Goal: Information Seeking & Learning: Learn about a topic

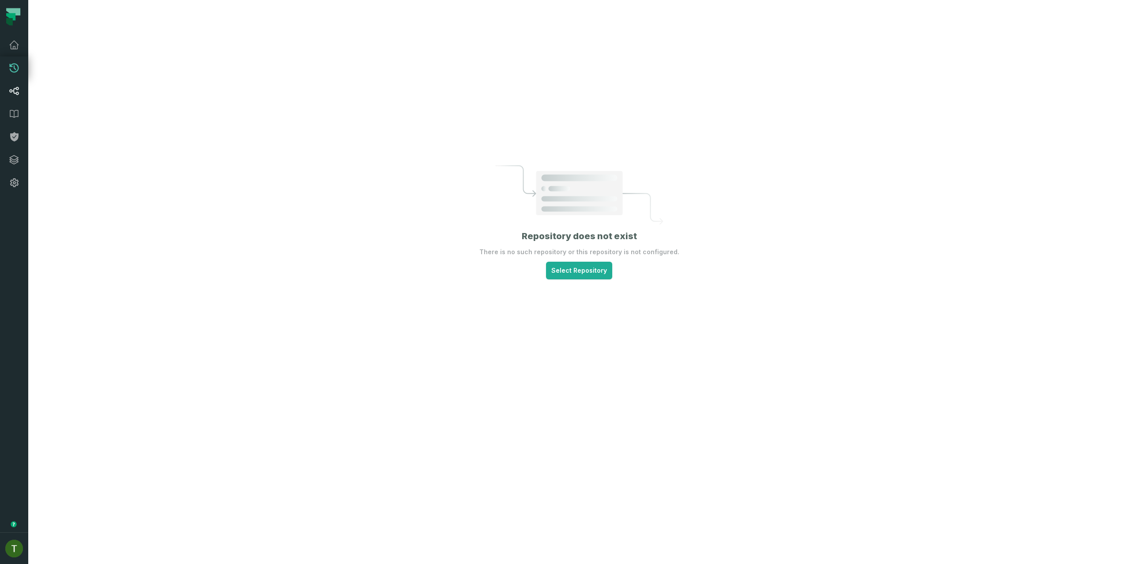
click at [15, 82] on link "Lineage" at bounding box center [14, 90] width 28 height 23
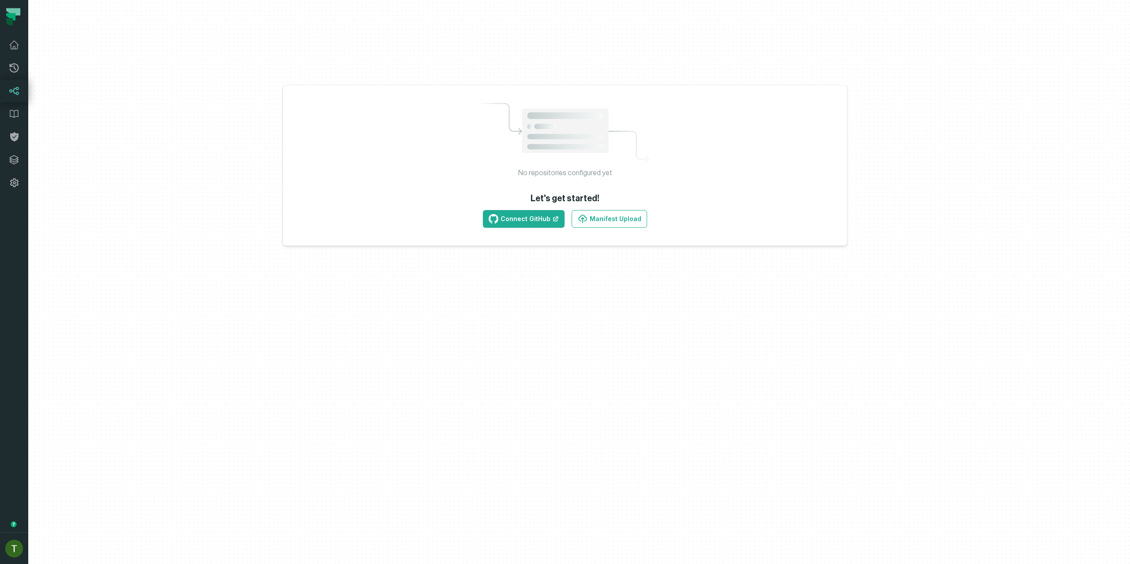
click at [23, 85] on link "Lineage" at bounding box center [14, 90] width 28 height 23
click at [11, 541] on img "button" at bounding box center [14, 549] width 18 height 18
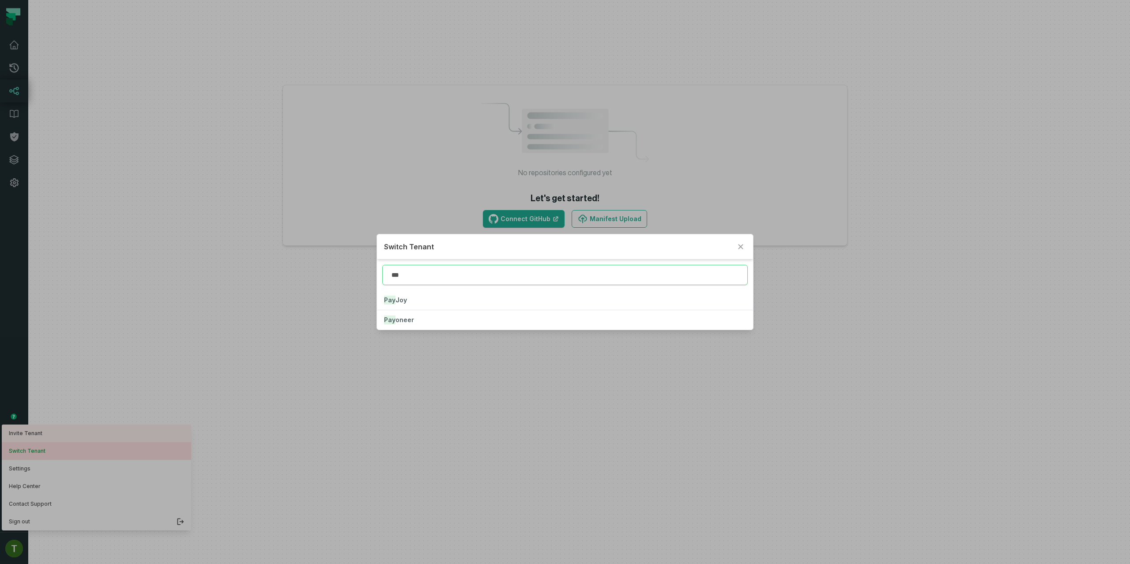
type input "***"
click button "Pay oneer" at bounding box center [564, 319] width 375 height 19
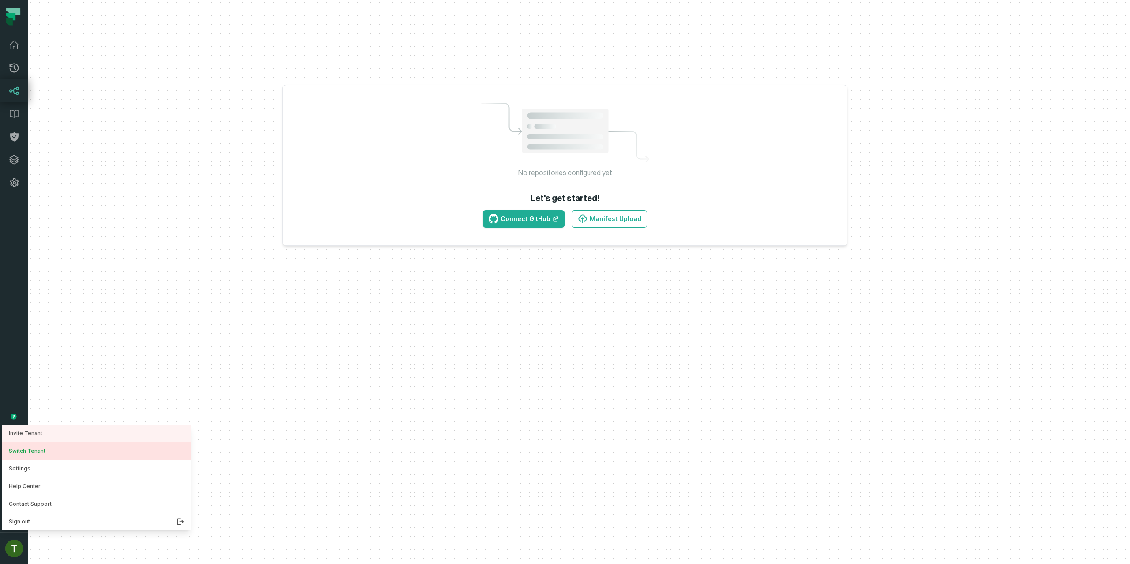
click at [14, 90] on nav "Pull Requests Dashboard Lineage Data Catalog Policies Integrations Settings [PE…" at bounding box center [14, 282] width 28 height 564
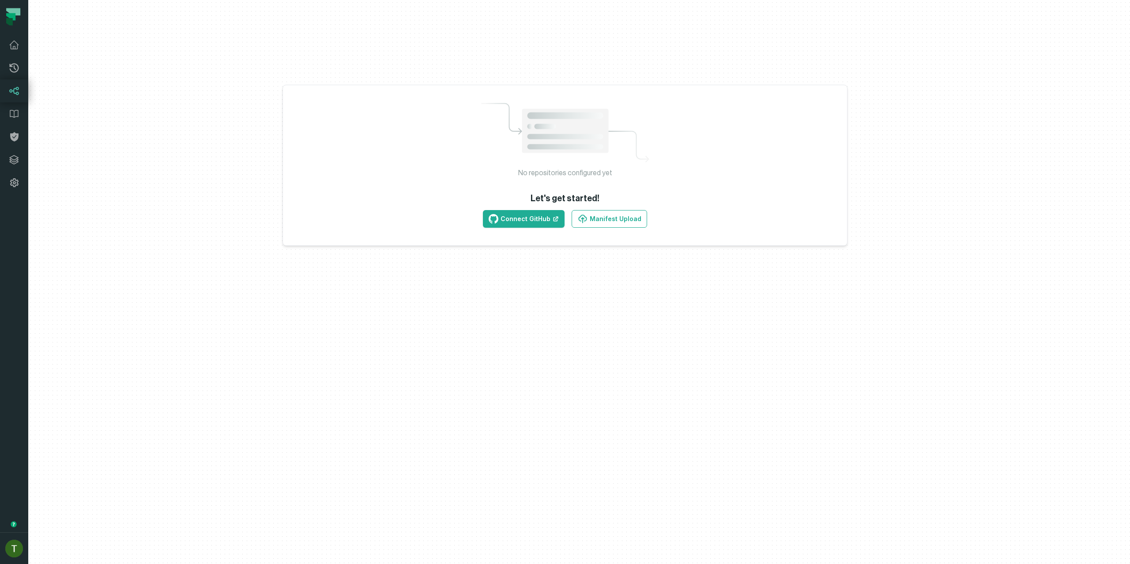
click at [15, 88] on icon at bounding box center [14, 91] width 11 height 11
click at [15, 88] on icon at bounding box center [14, 91] width 9 height 8
click at [11, 65] on icon at bounding box center [14, 68] width 11 height 11
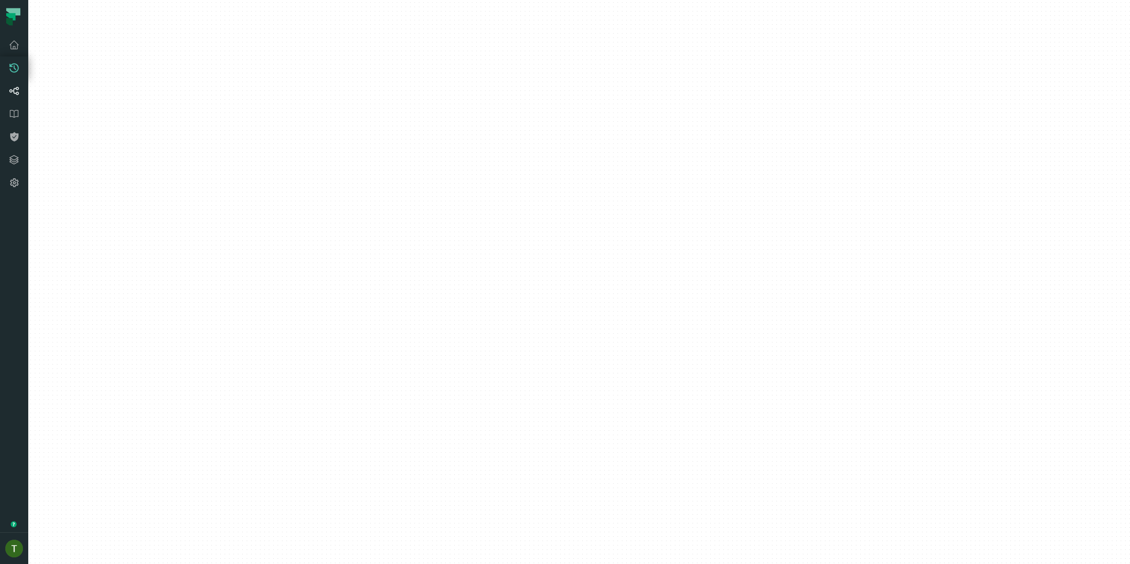
click at [15, 85] on link "Lineage" at bounding box center [14, 90] width 28 height 23
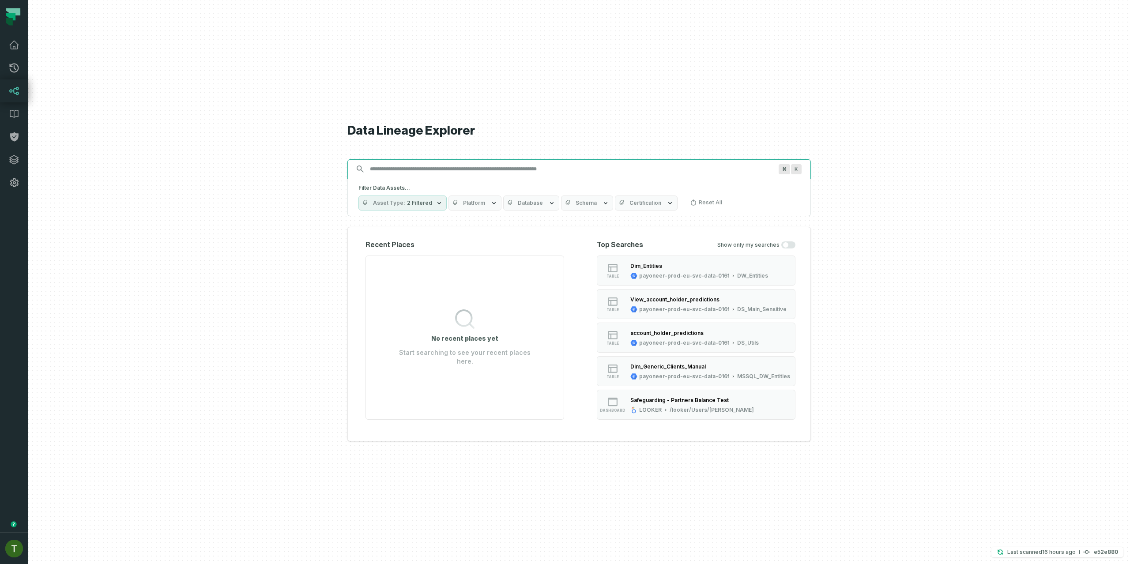
click at [559, 166] on input "Discovery Provider cmdk menu" at bounding box center [570, 169] width 413 height 14
click at [540, 199] on button "Database" at bounding box center [531, 202] width 56 height 15
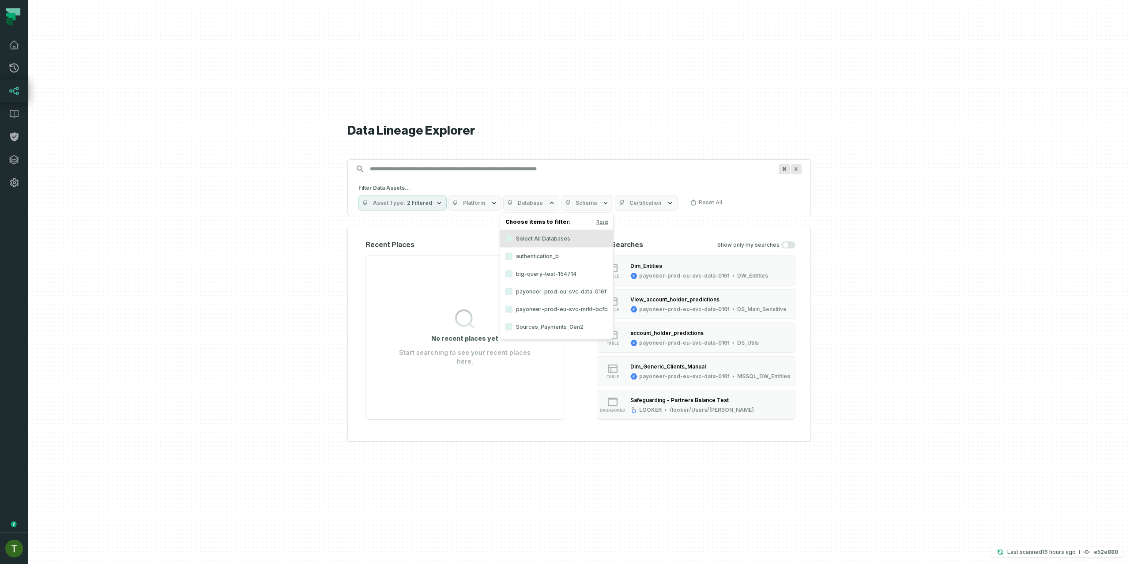
click at [553, 250] on label "authentication_b" at bounding box center [556, 257] width 113 height 18
click at [512, 253] on button "authentication_b" at bounding box center [508, 256] width 7 height 7
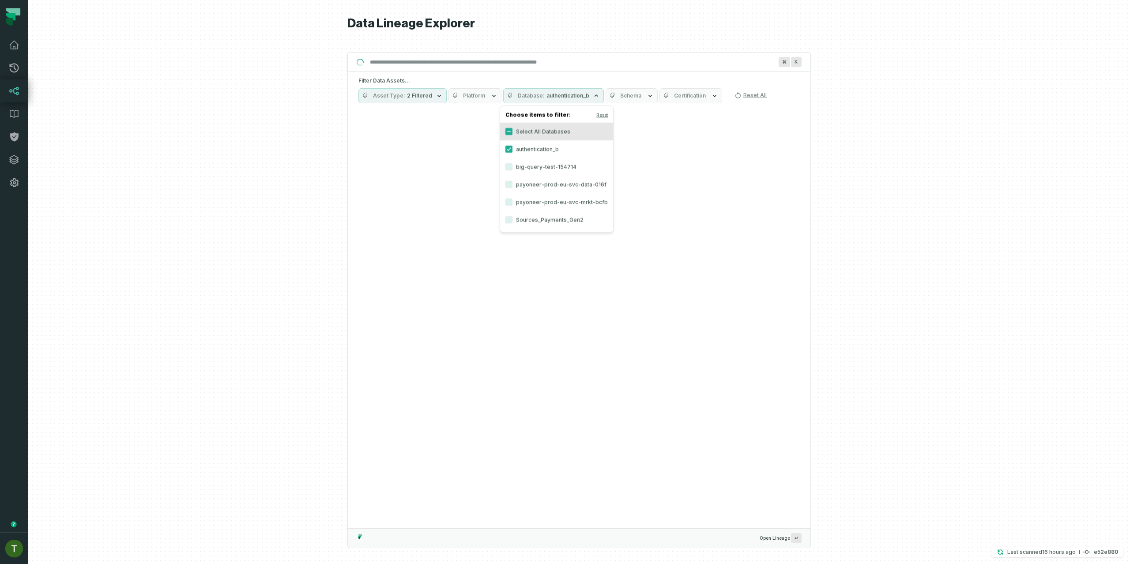
click at [713, 165] on div "Suggestions" at bounding box center [579, 319] width 462 height 420
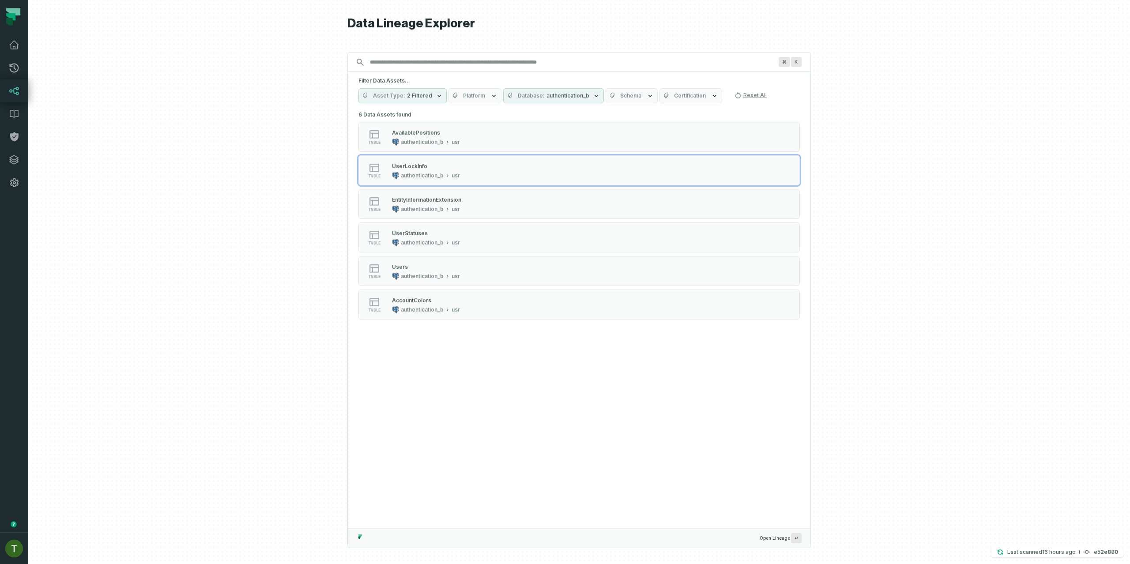
click at [464, 169] on div "table UserLockInfo authentication_b usr" at bounding box center [470, 170] width 221 height 18
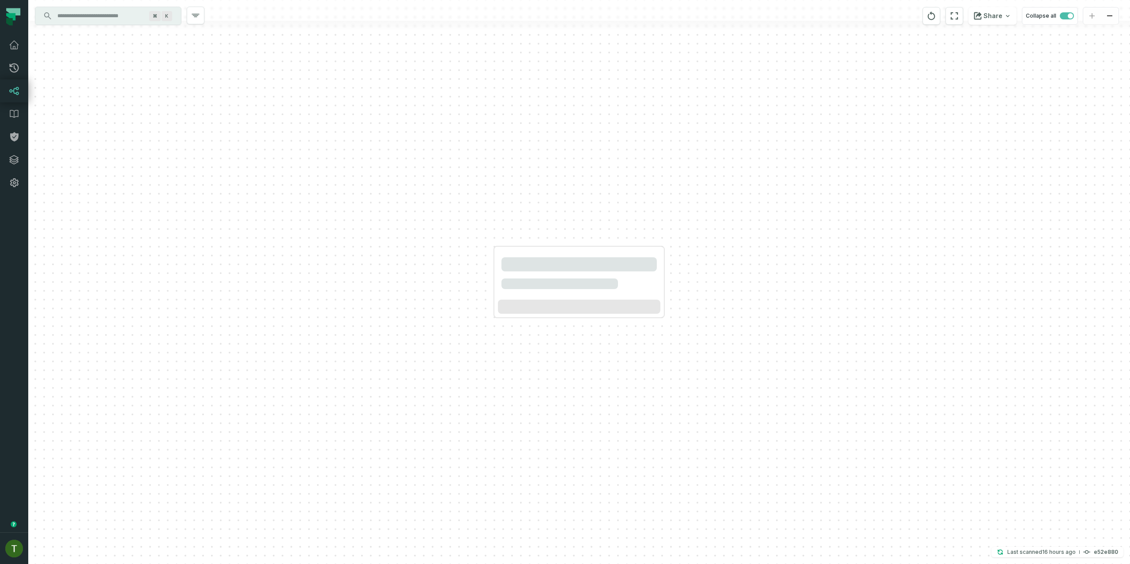
click at [453, 123] on div at bounding box center [578, 282] width 1101 height 564
click at [568, 309] on button "3 columns" at bounding box center [579, 305] width 162 height 18
click at [569, 314] on div "3 columns" at bounding box center [579, 305] width 169 height 25
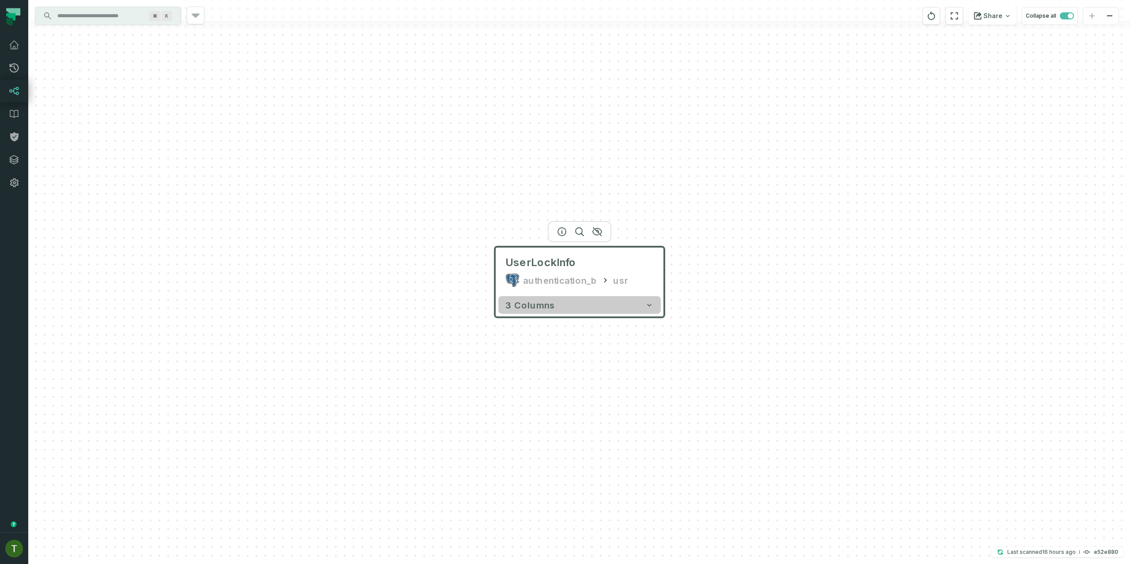
click at [570, 311] on button "3 columns" at bounding box center [579, 305] width 162 height 18
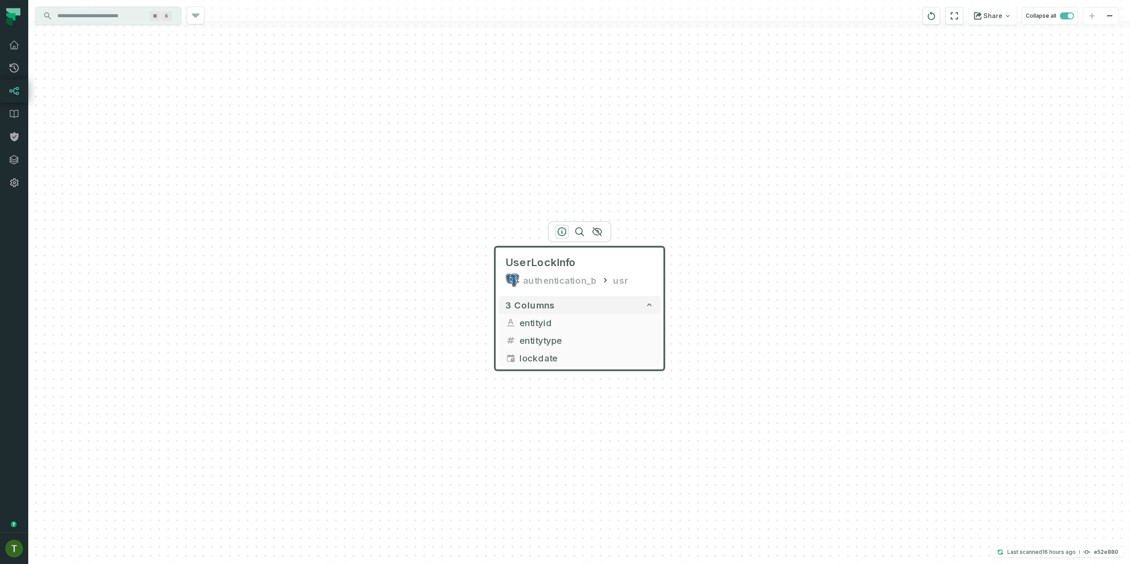
click at [566, 227] on icon "button" at bounding box center [561, 231] width 11 height 11
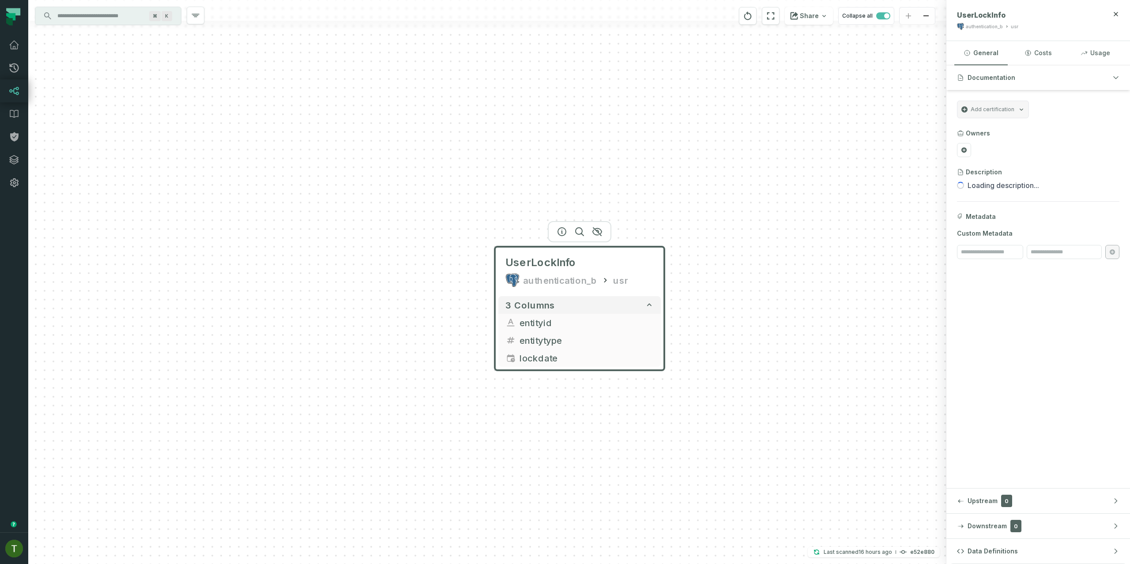
click at [995, 24] on div "authentication_b" at bounding box center [983, 26] width 37 height 7
copy div "authentication_b"
click at [622, 285] on div "usr" at bounding box center [620, 280] width 15 height 14
click at [984, 11] on span "UserLockInfo" at bounding box center [981, 15] width 49 height 9
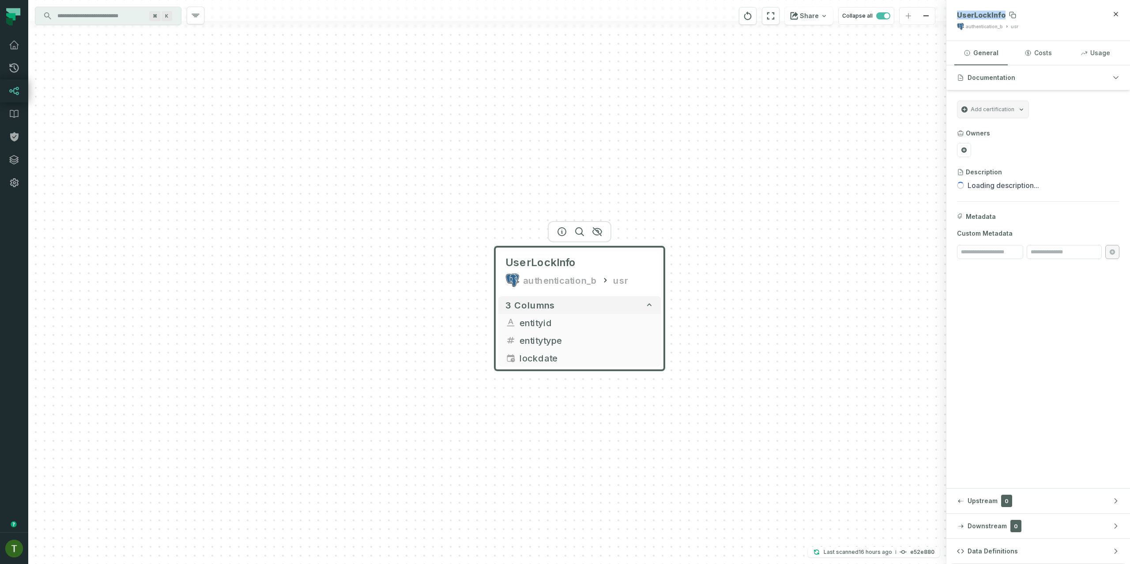
click at [984, 11] on span "UserLockInfo" at bounding box center [981, 15] width 49 height 9
copy span "UserLockInfo"
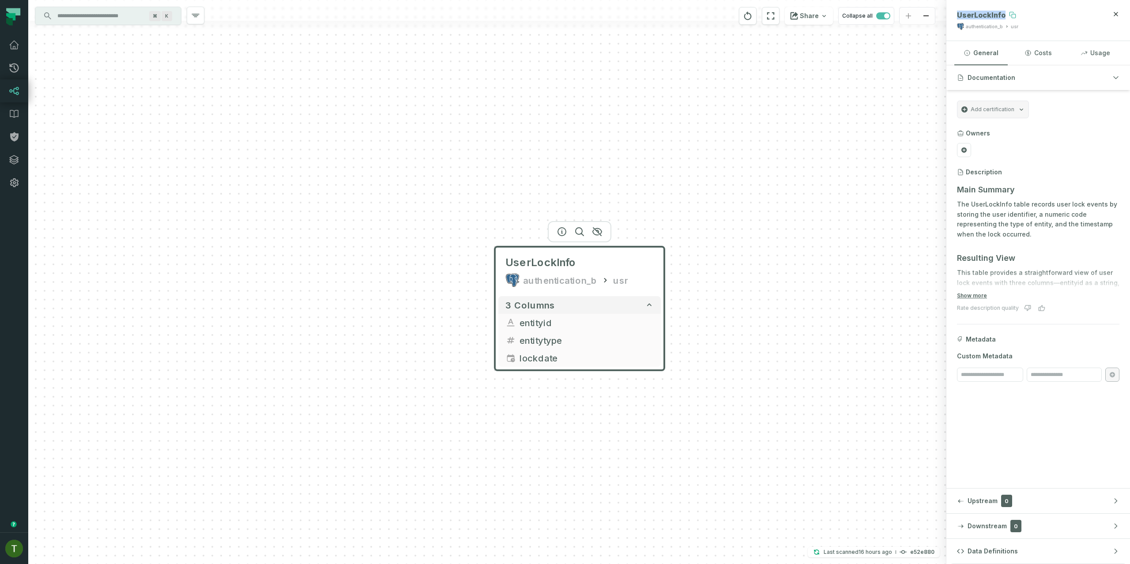
click at [1009, 18] on icon at bounding box center [1012, 14] width 7 height 7
drag, startPoint x: 97, startPoint y: 24, endPoint x: 101, endPoint y: 13, distance: 12.3
click at [97, 24] on div "⌘ K" at bounding box center [108, 16] width 146 height 18
click at [101, 13] on input "Discovery Provider cmdk menu" at bounding box center [100, 16] width 96 height 14
paste input "**********"
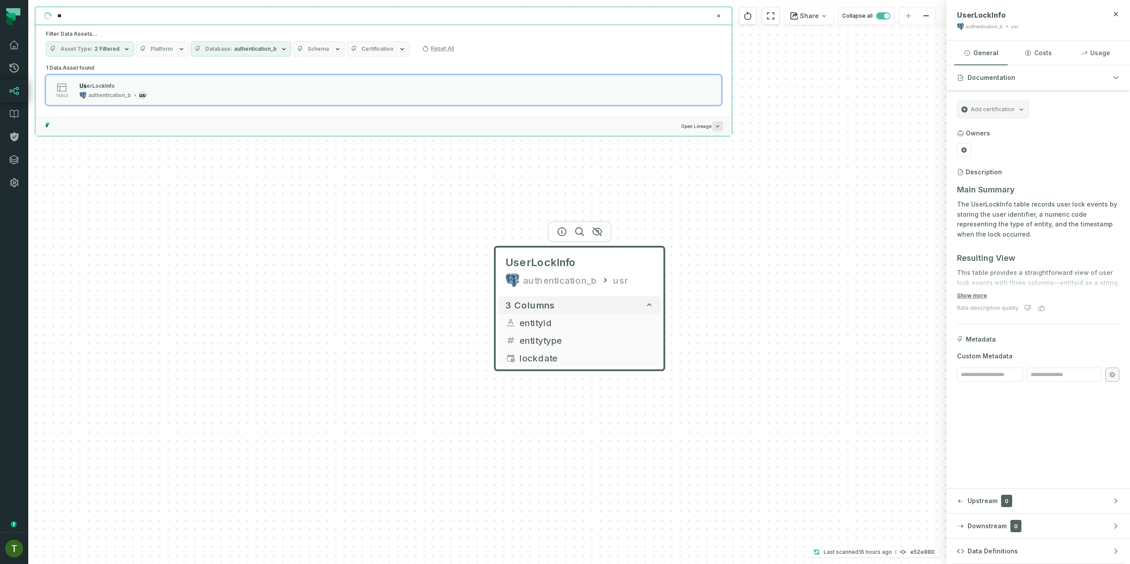
type input "*"
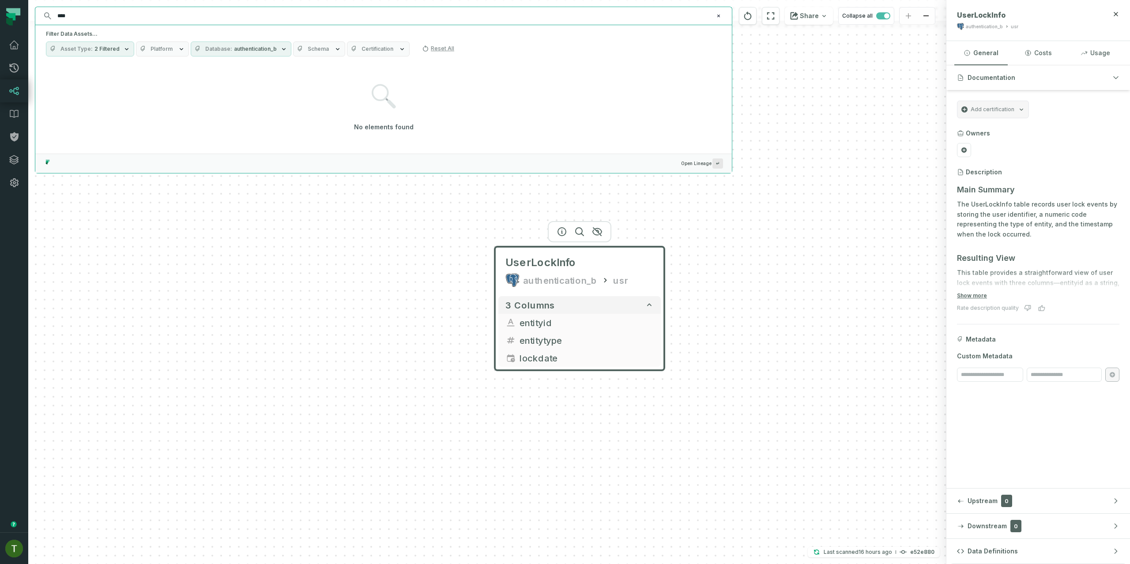
type input "****"
click at [246, 49] on span "authentication_b" at bounding box center [255, 48] width 43 height 7
click at [248, 80] on label "Select All Databases" at bounding box center [244, 85] width 113 height 18
click at [200, 81] on button "Select All Databases" at bounding box center [196, 84] width 7 height 7
click at [161, 13] on input "****" at bounding box center [382, 16] width 661 height 14
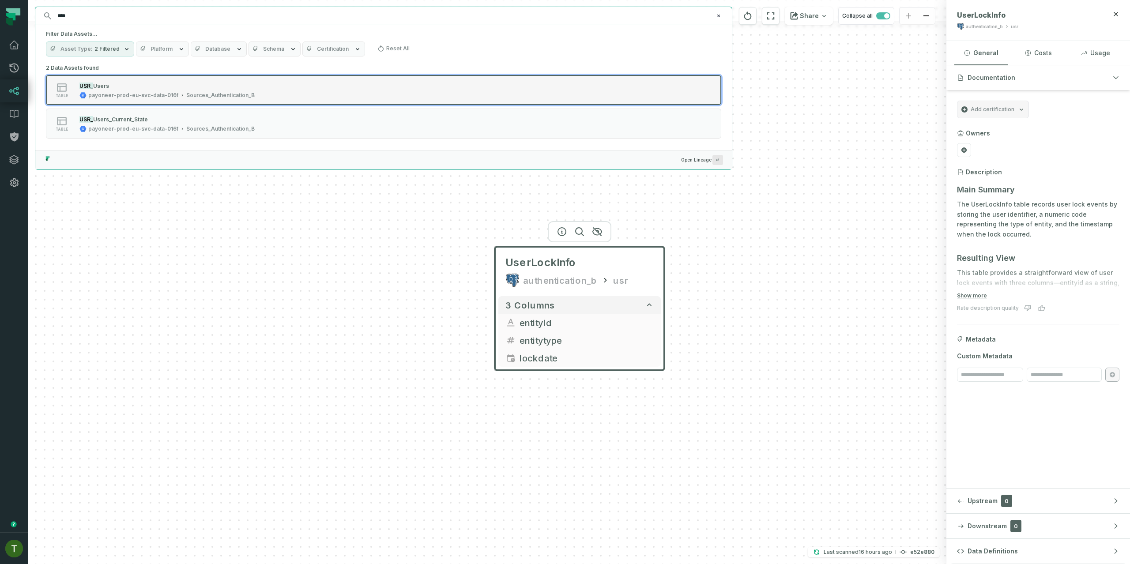
click at [120, 88] on div "USR_ Users" at bounding box center [166, 85] width 175 height 9
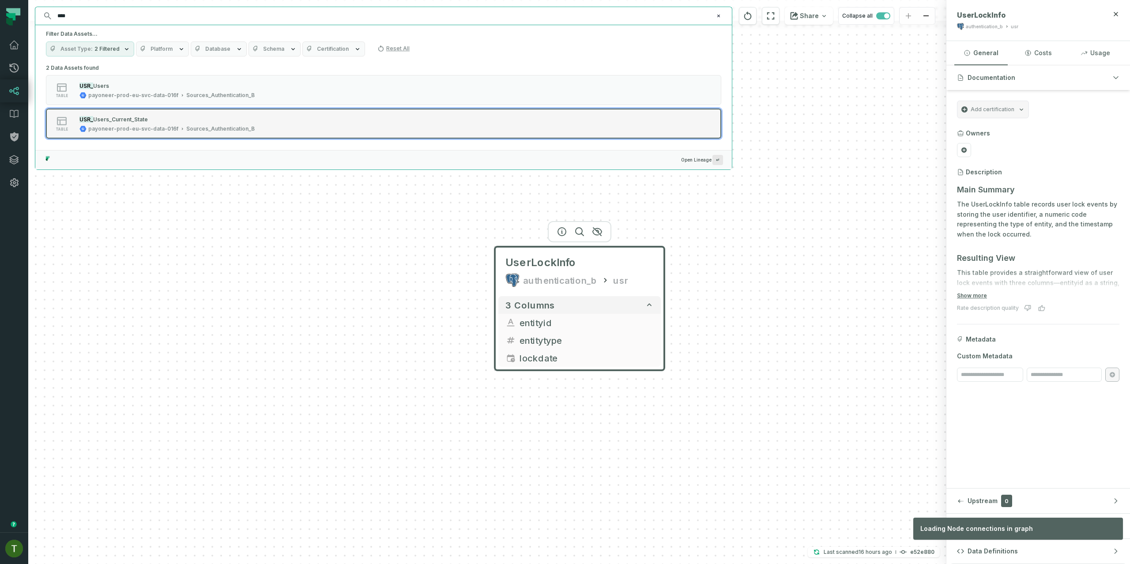
click at [128, 115] on button "table USR_ Users_Current_State payoneer-prod-eu-svc-data-016f Sources_Authentic…" at bounding box center [383, 124] width 675 height 30
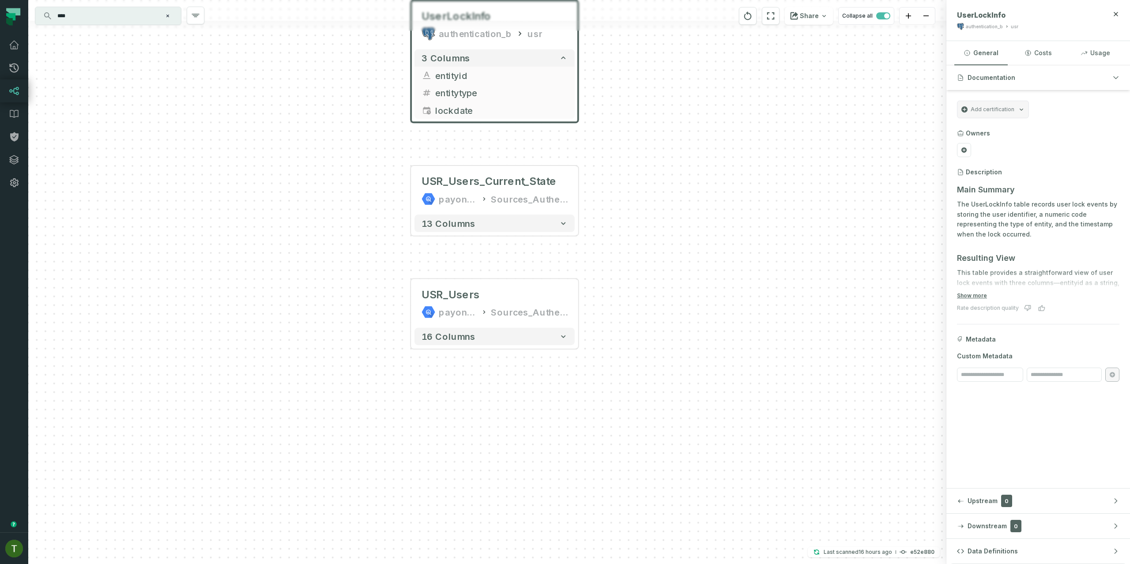
click at [132, 18] on input "****" at bounding box center [107, 16] width 110 height 14
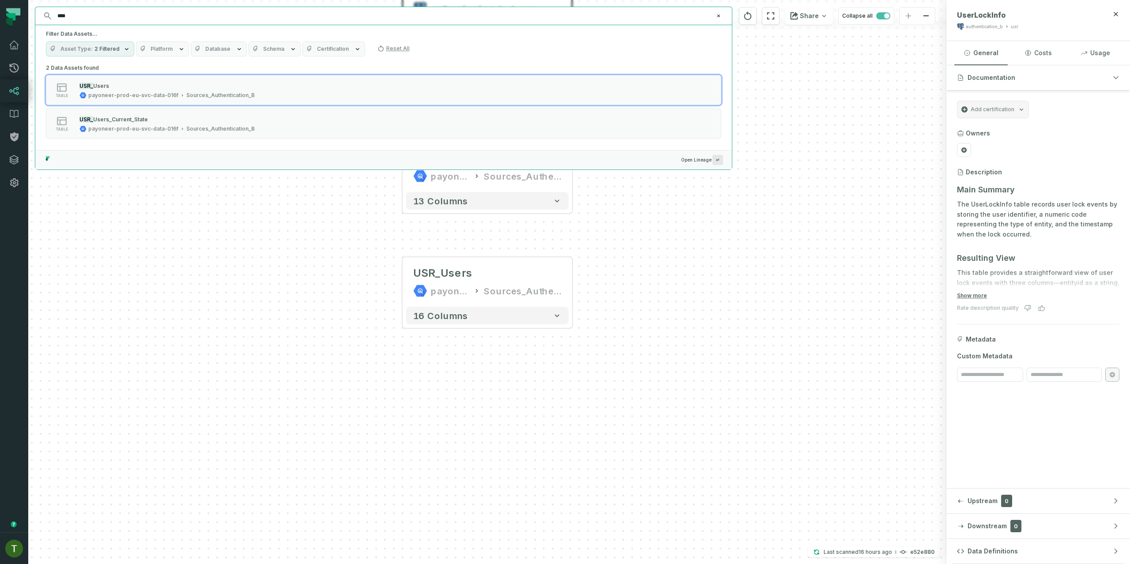
click at [272, 48] on span "Schema" at bounding box center [273, 48] width 21 height 7
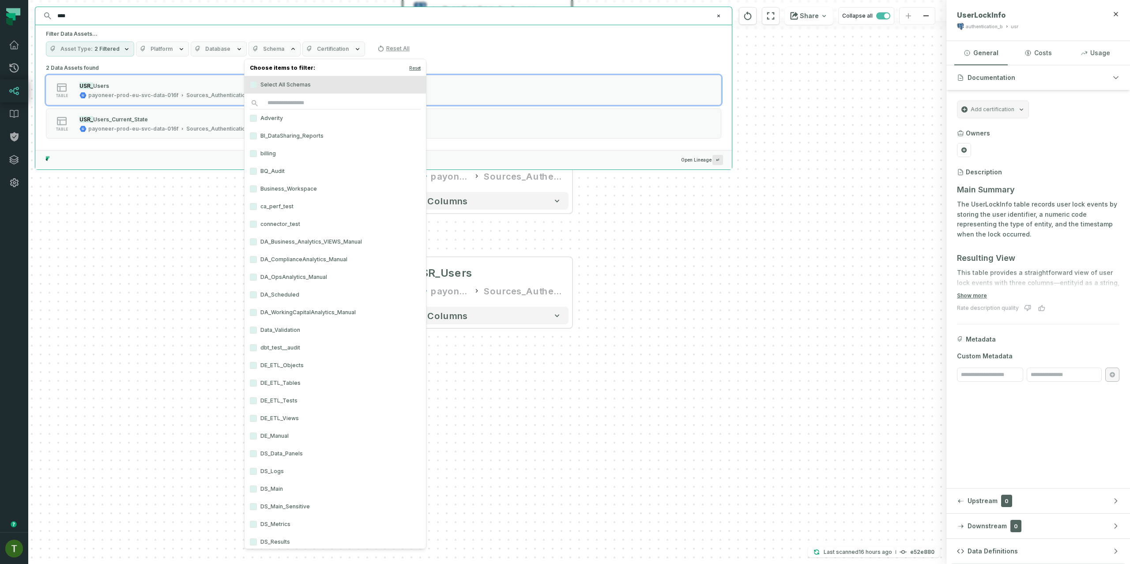
click at [272, 48] on span "Schema" at bounding box center [273, 48] width 21 height 7
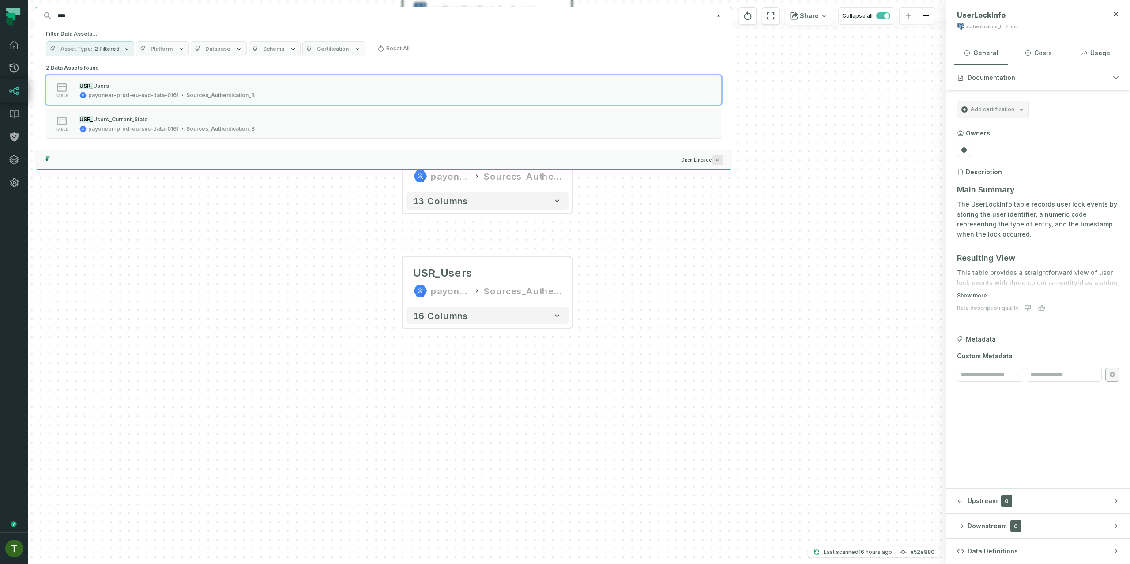
click at [272, 49] on span "Schema" at bounding box center [273, 48] width 21 height 7
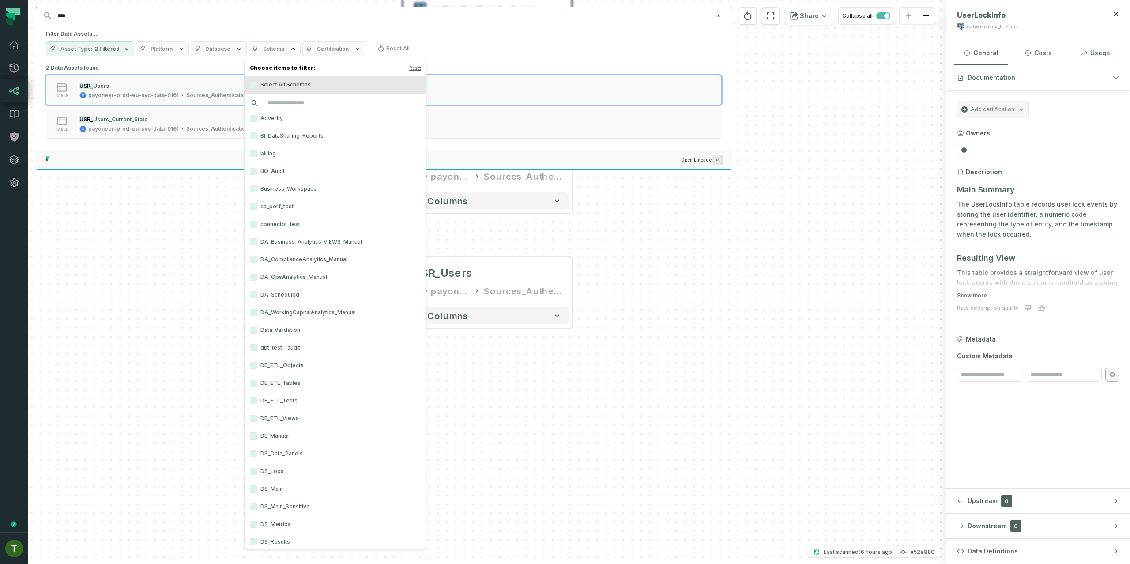
click at [292, 99] on input "search" at bounding box center [335, 103] width 171 height 12
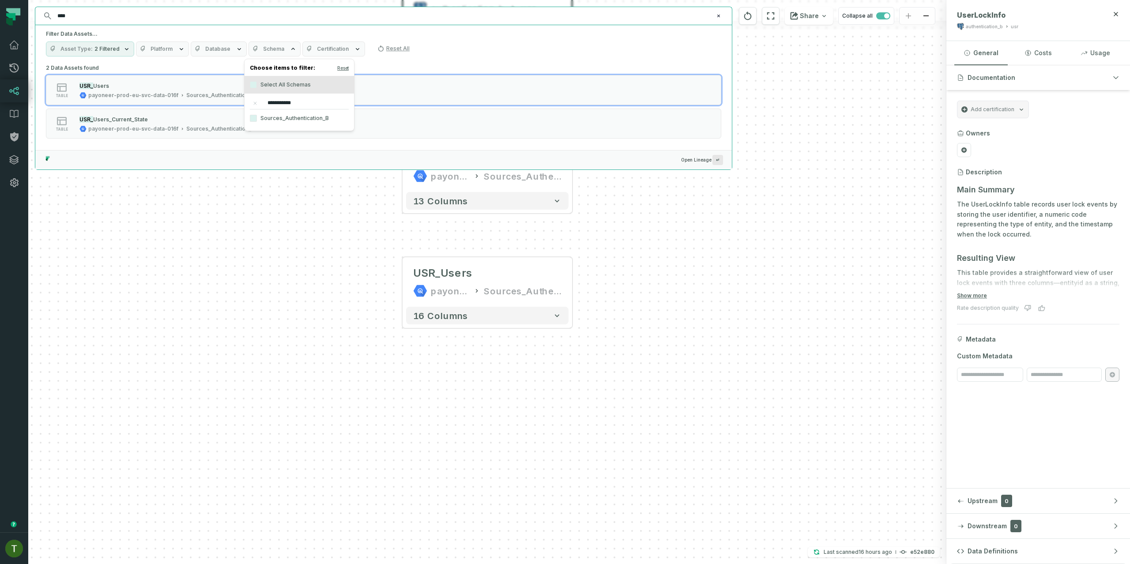
type input "**********"
click at [290, 118] on label "Sources_Authentication_B" at bounding box center [298, 118] width 109 height 18
click at [257, 118] on button "Sources_Authentication_B" at bounding box center [253, 118] width 7 height 7
click at [86, 17] on input "****" at bounding box center [382, 16] width 661 height 14
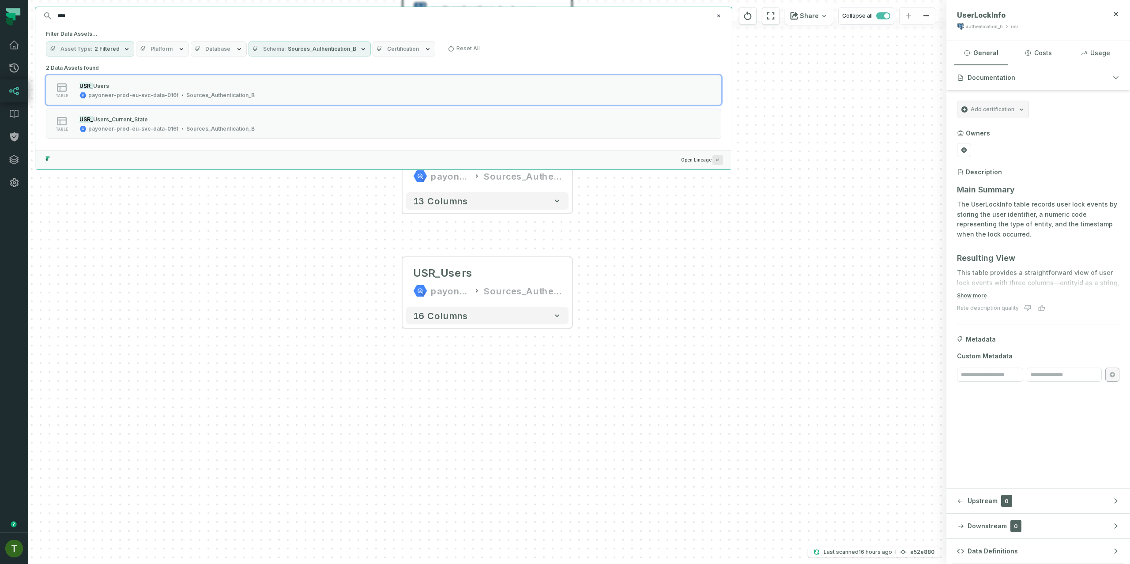
click at [86, 17] on input "****" at bounding box center [382, 16] width 661 height 14
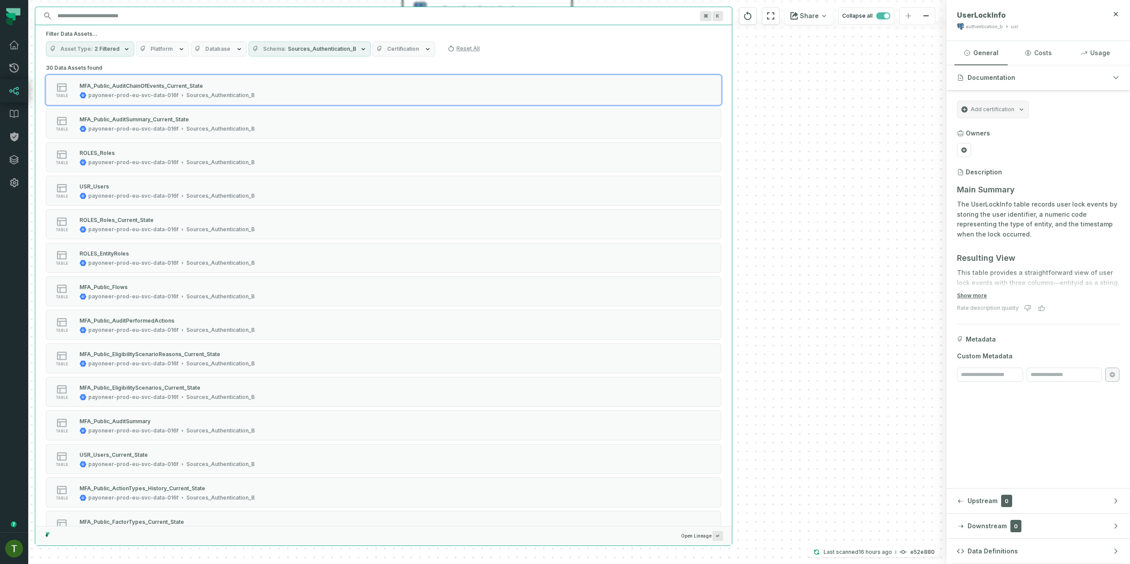
click at [135, 16] on input "Discovery Provider cmdk menu" at bounding box center [375, 16] width 647 height 14
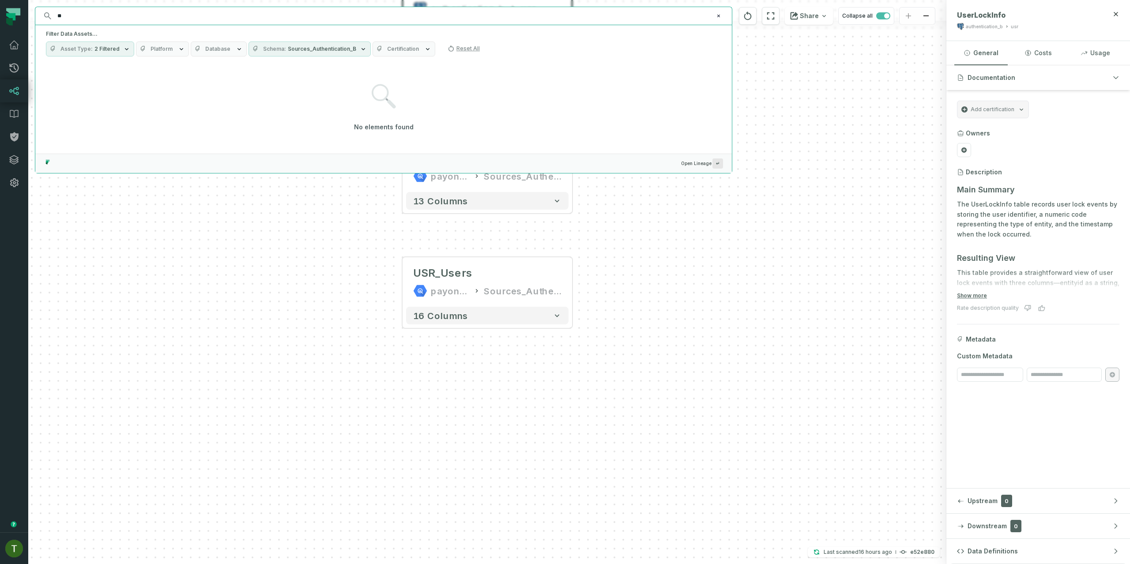
type input "*"
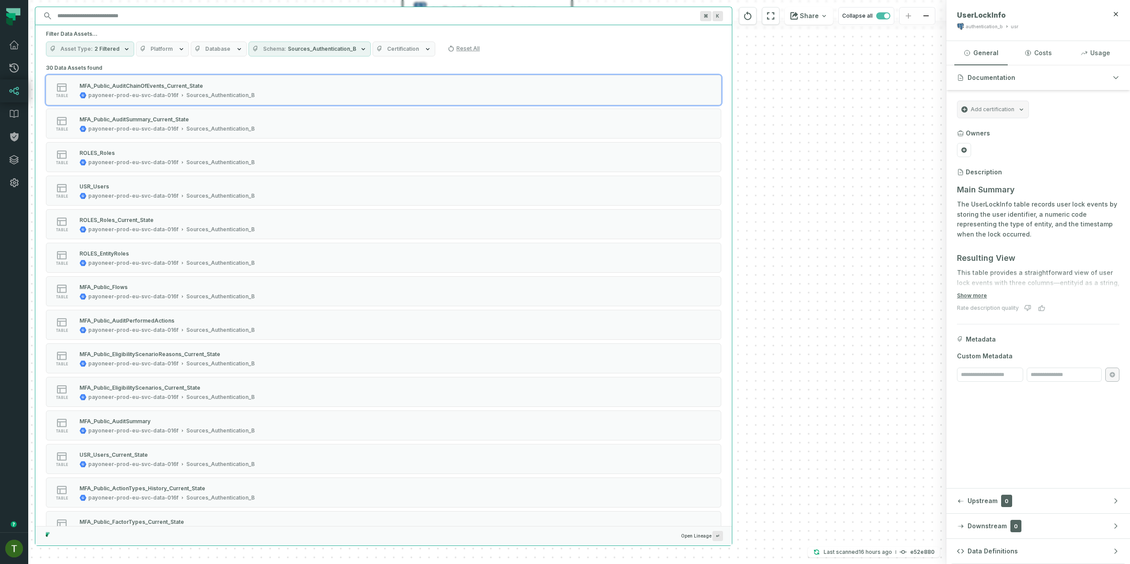
click at [856, 132] on div "UserLockInfo authentication_b usr 3 columns entityid entitytype lockdate + USR_…" at bounding box center [487, 282] width 918 height 564
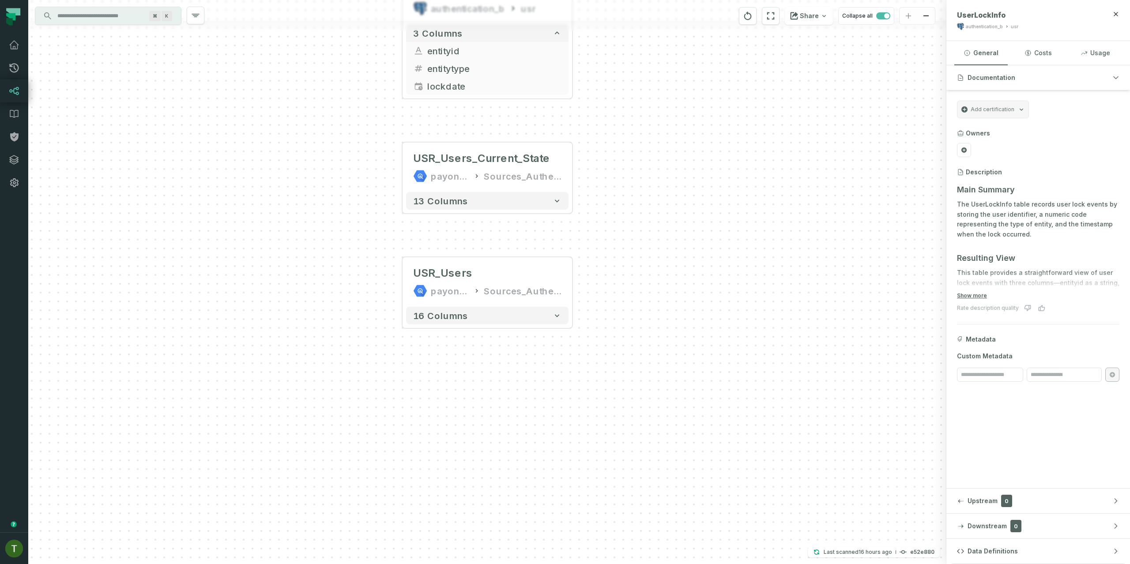
click at [133, 22] on input "Discovery Provider cmdk menu" at bounding box center [100, 16] width 96 height 14
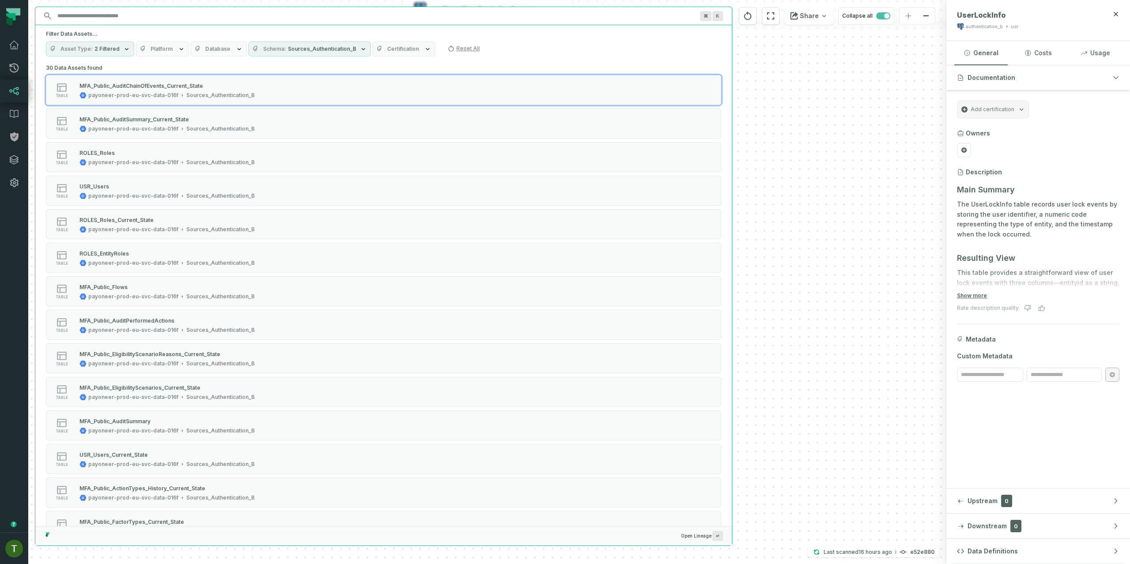
click at [806, 64] on div "UserLockInfo authentication_b usr 3 columns entityid entitytype lockdate + USR_…" at bounding box center [487, 282] width 918 height 564
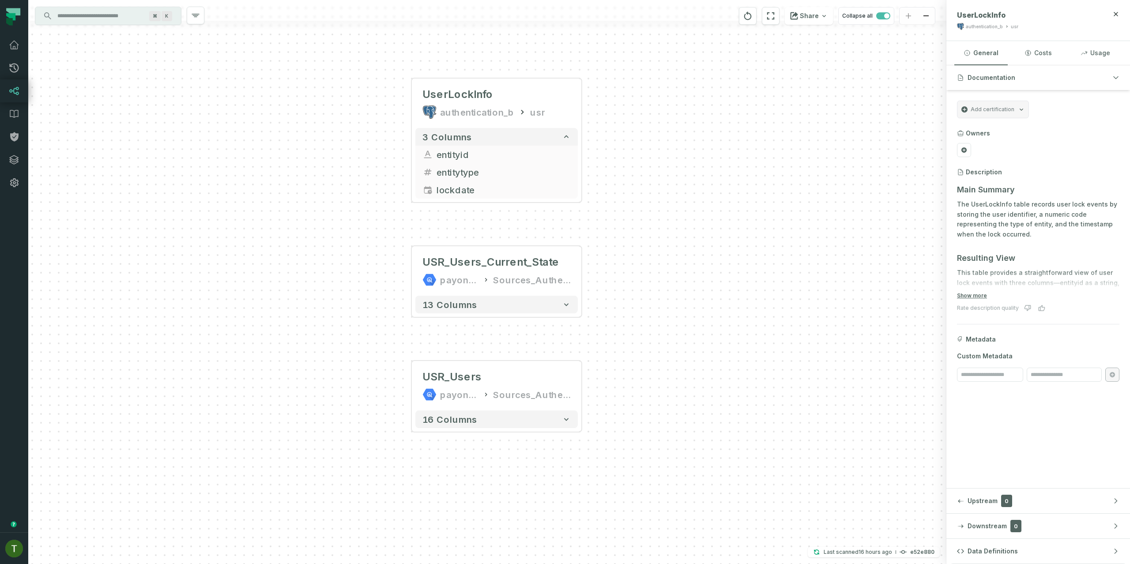
drag, startPoint x: 640, startPoint y: 116, endPoint x: 627, endPoint y: 216, distance: 100.5
click at [649, 220] on div "UserLockInfo authentication_b usr 3 columns entityid entitytype lockdate + USR_…" at bounding box center [487, 282] width 918 height 564
click at [127, 25] on div at bounding box center [487, 26] width 918 height 10
click at [123, 16] on input "Discovery Provider cmdk menu" at bounding box center [100, 16] width 96 height 14
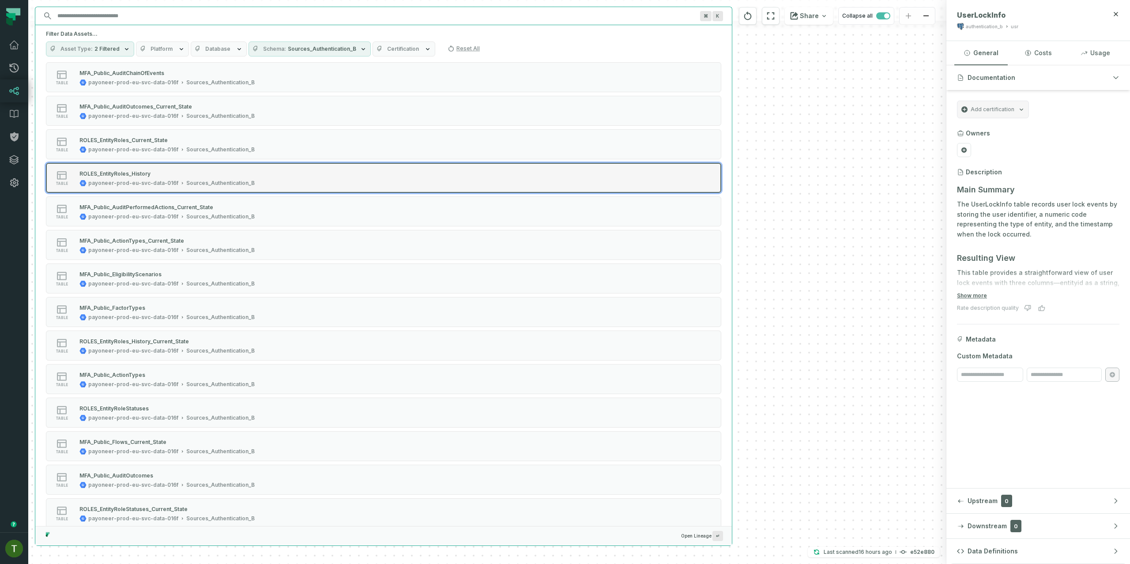
scroll to position [563, 0]
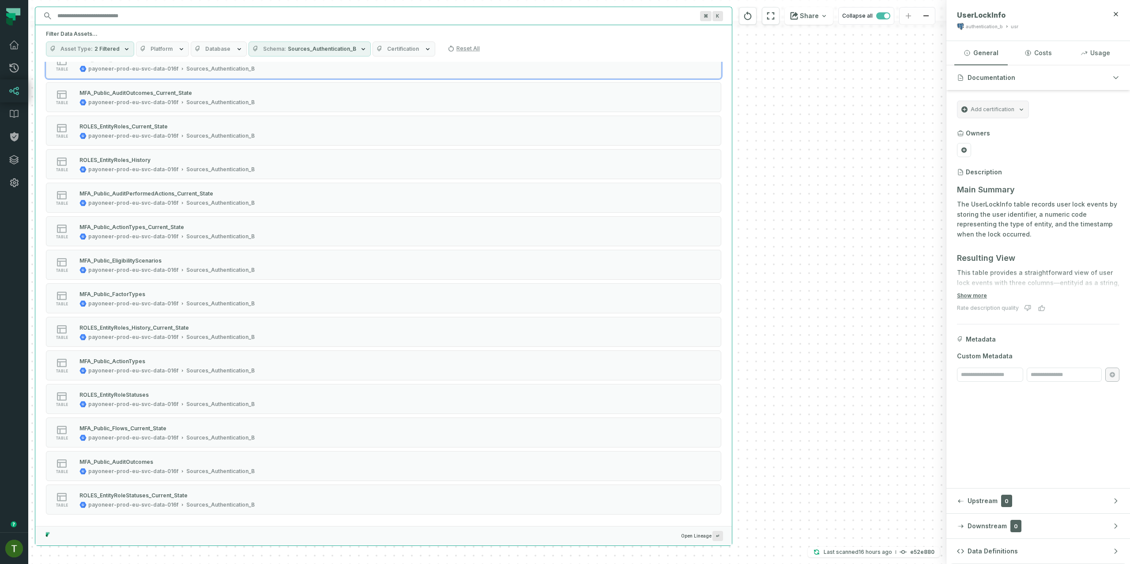
click at [145, 17] on input "Discovery Provider cmdk menu" at bounding box center [375, 16] width 647 height 14
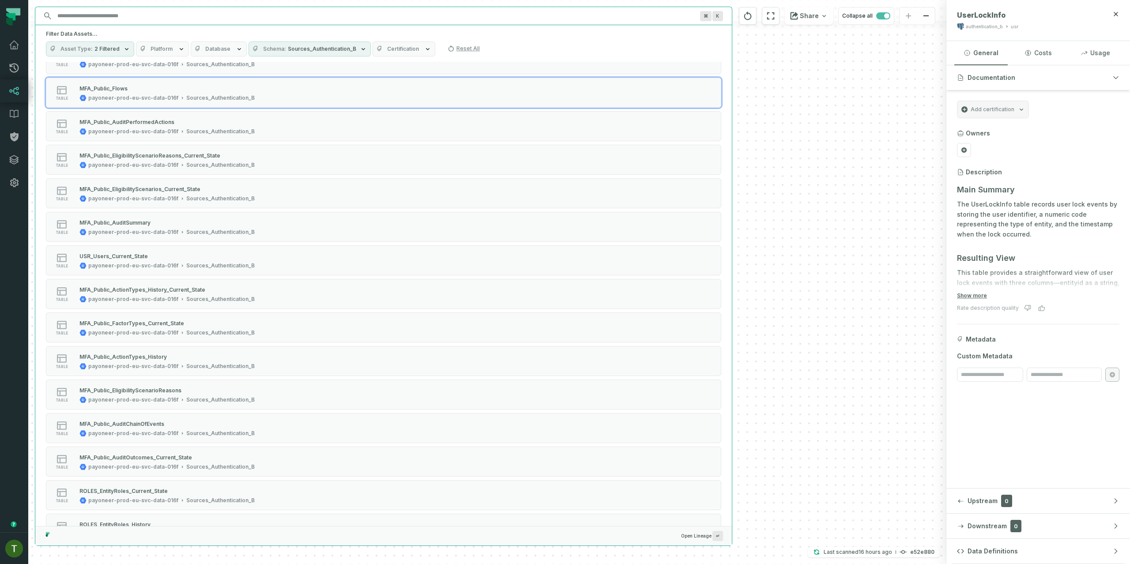
scroll to position [0, 0]
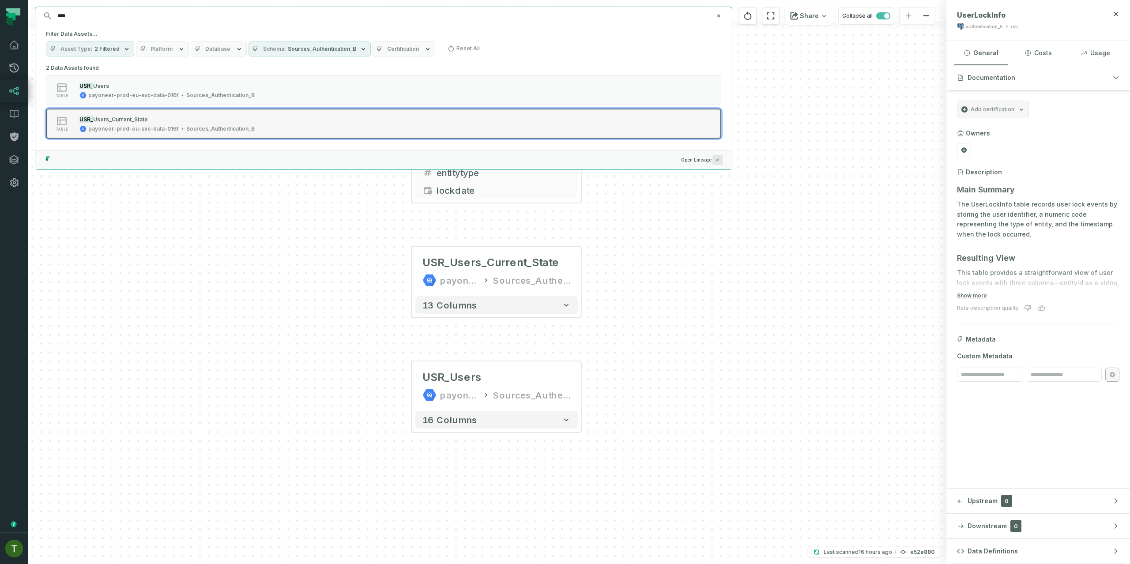
type input "****"
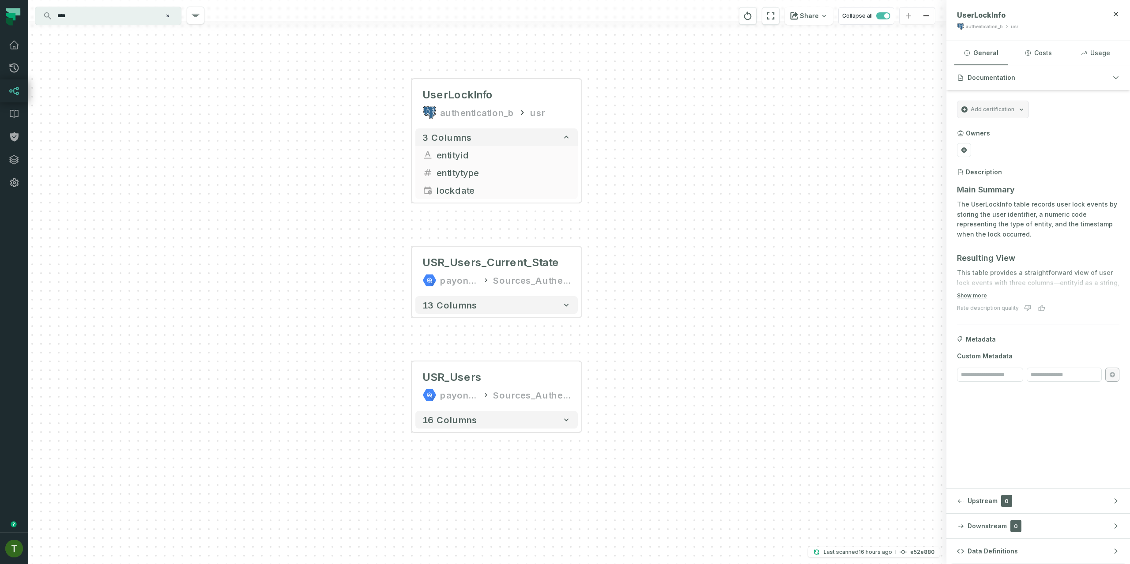
click at [368, 202] on div "UserLockInfo authentication_b usr 3 columns entityid entitytype lockdate + USR_…" at bounding box center [487, 282] width 918 height 564
click at [508, 315] on div "13 columns" at bounding box center [496, 305] width 169 height 25
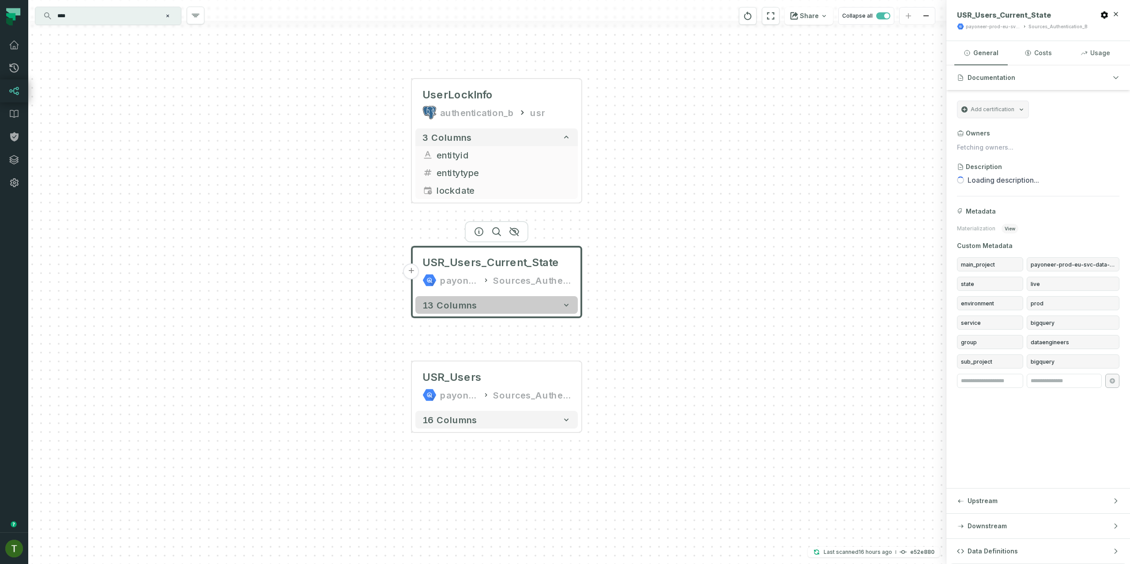
click at [510, 305] on button "13 columns" at bounding box center [496, 305] width 162 height 18
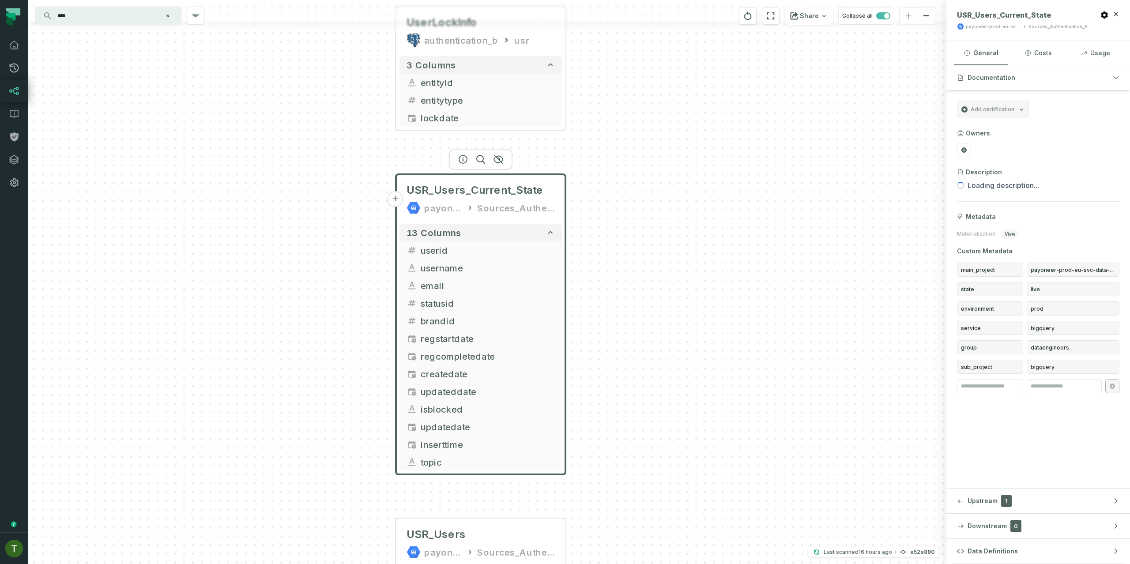
drag, startPoint x: 620, startPoint y: 339, endPoint x: 604, endPoint y: 267, distance: 74.1
click at [604, 267] on div "UserLockInfo authentication_b usr 3 columns entityid entitytype lockdate + USR_…" at bounding box center [487, 282] width 918 height 564
click at [535, 228] on button "13 columns" at bounding box center [480, 233] width 162 height 18
click at [504, 235] on button "13 columns" at bounding box center [480, 232] width 162 height 18
click at [504, 236] on button "13 columns" at bounding box center [480, 232] width 162 height 18
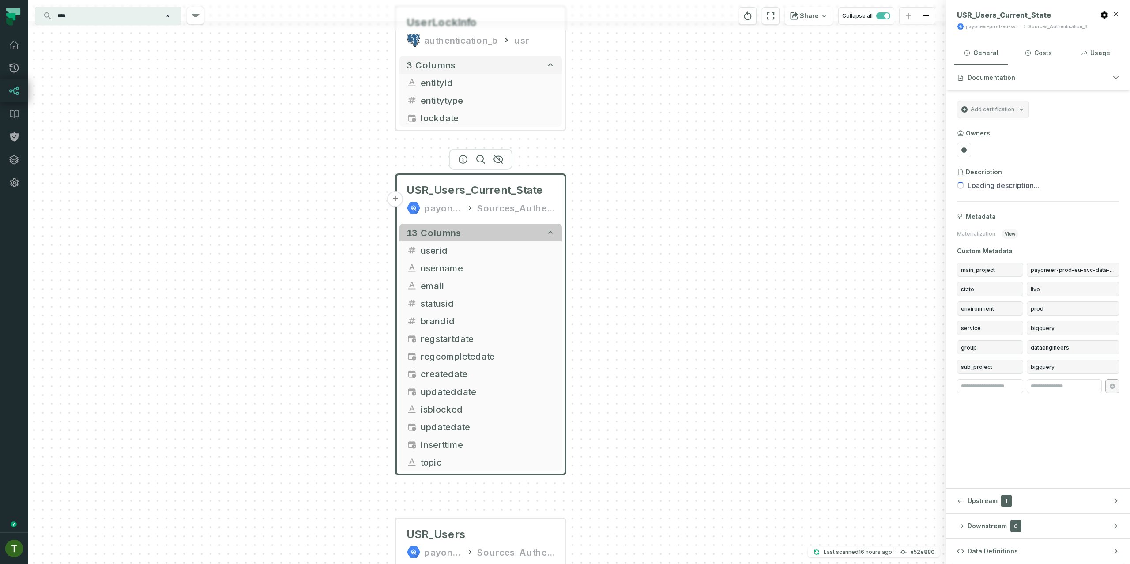
click at [504, 236] on button "13 columns" at bounding box center [480, 233] width 162 height 18
click at [505, 237] on button "13 columns" at bounding box center [480, 232] width 162 height 18
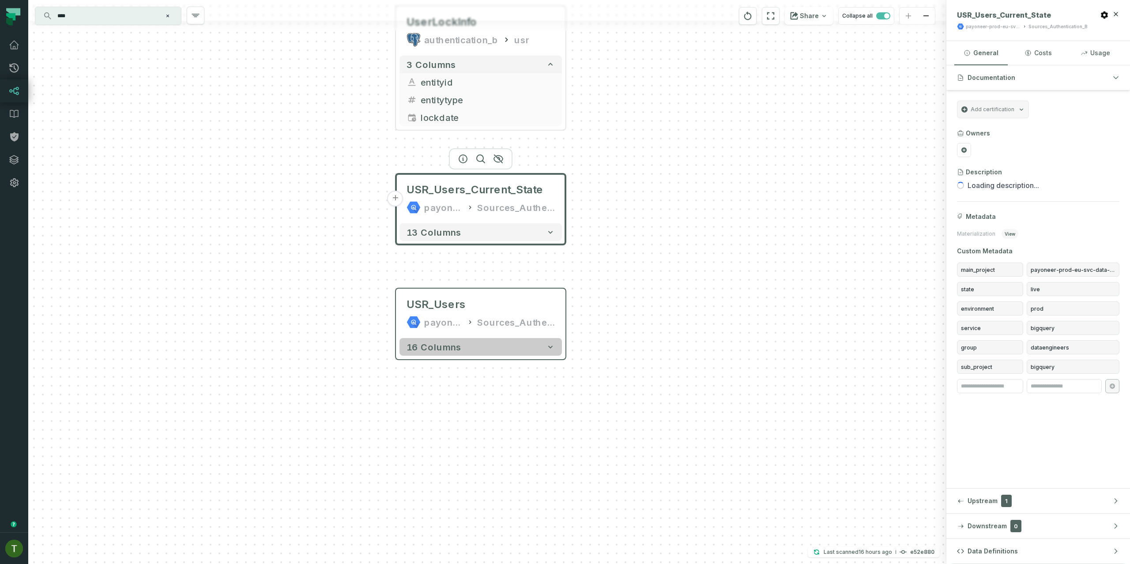
click at [495, 349] on button "16 columns" at bounding box center [480, 347] width 162 height 18
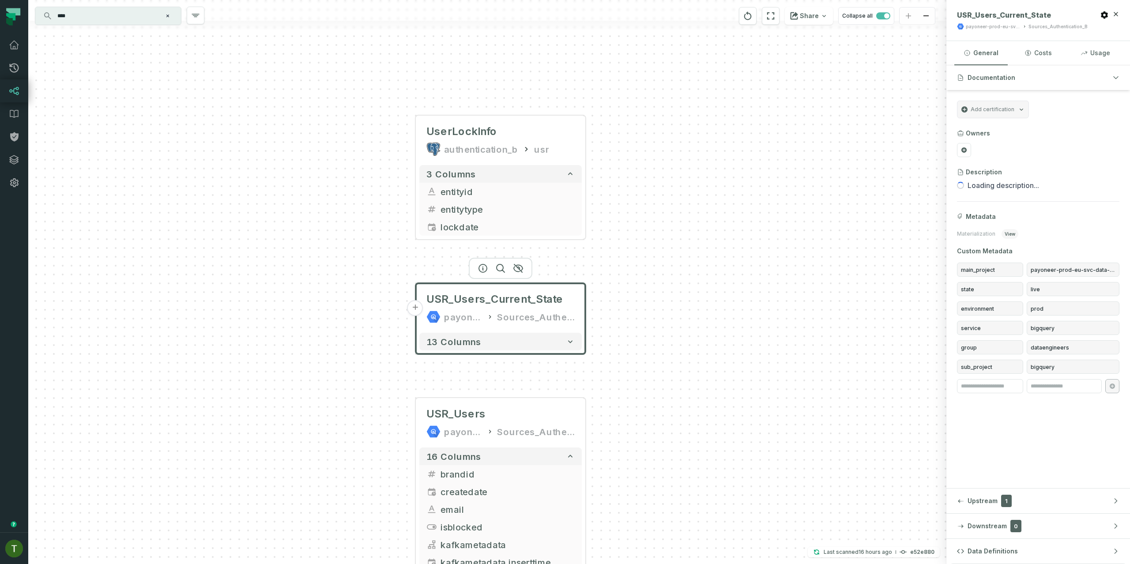
drag, startPoint x: 629, startPoint y: 204, endPoint x: 643, endPoint y: 232, distance: 31.0
click at [647, 236] on div "UserLockInfo authentication_b usr 3 columns entityid entitytype lockdate + USR_…" at bounding box center [487, 282] width 918 height 564
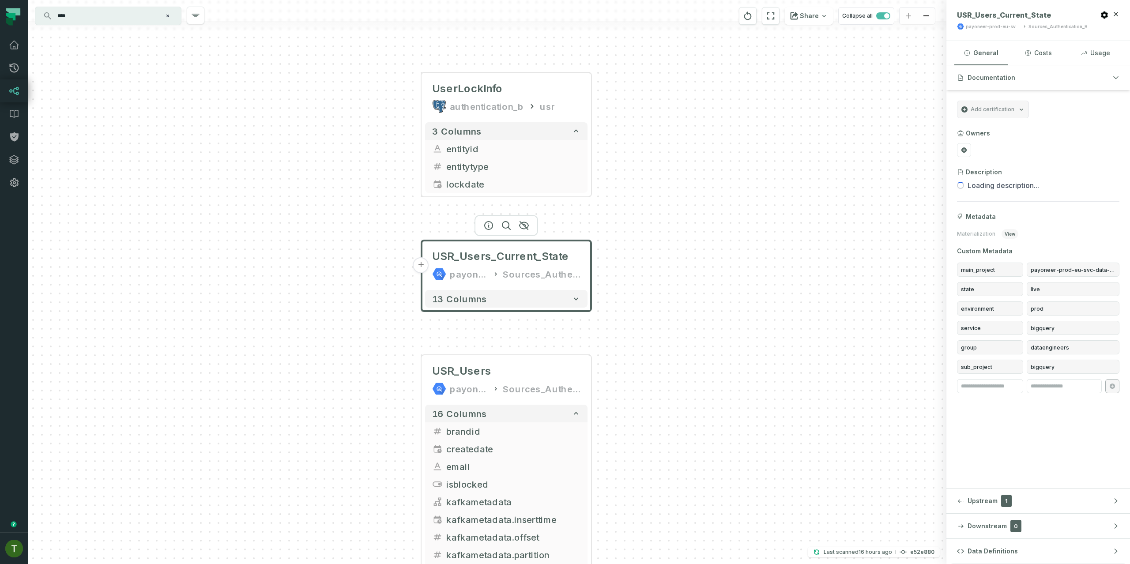
drag, startPoint x: 321, startPoint y: 159, endPoint x: 310, endPoint y: 127, distance: 34.0
click at [311, 128] on div "UserLockInfo authentication_b usr 3 columns entityid entitytype lockdate + USR_…" at bounding box center [487, 282] width 918 height 564
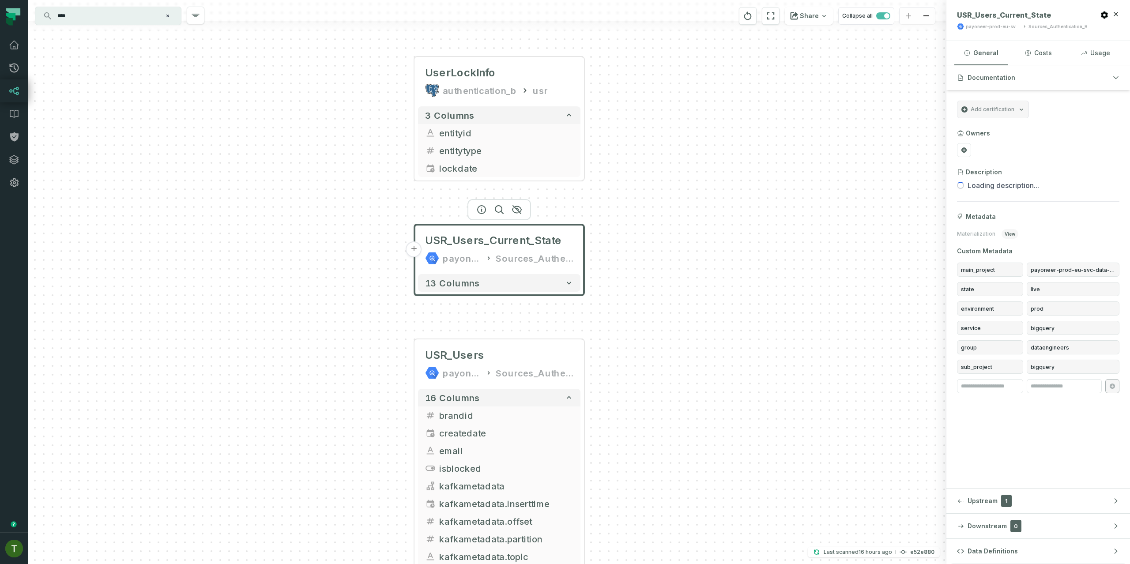
click at [122, 5] on div at bounding box center [487, 10] width 918 height 21
click at [122, 8] on div "**** ⌘ K" at bounding box center [108, 16] width 146 height 18
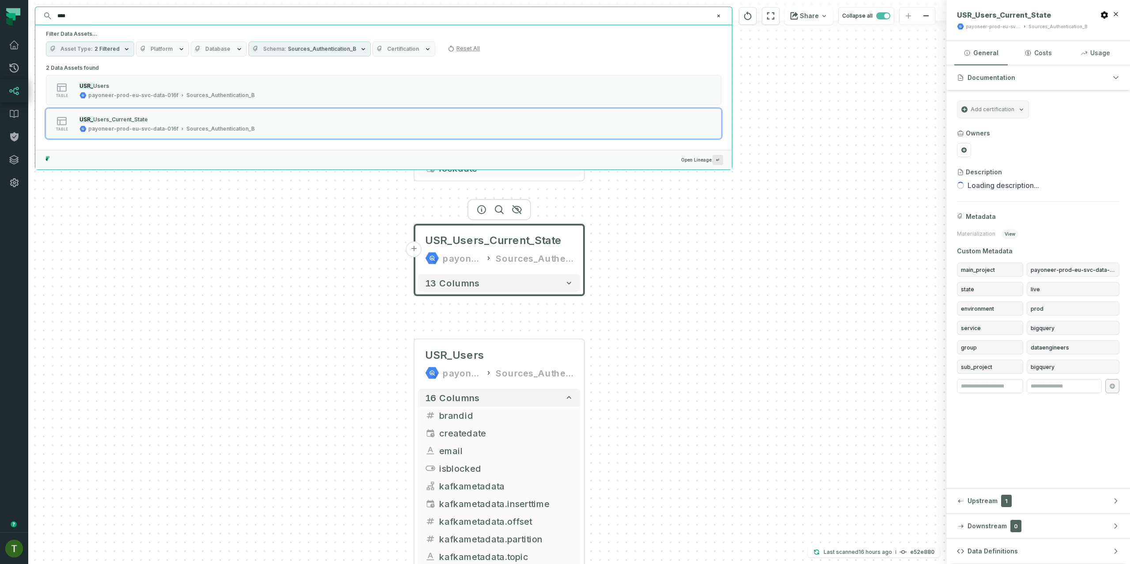
click at [123, 10] on input "****" at bounding box center [382, 16] width 661 height 14
click at [124, 14] on input "****" at bounding box center [382, 16] width 661 height 14
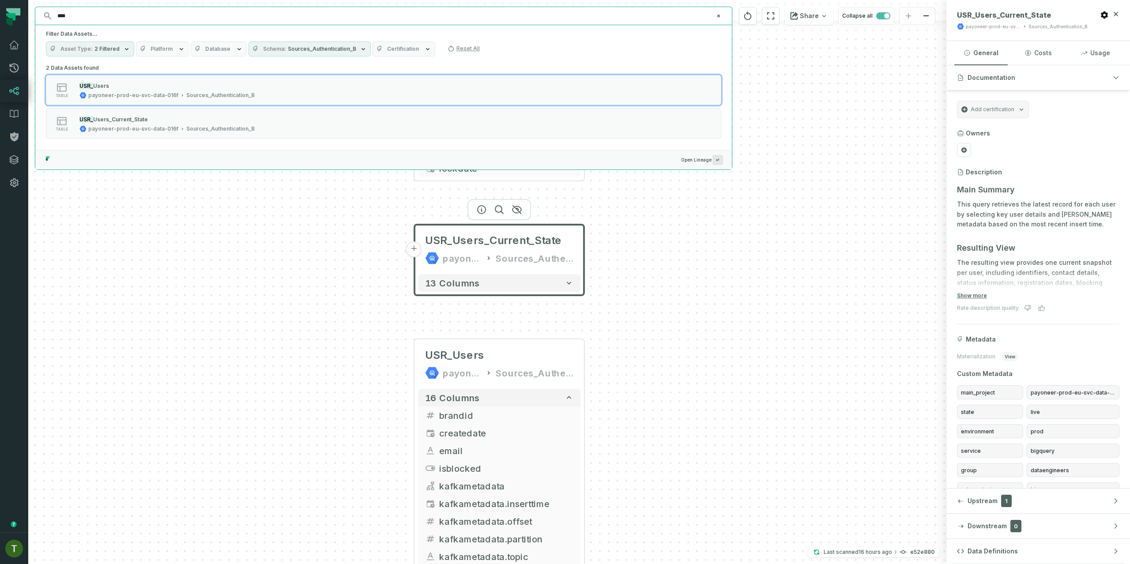
click at [99, 14] on input "****" at bounding box center [382, 16] width 661 height 14
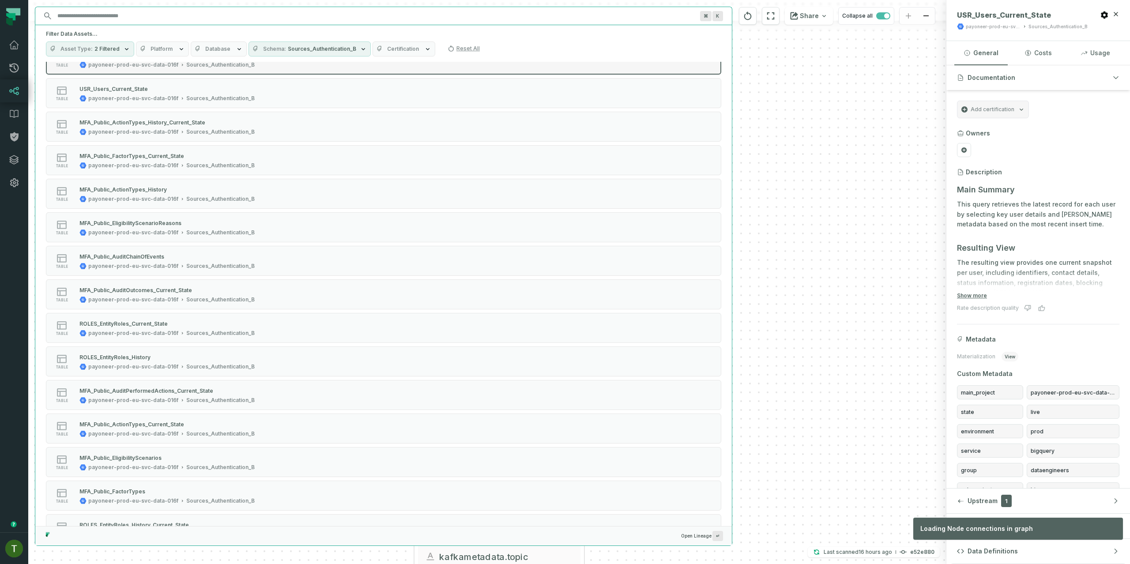
scroll to position [457, 0]
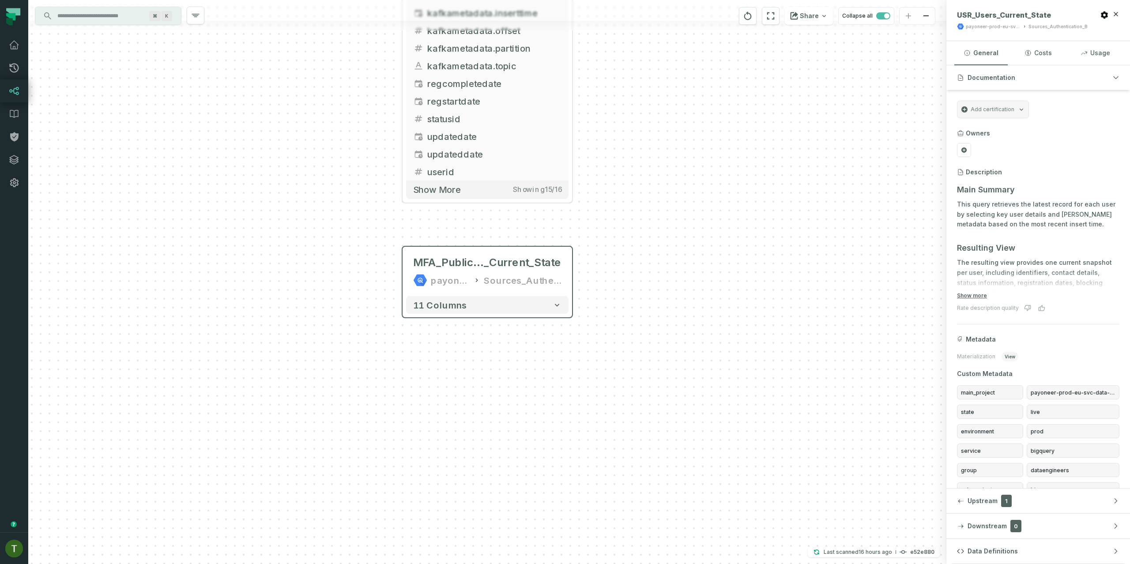
click at [518, 314] on div "11 columns" at bounding box center [486, 305] width 169 height 25
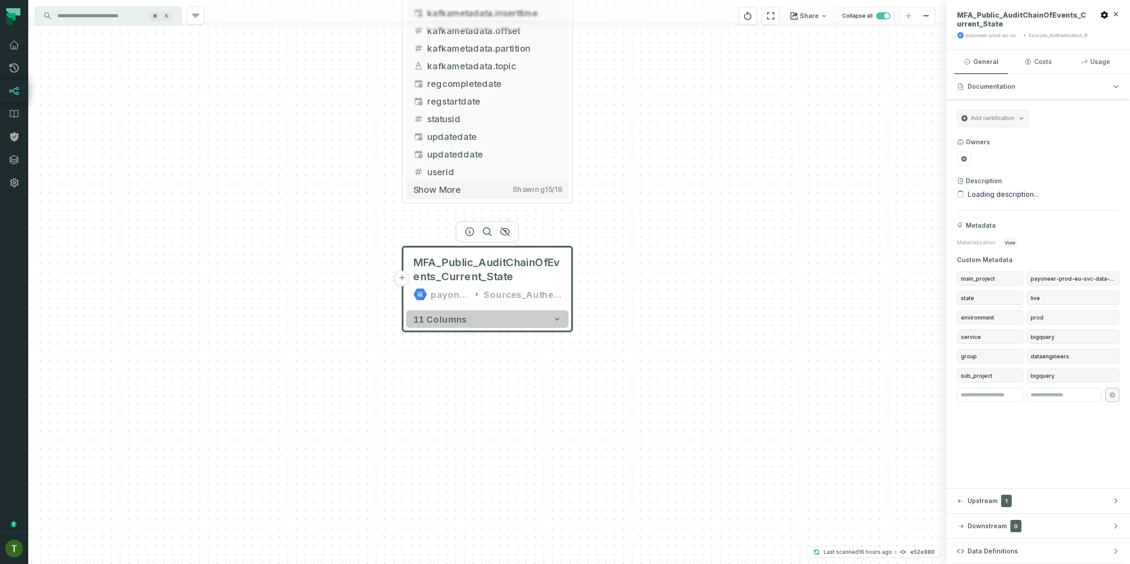
click at [517, 310] on button "11 columns" at bounding box center [487, 319] width 162 height 18
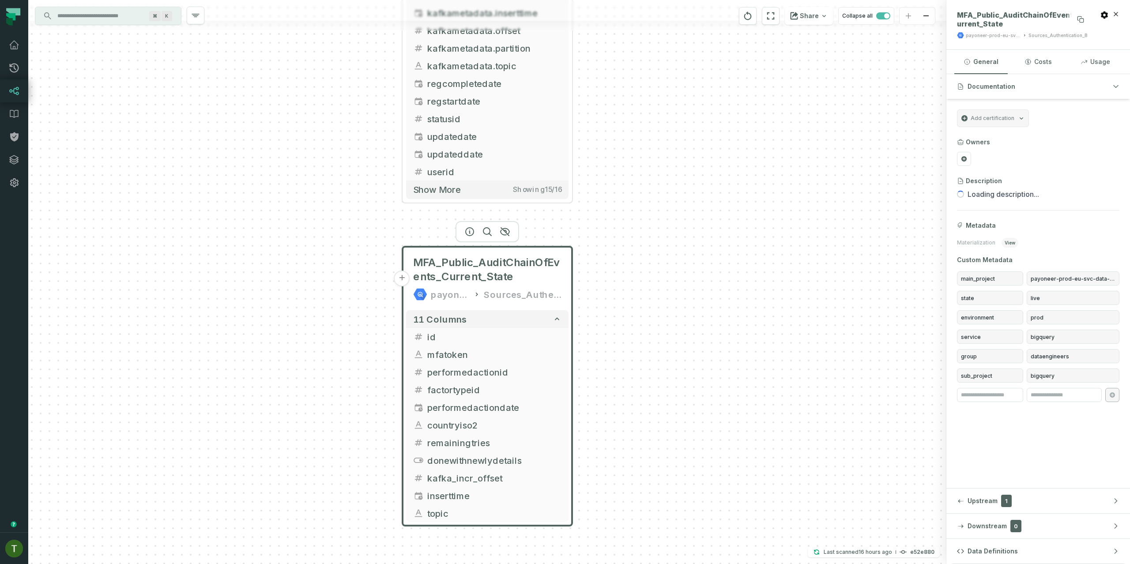
click at [1046, 15] on span "MFA_Public_AuditChainOfEvents_Current_State" at bounding box center [1022, 20] width 131 height 18
click at [1017, 23] on span "MFA_Public_AuditChainOfEvents_Current_State" at bounding box center [1022, 20] width 131 height 18
click at [1001, 11] on span "MFA_Public_AuditChainOfEvents_Current_State" at bounding box center [1022, 20] width 131 height 18
drag, startPoint x: 1002, startPoint y: 12, endPoint x: 1070, endPoint y: 18, distance: 68.2
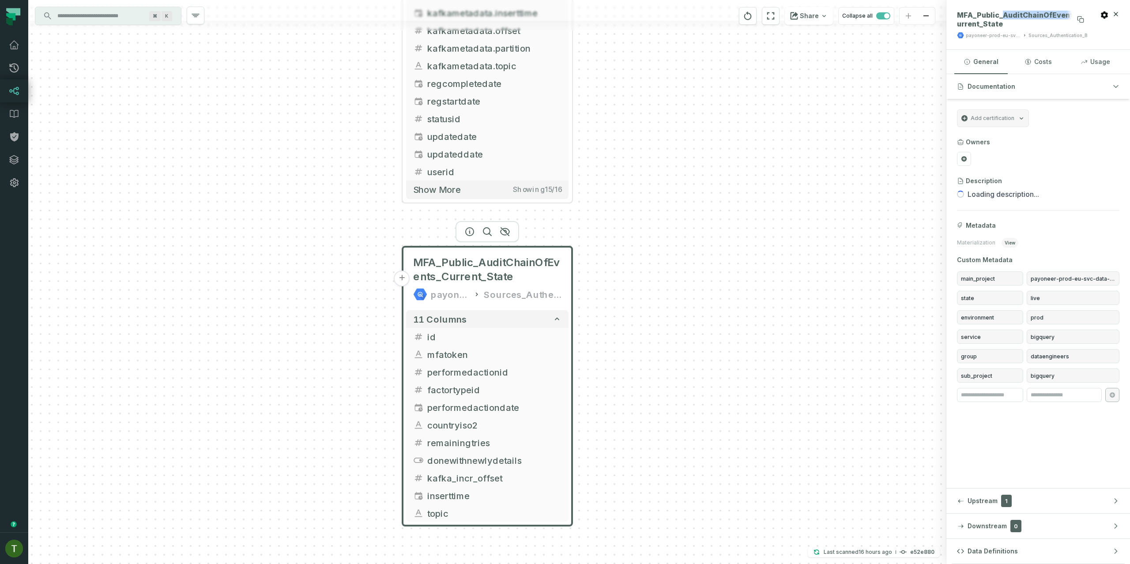
click at [1070, 18] on span "MFA_Public_AuditChainOfEvents_Current_State" at bounding box center [1022, 20] width 131 height 18
click at [1010, 16] on span "MFA_Public_AuditChainOfEvents_Current_State" at bounding box center [1022, 20] width 131 height 18
drag, startPoint x: 1002, startPoint y: 13, endPoint x: 600, endPoint y: 185, distance: 438.2
click at [1071, 13] on span "MFA_Public_AuditChainOfEvents_Current_State" at bounding box center [1022, 20] width 131 height 18
click at [603, 363] on div "UserLockInfo authentication_b usr 3 columns entityid entitytype lockdate + USR_…" at bounding box center [487, 282] width 918 height 564
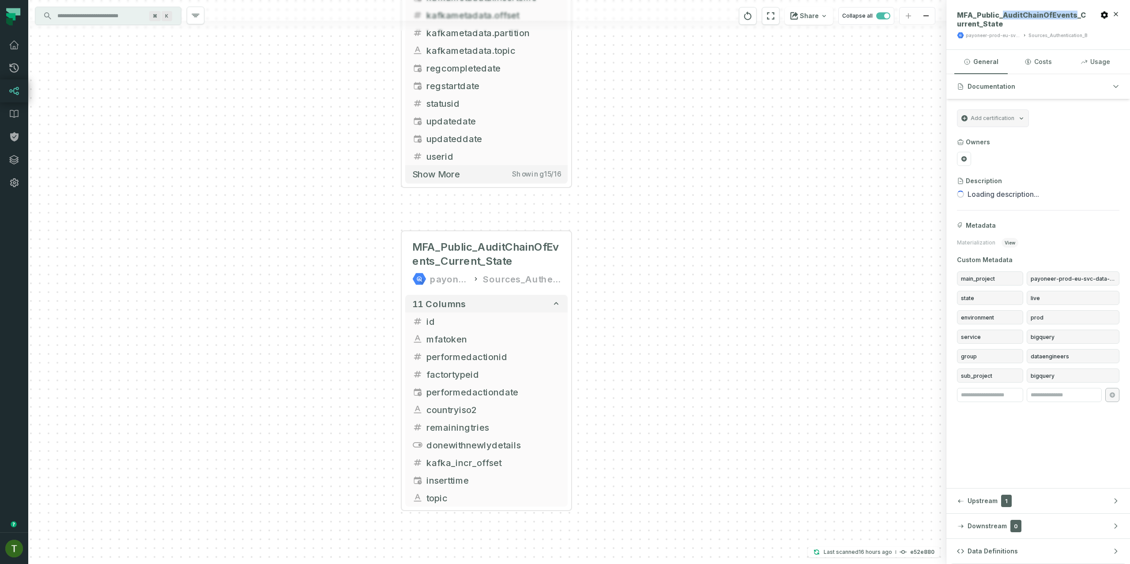
drag, startPoint x: 620, startPoint y: 427, endPoint x: 605, endPoint y: 360, distance: 68.7
click at [605, 360] on div "UserLockInfo authentication_b usr 3 columns entityid entitytype lockdate + USR_…" at bounding box center [487, 282] width 918 height 564
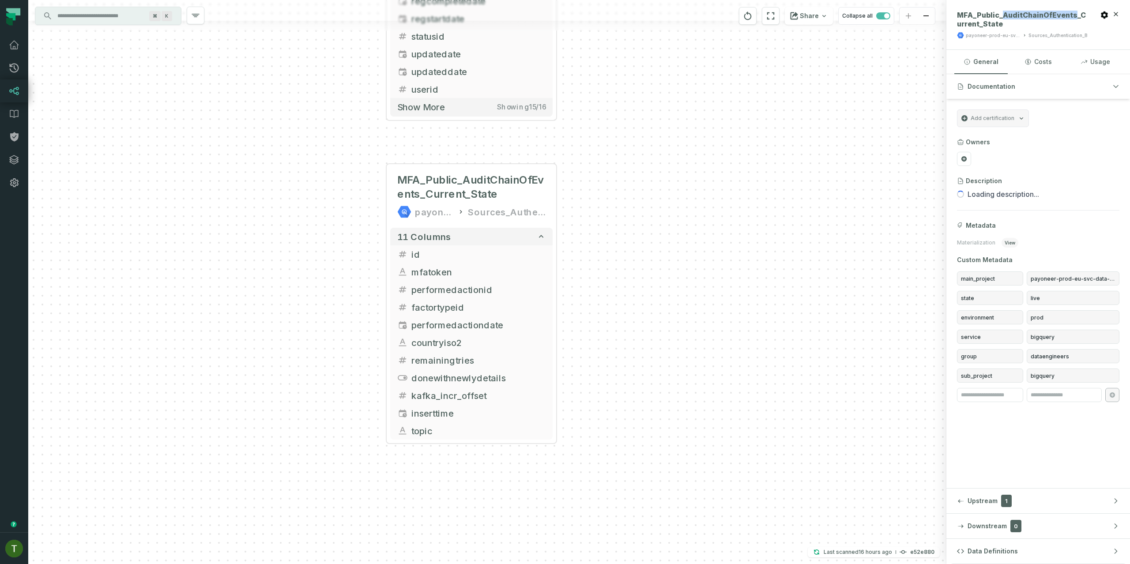
drag, startPoint x: 607, startPoint y: 310, endPoint x: 619, endPoint y: 399, distance: 89.9
click at [619, 399] on div "UserLockInfo authentication_b usr 3 columns entityid entitytype lockdate + USR_…" at bounding box center [487, 282] width 918 height 564
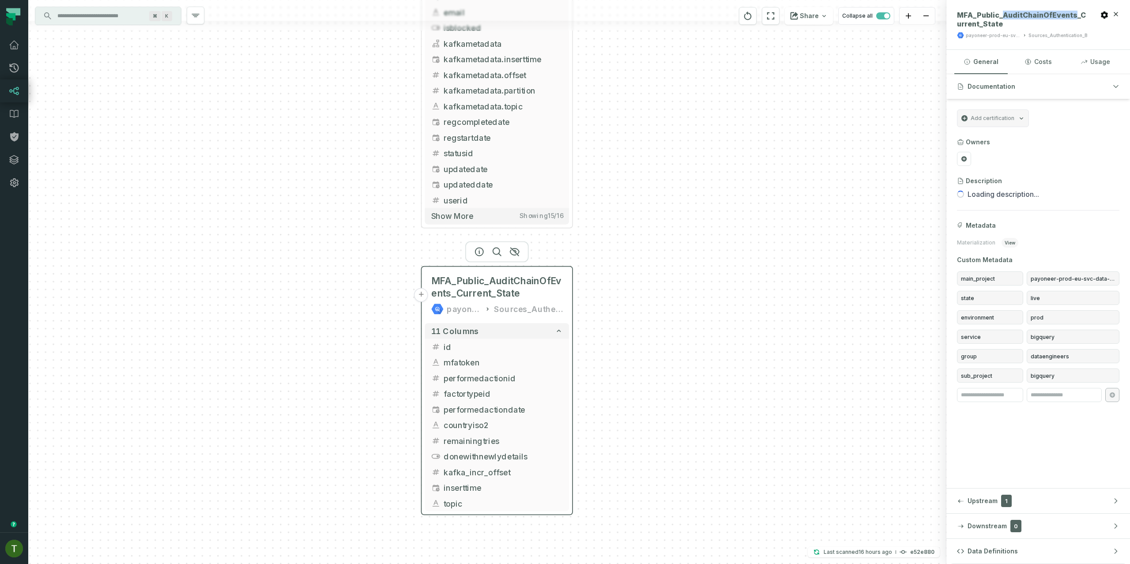
click at [422, 290] on button "+" at bounding box center [421, 295] width 14 height 14
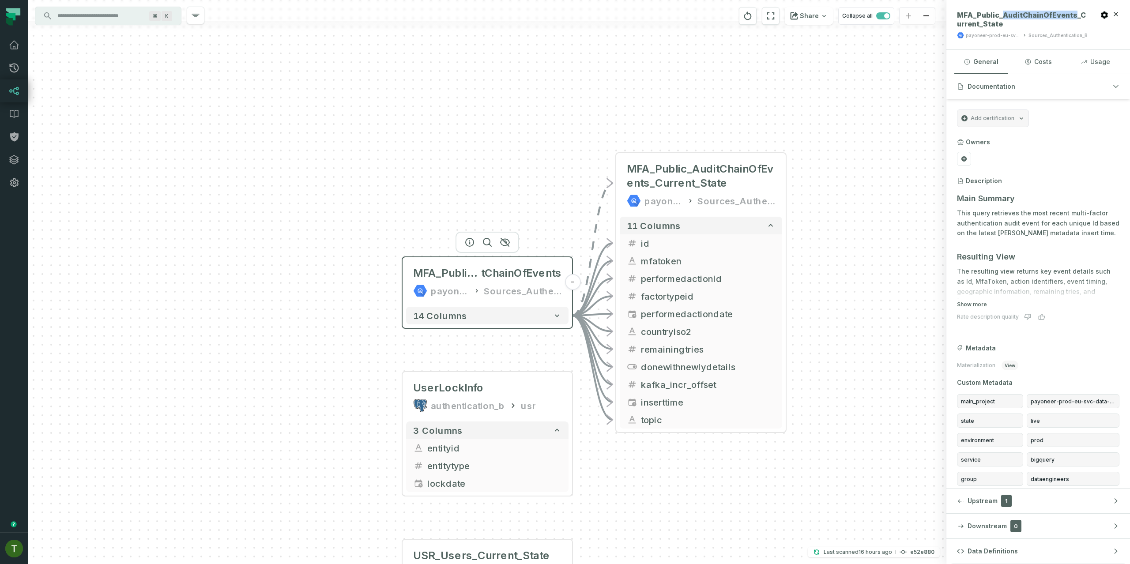
click at [483, 295] on div "payoneer-prod-eu-svc-data-016f Sources_Authentication_B" at bounding box center [487, 291] width 148 height 14
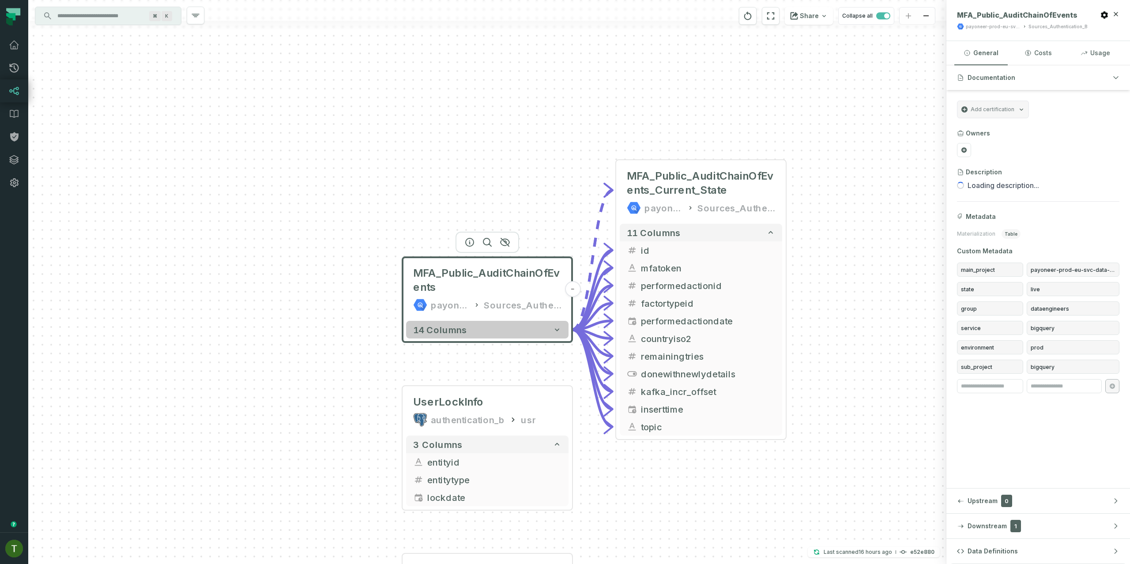
click at [503, 334] on button "14 columns" at bounding box center [487, 330] width 162 height 18
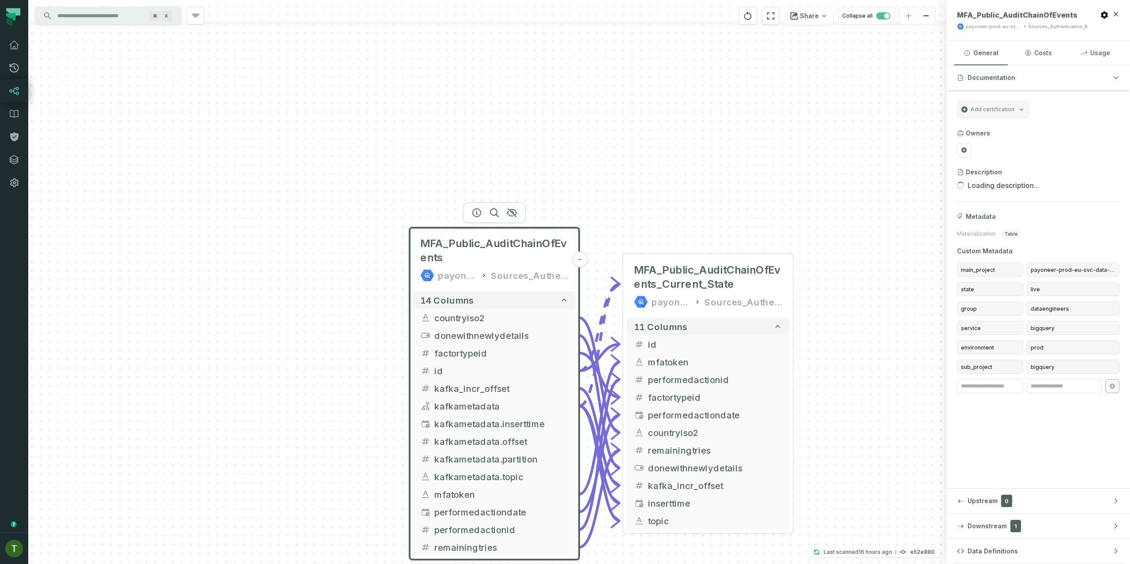
drag, startPoint x: 609, startPoint y: 293, endPoint x: 614, endPoint y: 198, distance: 95.0
click at [614, 198] on div "MFA_Public_AuditChainOfEvents payoneer-prod-eu-svc-data-016f Sources_Authentica…" at bounding box center [487, 282] width 918 height 564
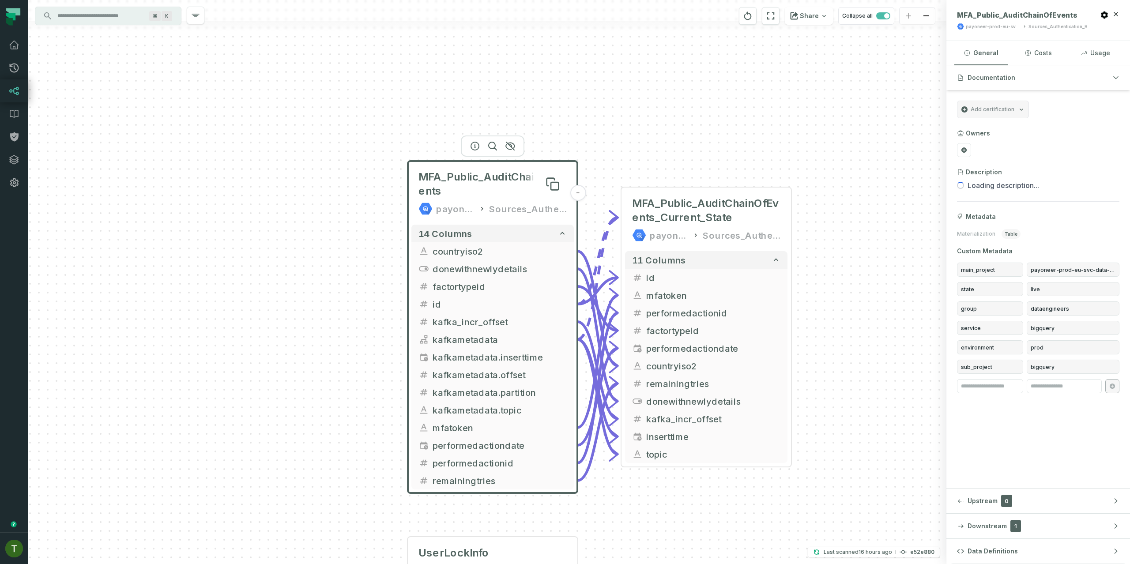
click at [485, 180] on span "MFA_Public_AuditChainOfEvents" at bounding box center [492, 184] width 148 height 28
drag, startPoint x: 1002, startPoint y: 12, endPoint x: 1072, endPoint y: 12, distance: 70.2
click at [1072, 12] on span "MFA_Public_AuditChainOfEvents" at bounding box center [1017, 15] width 120 height 9
copy span "AuditChainOfEvents"
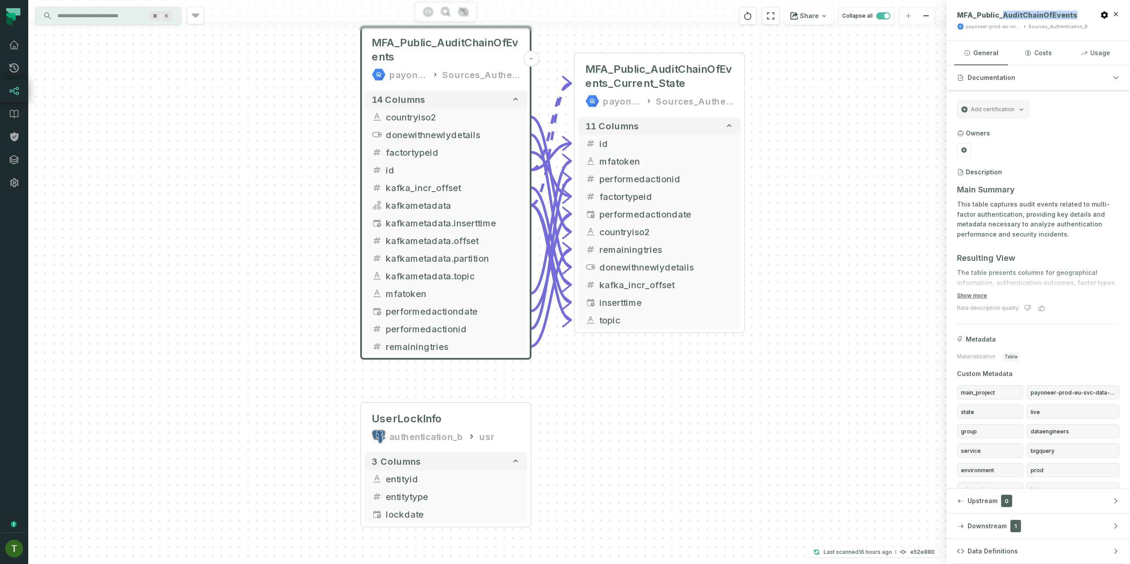
drag, startPoint x: 636, startPoint y: 134, endPoint x: 588, endPoint y: 1, distance: 140.8
click at [589, 0] on div "MFA_Public_AuditChainOfEvents payoneer-prod-eu-svc-data-016f Sources_Authentica…" at bounding box center [487, 282] width 918 height 564
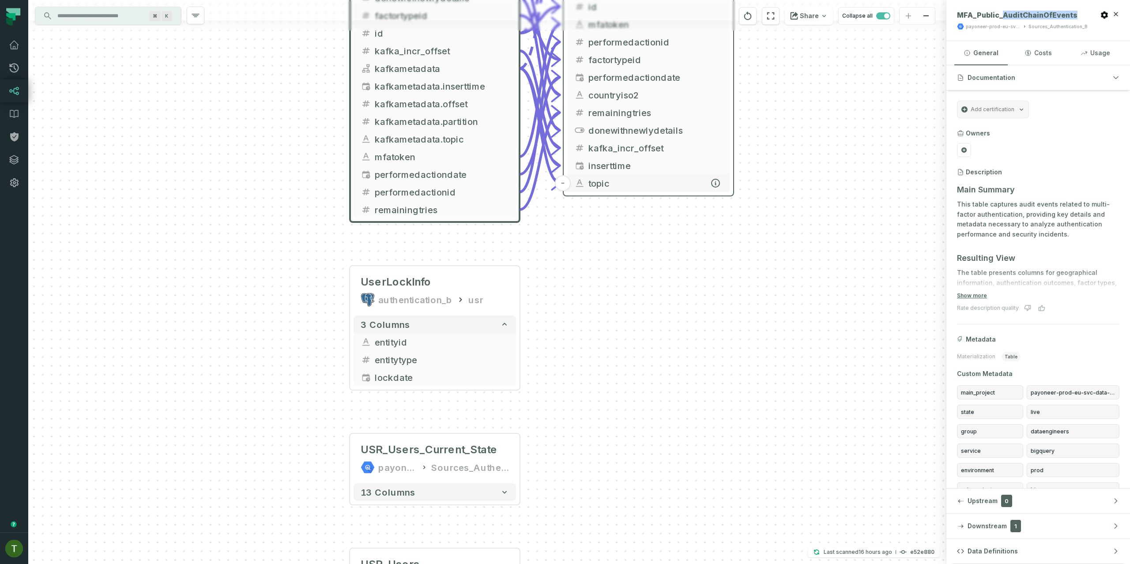
drag, startPoint x: 635, startPoint y: 283, endPoint x: 625, endPoint y: 190, distance: 93.7
click at [625, 190] on button "topic" at bounding box center [648, 183] width 162 height 18
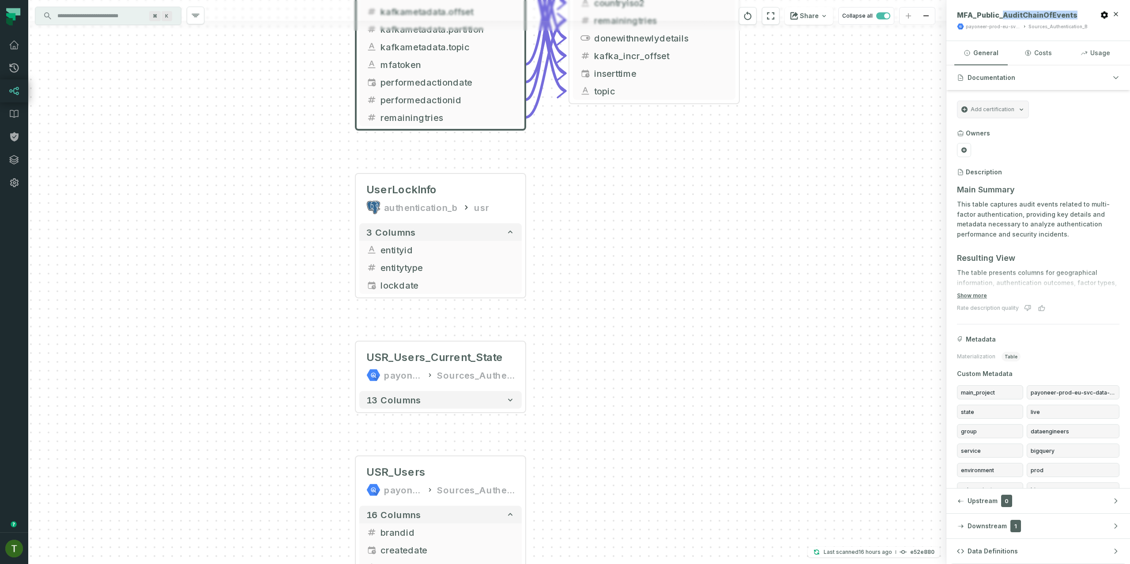
drag, startPoint x: 606, startPoint y: 296, endPoint x: 611, endPoint y: 240, distance: 55.4
click at [611, 240] on div "MFA_Public_AuditChainOfEvents payoneer-prod-eu-svc-data-016f Sources_Authentica…" at bounding box center [487, 282] width 918 height 564
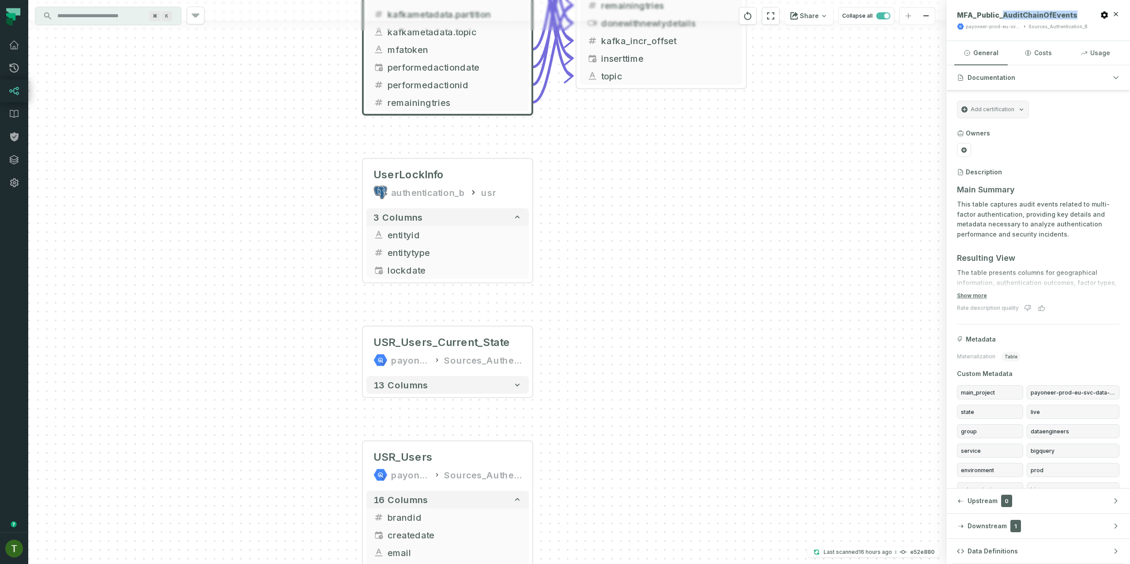
drag, startPoint x: 544, startPoint y: 376, endPoint x: 576, endPoint y: 314, distance: 70.2
click at [576, 314] on div "MFA_Public_AuditChainOfEvents payoneer-prod-eu-svc-data-016f Sources_Authentica…" at bounding box center [487, 282] width 918 height 564
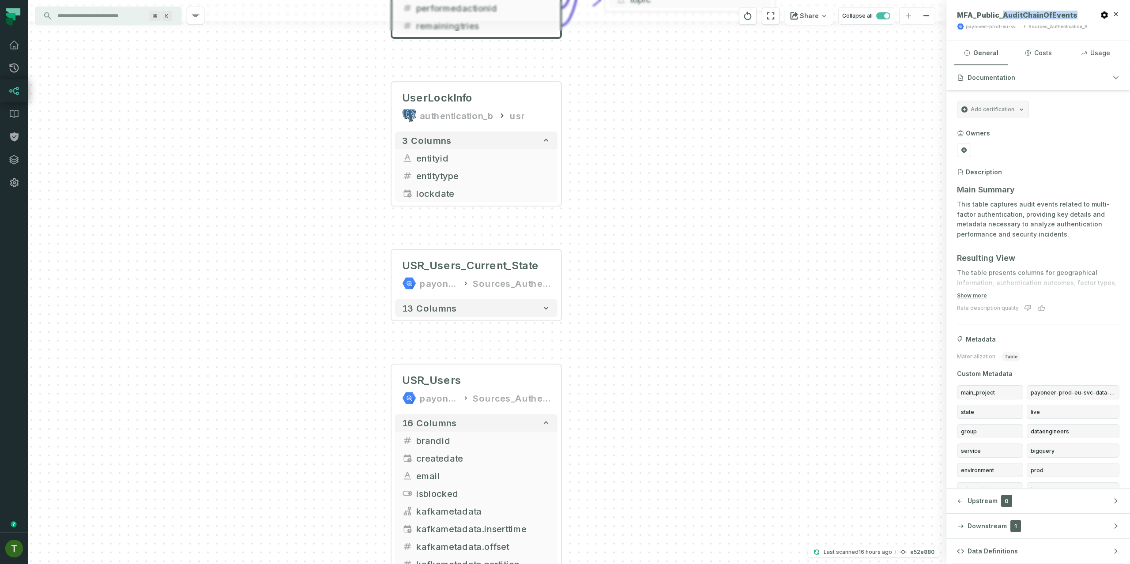
drag, startPoint x: 591, startPoint y: 383, endPoint x: 576, endPoint y: 329, distance: 55.8
click at [576, 329] on div "MFA_Public_AuditChainOfEvents payoneer-prod-eu-svc-data-016f Sources_Authentica…" at bounding box center [487, 282] width 918 height 564
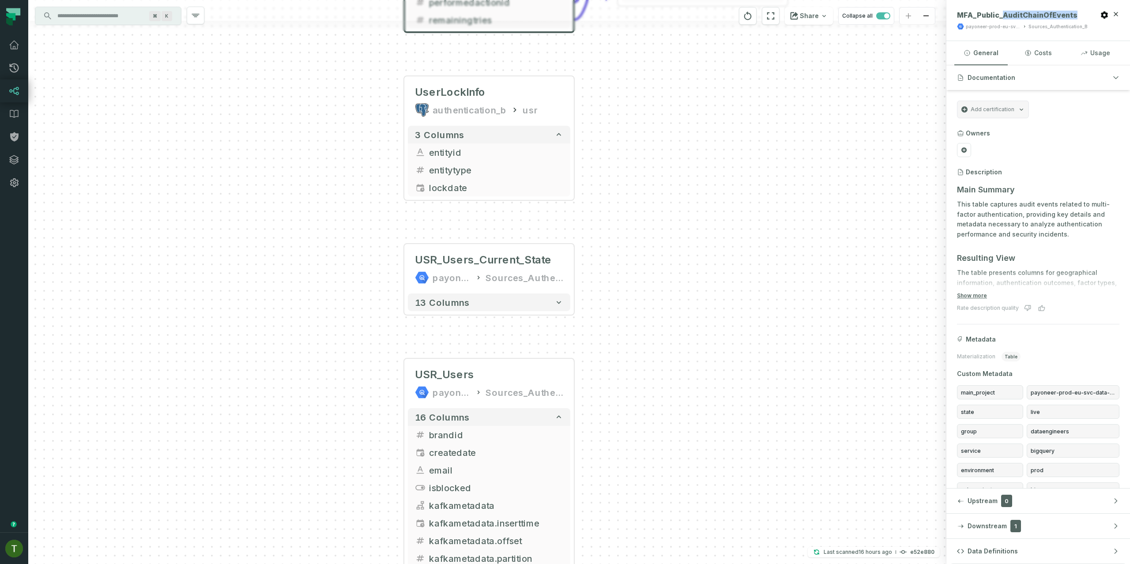
drag, startPoint x: 577, startPoint y: 335, endPoint x: 584, endPoint y: 356, distance: 22.3
click at [603, 375] on div "MFA_Public_AuditChainOfEvents payoneer-prod-eu-svc-data-016f Sources_Authentica…" at bounding box center [487, 282] width 918 height 564
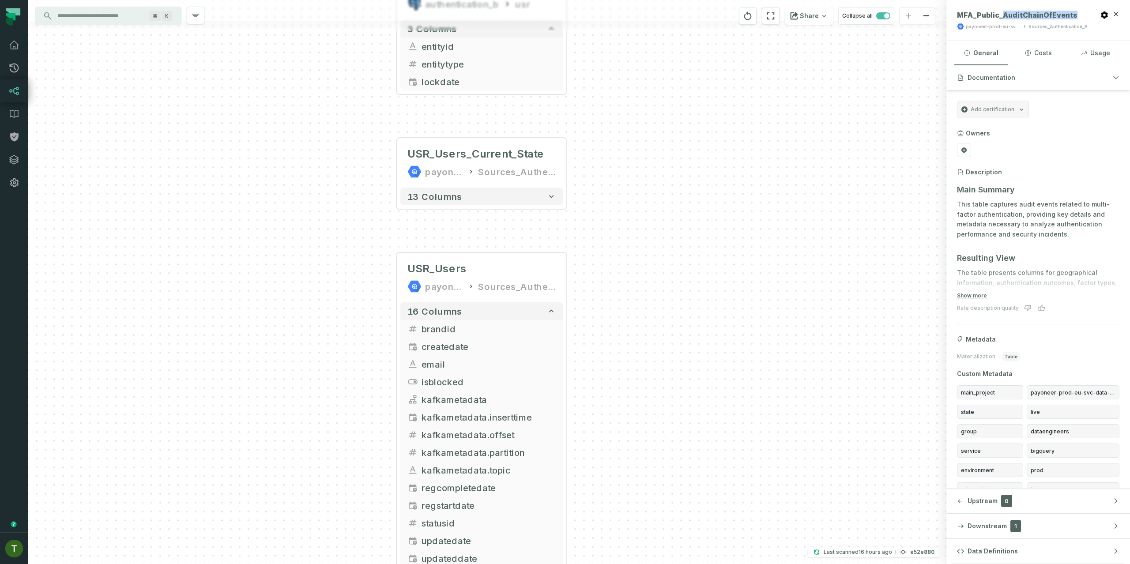
drag, startPoint x: 433, startPoint y: 325, endPoint x: 423, endPoint y: 216, distance: 109.9
click at [423, 216] on div "MFA_Public_AuditChainOfEvents payoneer-prod-eu-svc-data-016f Sources_Authentica…" at bounding box center [487, 282] width 918 height 564
click at [424, 213] on div "MFA_Public_AuditChainOfEvents payoneer-prod-eu-svc-data-016f Sources_Authentica…" at bounding box center [487, 282] width 918 height 564
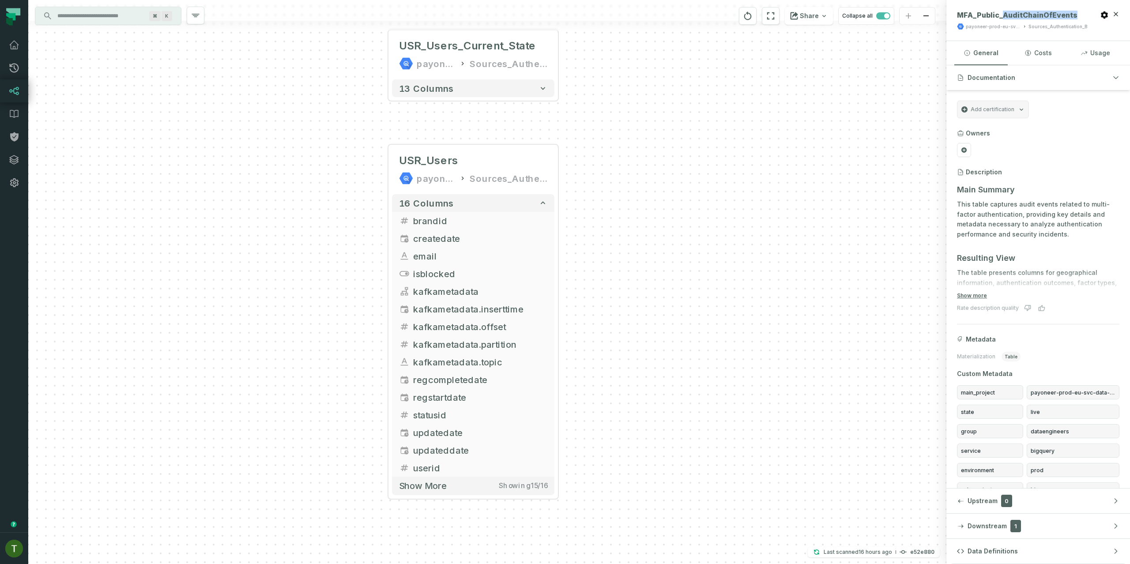
drag, startPoint x: 377, startPoint y: 253, endPoint x: 372, endPoint y: 163, distance: 89.7
click at [372, 163] on div "MFA_Public_AuditChainOfEvents payoneer-prod-eu-svc-data-016f Sources_Authentica…" at bounding box center [487, 282] width 918 height 564
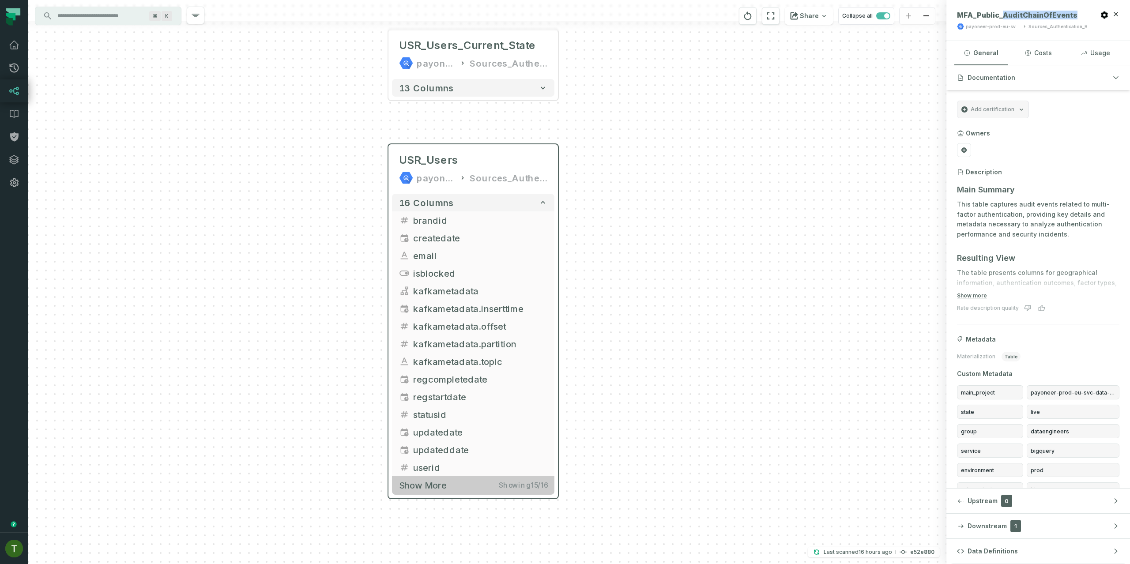
click at [498, 485] on button "Show more Showing 15 / 16" at bounding box center [473, 485] width 162 height 18
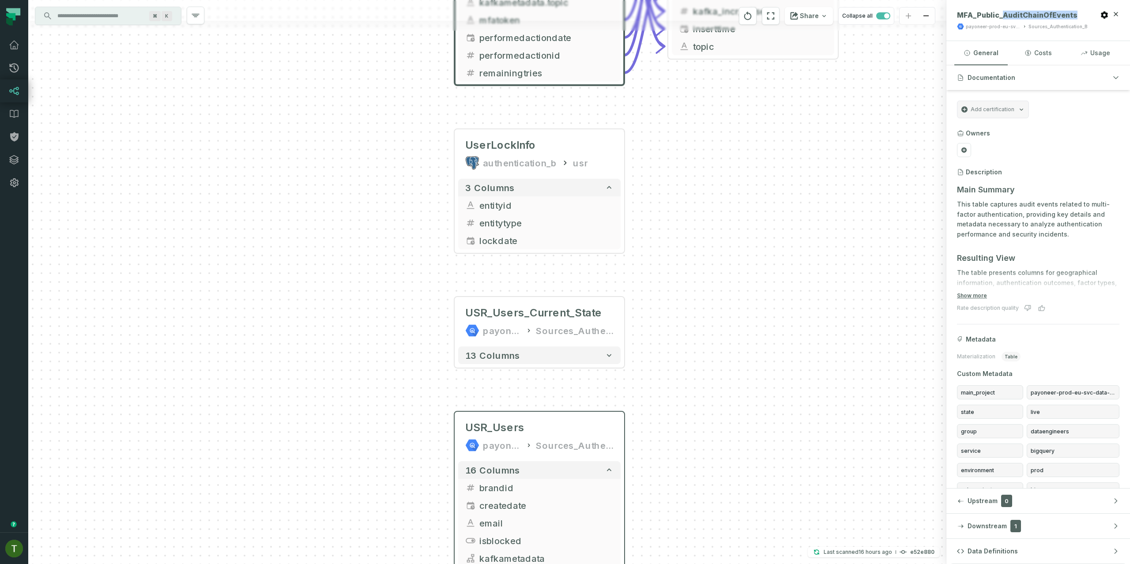
drag, startPoint x: 567, startPoint y: 261, endPoint x: 630, endPoint y: 518, distance: 263.9
click at [630, 518] on div "MFA_Public_AuditChainOfEvents payoneer-prod-eu-svc-data-016f Sources_Authentica…" at bounding box center [487, 282] width 918 height 564
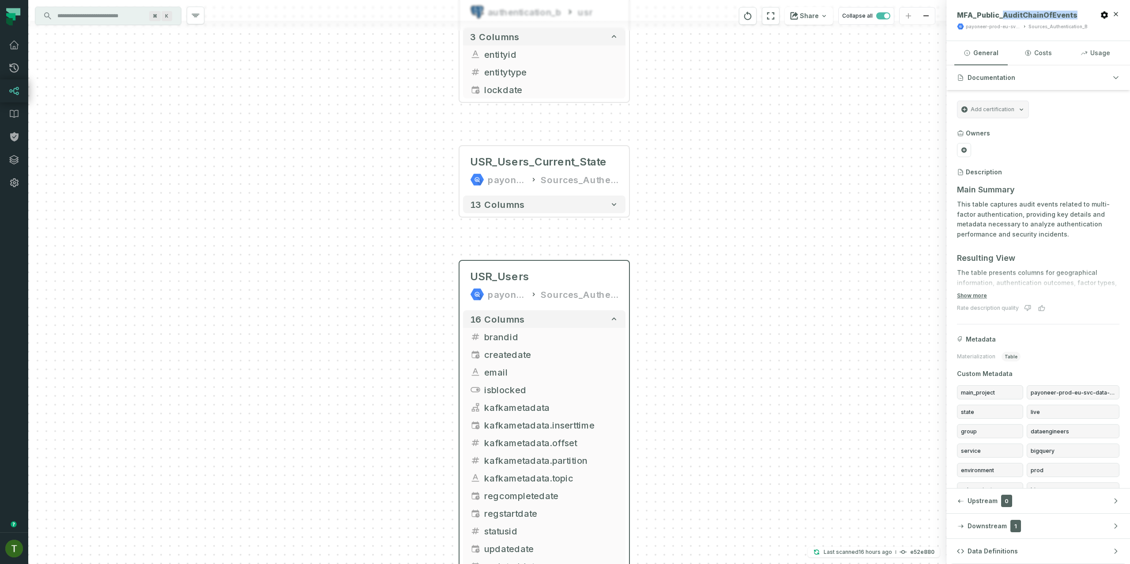
drag, startPoint x: 629, startPoint y: 515, endPoint x: 673, endPoint y: 518, distance: 44.2
click at [675, 523] on div "MFA_Public_AuditChainOfEvents payoneer-prod-eu-svc-data-016f Sources_Authentica…" at bounding box center [487, 282] width 918 height 564
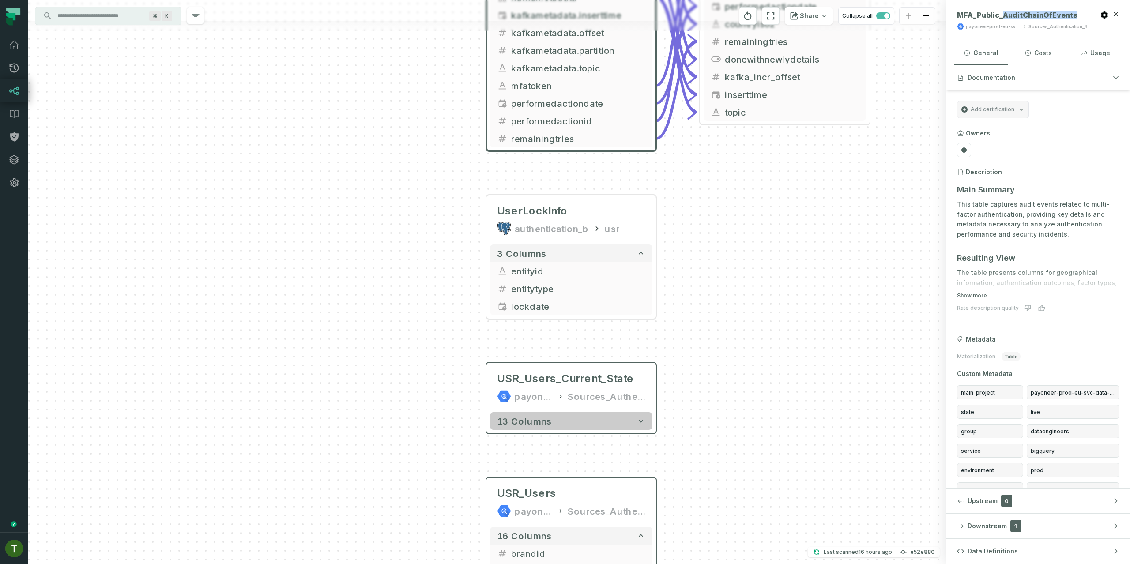
drag, startPoint x: 647, startPoint y: 368, endPoint x: 624, endPoint y: 437, distance: 73.5
click at [624, 430] on button "13 columns" at bounding box center [571, 421] width 162 height 18
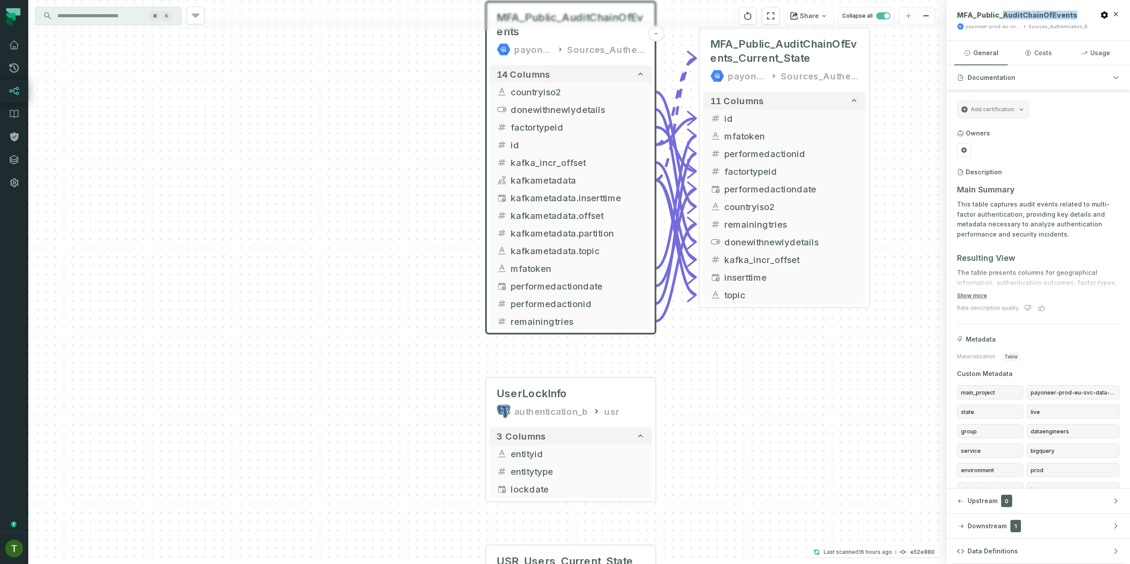
drag, startPoint x: 460, startPoint y: 271, endPoint x: 478, endPoint y: 415, distance: 145.4
click at [478, 415] on div "MFA_Public_AuditChainOfEvents payoneer-prod-eu-svc-data-016f Sources_Authentica…" at bounding box center [487, 282] width 918 height 564
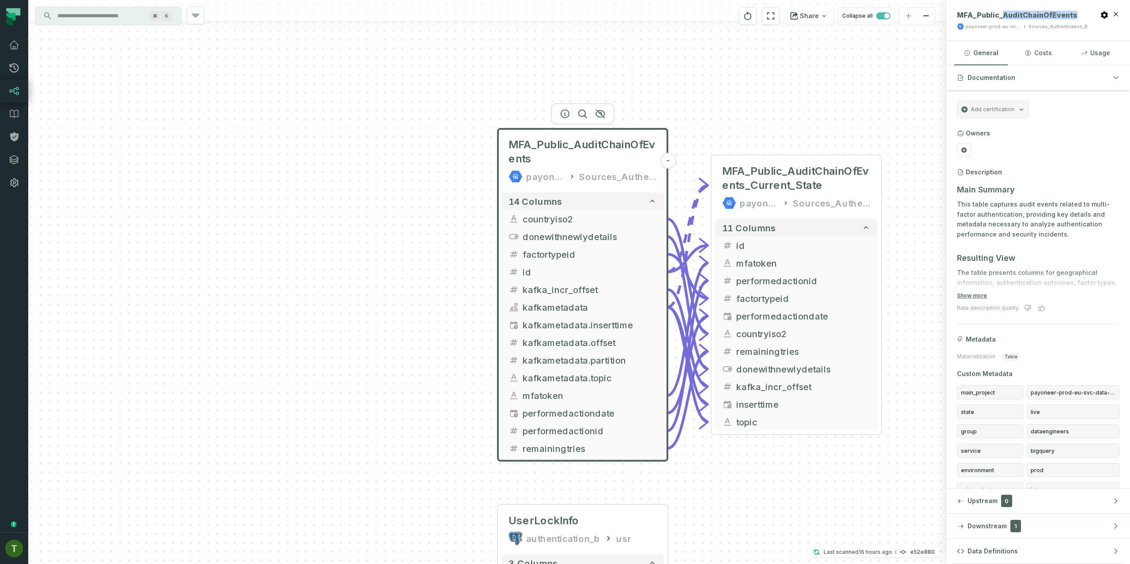
drag, startPoint x: 466, startPoint y: 79, endPoint x: 389, endPoint y: 112, distance: 83.4
click at [473, 169] on div "MFA_Public_AuditChainOfEvents payoneer-prod-eu-svc-data-016f Sources_Authentica…" at bounding box center [487, 282] width 918 height 564
click at [123, 4] on div at bounding box center [487, 10] width 918 height 21
click at [124, 10] on input "Discovery Provider cmdk menu" at bounding box center [100, 16] width 96 height 14
paste input "**********"
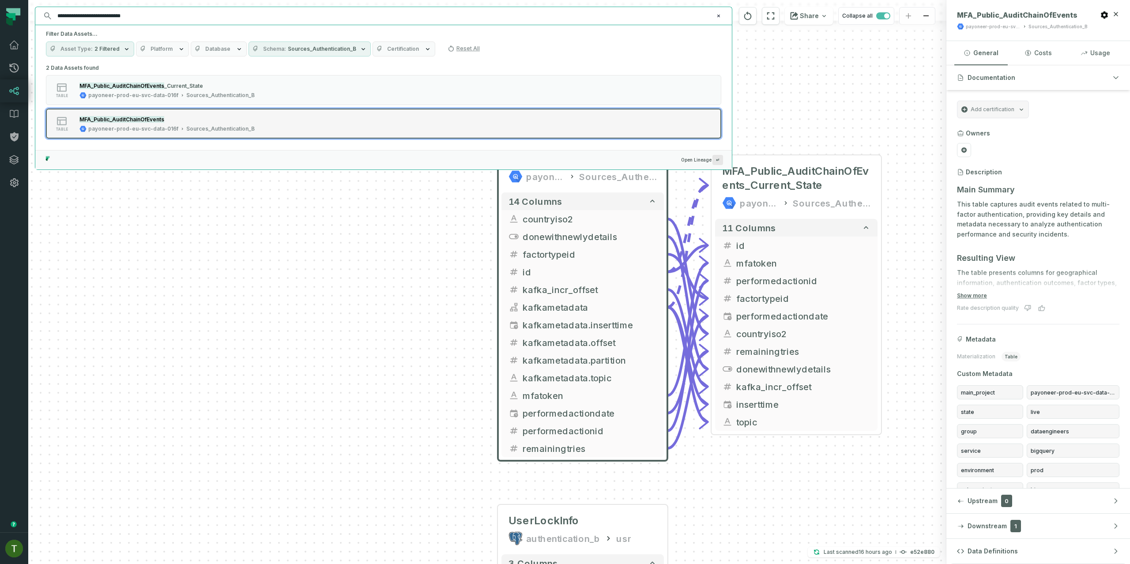
type input "**********"
click at [285, 124] on button "table MFA_Public_AuditChainOfEvents payoneer-prod-eu-svc-data-016f Sources_Auth…" at bounding box center [383, 124] width 675 height 30
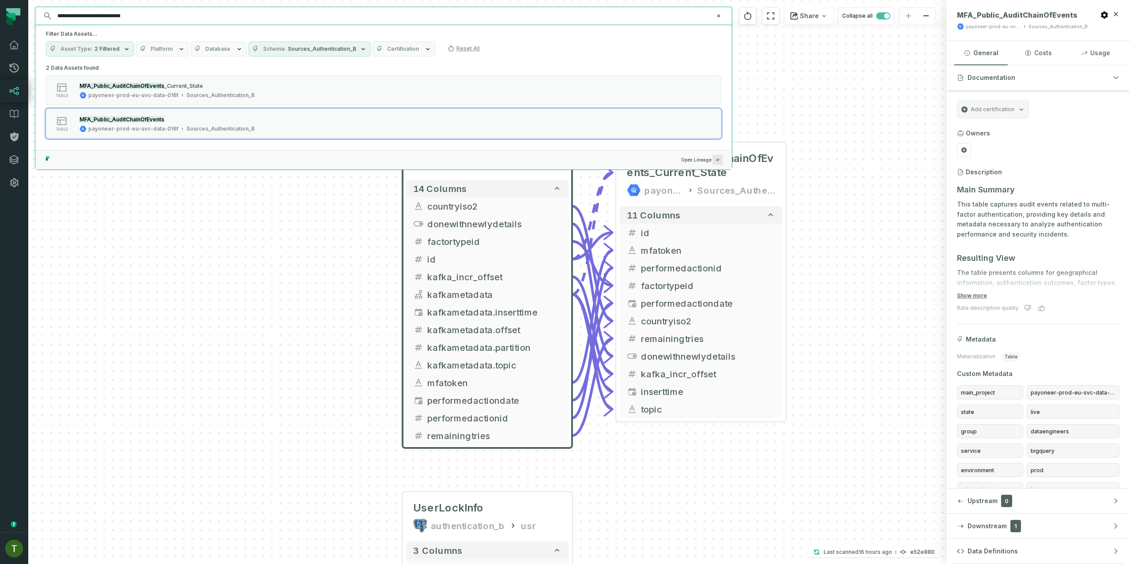
click at [259, 205] on div "MFA_Public_AuditChainOfEvents payoneer-prod-eu-svc-data-016f Sources_Authentica…" at bounding box center [487, 282] width 918 height 564
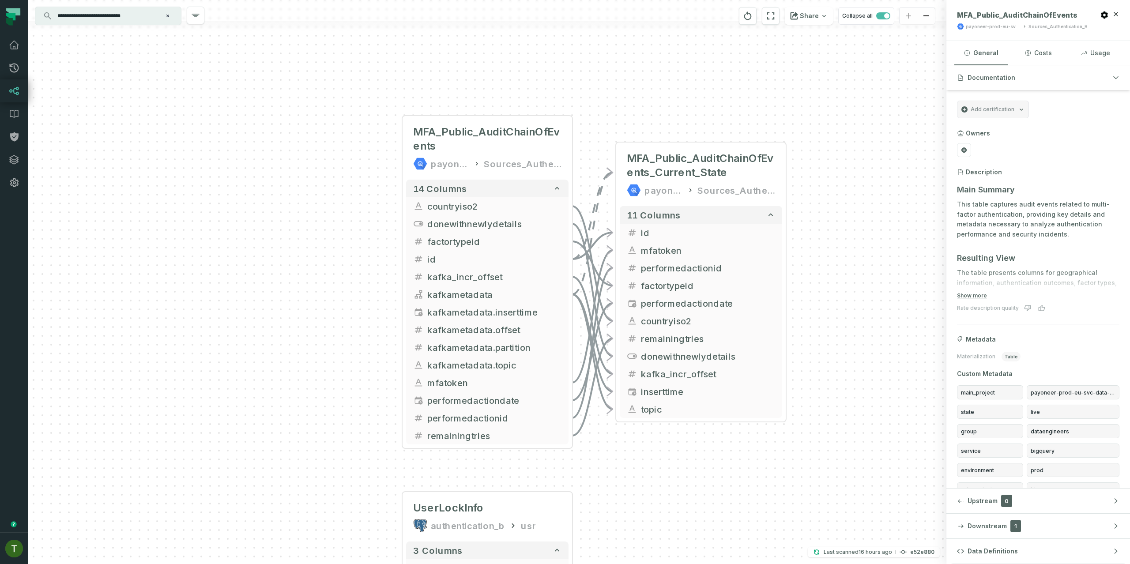
click at [122, 15] on input "**********" at bounding box center [107, 16] width 110 height 14
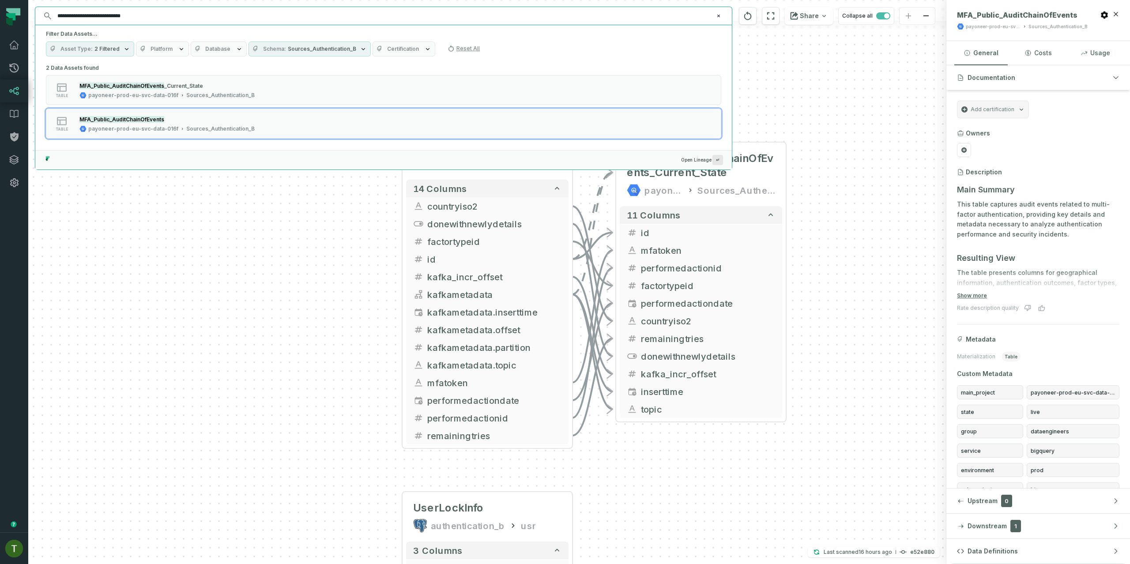
click at [96, 14] on input "**********" at bounding box center [382, 16] width 661 height 14
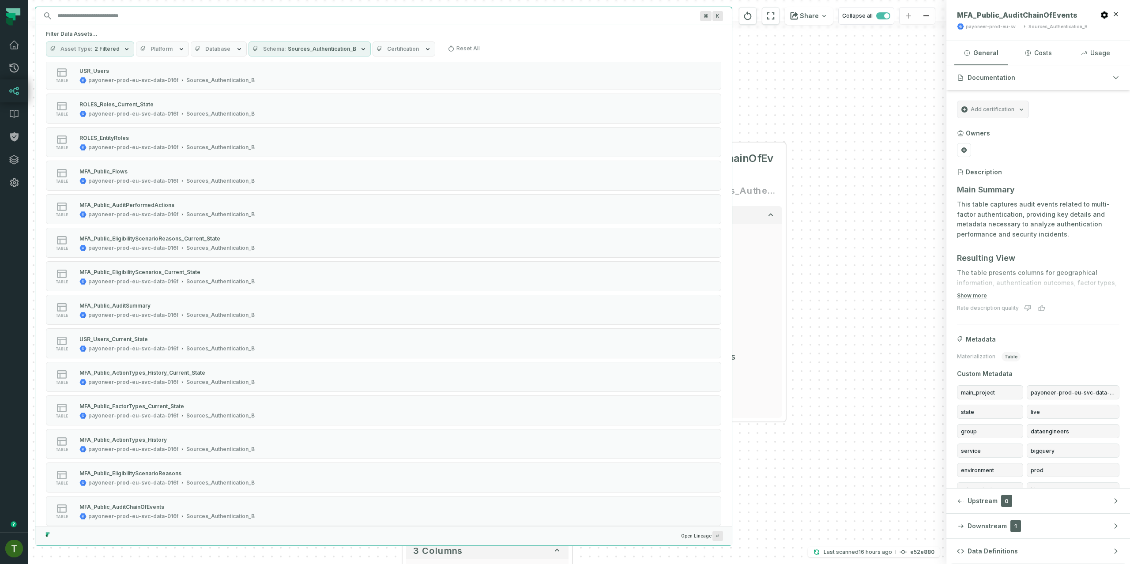
click at [311, 44] on button "Schema Sources_Authentication_B" at bounding box center [309, 48] width 122 height 15
click at [293, 436] on label "Sources_Reports" at bounding box center [334, 439] width 181 height 18
click at [257, 436] on button "Sources_Reports" at bounding box center [253, 438] width 7 height 7
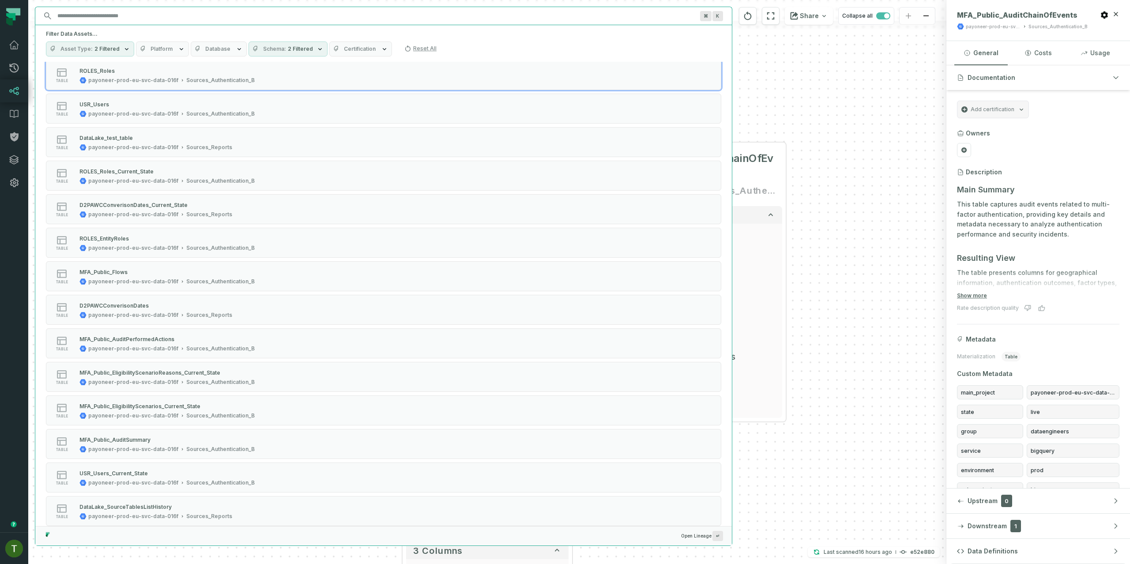
click at [503, 38] on div "Filter Data Assets... Asset Type 2 Filtered Platform Database Schema 2 Filtered…" at bounding box center [383, 43] width 696 height 37
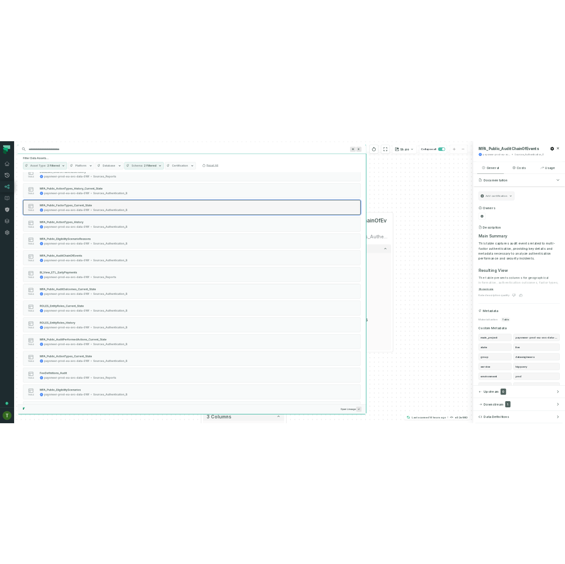
scroll to position [699, 0]
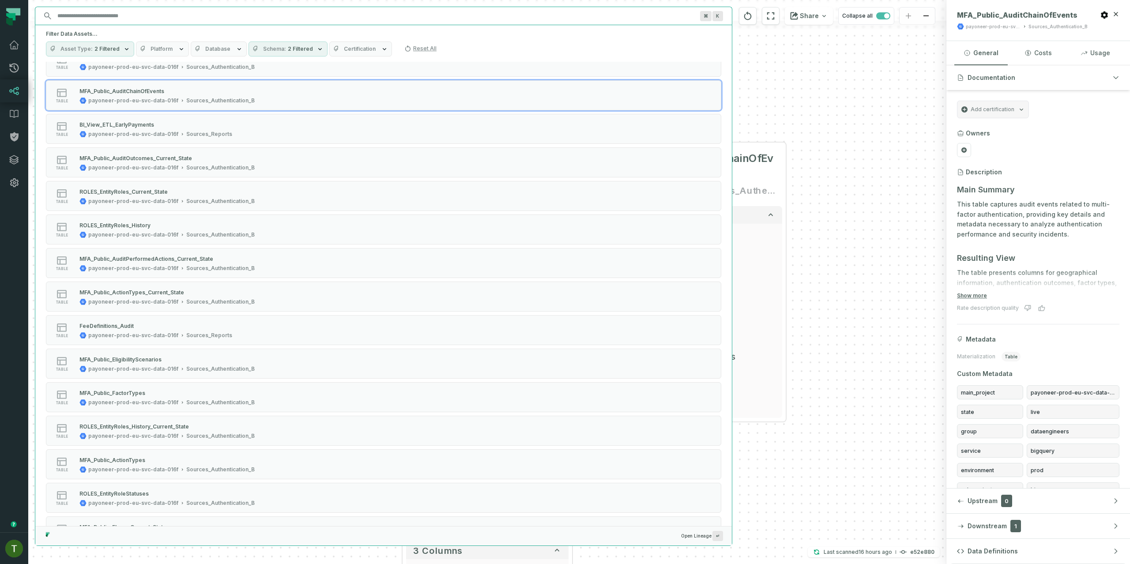
click at [810, 127] on div "MFA_Public_AuditChainOfEvents payoneer-prod-eu-svc-data-016f Sources_Authentica…" at bounding box center [487, 282] width 918 height 564
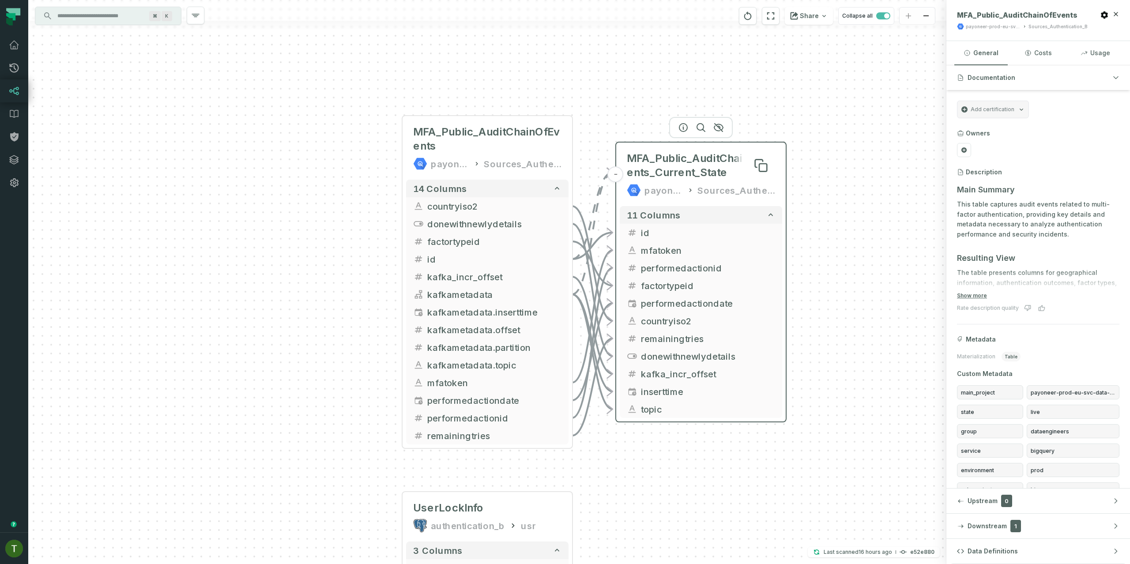
click at [637, 168] on span "MFA_Public_AuditChainOfEvents_Current_State" at bounding box center [701, 165] width 148 height 28
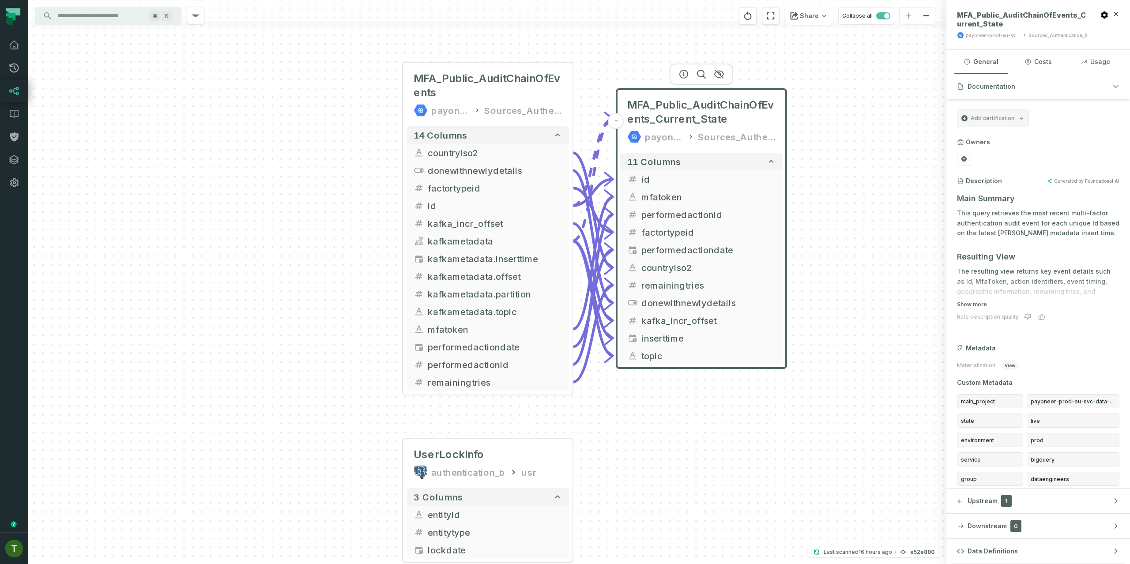
drag, startPoint x: 838, startPoint y: 446, endPoint x: 822, endPoint y: 292, distance: 155.3
click at [822, 292] on div "MFA_Public_AuditChainOfEvents payoneer-prod-eu-svc-data-016f Sources_Authentica…" at bounding box center [487, 282] width 918 height 564
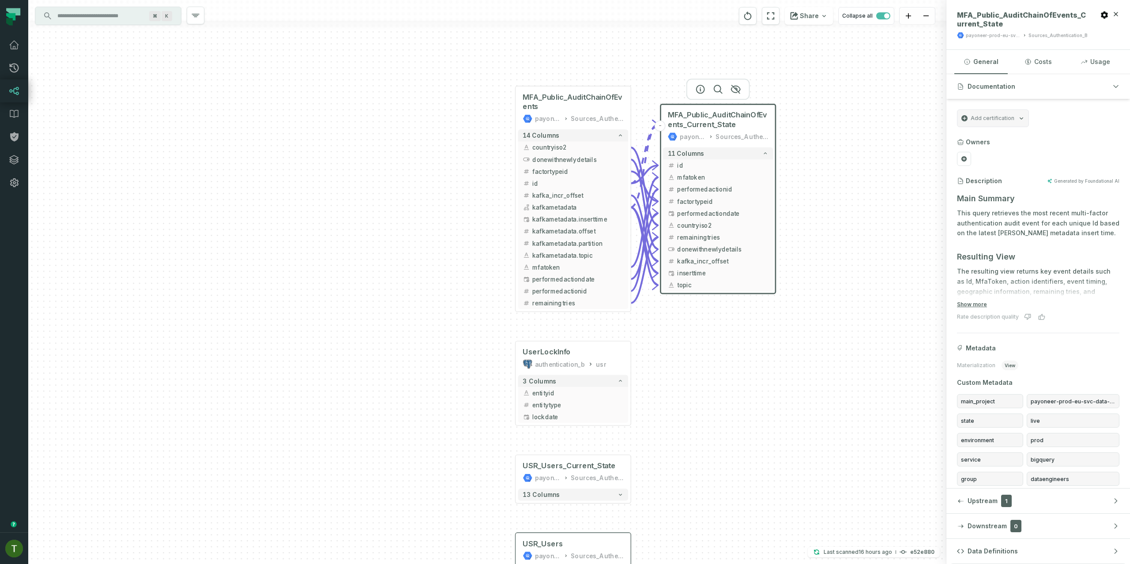
drag, startPoint x: 822, startPoint y: 296, endPoint x: 811, endPoint y: 313, distance: 20.8
click at [811, 313] on div "MFA_Public_AuditChainOfEvents payoneer-prod-eu-svc-data-016f Sources_Authentica…" at bounding box center [487, 282] width 918 height 564
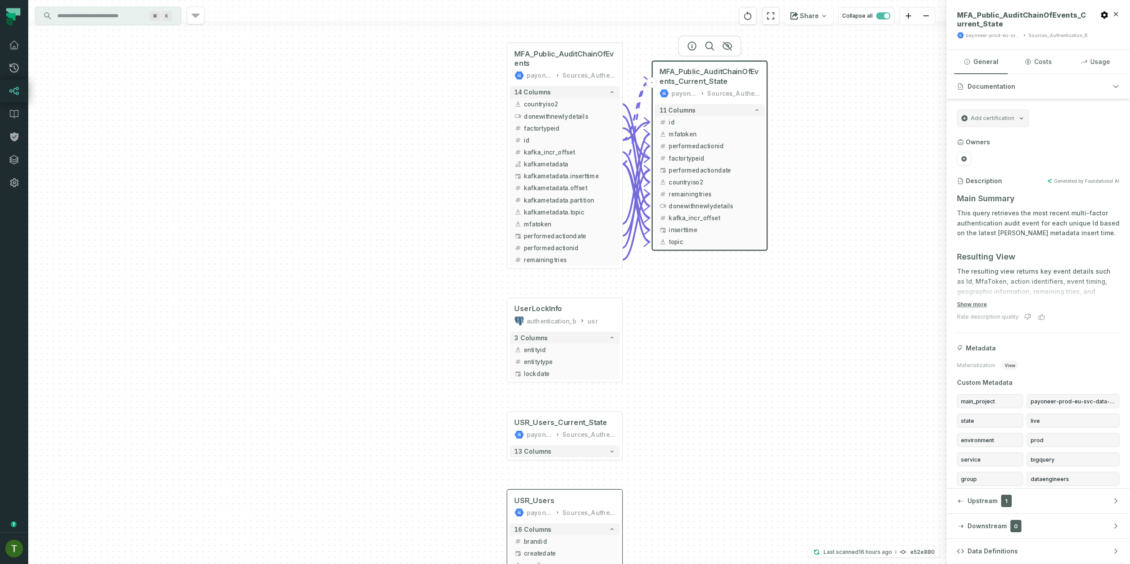
drag, startPoint x: 809, startPoint y: 314, endPoint x: 755, endPoint y: 330, distance: 55.8
click at [800, 259] on div "MFA_Public_AuditChainOfEvents payoneer-prod-eu-svc-data-016f Sources_Authentica…" at bounding box center [487, 282] width 918 height 564
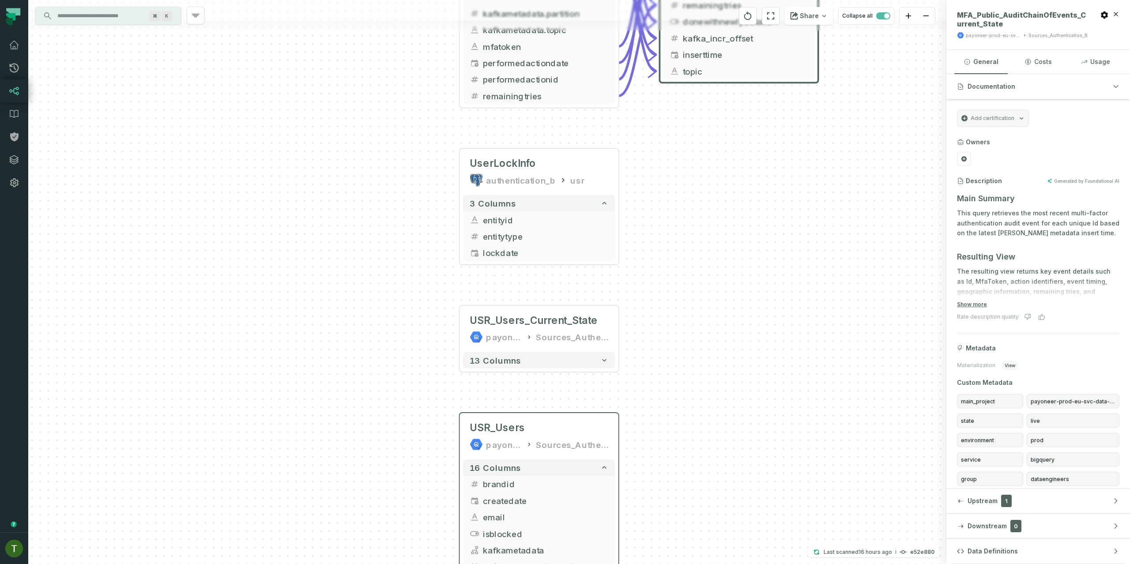
drag, startPoint x: 616, startPoint y: 439, endPoint x: 624, endPoint y: 320, distance: 119.0
click at [640, 294] on div "MFA_Public_AuditChainOfEvents payoneer-prod-eu-svc-data-016f Sources_Authentica…" at bounding box center [487, 282] width 918 height 564
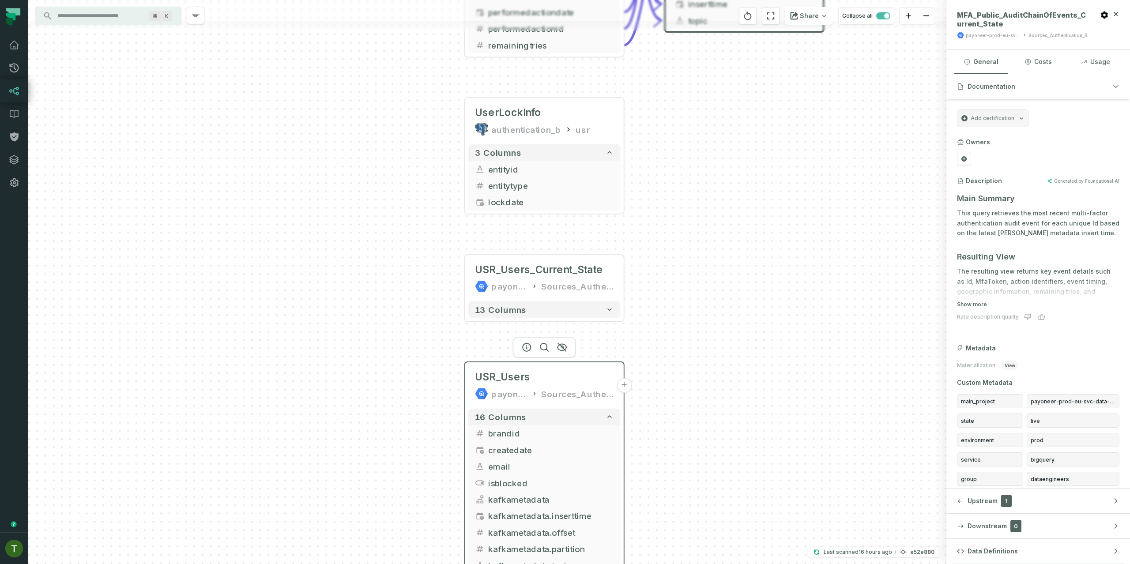
click at [556, 384] on div "USR_Users" at bounding box center [544, 377] width 139 height 13
click at [556, 384] on div "USR_Users" at bounding box center [544, 378] width 139 height 13
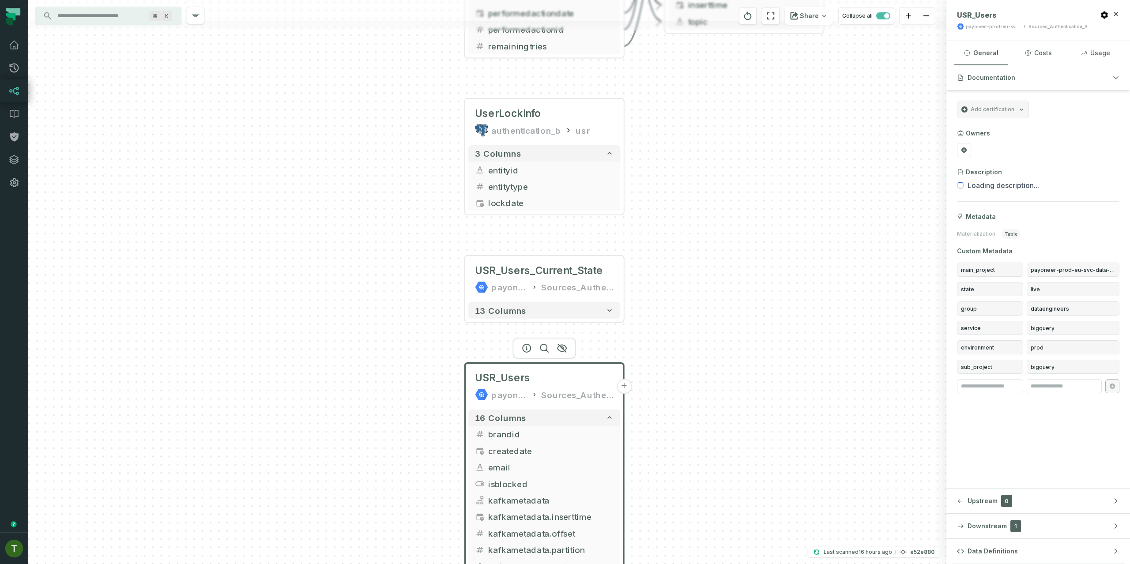
click at [1011, 31] on header "USR_Users payoneer-prod-eu-svc-data-016f Sources_Authentication_B" at bounding box center [1038, 20] width 184 height 41
click at [1013, 27] on div "payoneer-prod-eu-svc-data-016f" at bounding box center [992, 26] width 55 height 7
click at [1015, 26] on div "payoneer-prod-eu-svc-data-016f" at bounding box center [992, 26] width 55 height 7
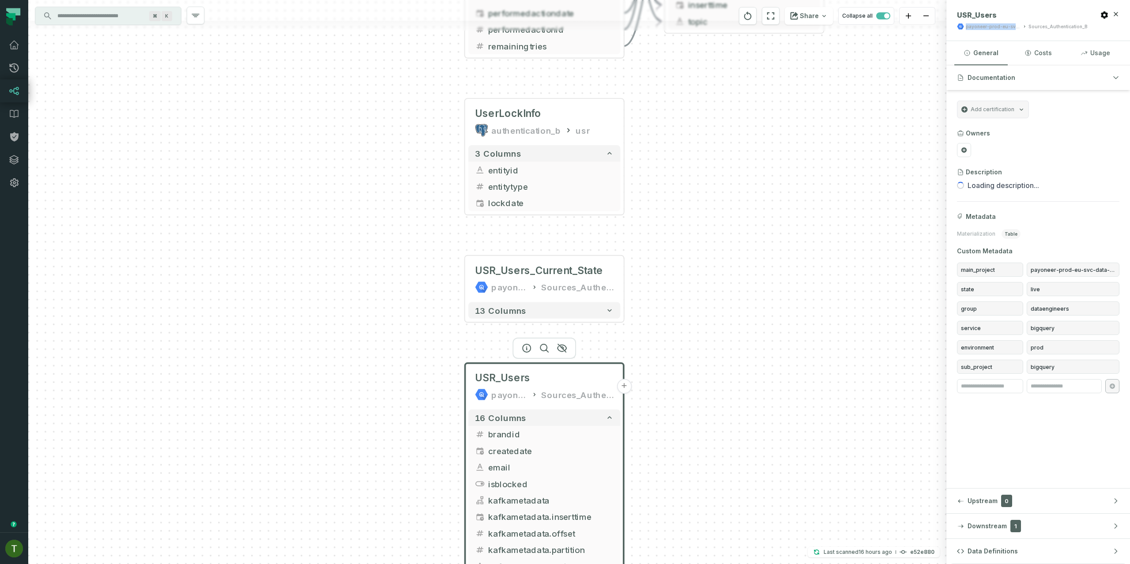
copy div "payoneer-prod-eu-svc-data-016f"
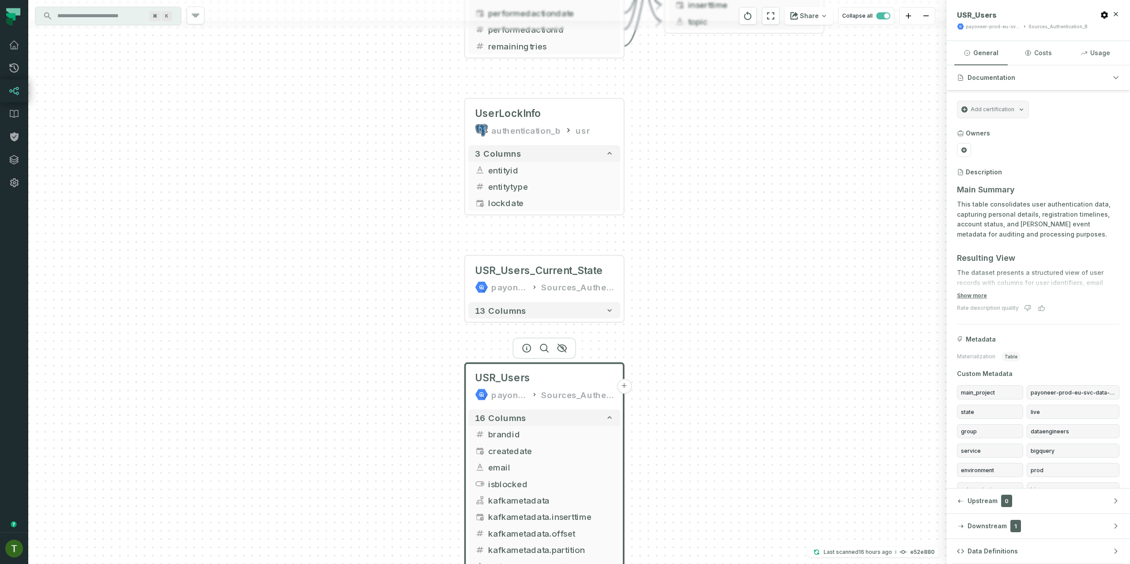
click at [1068, 23] on div "Sources_Authentication_B" at bounding box center [1057, 26] width 59 height 7
copy div "Sources_Authentication_B"
click at [1068, 27] on div "Sources_Authentication_B" at bounding box center [1057, 26] width 59 height 7
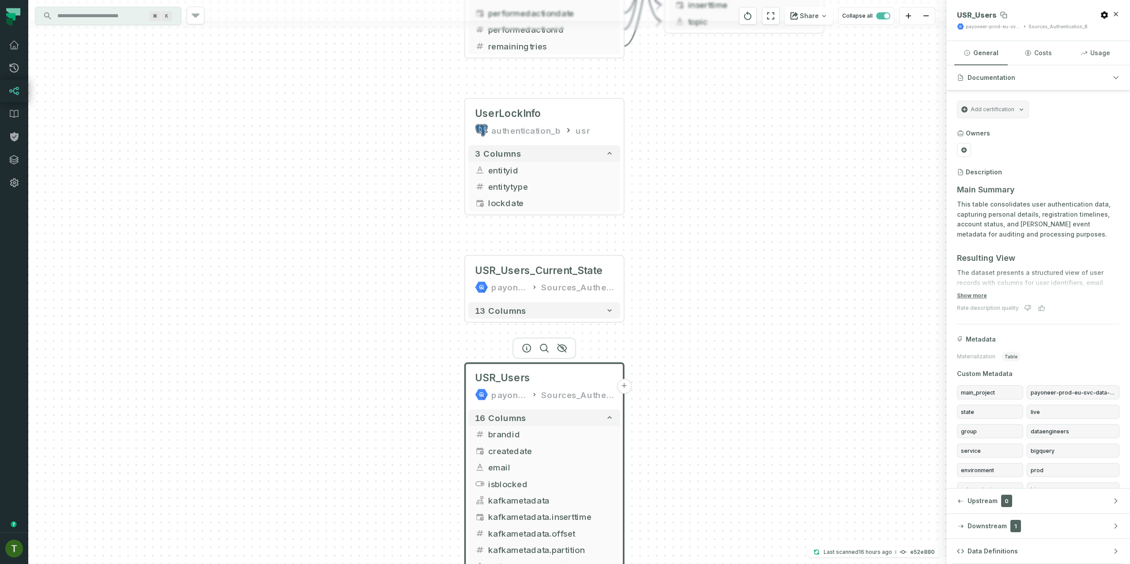
click at [962, 11] on span "USR_Users" at bounding box center [977, 15] width 40 height 9
copy span "USR_Users"
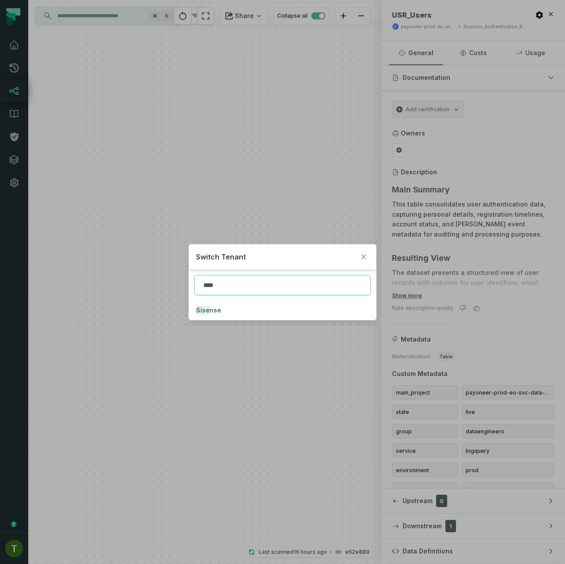
type input "****"
click button "Sise nse" at bounding box center [283, 309] width 188 height 19
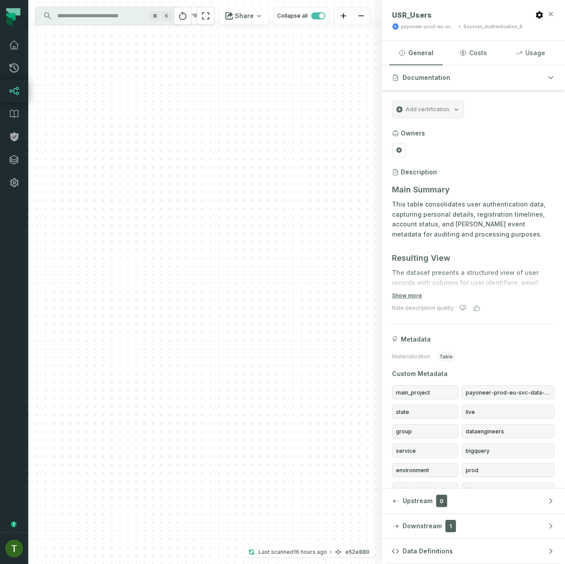
click at [550, 15] on icon "button" at bounding box center [550, 14] width 7 height 7
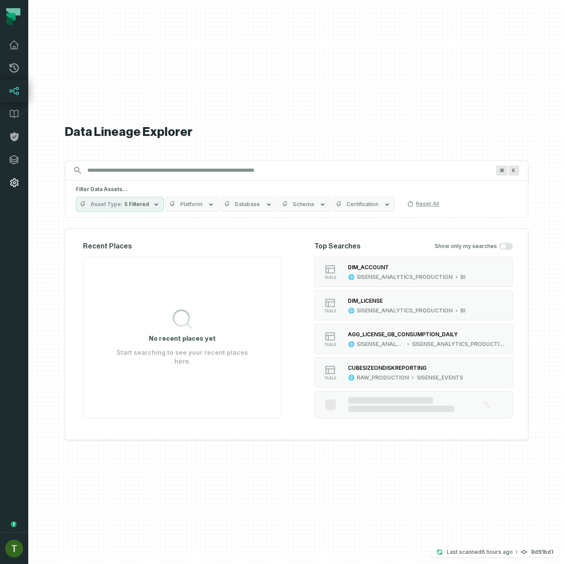
click at [23, 177] on link "Settings" at bounding box center [14, 182] width 28 height 23
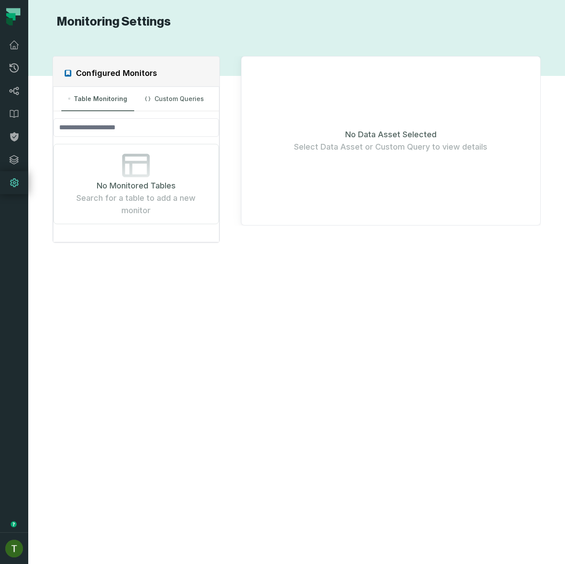
click at [177, 269] on div "Configured Monitors Table Monitoring Custom Queries No Monitored Tables Search …" at bounding box center [296, 296] width 519 height 513
click at [174, 260] on div "Configured Monitors Table Monitoring Custom Queries No Monitored Tables Search …" at bounding box center [296, 296] width 519 height 513
click at [162, 352] on div "Configured Monitors Table Monitoring Custom Queries No Monitored Tables Search …" at bounding box center [296, 296] width 519 height 513
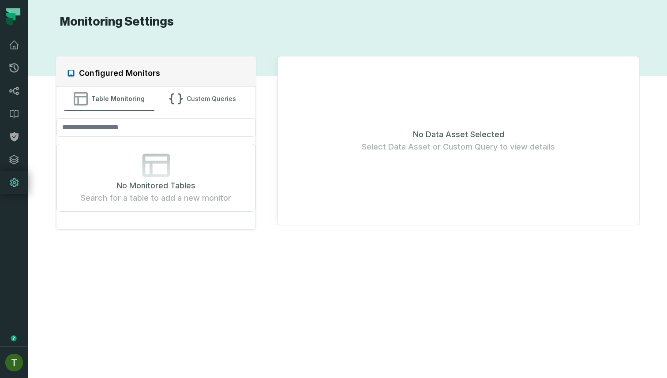
click at [178, 261] on div "Configured Monitors Table Monitoring Custom Queries No Monitored Tables Search …" at bounding box center [347, 203] width 621 height 327
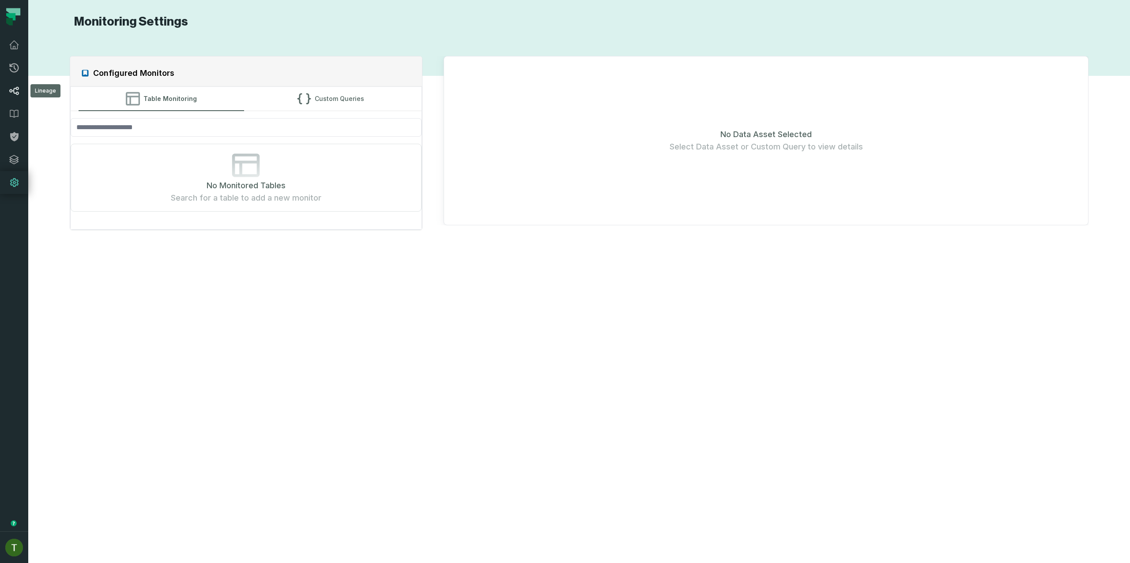
click at [19, 88] on icon at bounding box center [14, 91] width 11 height 11
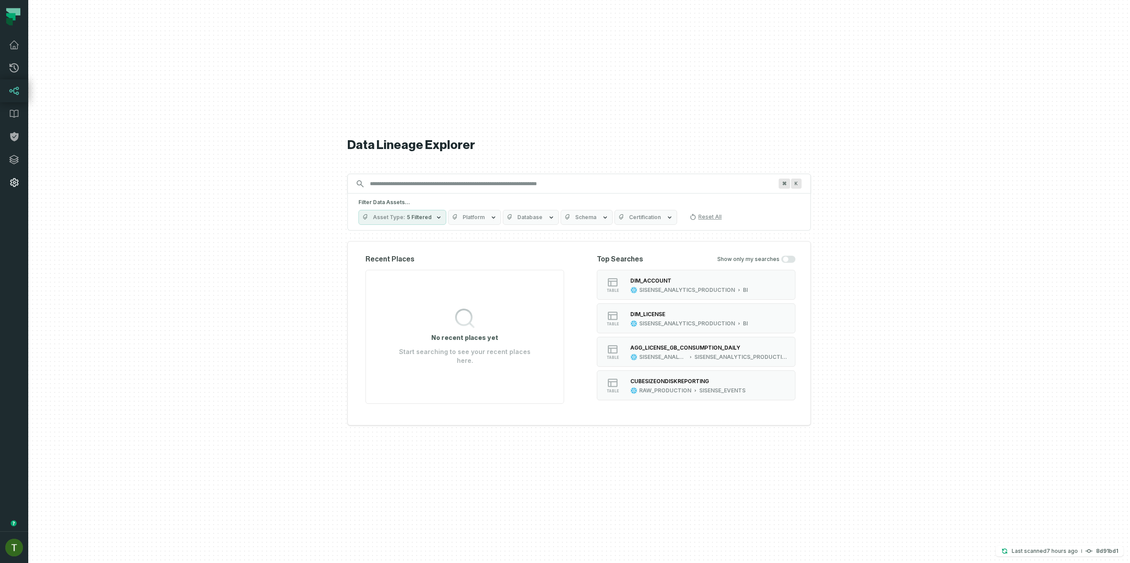
click at [15, 183] on icon at bounding box center [14, 182] width 11 height 11
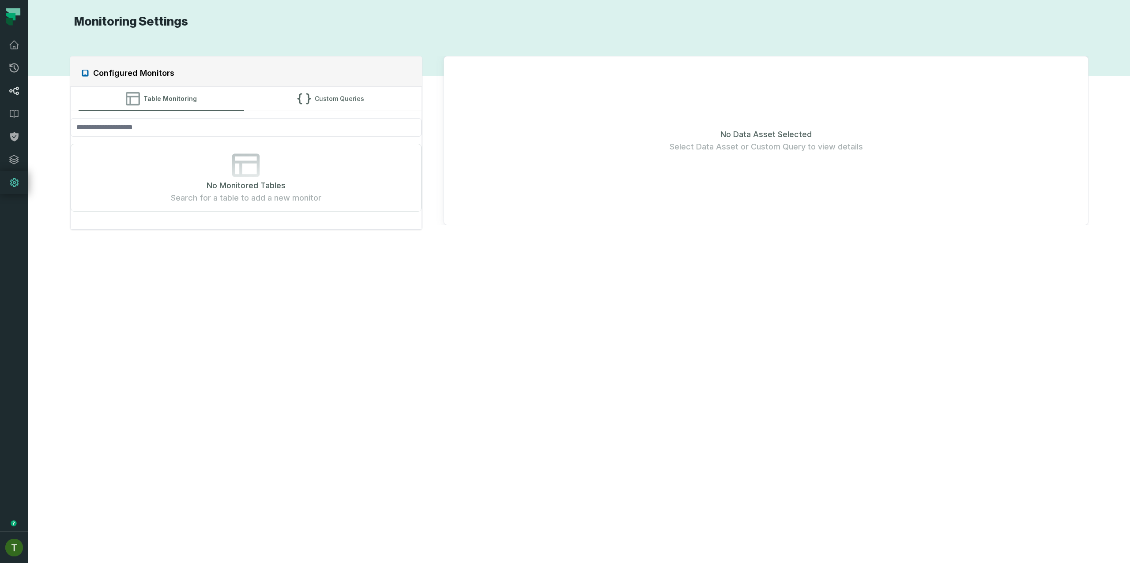
click at [18, 91] on icon at bounding box center [14, 91] width 11 height 11
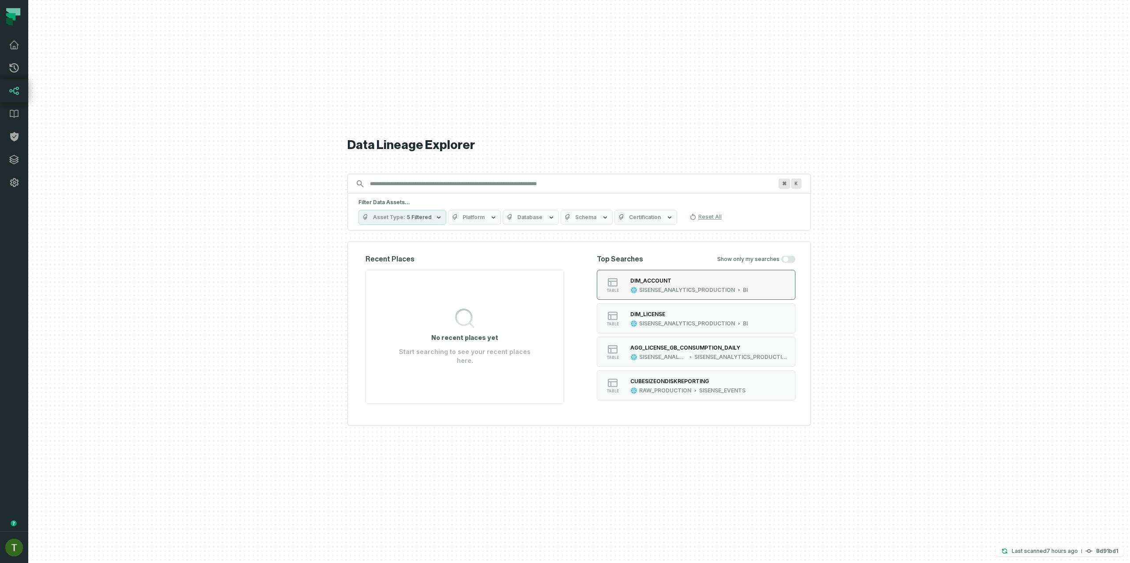
click at [564, 289] on div "SISENSE_ANALYTICS_PRODUCTION" at bounding box center [687, 290] width 96 height 7
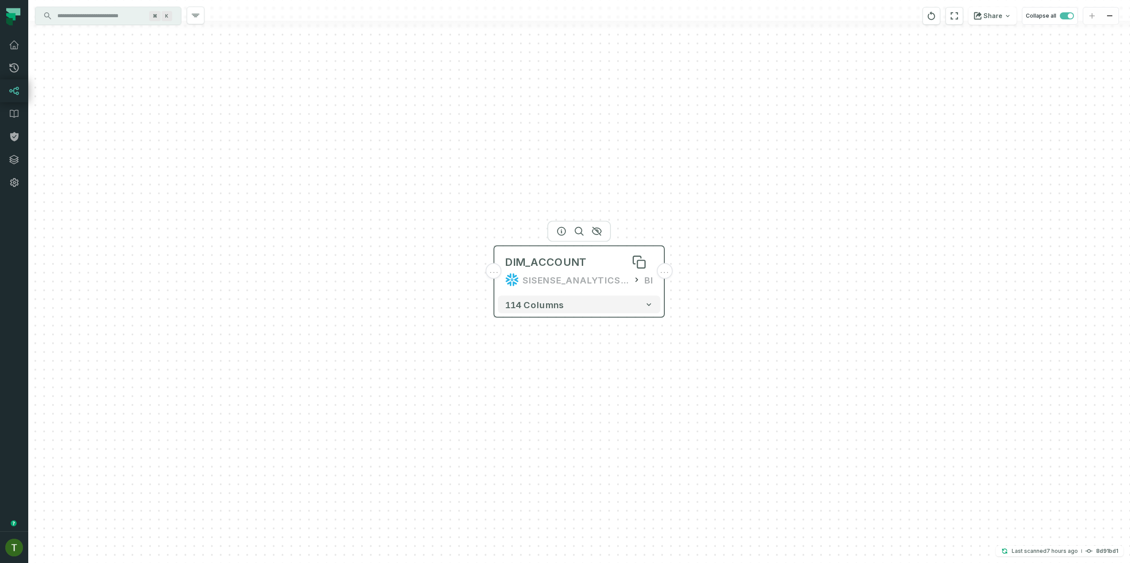
click at [554, 256] on div "DIM_ACCOUNT" at bounding box center [546, 262] width 82 height 14
click at [559, 231] on icon "button" at bounding box center [561, 231] width 11 height 11
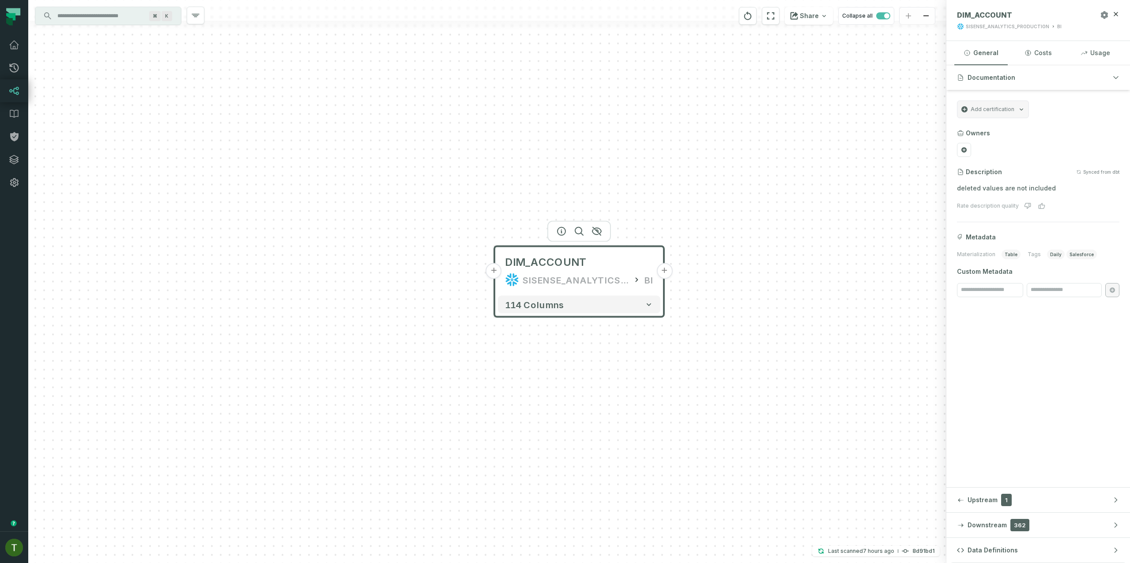
click at [564, 15] on icon "button" at bounding box center [1103, 14] width 7 height 7
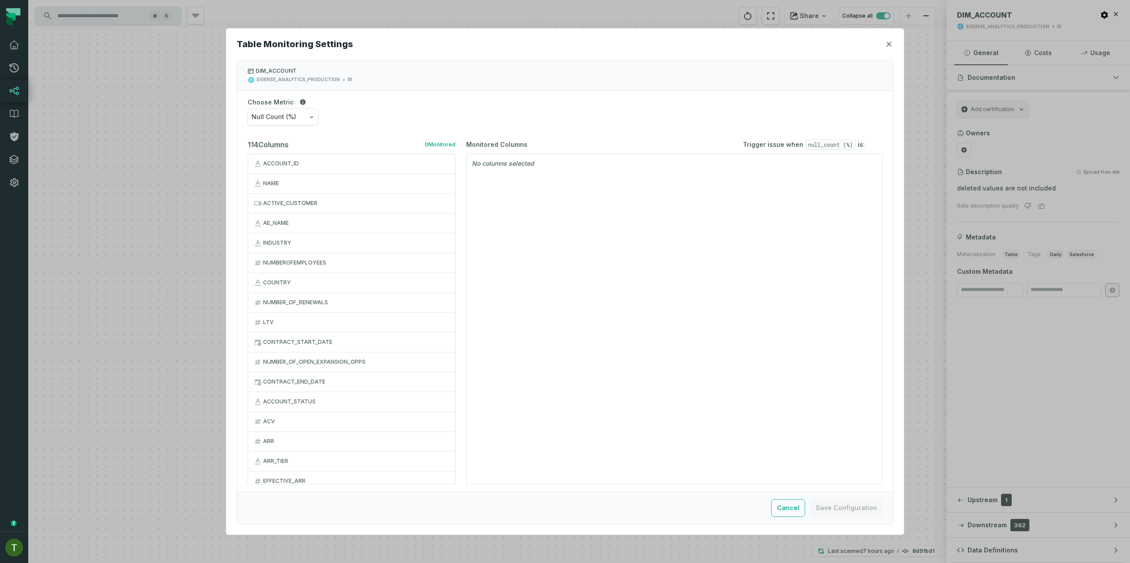
click at [301, 117] on button "Null Count (%)" at bounding box center [283, 117] width 71 height 17
drag, startPoint x: 364, startPoint y: 99, endPoint x: 332, endPoint y: 123, distance: 40.1
click at [364, 100] on div "Choose Metric Null Count (%) Null Count Zero Count True Count Row Count Distinc…" at bounding box center [565, 111] width 656 height 41
click at [296, 123] on button "Null Count (%)" at bounding box center [283, 117] width 71 height 17
click at [371, 112] on div "Null Count (%) Null Count Zero Count True Count Row Count Distinct Values Count…" at bounding box center [565, 117] width 634 height 17
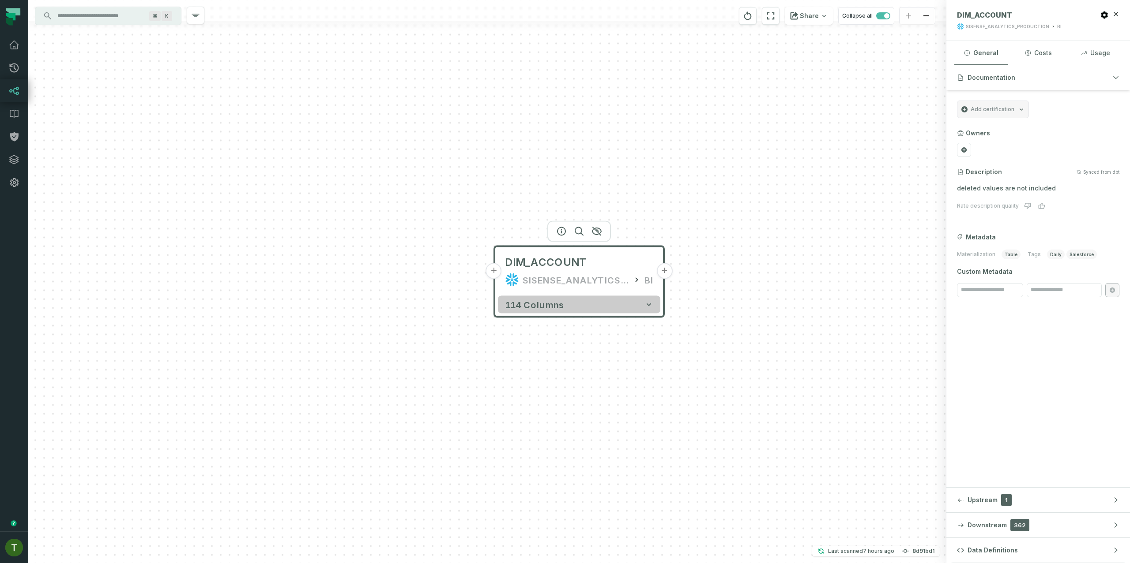
click at [564, 309] on button "114 columns" at bounding box center [579, 305] width 162 height 18
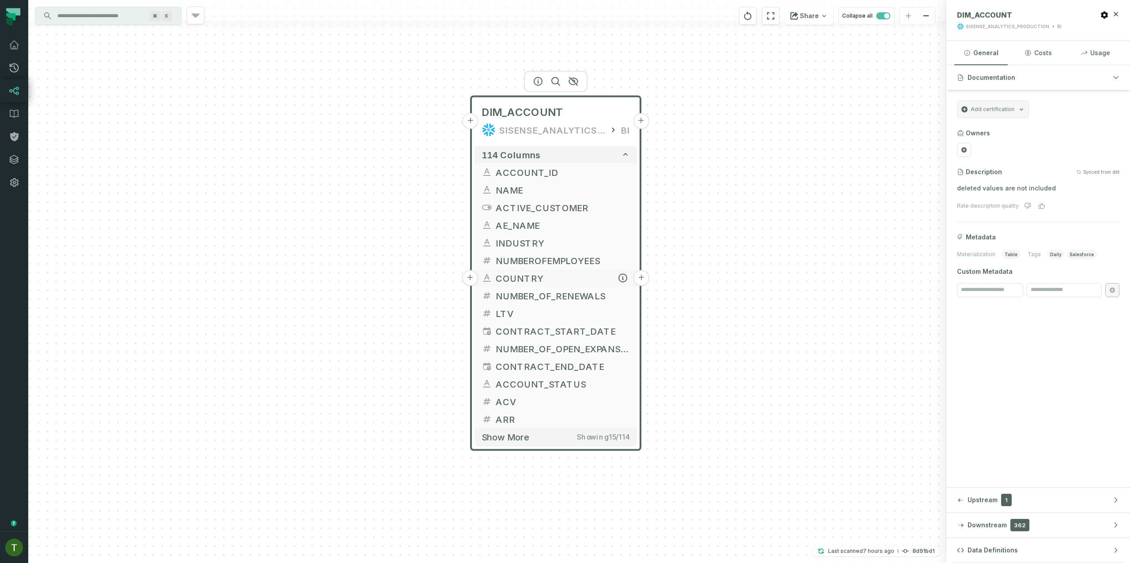
drag, startPoint x: 741, startPoint y: 327, endPoint x: 617, endPoint y: 279, distance: 132.8
click at [564, 177] on div "+ DIM_ACCOUNT SISENSE_ANALYTICS_PRODUCTION BI + 114 columns + ACCOUNT_ID + + NA…" at bounding box center [487, 281] width 918 height 563
click at [564, 443] on button "Show more Showing 15 / 114" at bounding box center [555, 437] width 162 height 18
click at [564, 11] on icon "button" at bounding box center [1104, 15] width 9 height 9
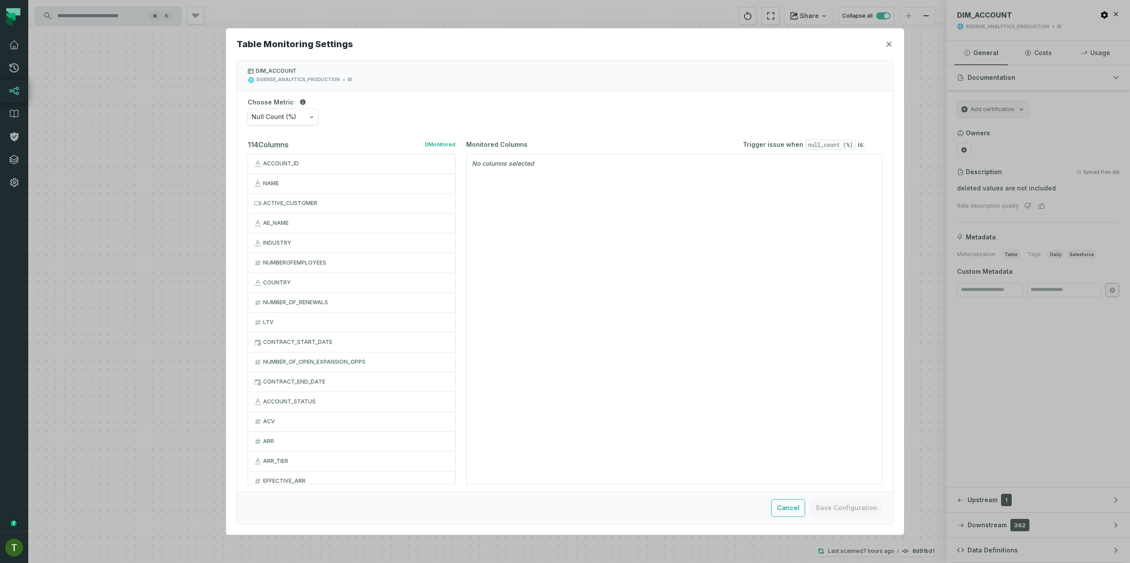
click at [283, 445] on div "ARR" at bounding box center [356, 441] width 187 height 7
click at [309, 123] on button "Null Count (%)" at bounding box center [283, 117] width 71 height 17
click at [296, 150] on div "Zero Count" at bounding box center [287, 157] width 78 height 20
click at [564, 156] on div "ARR Not between and × Threshold is required" at bounding box center [673, 169] width 415 height 31
click at [564, 161] on input "number" at bounding box center [805, 165] width 16 height 15
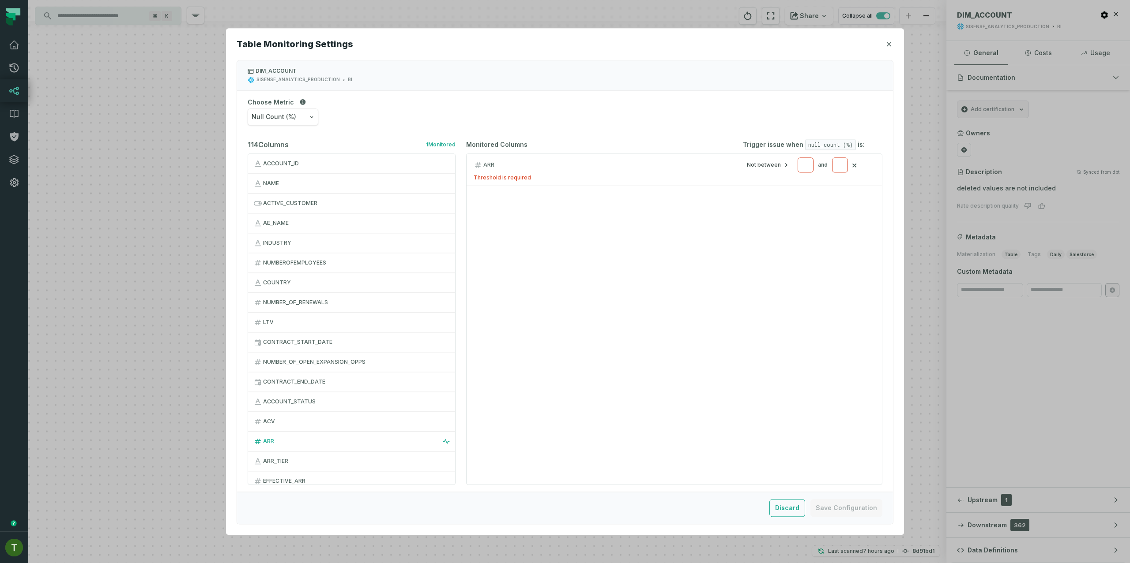
click at [301, 114] on button "Null Count (%)" at bounding box center [283, 117] width 71 height 17
click at [298, 149] on div "Zero Count" at bounding box center [287, 157] width 78 height 20
click at [564, 148] on span "null_count (%)" at bounding box center [830, 144] width 51 height 11
click at [564, 509] on button "Discard" at bounding box center [787, 508] width 36 height 18
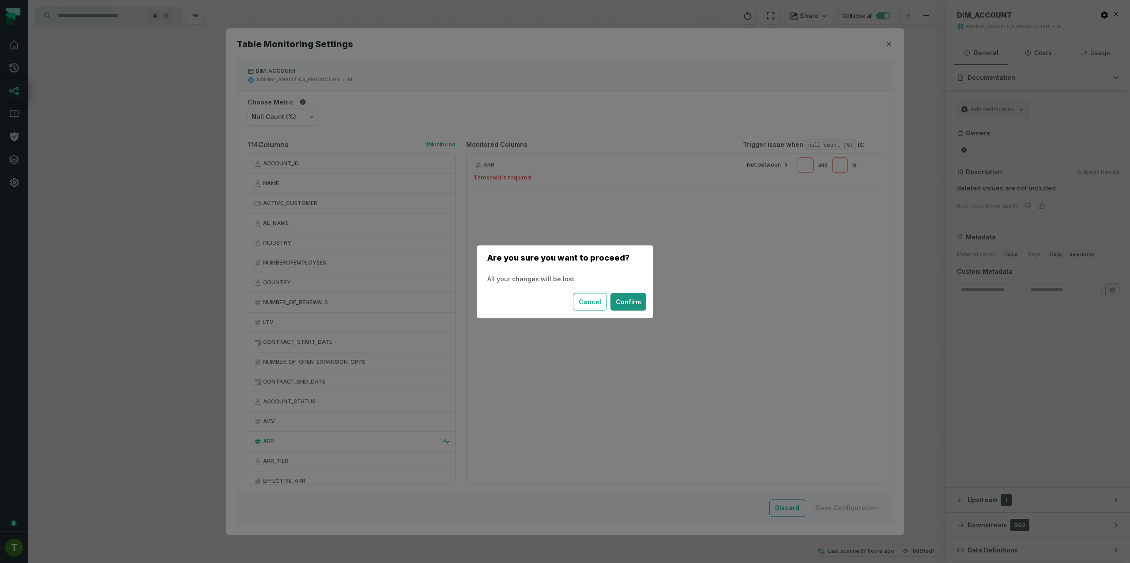
click at [564, 301] on button "Confirm" at bounding box center [628, 302] width 36 height 18
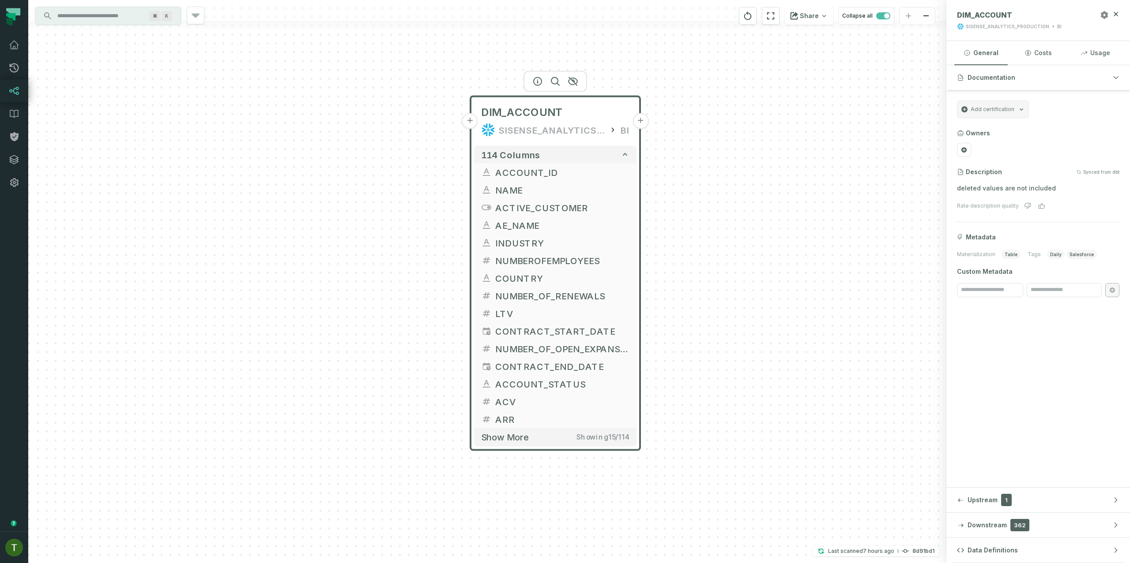
click at [564, 16] on icon "button" at bounding box center [1103, 14] width 7 height 7
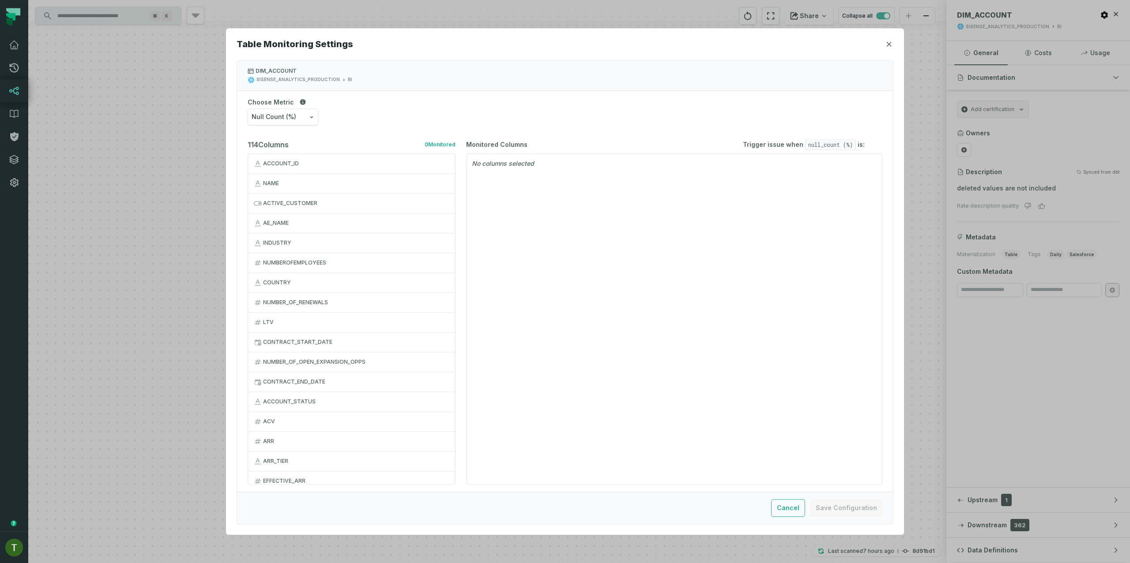
click at [290, 108] on div "Choose Metric Null Count (%)" at bounding box center [565, 111] width 656 height 41
click at [292, 117] on span "Null Count (%)" at bounding box center [274, 117] width 45 height 9
click at [290, 159] on div "Zero Count" at bounding box center [287, 157] width 78 height 20
click at [276, 441] on div "ARR" at bounding box center [356, 441] width 187 height 7
click at [564, 169] on input "number" at bounding box center [805, 165] width 16 height 15
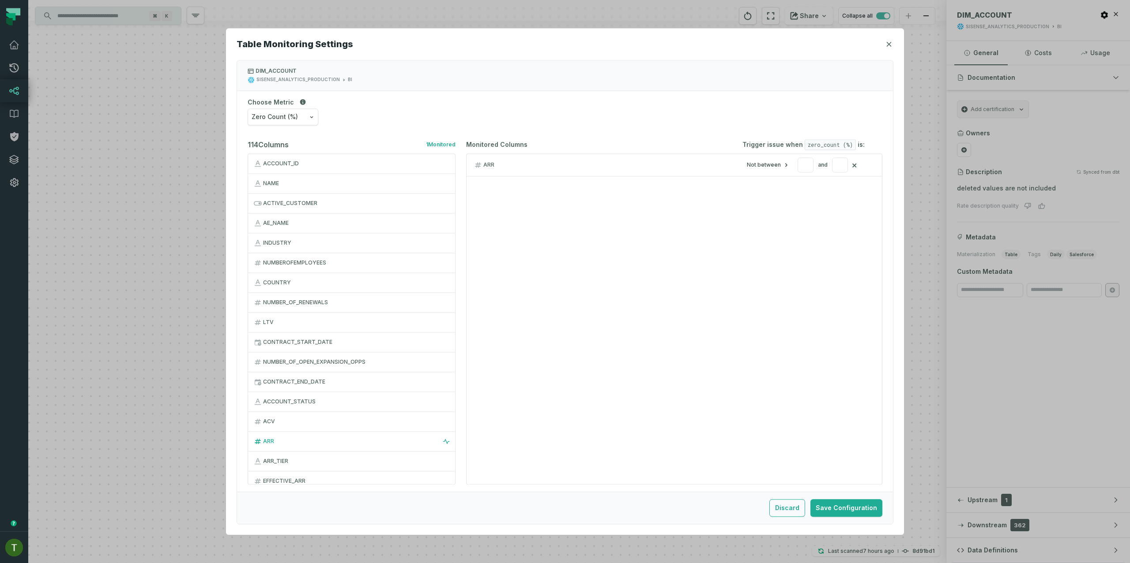
click at [564, 165] on button "Not between" at bounding box center [768, 164] width 43 height 7
click at [564, 208] on div "Less than" at bounding box center [771, 203] width 56 height 18
click at [564, 167] on button "Less than" at bounding box center [807, 164] width 34 height 7
click at [564, 190] on div "Greater than" at bounding box center [815, 185] width 56 height 18
click at [564, 162] on input "number" at bounding box center [840, 165] width 16 height 15
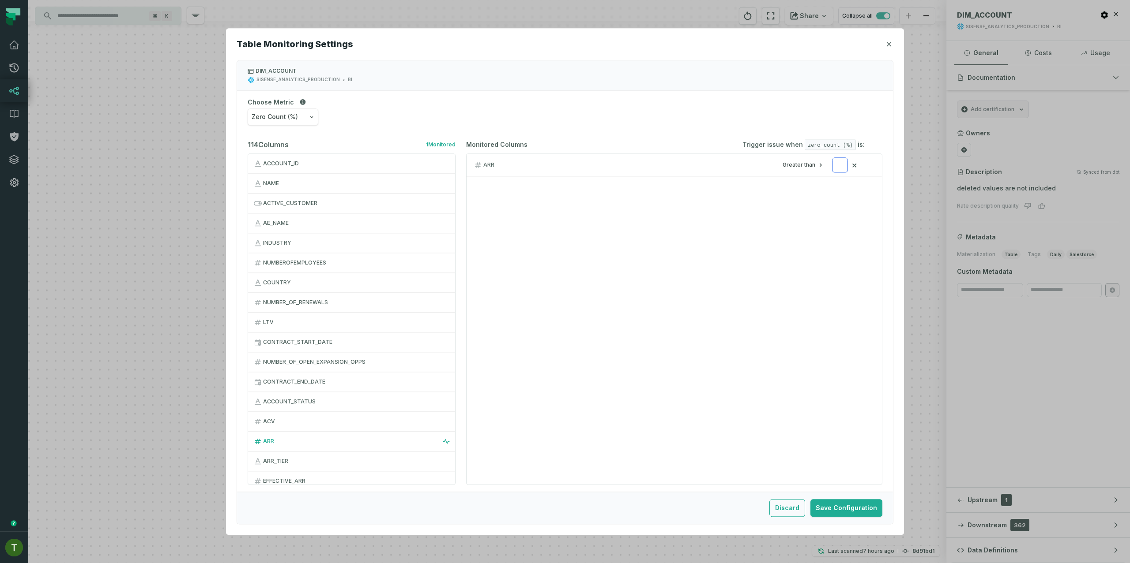
type input "*"
click at [564, 206] on div "ARR Greater than * ×" at bounding box center [674, 319] width 416 height 331
drag, startPoint x: 298, startPoint y: 110, endPoint x: 315, endPoint y: 124, distance: 21.9
click at [298, 110] on button "Zero Count (%)" at bounding box center [283, 117] width 71 height 17
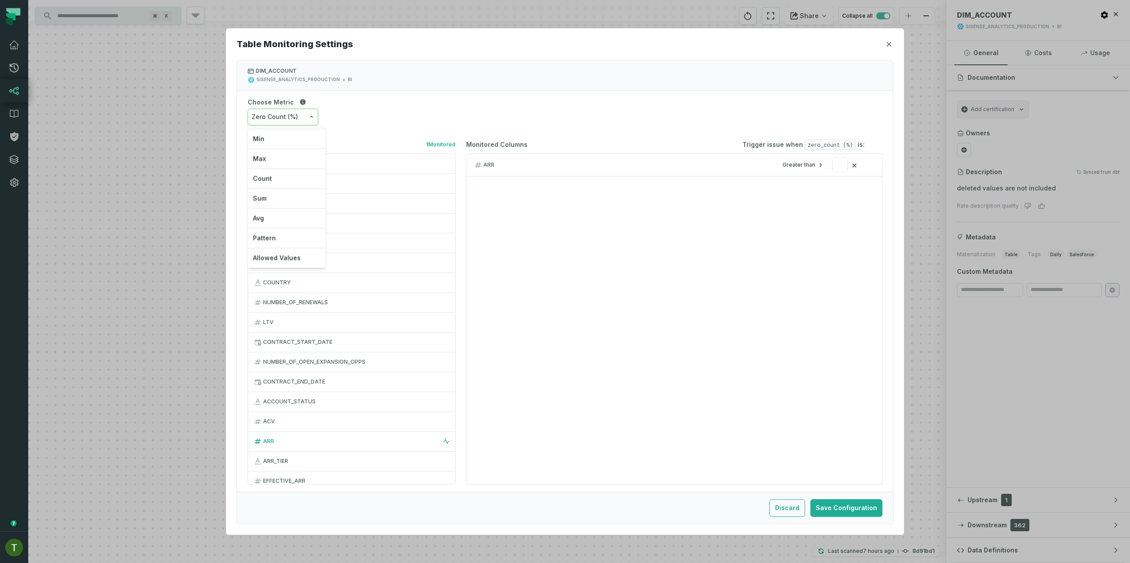
drag, startPoint x: 451, startPoint y: 107, endPoint x: 437, endPoint y: 112, distance: 15.3
click at [451, 107] on div "Choose Metric Zero Count (%) Null Count Zero Count True Count Row Count Distinc…" at bounding box center [565, 111] width 656 height 41
drag, startPoint x: 800, startPoint y: 511, endPoint x: 796, endPoint y: 507, distance: 5.9
click at [564, 507] on button "Discard" at bounding box center [787, 508] width 36 height 18
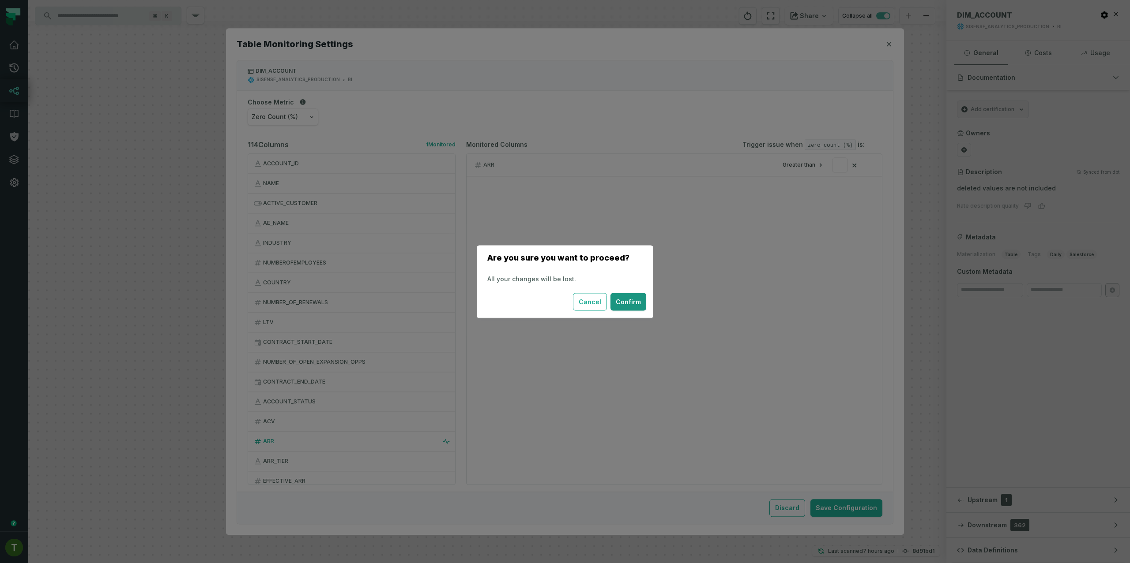
click at [564, 308] on button "Confirm" at bounding box center [628, 302] width 36 height 18
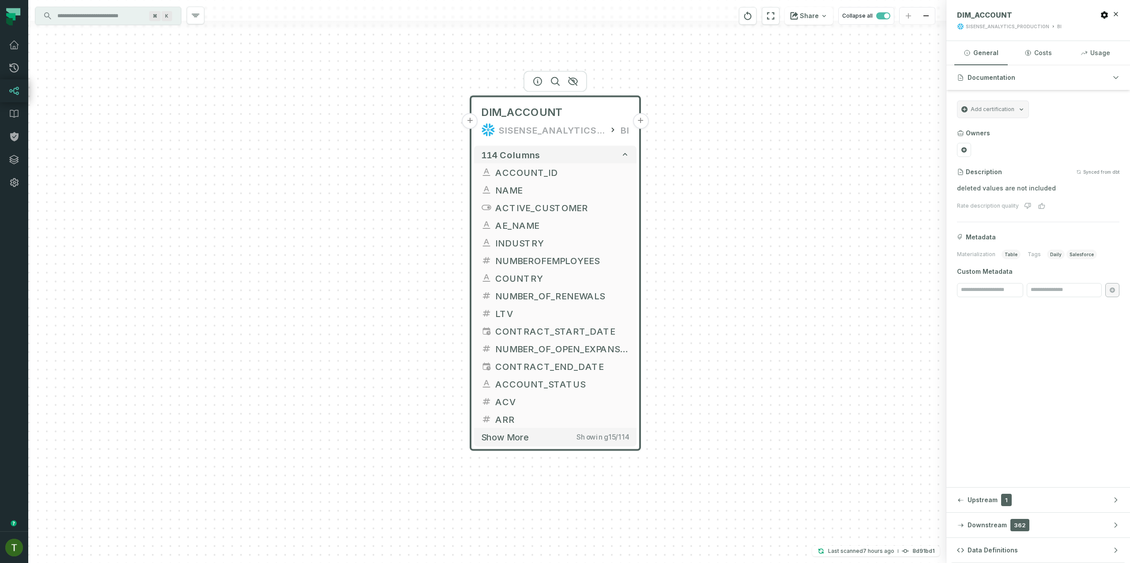
click at [564, 10] on header "DIM_ACCOUNT SISENSE_ANALYTICS_PRODUCTION BI" at bounding box center [1038, 20] width 184 height 41
click at [564, 13] on icon "button" at bounding box center [1103, 14] width 7 height 7
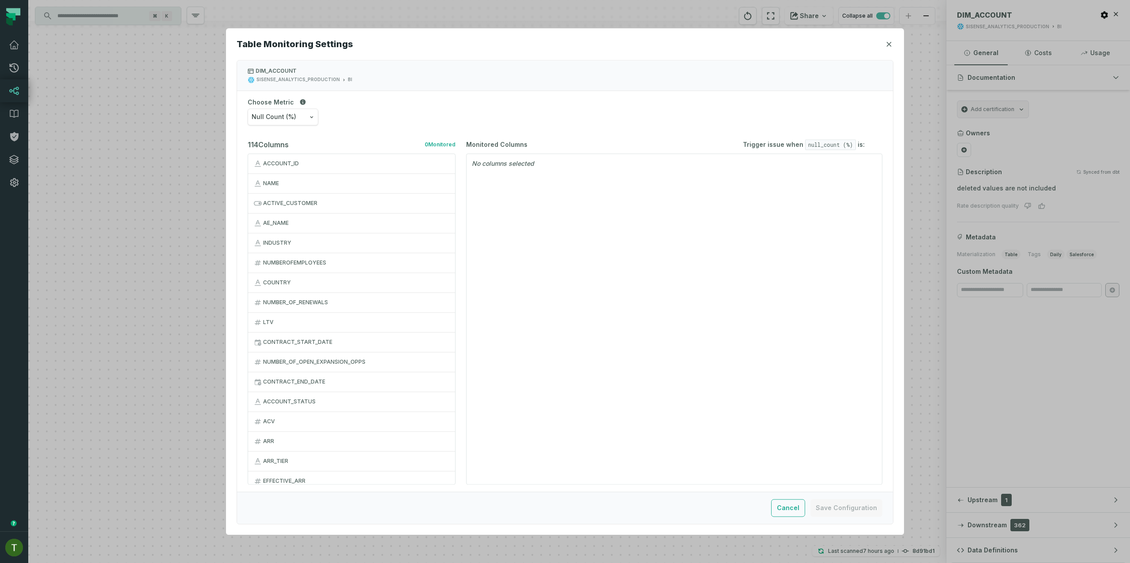
click at [307, 123] on button "Null Count (%)" at bounding box center [283, 117] width 71 height 17
click at [288, 236] on div "Pattern" at bounding box center [287, 239] width 78 height 20
click at [284, 179] on button "NAME" at bounding box center [351, 183] width 207 height 20
click at [564, 166] on input "text" at bounding box center [817, 165] width 61 height 15
click at [301, 99] on icon at bounding box center [303, 102] width 6 height 6
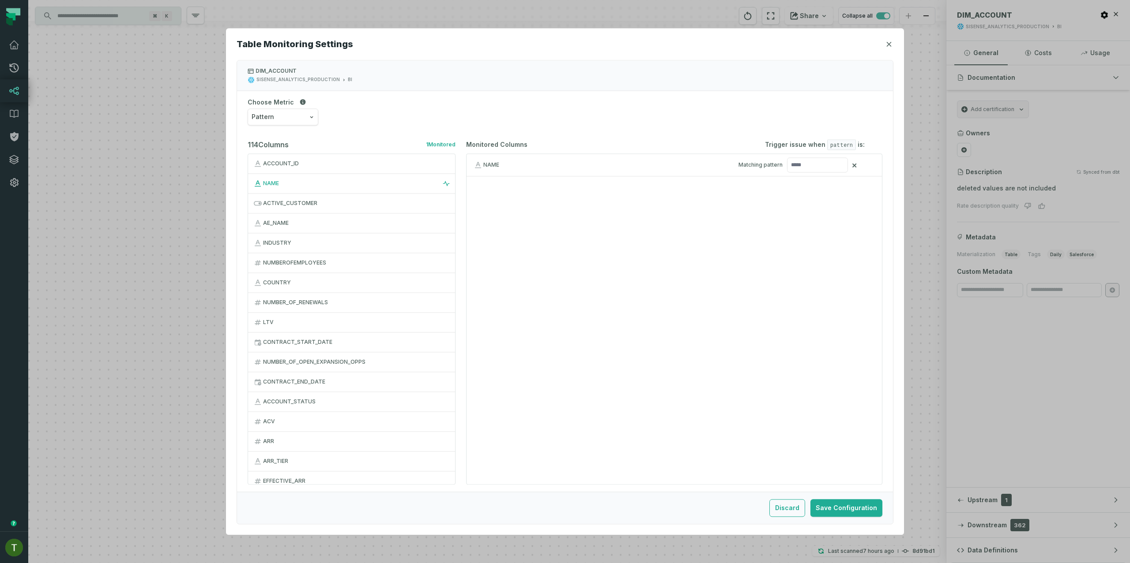
click at [300, 99] on icon at bounding box center [303, 102] width 6 height 6
click at [564, 163] on input "text" at bounding box center [817, 165] width 61 height 15
click at [564, 216] on div "NAME Matching pattern ×" at bounding box center [674, 319] width 416 height 331
click at [300, 113] on button "Pattern" at bounding box center [283, 117] width 71 height 17
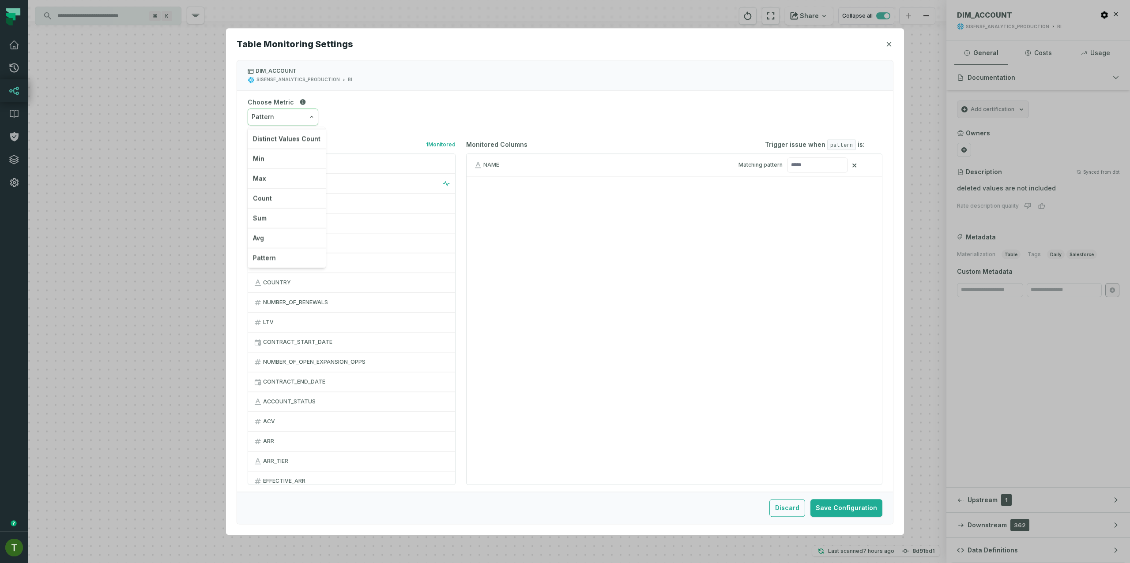
click at [303, 113] on button "Pattern" at bounding box center [283, 117] width 71 height 17
click at [564, 169] on div "Matching pattern" at bounding box center [792, 165] width 109 height 15
click at [564, 42] on button "button" at bounding box center [888, 44] width 9 height 9
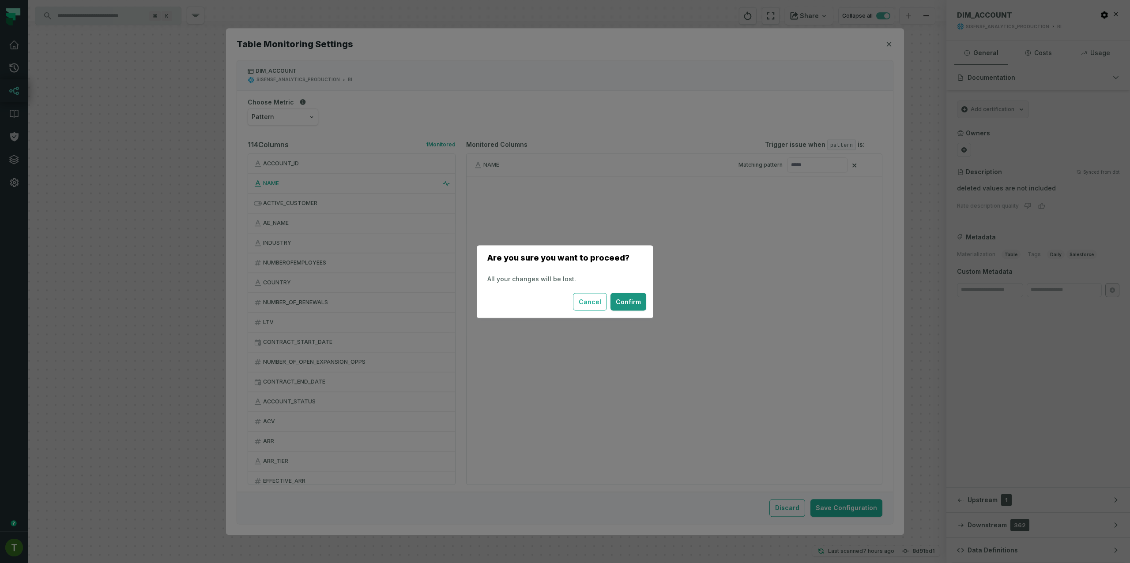
click at [564, 304] on button "Confirm" at bounding box center [628, 302] width 36 height 18
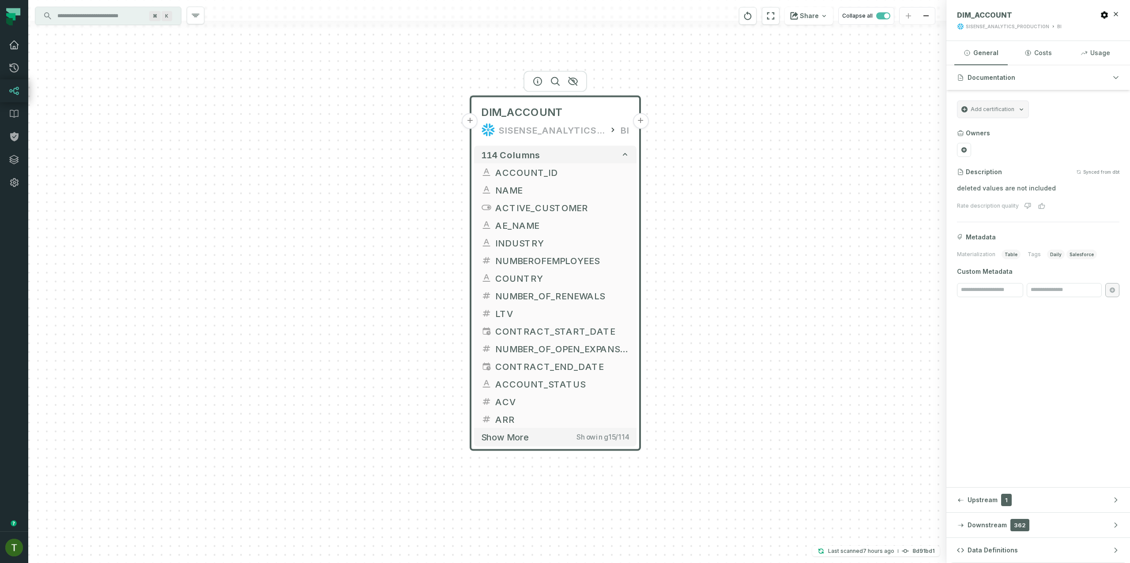
click at [15, 47] on icon at bounding box center [14, 45] width 9 height 8
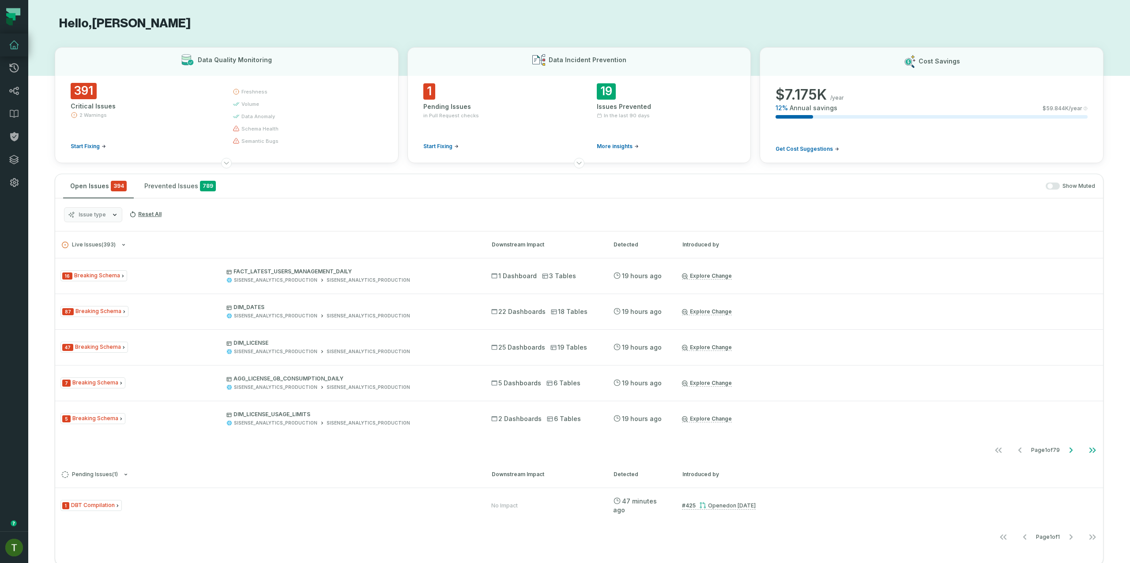
click at [109, 217] on button "Issue type" at bounding box center [93, 214] width 58 height 15
click at [332, 210] on div "Issue type Reset All" at bounding box center [578, 215] width 1047 height 33
click at [14, 139] on icon at bounding box center [14, 136] width 8 height 9
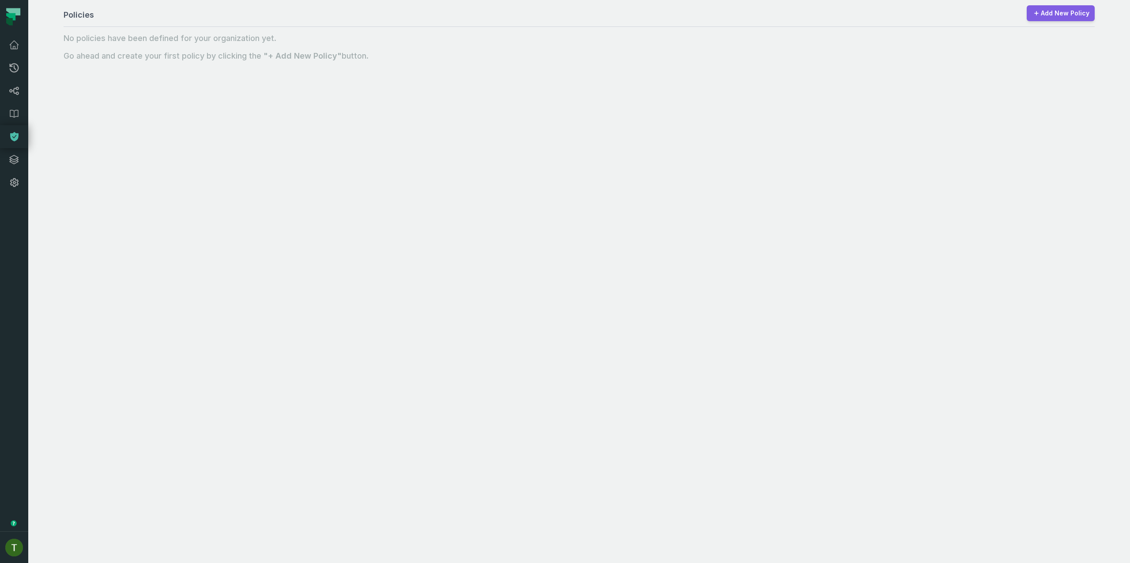
click at [564, 17] on link "Add New Policy" at bounding box center [1060, 13] width 68 height 16
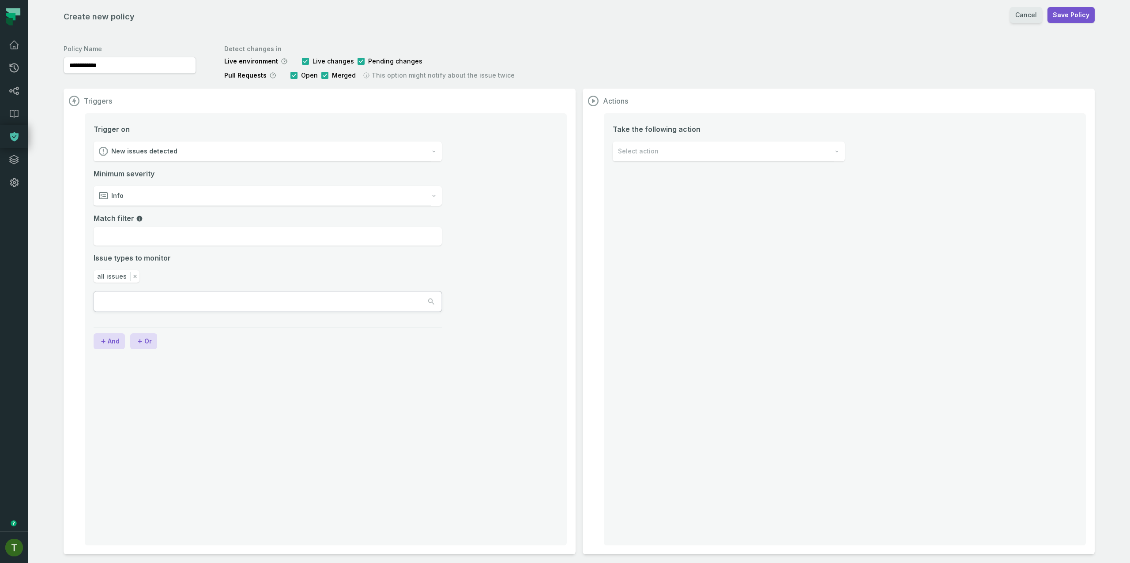
click at [564, 15] on link "Cancel" at bounding box center [1026, 15] width 32 height 16
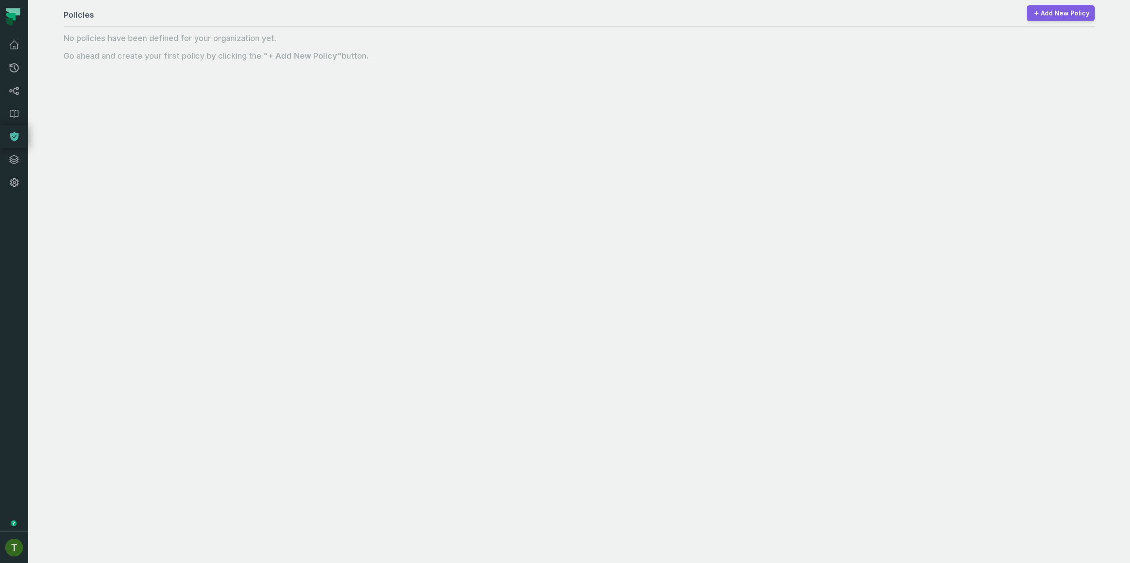
click at [564, 10] on link "Add New Policy" at bounding box center [1060, 13] width 68 height 16
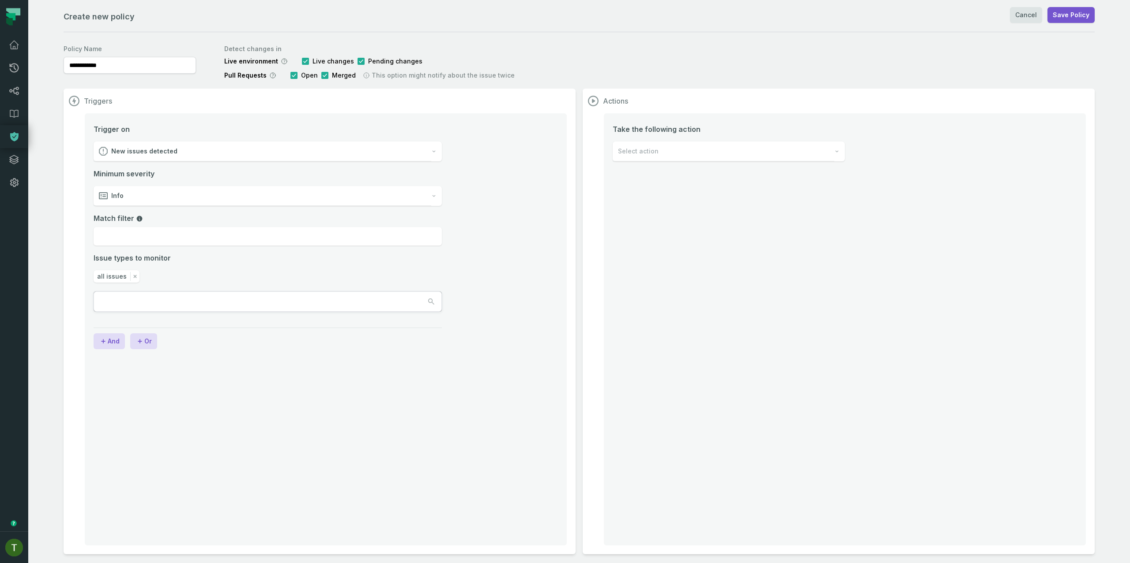
click at [174, 149] on div "New issues detected" at bounding box center [263, 152] width 338 height 20
click at [174, 149] on span "New issues detected" at bounding box center [145, 151] width 66 height 9
click at [564, 150] on div "Select action" at bounding box center [722, 152] width 221 height 20
click at [564, 215] on div "Alert on Slack" at bounding box center [728, 213] width 231 height 20
click at [153, 194] on div "Info" at bounding box center [263, 196] width 338 height 20
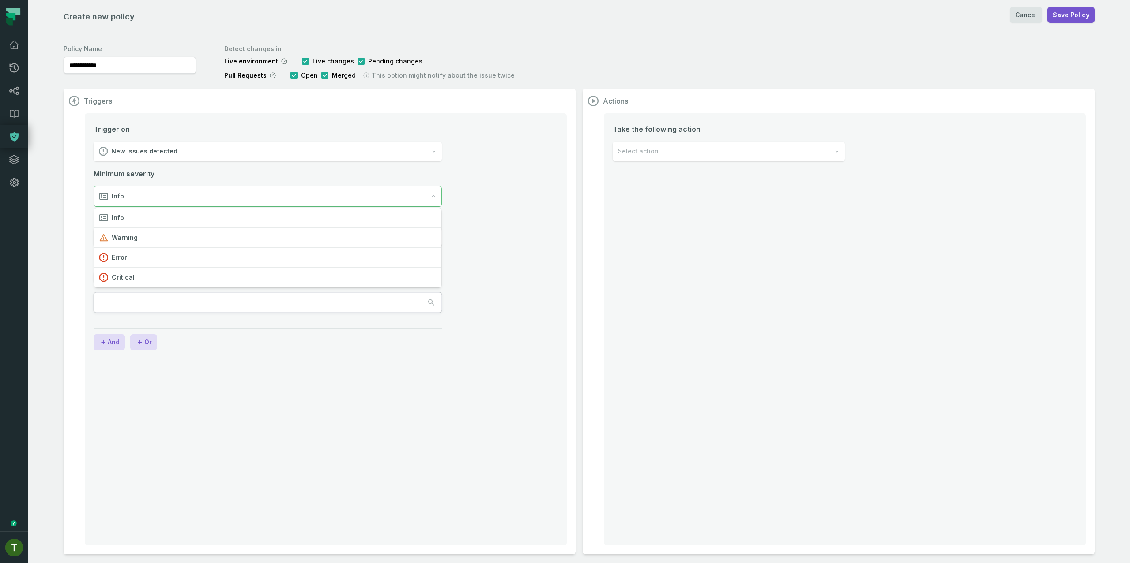
click at [153, 194] on div "Info" at bounding box center [262, 197] width 337 height 20
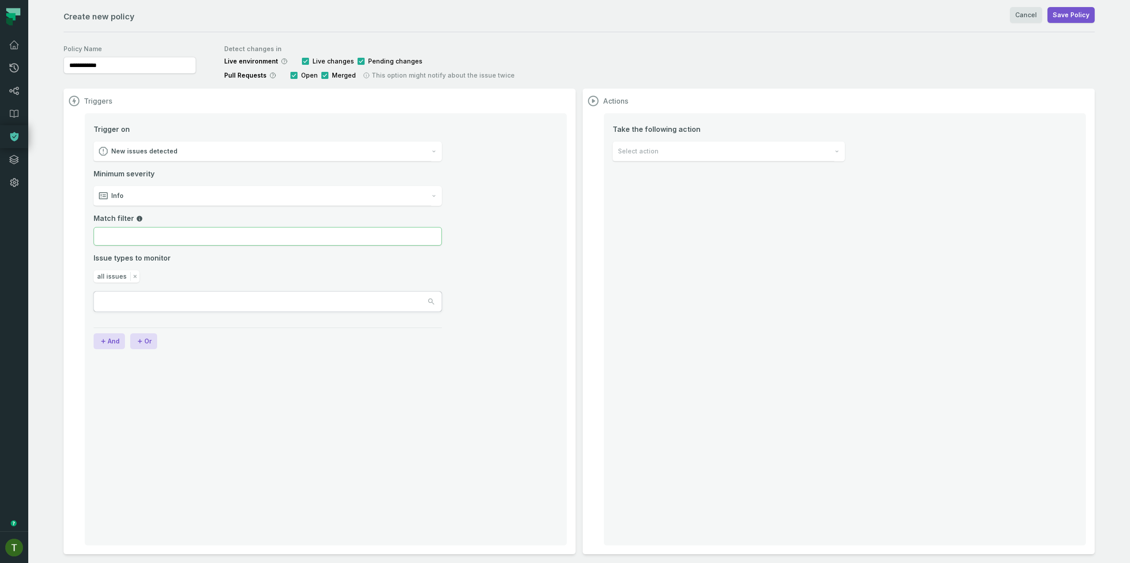
click at [160, 240] on input "Match filter" at bounding box center [268, 236] width 348 height 19
click at [143, 154] on span "New issues detected" at bounding box center [144, 151] width 66 height 9
click at [170, 158] on div "New issues detected" at bounding box center [262, 152] width 337 height 20
click at [166, 243] on input "Match filter" at bounding box center [268, 236] width 348 height 19
click at [131, 300] on input "text" at bounding box center [133, 301] width 79 height 19
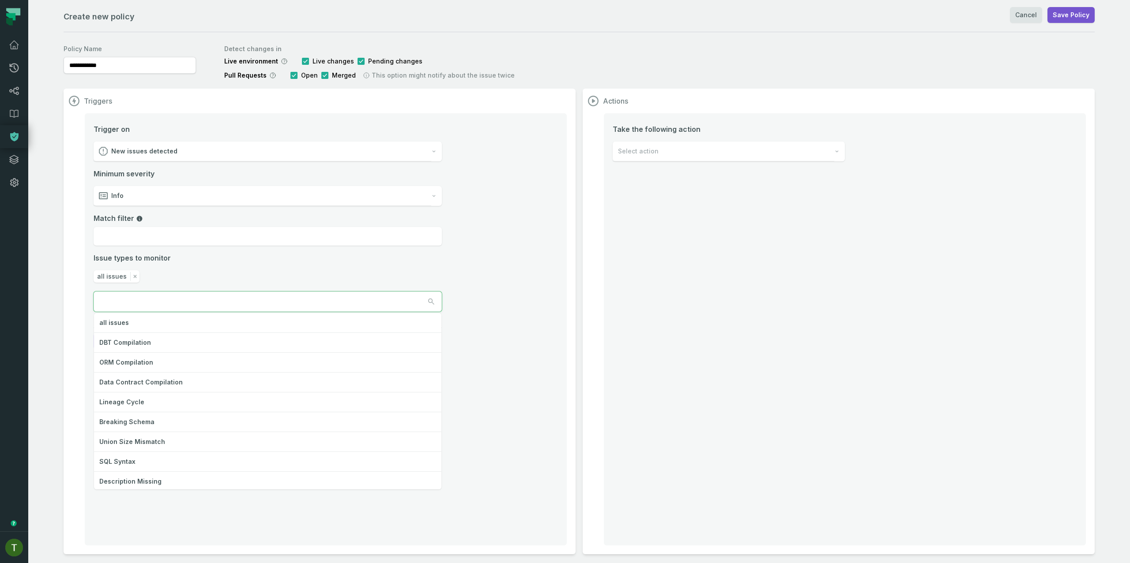
type input "*"
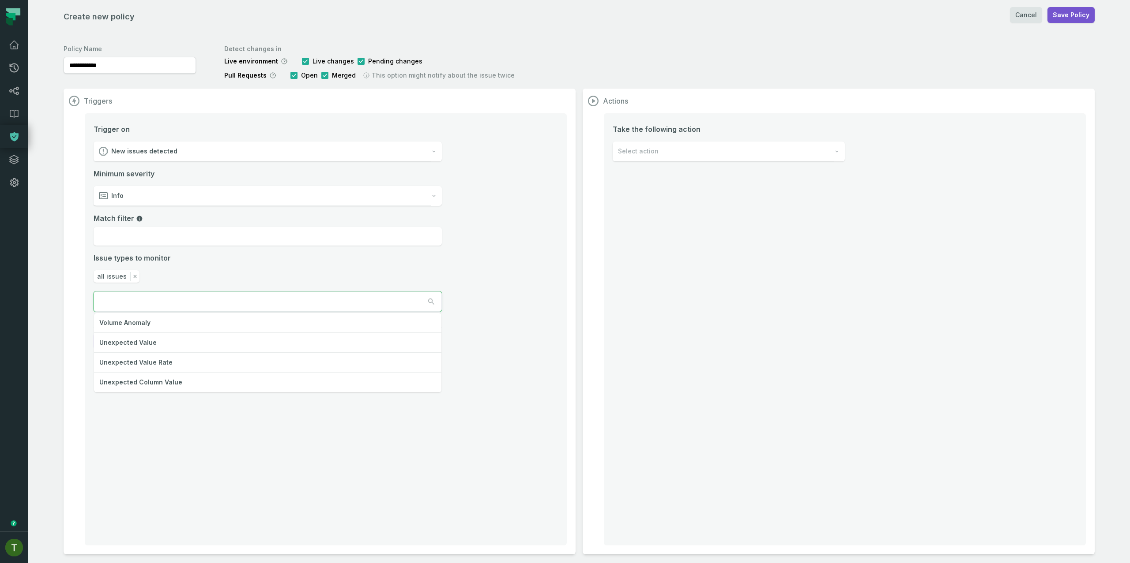
type input "*"
type input "****"
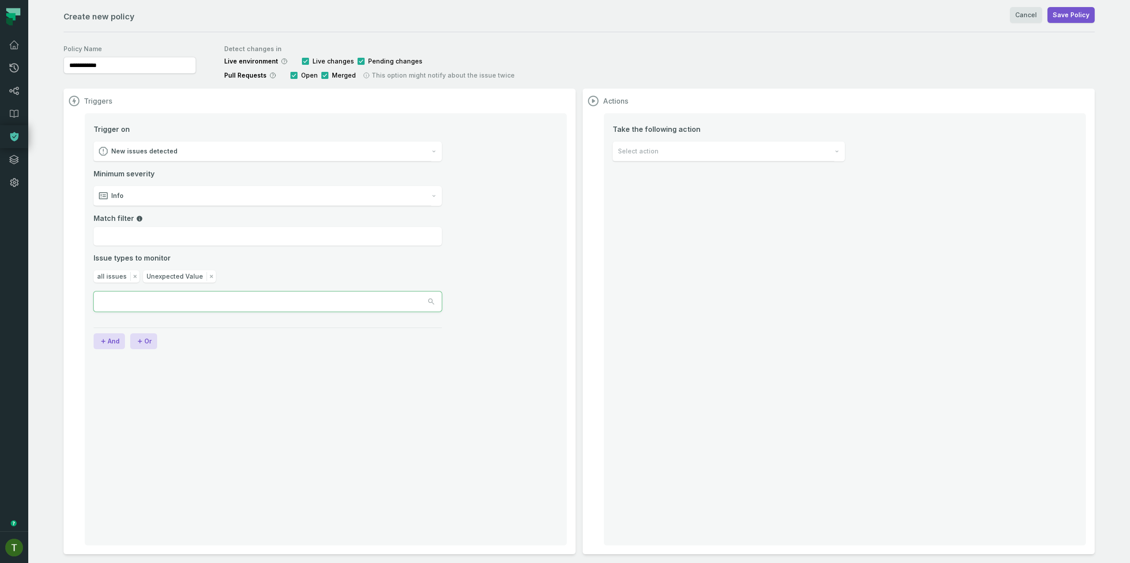
click at [149, 311] on input "text" at bounding box center [133, 301] width 79 height 19
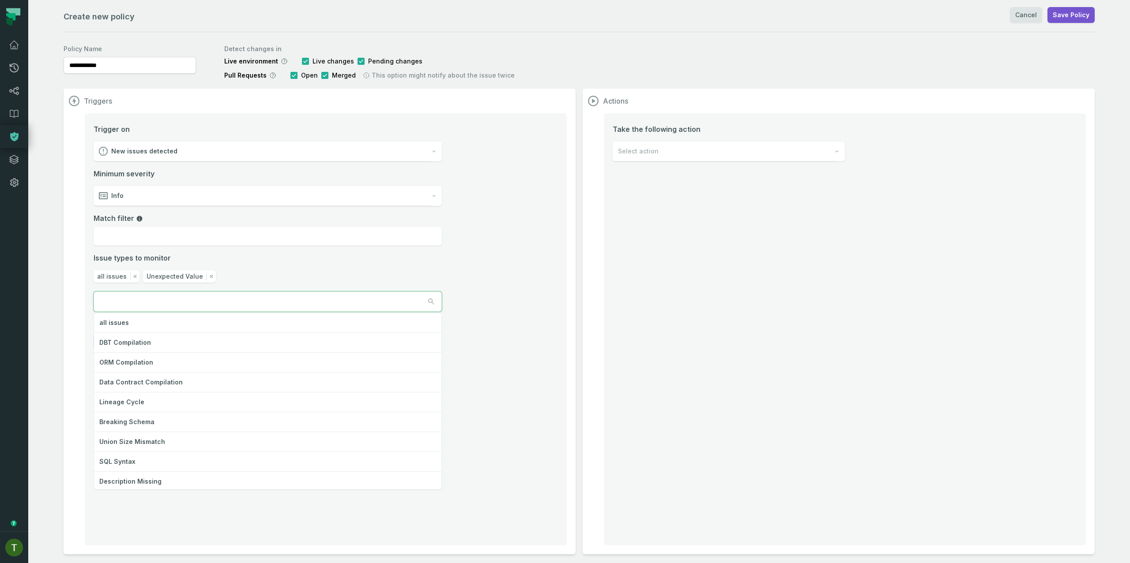
scroll to position [141, 0]
type input "**"
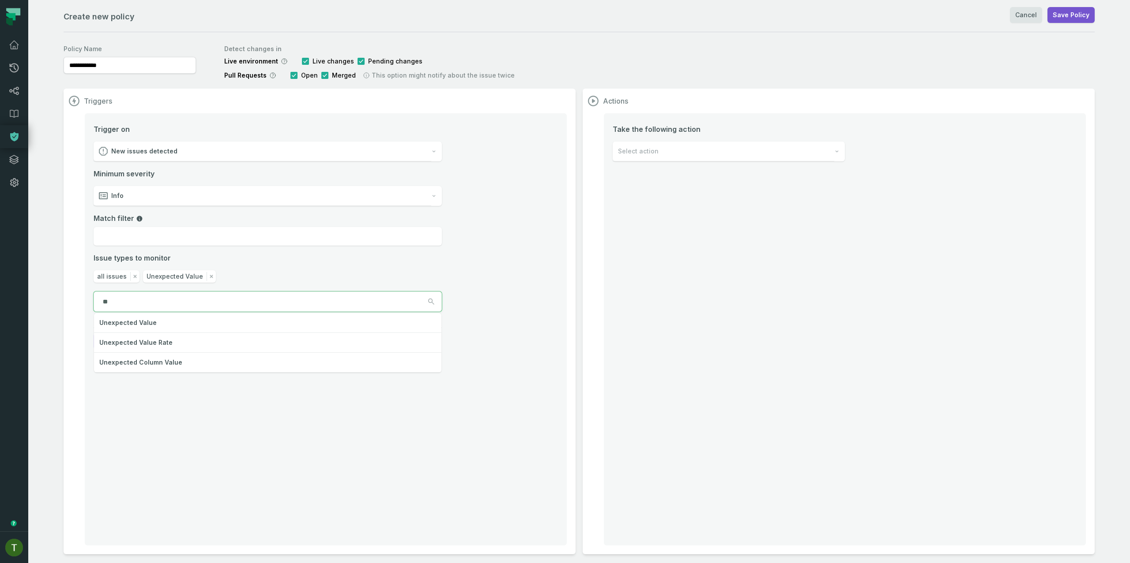
scroll to position [0, 0]
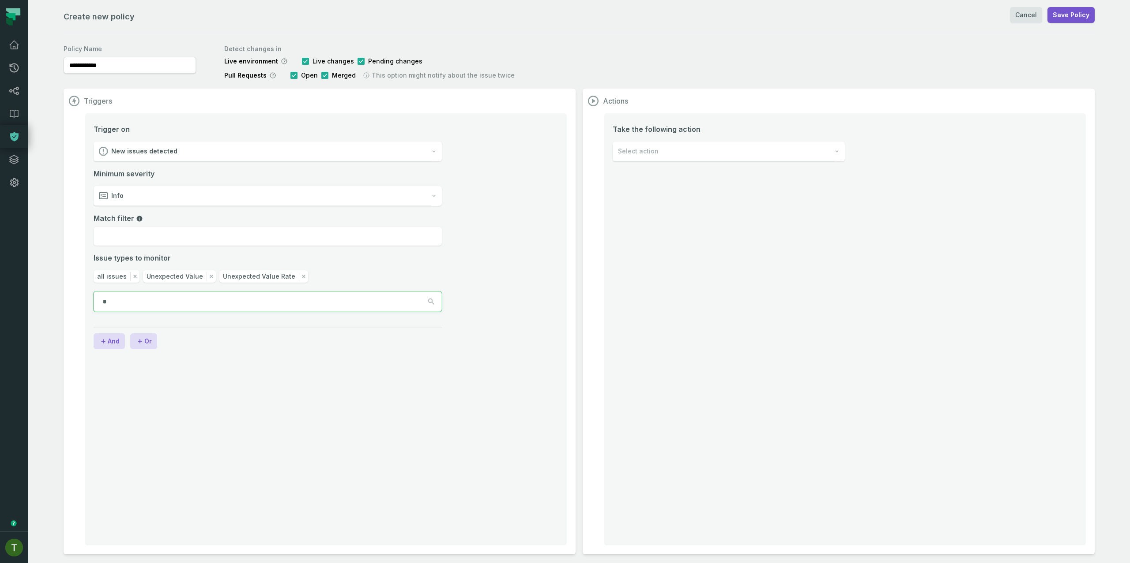
type input "**"
drag, startPoint x: 131, startPoint y: 278, endPoint x: 132, endPoint y: 286, distance: 8.4
click at [132, 278] on icon "button" at bounding box center [135, 276] width 9 height 9
click at [564, 148] on div "Select action" at bounding box center [722, 152] width 221 height 20
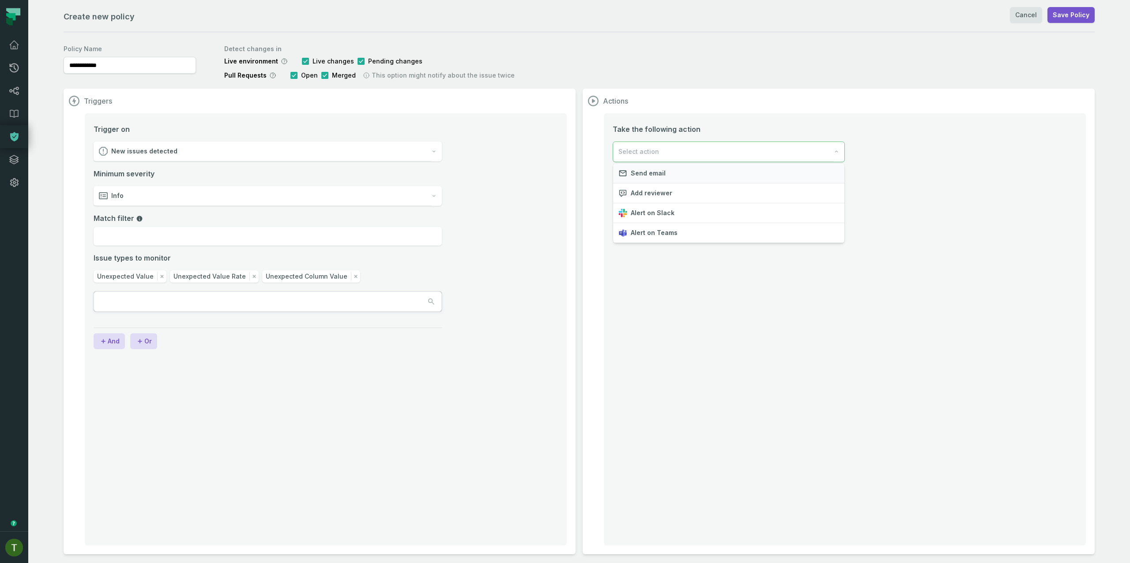
click at [564, 179] on div "Send email" at bounding box center [728, 174] width 231 height 20
click at [564, 250] on section "Triggers Trigger on New issues detected Minimum severity Info Match filter Issu…" at bounding box center [320, 322] width 512 height 466
click at [124, 61] on input "**********" at bounding box center [130, 65] width 123 height 9
click at [564, 21] on link "Cancel" at bounding box center [1026, 15] width 32 height 16
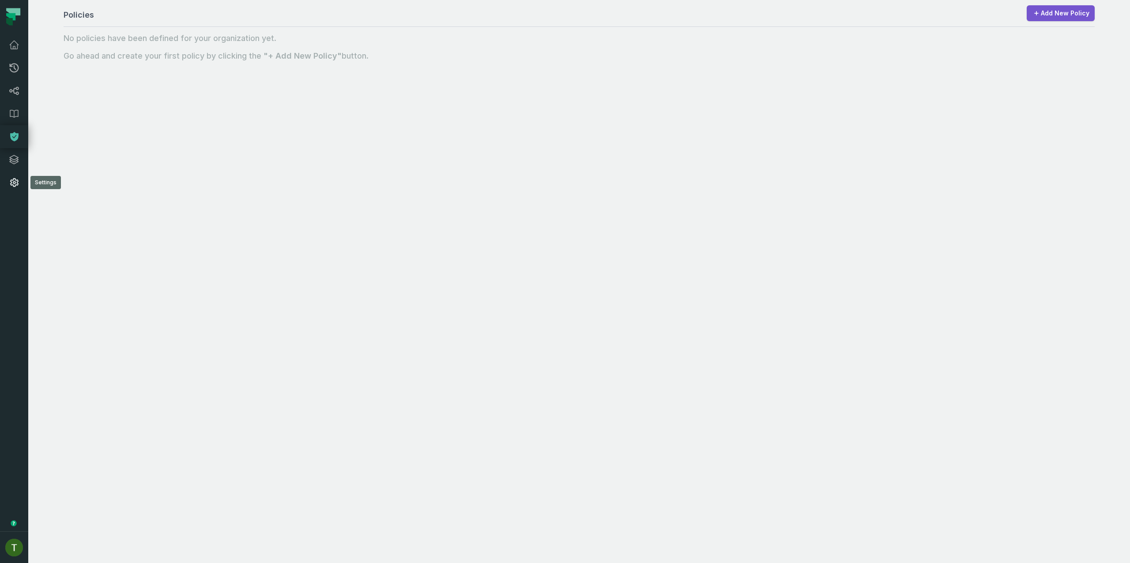
click at [5, 180] on link "Settings" at bounding box center [14, 182] width 28 height 23
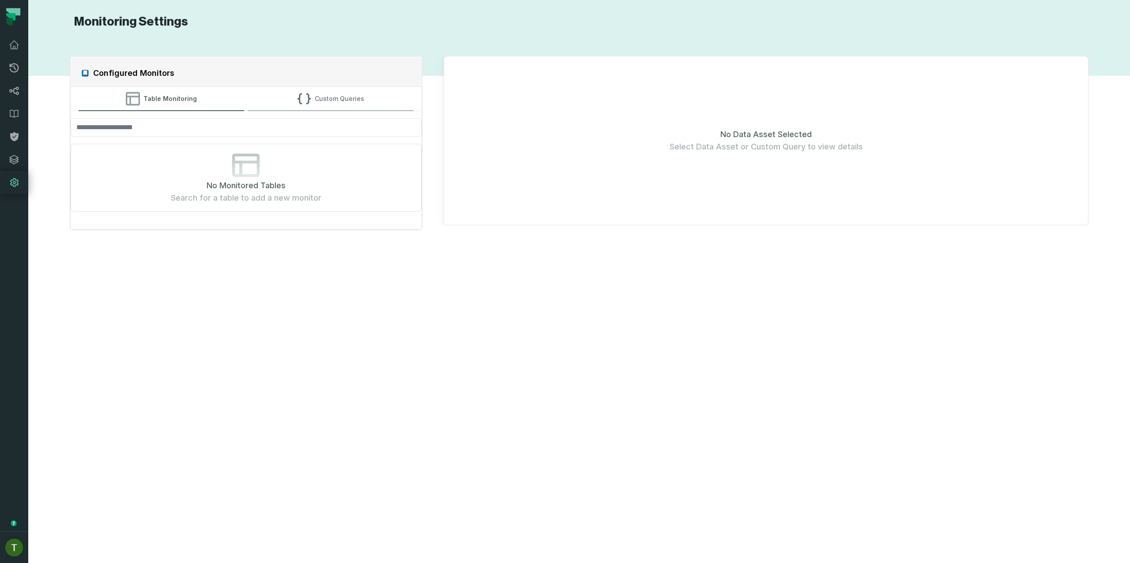
click at [295, 97] on button "Custom Queries" at bounding box center [331, 99] width 166 height 24
click at [218, 175] on icon "button" at bounding box center [215, 179] width 11 height 11
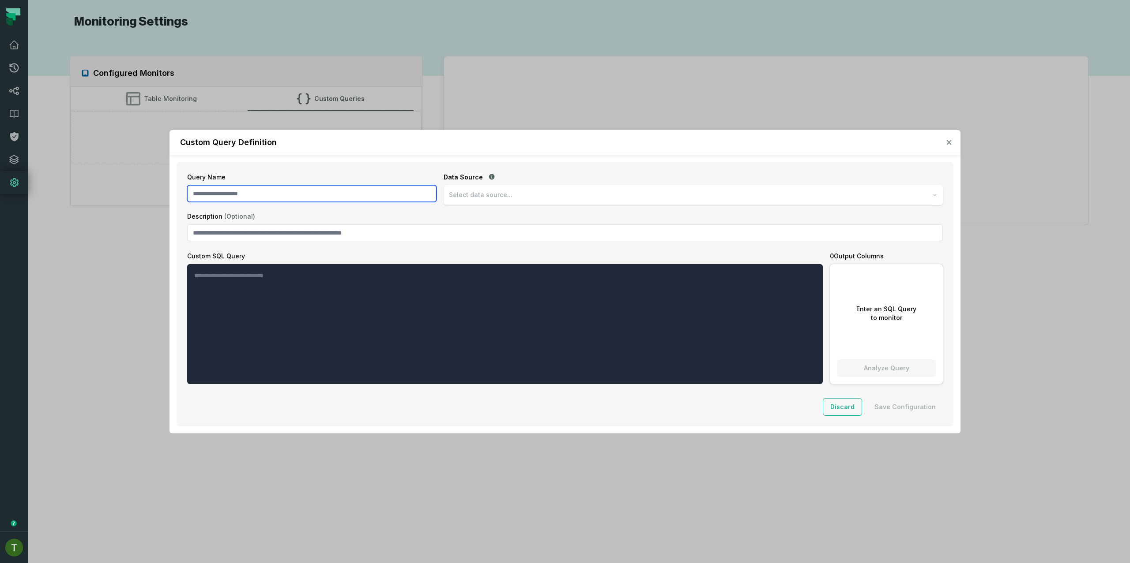
click at [376, 186] on input "Query Name" at bounding box center [311, 193] width 249 height 17
click at [501, 197] on span "Select data source..." at bounding box center [481, 195] width 64 height 9
click at [503, 195] on span "Select data source..." at bounding box center [481, 195] width 64 height 9
click at [496, 192] on span "Select data source..." at bounding box center [481, 195] width 64 height 9
click at [518, 215] on span "https://SISENSE-SIBI.snowflakecomputing.com,AMPLITUDE_WH" at bounding box center [508, 216] width 119 height 9
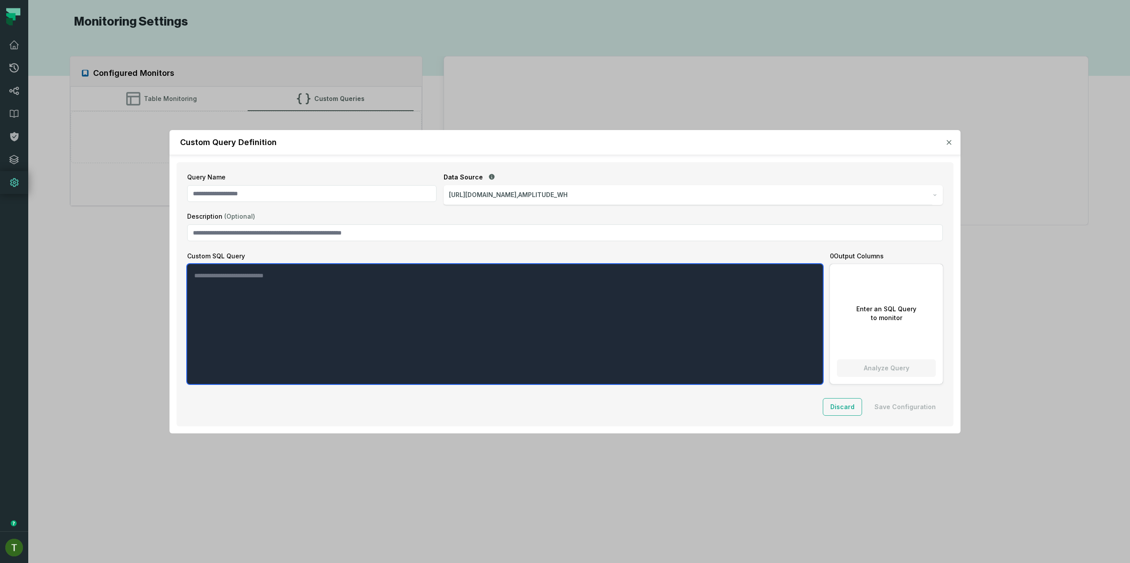
drag, startPoint x: 261, startPoint y: 299, endPoint x: 222, endPoint y: 271, distance: 47.5
click at [256, 299] on textarea "Custom SQL Query" at bounding box center [504, 324] width 635 height 120
type textarea "**********"
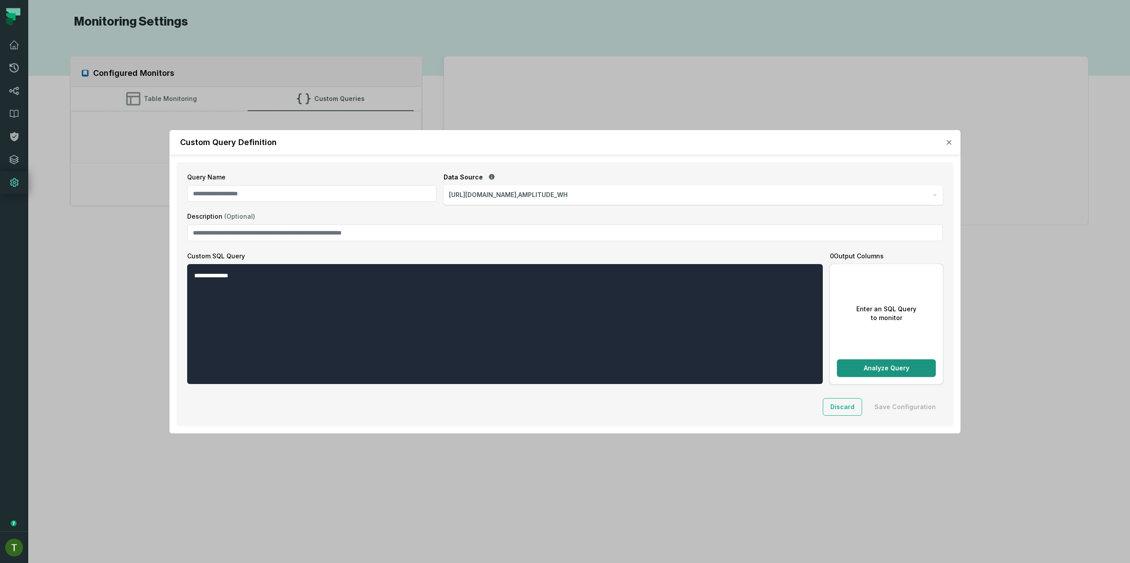
click at [564, 373] on button "Analyze Query" at bounding box center [886, 369] width 99 height 18
click at [564, 282] on div "A" at bounding box center [886, 280] width 88 height 7
click at [564, 278] on div "A" at bounding box center [886, 280] width 88 height 7
click at [347, 202] on div "Query Name" at bounding box center [311, 189] width 249 height 32
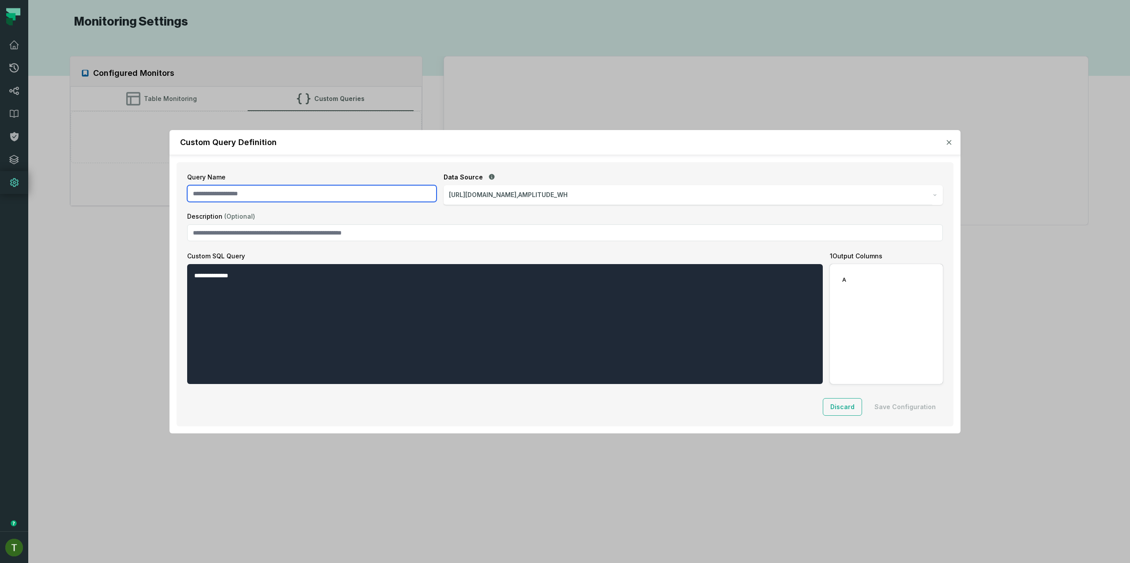
click at [346, 197] on input "Query Name" at bounding box center [311, 193] width 249 height 17
type input "**********"
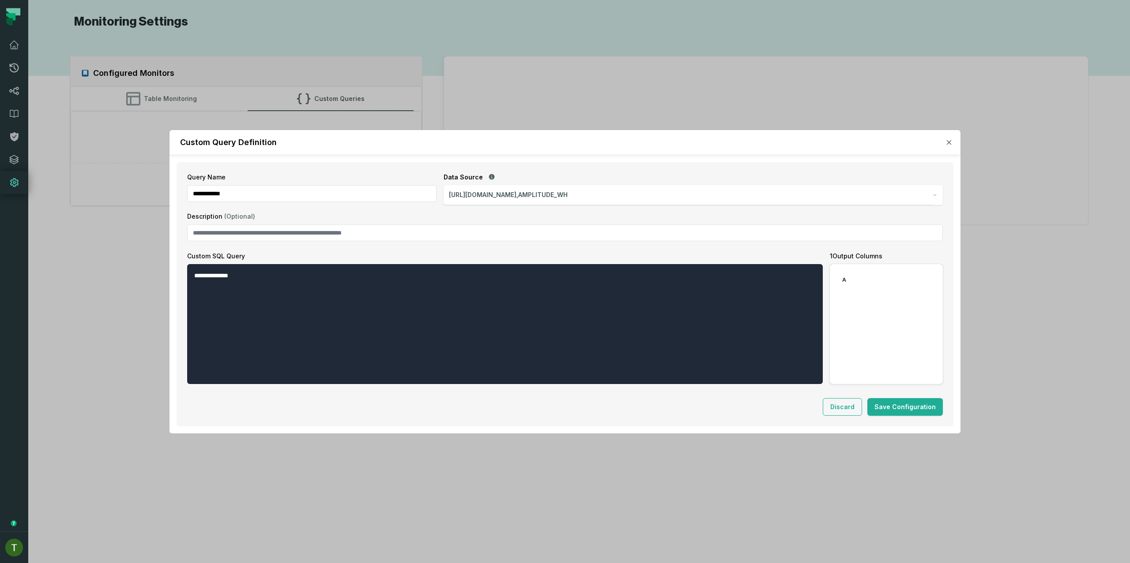
click at [564, 284] on button "A" at bounding box center [886, 280] width 99 height 18
click at [564, 280] on div "A" at bounding box center [886, 280] width 88 height 7
click at [564, 142] on icon "button" at bounding box center [949, 142] width 4 height 4
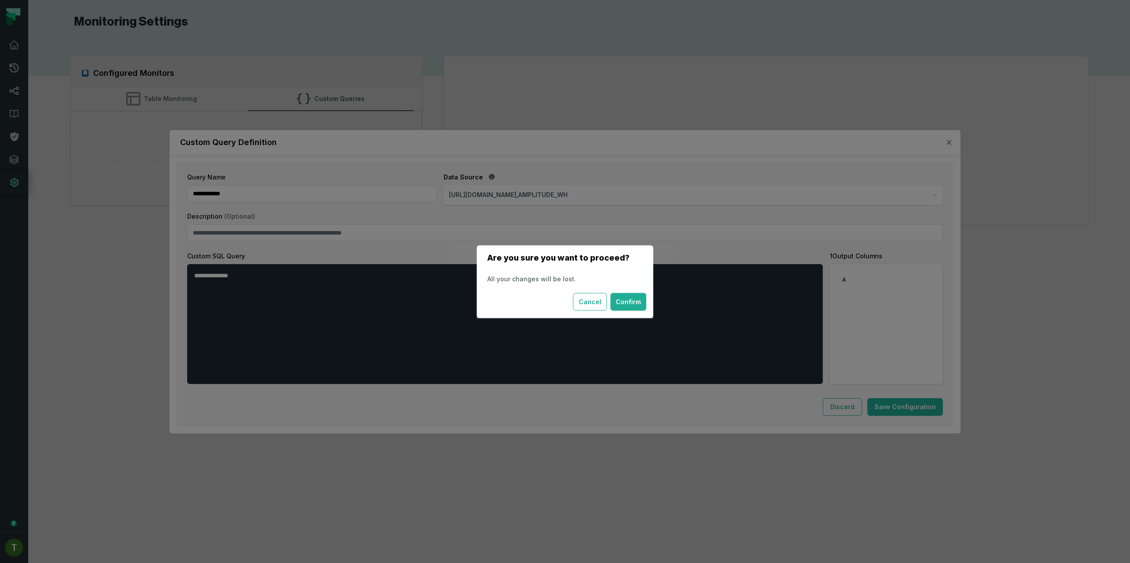
click at [564, 303] on button "Confirm" at bounding box center [628, 302] width 36 height 18
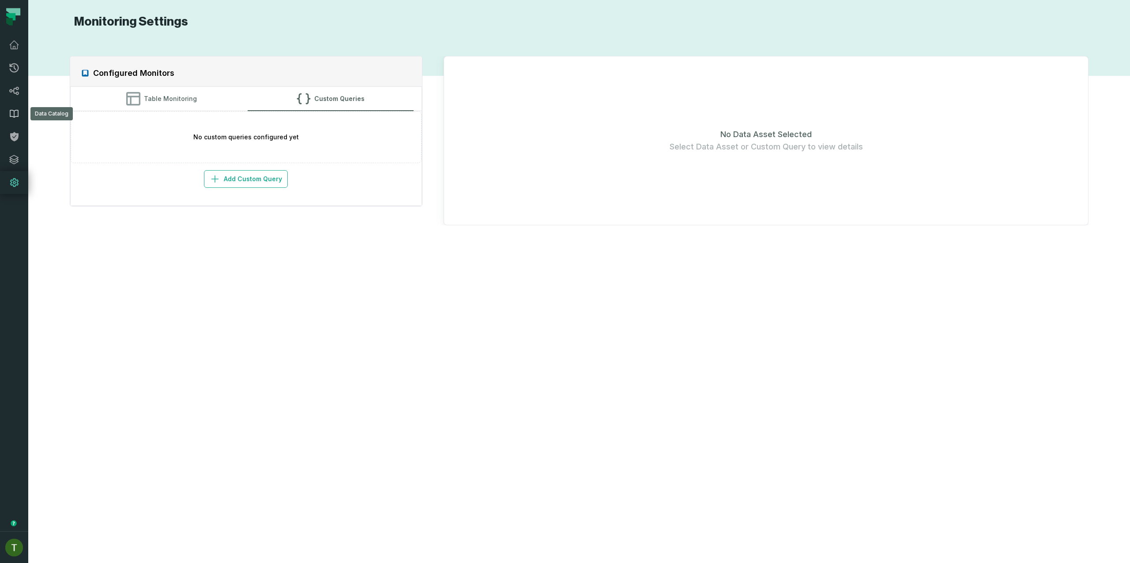
click at [15, 113] on icon at bounding box center [14, 114] width 11 height 11
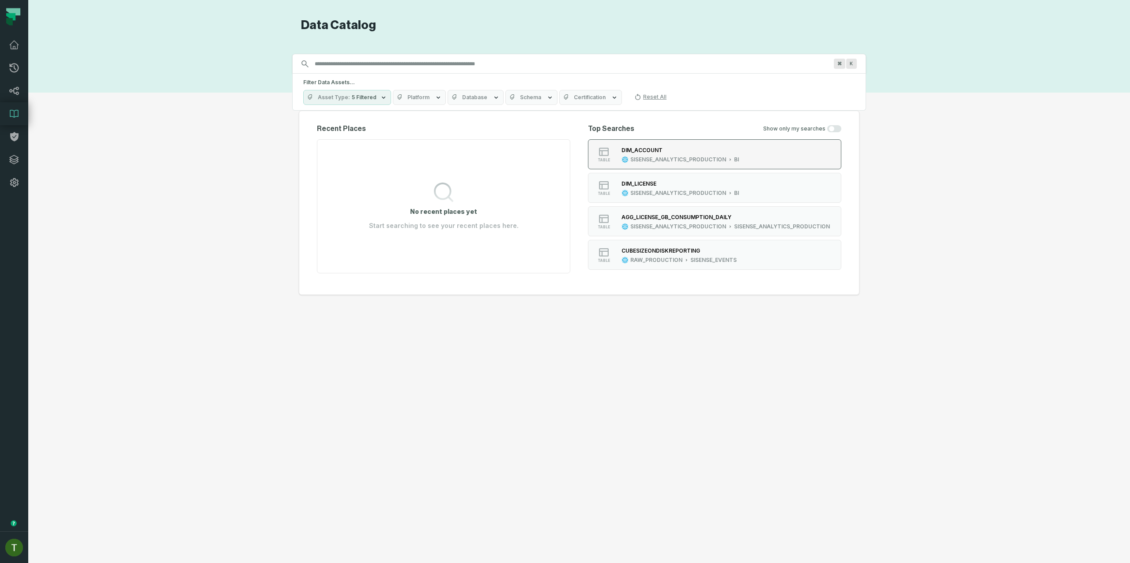
drag, startPoint x: 593, startPoint y: 157, endPoint x: 620, endPoint y: 158, distance: 26.9
click at [564, 157] on div "table" at bounding box center [603, 154] width 28 height 16
click at [564, 158] on icon "button" at bounding box center [624, 159] width 7 height 7
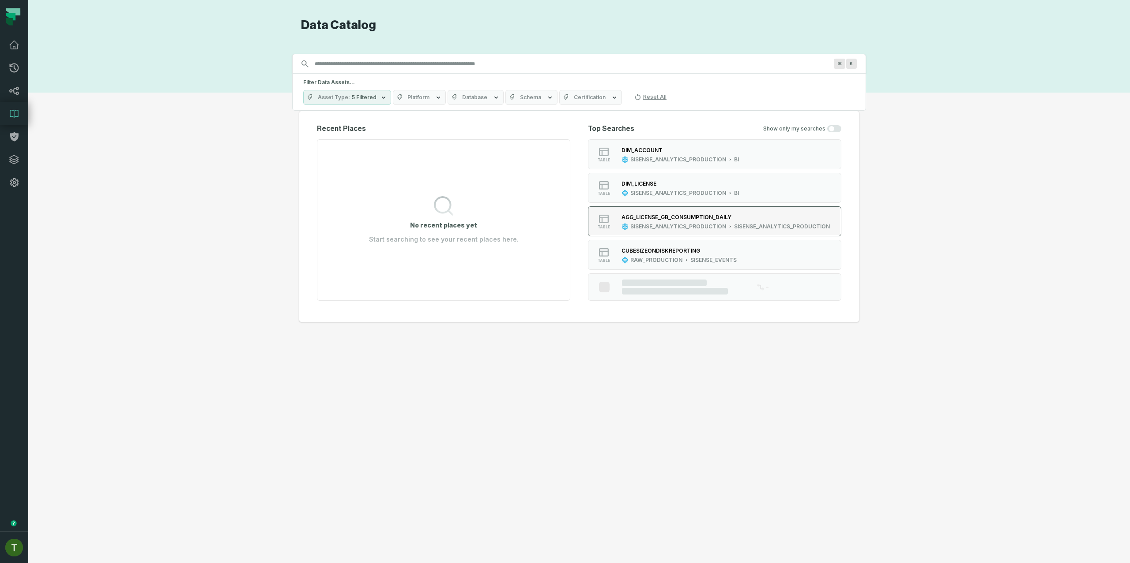
click at [564, 220] on div "AGG_LICENSE_GB_CONSUMPTION_DAILY" at bounding box center [725, 217] width 208 height 9
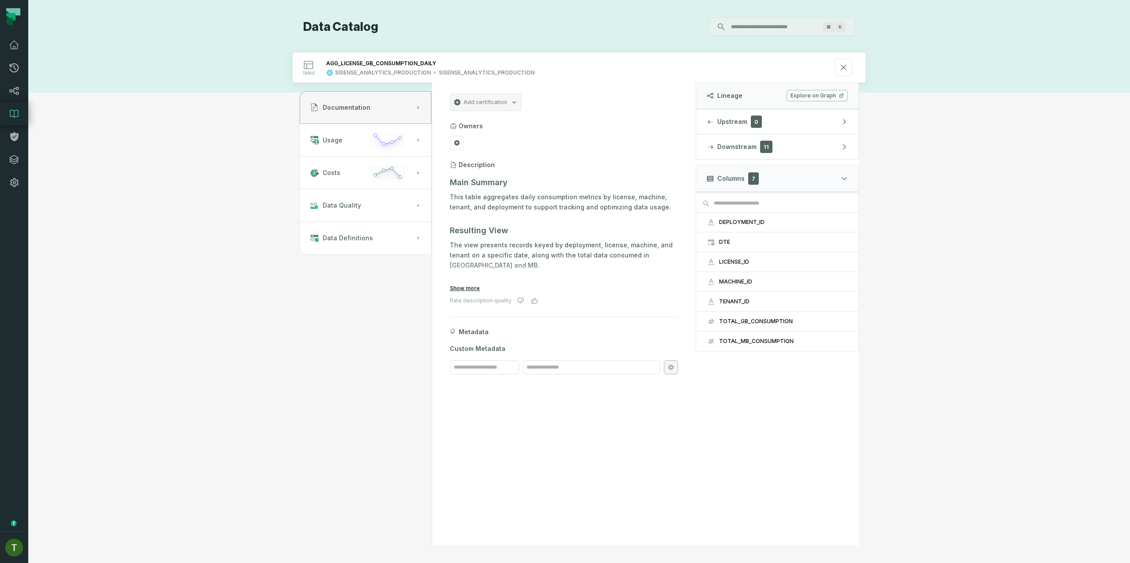
click at [470, 291] on button "Show more" at bounding box center [465, 288] width 30 height 7
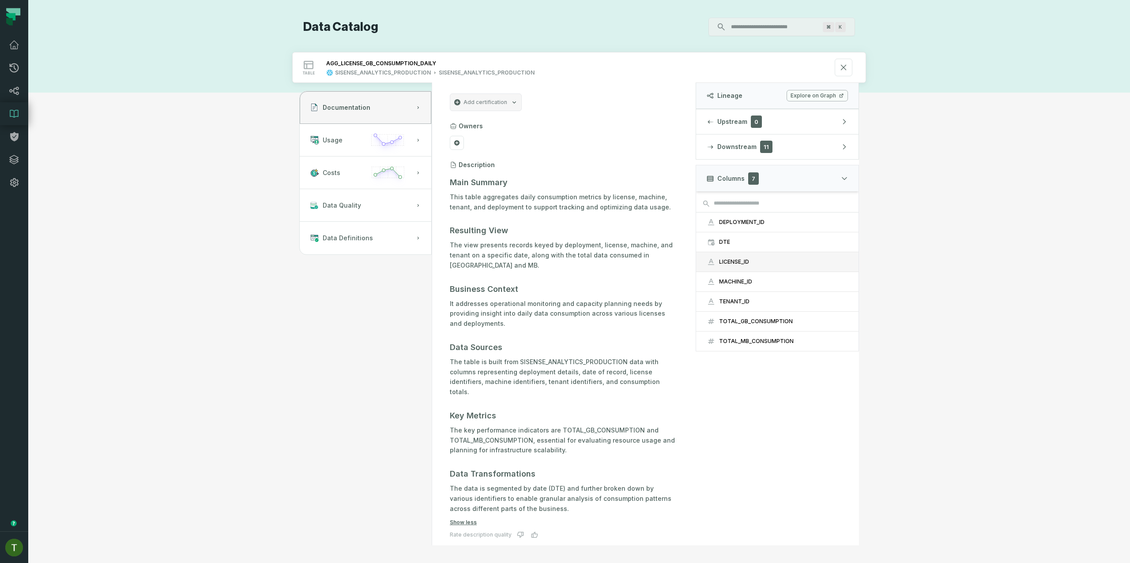
click at [564, 259] on div "LICENSE_ID" at bounding box center [783, 262] width 129 height 7
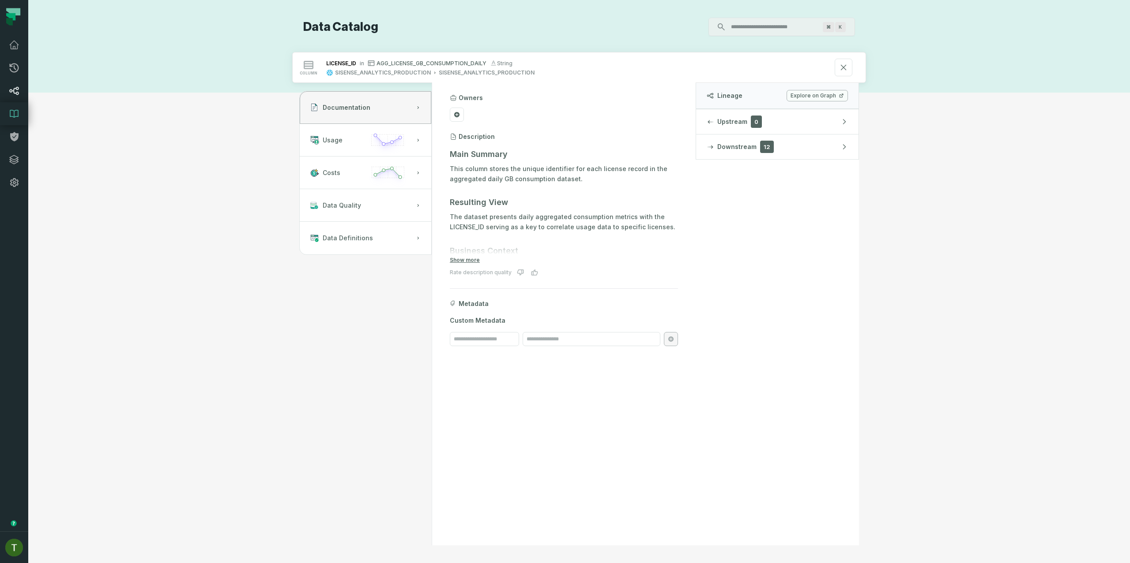
click at [16, 84] on link "Lineage" at bounding box center [14, 90] width 28 height 23
click at [8, 64] on link "Pull Requests" at bounding box center [14, 67] width 28 height 23
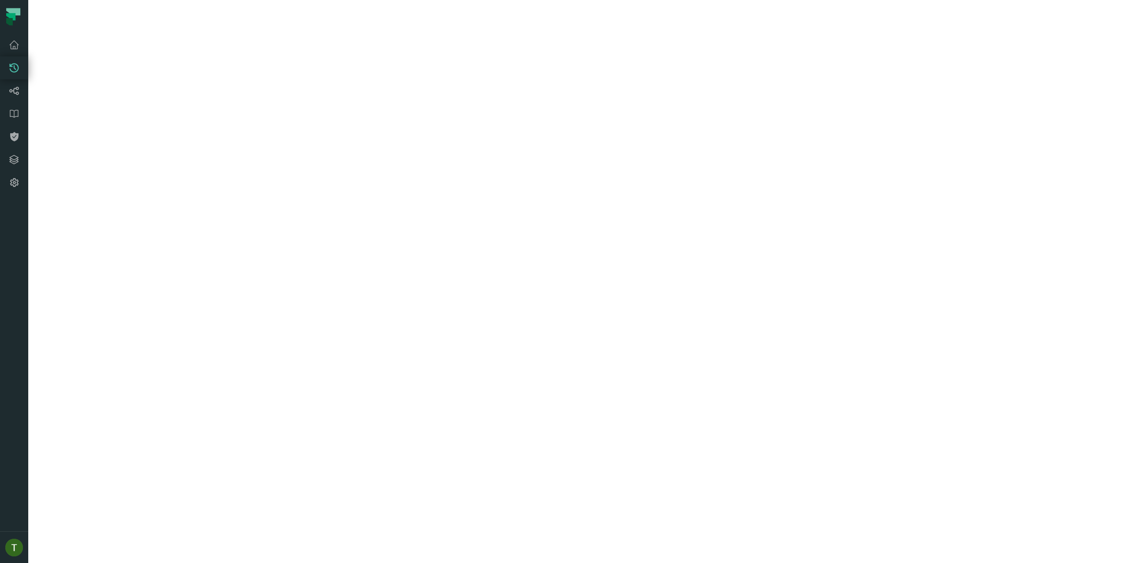
click at [19, 95] on icon at bounding box center [14, 91] width 11 height 11
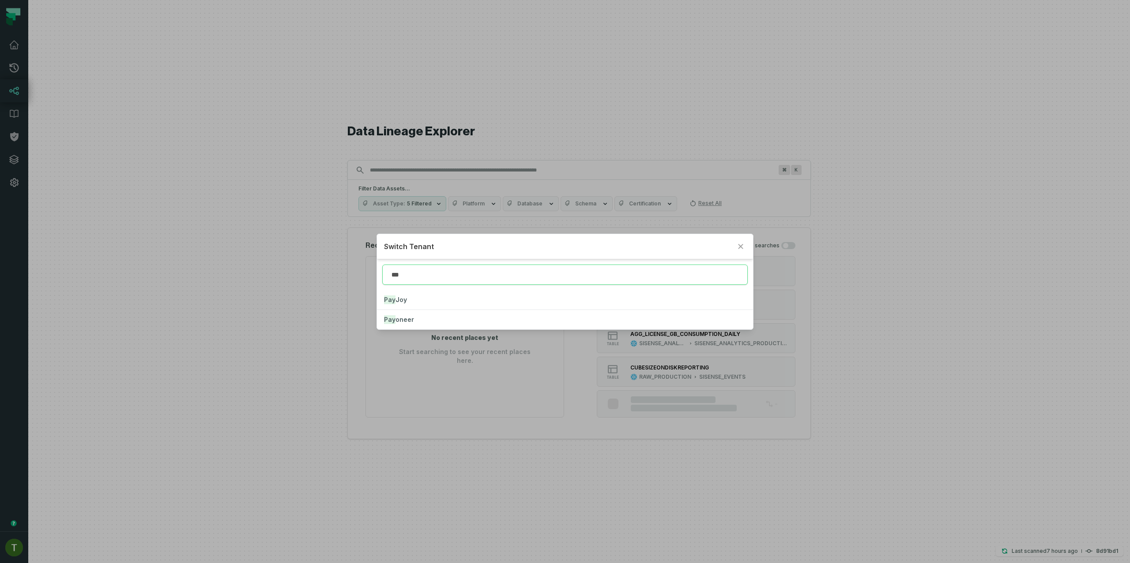
type input "***"
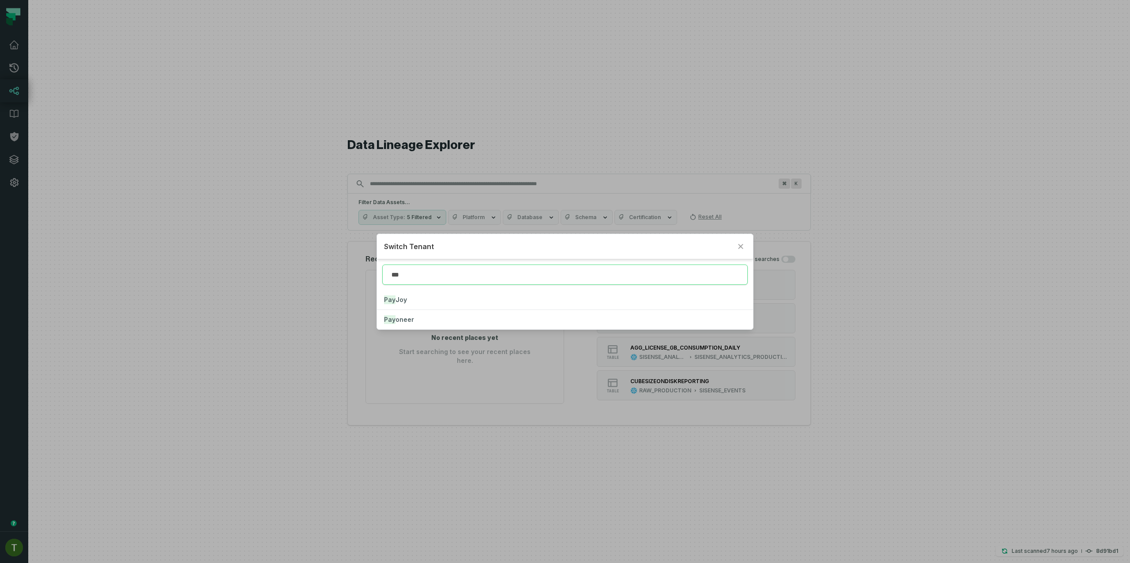
click button "Pay oneer" at bounding box center [564, 319] width 375 height 19
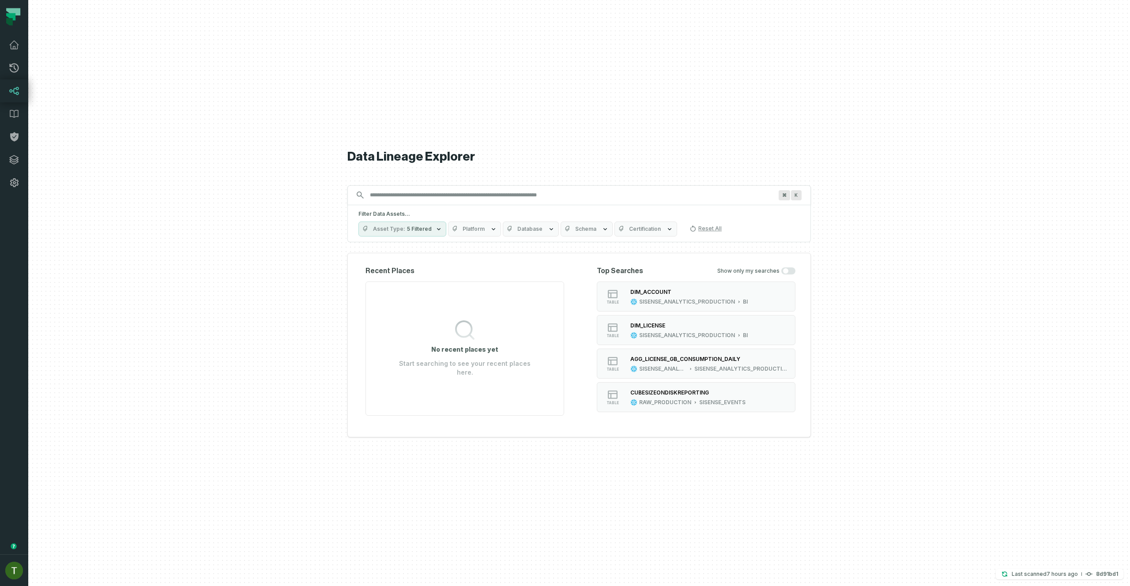
click at [262, 101] on div at bounding box center [578, 293] width 1101 height 586
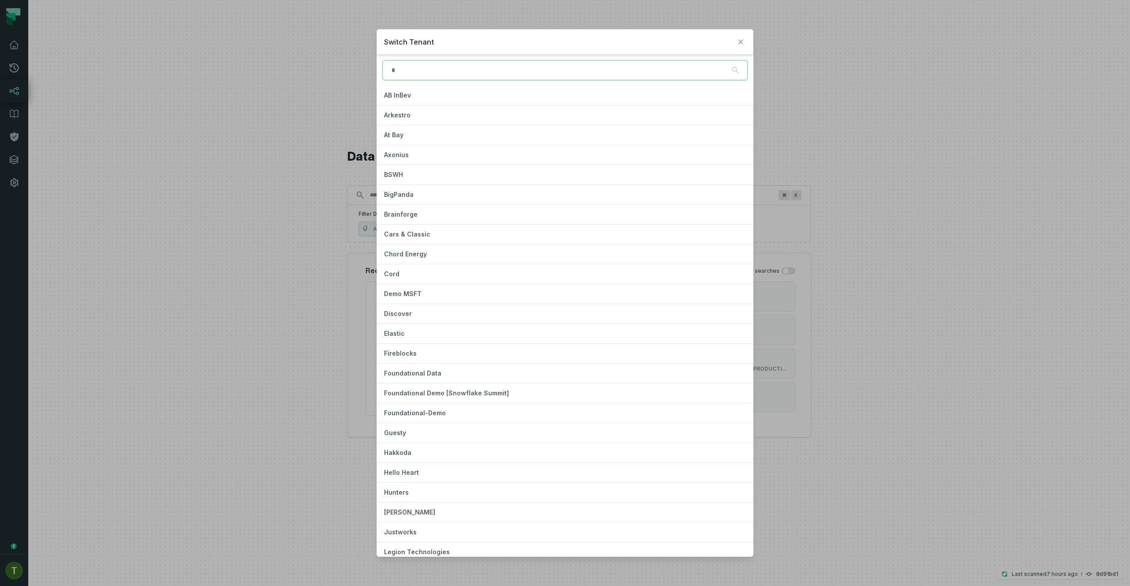
click at [121, 100] on div "Switch Tenant AB InBev Arkestro At Bay Axonius BSWH BigPanda Brainforge Cars & …" at bounding box center [565, 293] width 1130 height 586
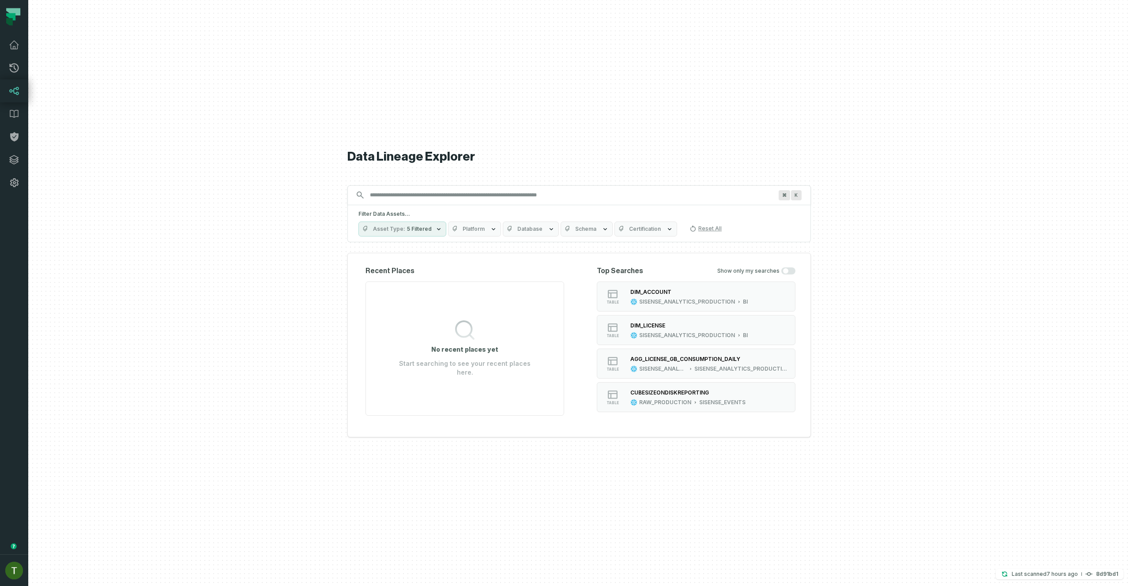
click at [30, 94] on div at bounding box center [578, 293] width 1101 height 586
click at [14, 86] on icon at bounding box center [14, 91] width 11 height 11
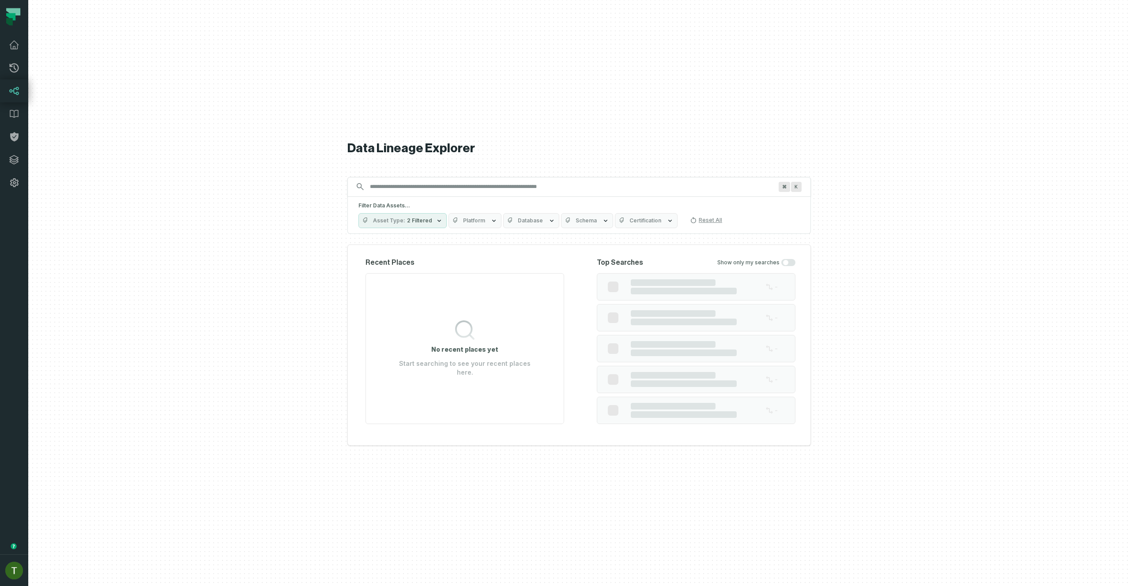
click at [442, 214] on button "Asset Type 2 Filtered" at bounding box center [402, 220] width 88 height 15
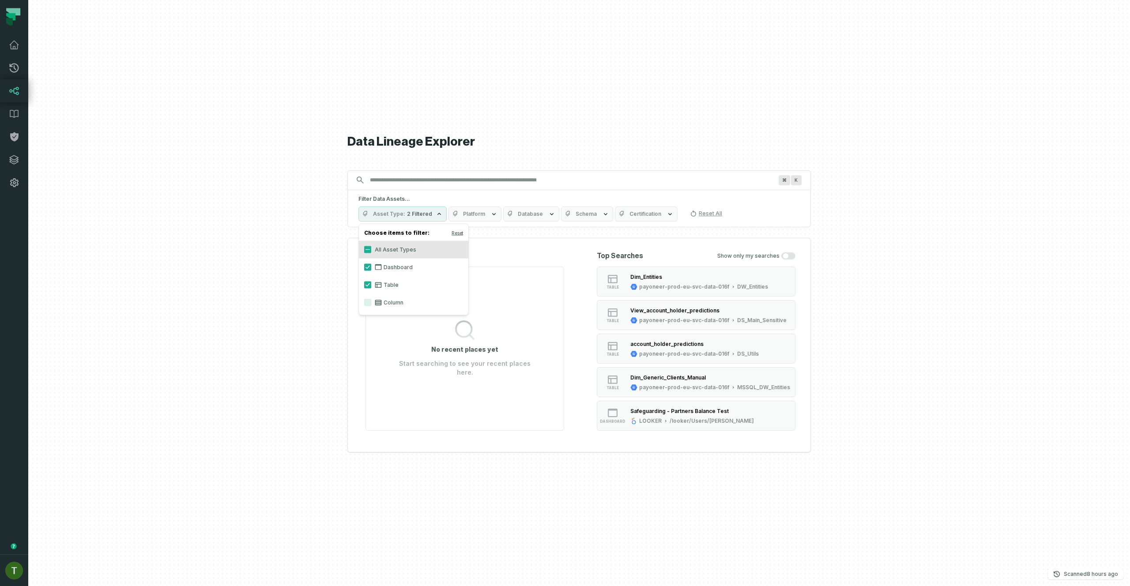
click at [463, 195] on h5 "Filter Data Assets..." at bounding box center [578, 198] width 441 height 7
click at [465, 184] on input "Discovery Provider cmdk menu" at bounding box center [570, 180] width 413 height 14
click at [465, 182] on input "Discovery Provider cmdk menu" at bounding box center [570, 180] width 413 height 14
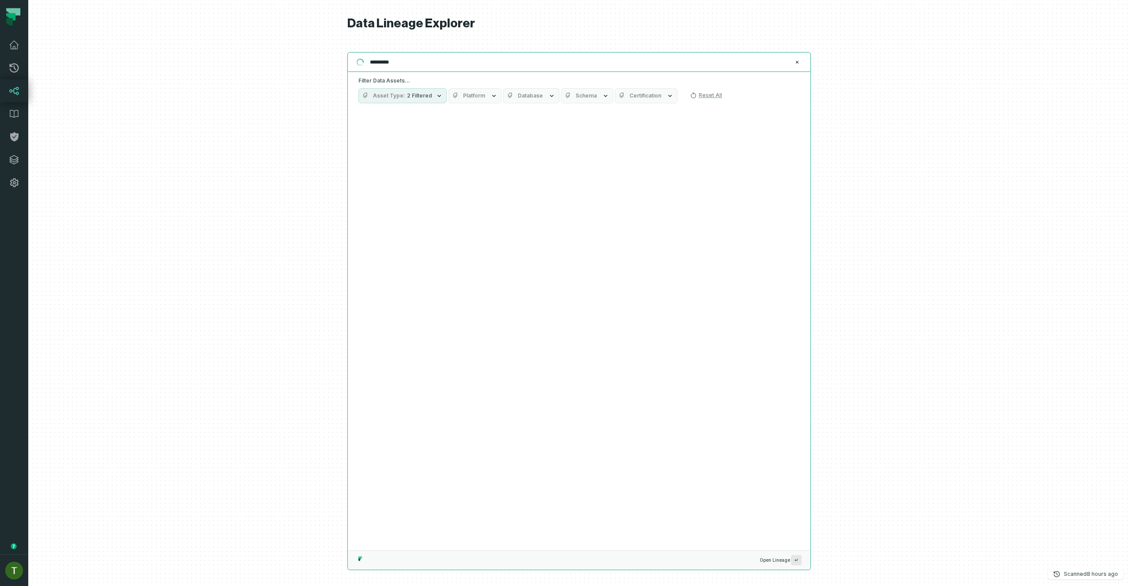
type input "*********"
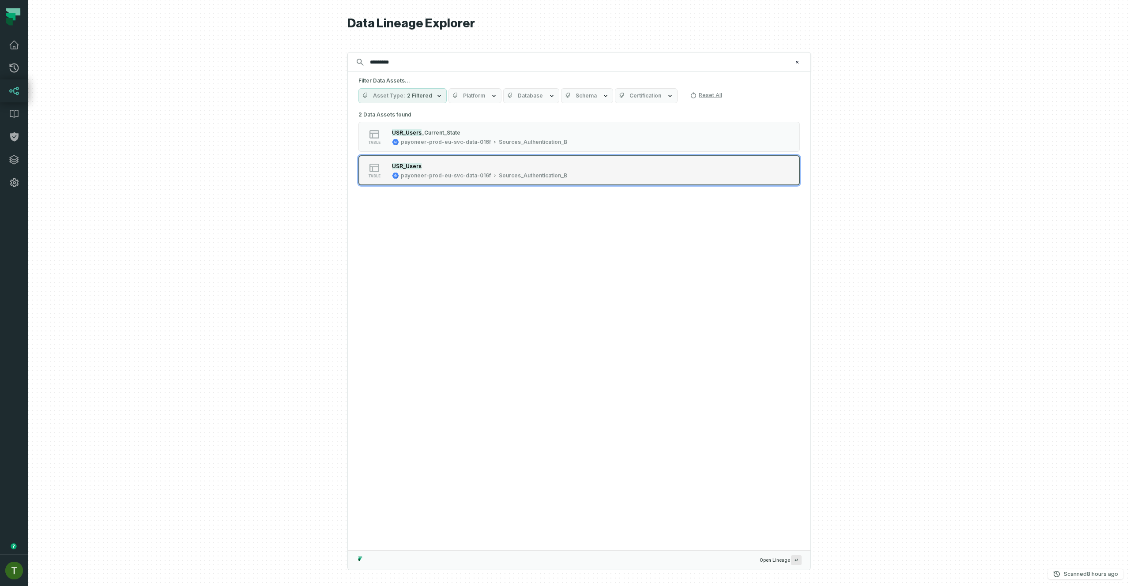
click at [449, 161] on button "table USR_Users payoneer-prod-eu-svc-data-016f Sources_Authentication_B" at bounding box center [578, 170] width 441 height 30
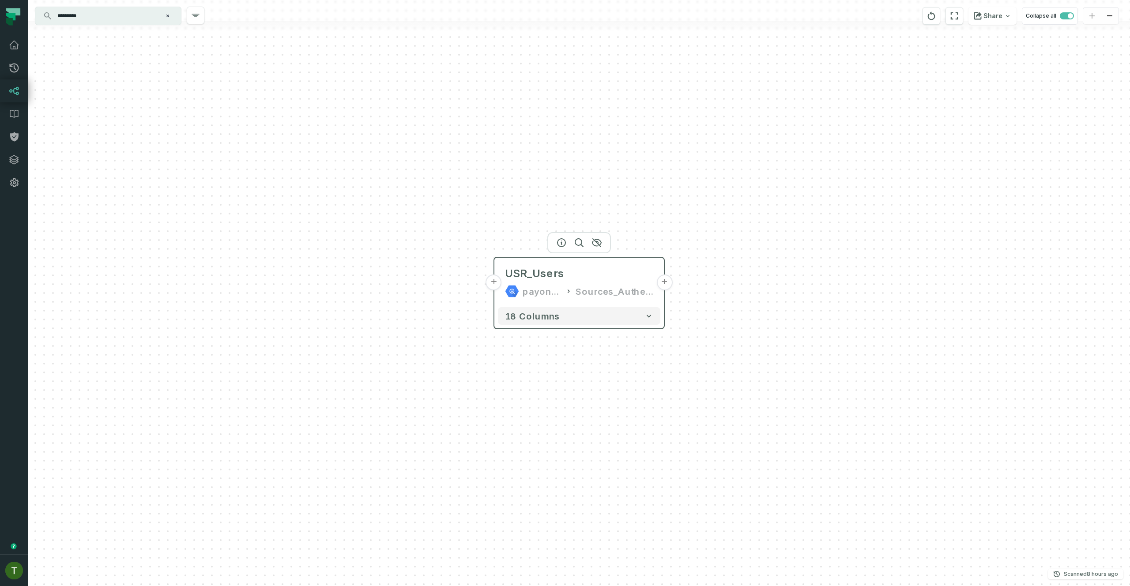
click at [496, 281] on button "+" at bounding box center [494, 282] width 16 height 16
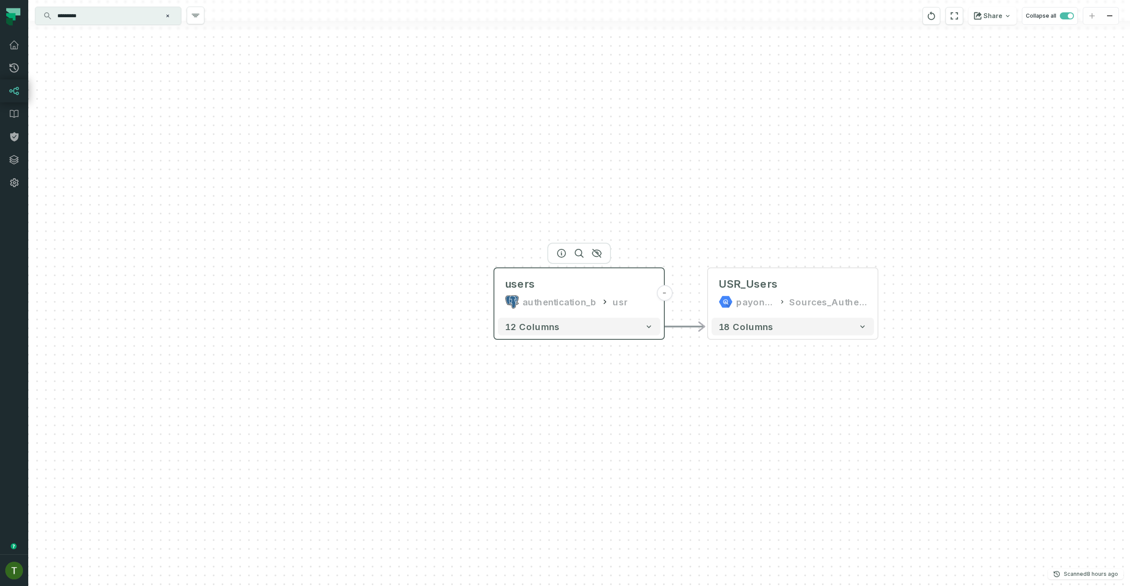
click at [616, 306] on div "usr" at bounding box center [619, 302] width 15 height 14
click at [633, 327] on button "12 columns" at bounding box center [579, 327] width 162 height 18
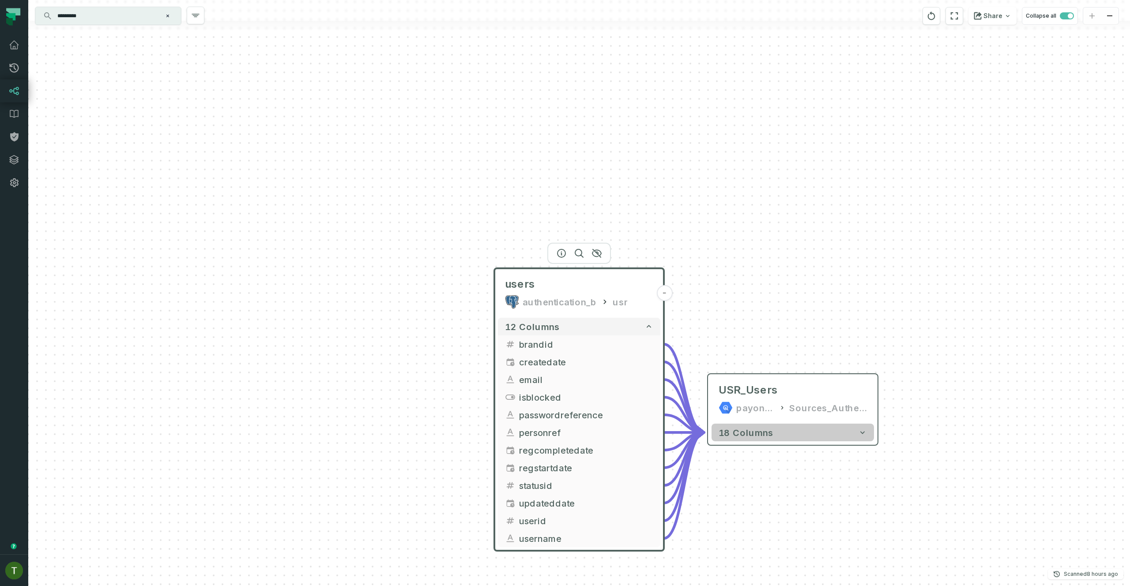
click at [764, 427] on span "18 columns" at bounding box center [745, 432] width 55 height 11
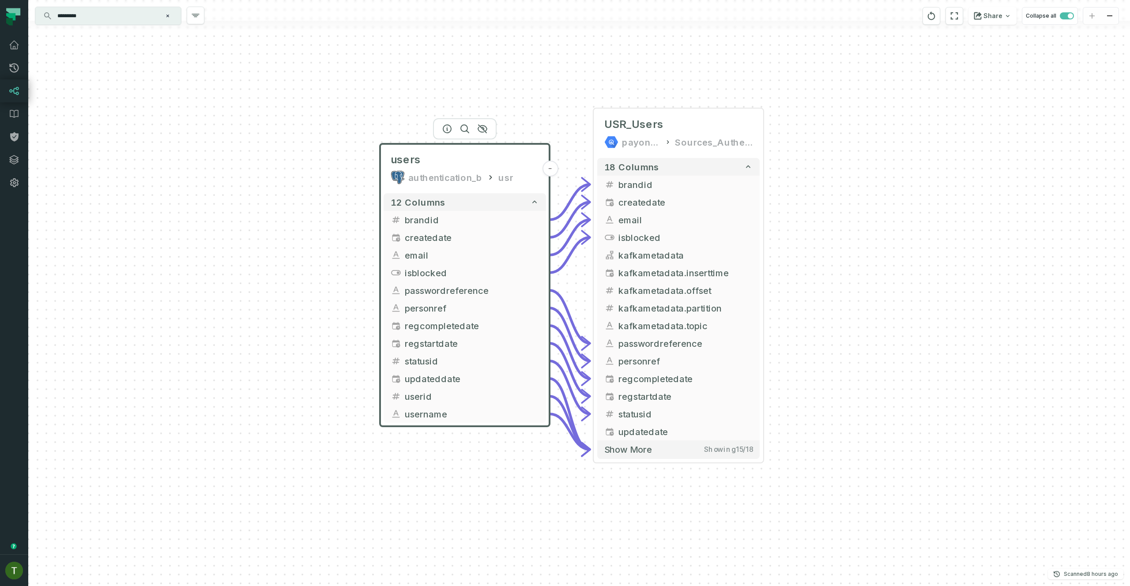
drag, startPoint x: 766, startPoint y: 344, endPoint x: 646, endPoint y: 68, distance: 300.8
click at [646, 68] on div "users authentication_b usr - 12 columns brandid - createdate - email - isblocke…" at bounding box center [578, 293] width 1101 height 586
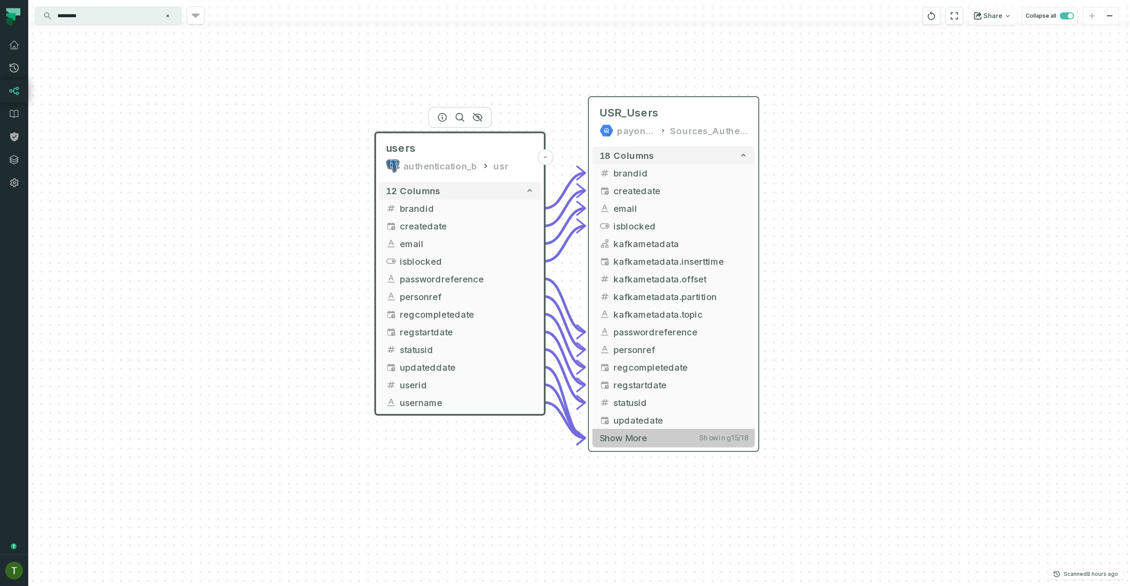
click at [668, 439] on button "Show more Showing 15 / 18" at bounding box center [673, 438] width 162 height 18
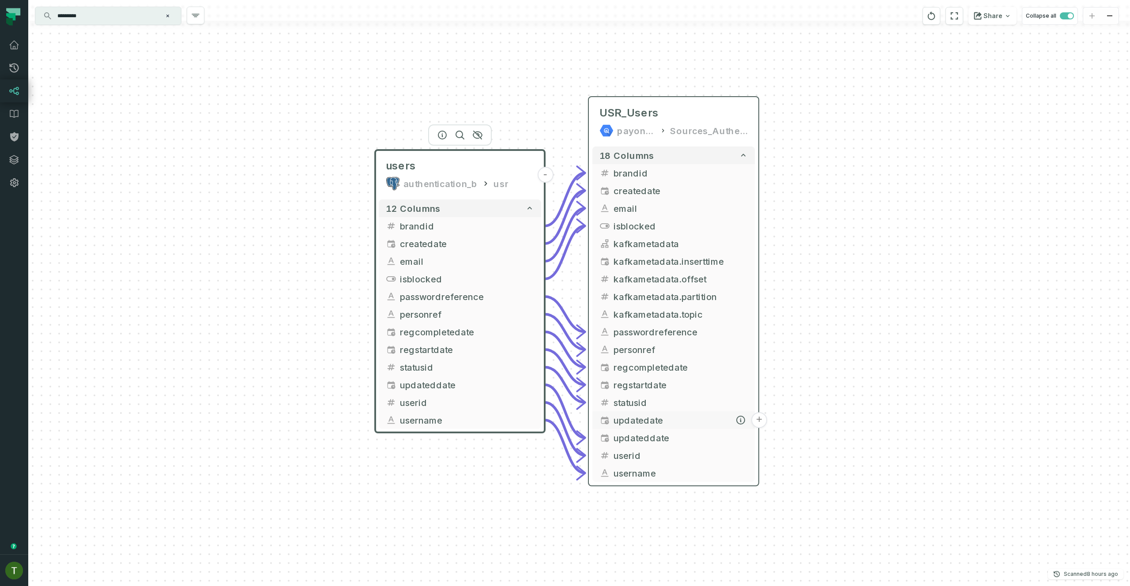
click at [760, 417] on button "+" at bounding box center [759, 420] width 16 height 16
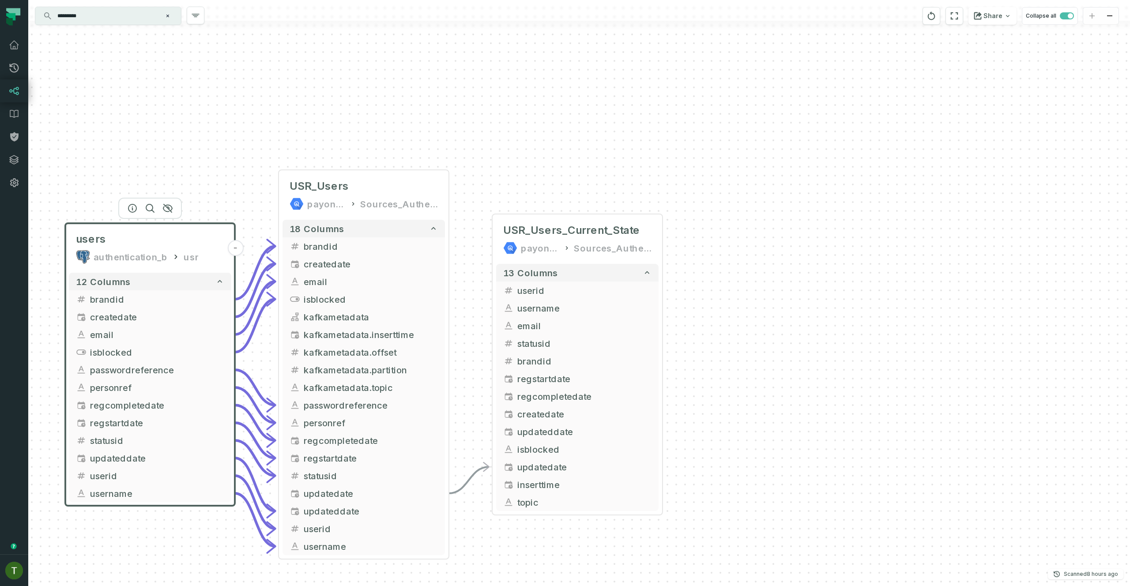
drag, startPoint x: 754, startPoint y: 510, endPoint x: 755, endPoint y: 363, distance: 146.9
click at [755, 363] on div "+ USR_Users_Current_State payoneer-prod-eu-svc-data-016f Sources_Authentication…" at bounding box center [578, 293] width 1101 height 586
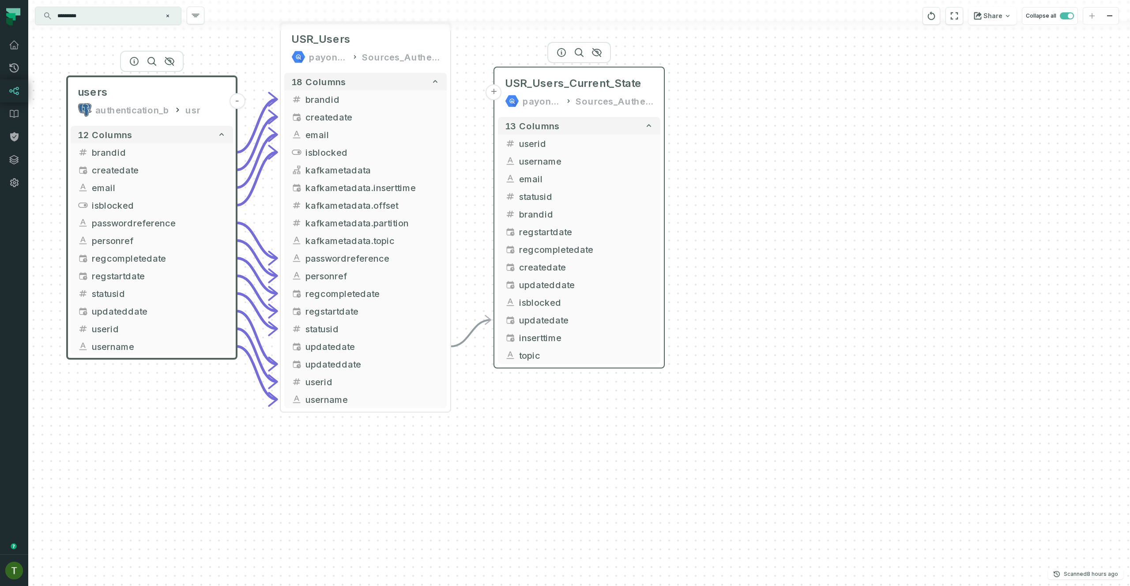
click at [495, 90] on button "+" at bounding box center [494, 92] width 16 height 16
click at [495, 89] on button "+" at bounding box center [494, 92] width 16 height 16
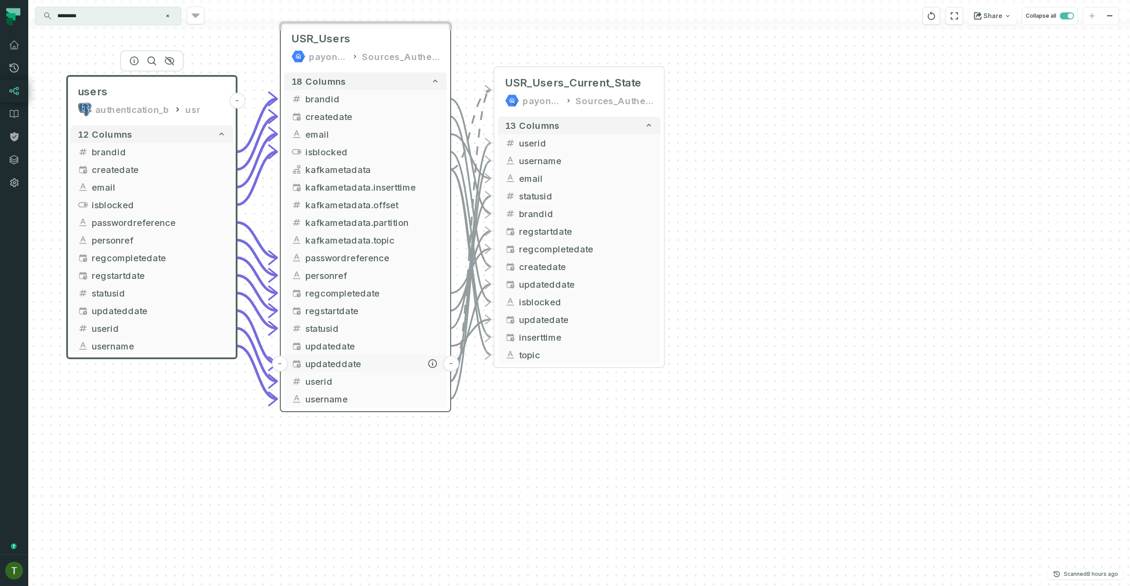
click at [377, 360] on span "updateddate" at bounding box center [372, 363] width 134 height 13
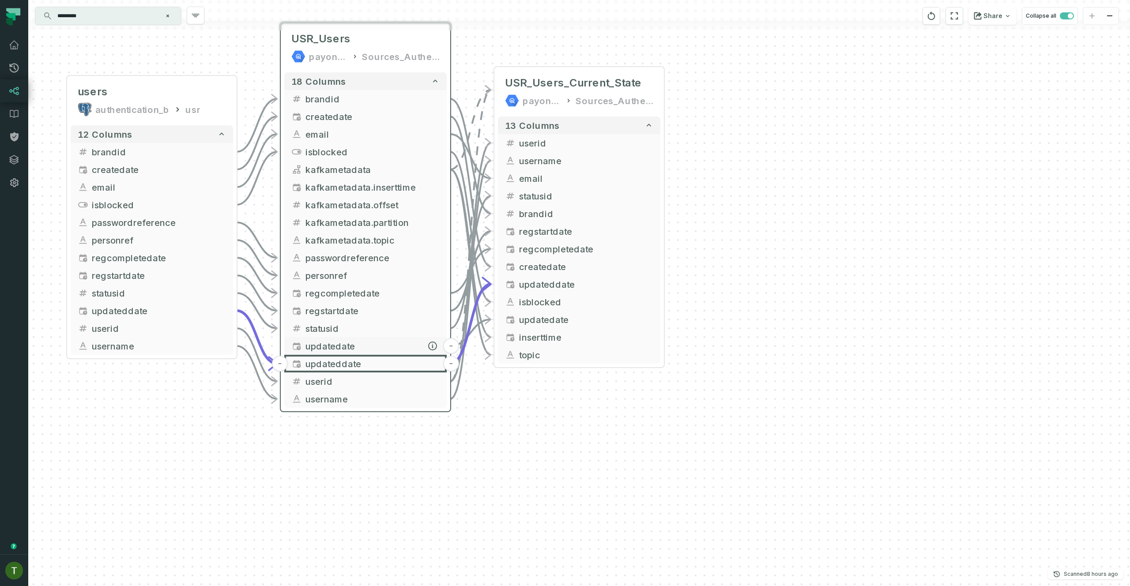
click at [397, 340] on span "updatedate" at bounding box center [372, 345] width 134 height 13
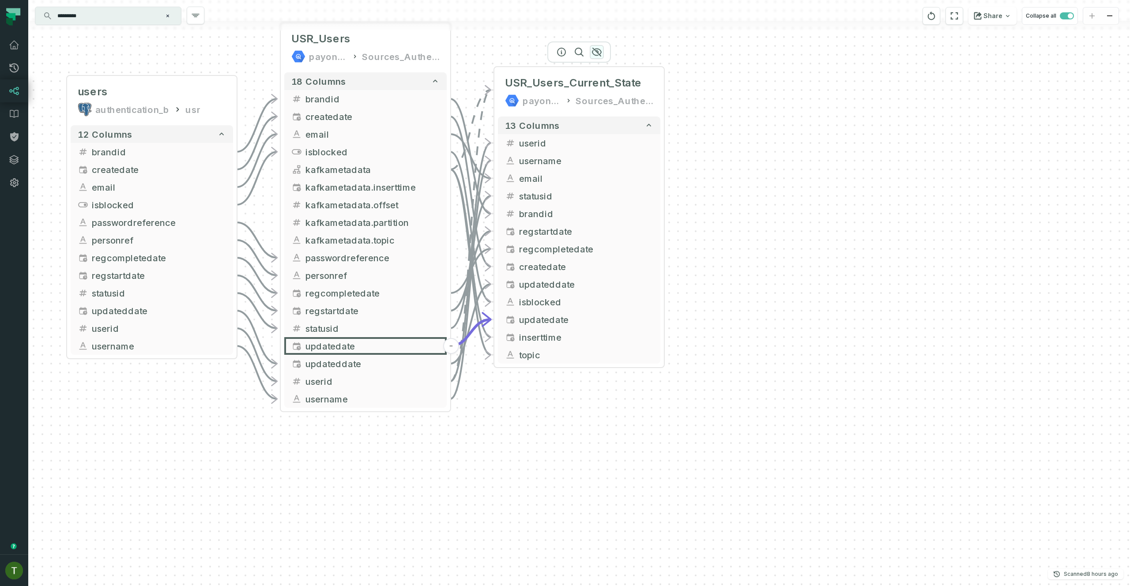
click at [601, 50] on icon "button" at bounding box center [596, 52] width 11 height 11
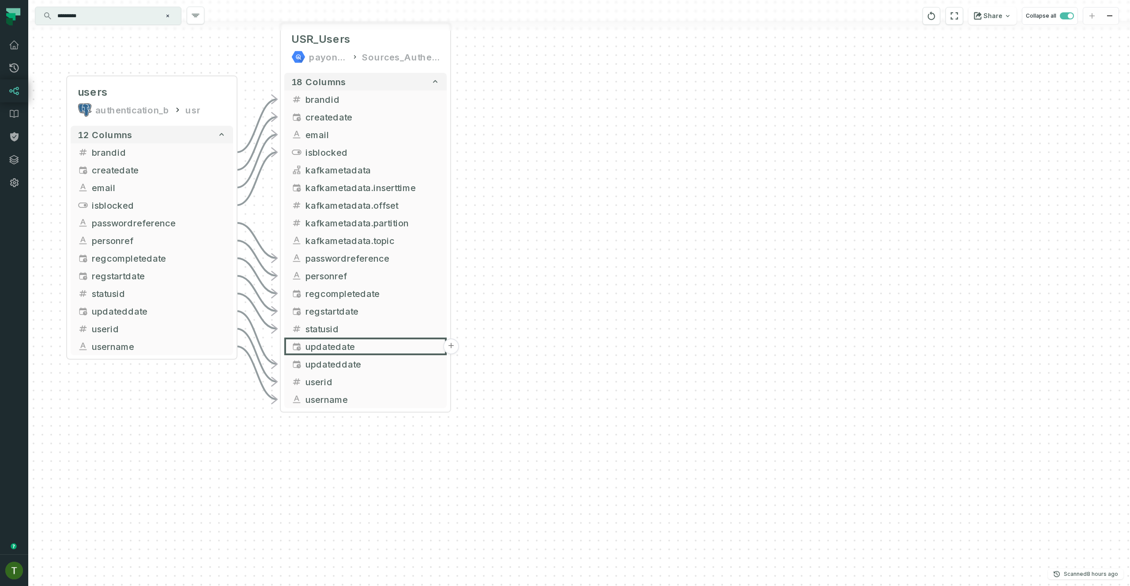
drag, startPoint x: 581, startPoint y: 147, endPoint x: 728, endPoint y: 143, distance: 147.9
click at [727, 142] on div "users authentication_b usr - 12 columns brandid - createdate - email - isblocke…" at bounding box center [578, 293] width 1101 height 586
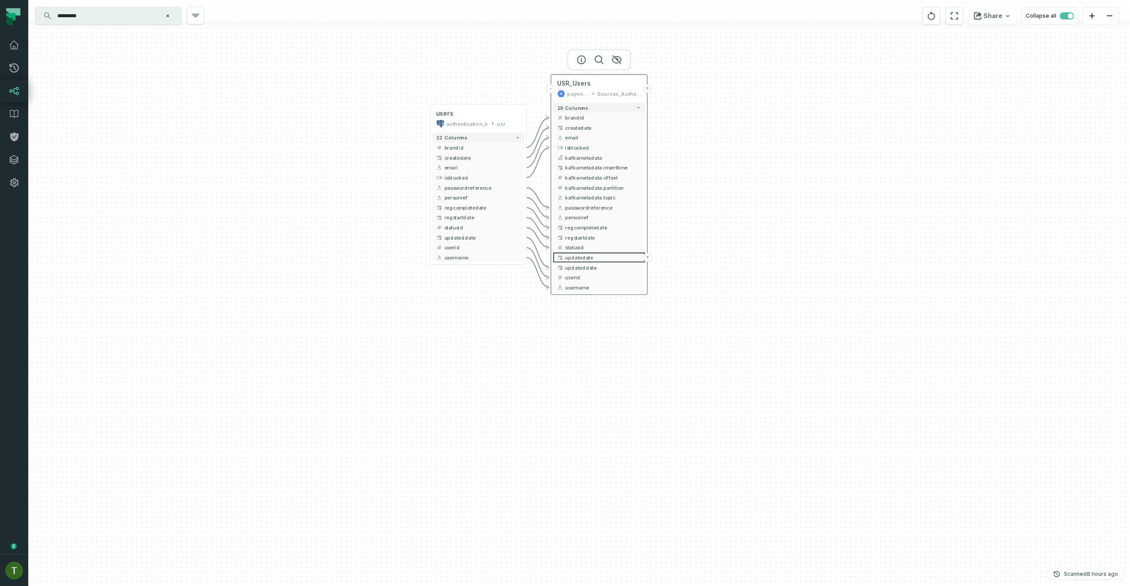
click at [646, 90] on button "+" at bounding box center [646, 88] width 9 height 9
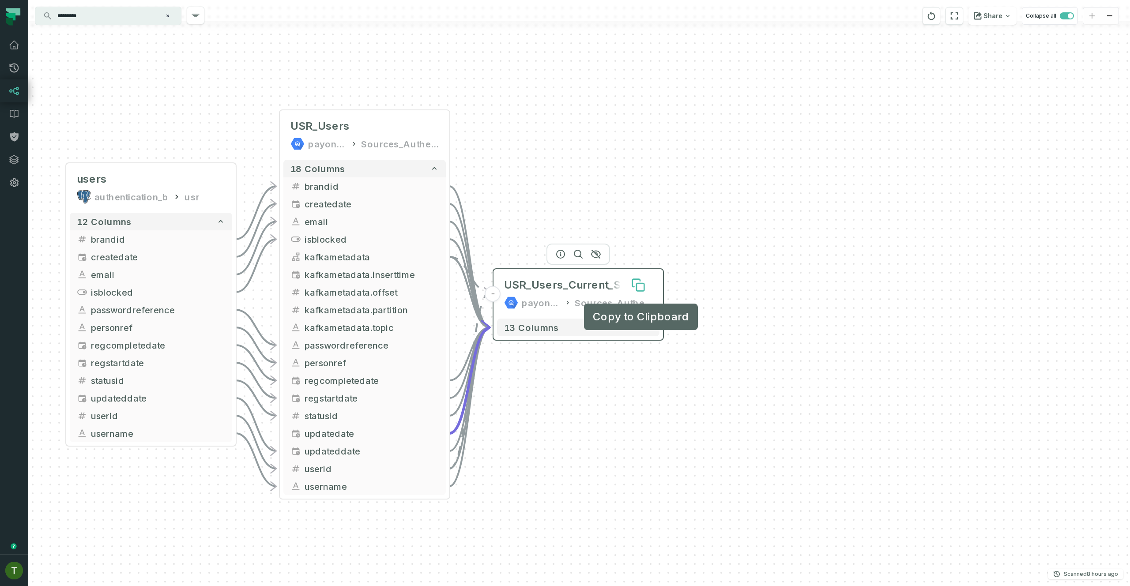
click at [649, 291] on button at bounding box center [638, 285] width 28 height 28
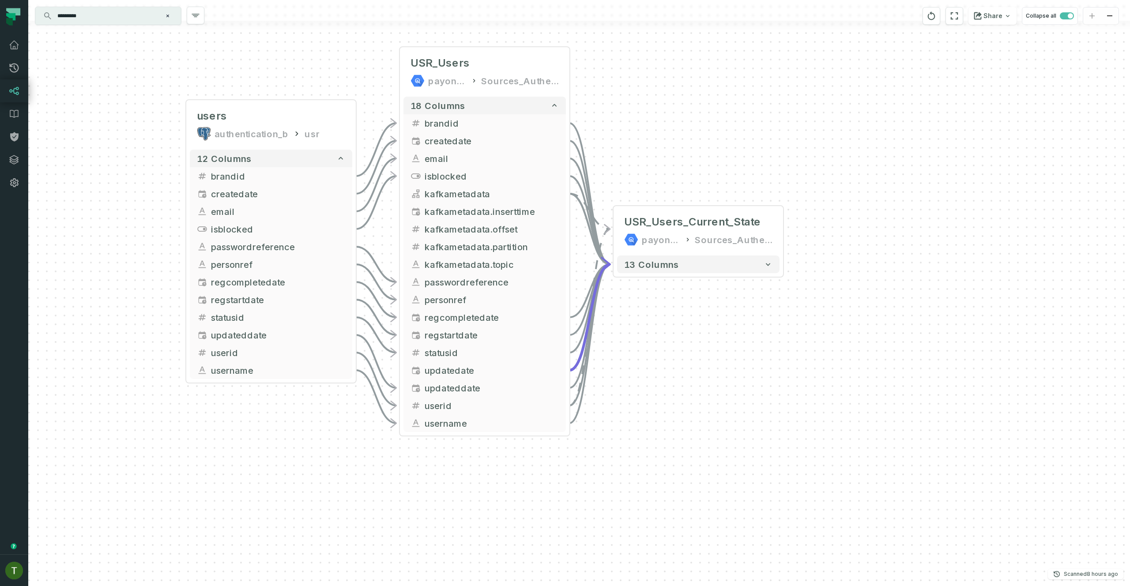
drag, startPoint x: 560, startPoint y: 169, endPoint x: 680, endPoint y: 105, distance: 136.0
click at [680, 105] on div "- USR_Users_Current_State payoneer-prod-eu-svc-data-016f Sources_Authentication…" at bounding box center [578, 293] width 1101 height 586
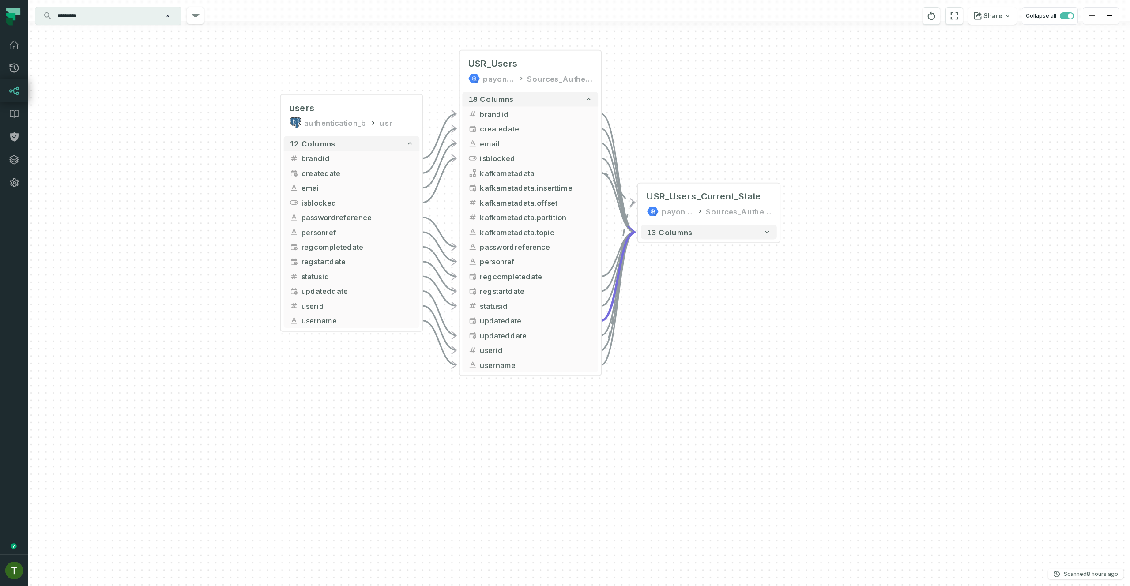
drag, startPoint x: 703, startPoint y: 439, endPoint x: 752, endPoint y: 400, distance: 61.9
click at [730, 424] on div "- USR_Users_Current_State payoneer-prod-eu-svc-data-016f Sources_Authentication…" at bounding box center [578, 293] width 1101 height 586
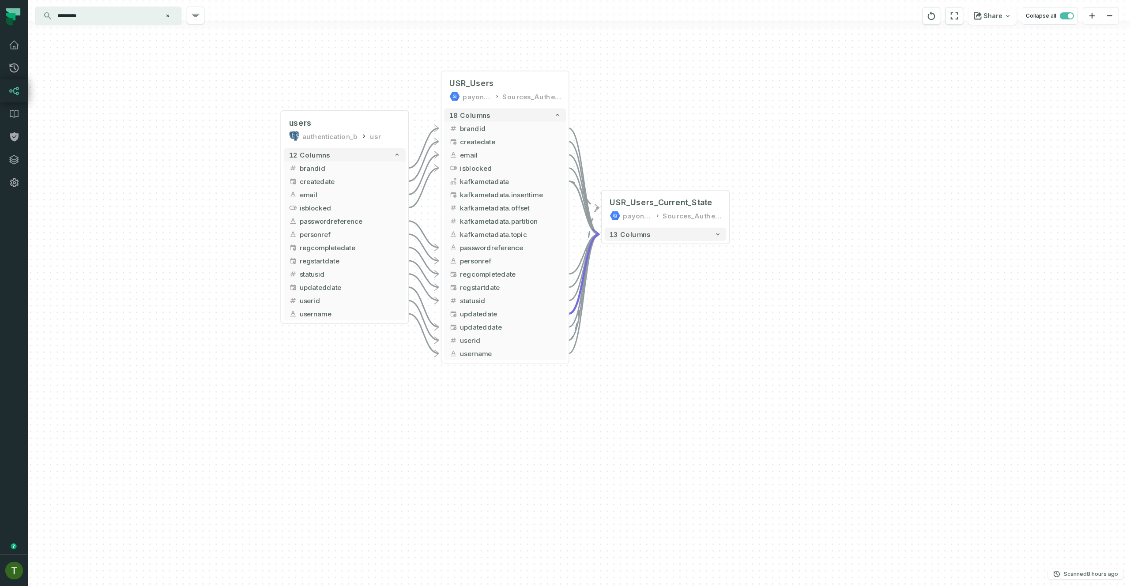
drag, startPoint x: 691, startPoint y: 382, endPoint x: 633, endPoint y: 378, distance: 58.3
click at [632, 376] on div "- USR_Users_Current_State payoneer-prod-eu-svc-data-016f Sources_Authentication…" at bounding box center [578, 293] width 1101 height 586
drag, startPoint x: 633, startPoint y: 378, endPoint x: 597, endPoint y: 373, distance: 36.0
click at [597, 374] on div "- USR_Users_Current_State payoneer-prod-eu-svc-data-016f Sources_Authentication…" at bounding box center [578, 293] width 1101 height 586
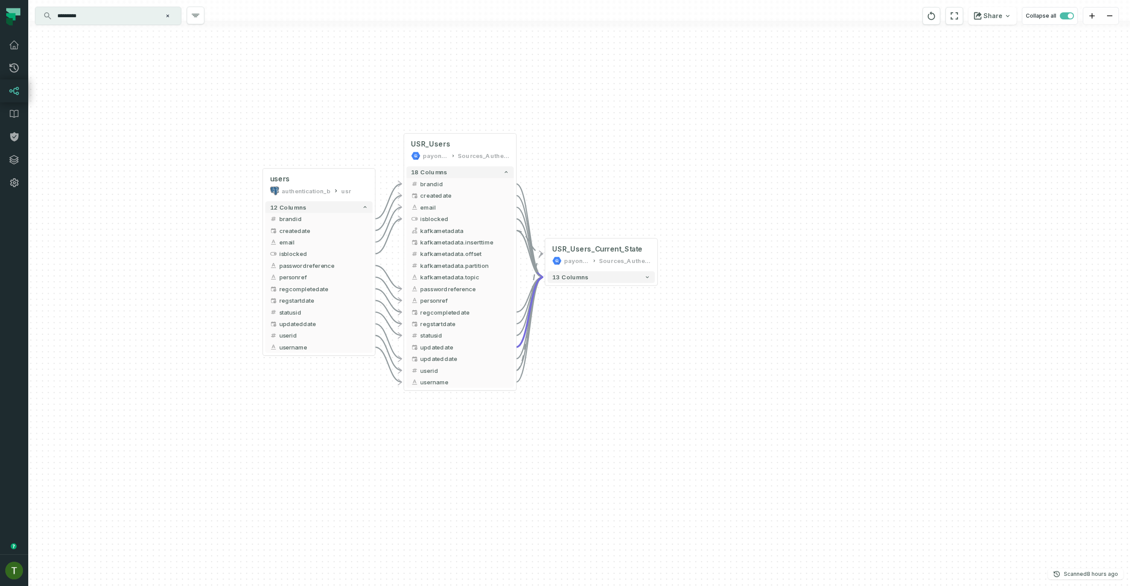
drag, startPoint x: 611, startPoint y: 360, endPoint x: 584, endPoint y: 396, distance: 45.4
click at [584, 396] on div "- USR_Users_Current_State payoneer-prod-eu-svc-data-016f Sources_Authentication…" at bounding box center [578, 293] width 1101 height 586
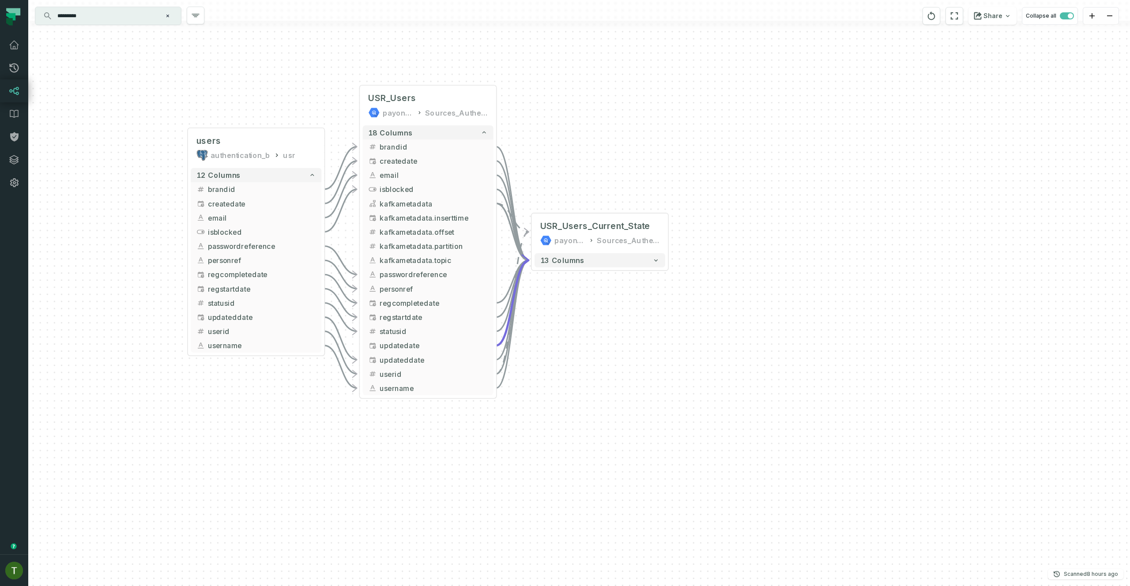
click at [97, 14] on input "*********" at bounding box center [107, 16] width 110 height 14
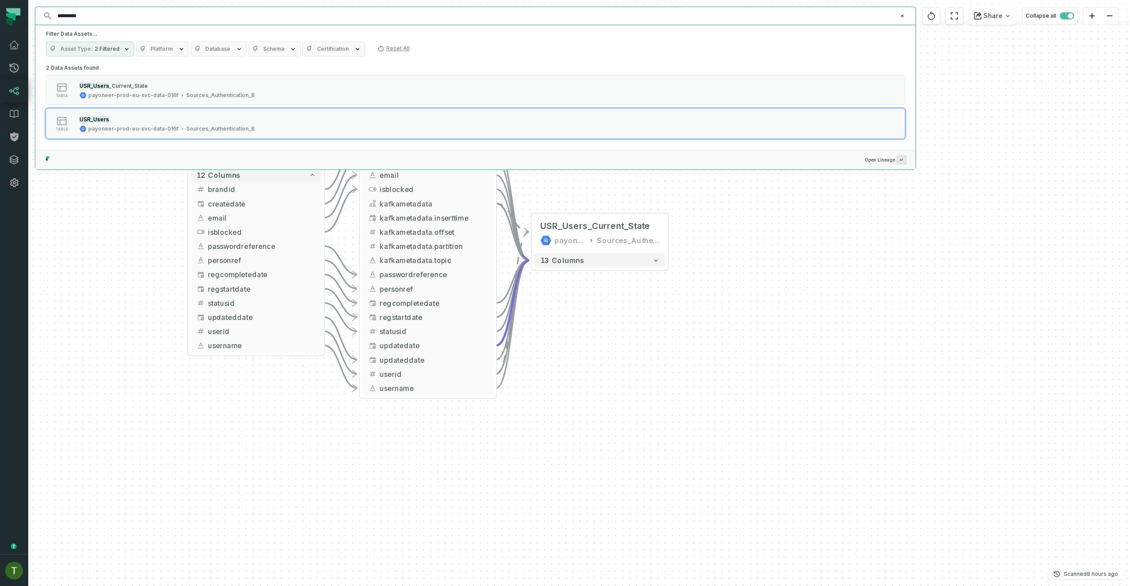
click at [97, 14] on input "*********" at bounding box center [474, 16] width 845 height 14
paste input "**********"
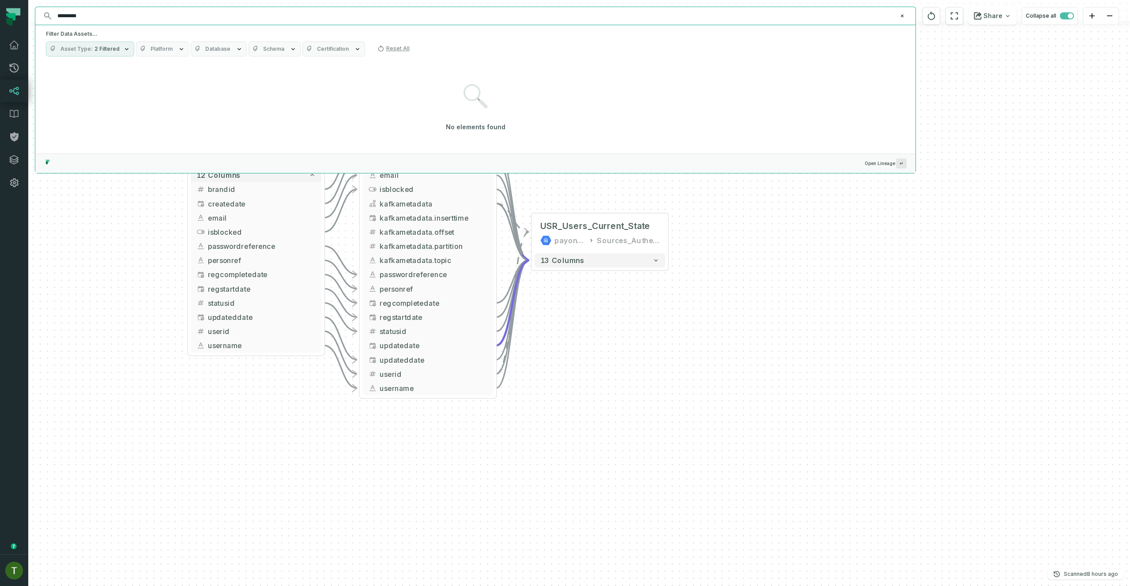
type input "*"
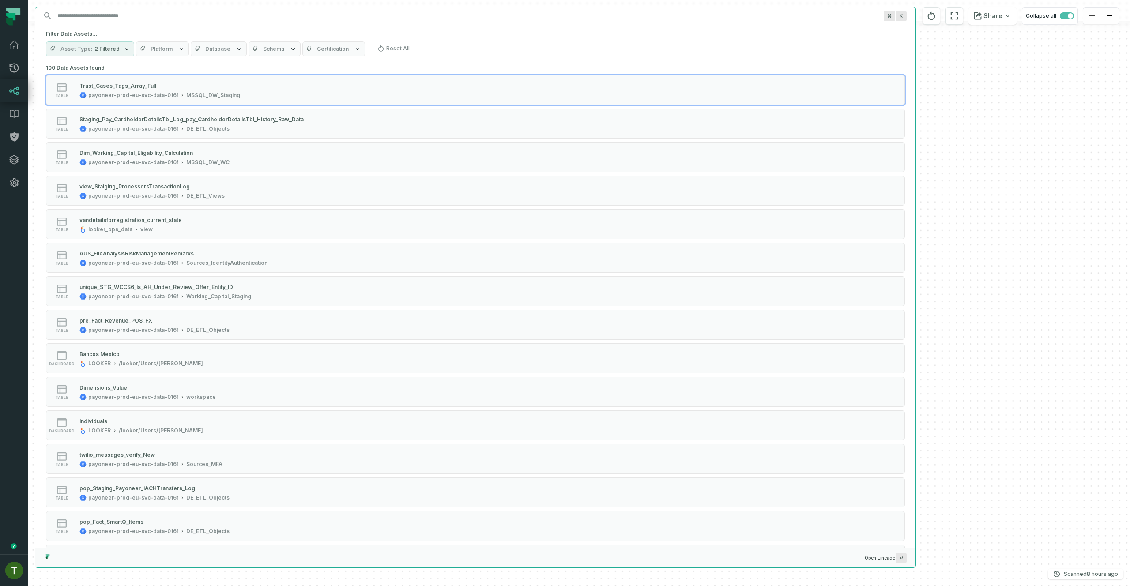
click at [263, 50] on span "Schema" at bounding box center [273, 48] width 21 height 7
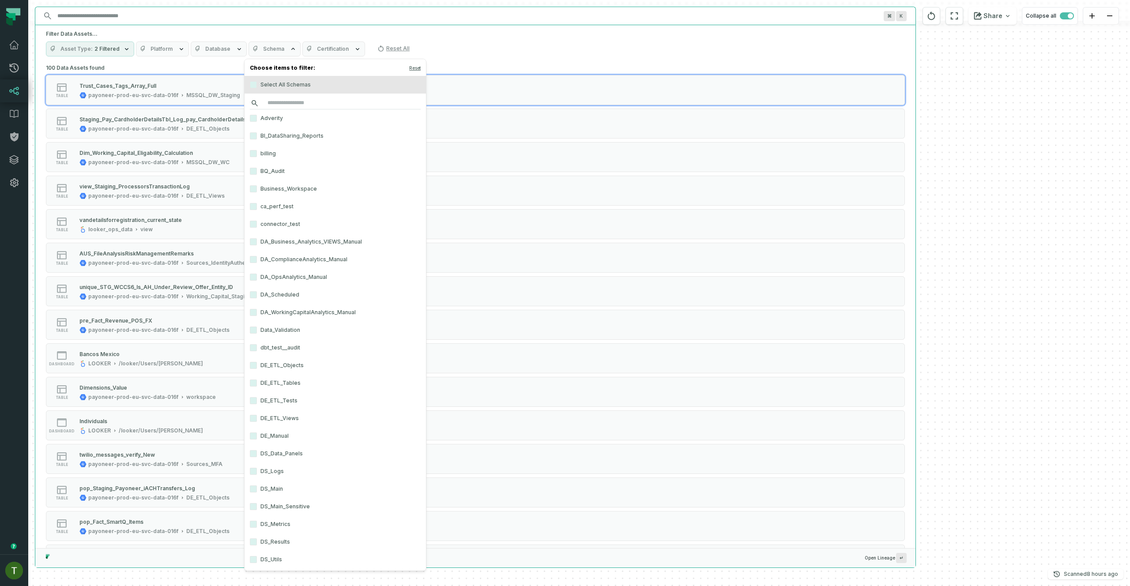
click at [302, 106] on input "search" at bounding box center [335, 103] width 171 height 12
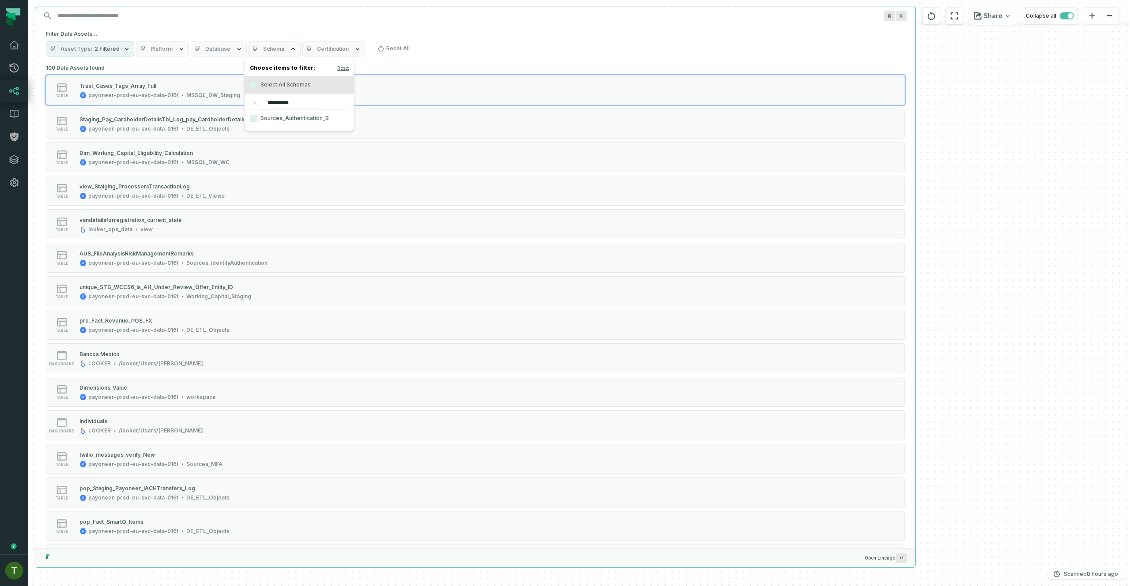
type input "**********"
click at [303, 112] on label "Sources_Authentication_B" at bounding box center [298, 118] width 109 height 18
click at [257, 115] on button "Sources_Authentication_B" at bounding box center [253, 118] width 7 height 7
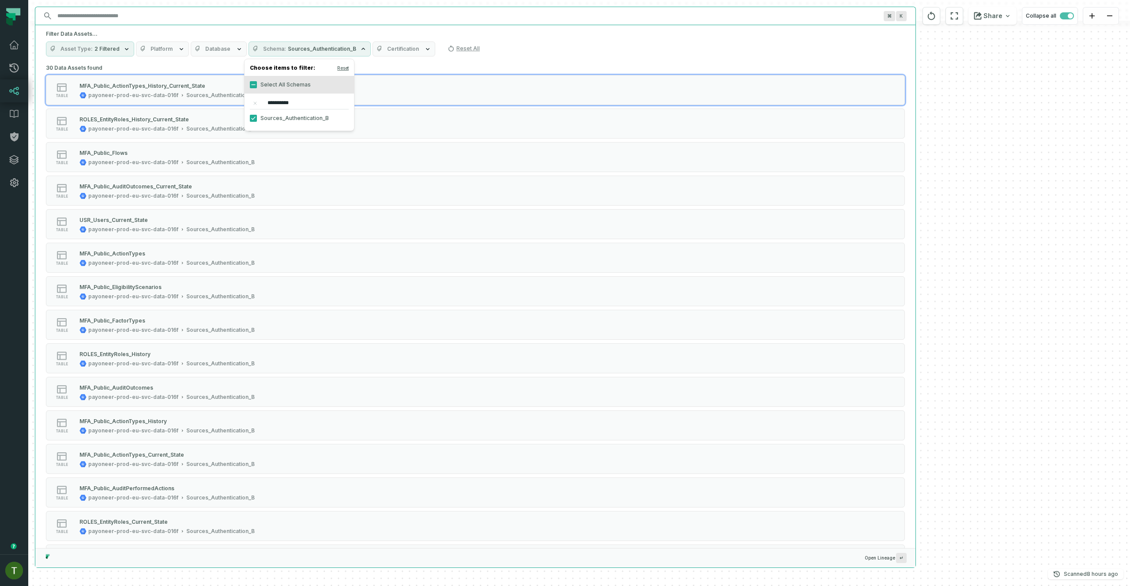
click at [589, 45] on div "Asset Type 2 Filtered Platform Database Schema Sources_Authentication_B Certifi…" at bounding box center [475, 48] width 859 height 15
click at [111, 17] on input "Discovery Provider cmdk menu" at bounding box center [467, 16] width 830 height 14
type input "***"
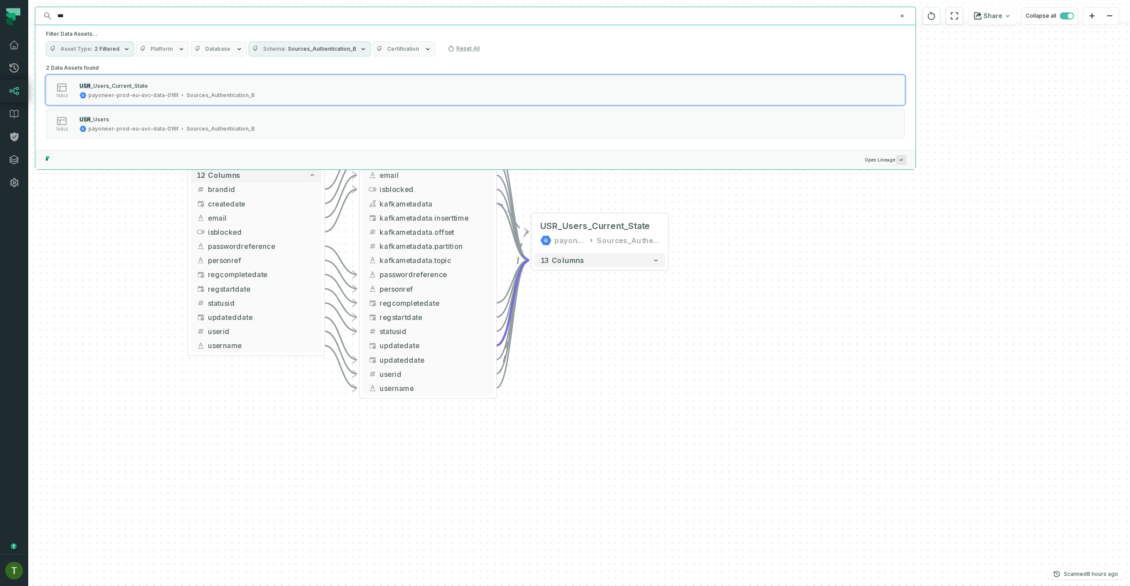
click at [83, 15] on input "***" at bounding box center [474, 16] width 845 height 14
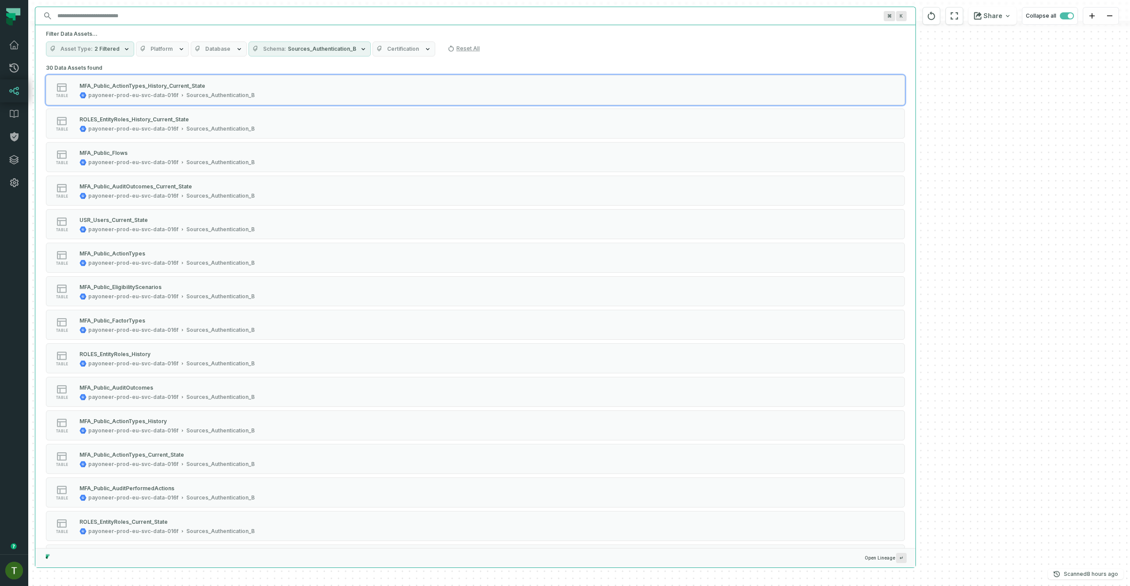
click at [323, 47] on span "Sources_Authentication_B" at bounding box center [322, 48] width 68 height 7
click at [306, 83] on label "Select All Schemas" at bounding box center [298, 85] width 109 height 18
click at [257, 83] on button "Select All Schemas" at bounding box center [253, 84] width 7 height 7
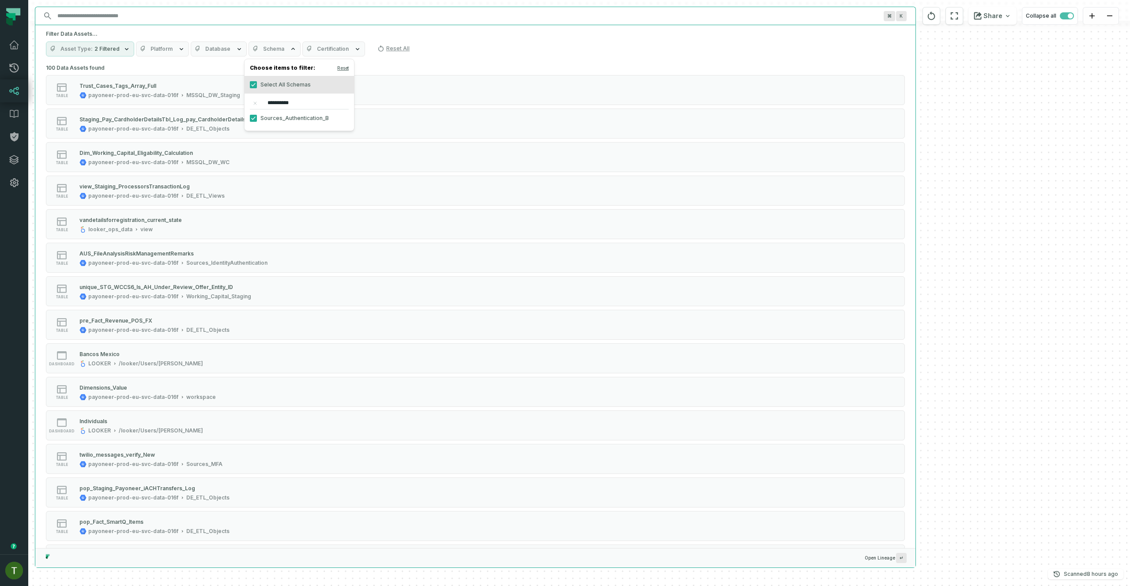
click at [300, 81] on label "Select All Schemas" at bounding box center [298, 85] width 109 height 18
click at [257, 81] on button "Select All Schemas" at bounding box center [253, 84] width 7 height 7
click at [299, 81] on label "Select All Schemas" at bounding box center [298, 85] width 109 height 18
click at [257, 81] on button "Select All Schemas" at bounding box center [253, 84] width 7 height 7
click at [285, 99] on input "**********" at bounding box center [299, 103] width 99 height 12
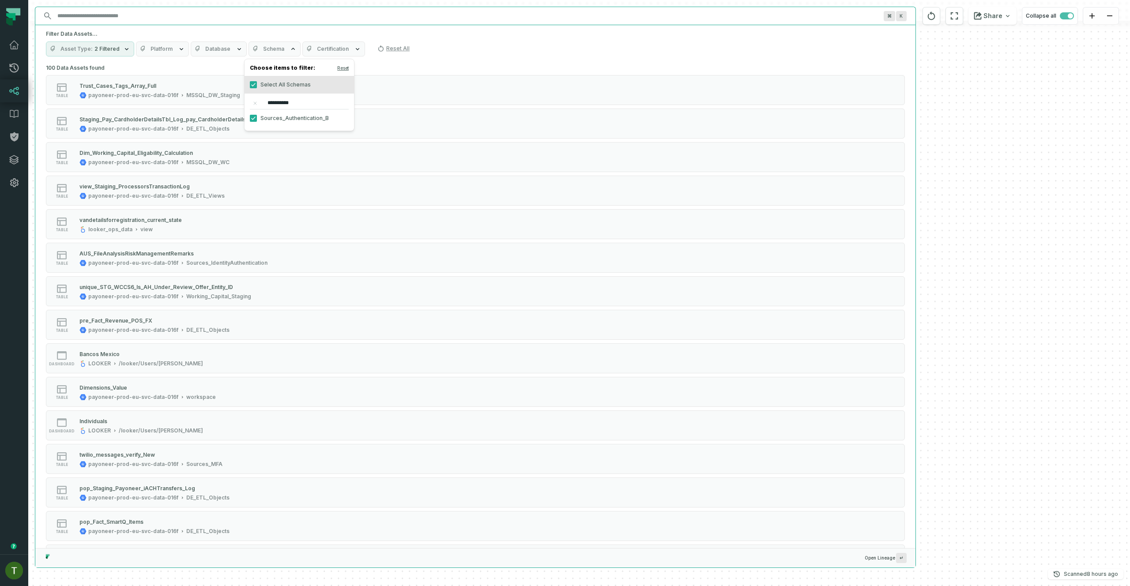
click at [285, 98] on input "**********" at bounding box center [299, 103] width 99 height 12
drag, startPoint x: 233, startPoint y: 34, endPoint x: 175, endPoint y: 20, distance: 59.9
click at [233, 34] on h5 "Filter Data Assets..." at bounding box center [475, 33] width 859 height 7
click at [156, 12] on input "Discovery Provider cmdk menu" at bounding box center [467, 16] width 830 height 14
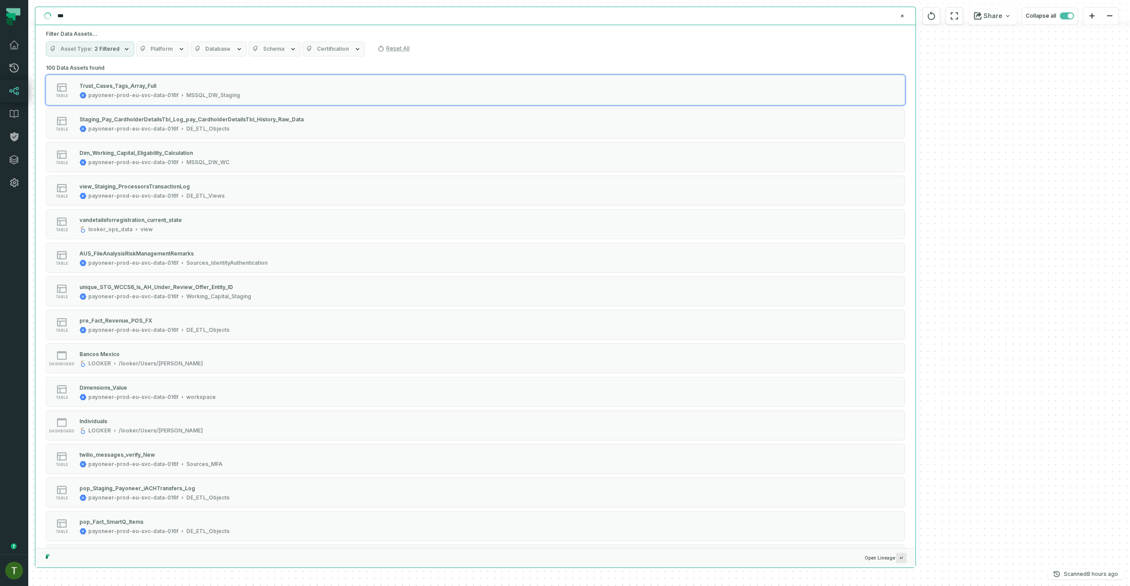
type input "****"
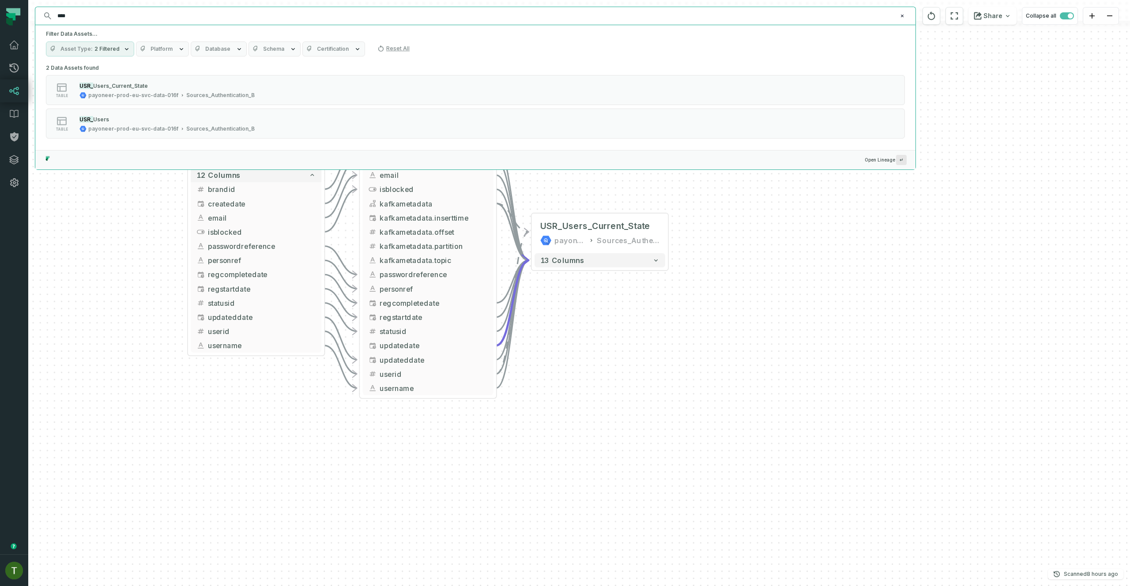
click at [158, 22] on input "****" at bounding box center [474, 16] width 845 height 14
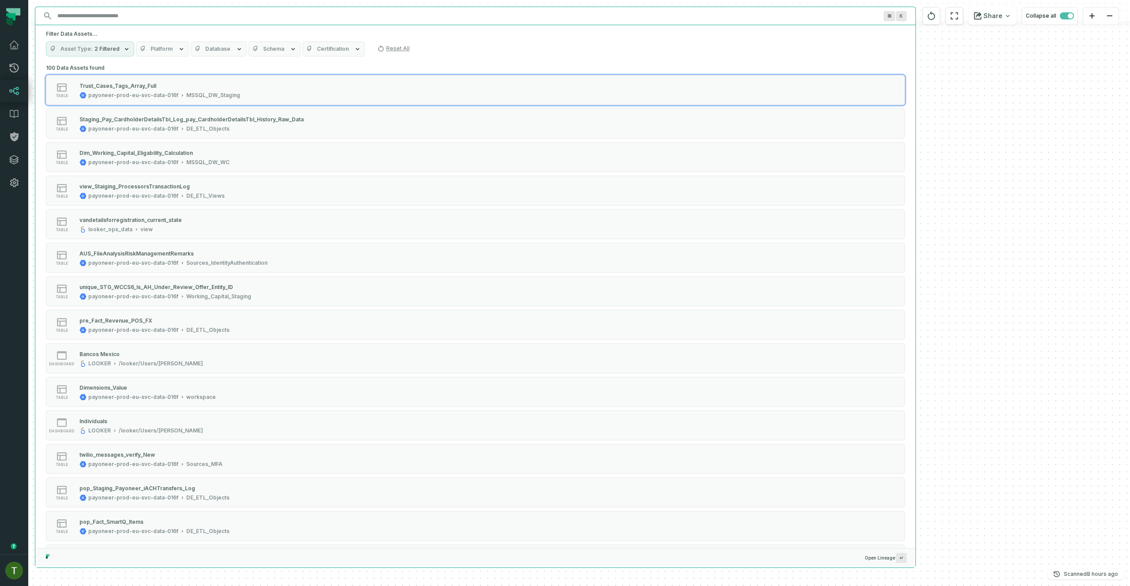
paste input "**********"
type input "**********"
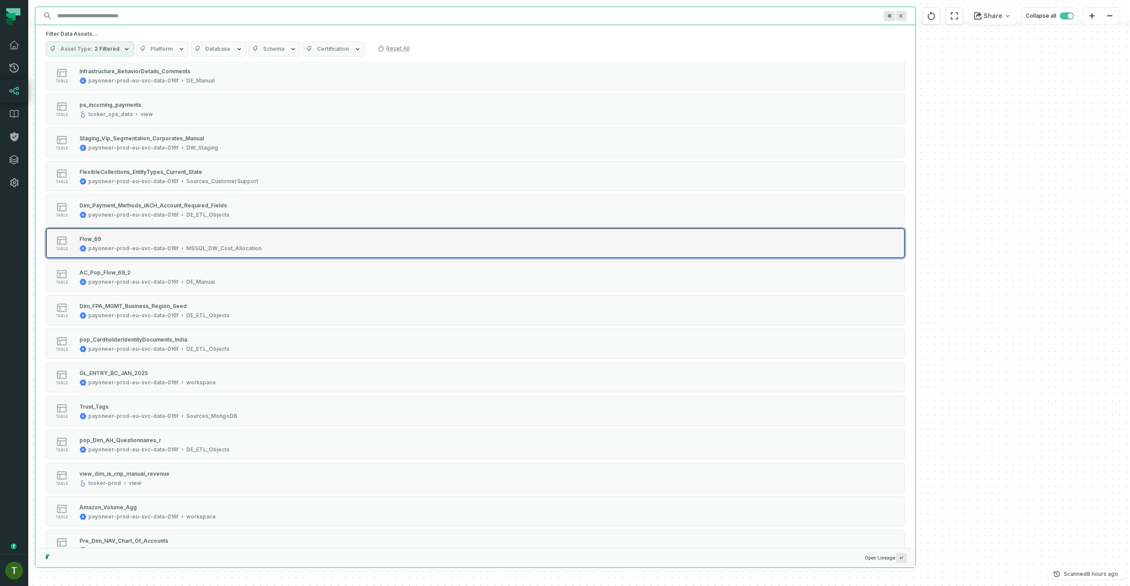
scroll to position [2239, 0]
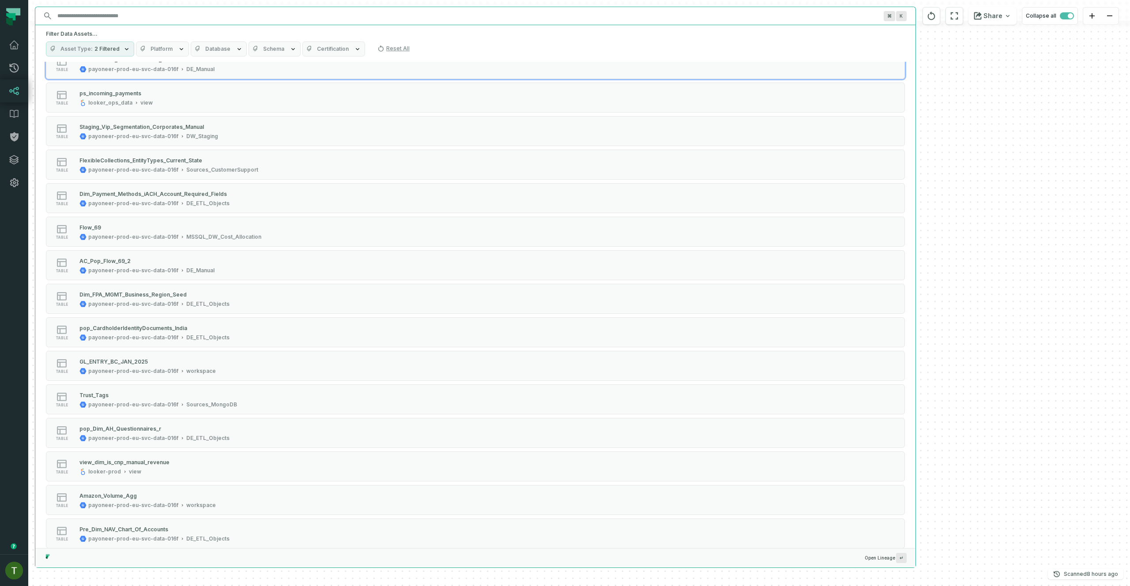
click at [85, 16] on input "Discovery Provider cmdk menu" at bounding box center [467, 16] width 830 height 14
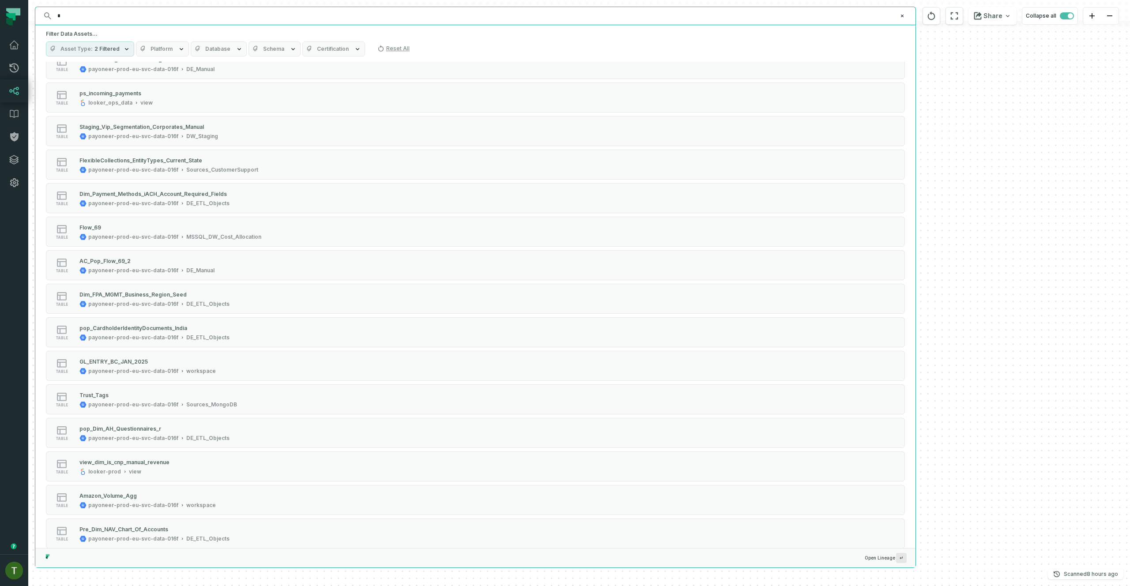
scroll to position [2226, 0]
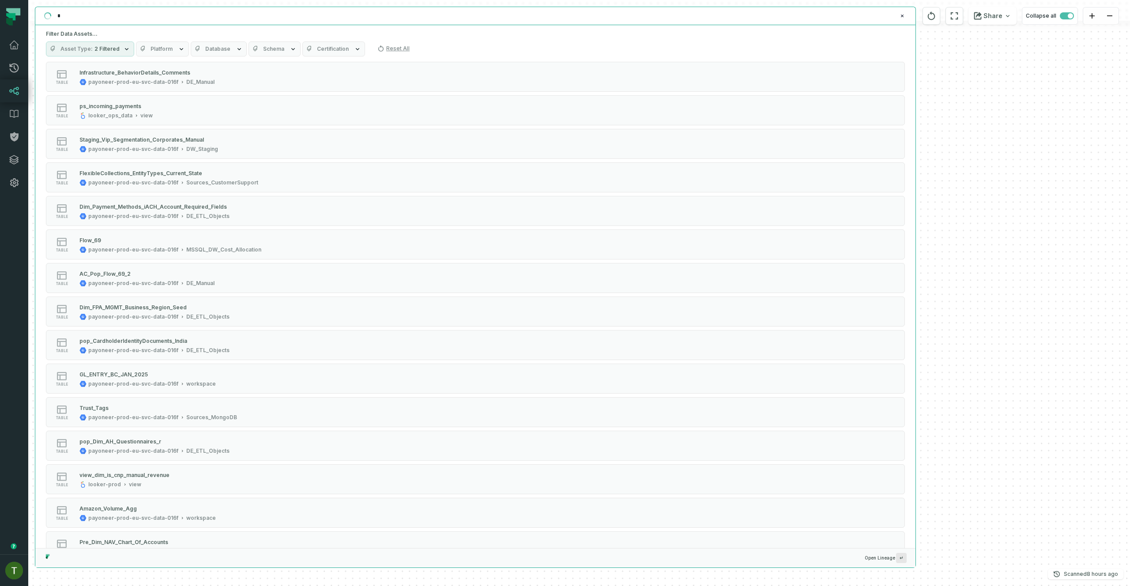
paste input "**********"
type input "**********"
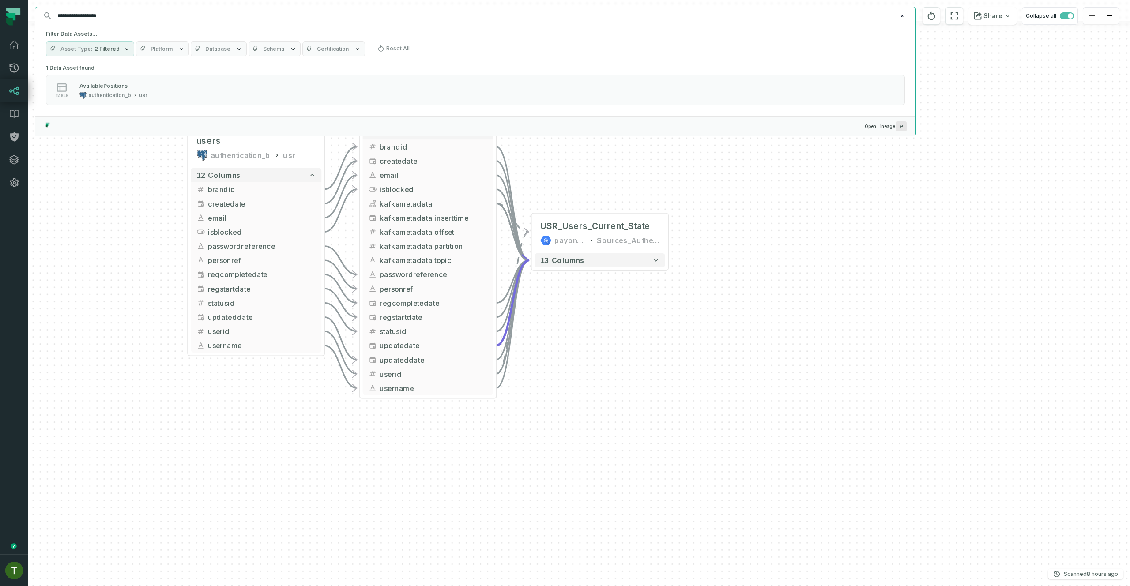
scroll to position [0, 0]
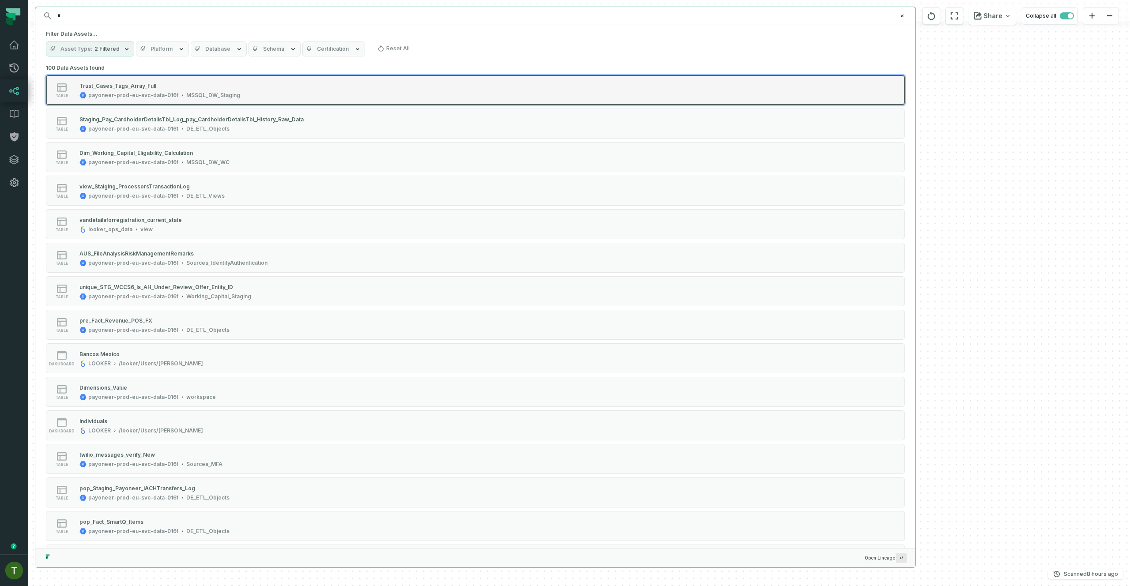
paste input "**********"
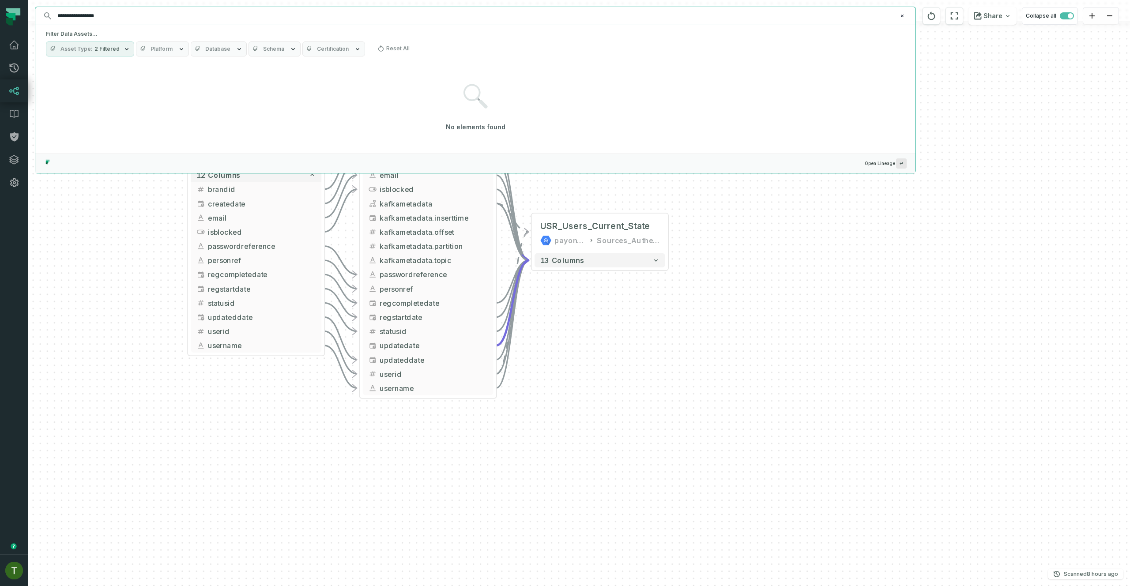
type input "*"
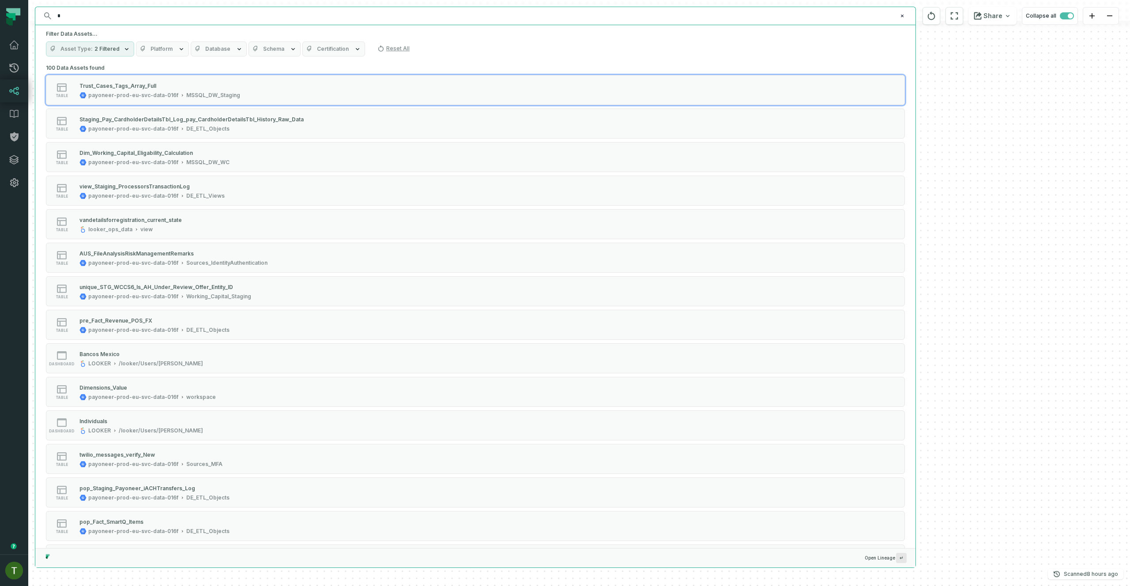
paste input "**********"
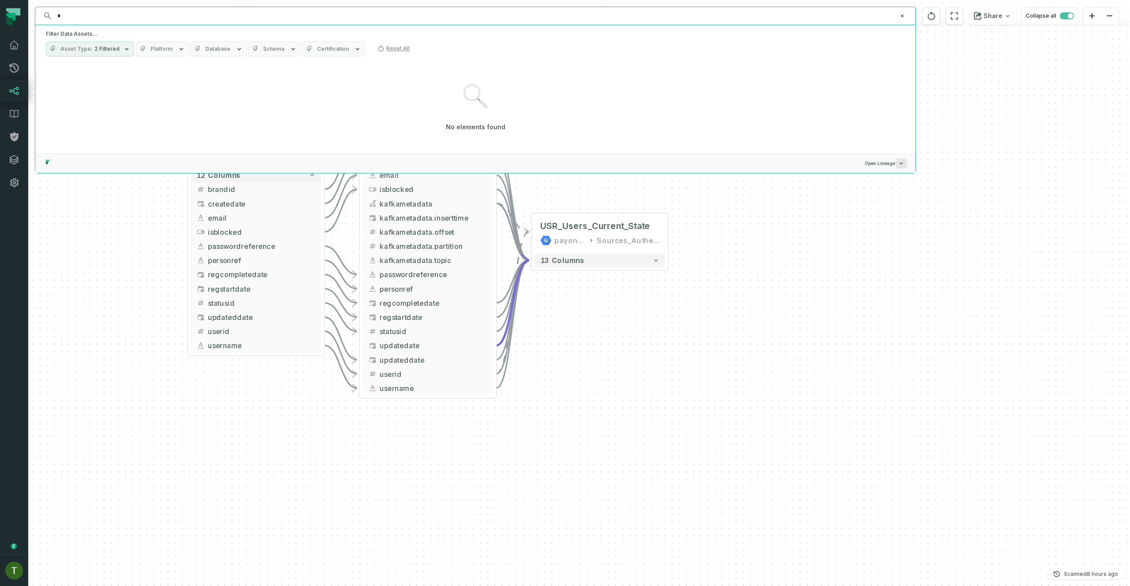
paste input "**********"
type input "**********"
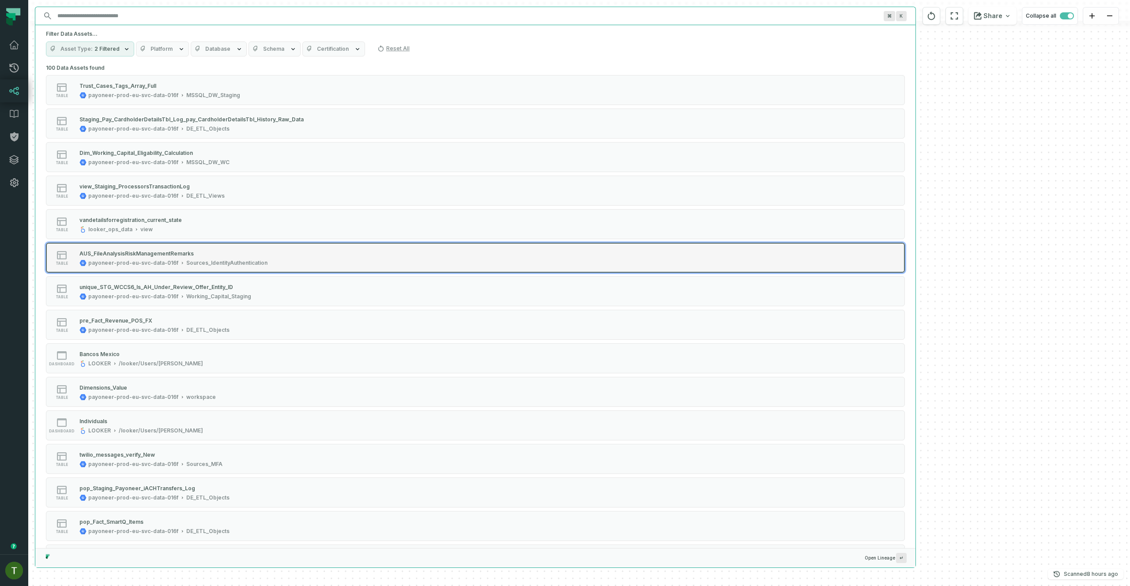
paste input "**********"
type input "**********"
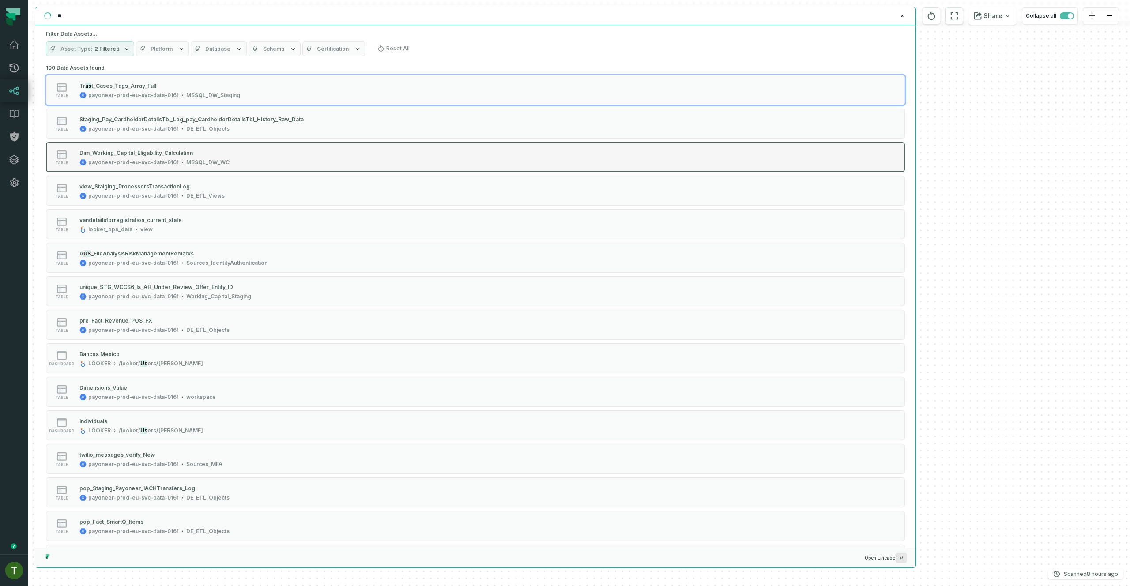
type input "*"
type input "****"
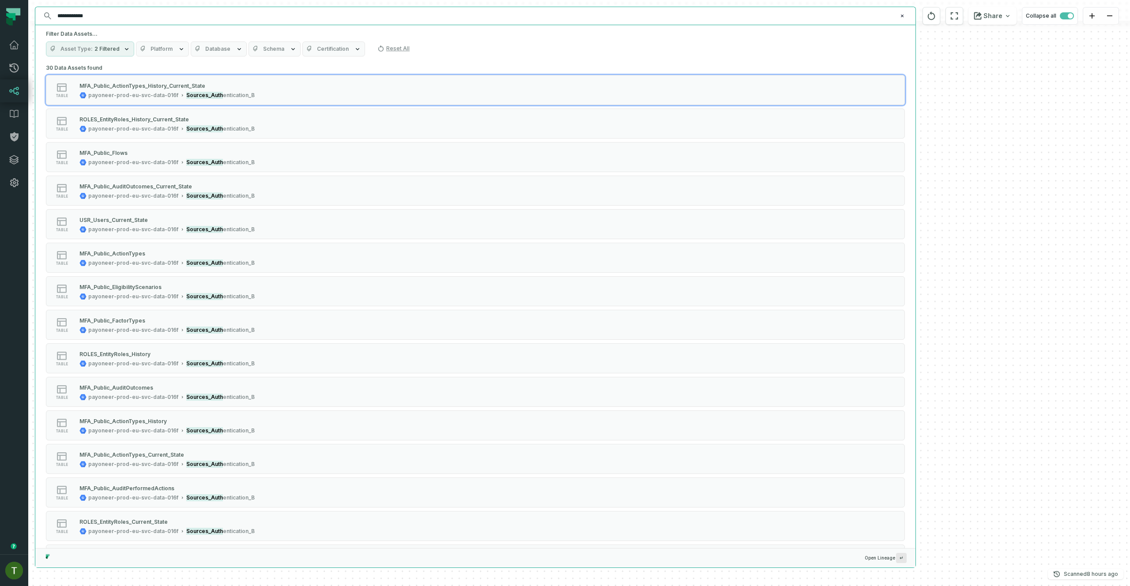
click at [176, 15] on input "**********" at bounding box center [474, 16] width 845 height 14
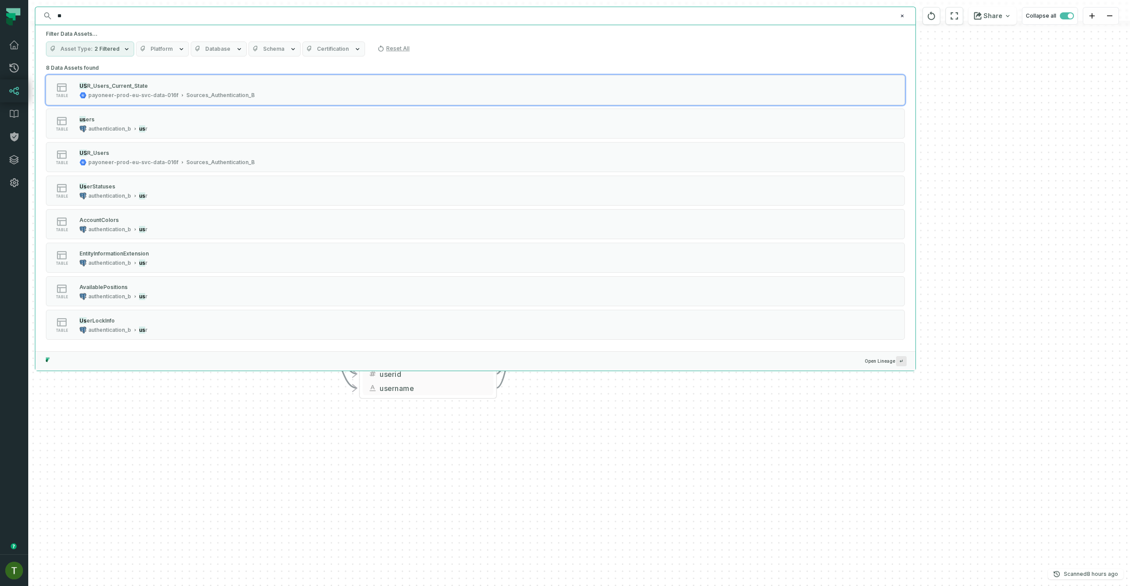
type input "*"
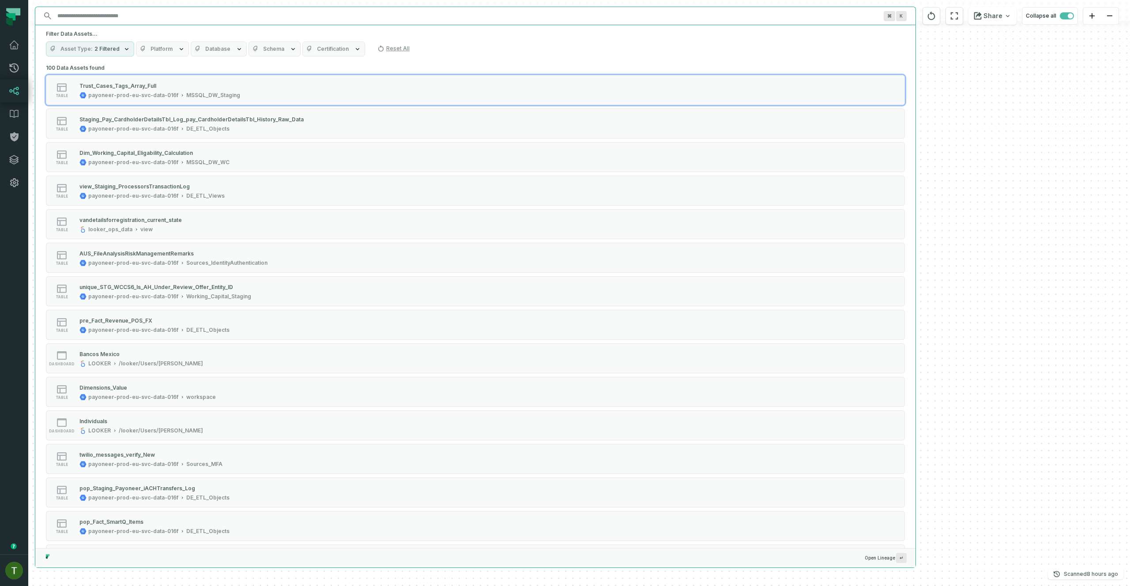
click at [291, 45] on button "Schema" at bounding box center [274, 48] width 52 height 15
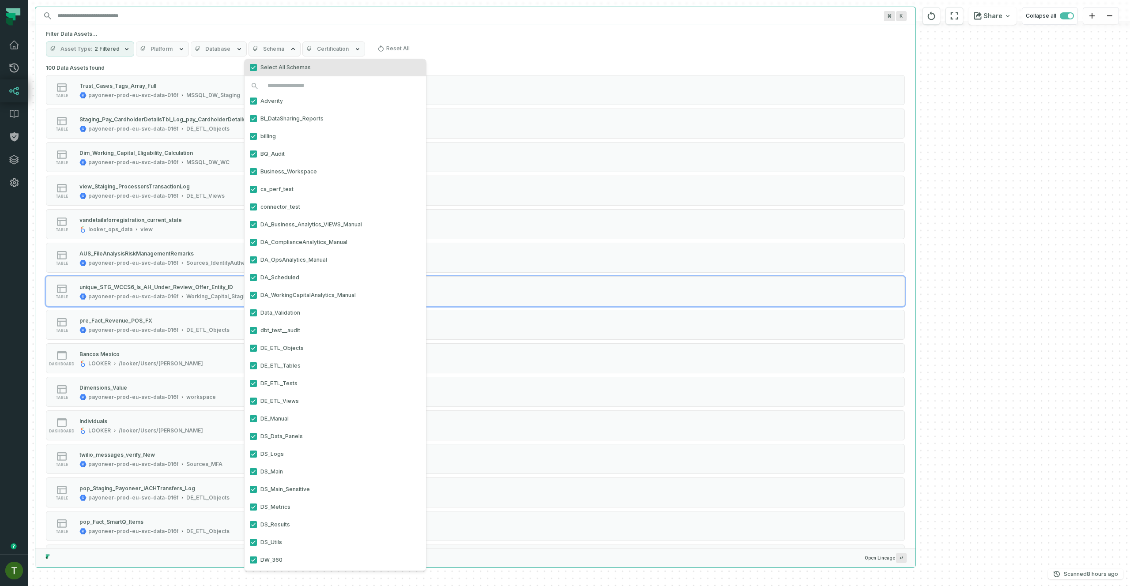
scroll to position [295, 0]
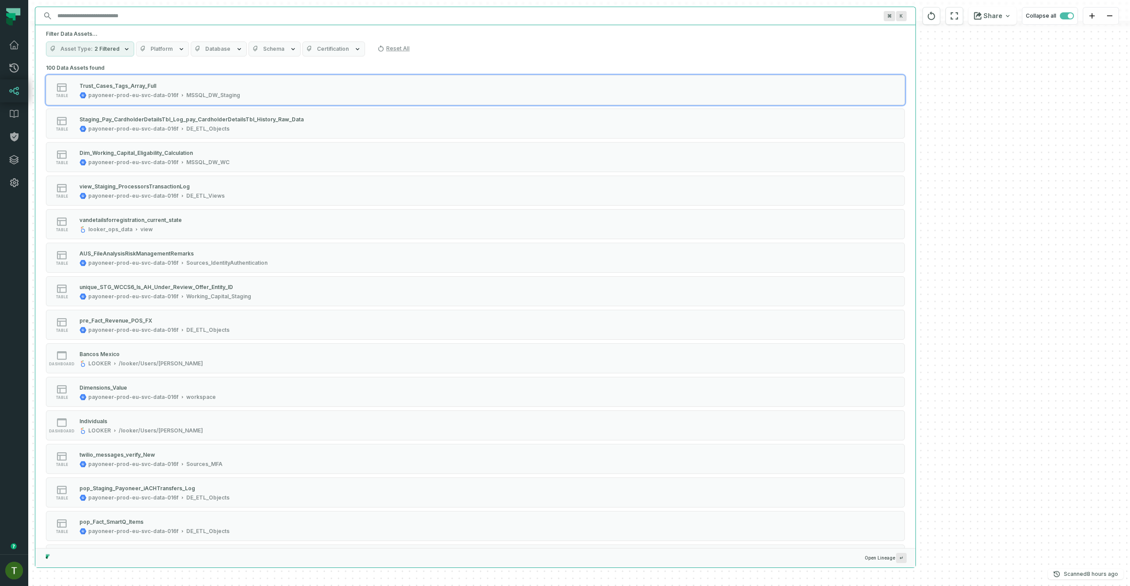
click at [194, 24] on div "⌘ K" at bounding box center [475, 16] width 880 height 18
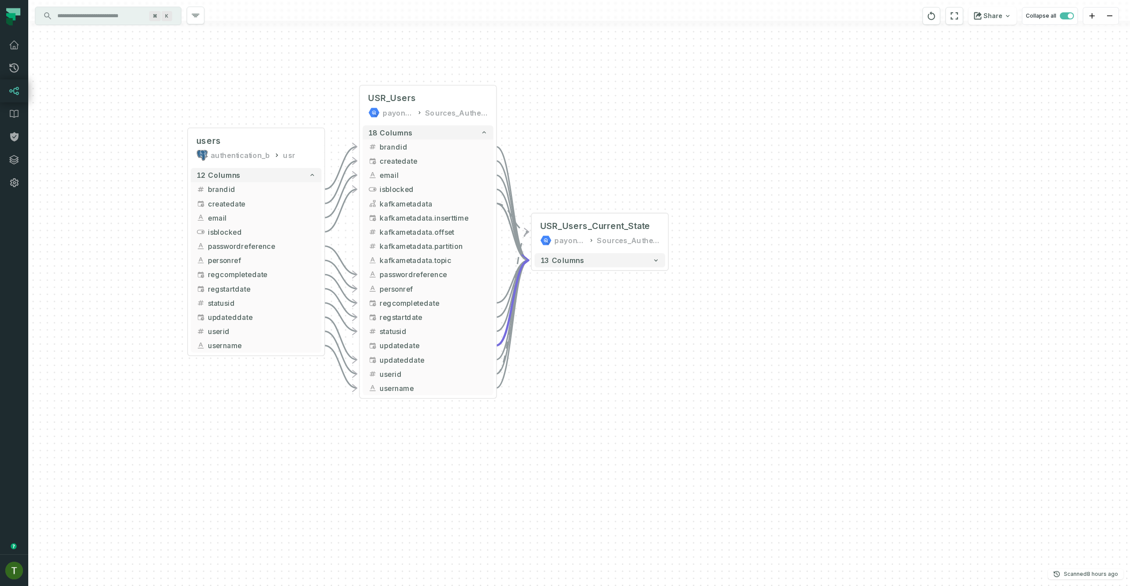
click at [109, 12] on input "Discovery Provider cmdk menu" at bounding box center [100, 16] width 96 height 14
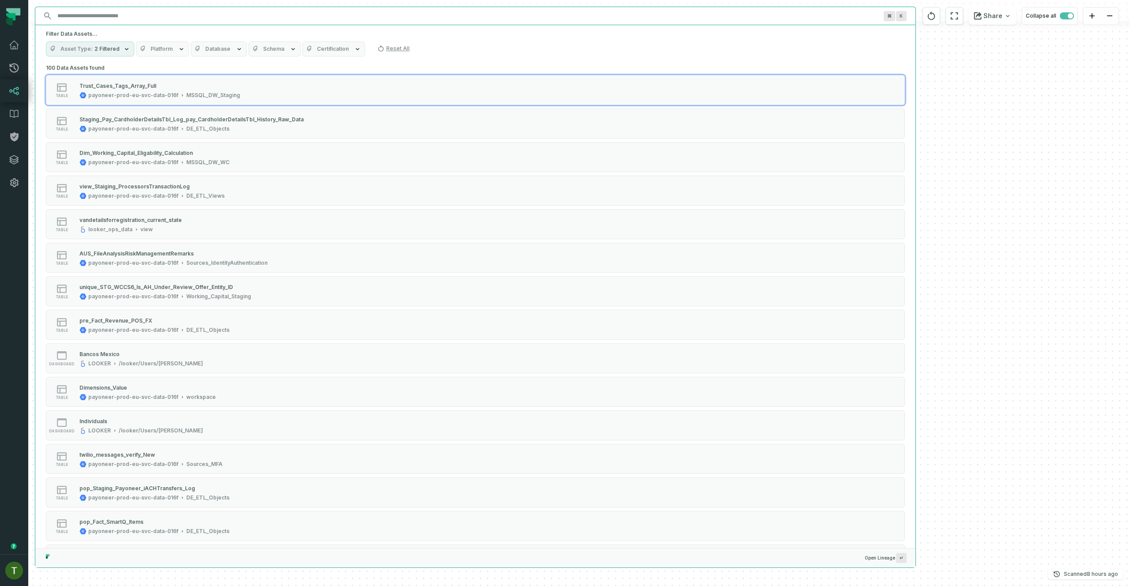
click at [114, 14] on input "Discovery Provider cmdk menu" at bounding box center [467, 16] width 830 height 14
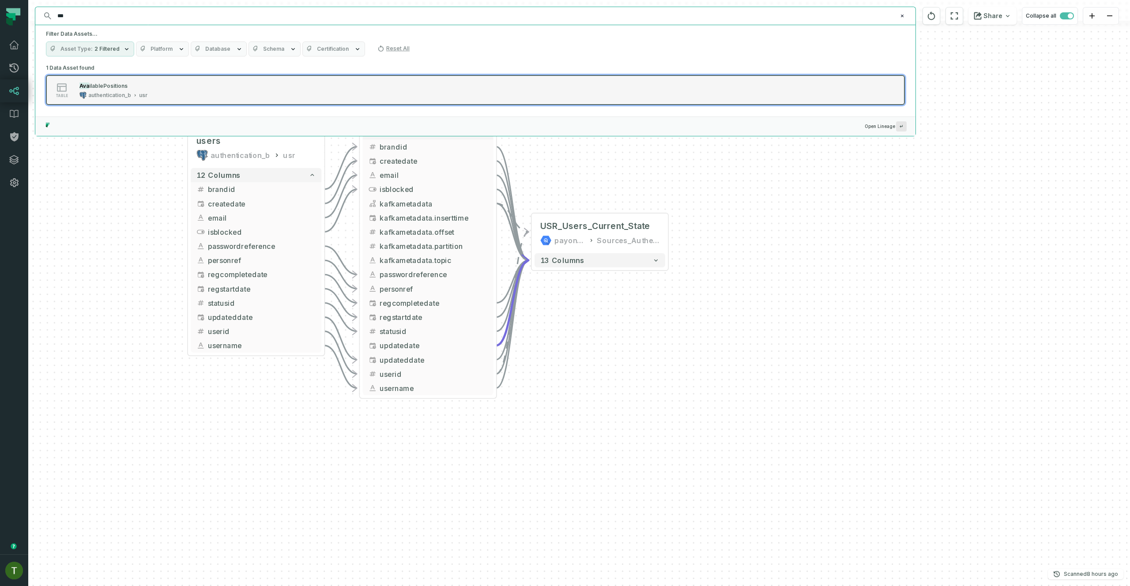
click at [116, 84] on span "ilablePositions" at bounding box center [108, 86] width 38 height 7
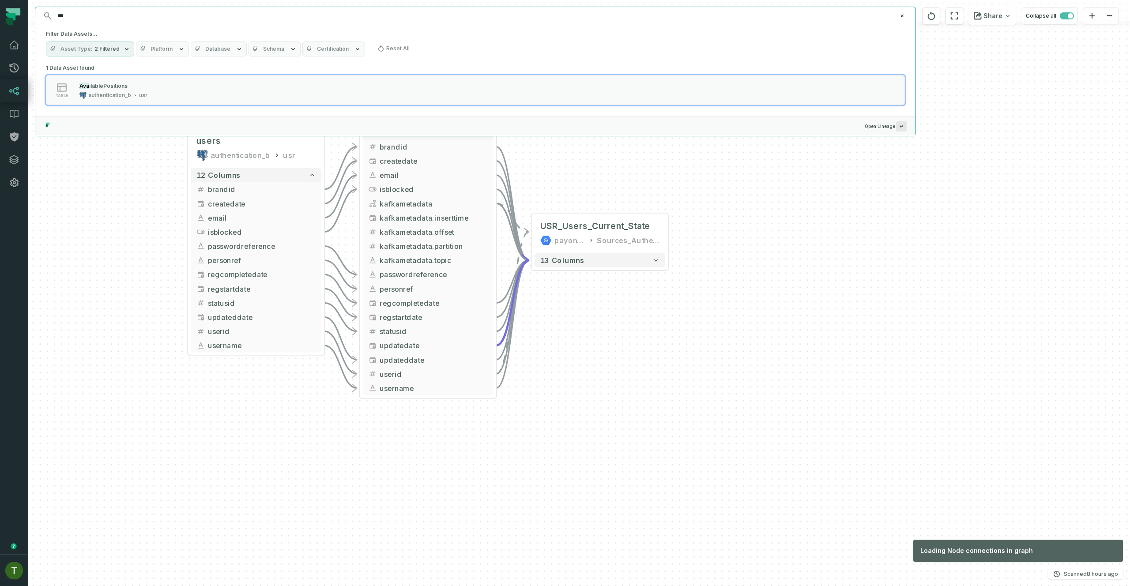
click at [101, 7] on div "*** ⌘ K" at bounding box center [475, 16] width 880 height 18
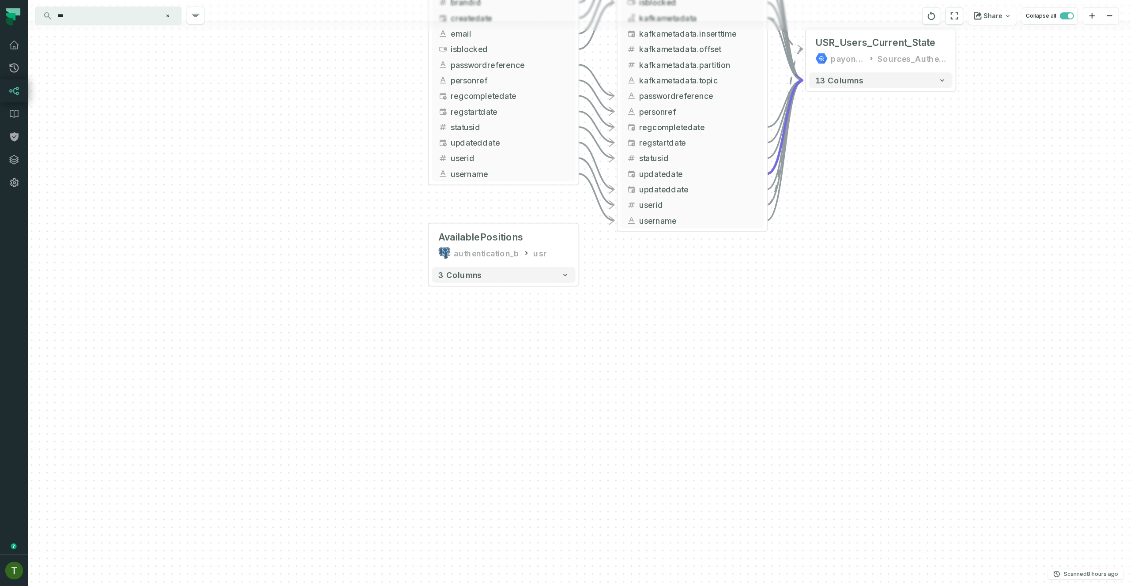
click at [98, 23] on input "***" at bounding box center [107, 16] width 110 height 14
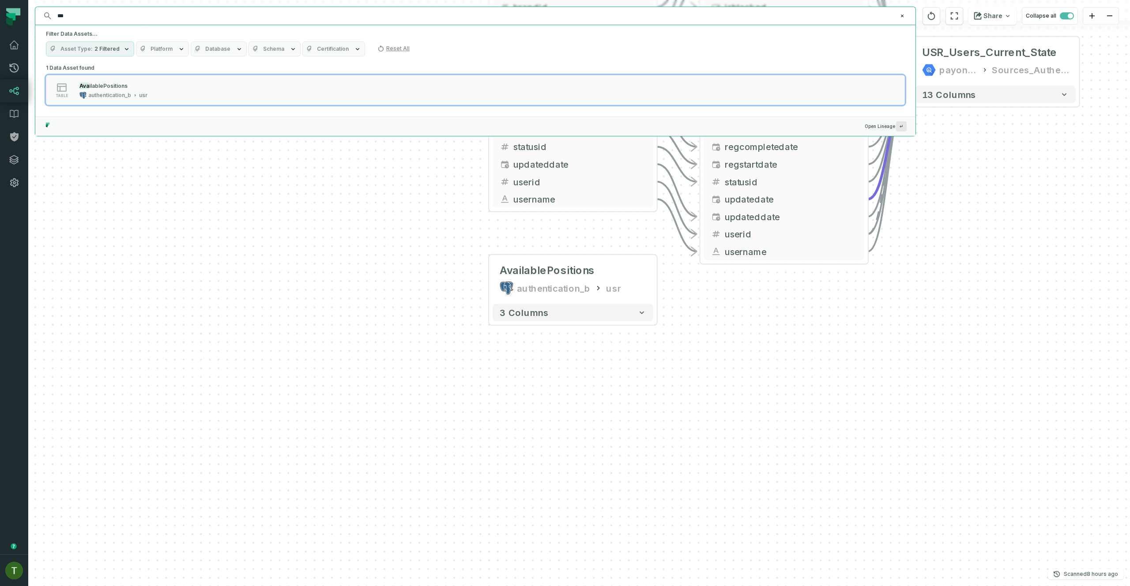
click at [97, 18] on input "***" at bounding box center [474, 16] width 845 height 14
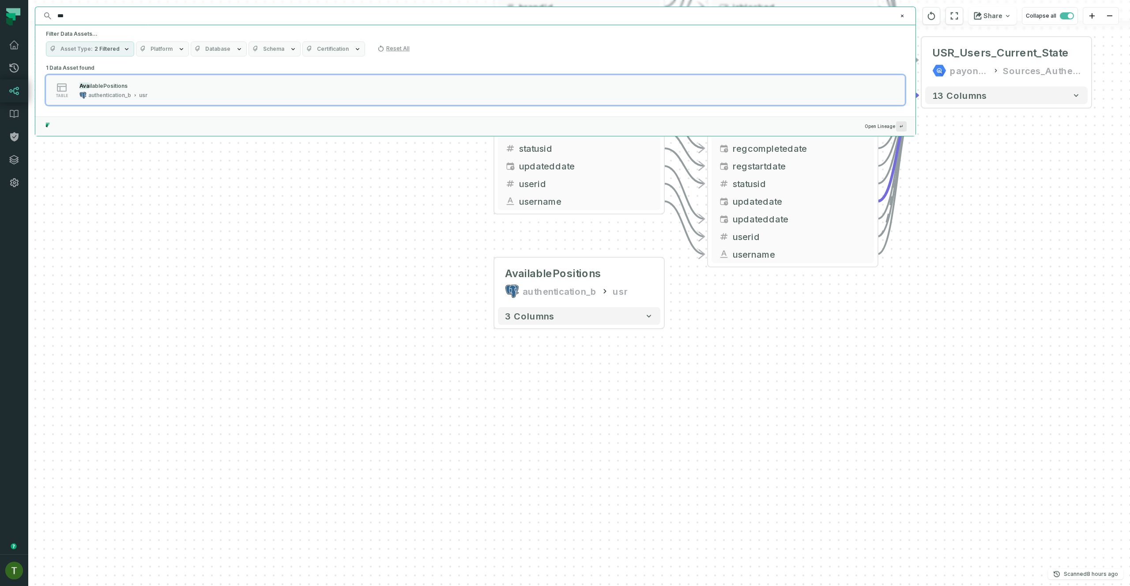
click at [97, 18] on input "***" at bounding box center [474, 16] width 845 height 14
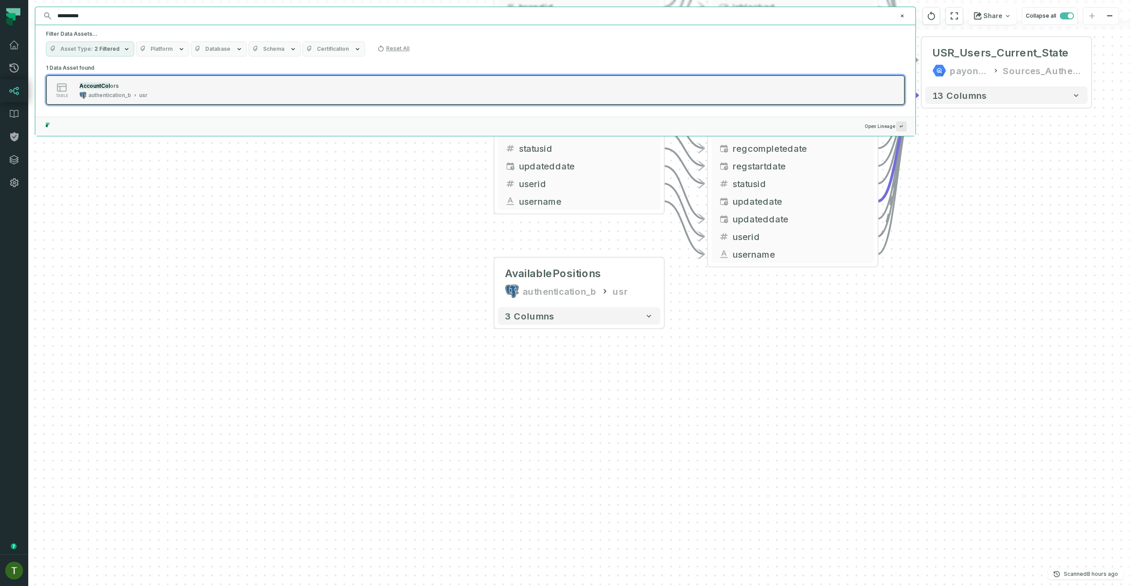
click at [138, 84] on div "AccountCol ors" at bounding box center [113, 85] width 68 height 9
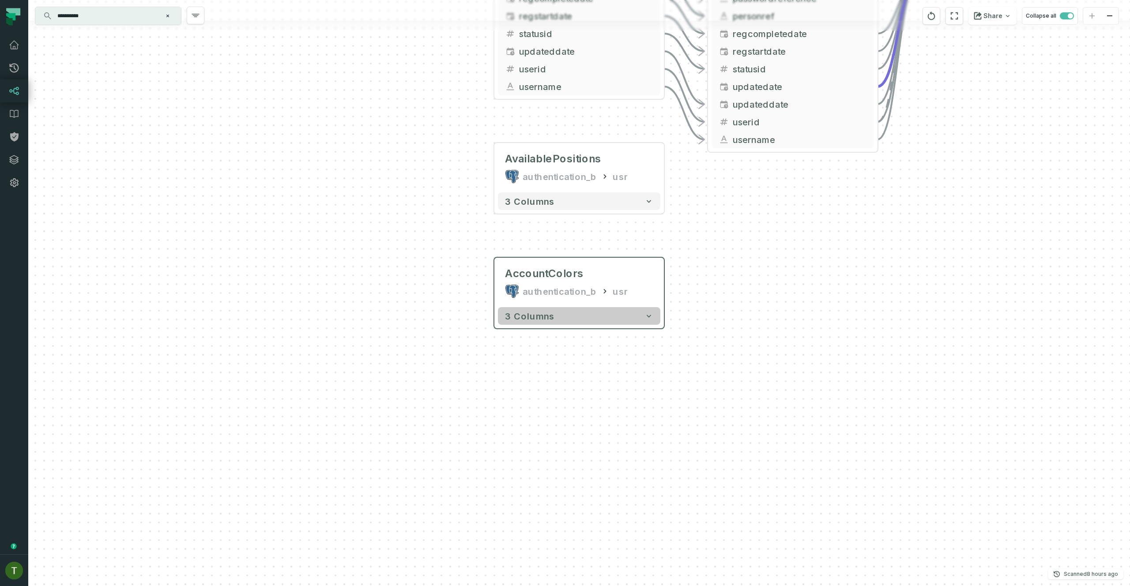
click at [589, 322] on button "3 columns" at bounding box center [579, 316] width 162 height 18
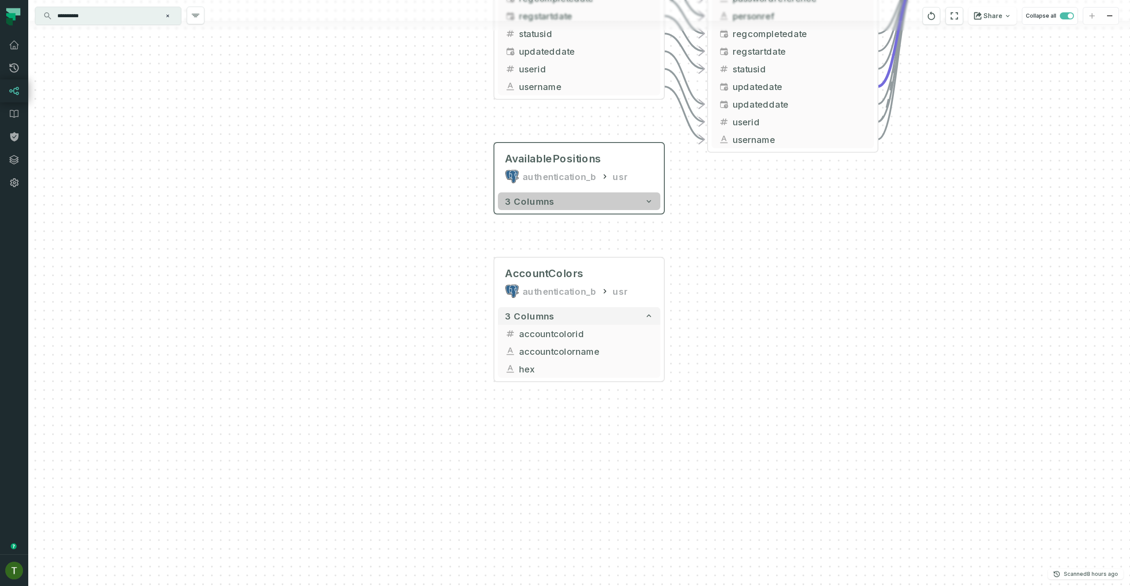
click at [604, 206] on button "3 columns" at bounding box center [579, 201] width 162 height 18
click at [606, 204] on button "3 columns" at bounding box center [579, 201] width 162 height 18
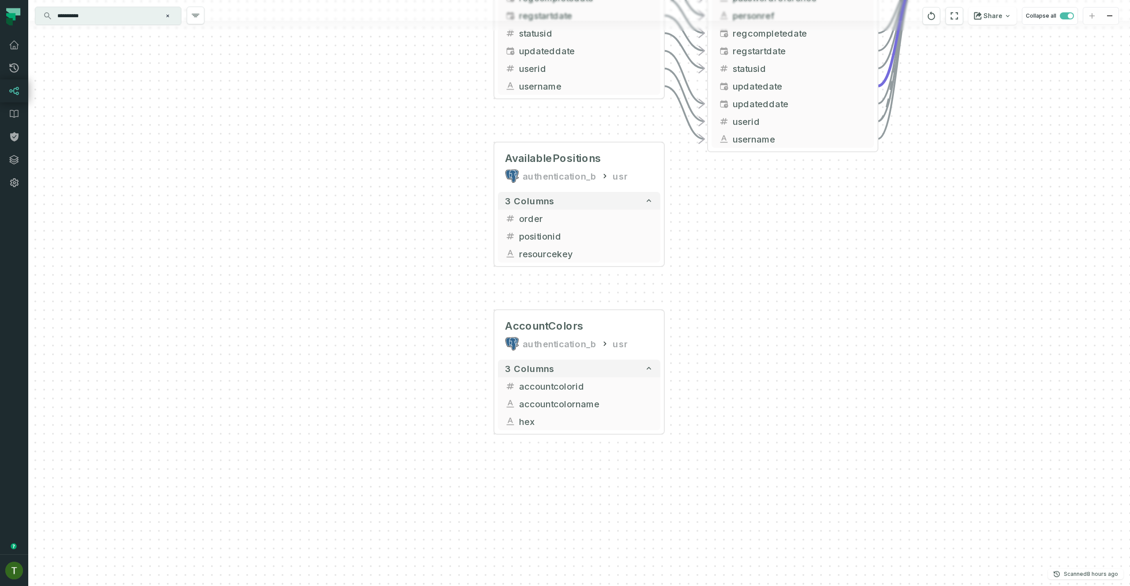
drag, startPoint x: 745, startPoint y: 241, endPoint x: 607, endPoint y: 344, distance: 172.4
click at [607, 344] on div "- USR_Users_Current_State payoneer-prod-eu-svc-data-016f Sources_Authentication…" at bounding box center [578, 293] width 1101 height 586
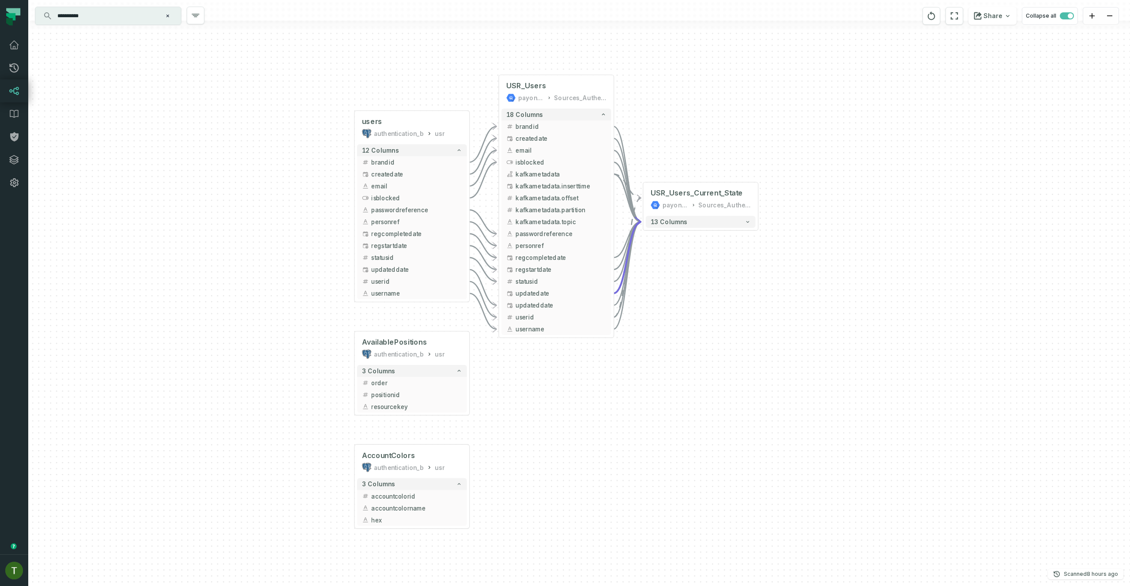
drag, startPoint x: 652, startPoint y: 332, endPoint x: 574, endPoint y: 384, distance: 93.7
click at [574, 384] on div "- USR_Users_Current_State payoneer-prod-eu-svc-data-016f Sources_Authentication…" at bounding box center [578, 293] width 1101 height 586
click at [593, 386] on div "- USR_Users_Current_State payoneer-prod-eu-svc-data-016f Sources_Authentication…" at bounding box center [578, 293] width 1101 height 586
click at [596, 383] on div "- USR_Users_Current_State payoneer-prod-eu-svc-data-016f Sources_Authentication…" at bounding box center [578, 293] width 1101 height 586
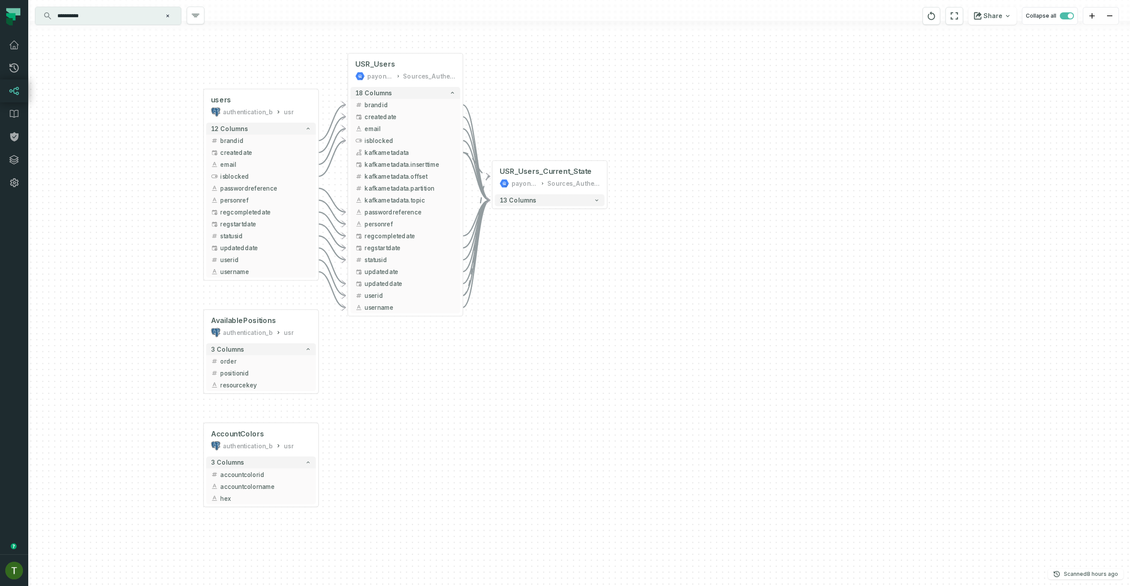
drag, startPoint x: 739, startPoint y: 439, endPoint x: 604, endPoint y: 423, distance: 135.9
click at [604, 423] on div "- USR_Users_Current_State payoneer-prod-eu-svc-data-016f Sources_Authentication…" at bounding box center [578, 293] width 1101 height 586
drag, startPoint x: 575, startPoint y: 361, endPoint x: 573, endPoint y: 376, distance: 14.7
click at [574, 375] on div "- USR_Users_Current_State payoneer-prod-eu-svc-data-016f Sources_Authentication…" at bounding box center [578, 293] width 1101 height 586
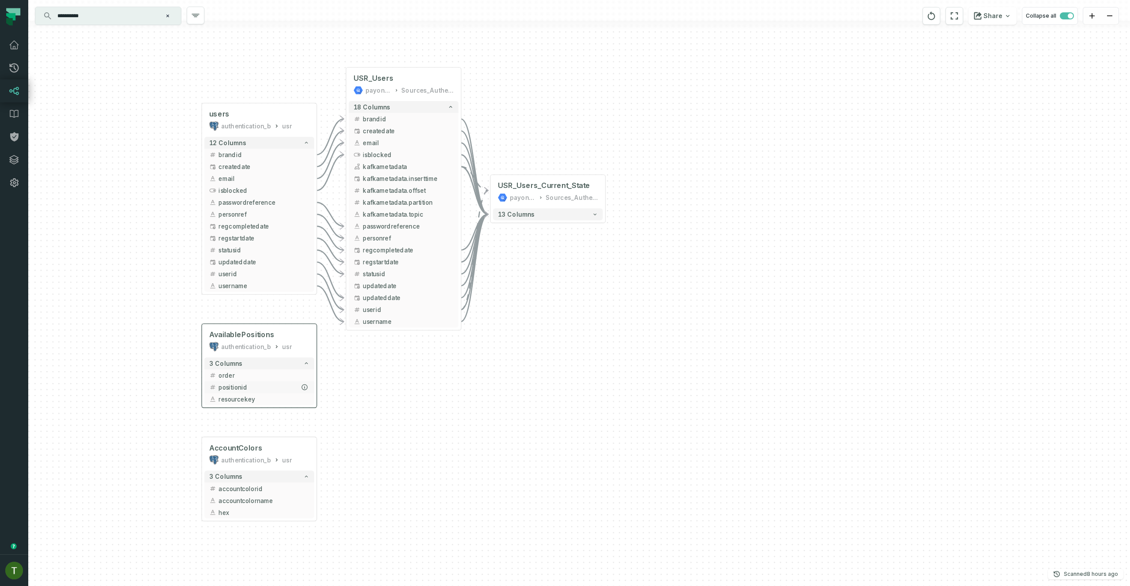
click at [240, 387] on span "positionid" at bounding box center [263, 387] width 90 height 9
click at [241, 387] on span "positionid" at bounding box center [263, 387] width 90 height 9
click at [241, 383] on span "positionid" at bounding box center [263, 387] width 90 height 9
click at [304, 387] on icon "button" at bounding box center [303, 387] width 5 height 5
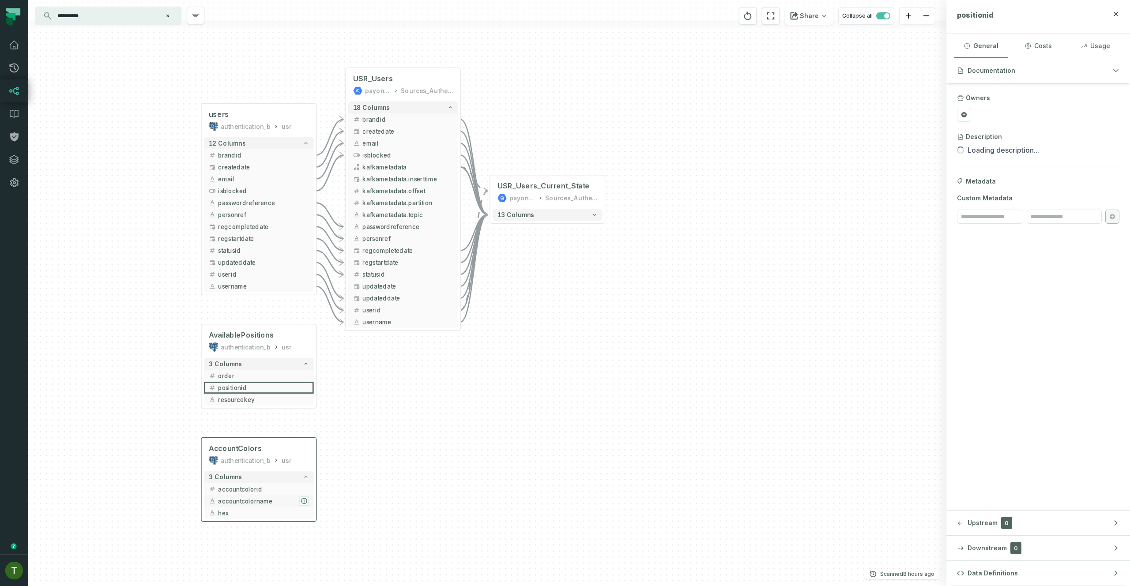
click at [307, 497] on icon "button" at bounding box center [303, 500] width 7 height 7
click at [1035, 11] on button at bounding box center [1032, 15] width 14 height 14
click at [89, 7] on div "**********" at bounding box center [108, 16] width 146 height 18
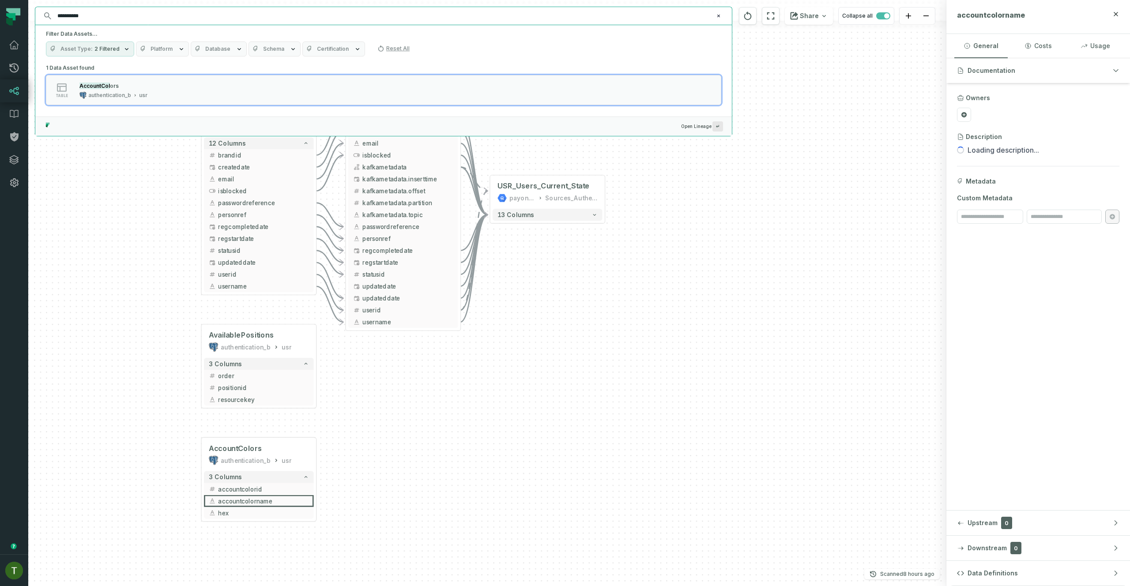
click at [91, 12] on input "**********" at bounding box center [382, 16] width 661 height 14
paste input "******"
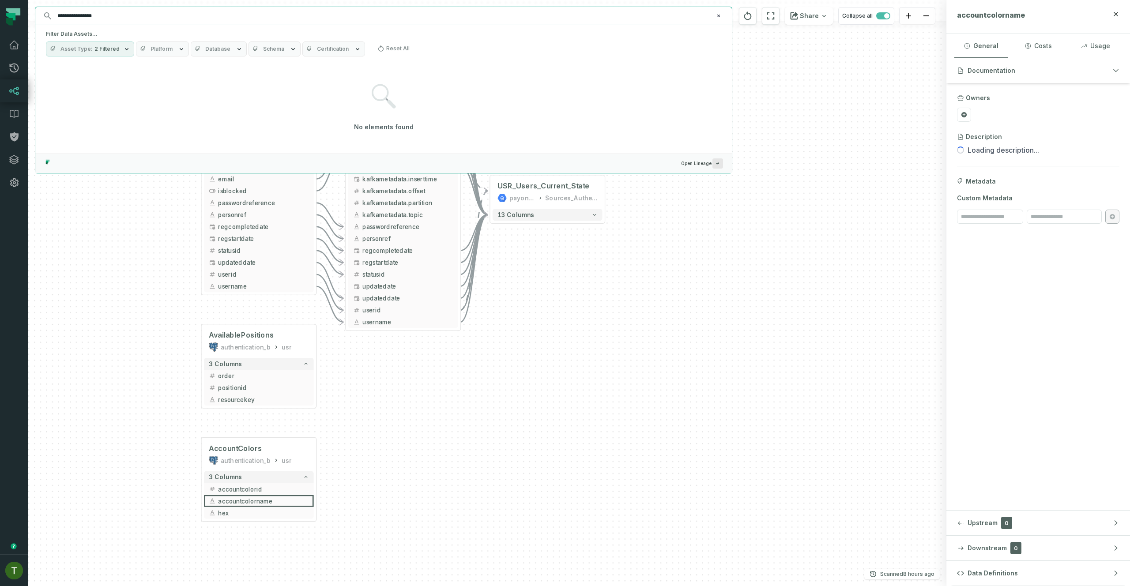
click at [116, 51] on button "Asset Type 2 Filtered" at bounding box center [90, 48] width 88 height 15
click at [86, 132] on label "Column" at bounding box center [100, 138] width 109 height 18
click at [59, 134] on button "Column" at bounding box center [55, 137] width 7 height 7
click at [158, 34] on h5 "Filter Data Assets..." at bounding box center [383, 33] width 675 height 7
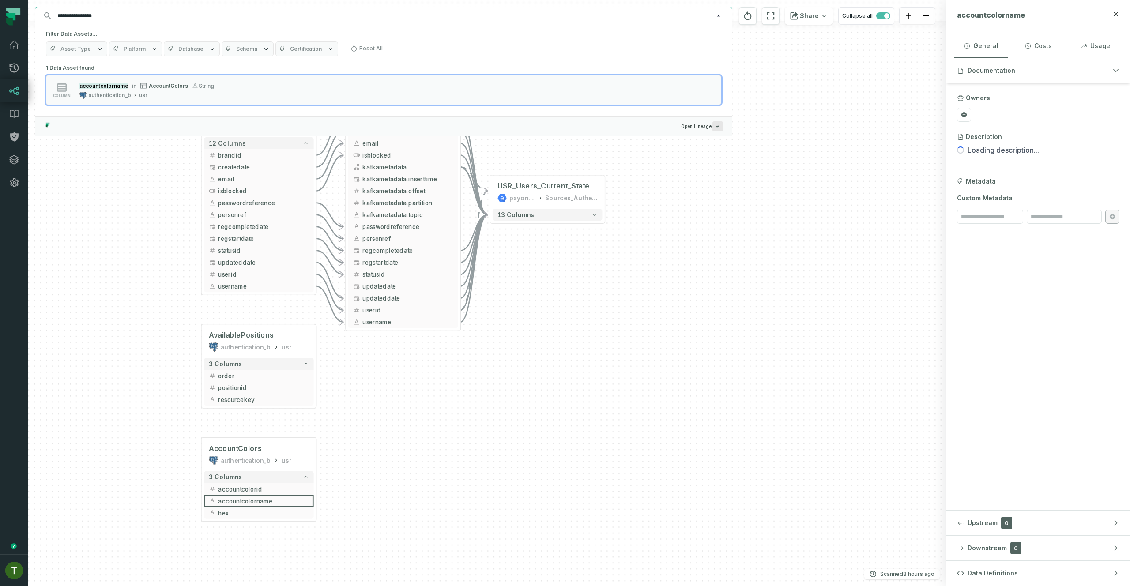
click at [111, 12] on input "**********" at bounding box center [382, 16] width 661 height 14
click at [240, 48] on span "Schema" at bounding box center [246, 48] width 21 height 7
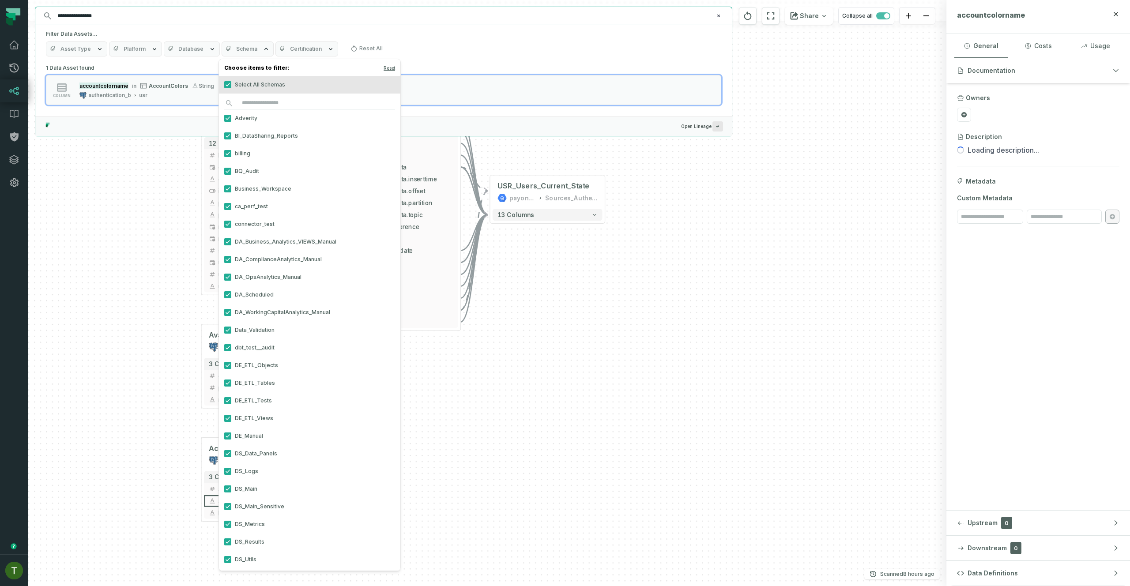
click at [242, 46] on span "Schema" at bounding box center [246, 48] width 21 height 7
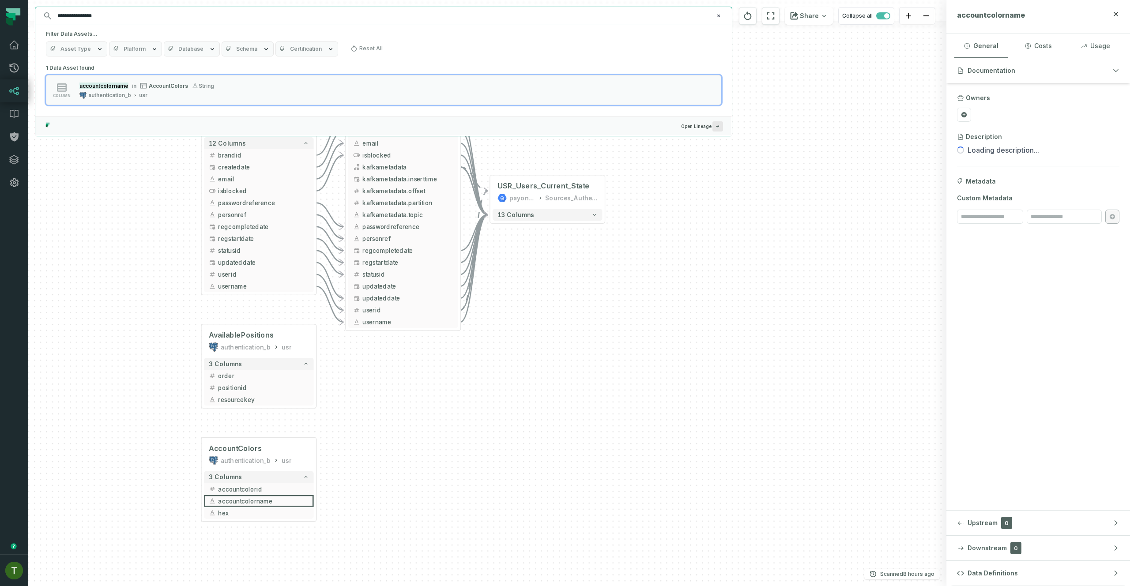
click at [201, 47] on button "Database" at bounding box center [192, 48] width 56 height 15
click at [137, 18] on input "**********" at bounding box center [382, 16] width 661 height 14
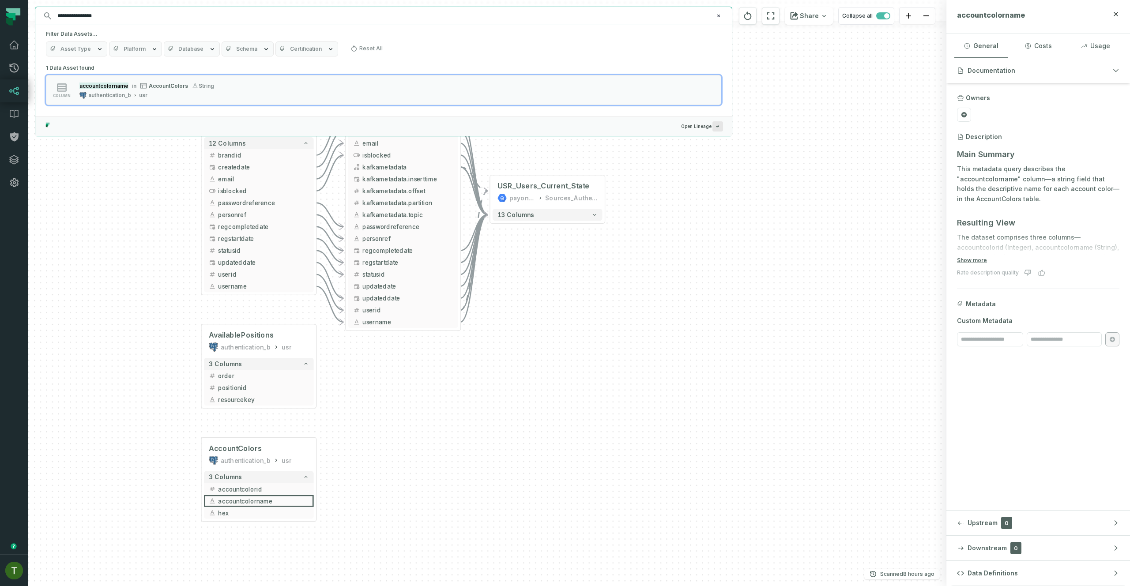
click at [137, 18] on input "**********" at bounding box center [382, 16] width 661 height 14
click at [433, 424] on div "- USR_Users_Current_State payoneer-prod-eu-svc-data-016f Sources_Authentication…" at bounding box center [487, 293] width 918 height 586
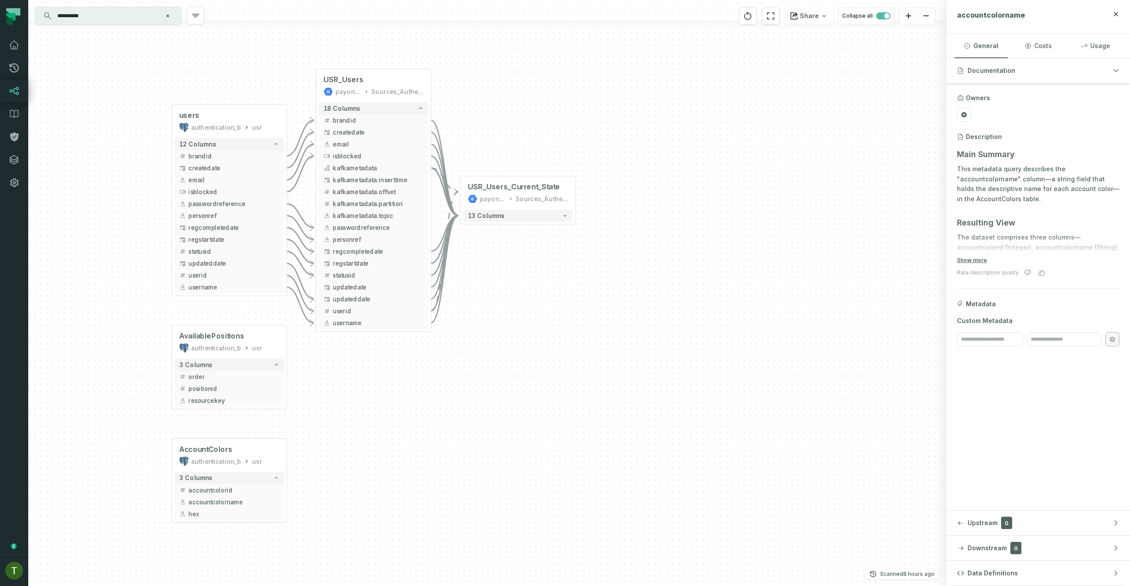
drag, startPoint x: 462, startPoint y: 401, endPoint x: 432, endPoint y: 402, distance: 29.6
click at [432, 402] on div "- USR_Users_Current_State payoneer-prod-eu-svc-data-016f Sources_Authentication…" at bounding box center [487, 293] width 918 height 586
click at [349, 206] on span "kafkametadata.partition" at bounding box center [377, 204] width 90 height 9
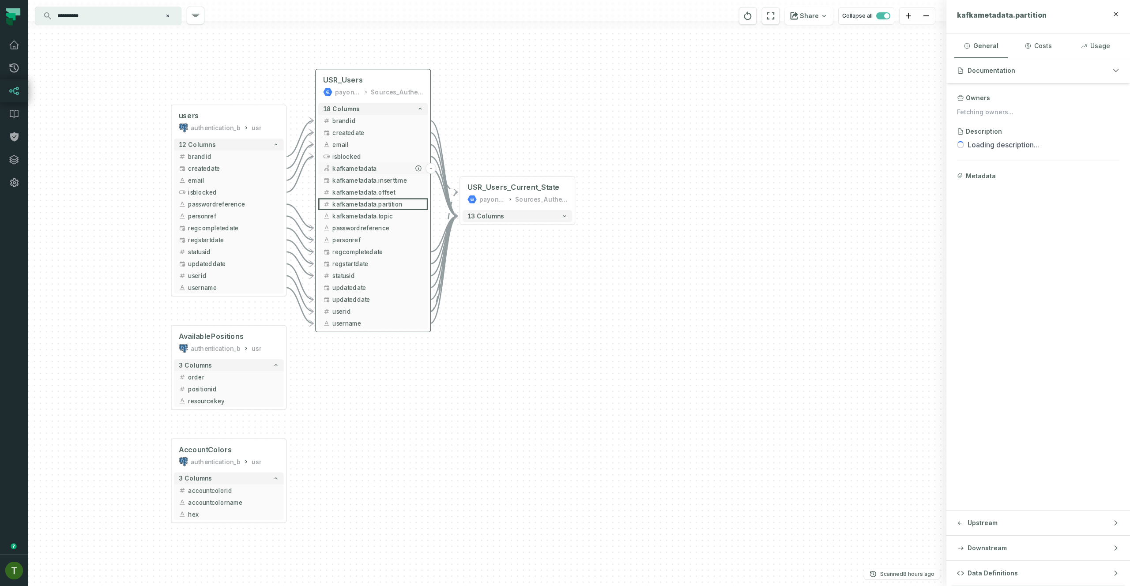
click at [357, 171] on span "kafkametadata" at bounding box center [377, 168] width 90 height 9
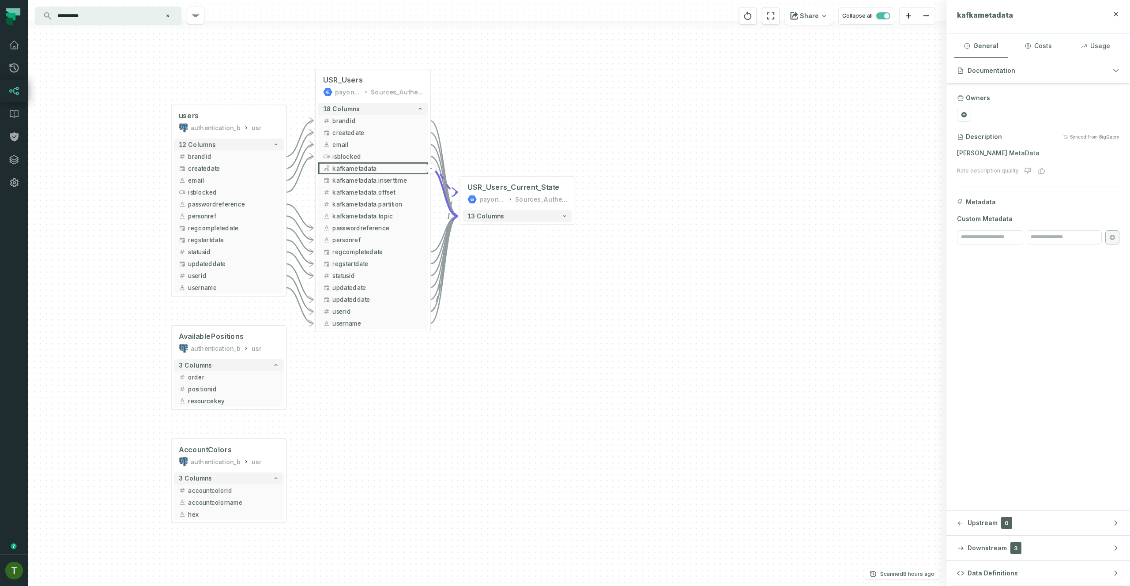
click at [982, 7] on header "kafkametadata" at bounding box center [1038, 17] width 184 height 34
click at [1017, 14] on icon at bounding box center [1019, 14] width 4 height 4
click at [91, 27] on div at bounding box center [487, 26] width 918 height 10
click at [89, 15] on input "**********" at bounding box center [107, 16] width 110 height 14
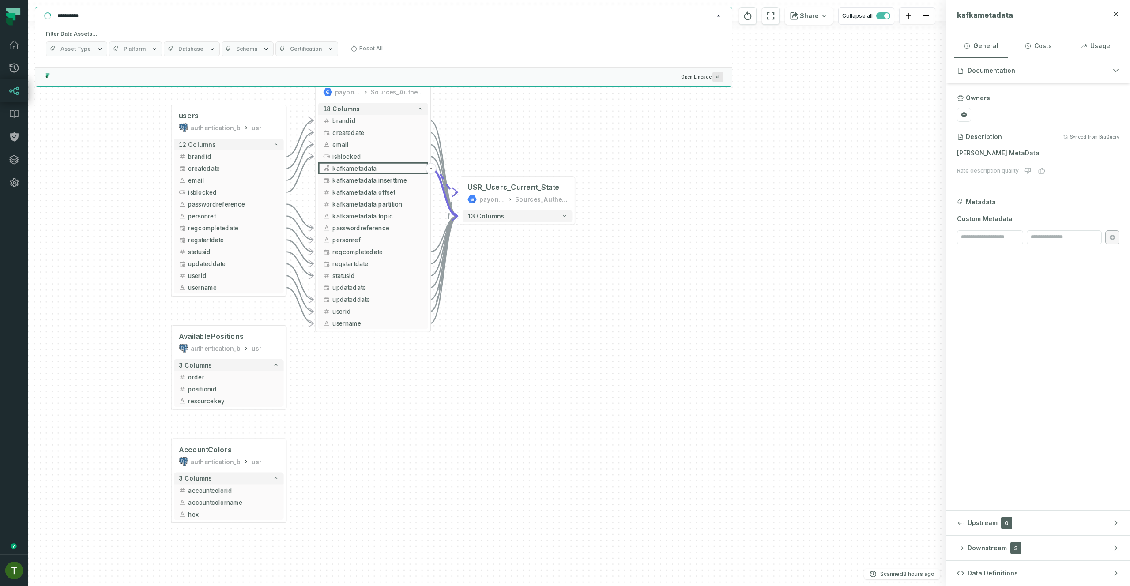
click at [89, 15] on input "**********" at bounding box center [382, 16] width 661 height 14
paste input "***"
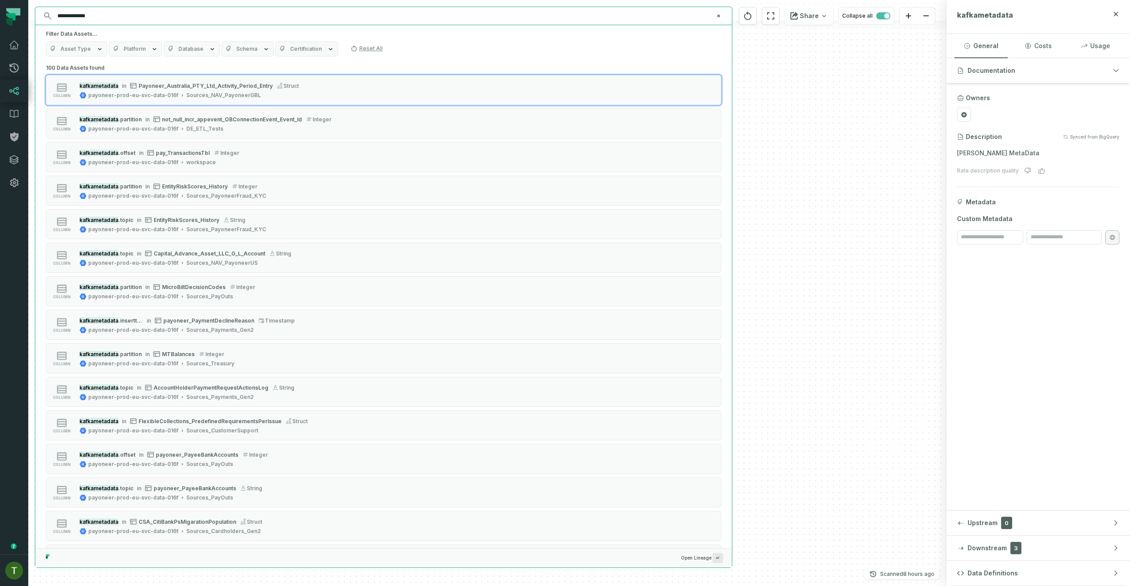
type input "**********"
click at [98, 49] on icon "button" at bounding box center [100, 49] width 4 height 2
drag, startPoint x: 246, startPoint y: 62, endPoint x: 248, endPoint y: 56, distance: 6.3
click at [251, 47] on span "Schema" at bounding box center [246, 48] width 21 height 7
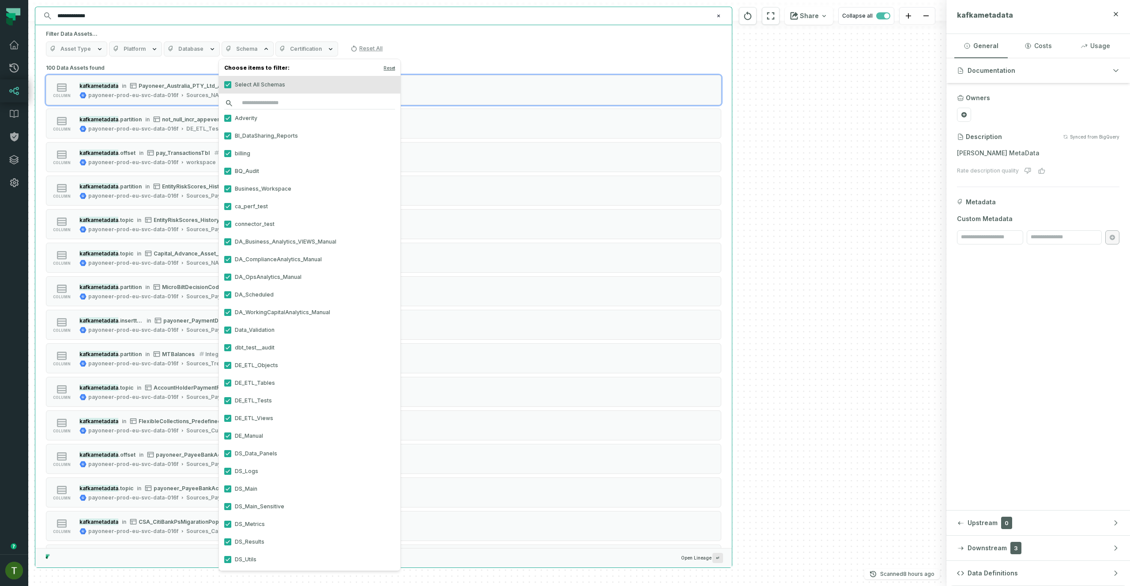
click at [263, 103] on input "search" at bounding box center [309, 103] width 171 height 12
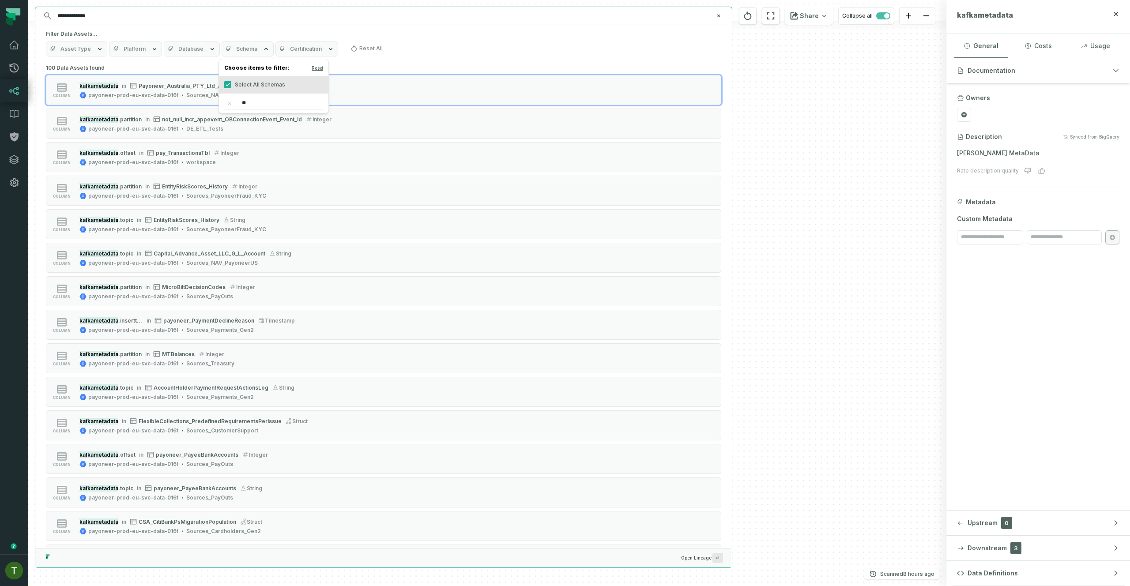
type input "*"
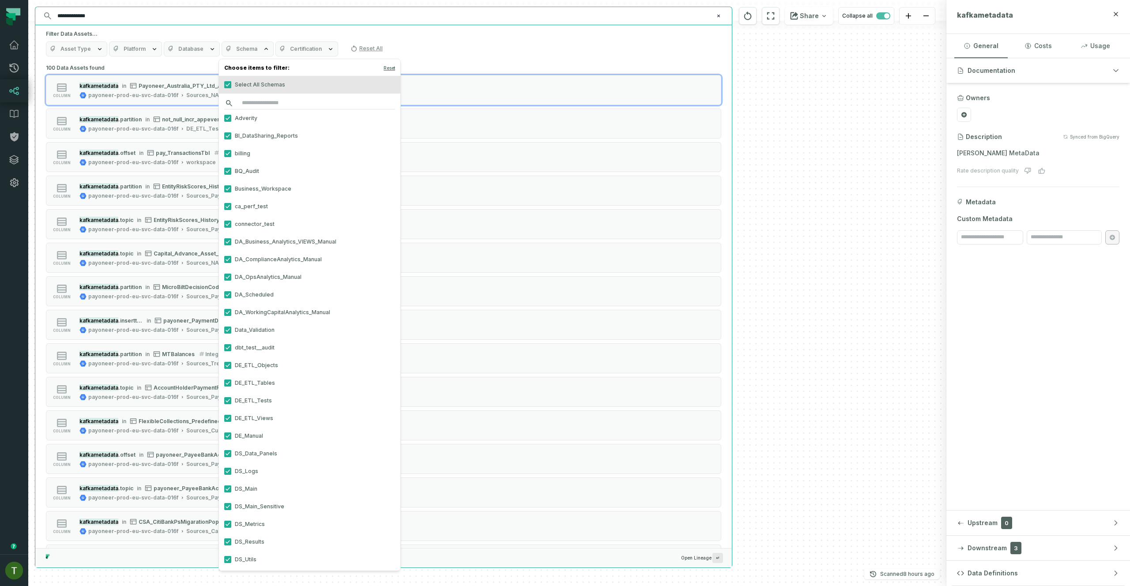
click at [261, 101] on input "search" at bounding box center [309, 103] width 171 height 12
type input "*"
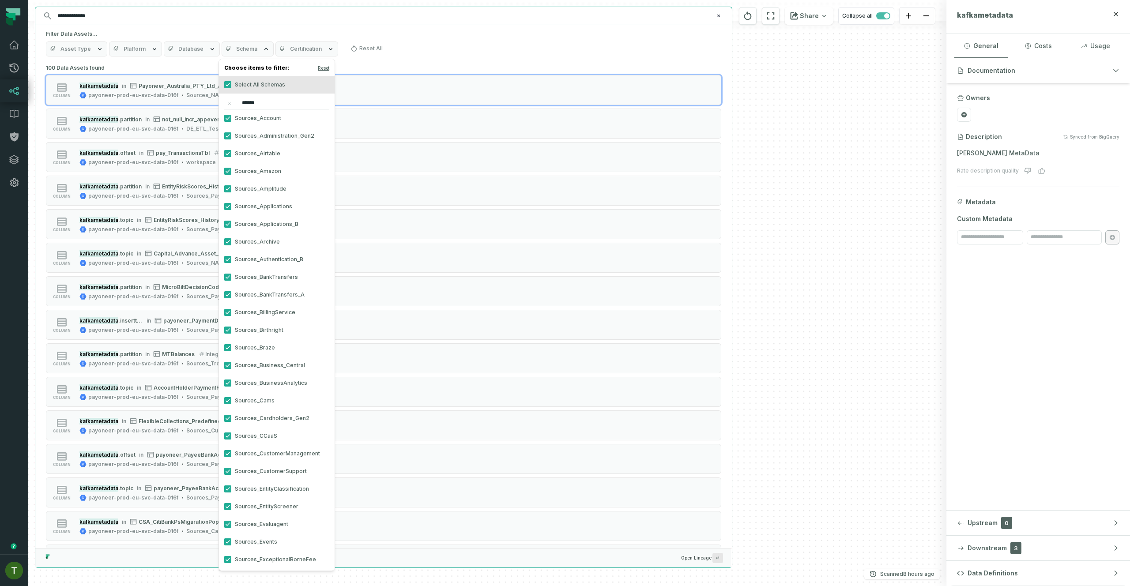
type input "******"
click at [225, 83] on button "Select All Schemas" at bounding box center [227, 84] width 7 height 7
click at [242, 257] on label "Sources_Authentication_B" at bounding box center [277, 260] width 116 height 18
click at [231, 257] on button "Sources_Authentication_B" at bounding box center [227, 259] width 7 height 7
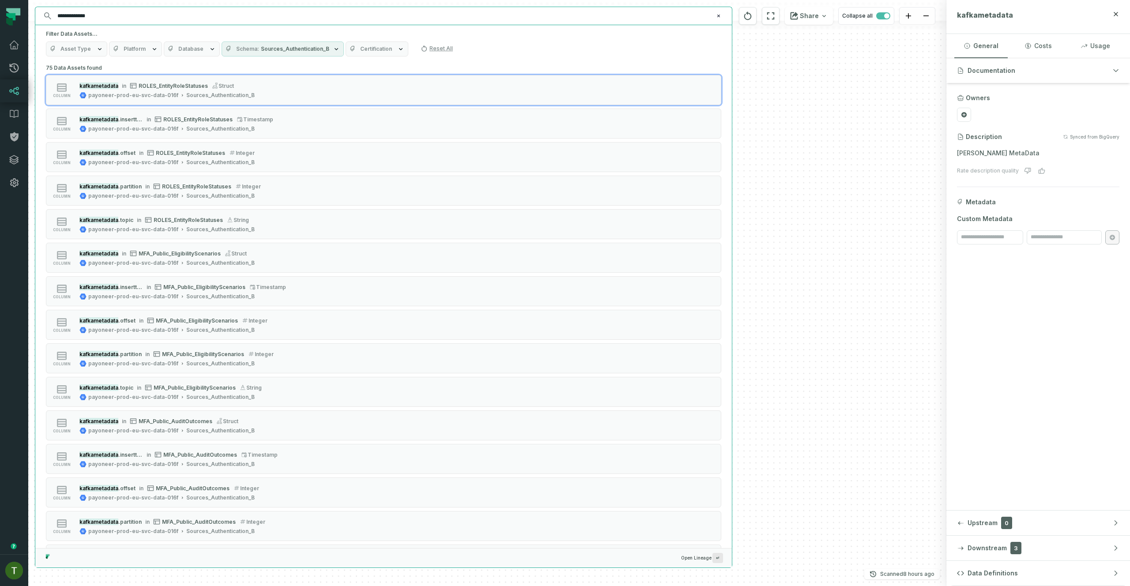
click at [487, 53] on div "Asset Type Platform Database Schema Sources_Authentication_B Certification Rese…" at bounding box center [383, 48] width 675 height 15
click at [224, 89] on div "kafkametadata in ROLES_EntityRoleStatuses struct" at bounding box center [166, 85] width 175 height 9
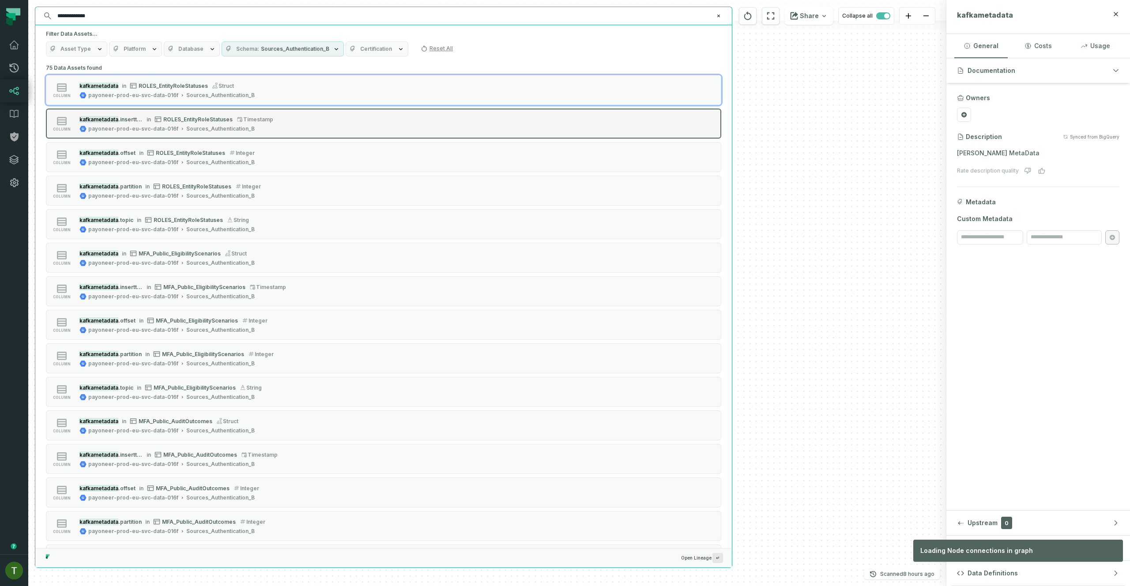
click at [222, 111] on button "column kafkametadata .inserttime in ROLES_EntityRoleStatuses timestamp payoneer…" at bounding box center [383, 124] width 675 height 30
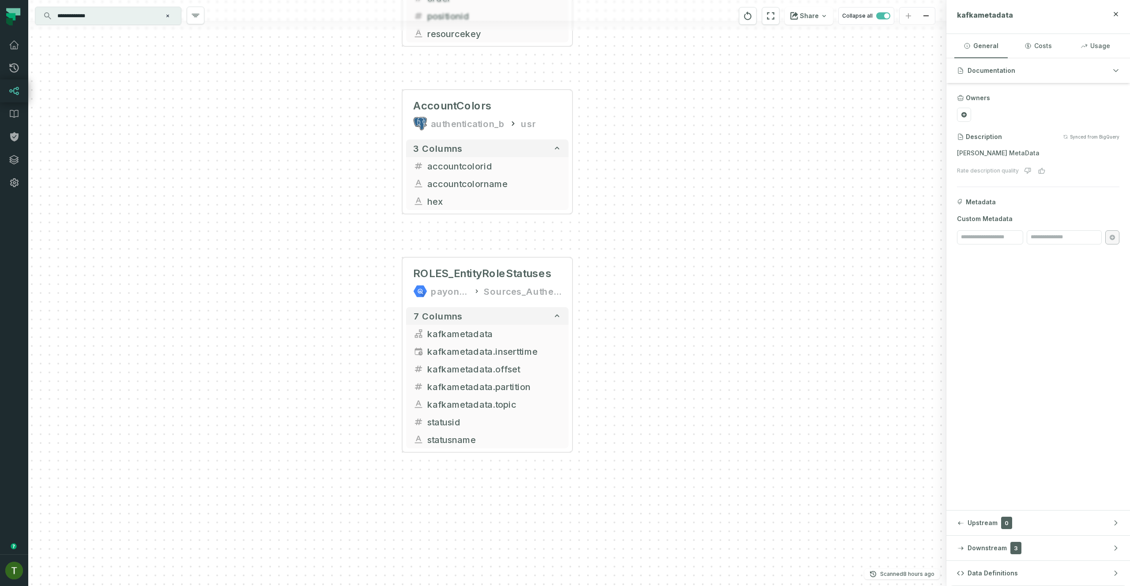
click at [149, 18] on input "**********" at bounding box center [107, 16] width 110 height 14
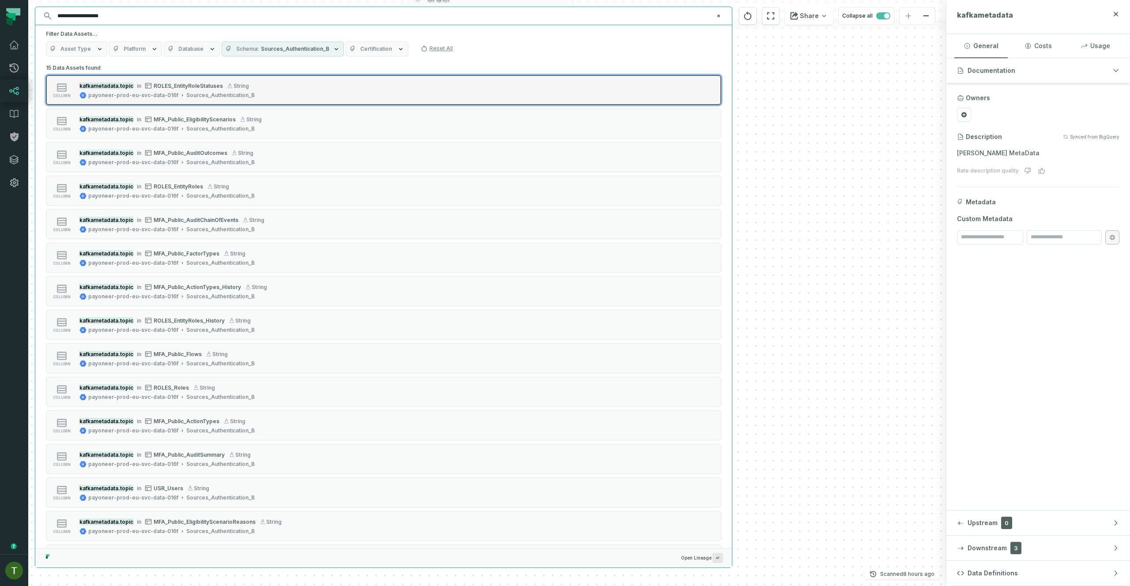
type input "**********"
drag, startPoint x: 209, startPoint y: 102, endPoint x: 214, endPoint y: 124, distance: 21.8
click at [209, 102] on button "column kafkametadata.topic in ROLES_EntityRoleStatuses string payoneer-prod-eu-…" at bounding box center [383, 90] width 675 height 30
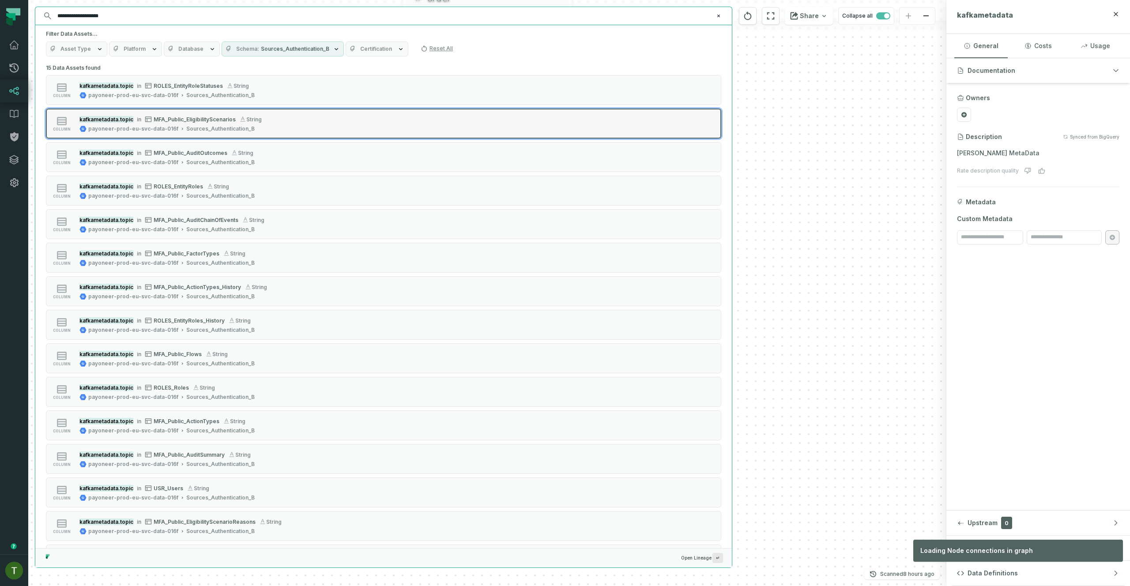
click at [214, 124] on div "kafkametadata.topic in MFA_Public_EligibilityScenarios string payoneer-prod-eu-…" at bounding box center [170, 124] width 189 height 18
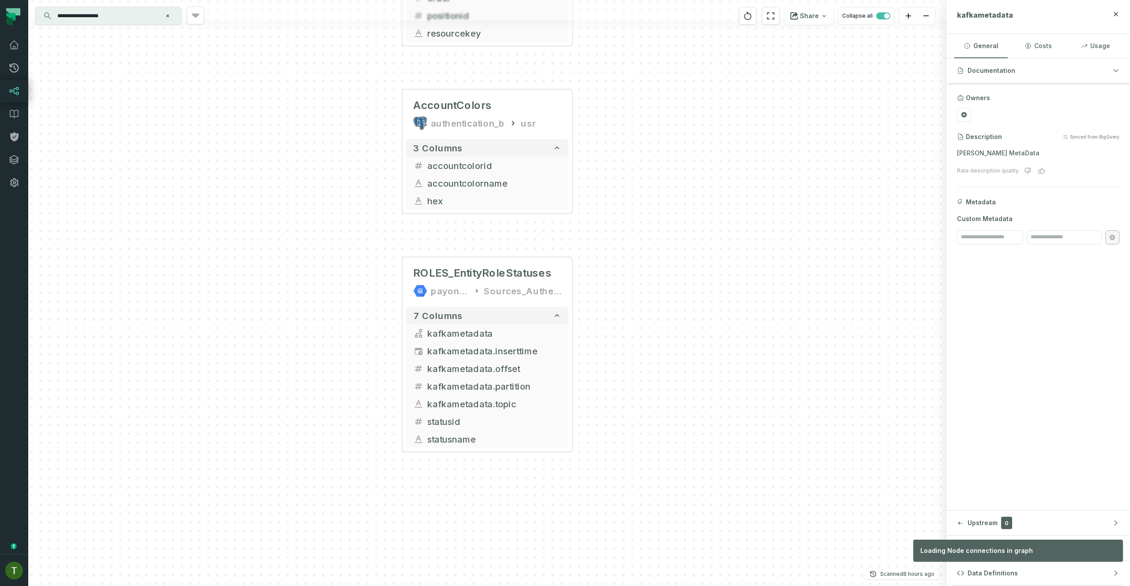
click at [218, 204] on div "- USR_Users_Current_State payoneer-prod-eu-svc-data-016f Sources_Authentication…" at bounding box center [487, 293] width 918 height 586
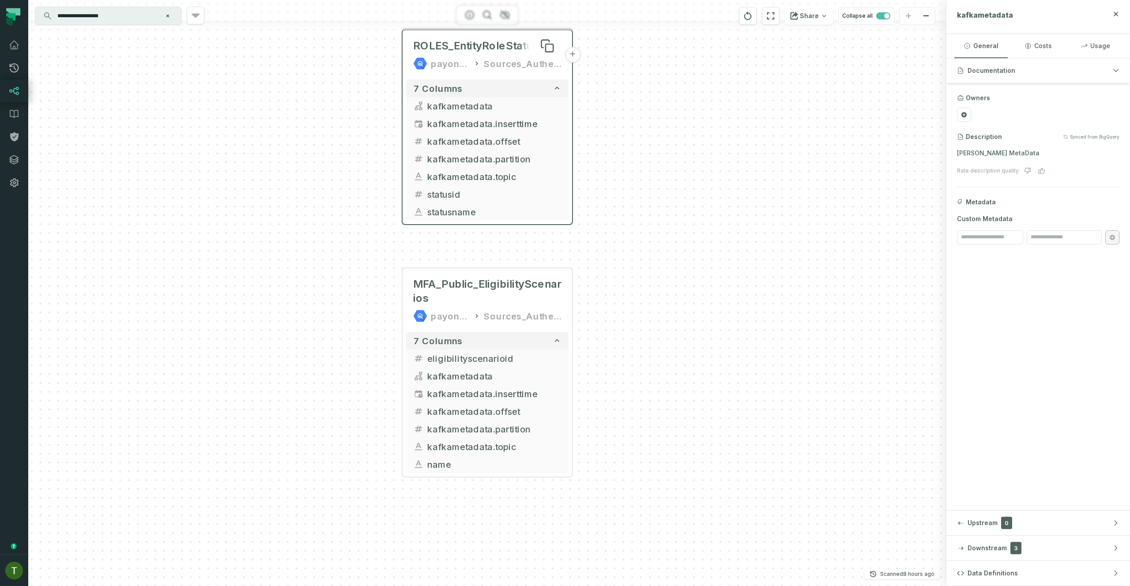
click at [490, 45] on span "ROLES_EntityRoleStatuses" at bounding box center [482, 46] width 139 height 14
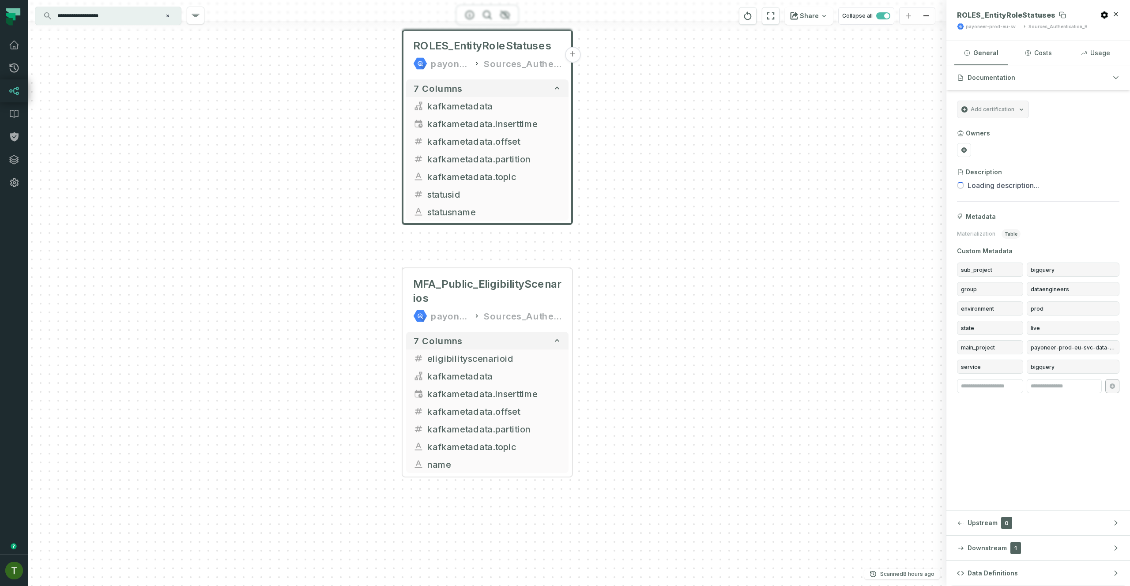
click at [1027, 14] on span "ROLES_EntityRoleStatuses" at bounding box center [1006, 15] width 98 height 9
click at [1027, 12] on span "ROLES_EntityRoleStatuses" at bounding box center [1006, 15] width 98 height 9
copy span "ROLES_EntityRoleStatuses"
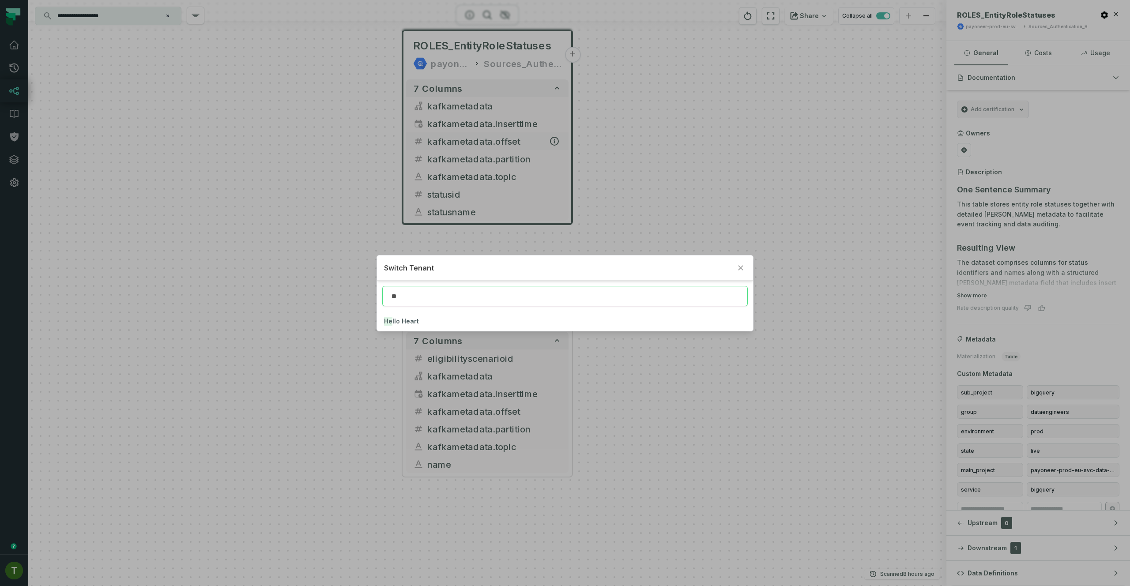
type input "**"
click button "He llo Heart" at bounding box center [564, 321] width 375 height 19
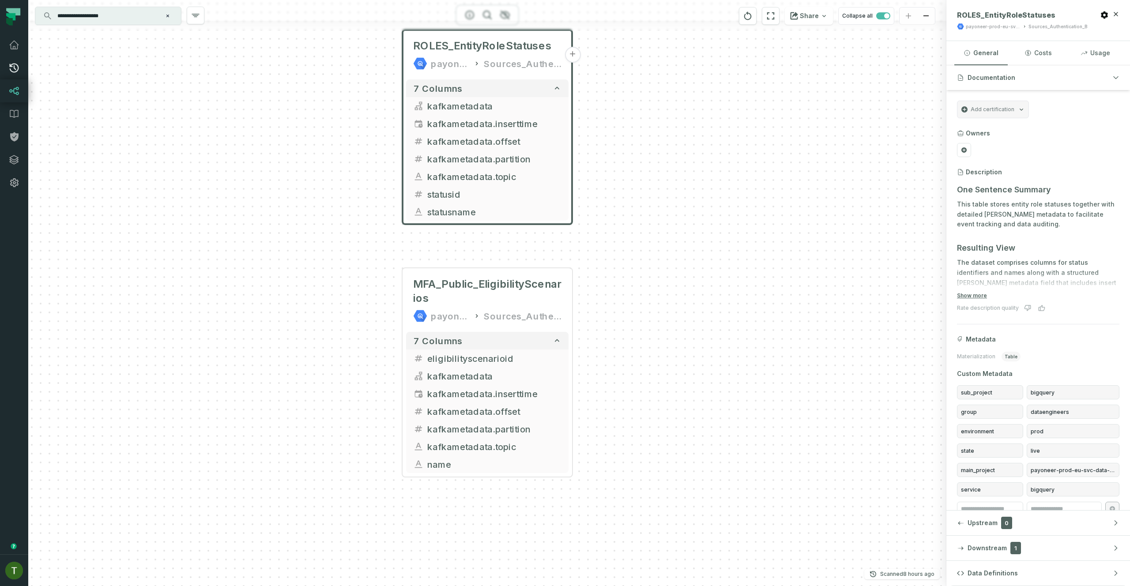
click at [24, 76] on link "Pull Requests" at bounding box center [14, 67] width 28 height 23
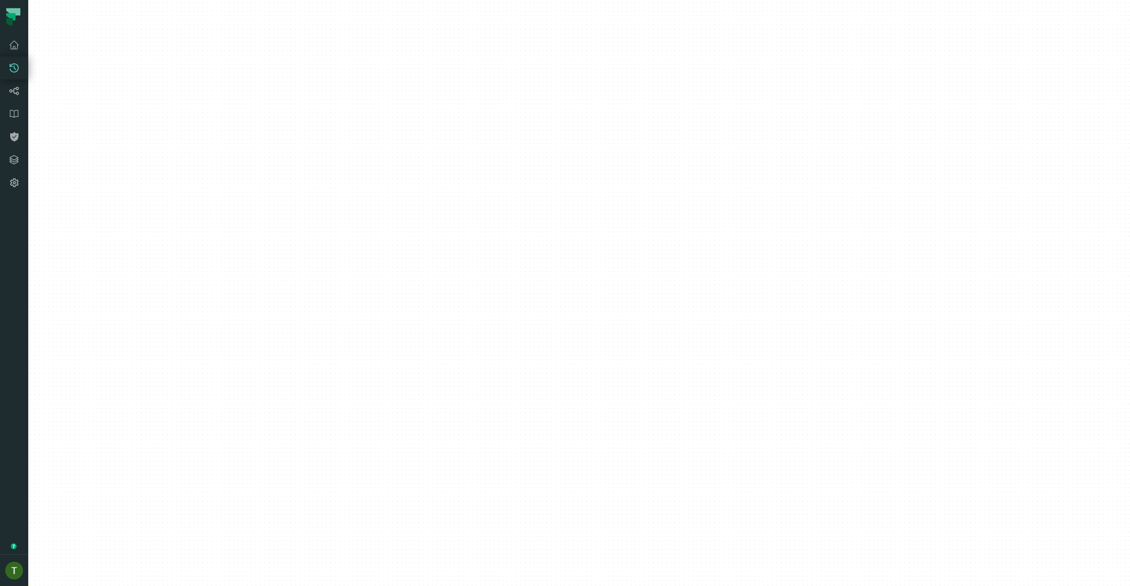
click at [18, 66] on icon at bounding box center [14, 68] width 9 height 9
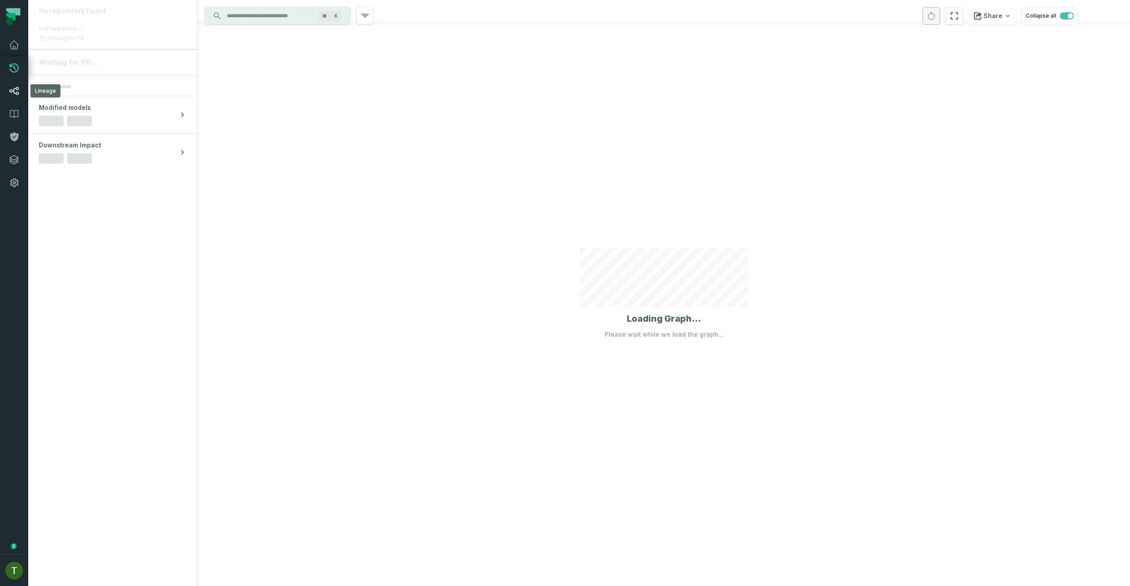
click at [19, 91] on icon at bounding box center [14, 91] width 11 height 11
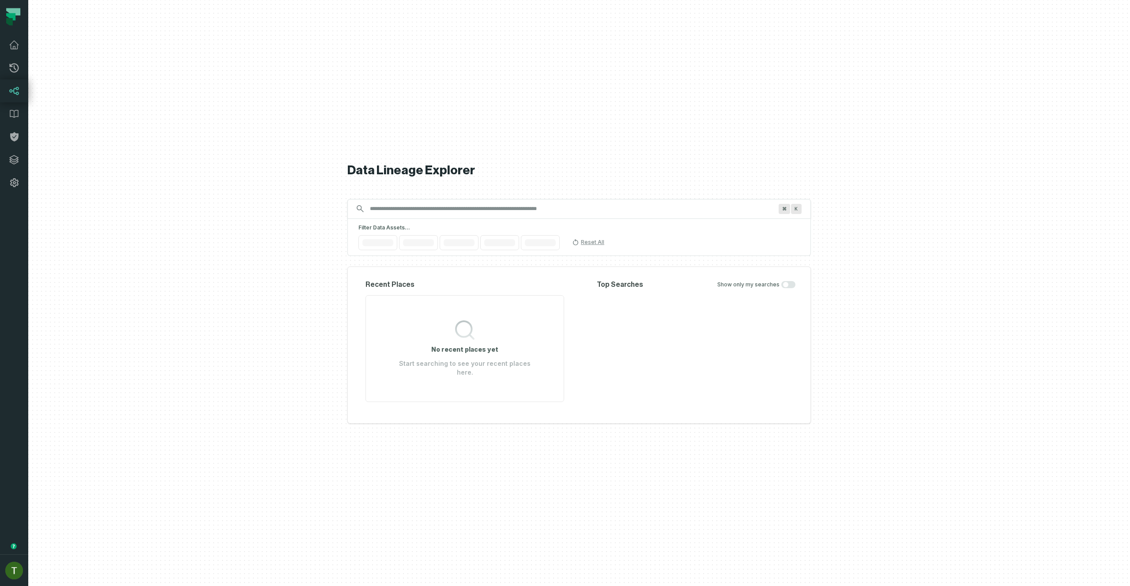
click at [19, 91] on icon at bounding box center [14, 91] width 11 height 11
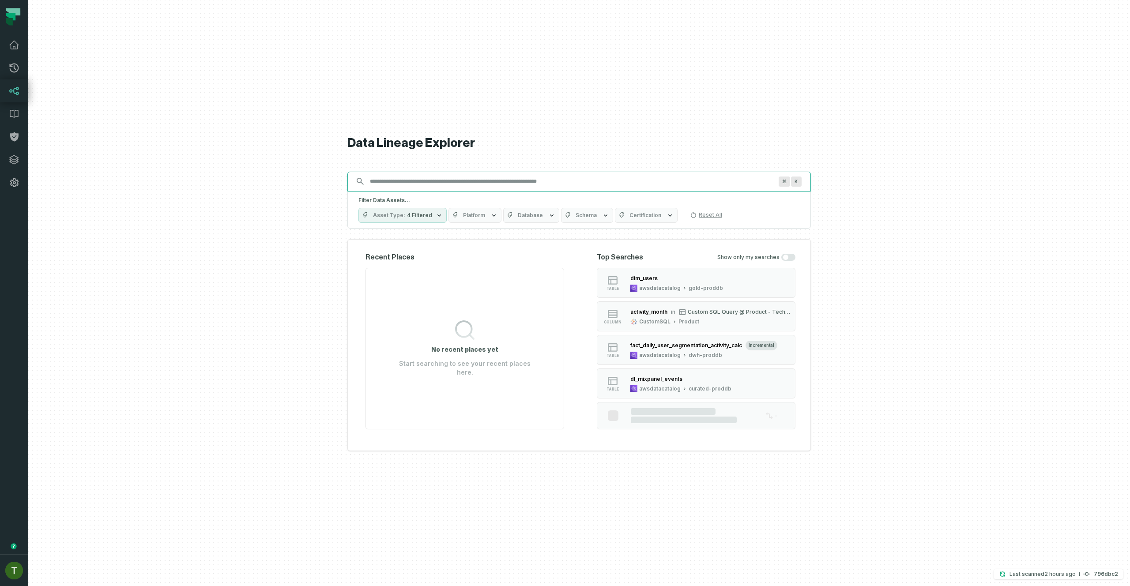
click at [426, 183] on input "Discovery Provider cmdk menu" at bounding box center [570, 181] width 413 height 14
paste input "*********"
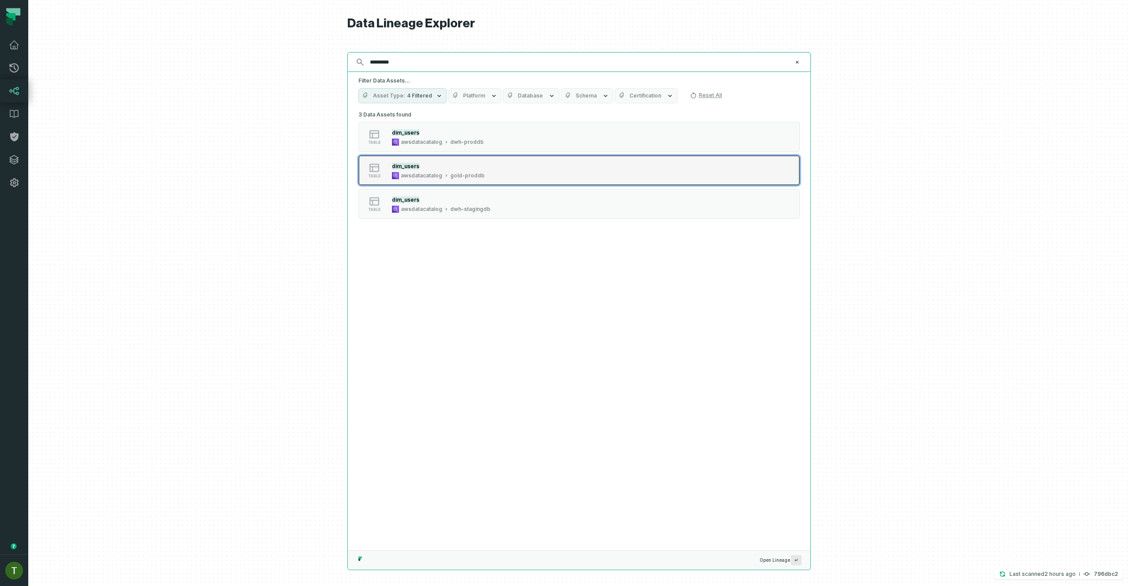
type input "*********"
click at [481, 163] on div "dim_users" at bounding box center [438, 165] width 93 height 9
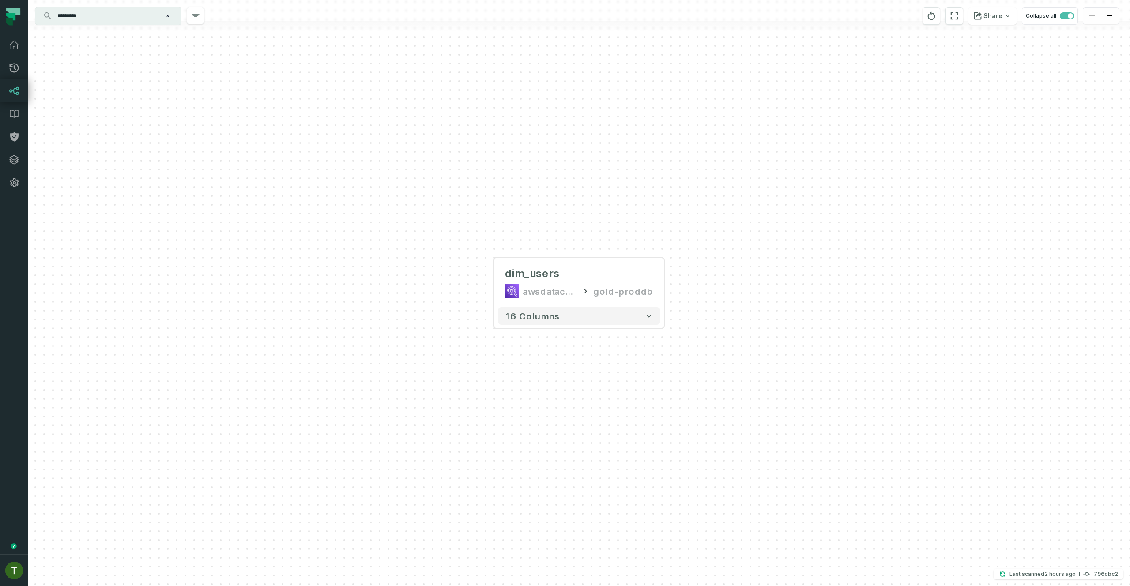
click at [150, 4] on div at bounding box center [578, 10] width 1101 height 21
click at [150, 8] on div "********* ⌘ K" at bounding box center [108, 16] width 146 height 18
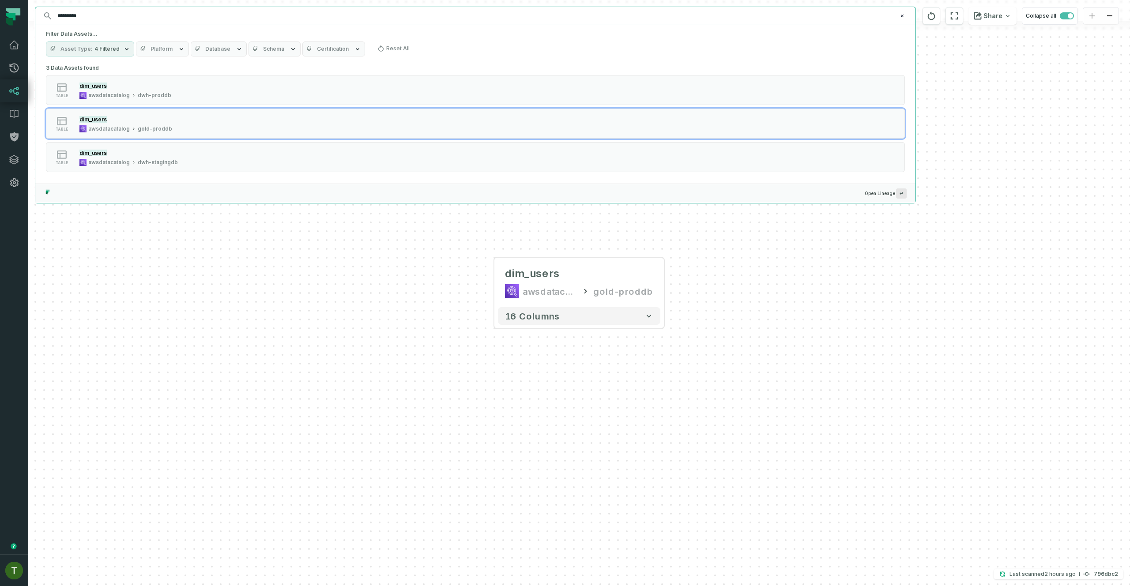
click at [146, 10] on input "*********" at bounding box center [474, 16] width 845 height 14
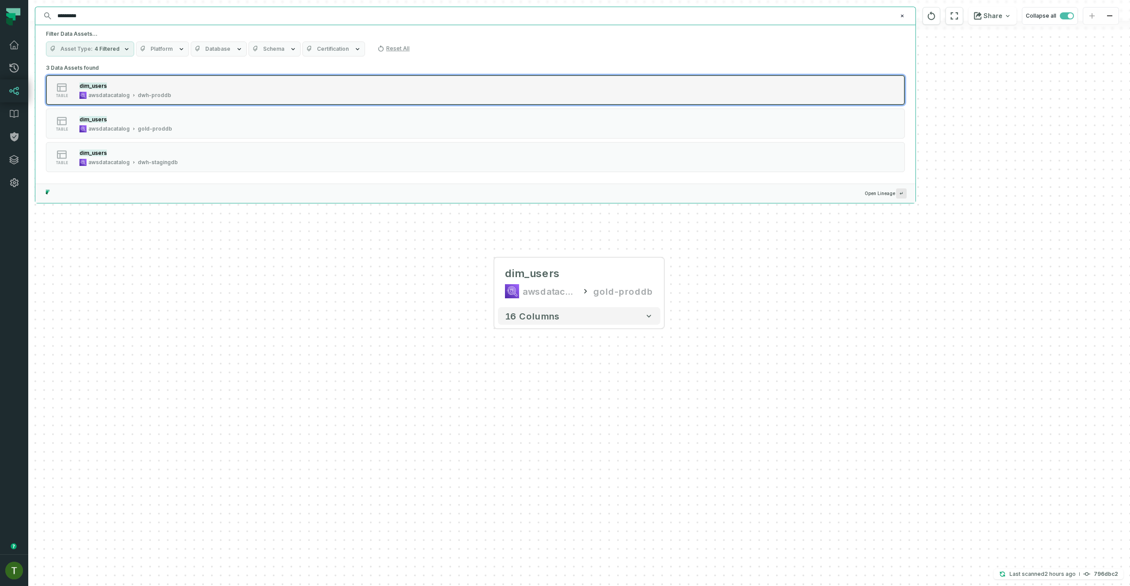
click at [163, 90] on div "dim_users awsdatacatalog dwh-proddb" at bounding box center [125, 90] width 99 height 18
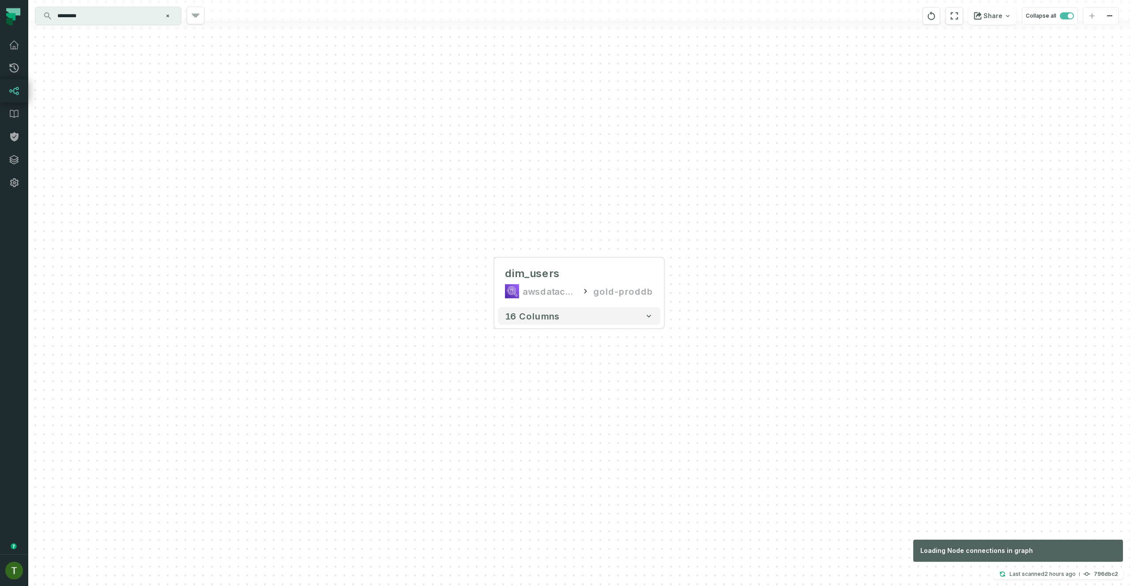
click at [385, 402] on div "dim_users awsdatacatalog gold-proddb + 16 columns" at bounding box center [578, 293] width 1101 height 586
click at [541, 295] on div "awsdatacatalog" at bounding box center [549, 291] width 55 height 14
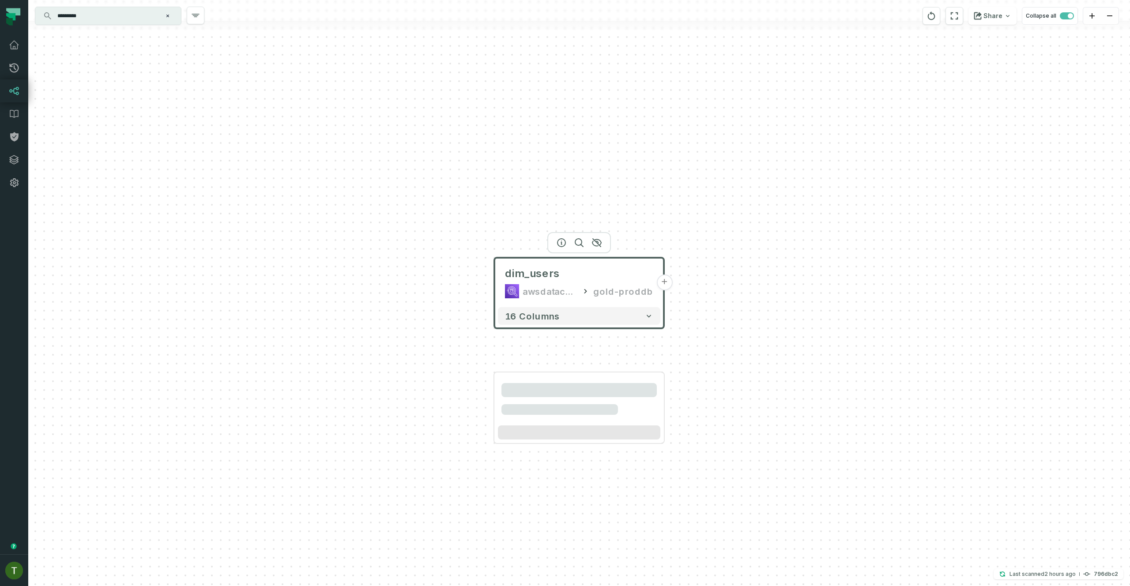
click at [99, 24] on div "********* ⌘ K" at bounding box center [108, 16] width 146 height 18
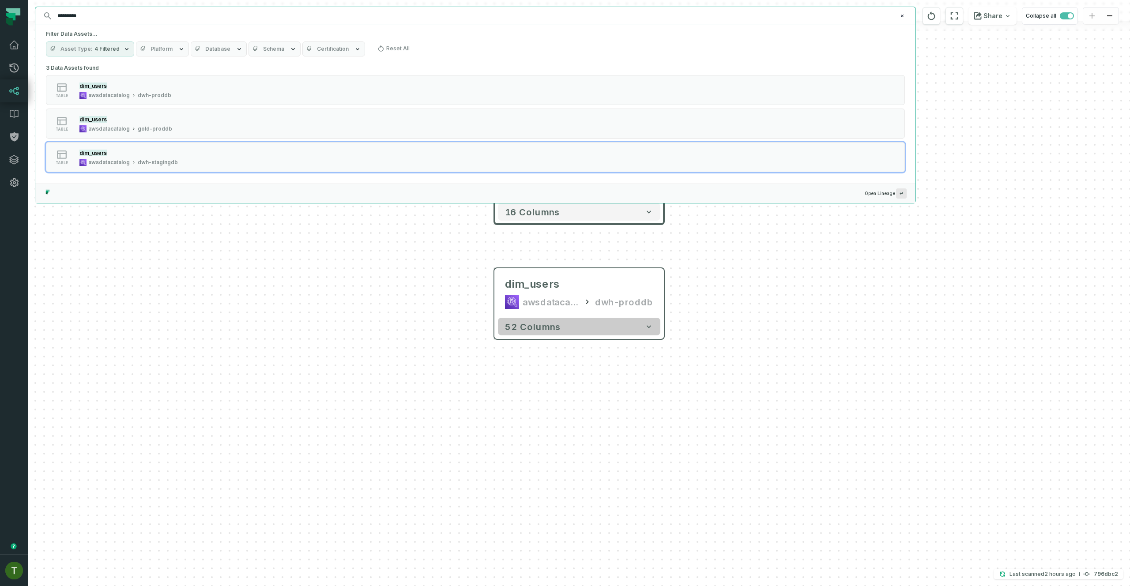
click at [617, 320] on button "52 columns" at bounding box center [579, 327] width 162 height 18
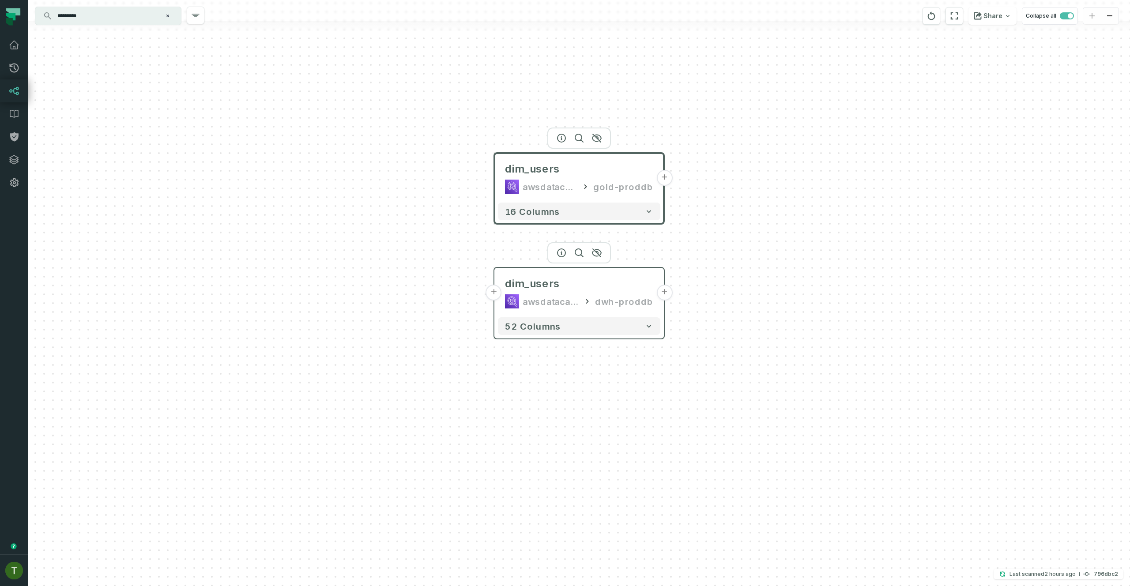
click at [604, 296] on div "dwh-proddb" at bounding box center [624, 301] width 58 height 14
click at [567, 271] on div "dim_users awsdatacatalog dwh-proddb" at bounding box center [579, 292] width 162 height 42
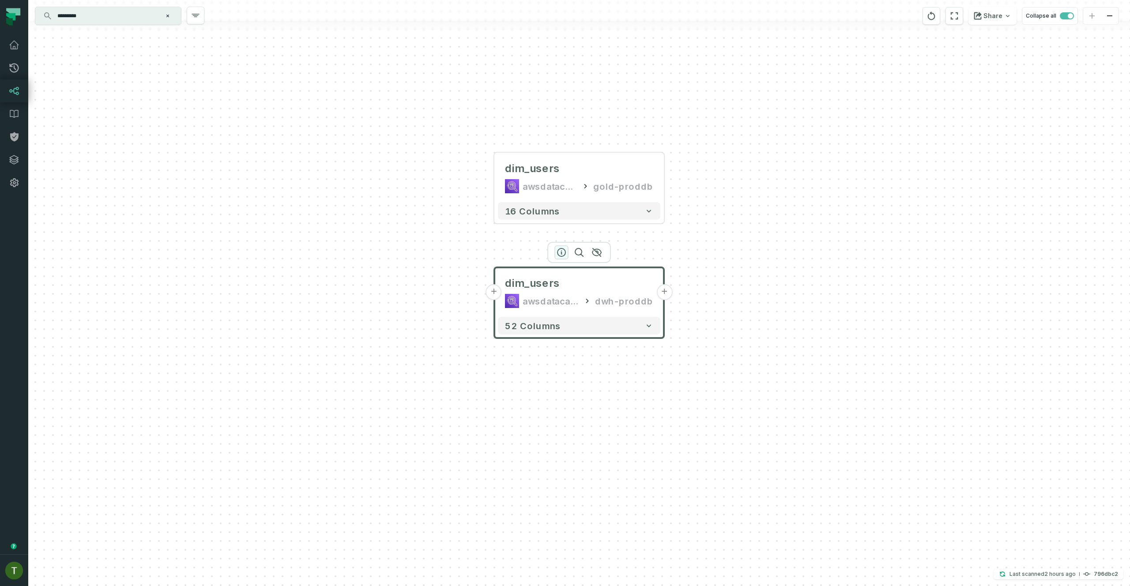
click at [559, 252] on icon "button" at bounding box center [561, 252] width 11 height 11
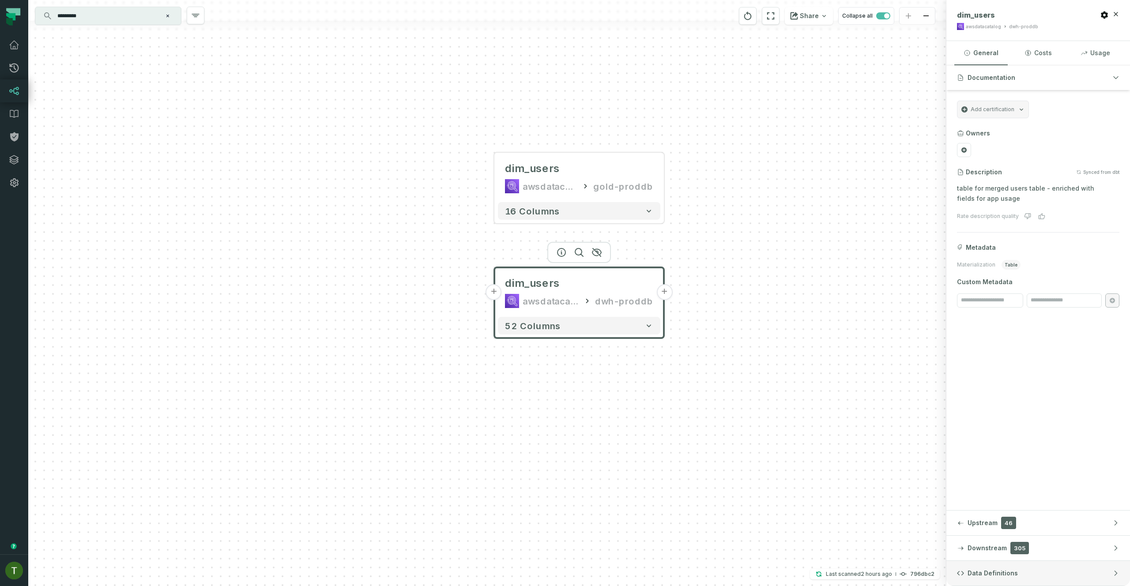
click at [1047, 563] on button "Data Definitions" at bounding box center [1038, 573] width 184 height 25
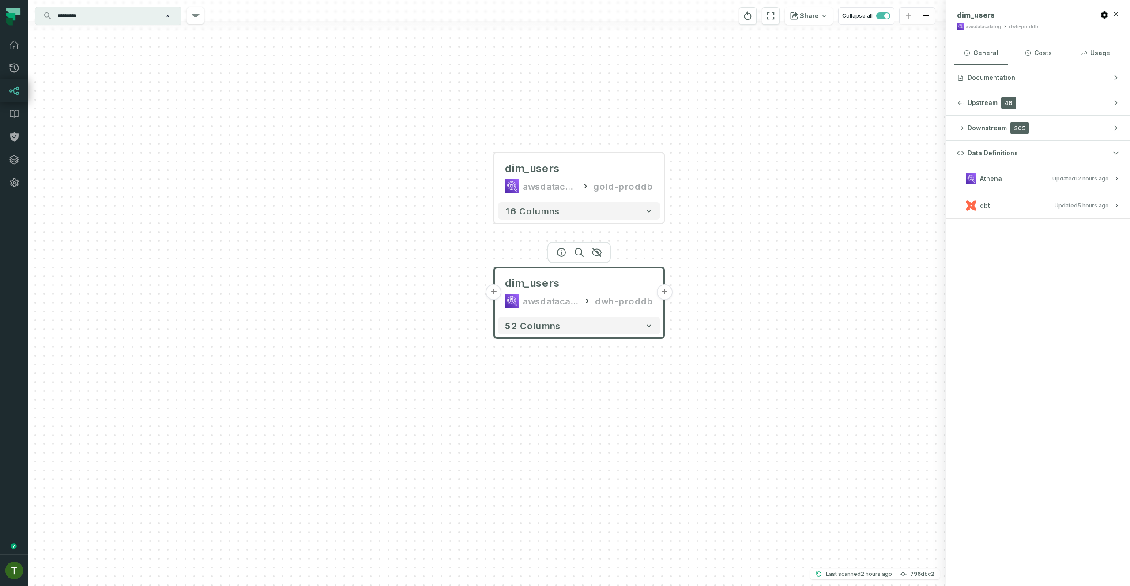
click at [981, 176] on span "Athena" at bounding box center [991, 178] width 22 height 9
click at [994, 247] on button "dbt Updated 9/11/2025, 7:31:03 AM" at bounding box center [1038, 248] width 162 height 12
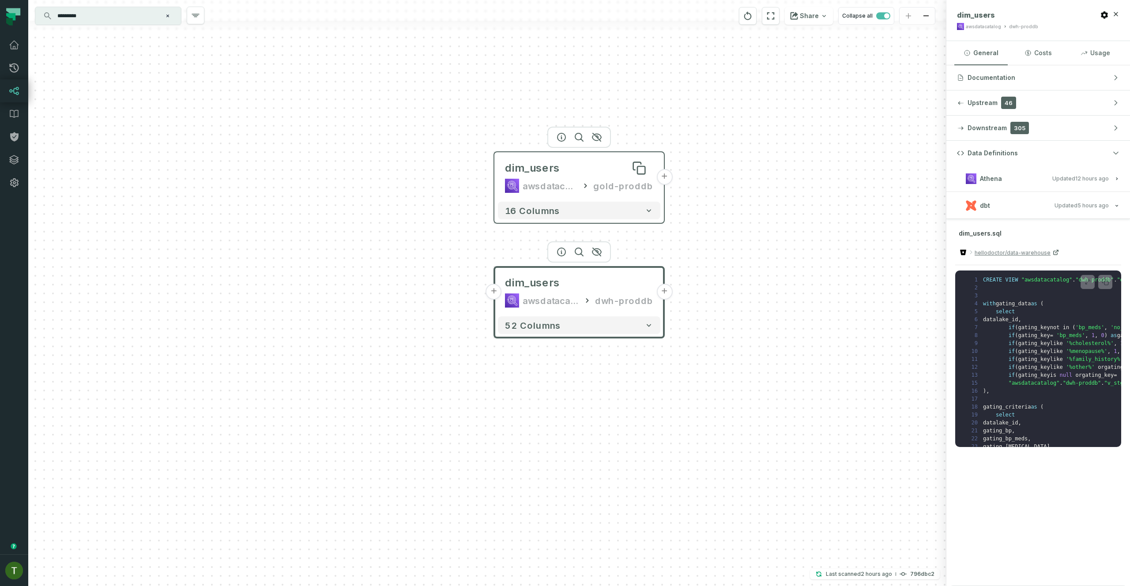
click at [546, 165] on div "dim_users" at bounding box center [532, 168] width 55 height 14
click at [554, 180] on div "awsdatacatalog" at bounding box center [549, 186] width 55 height 14
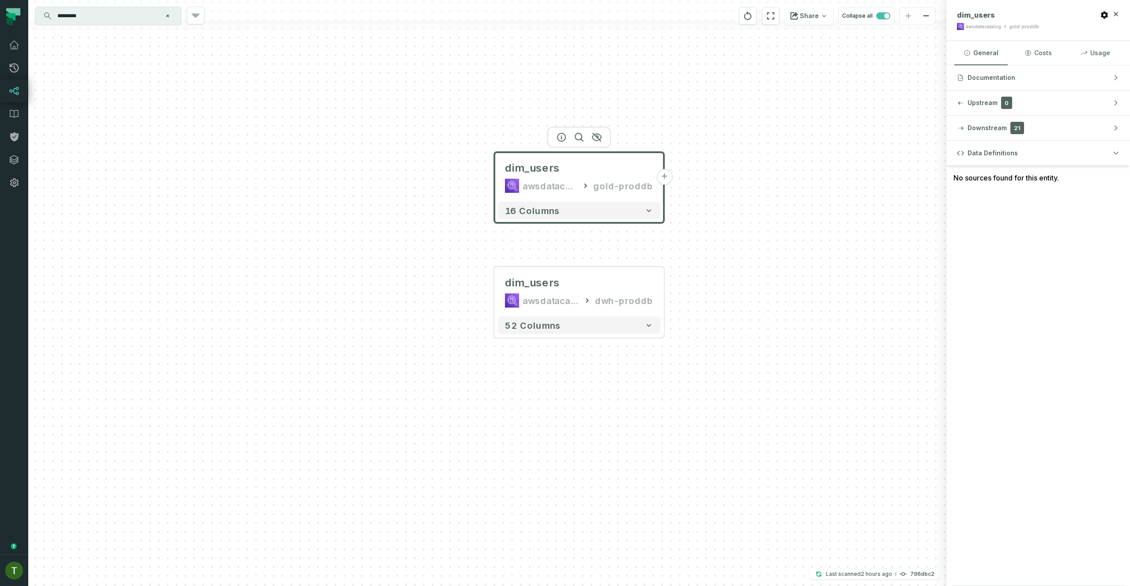
click at [666, 175] on button "+" at bounding box center [664, 177] width 16 height 16
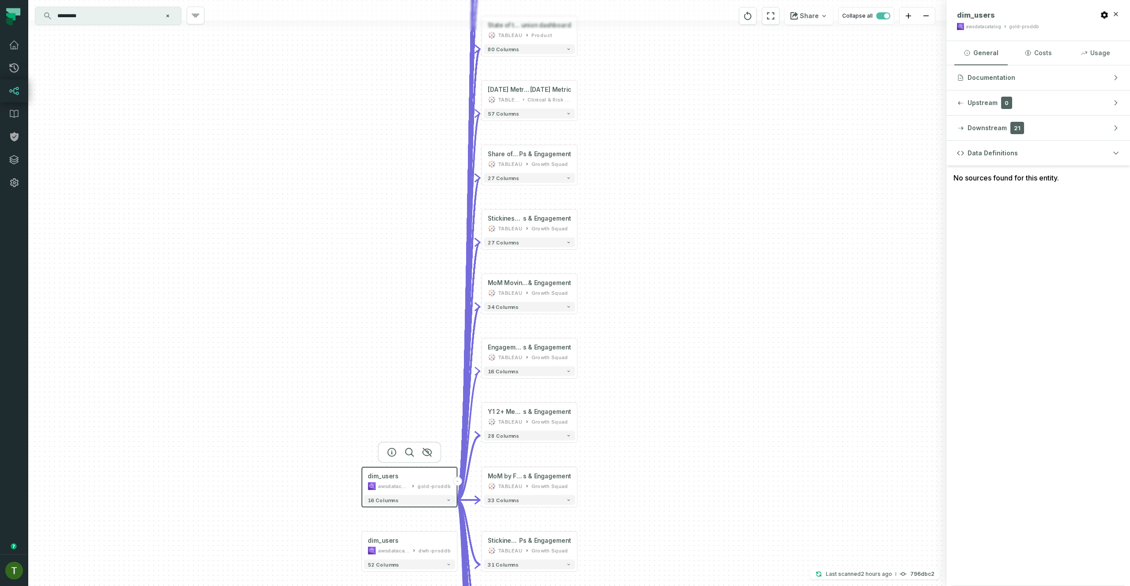
drag, startPoint x: 423, startPoint y: 304, endPoint x: 419, endPoint y: 149, distance: 155.8
click at [415, 142] on div "+ Tech KPIs dashboard @ Product - Tech Kpis dashboard TABLEAU Dev 121 columns +…" at bounding box center [487, 293] width 918 height 586
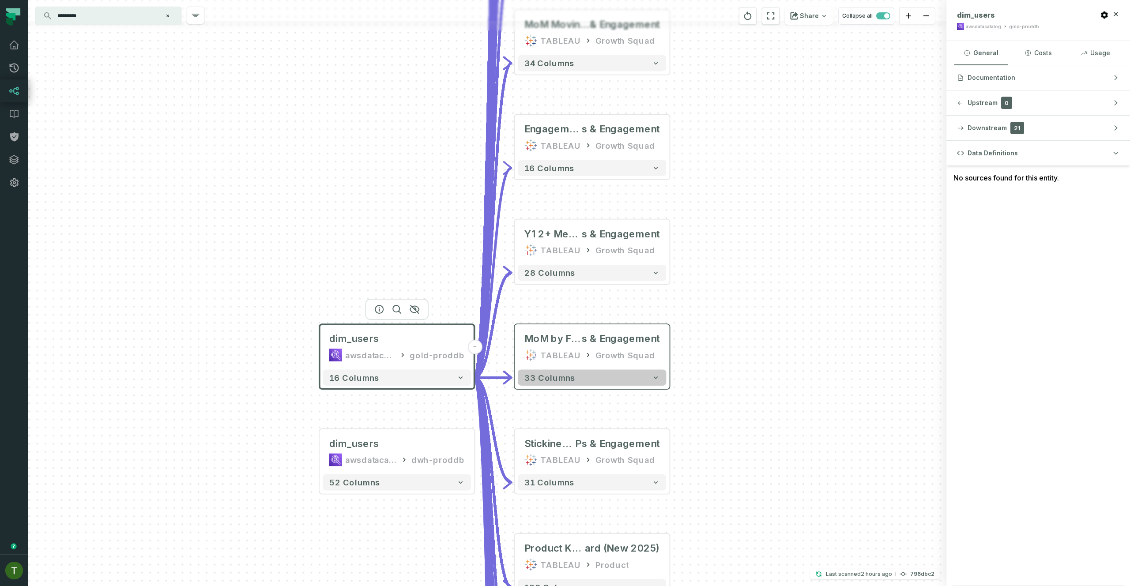
click at [556, 380] on span "33 columns" at bounding box center [549, 378] width 51 height 10
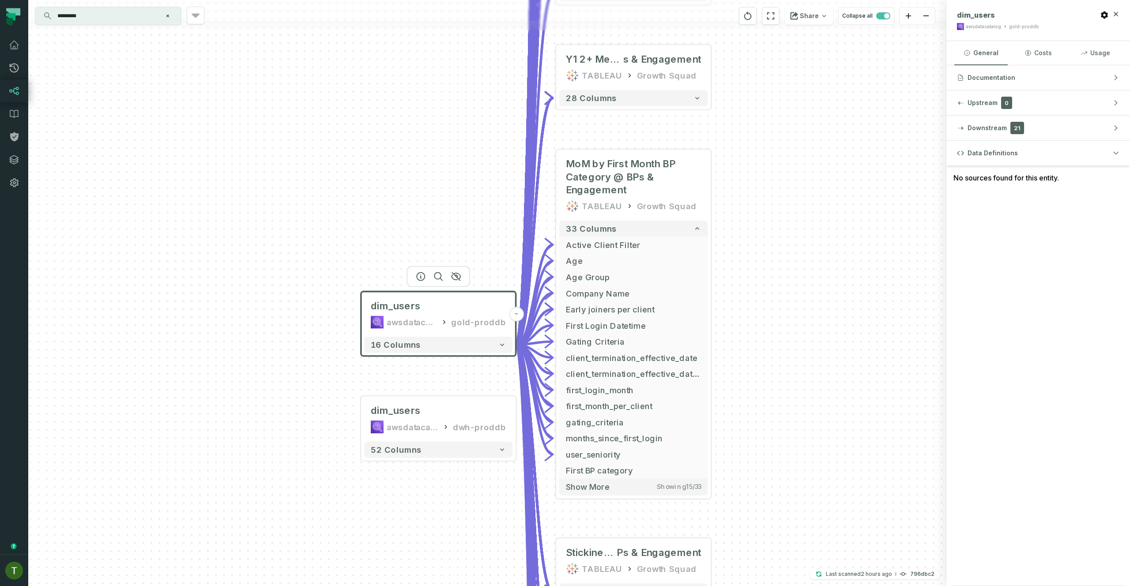
drag, startPoint x: 724, startPoint y: 460, endPoint x: 773, endPoint y: 276, distance: 190.6
click at [773, 276] on div "+ Tech KPIs dashboard @ Product - Tech Kpis dashboard TABLEAU Dev 121 columns +…" at bounding box center [487, 293] width 918 height 586
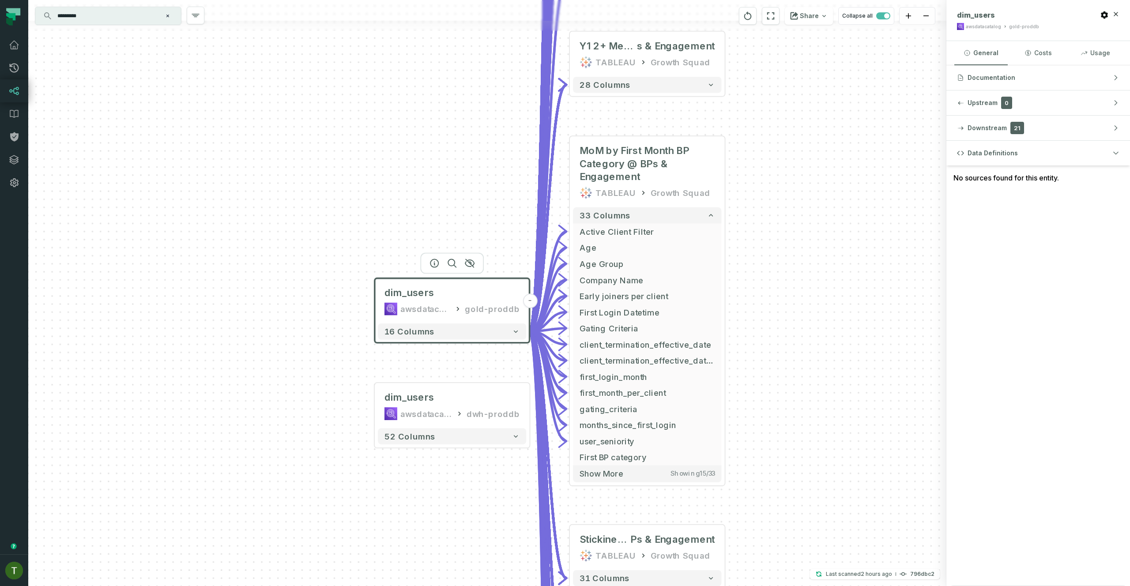
drag, startPoint x: 748, startPoint y: 299, endPoint x: 788, endPoint y: 222, distance: 86.6
click at [788, 222] on div "+ Tech KPIs dashboard @ Product - Tech Kpis dashboard TABLEAU Dev 121 columns +…" at bounding box center [487, 293] width 918 height 586
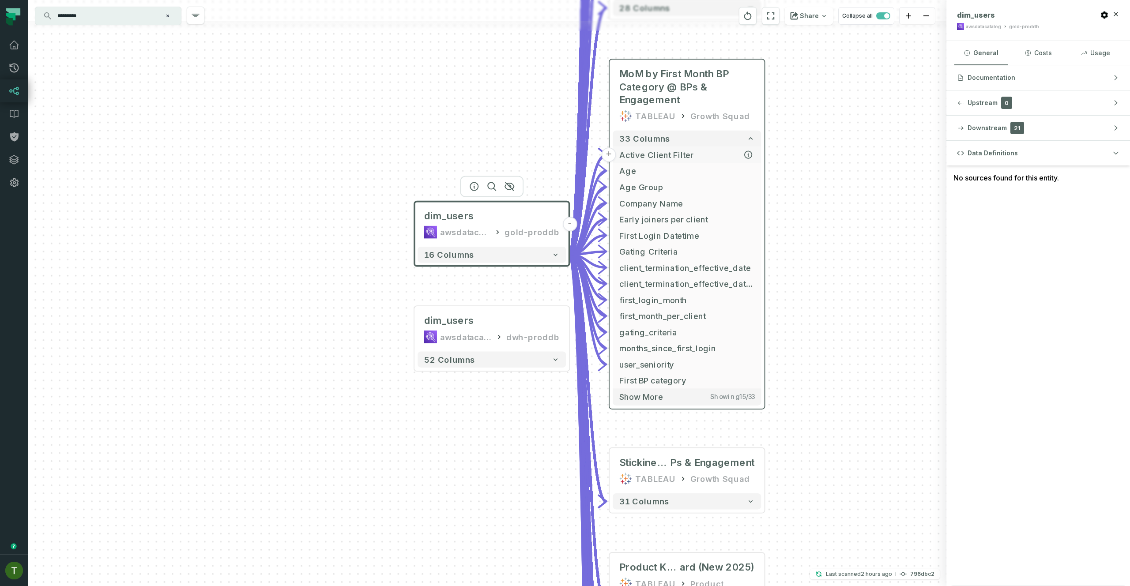
click at [611, 154] on button "+" at bounding box center [608, 154] width 15 height 15
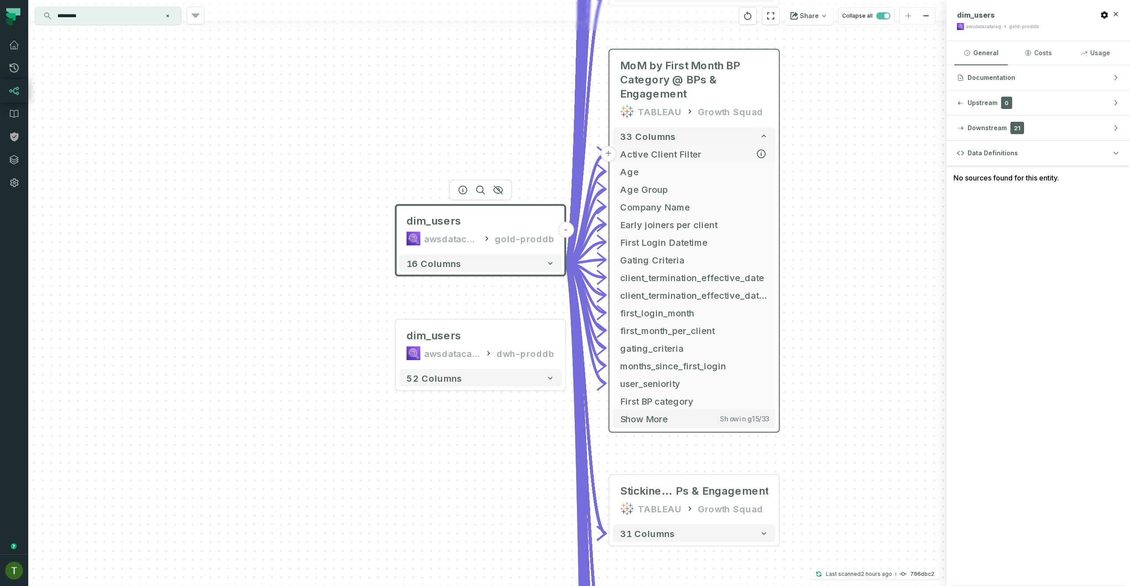
click at [611, 154] on button "+" at bounding box center [609, 154] width 16 height 16
click at [607, 153] on button "+" at bounding box center [609, 154] width 16 height 16
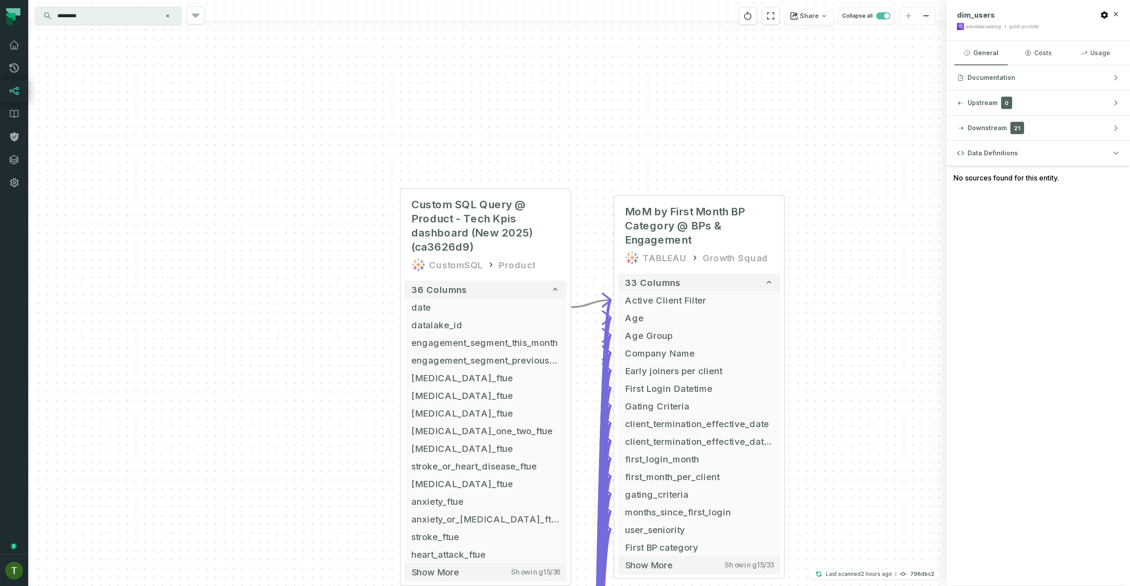
drag, startPoint x: 595, startPoint y: 265, endPoint x: 596, endPoint y: 129, distance: 136.3
click at [581, 93] on div "+ Custom SQL Query @ Product - Tech Kpis dashboard (New 2025) (ca3626d9) Custom…" at bounding box center [487, 293] width 918 height 586
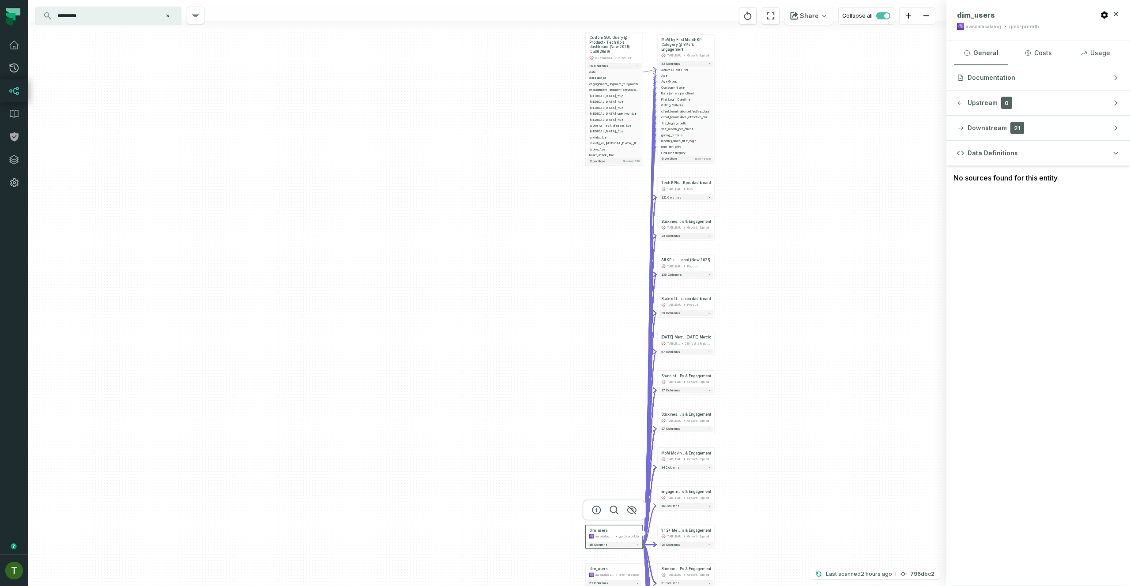
drag, startPoint x: 768, startPoint y: 381, endPoint x: 785, endPoint y: 259, distance: 123.5
click at [768, 172] on div "+ Custom SQL Query @ Product - Tech Kpis dashboard (New 2025) (ca3626d9) Custom…" at bounding box center [487, 293] width 918 height 586
drag, startPoint x: 786, startPoint y: 344, endPoint x: 783, endPoint y: 220, distance: 124.0
click at [783, 218] on div "+ Custom SQL Query @ Product - Tech Kpis dashboard (New 2025) (ca3626d9) Custom…" at bounding box center [487, 293] width 918 height 586
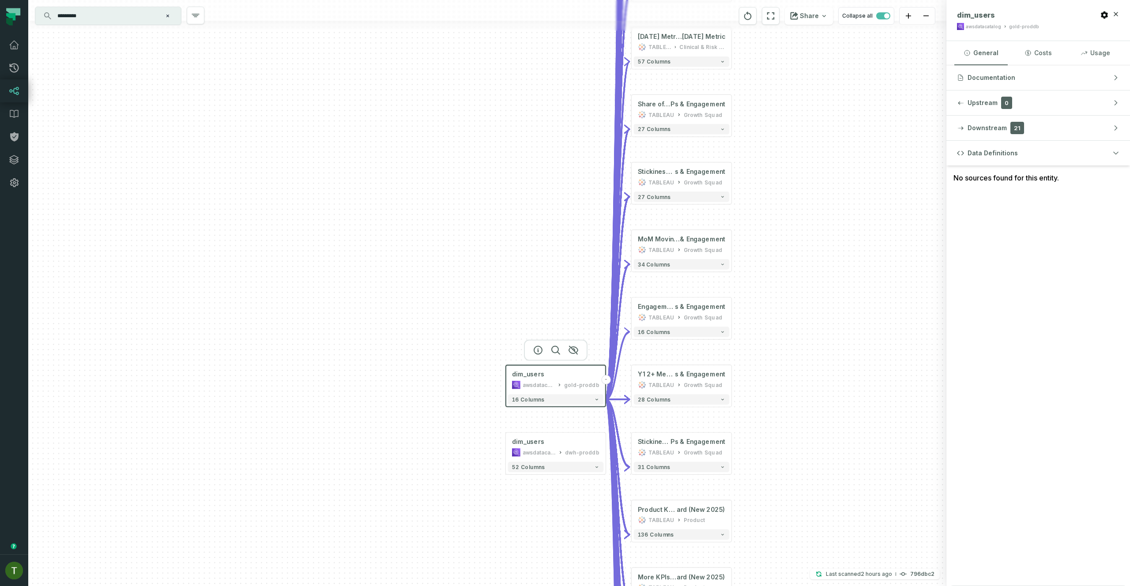
drag, startPoint x: 698, startPoint y: 408, endPoint x: 716, endPoint y: 336, distance: 74.6
click at [720, 345] on div "+ Custom SQL Query @ Product - Tech Kpis dashboard (New 2025) (ca3626d9) Custom…" at bounding box center [487, 293] width 918 height 586
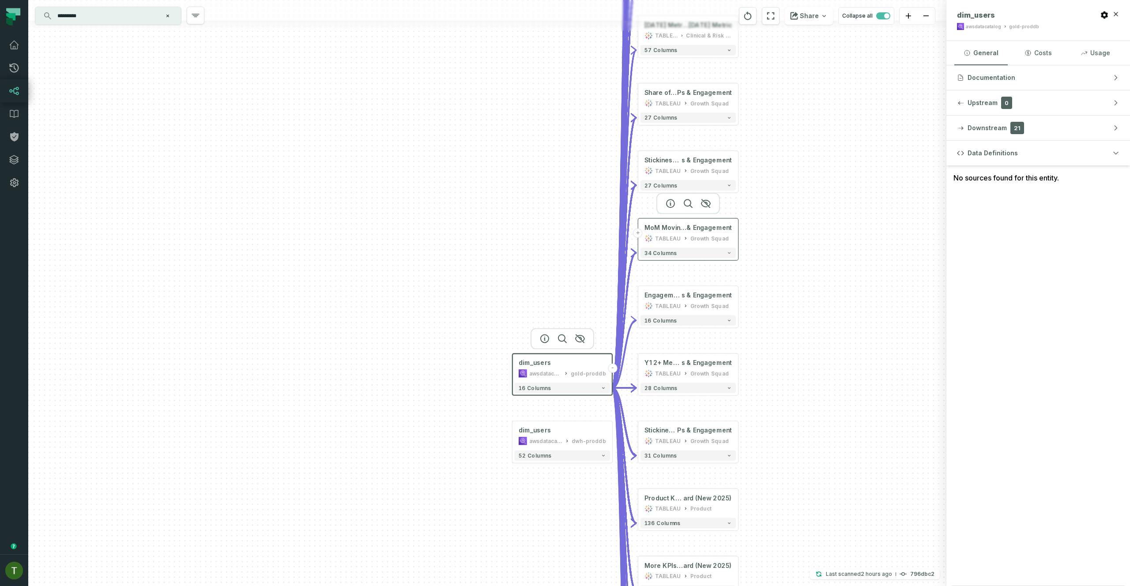
click at [683, 234] on div "TABLEAU Growth Squad" at bounding box center [687, 238] width 87 height 8
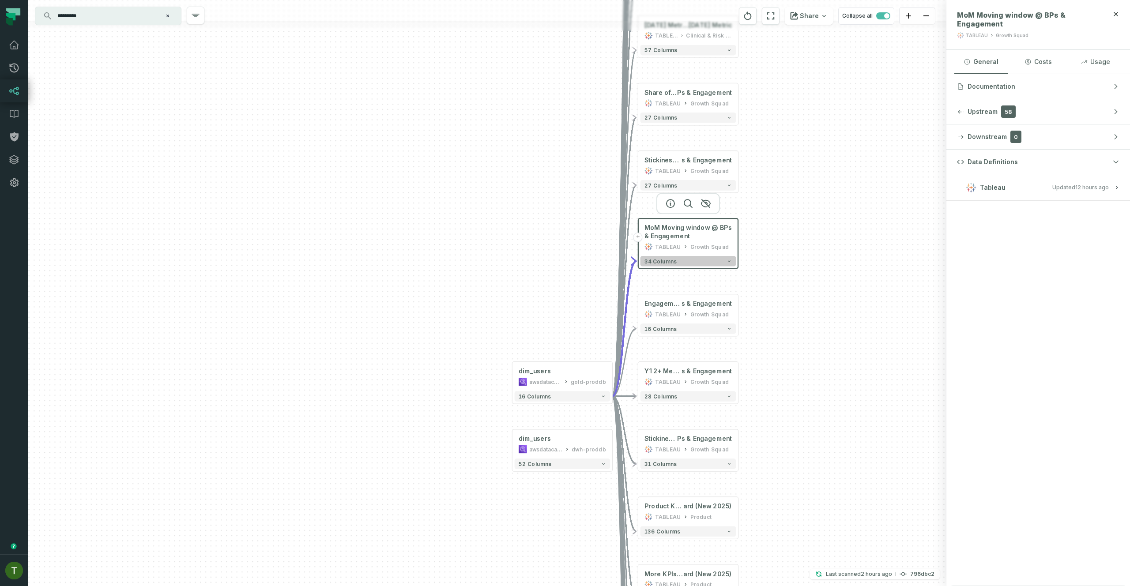
click at [702, 256] on button "34 columns" at bounding box center [688, 261] width 96 height 11
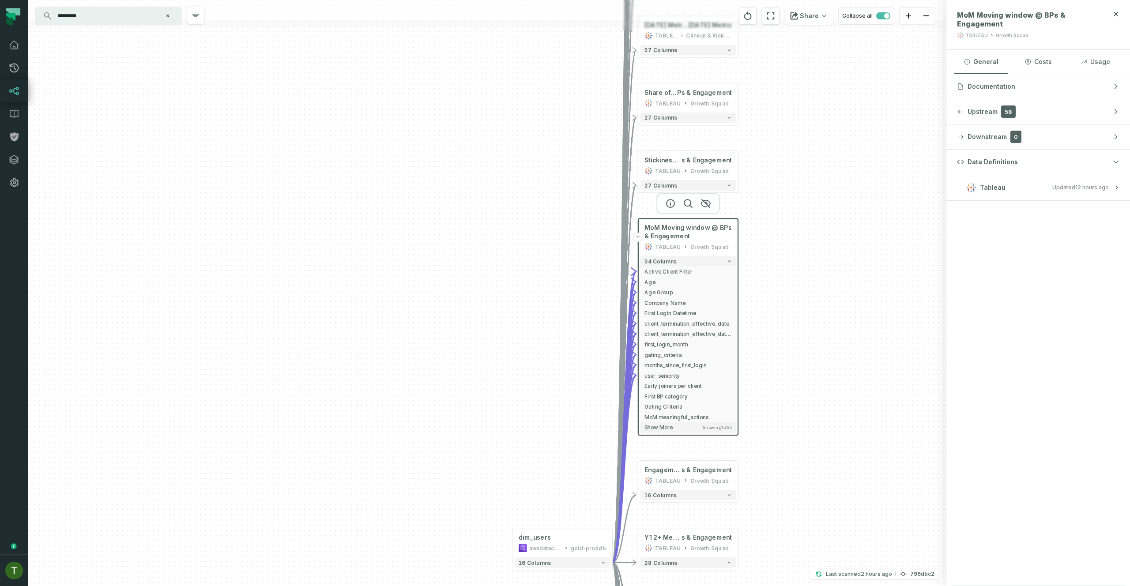
drag, startPoint x: 794, startPoint y: 355, endPoint x: 848, endPoint y: 289, distance: 84.9
click at [859, 306] on div "+ Custom SQL Query @ Product - Tech Kpis dashboard (New 2025) (ca3626d9) Custom…" at bounding box center [487, 293] width 918 height 586
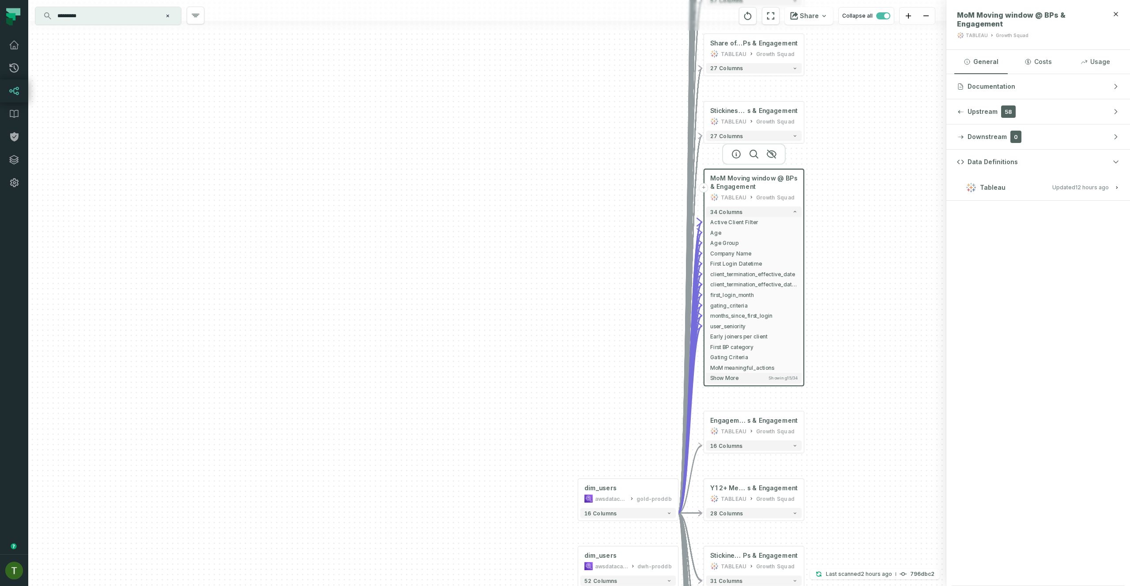
click at [706, 185] on button "+" at bounding box center [703, 187] width 9 height 9
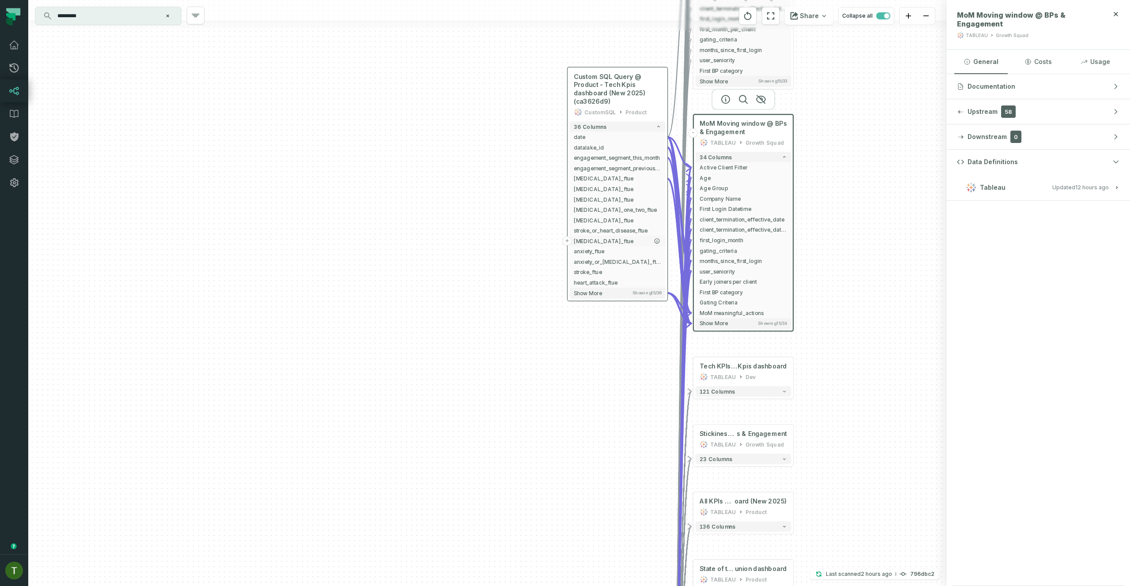
drag, startPoint x: 621, startPoint y: 295, endPoint x: 606, endPoint y: 231, distance: 65.6
click at [612, 258] on span "anxiety_or_depression_ftue" at bounding box center [617, 262] width 87 height 8
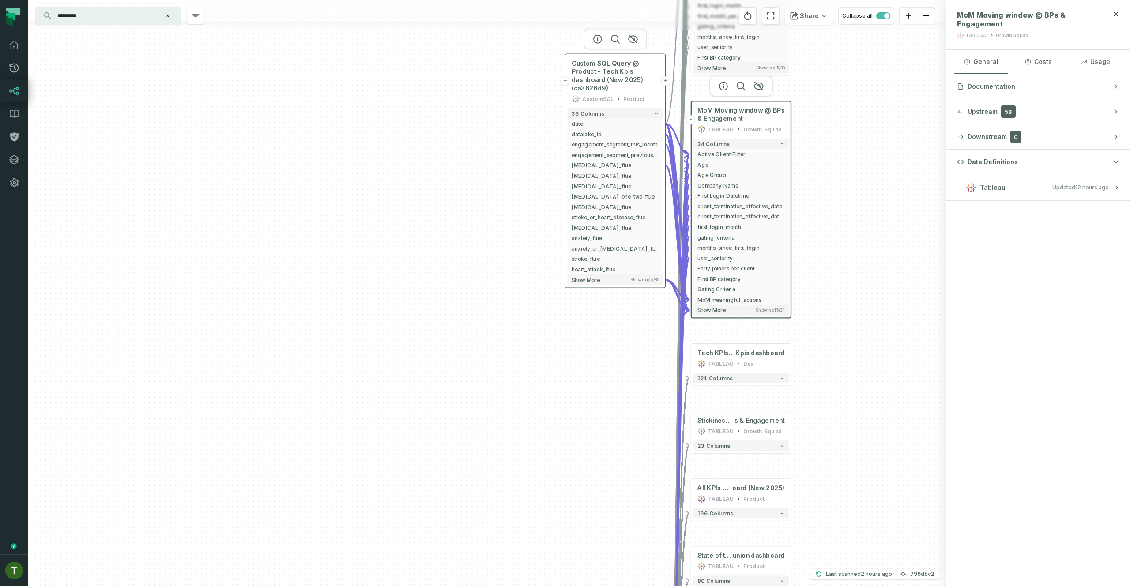
click at [566, 80] on button "+" at bounding box center [564, 80] width 9 height 9
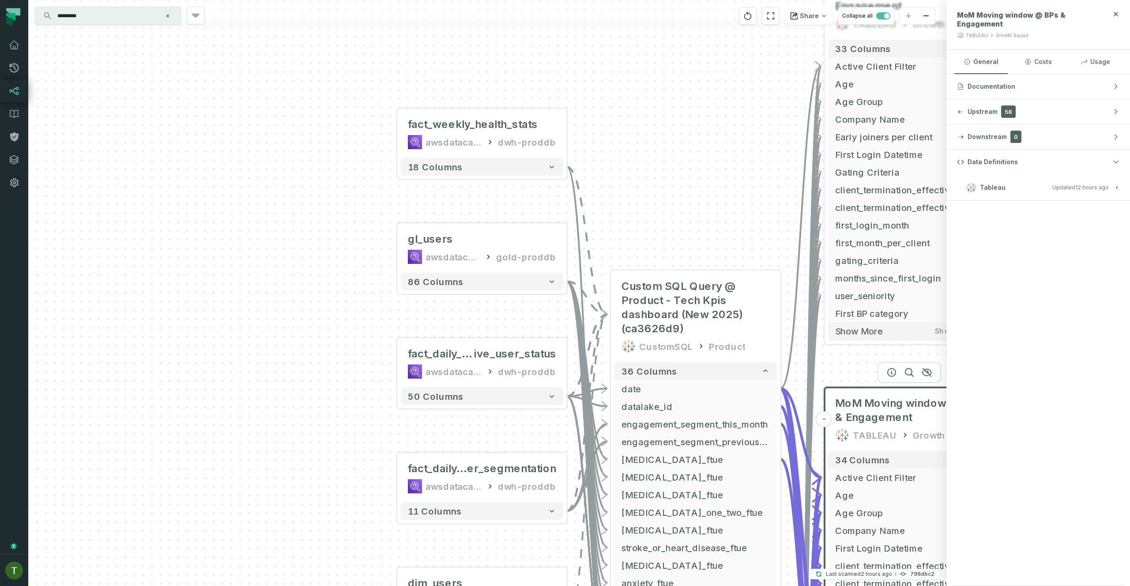
drag, startPoint x: 665, startPoint y: 210, endPoint x: 636, endPoint y: 118, distance: 96.7
click at [639, 131] on div "... fact_weekly_health_stats awsdatacatalog dwh-proddb ... 18 columns ... gl_us…" at bounding box center [487, 293] width 918 height 586
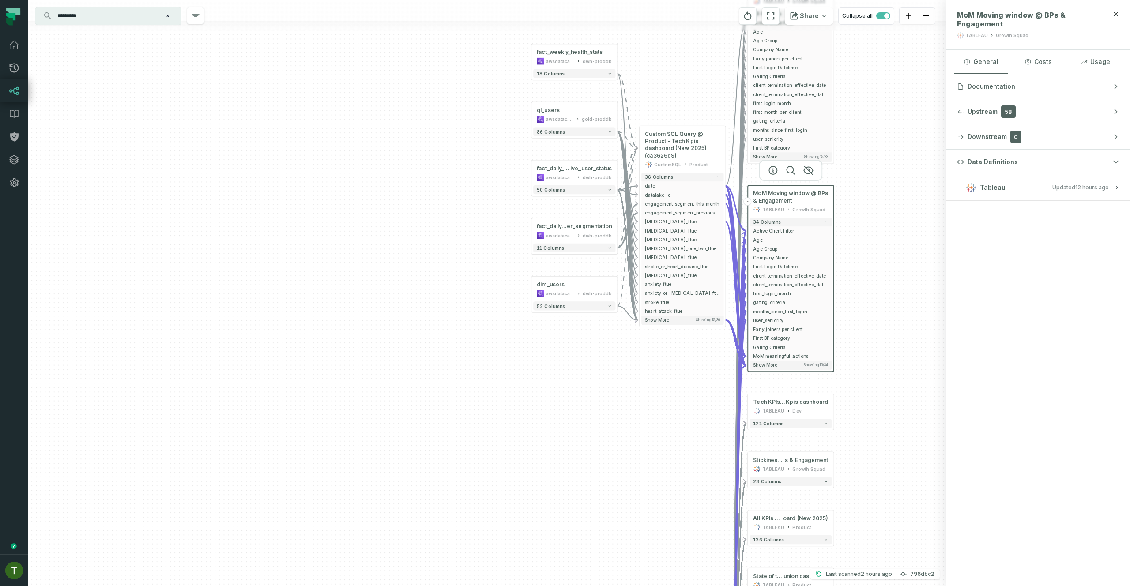
drag, startPoint x: 680, startPoint y: 449, endPoint x: 646, endPoint y: 335, distance: 118.5
click at [650, 340] on div "+ fact_weekly_health_stats awsdatacatalog dwh-proddb + 18 columns + gl_users aw…" at bounding box center [487, 293] width 918 height 586
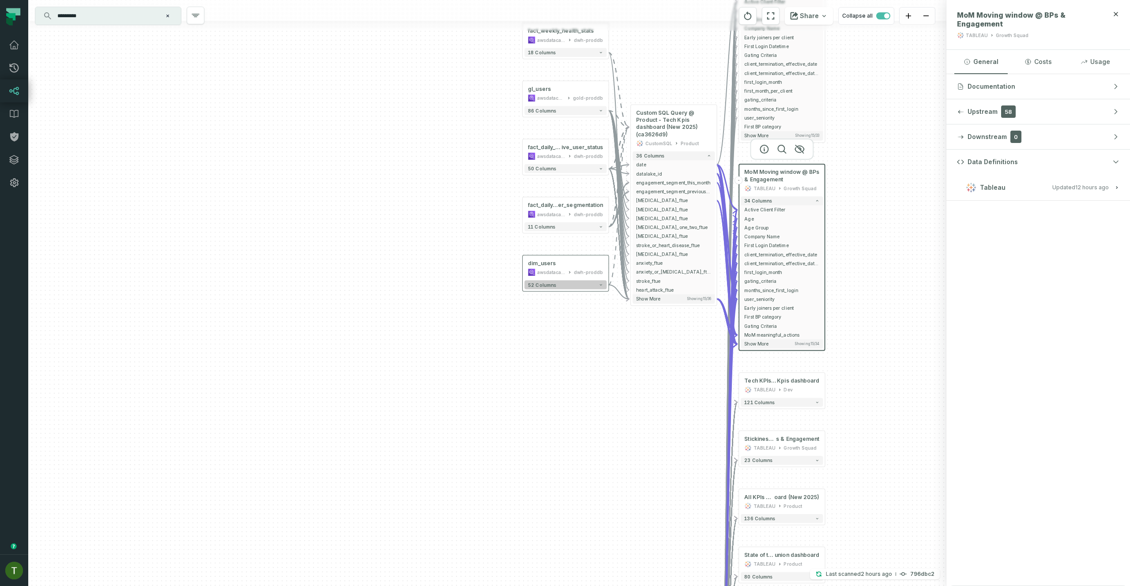
click at [576, 287] on button "52 columns" at bounding box center [565, 284] width 82 height 9
click at [578, 285] on button "52 columns" at bounding box center [565, 284] width 82 height 9
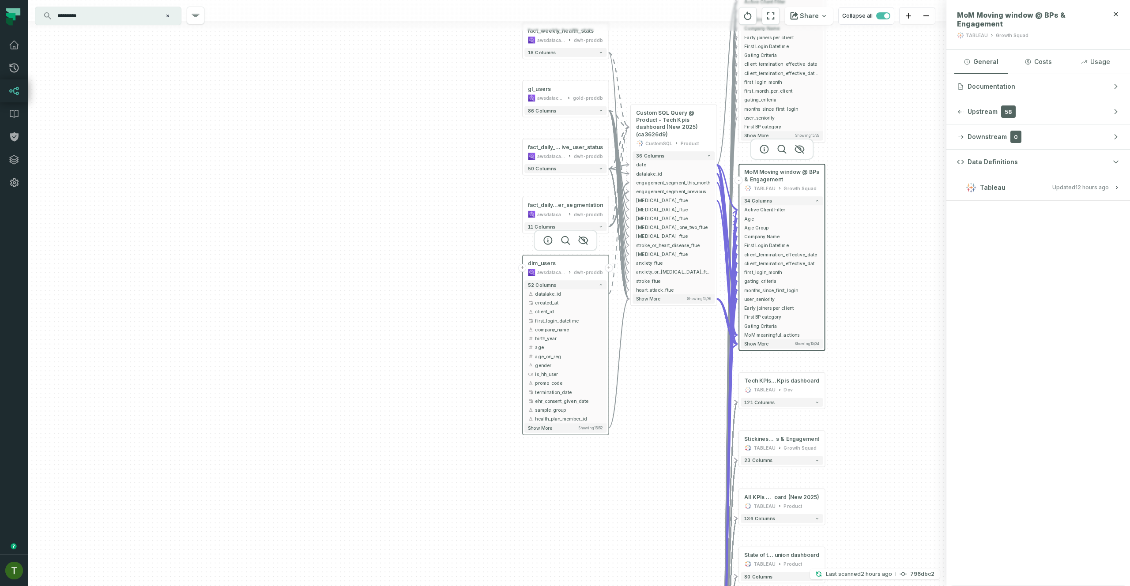
click at [580, 274] on div "dwh-proddb" at bounding box center [589, 272] width 30 height 7
click at [558, 263] on div "dim_users" at bounding box center [564, 262] width 75 height 7
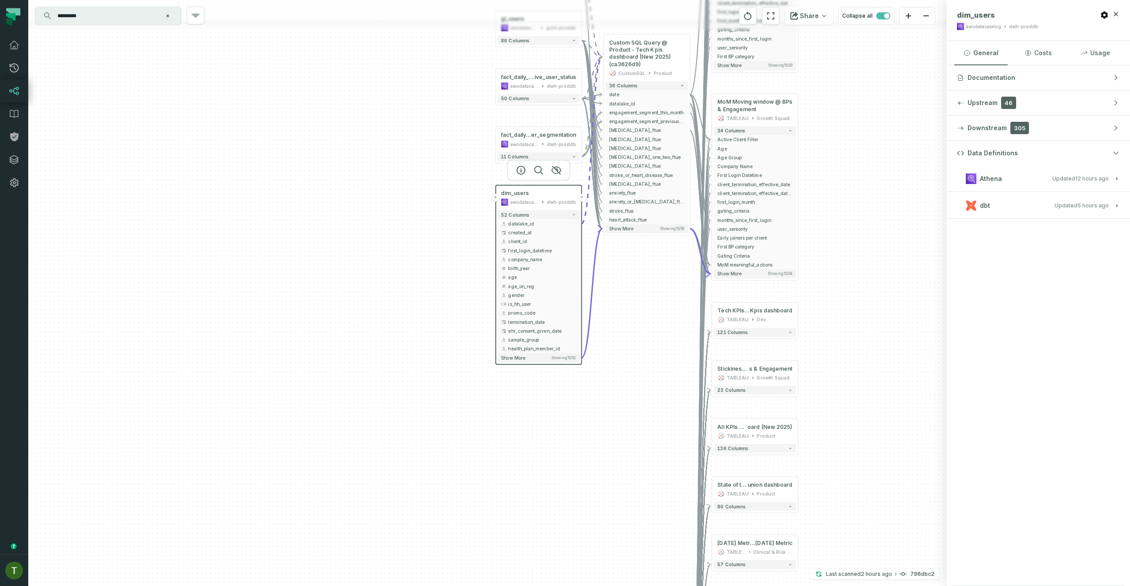
drag, startPoint x: 706, startPoint y: 398, endPoint x: 682, endPoint y: 160, distance: 239.1
click at [682, 160] on div "+ fact_weekly_health_stats awsdatacatalog dwh-proddb + 18 columns + gl_users aw…" at bounding box center [487, 293] width 918 height 586
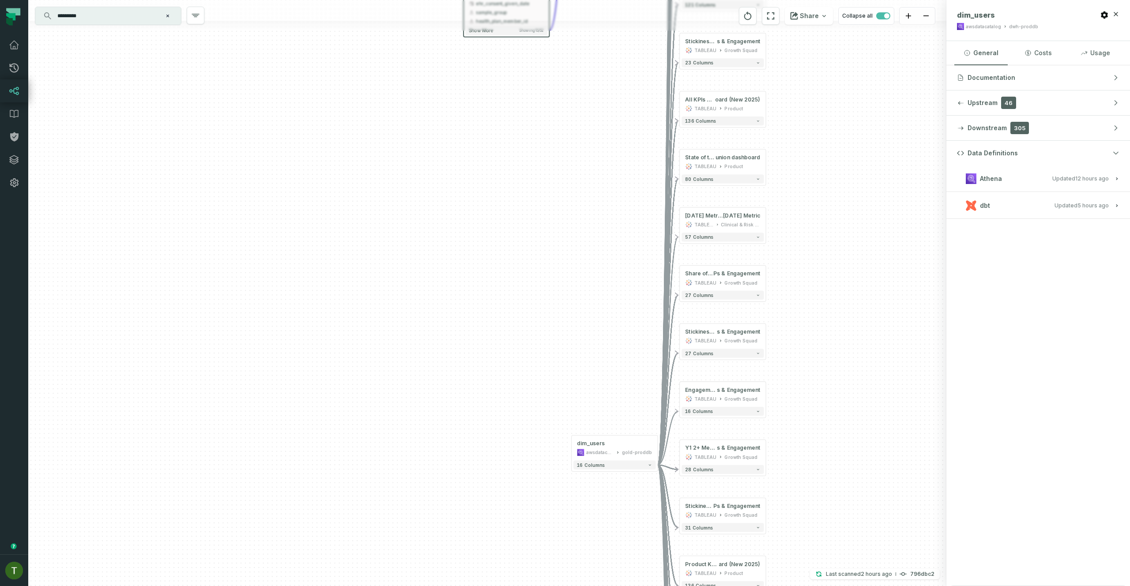
drag, startPoint x: 657, startPoint y: 265, endPoint x: 632, endPoint y: 36, distance: 230.4
click at [629, 23] on div "+ fact_weekly_health_stats awsdatacatalog dwh-proddb + 18 columns + gl_users aw…" at bounding box center [487, 293] width 918 height 586
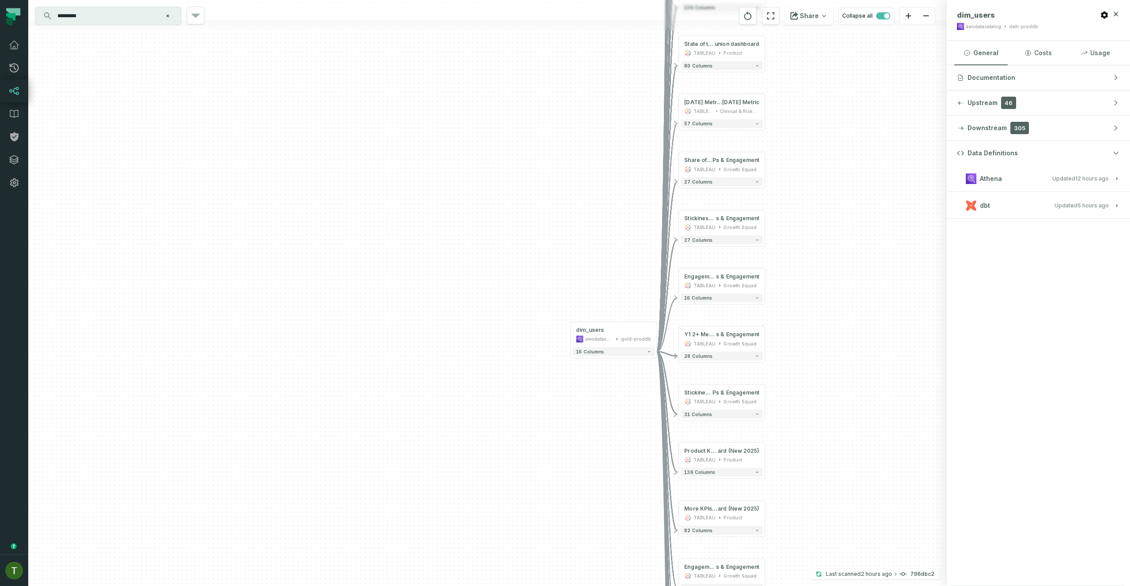
click at [628, 221] on div "+ fact_weekly_health_stats awsdatacatalog dwh-proddb + 18 columns + gl_users aw…" at bounding box center [487, 293] width 918 height 586
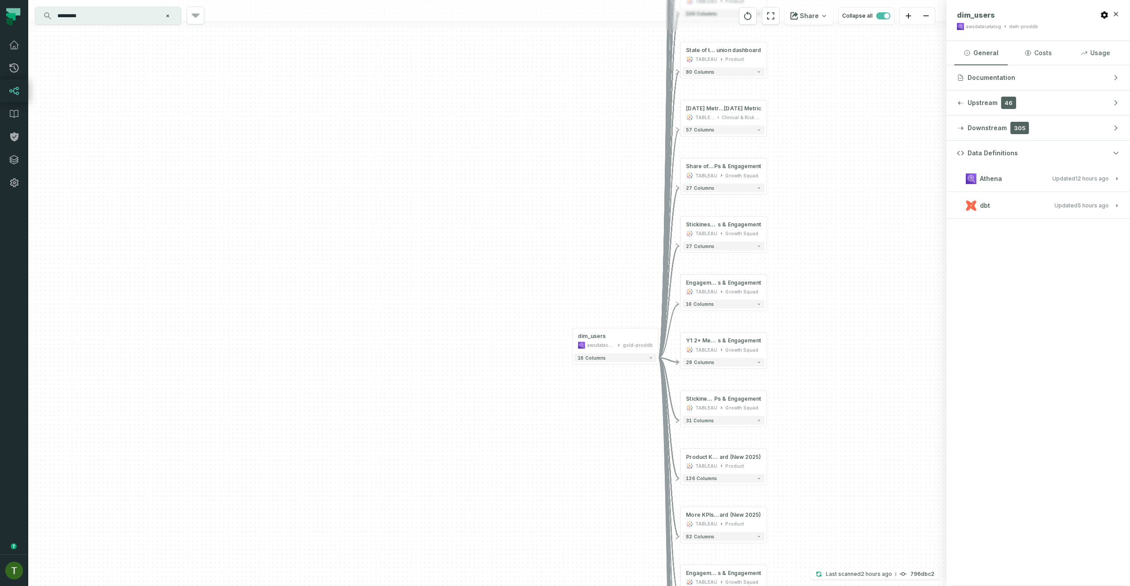
drag, startPoint x: 613, startPoint y: 235, endPoint x: 629, endPoint y: 298, distance: 65.0
click at [622, 271] on div "+ fact_weekly_health_stats awsdatacatalog dwh-proddb + 18 columns + gl_users aw…" at bounding box center [487, 293] width 918 height 586
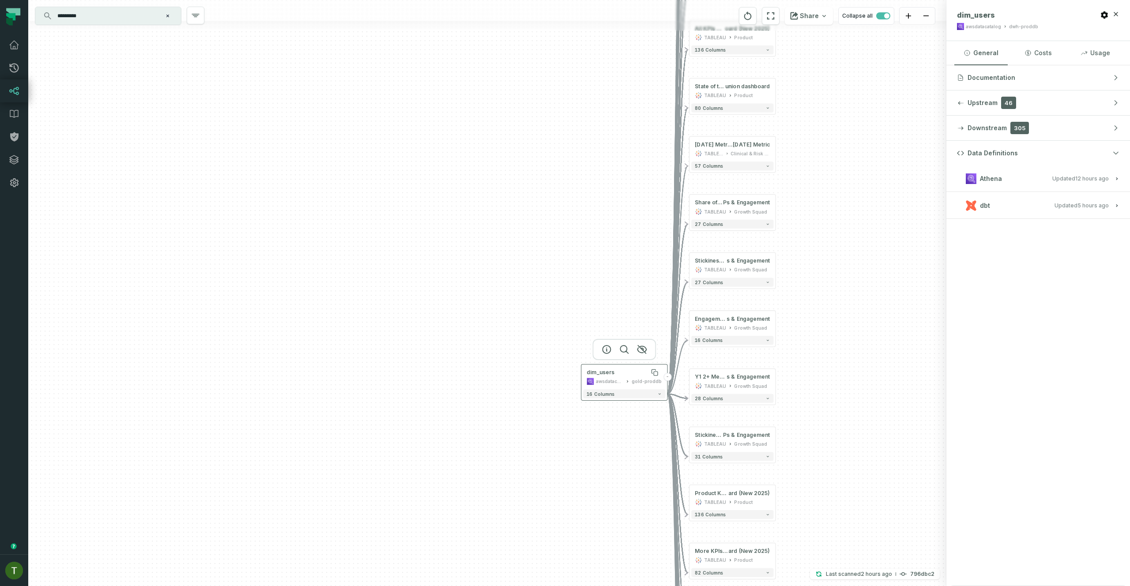
click at [627, 372] on div "dim_users" at bounding box center [623, 372] width 75 height 7
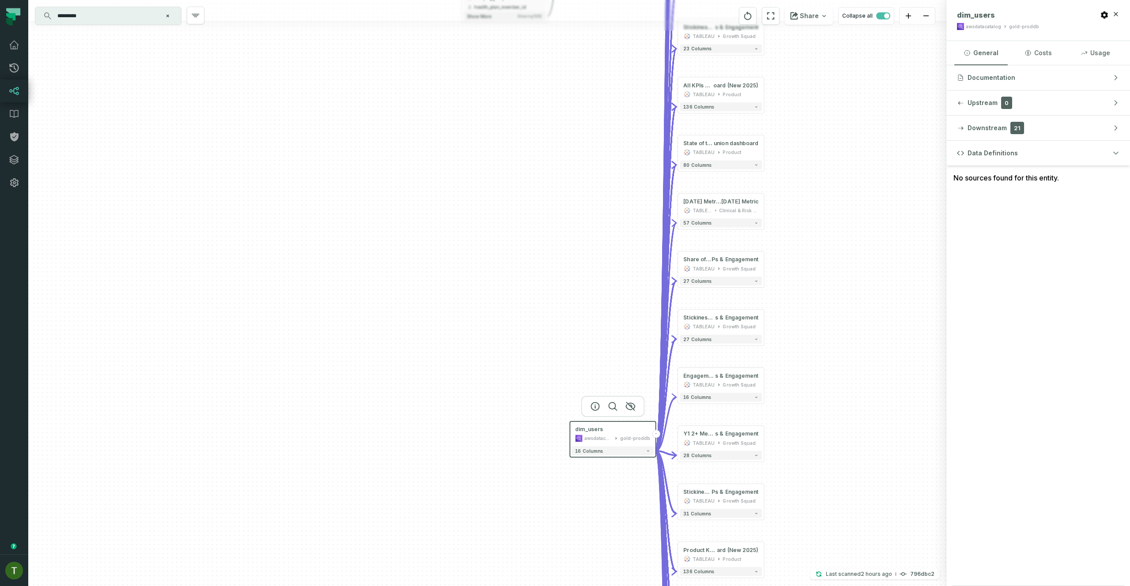
drag, startPoint x: 594, startPoint y: 305, endPoint x: 574, endPoint y: 309, distance: 21.1
click at [567, 388] on div "+ fact_weekly_health_stats awsdatacatalog dwh-proddb + 18 columns + gl_users aw…" at bounding box center [487, 293] width 918 height 586
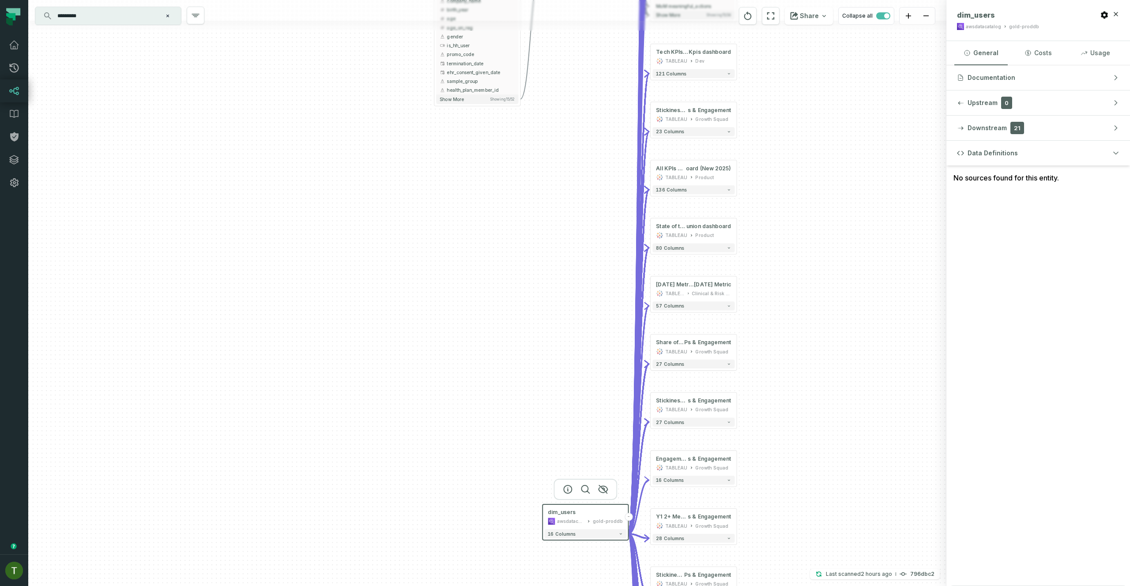
drag, startPoint x: 556, startPoint y: 242, endPoint x: 542, endPoint y: 346, distance: 105.0
click at [543, 375] on div "+ fact_weekly_health_stats awsdatacatalog dwh-proddb + 18 columns + gl_users aw…" at bounding box center [487, 293] width 918 height 586
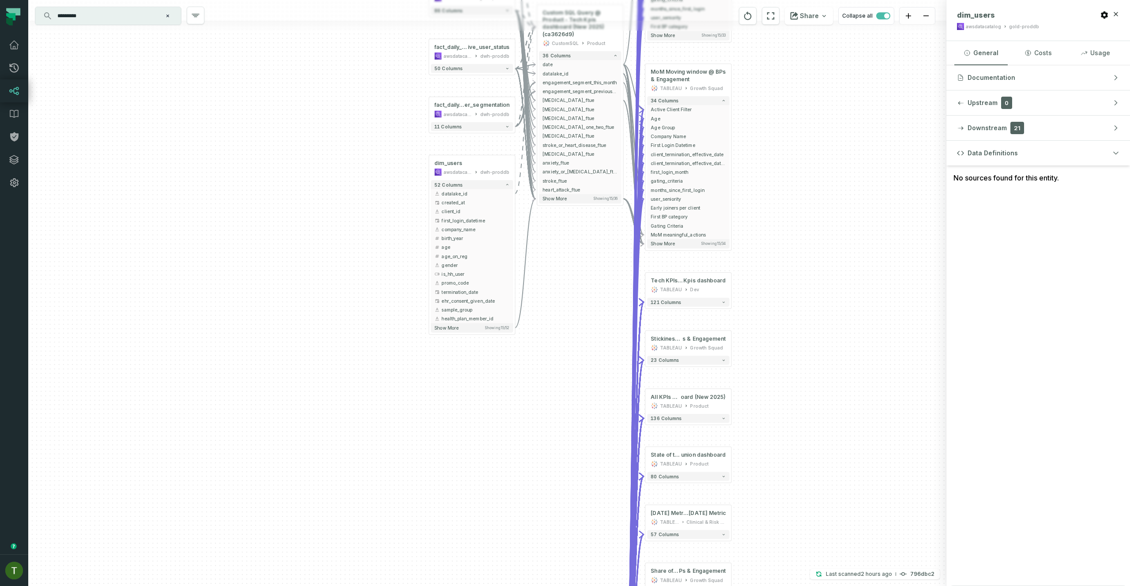
drag, startPoint x: 534, startPoint y: 279, endPoint x: 551, endPoint y: 405, distance: 127.3
click at [550, 410] on div "+ fact_weekly_health_stats awsdatacatalog dwh-proddb + 18 columns + gl_users aw…" at bounding box center [487, 293] width 918 height 586
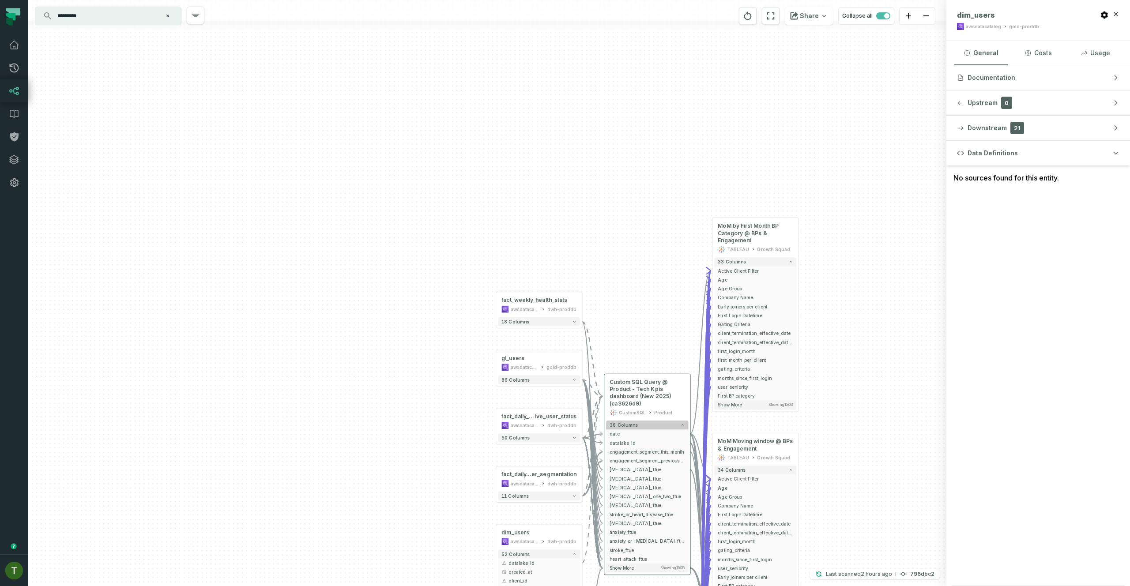
drag, startPoint x: 567, startPoint y: 177, endPoint x: 618, endPoint y: 423, distance: 250.9
click at [618, 423] on span "36 columns" at bounding box center [623, 424] width 28 height 5
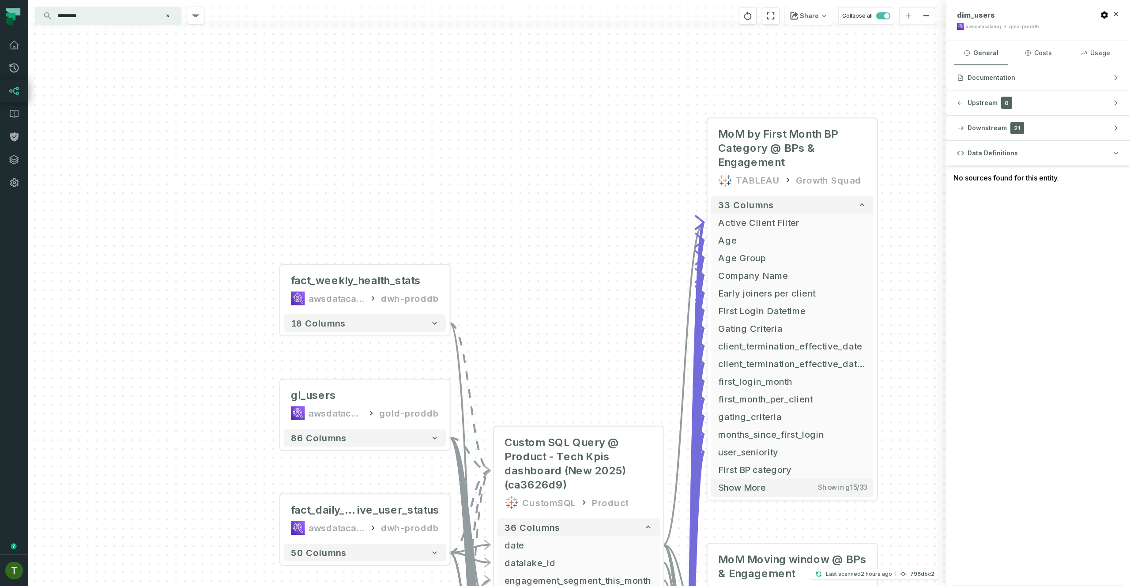
click at [747, 20] on icon "reset" at bounding box center [748, 16] width 10 height 11
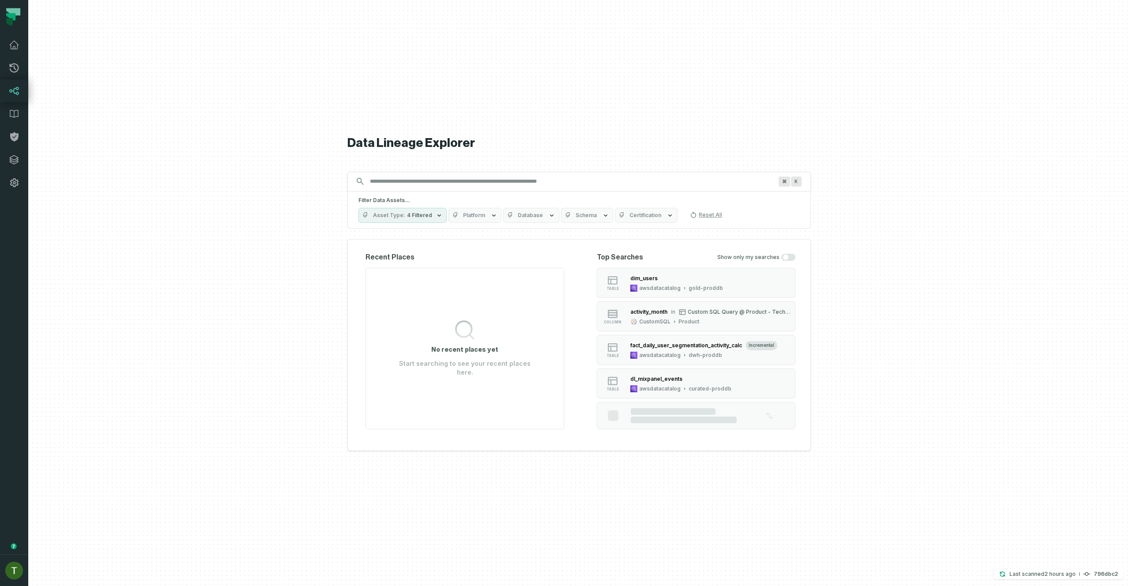
click at [370, 170] on div "Data Lineage Explorer Search for assets across the organization ⌘ K Filter Data…" at bounding box center [578, 293] width 463 height 586
paste input "**********"
click at [390, 184] on div "Data Lineage Explorer Search for assets across the organization ⌘ K Filter Data…" at bounding box center [578, 293] width 463 height 586
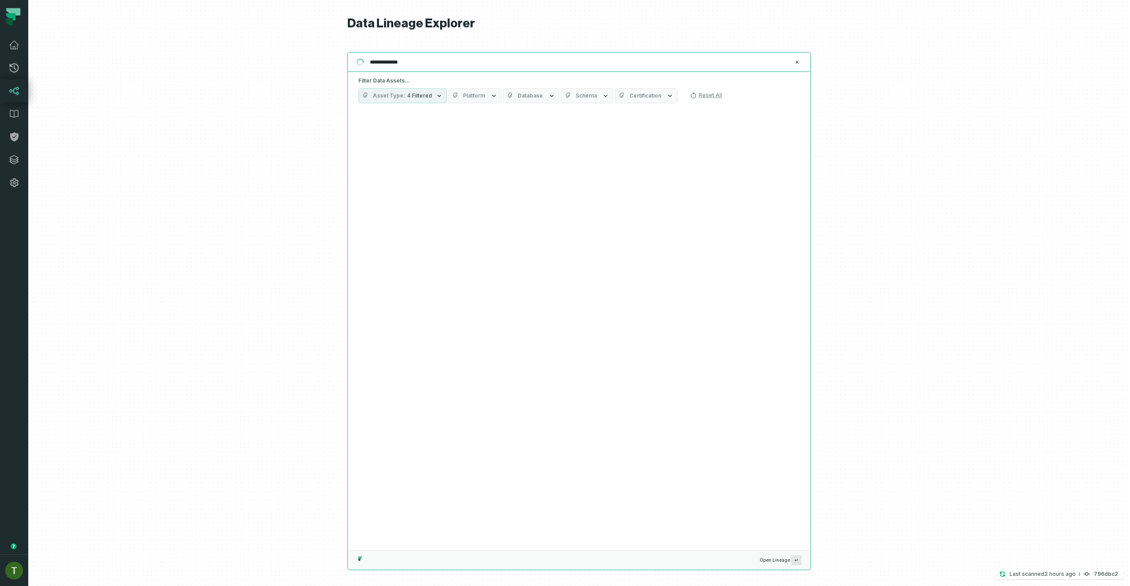
type input "**********"
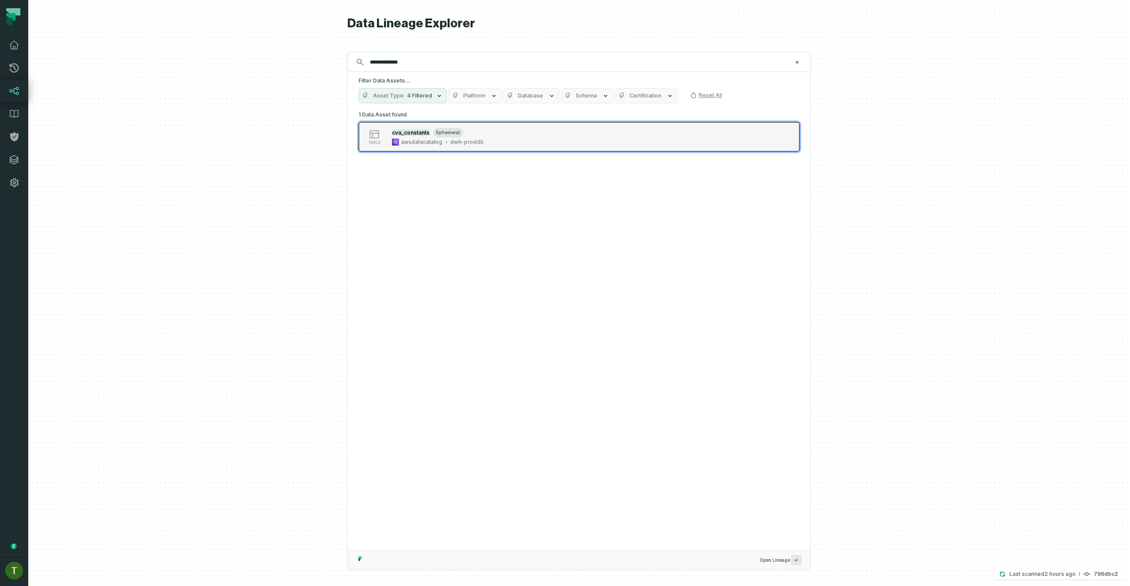
click at [445, 145] on div "awsdatacatalog dwh-proddb" at bounding box center [438, 142] width 92 height 7
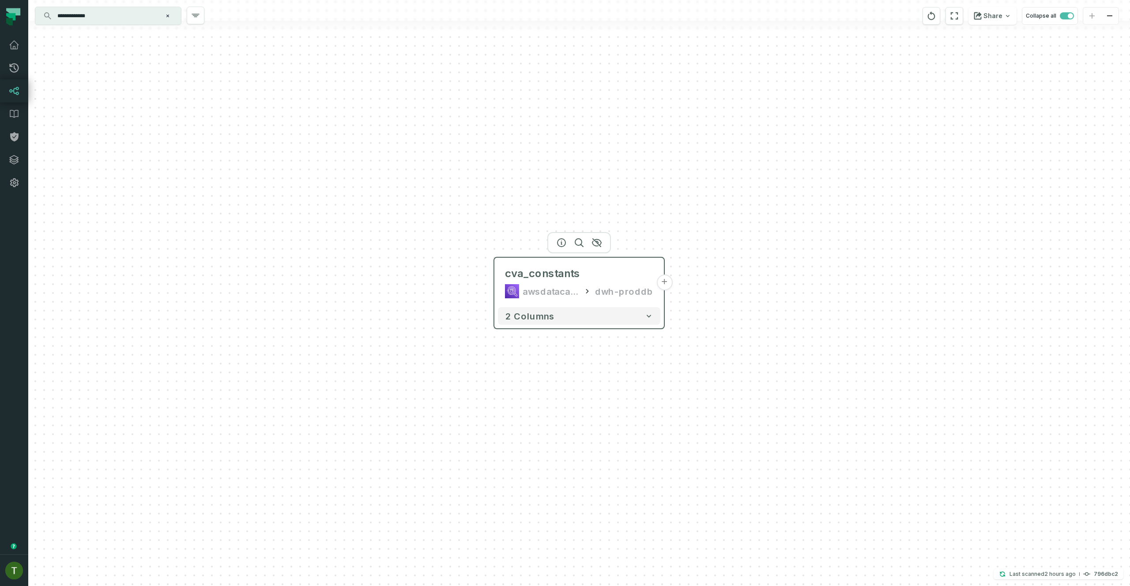
click at [660, 283] on button "+" at bounding box center [664, 282] width 16 height 16
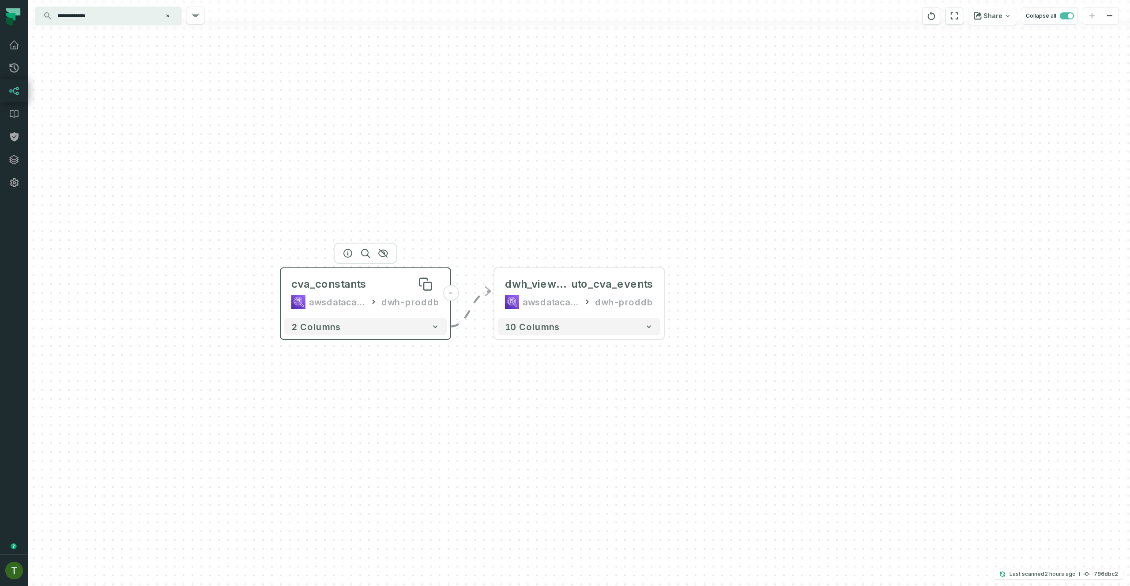
click at [398, 285] on div "cva_constants" at bounding box center [365, 284] width 148 height 14
click at [530, 282] on span "dwh_view_hg_a" at bounding box center [538, 284] width 66 height 14
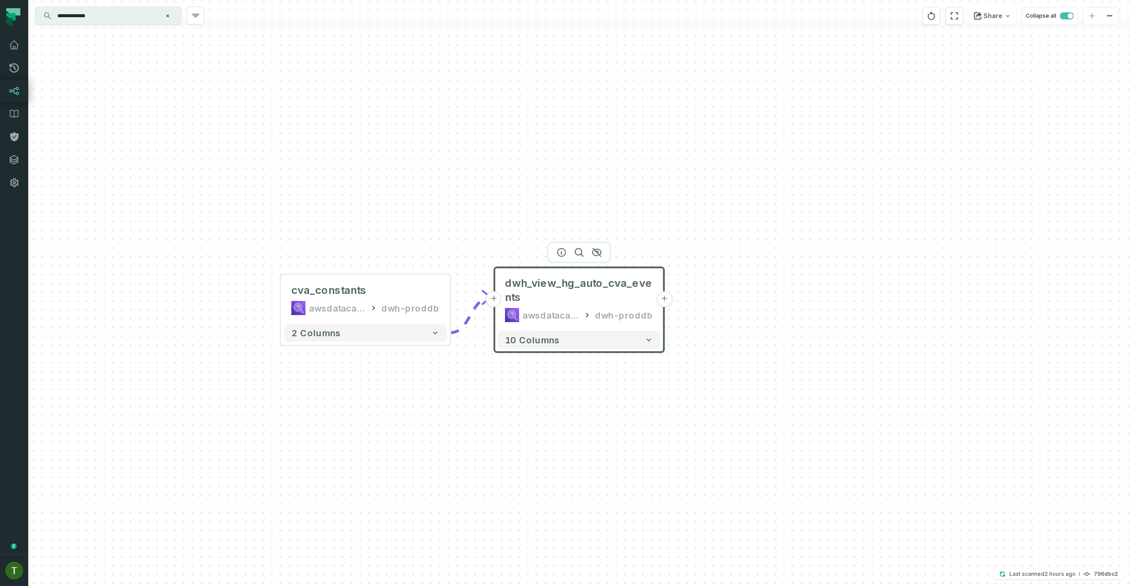
click at [565, 256] on div at bounding box center [579, 252] width 64 height 21
click at [562, 252] on icon "button" at bounding box center [560, 252] width 11 height 11
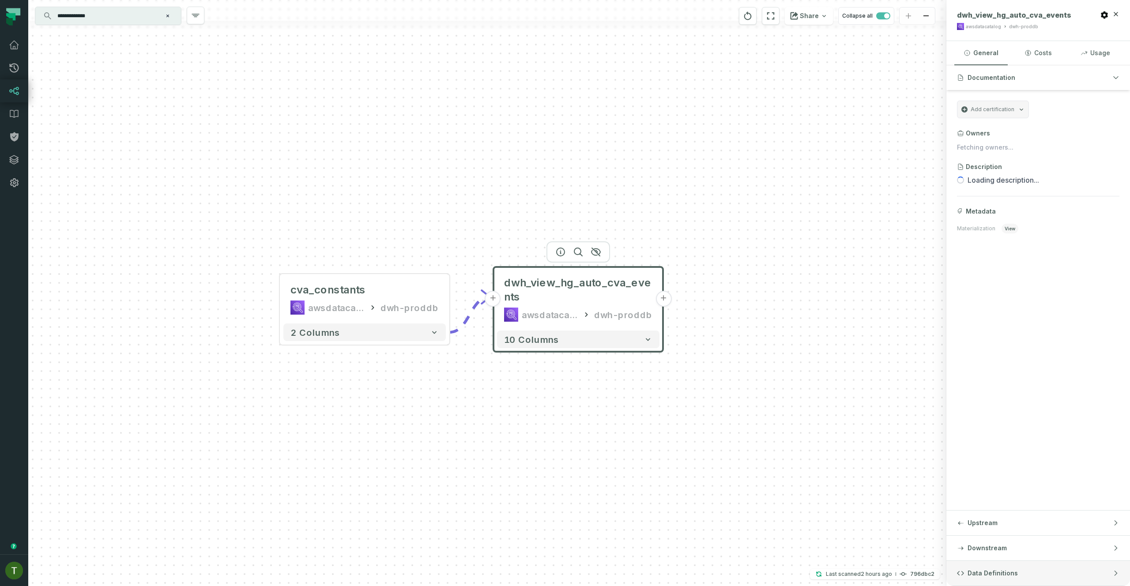
click at [1028, 563] on button "Data Definitions" at bounding box center [1038, 573] width 184 height 25
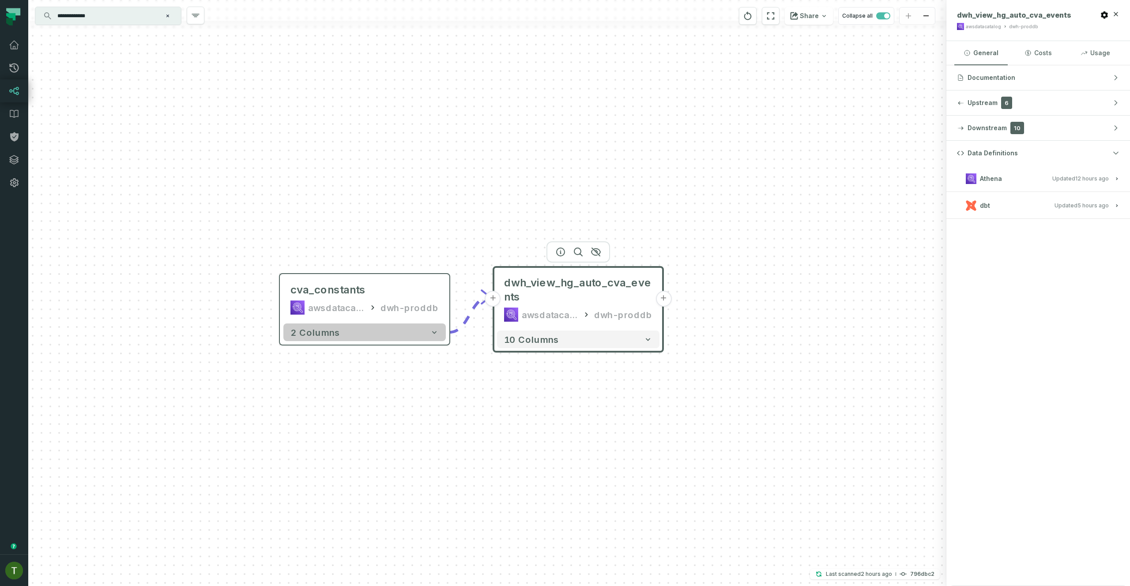
click at [407, 337] on button "2 columns" at bounding box center [364, 332] width 162 height 18
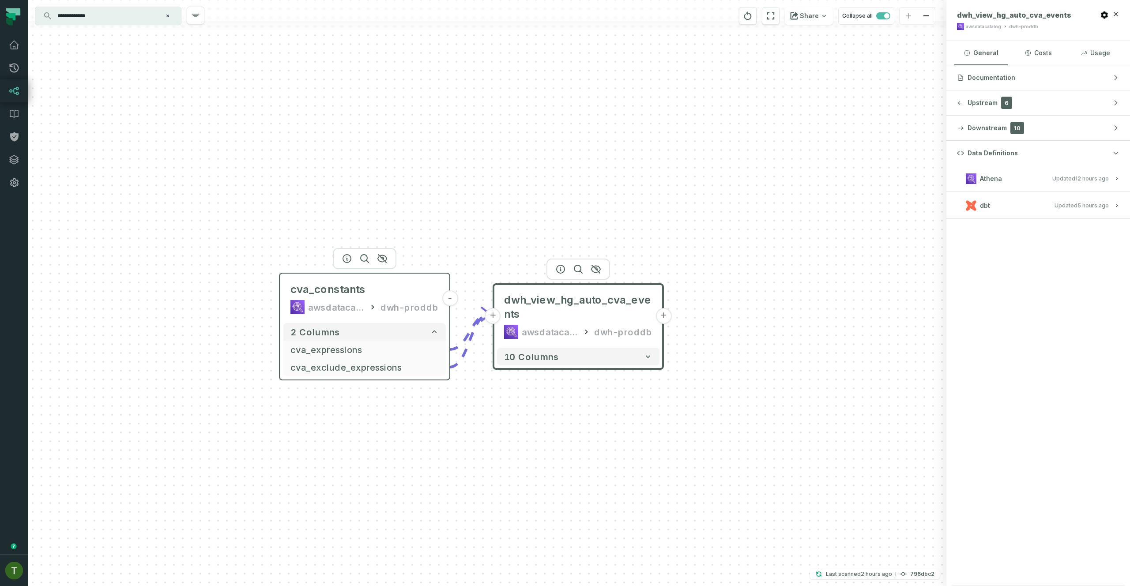
click at [383, 300] on div "awsdatacatalog dwh-proddb" at bounding box center [364, 307] width 148 height 14
click at [380, 282] on div "cva_constants awsdatacatalog dwh-proddb" at bounding box center [364, 298] width 162 height 42
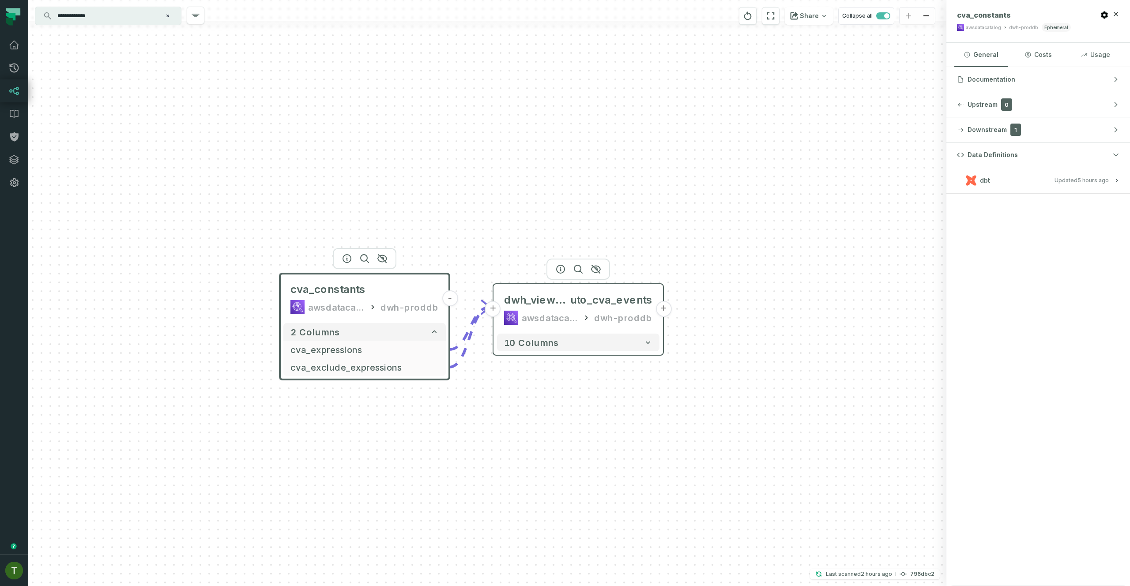
click at [549, 307] on div "dwh_view_hg_a uto_cva_events awsdatacatalog dwh-proddb" at bounding box center [578, 309] width 162 height 42
click at [563, 306] on span "dwh_view_hg_a" at bounding box center [537, 300] width 66 height 14
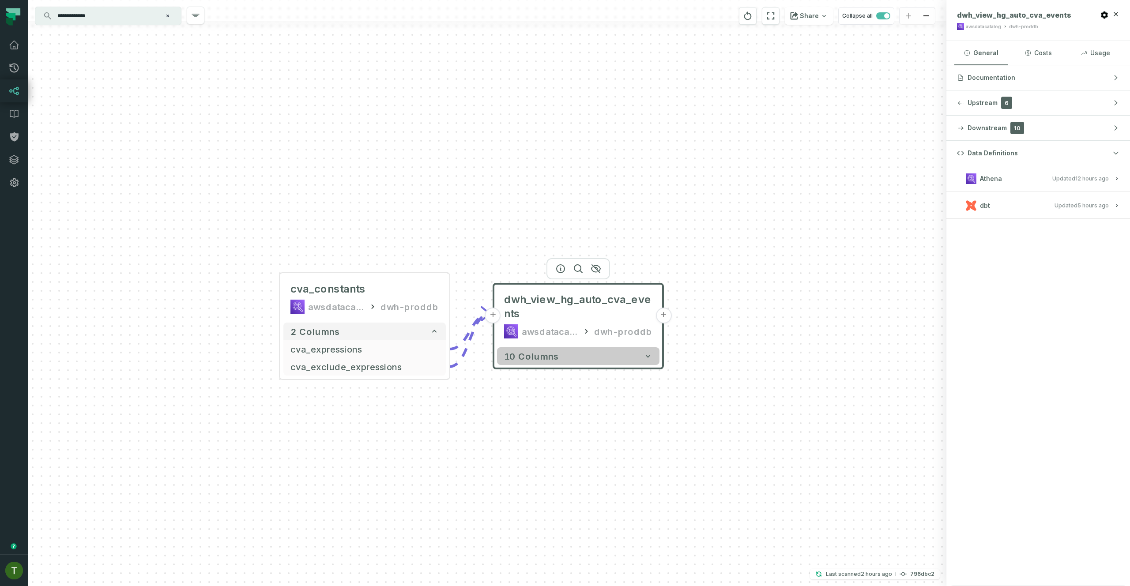
click at [576, 362] on button "10 columns" at bounding box center [578, 356] width 162 height 18
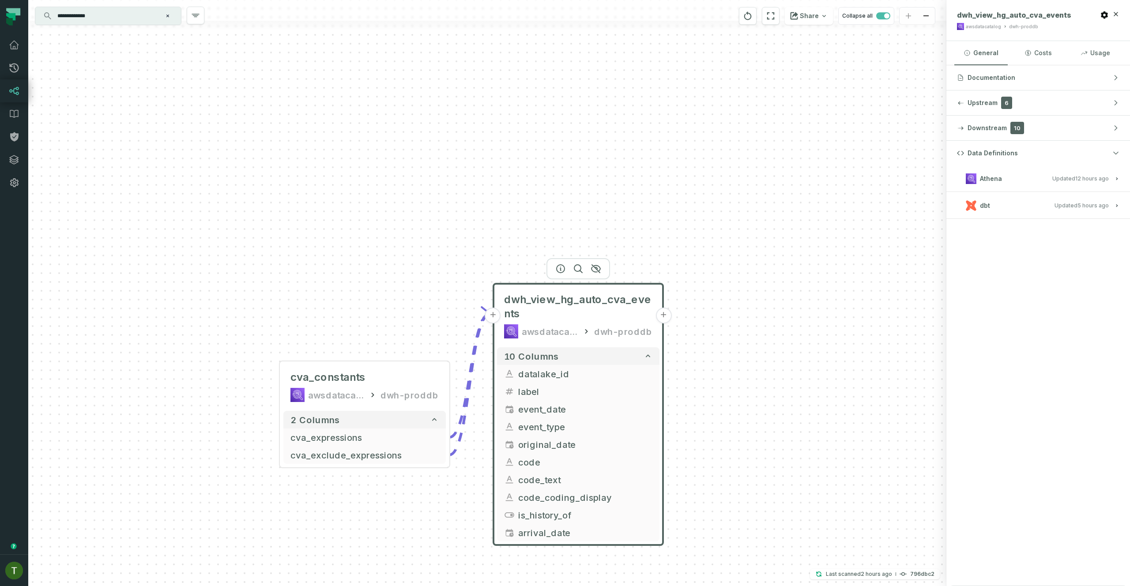
click at [1037, 174] on button "Athena Updated 9/11/2025, 1:02:07 AM" at bounding box center [1038, 179] width 162 height 12
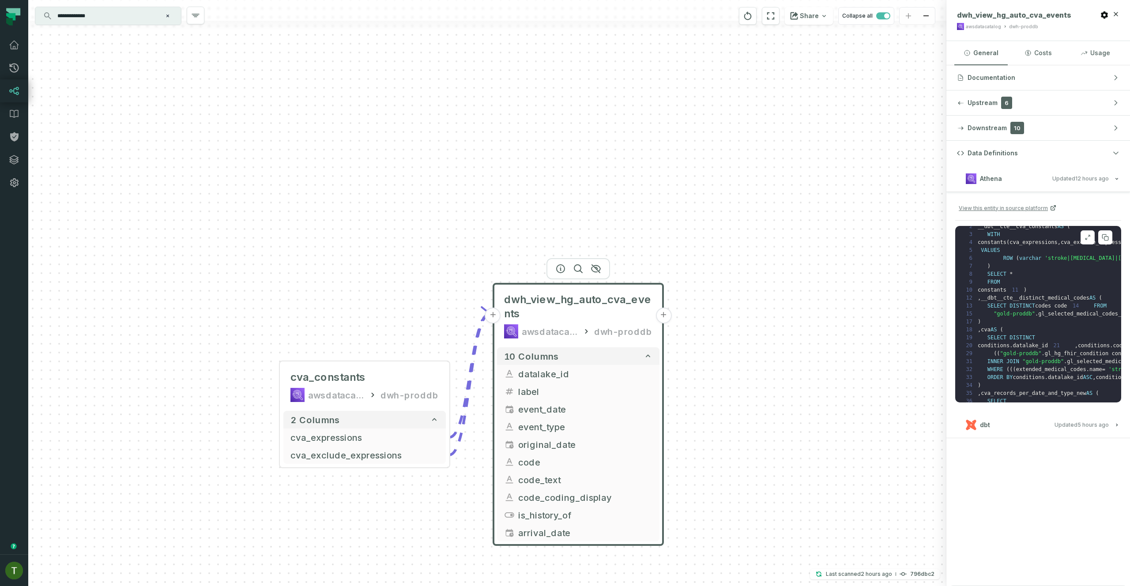
scroll to position [40, 0]
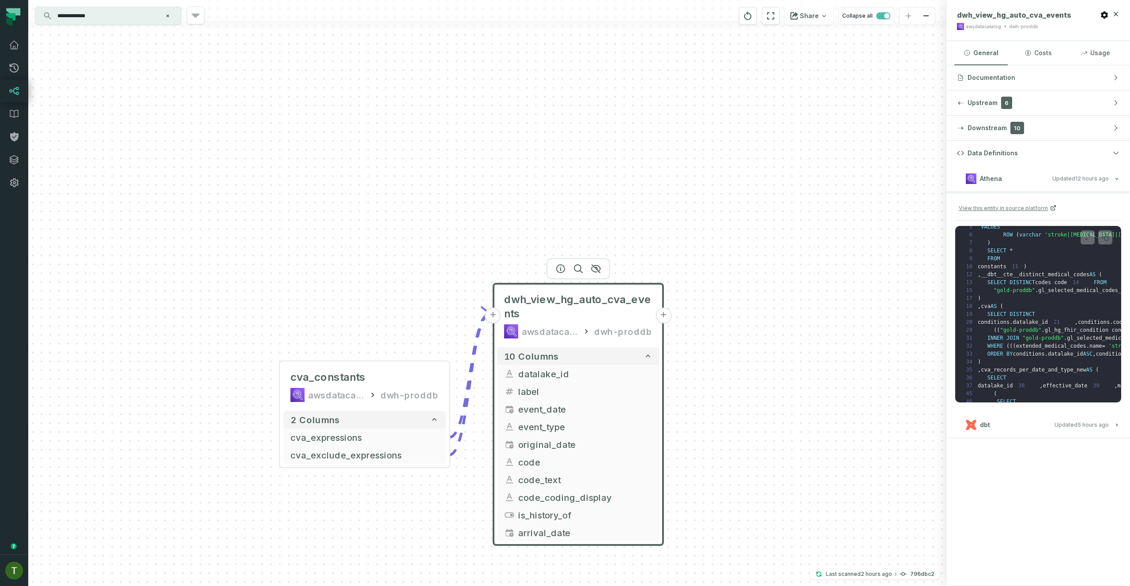
click at [1040, 422] on button "dbt Updated 9/11/2025, 7:31:03 AM" at bounding box center [1038, 425] width 162 height 12
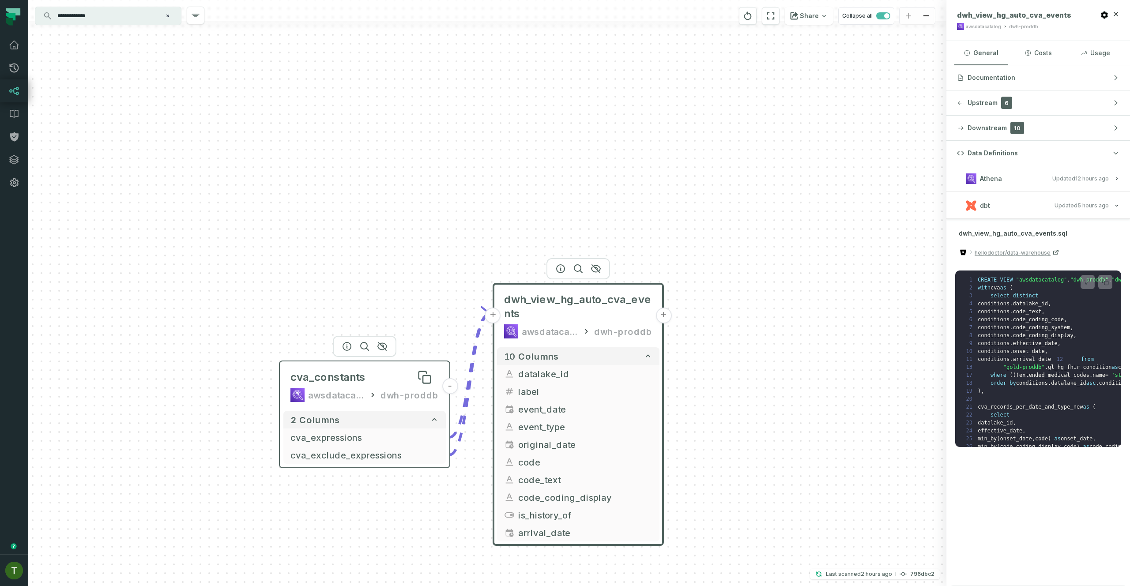
click at [394, 374] on div "cva_constants" at bounding box center [364, 377] width 148 height 14
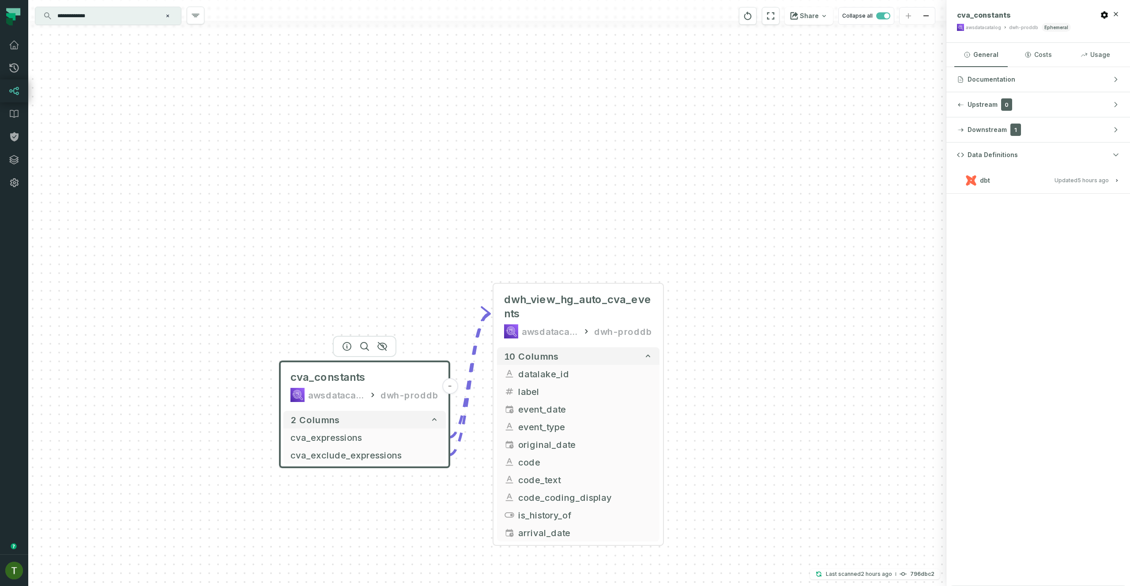
click at [1012, 188] on h3 "dbt Updated 9/11/2025, 7:31:03 AM" at bounding box center [1038, 180] width 184 height 26
click at [1016, 183] on button "dbt Updated 9/11/2025, 7:31:03 AM" at bounding box center [1038, 180] width 162 height 12
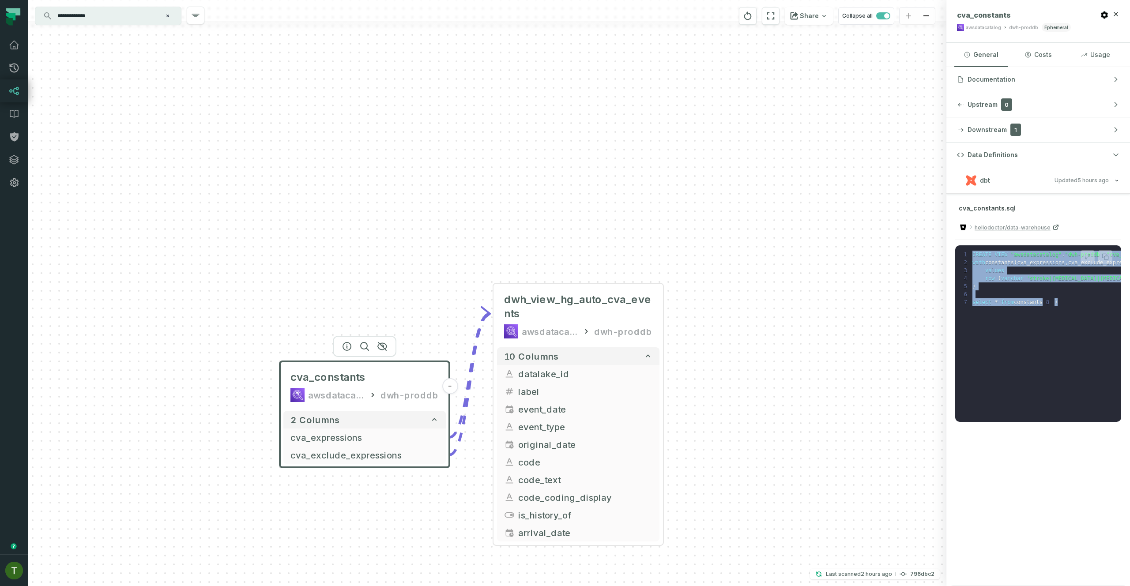
drag, startPoint x: 996, startPoint y: 415, endPoint x: 1058, endPoint y: 424, distance: 62.5
click at [1070, 427] on div "cva_constants.sql hellodoctor/data-warehouse 1 CREATE VIEW "awsdatacatalog" . "…" at bounding box center [1038, 312] width 184 height 237
drag, startPoint x: 1058, startPoint y: 424, endPoint x: 1039, endPoint y: 418, distance: 19.5
click at [1058, 424] on div "cva_constants.sql hellodoctor/data-warehouse 1 CREATE VIEW "awsdatacatalog" . "…" at bounding box center [1038, 312] width 184 height 237
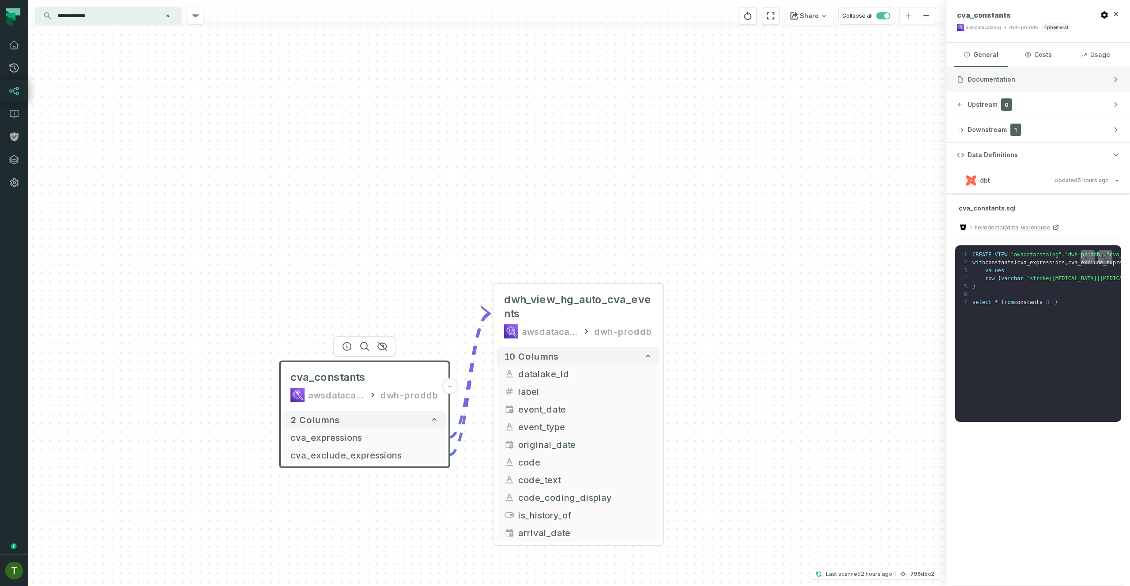
click at [999, 70] on button "Documentation" at bounding box center [1038, 79] width 184 height 25
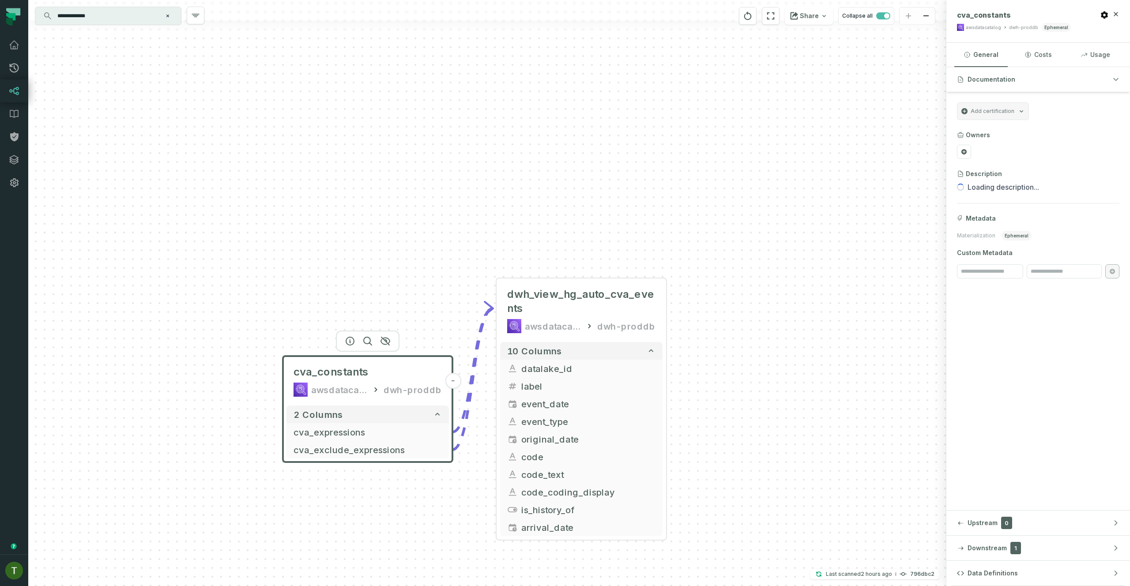
drag, startPoint x: 505, startPoint y: 246, endPoint x: 634, endPoint y: 133, distance: 171.1
click at [634, 133] on div "+ dwh_view_hg_auto_cva_events awsdatacatalog dwh-proddb + 10 columns + datalake…" at bounding box center [487, 293] width 918 height 586
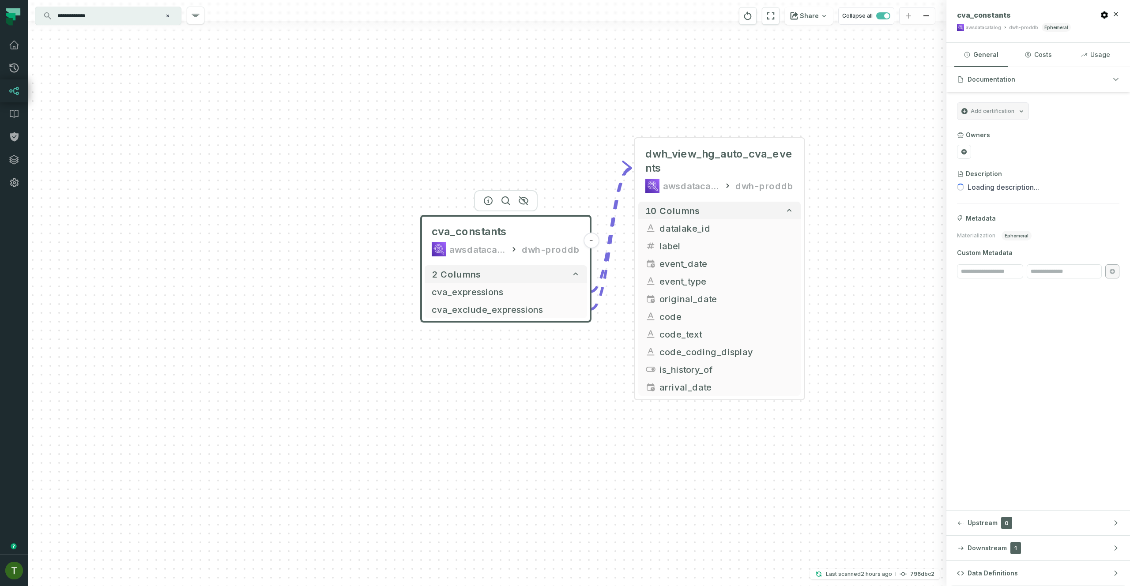
drag, startPoint x: 592, startPoint y: 117, endPoint x: 651, endPoint y: 96, distance: 62.2
click at [650, 94] on div "+ dwh_view_hg_auto_cva_events awsdatacatalog dwh-proddb + 10 columns + datalake…" at bounding box center [487, 293] width 918 height 586
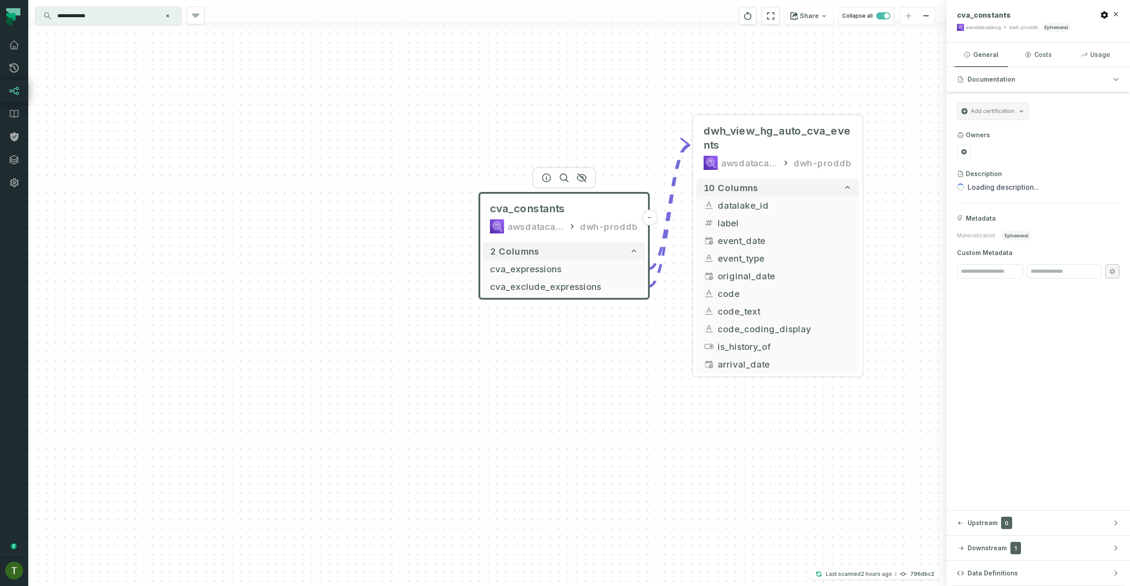
click at [143, 6] on div at bounding box center [487, 10] width 918 height 21
click at [143, 6] on div "**********" at bounding box center [487, 293] width 918 height 586
click at [141, 8] on div "**********" at bounding box center [108, 16] width 146 height 18
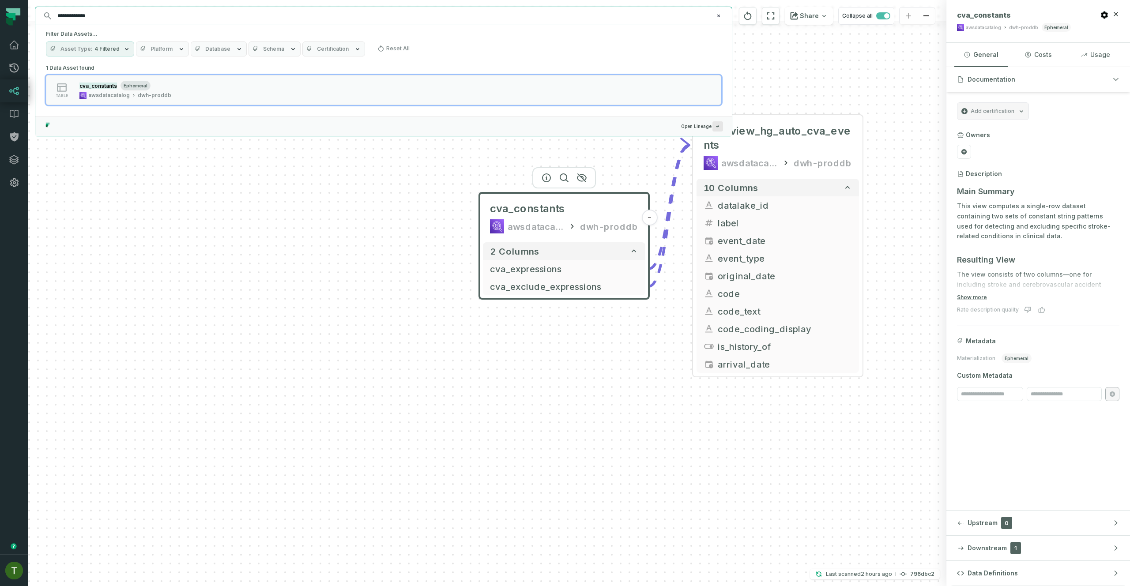
click at [140, 8] on div "**********" at bounding box center [383, 16] width 696 height 18
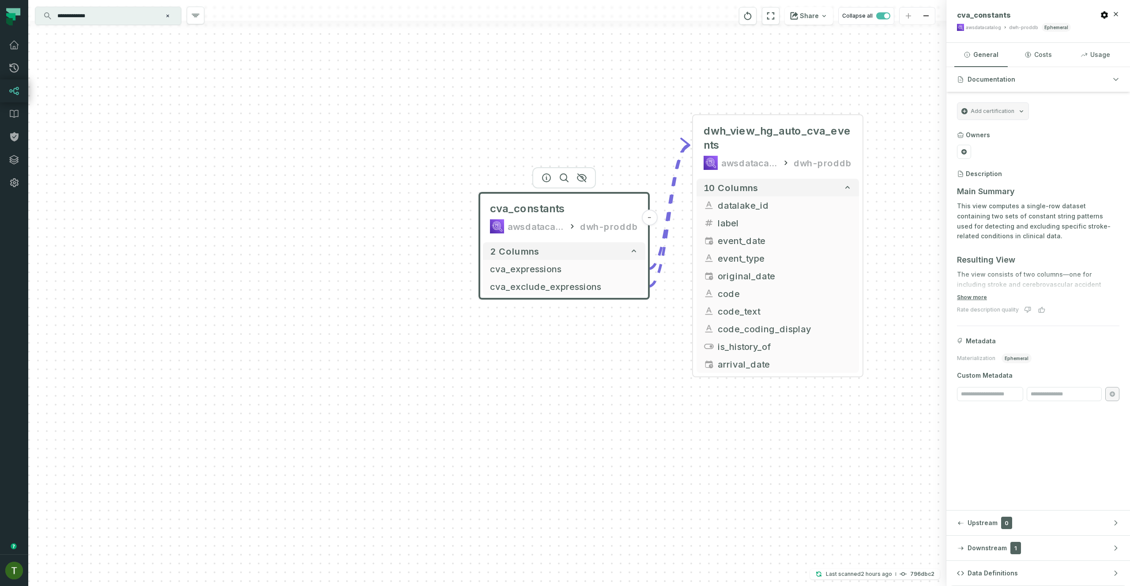
click at [137, 11] on input "**********" at bounding box center [107, 16] width 110 height 14
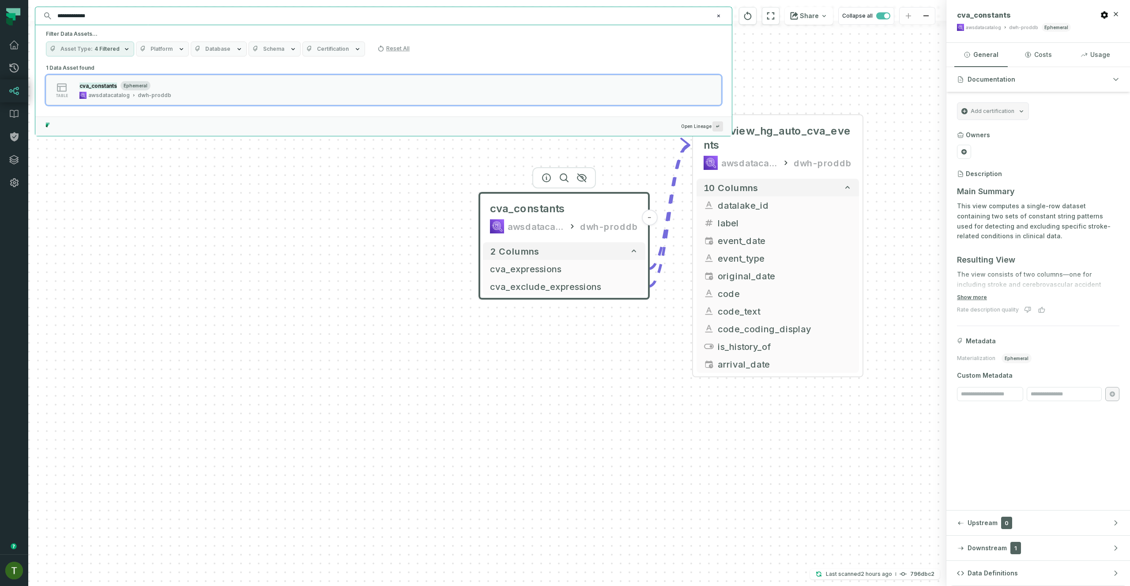
click at [134, 13] on input "**********" at bounding box center [382, 16] width 661 height 14
paste input "******"
type input "**********"
click at [142, 86] on div "v_stg_user_bp_stats" at bounding box center [125, 85] width 92 height 9
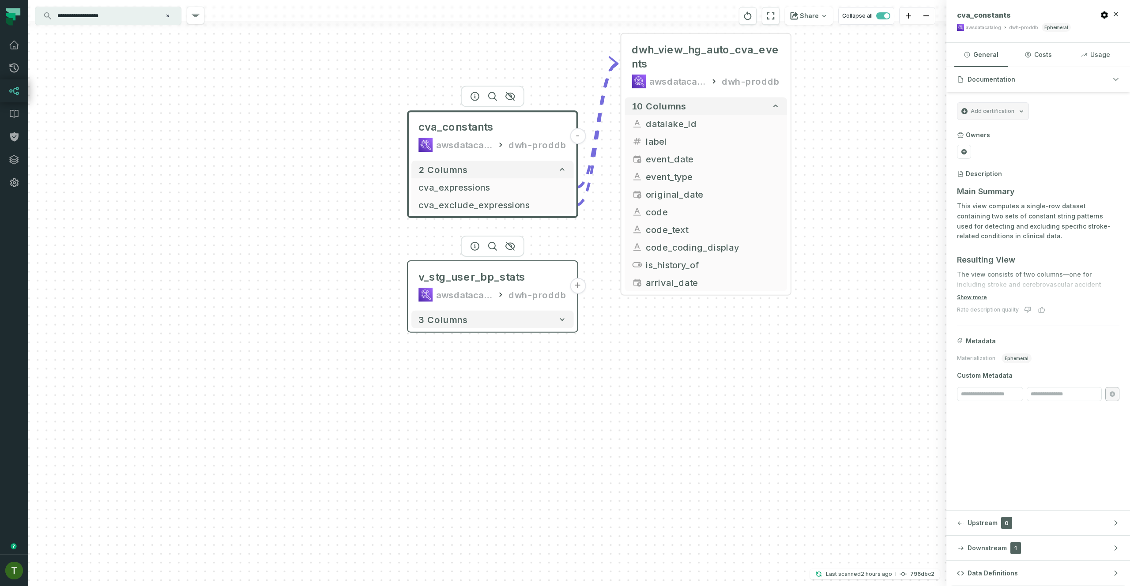
click at [547, 304] on div "v_stg_user_bp_stats awsdatacatalog dwh-proddb" at bounding box center [492, 286] width 162 height 42
click at [537, 289] on div "dwh-proddb" at bounding box center [537, 295] width 58 height 14
click at [522, 284] on div "v_stg_user_bp_stats" at bounding box center [492, 277] width 148 height 14
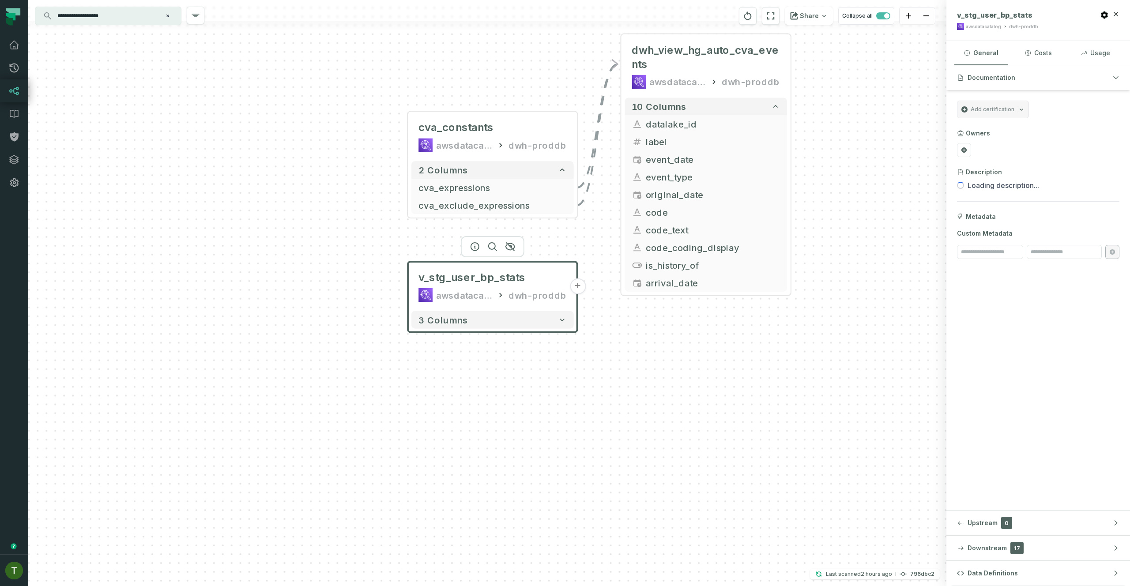
click at [481, 109] on div "+ dwh_view_hg_auto_cva_events awsdatacatalog dwh-proddb + 10 columns + datalake…" at bounding box center [487, 293] width 918 height 586
click at [483, 121] on span "cva_constants" at bounding box center [455, 127] width 75 height 14
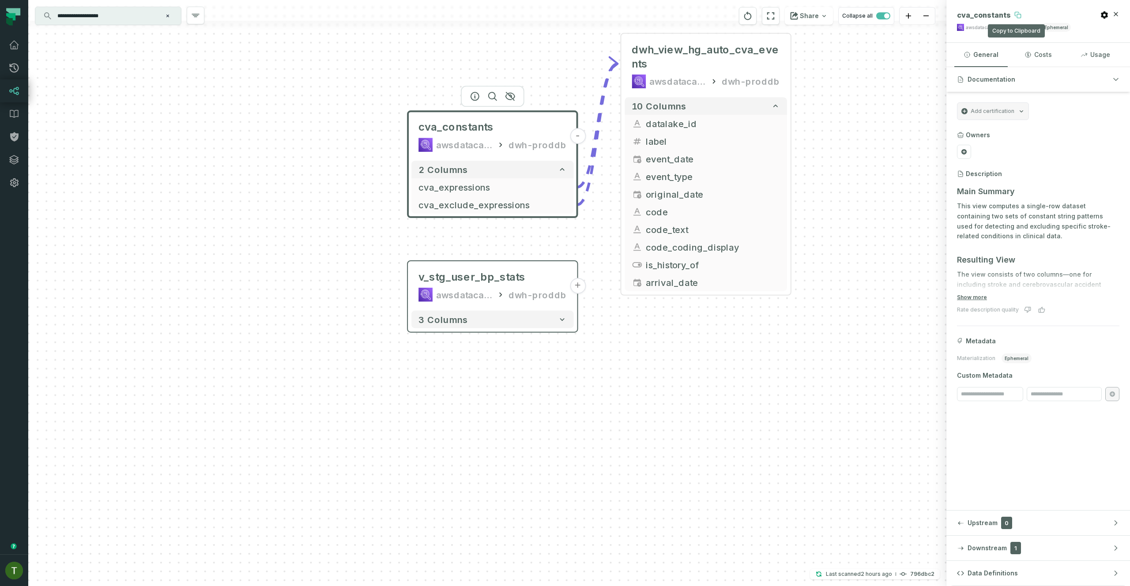
click at [1014, 12] on icon at bounding box center [1017, 14] width 7 height 7
click at [130, 16] on input "**********" at bounding box center [107, 16] width 110 height 14
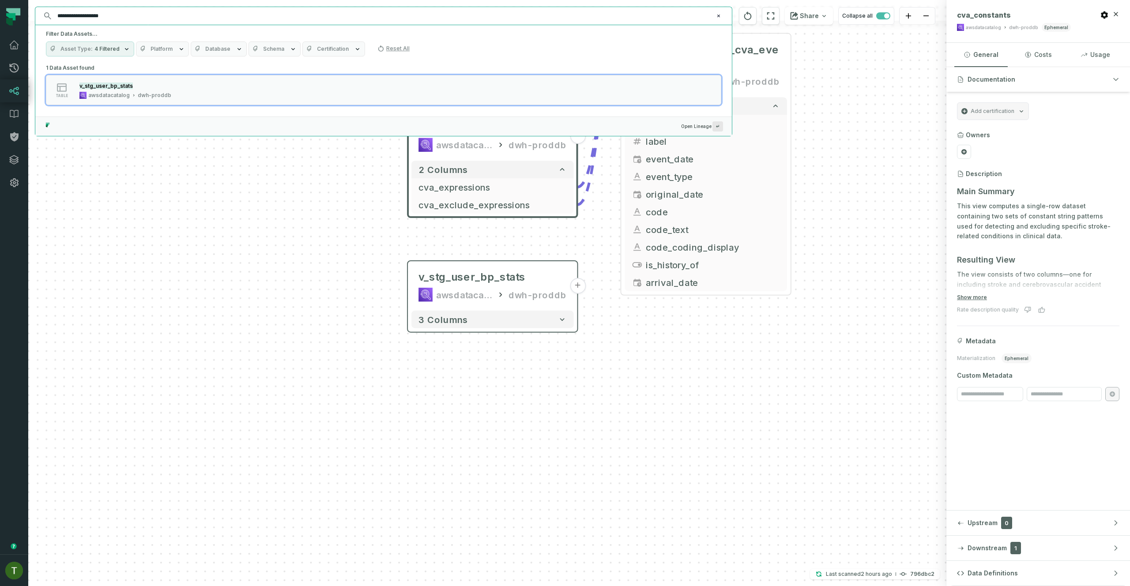
paste input "****"
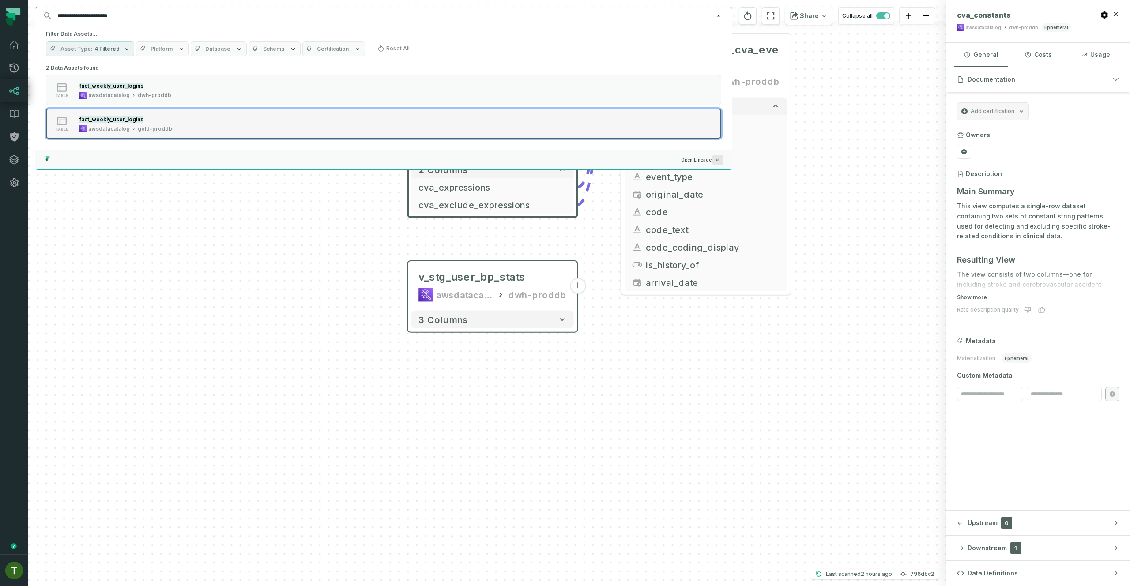
click at [174, 118] on div "table fact_weekly_user_logins awsdatacatalog gold-proddb" at bounding box center [158, 124] width 221 height 18
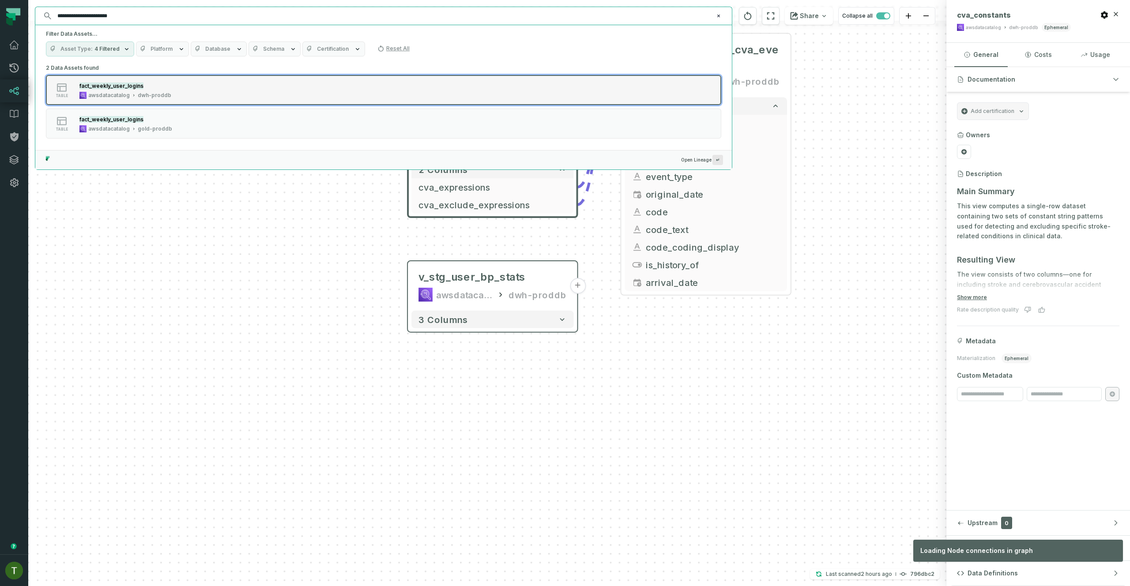
click at [166, 94] on div "dwh-proddb" at bounding box center [155, 95] width 34 height 7
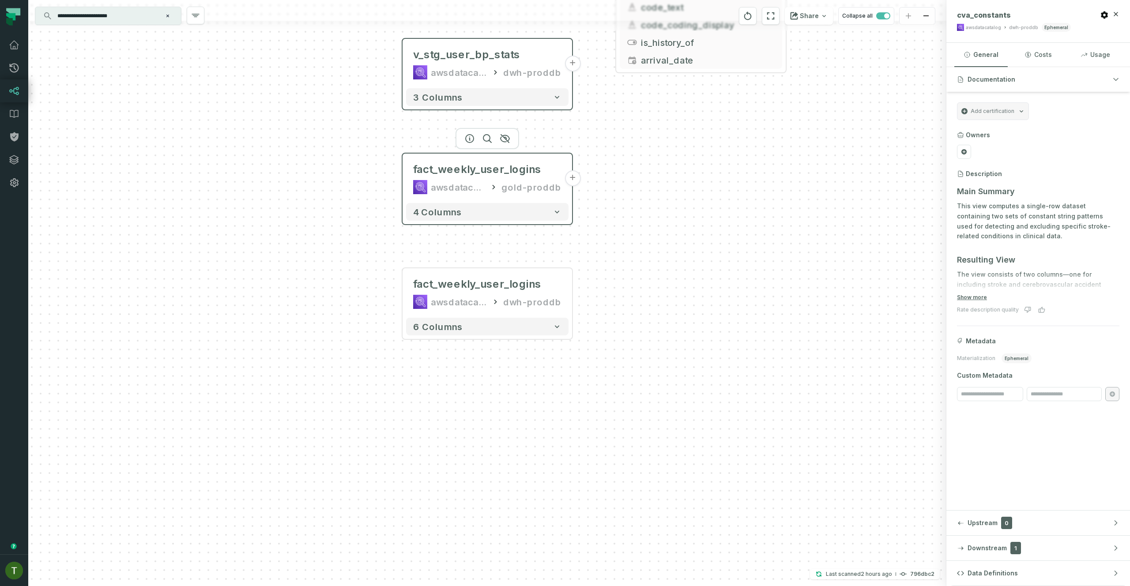
click at [498, 190] on icon at bounding box center [493, 187] width 9 height 9
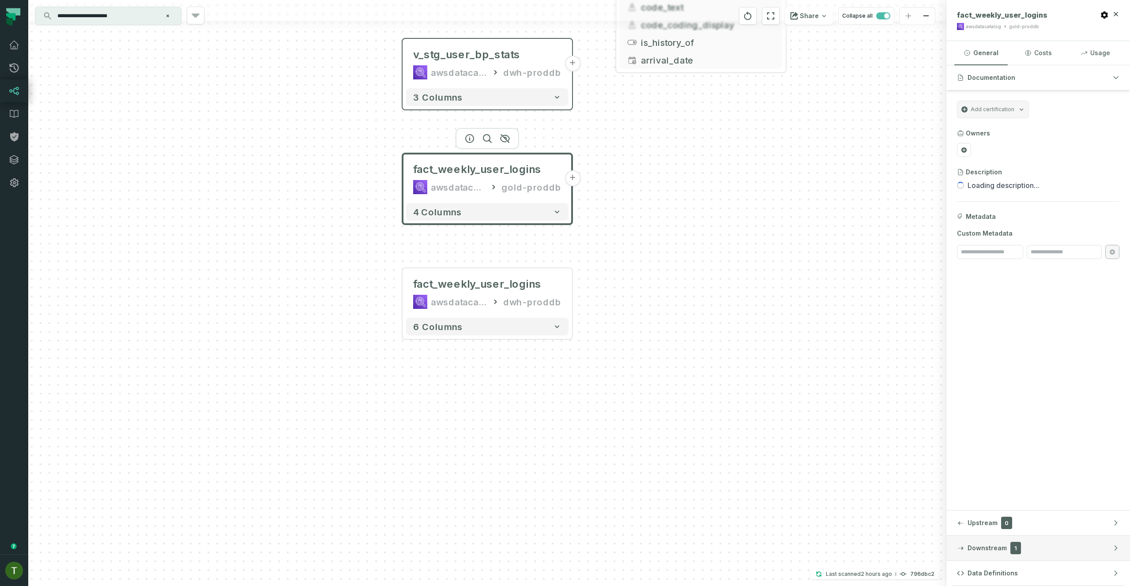
click at [1015, 554] on span "1" at bounding box center [1015, 548] width 11 height 12
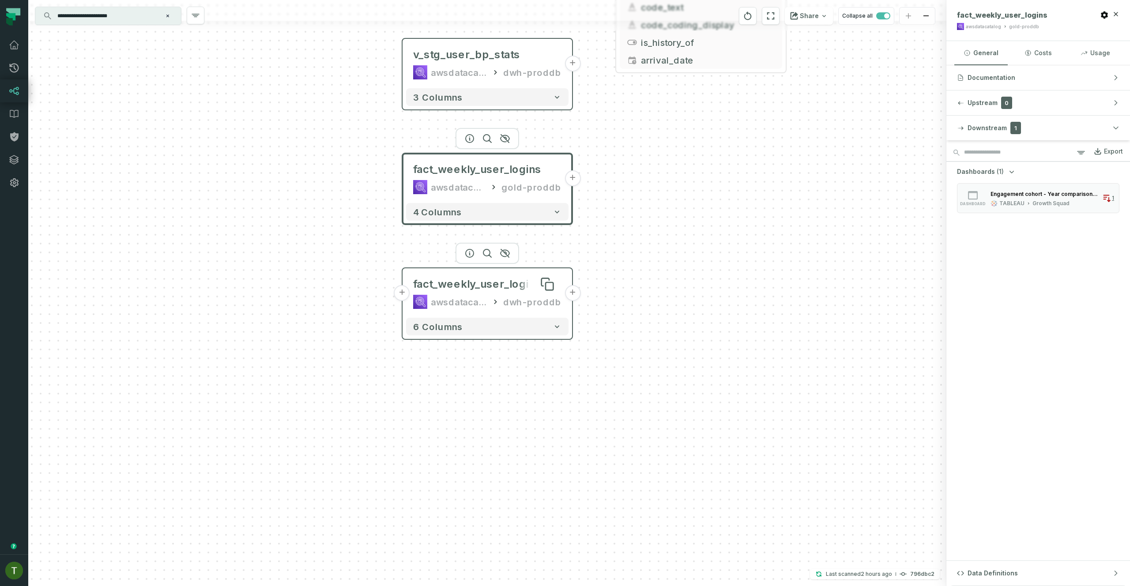
click at [450, 277] on div "fact_weekly_user_logins" at bounding box center [477, 284] width 128 height 14
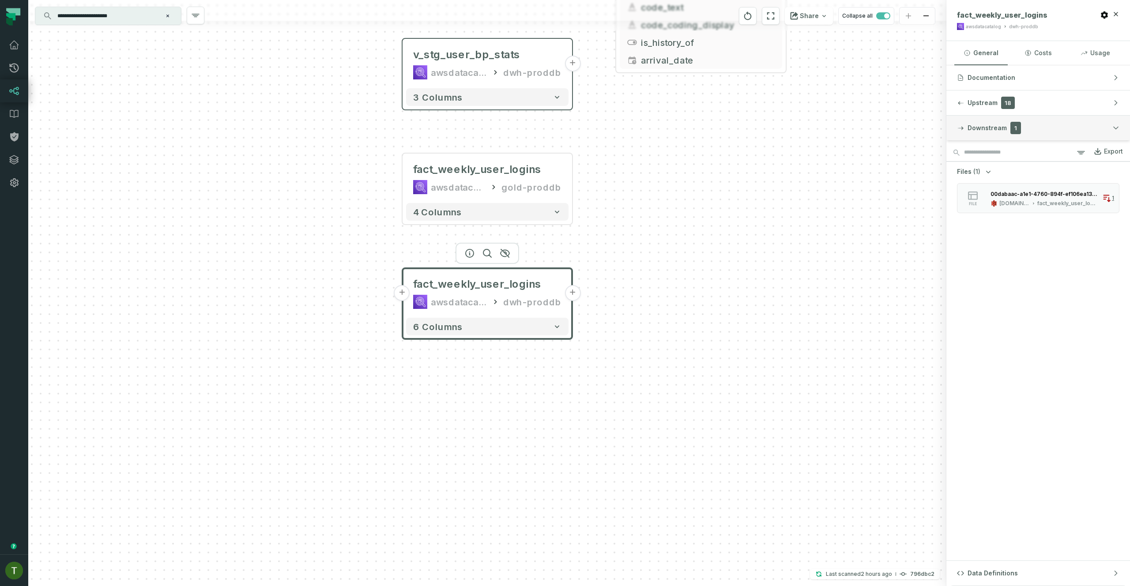
click at [990, 134] on button "Downstream 1" at bounding box center [1038, 128] width 184 height 25
click at [979, 127] on span "Downstream" at bounding box center [986, 128] width 39 height 9
click at [992, 99] on span "Upstream" at bounding box center [982, 102] width 30 height 9
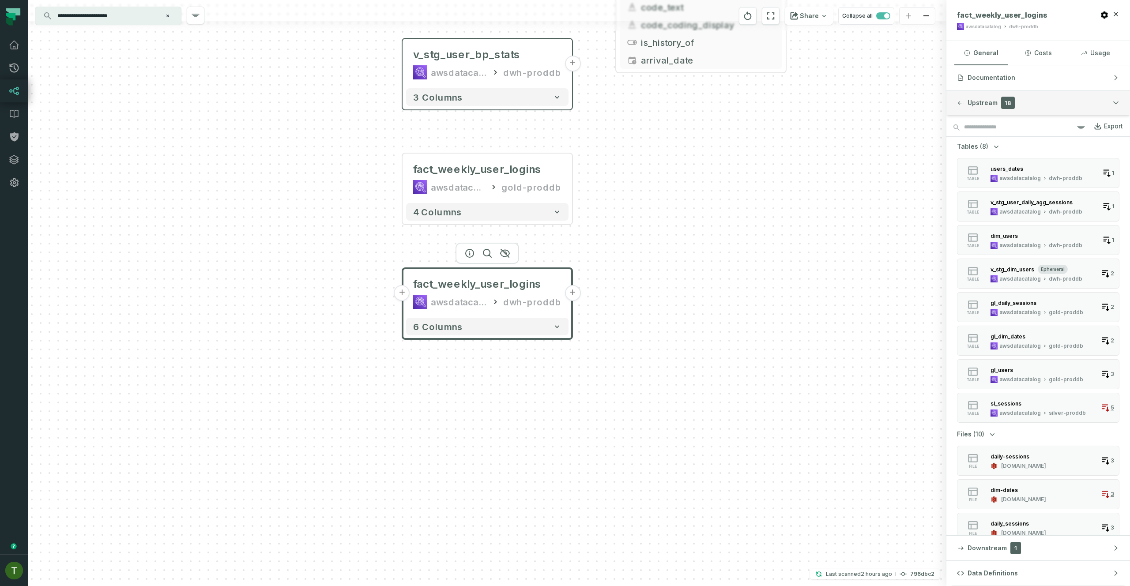
click at [994, 98] on span "Upstream" at bounding box center [982, 102] width 30 height 9
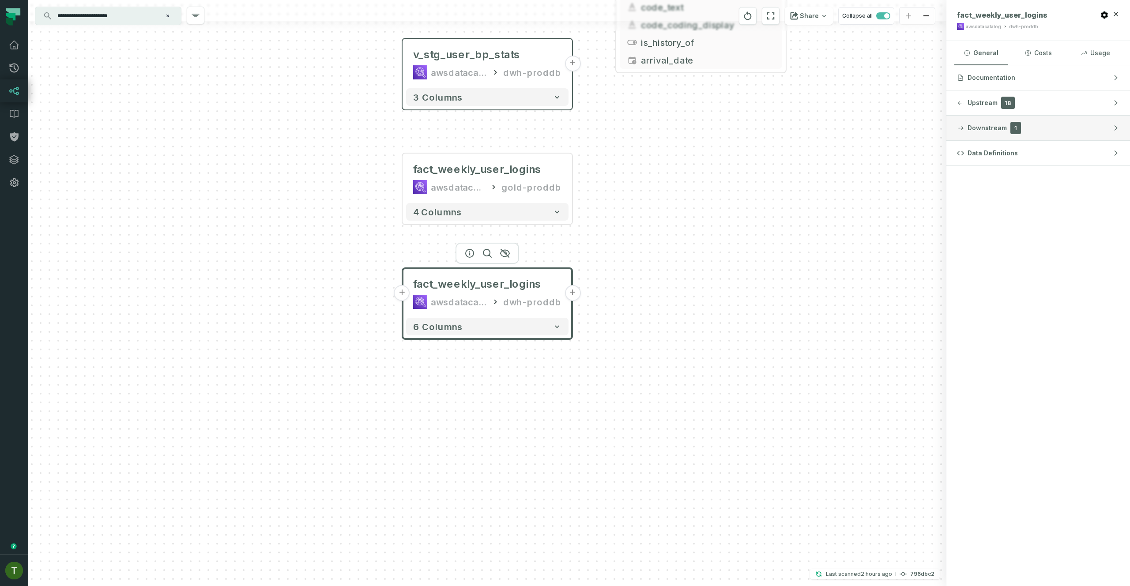
click at [1004, 122] on button "Downstream 1" at bounding box center [1038, 128] width 184 height 25
click at [576, 293] on button "+" at bounding box center [572, 293] width 16 height 16
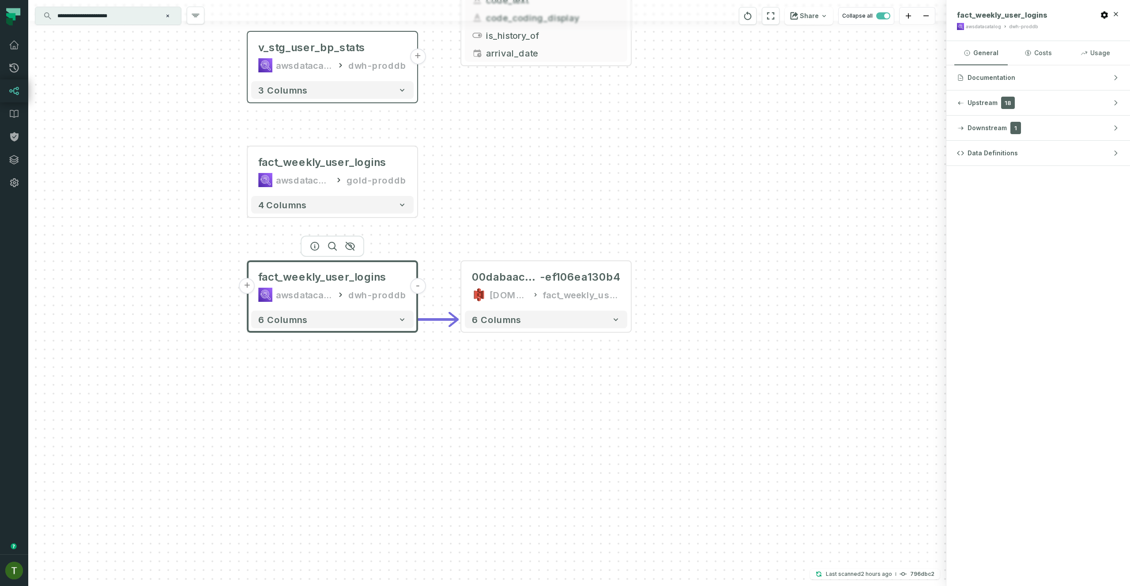
drag, startPoint x: 511, startPoint y: 222, endPoint x: 693, endPoint y: 224, distance: 182.2
click at [711, 220] on div "- 00dabaac-a1e1-4760-894f -ef106ea130b4 s3.hello.do.data.warehouse.prod/dwh-pro…" at bounding box center [487, 293] width 918 height 586
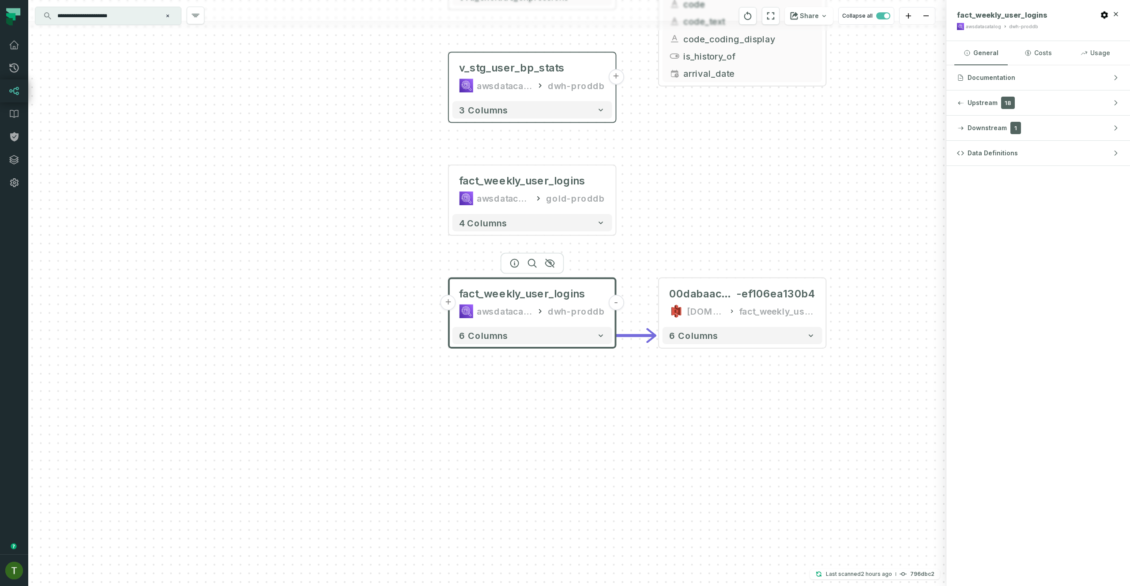
drag, startPoint x: 612, startPoint y: 250, endPoint x: 637, endPoint y: 256, distance: 25.5
click at [631, 253] on div "- 00dabaac-a1e1-4760-894f -ef106ea130b4 s3.hello.do.data.warehouse.prod/dwh-pro…" at bounding box center [487, 293] width 918 height 586
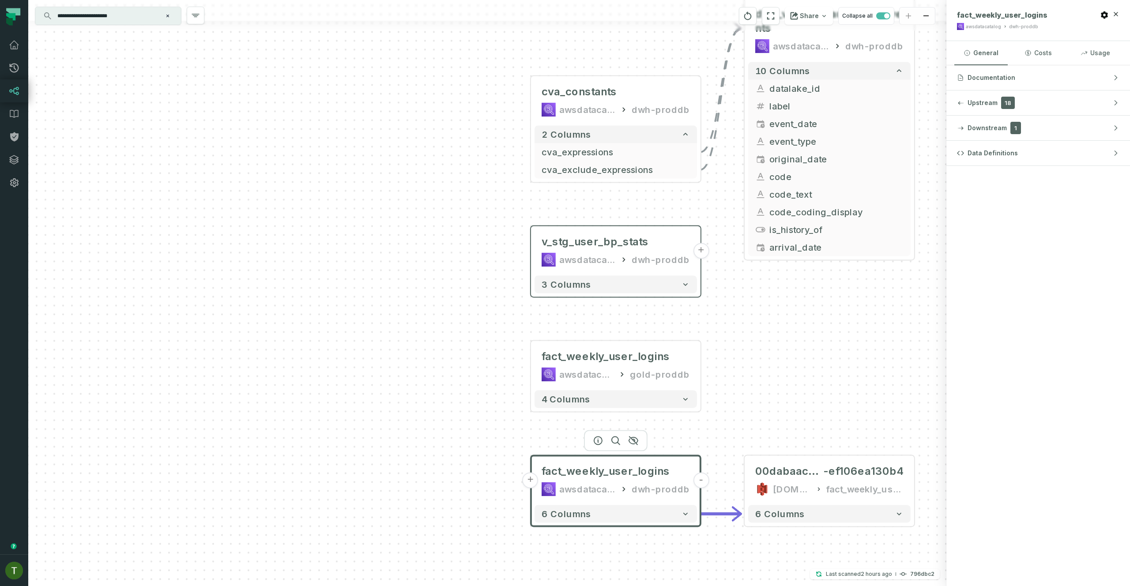
drag, startPoint x: 746, startPoint y: 241, endPoint x: 822, endPoint y: 417, distance: 192.1
click at [822, 417] on div "- 00dabaac-a1e1-4760-894f -ef106ea130b4 s3.hello.do.data.warehouse.prod/dwh-pro…" at bounding box center [487, 293] width 918 height 586
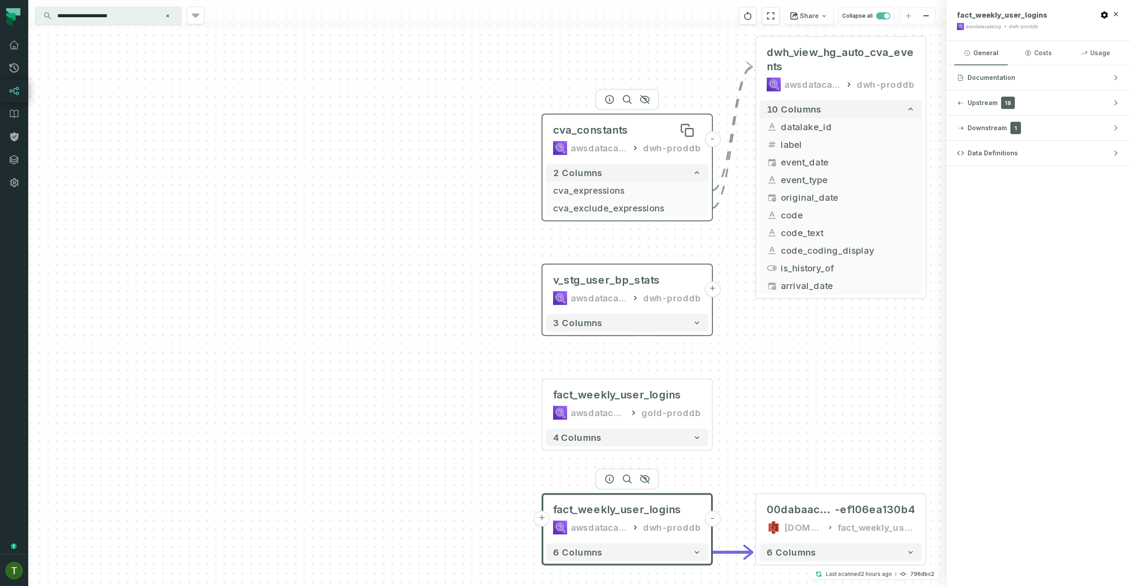
click at [623, 130] on span "cva_constants" at bounding box center [590, 130] width 75 height 14
click at [646, 129] on div "cva_constants" at bounding box center [627, 130] width 148 height 14
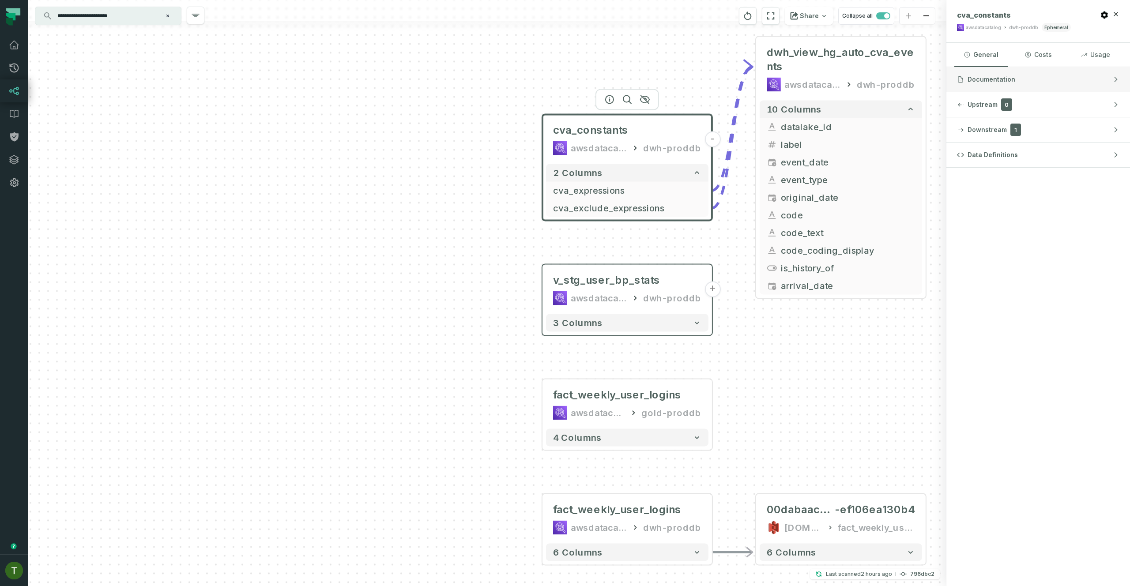
click at [989, 81] on span "Documentation" at bounding box center [991, 79] width 48 height 9
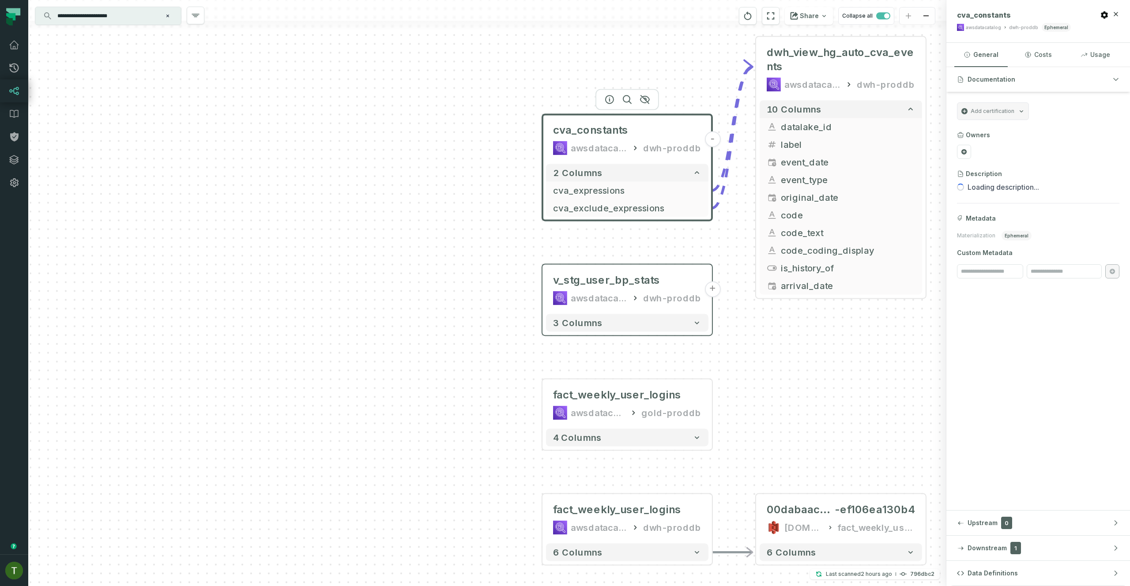
click at [1022, 235] on span "ephemeral" at bounding box center [1016, 236] width 30 height 10
copy span "ephemeral"
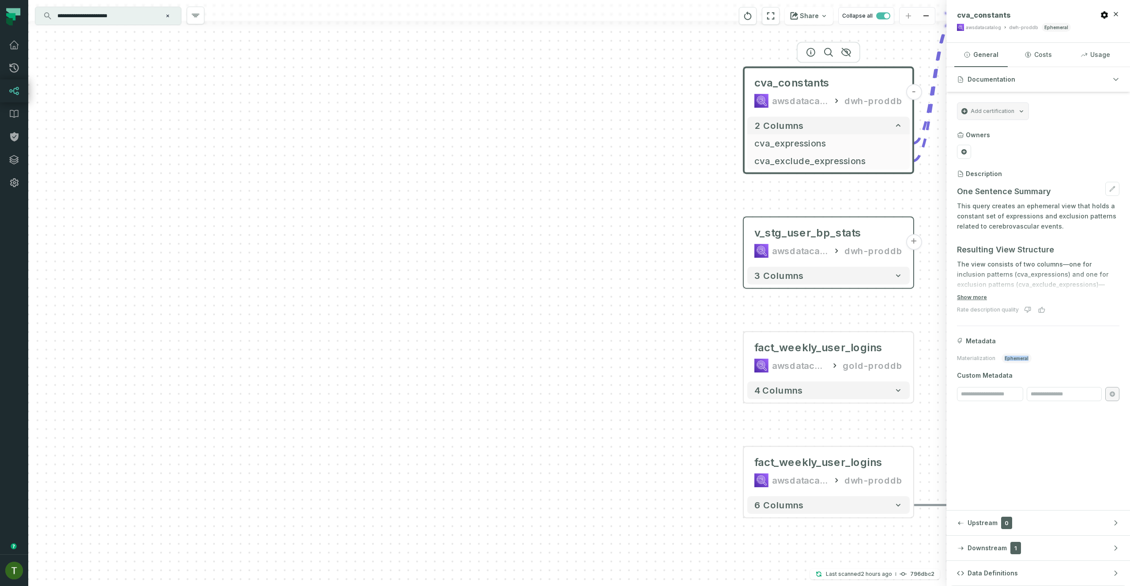
drag, startPoint x: 815, startPoint y: 294, endPoint x: 1026, endPoint y: 256, distance: 214.7
click at [1029, 247] on div "**********" at bounding box center [578, 293] width 1101 height 586
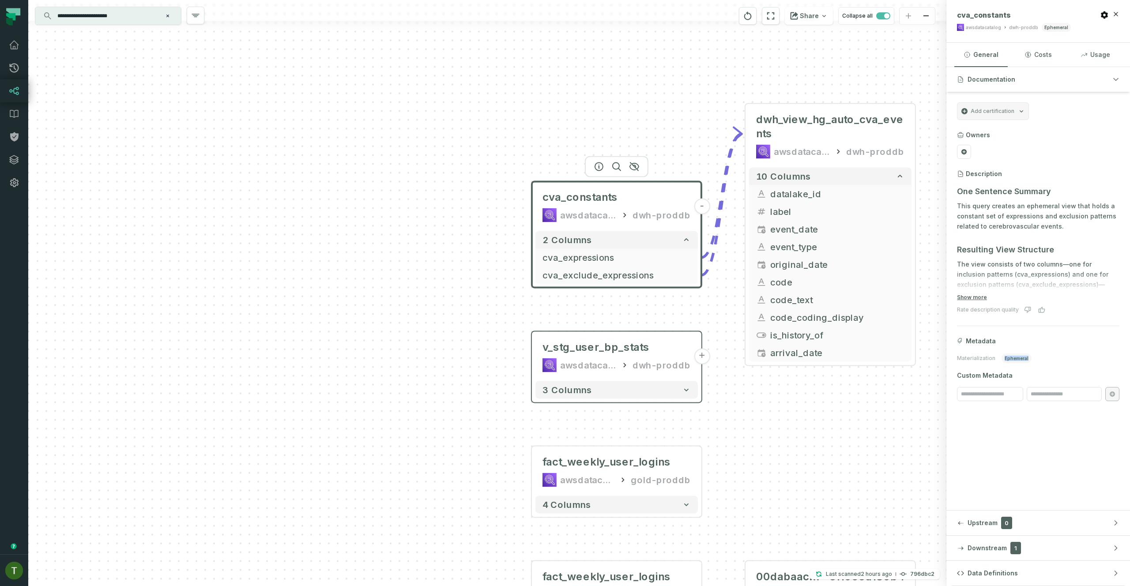
drag, startPoint x: 848, startPoint y: 270, endPoint x: 767, endPoint y: 390, distance: 144.7
click at [703, 408] on div "- 00dabaac-a1e1-4760-894f -ef106ea130b4 s3.hello.do.data.warehouse.prod/dwh-pro…" at bounding box center [487, 293] width 918 height 586
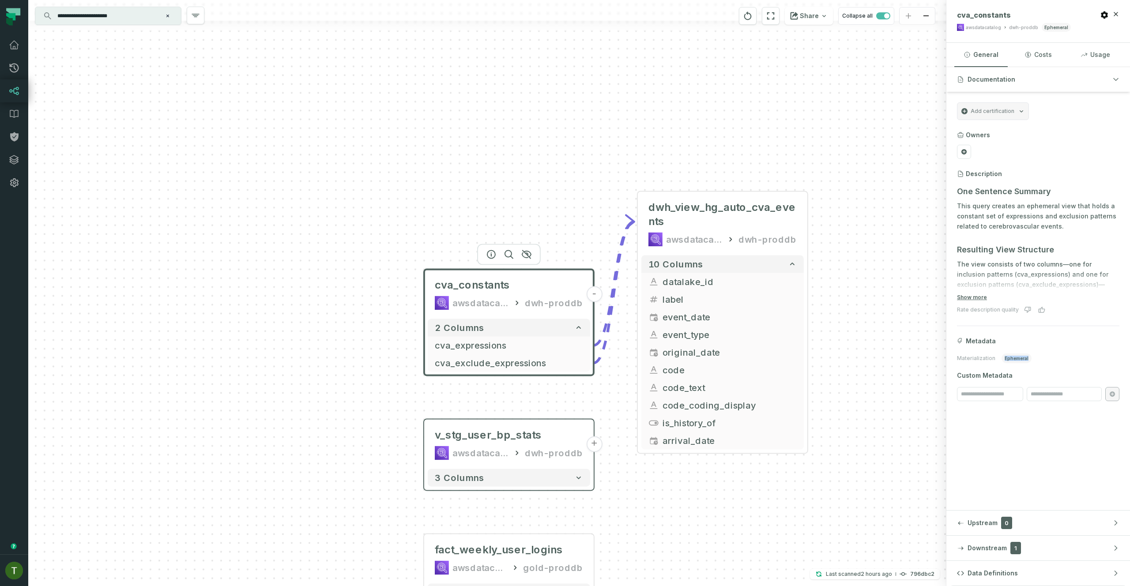
drag, startPoint x: 873, startPoint y: 180, endPoint x: 830, endPoint y: 246, distance: 78.2
click at [785, 272] on button "10 columns" at bounding box center [722, 264] width 162 height 18
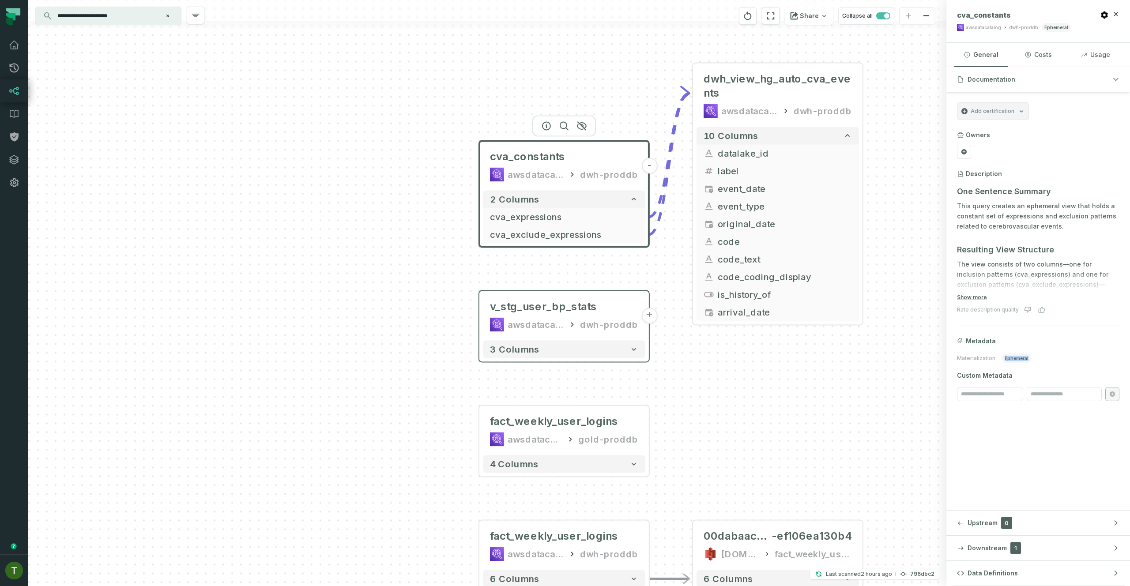
drag, startPoint x: 902, startPoint y: 235, endPoint x: 956, endPoint y: 109, distance: 137.0
click at [957, 108] on div "**********" at bounding box center [578, 293] width 1101 height 586
click at [1057, 371] on div "Metadata Materialization ephemeral Custom Metadata" at bounding box center [1038, 369] width 162 height 64
click at [1024, 359] on span "ephemeral" at bounding box center [1016, 358] width 30 height 10
drag, startPoint x: 1024, startPoint y: 359, endPoint x: 1029, endPoint y: 362, distance: 6.1
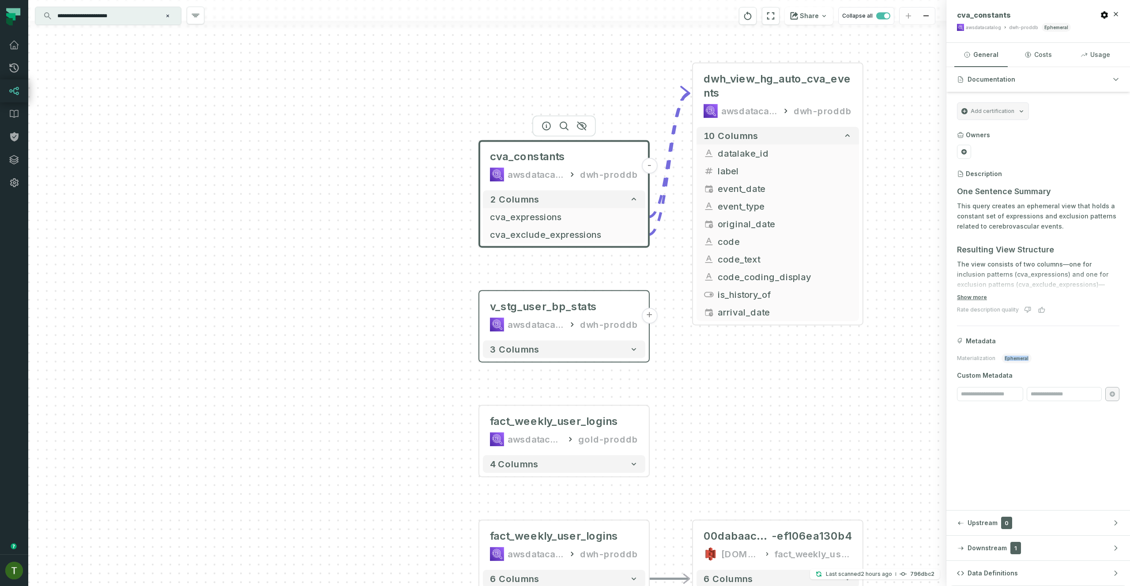
click at [1024, 359] on span "ephemeral" at bounding box center [1016, 358] width 30 height 10
click at [1043, 369] on div "Metadata Materialization ephemeral Custom Metadata" at bounding box center [1038, 369] width 162 height 64
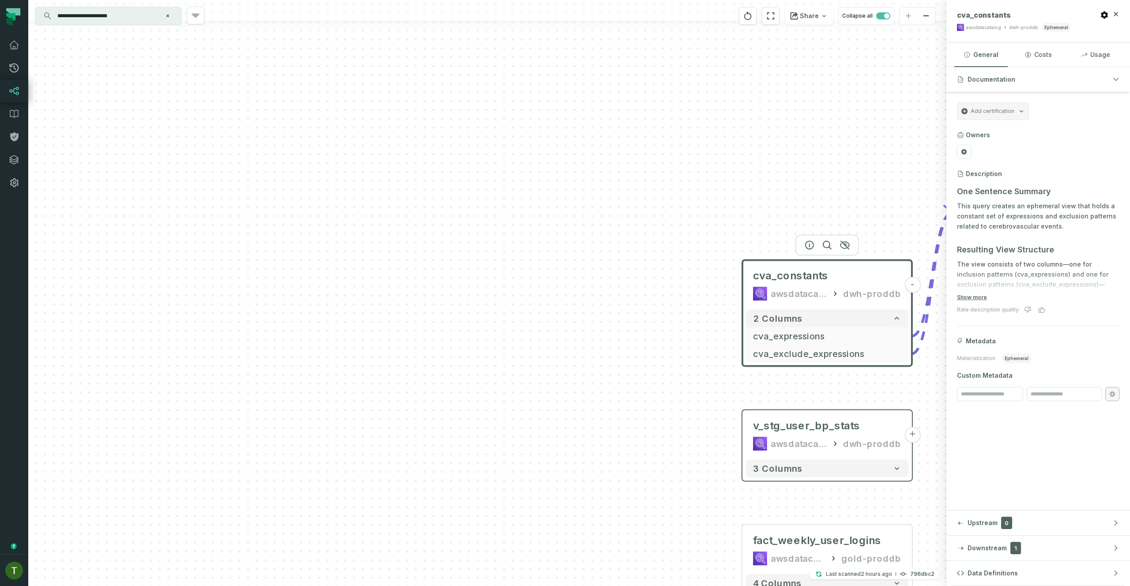
drag, startPoint x: 864, startPoint y: 349, endPoint x: 1078, endPoint y: 447, distance: 235.4
click at [1124, 456] on div "**********" at bounding box center [578, 293] width 1101 height 586
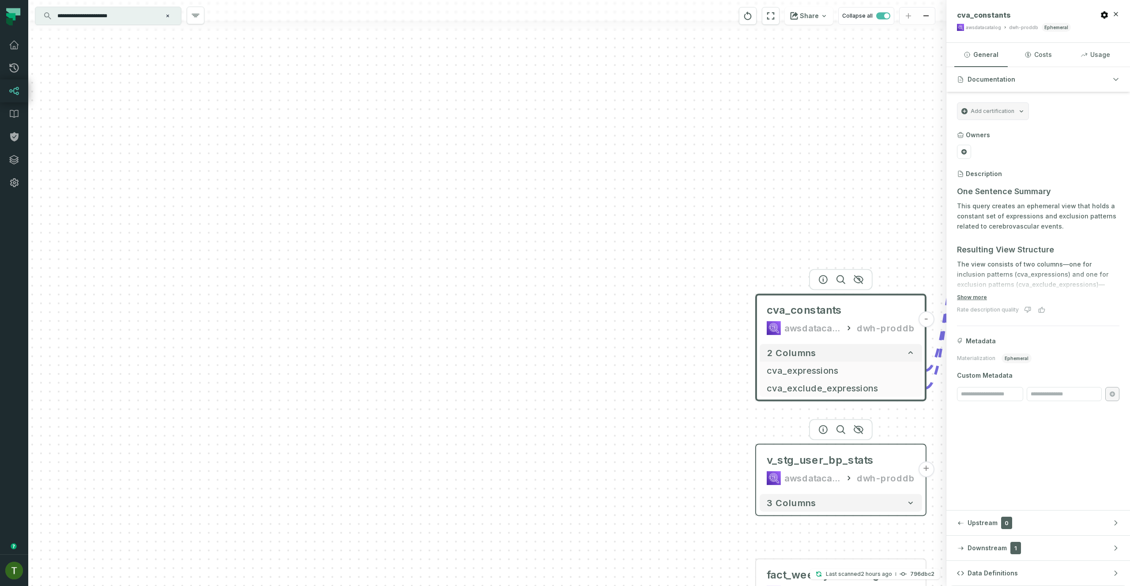
drag, startPoint x: 877, startPoint y: 397, endPoint x: 894, endPoint y: 444, distance: 50.3
click at [894, 444] on header "v_stg_user_bp_stats awsdatacatalog dwh-proddb +" at bounding box center [840, 467] width 169 height 46
click at [984, 341] on span "Metadata" at bounding box center [980, 341] width 30 height 9
click at [982, 340] on span "Metadata" at bounding box center [980, 341] width 30 height 9
click at [982, 339] on span "Metadata" at bounding box center [980, 341] width 30 height 9
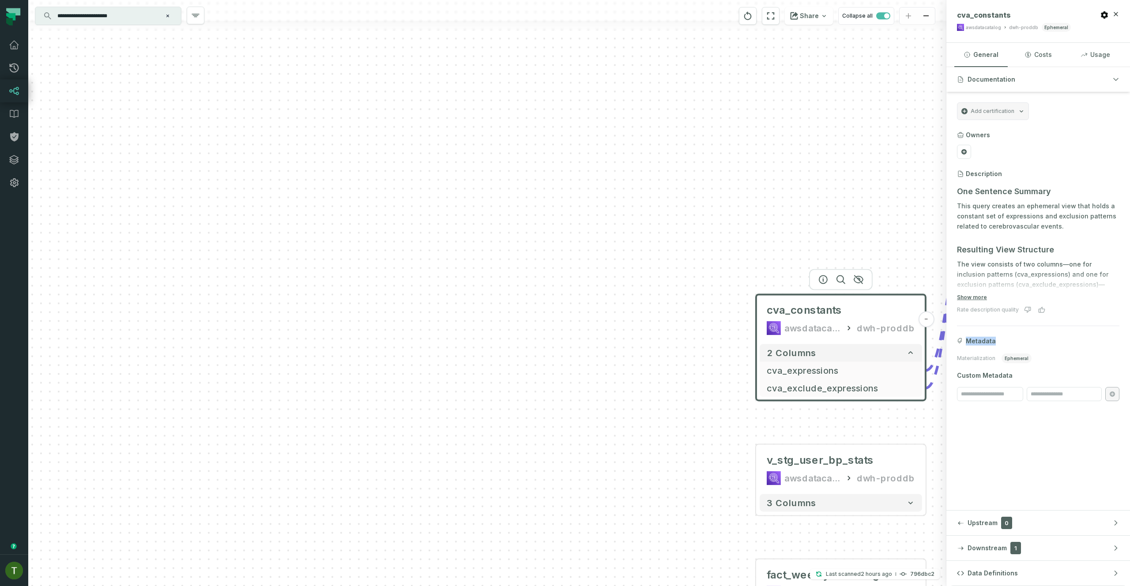
click at [982, 339] on span "Metadata" at bounding box center [980, 341] width 30 height 9
copy span "Metadata"
click at [988, 354] on div "Materialization ephemeral" at bounding box center [994, 358] width 75 height 10
copy span "Materialization"
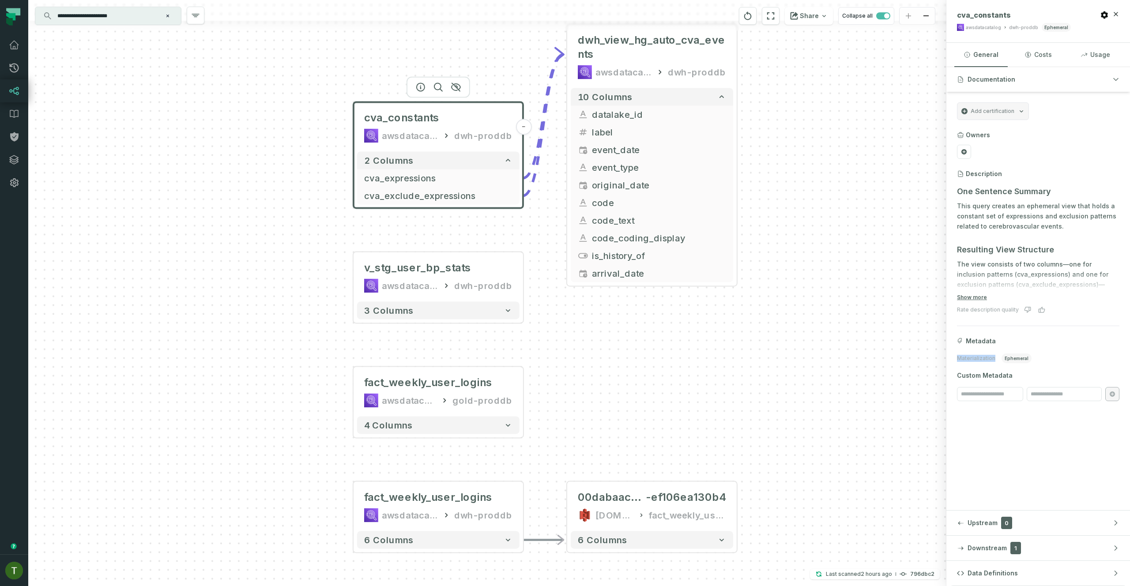
drag, startPoint x: 571, startPoint y: 195, endPoint x: 340, endPoint y: 67, distance: 264.7
click at [340, 66] on div "- 00dabaac-a1e1-4760-894f -ef106ea130b4 s3.hello.do.data.warehouse.prod/dwh-pro…" at bounding box center [487, 293] width 918 height 586
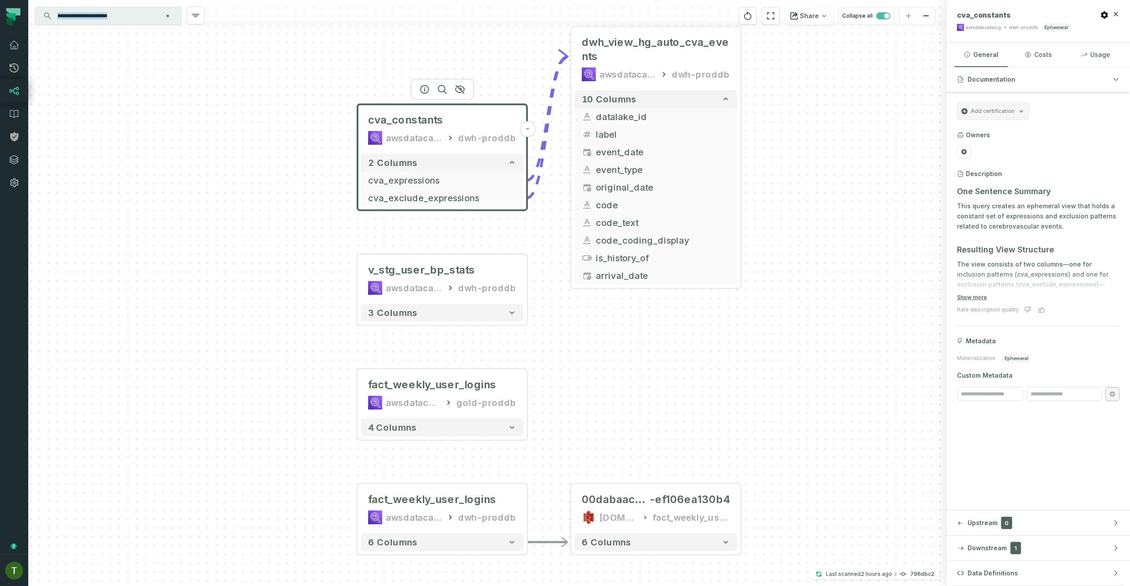
drag, startPoint x: 456, startPoint y: 30, endPoint x: 563, endPoint y: 68, distance: 113.5
click at [567, 68] on div "**********" at bounding box center [487, 293] width 918 height 586
drag, startPoint x: 77, startPoint y: 4, endPoint x: 83, endPoint y: 15, distance: 12.6
click at [78, 4] on div at bounding box center [487, 10] width 918 height 21
click at [83, 15] on input "**********" at bounding box center [107, 16] width 110 height 14
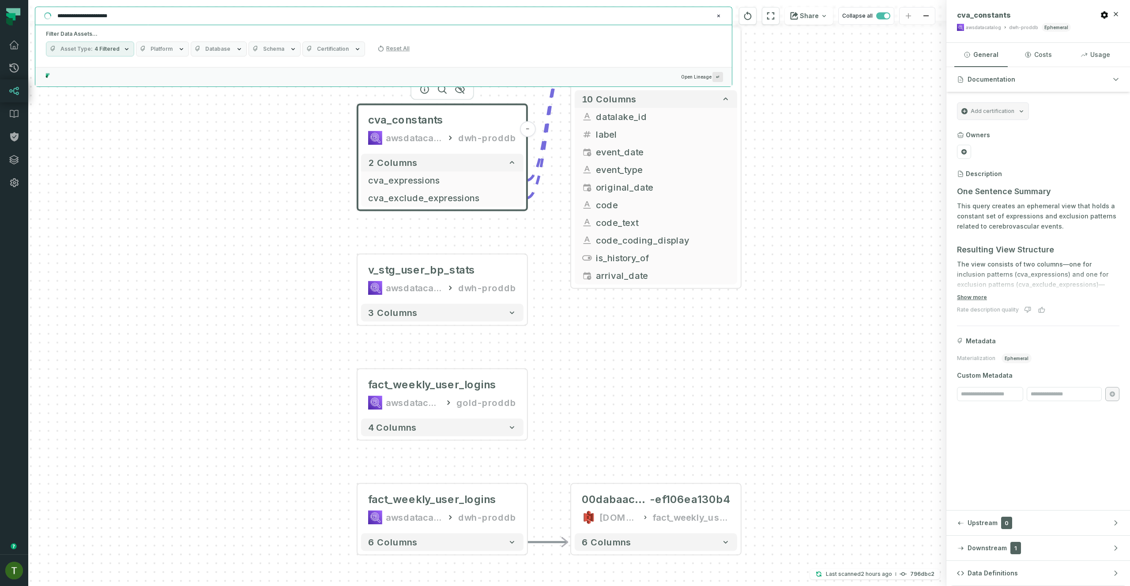
click at [83, 15] on input "**********" at bounding box center [382, 16] width 661 height 14
paste input "text"
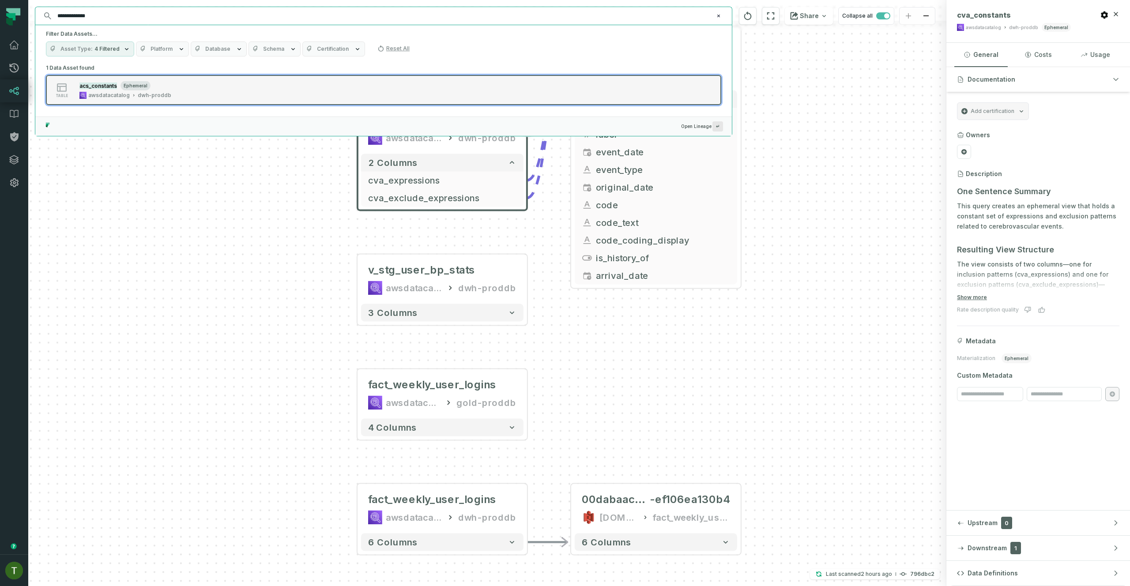
click at [158, 80] on button "table acs_constants ephemeral awsdatacatalog dwh-proddb" at bounding box center [383, 90] width 675 height 30
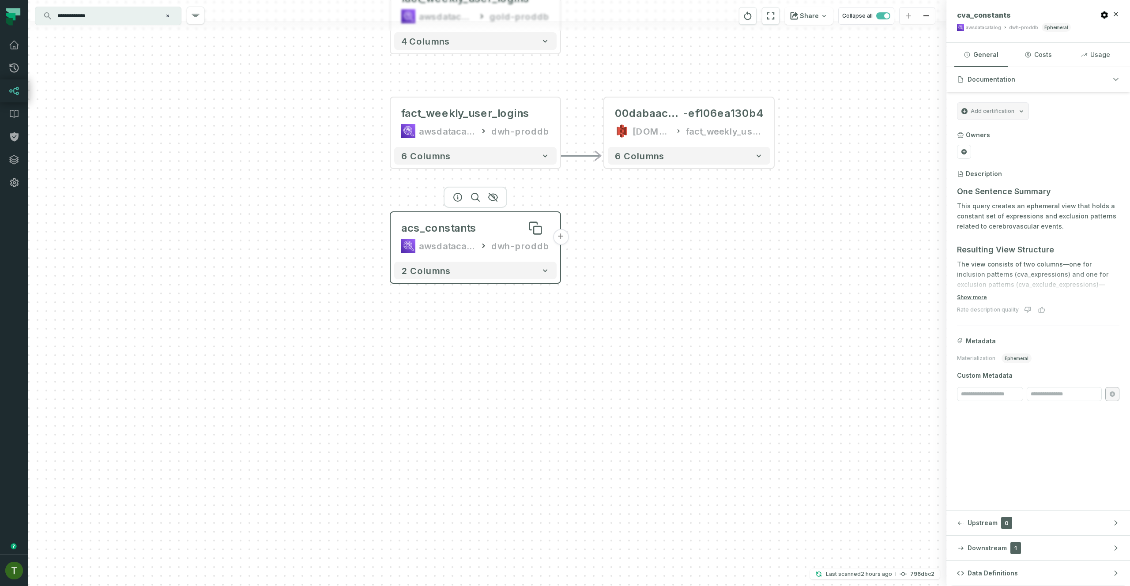
drag, startPoint x: 521, startPoint y: 281, endPoint x: 479, endPoint y: 228, distance: 68.2
click at [509, 236] on div "acs_constants awsdatacatalog dwh-proddb" at bounding box center [475, 237] width 162 height 42
click at [475, 226] on div "acs_constants" at bounding box center [475, 228] width 148 height 14
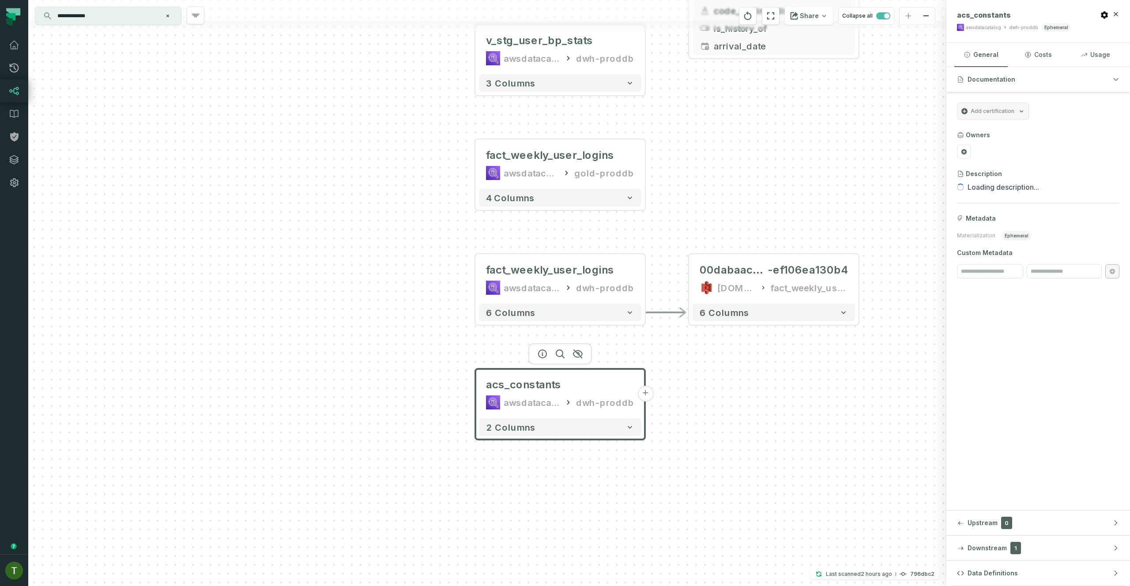
drag, startPoint x: 425, startPoint y: 173, endPoint x: 510, endPoint y: 329, distance: 177.7
click at [510, 329] on div "- 00dabaac-a1e1-4760-894f -ef106ea130b4 s3.hello.do.data.warehouse.prod/dwh-pro…" at bounding box center [487, 293] width 918 height 586
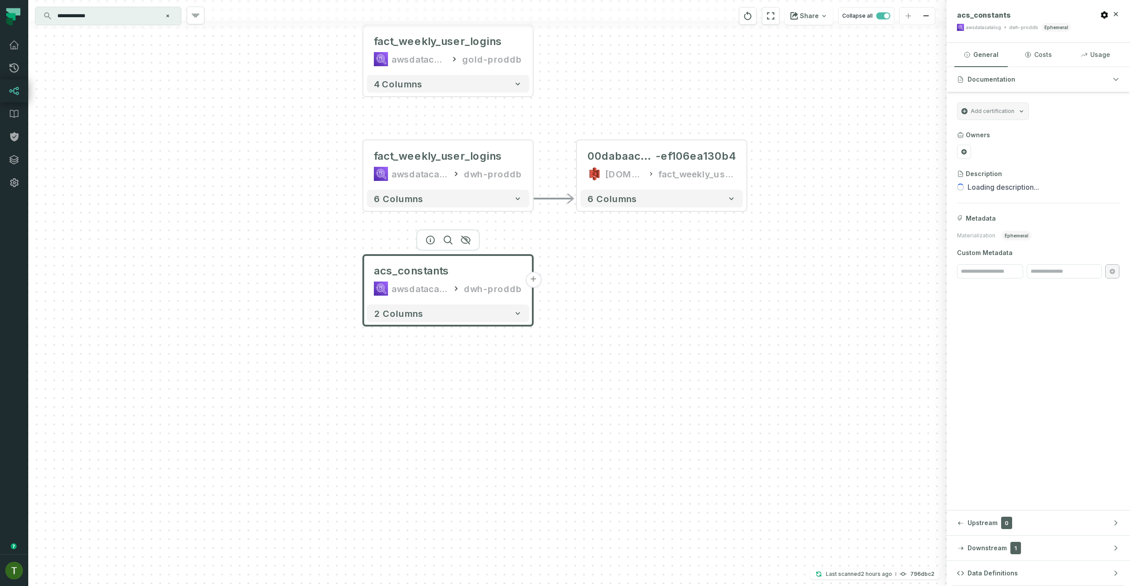
drag, startPoint x: 510, startPoint y: 328, endPoint x: 468, endPoint y: 217, distance: 118.8
click at [466, 217] on div "- 00dabaac-a1e1-4760-894f -ef106ea130b4 s3.hello.do.data.warehouse.prod/dwh-pro…" at bounding box center [487, 293] width 918 height 586
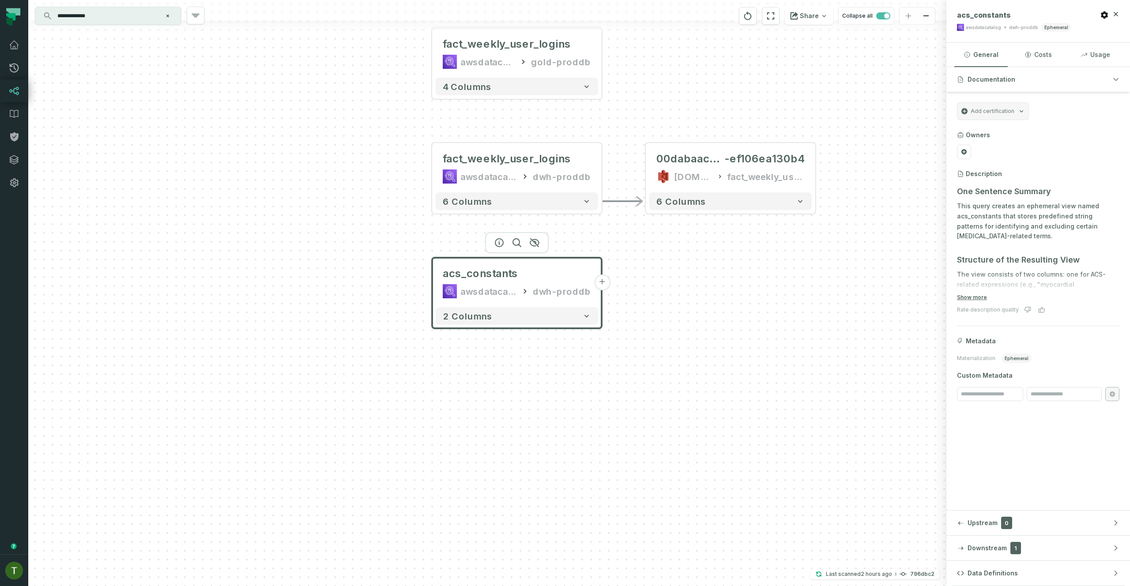
click at [116, 11] on input "**********" at bounding box center [107, 16] width 110 height 14
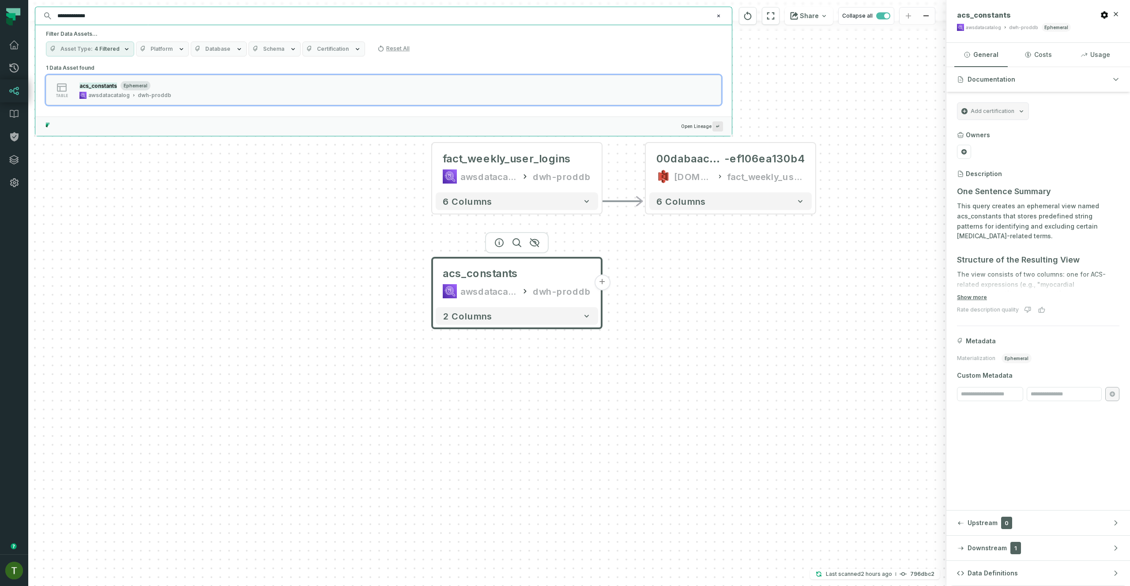
click at [274, 23] on input "**********" at bounding box center [382, 16] width 661 height 14
paste input "*********"
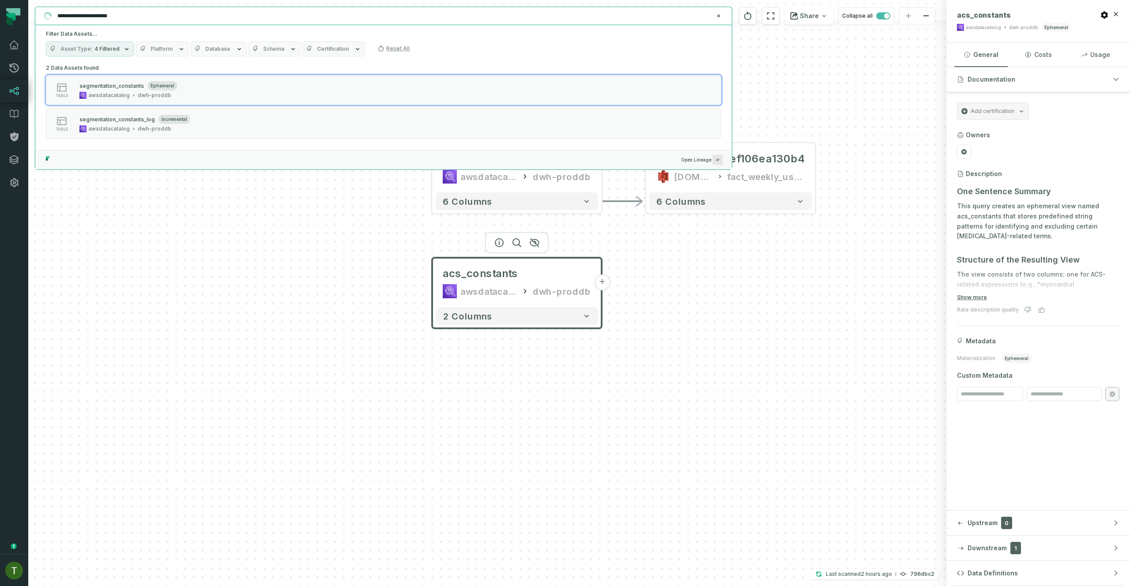
paste input "text"
type input "**********"
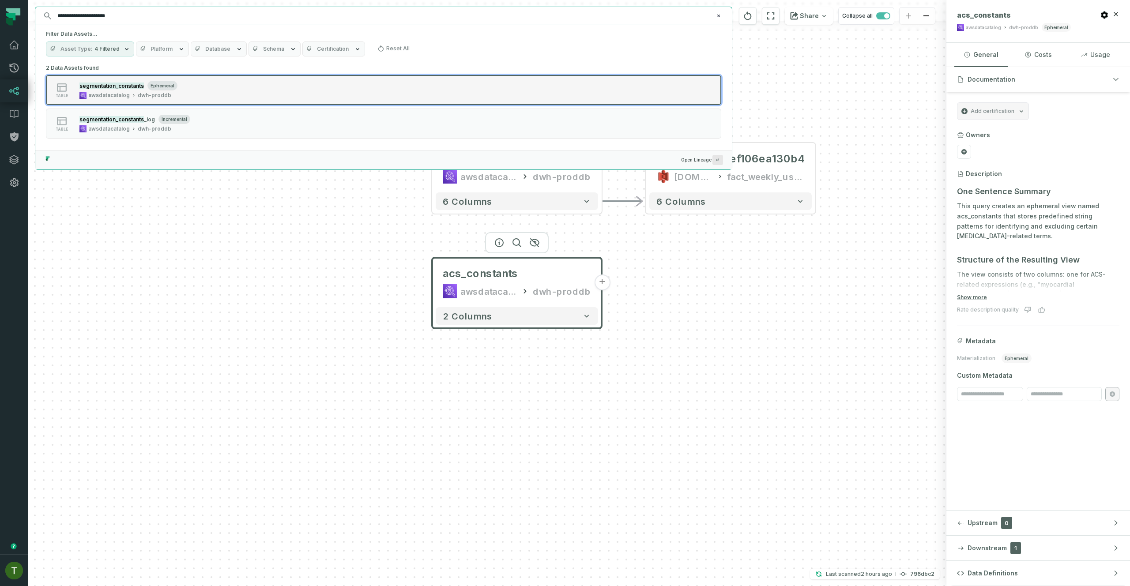
click at [182, 90] on div "table segmentation_constants ephemeral awsdatacatalog dwh-proddb" at bounding box center [158, 90] width 221 height 18
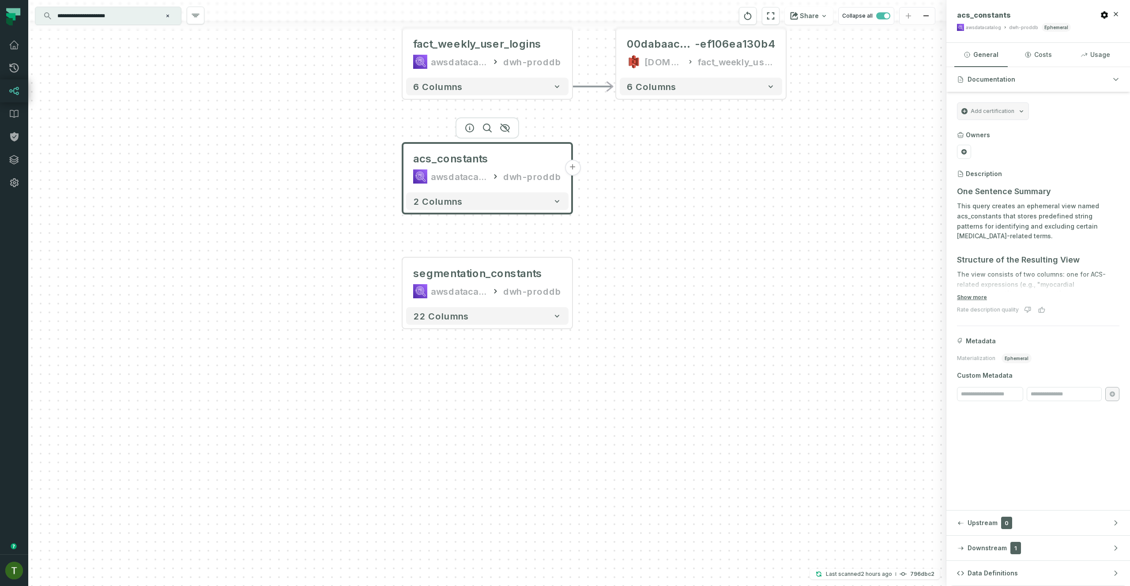
click at [568, 167] on button "+" at bounding box center [572, 168] width 16 height 16
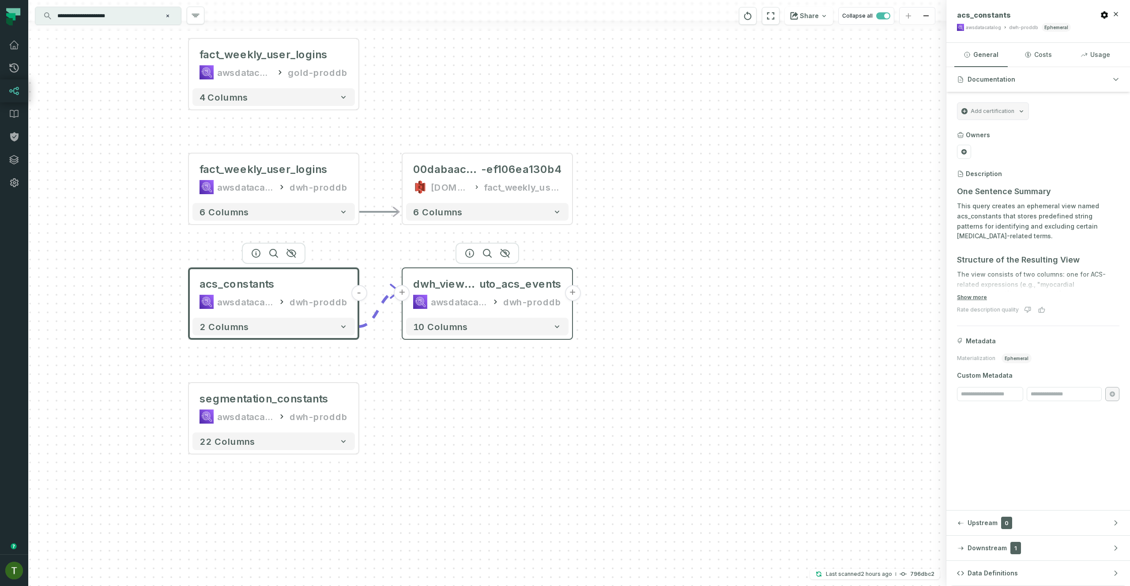
click at [480, 296] on div "awsdatacatalog" at bounding box center [459, 302] width 56 height 14
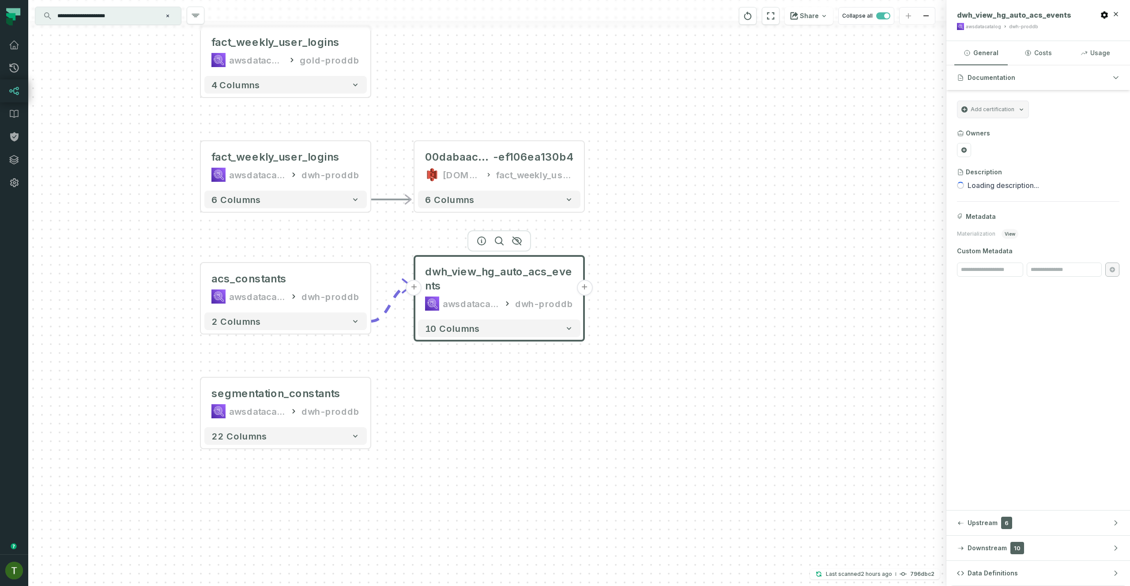
drag, startPoint x: 379, startPoint y: 370, endPoint x: 400, endPoint y: 349, distance: 29.3
click at [400, 349] on div "+ dwh_view_hg_auto_acs_events awsdatacatalog dwh-proddb + 10 columns - 00dabaac…" at bounding box center [487, 293] width 918 height 586
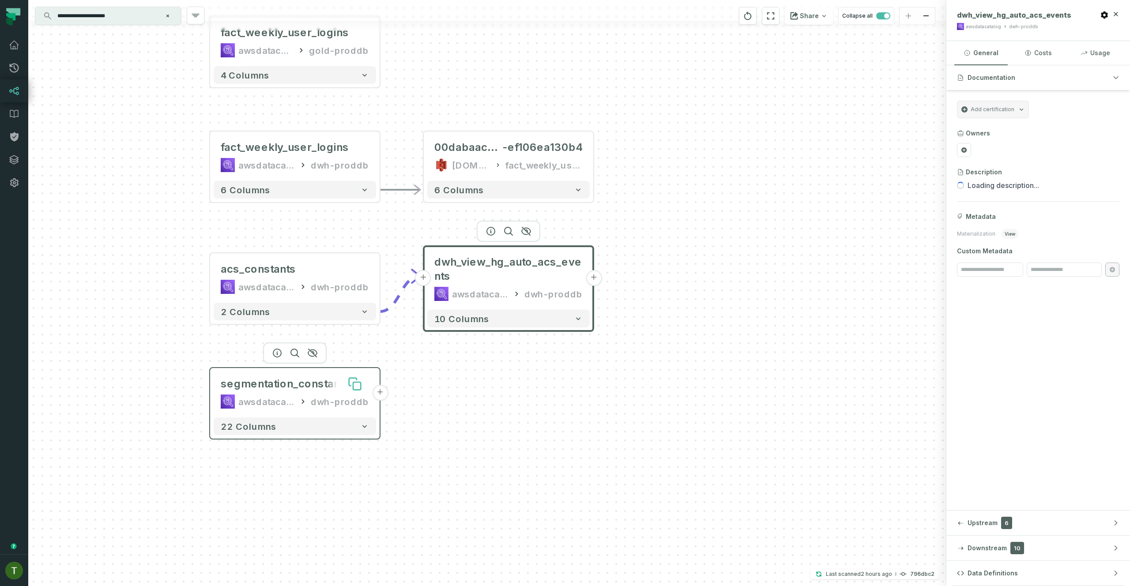
click at [353, 389] on icon at bounding box center [357, 386] width 8 height 8
click at [372, 391] on button "+" at bounding box center [380, 393] width 16 height 16
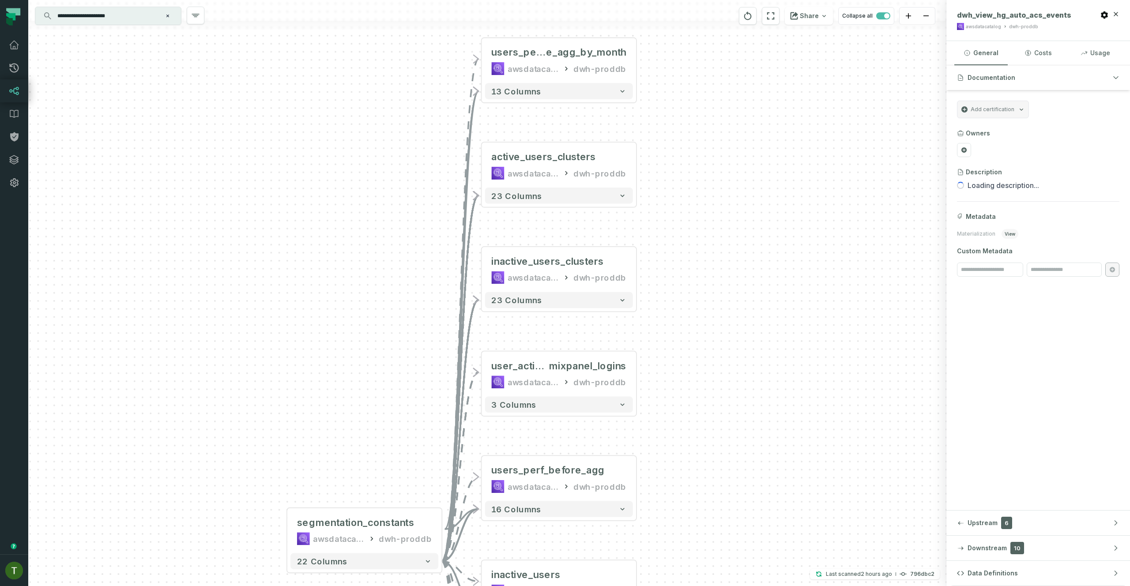
drag, startPoint x: 712, startPoint y: 329, endPoint x: 725, endPoint y: 510, distance: 181.4
click at [725, 510] on div "+ users_perf_befor e_agg_by_month awsdatacatalog dwh-proddb + 13 columns + acti…" at bounding box center [487, 293] width 918 height 586
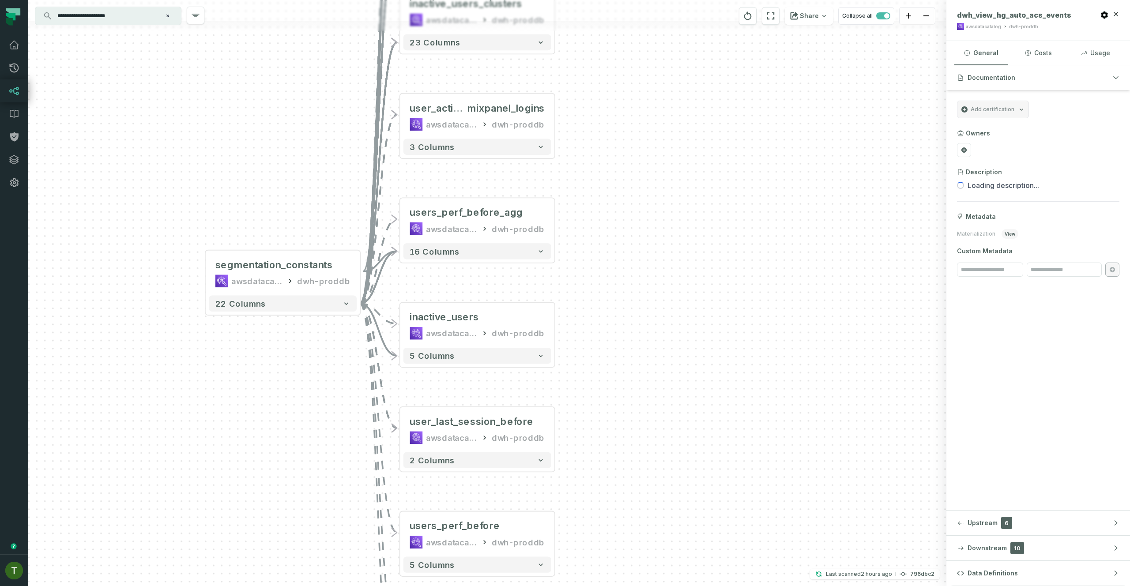
drag, startPoint x: 695, startPoint y: 321, endPoint x: 647, endPoint y: 179, distance: 150.3
click at [613, 61] on div "+ users_perf_befor e_agg_by_month awsdatacatalog dwh-proddb + 13 columns + acti…" at bounding box center [487, 293] width 918 height 586
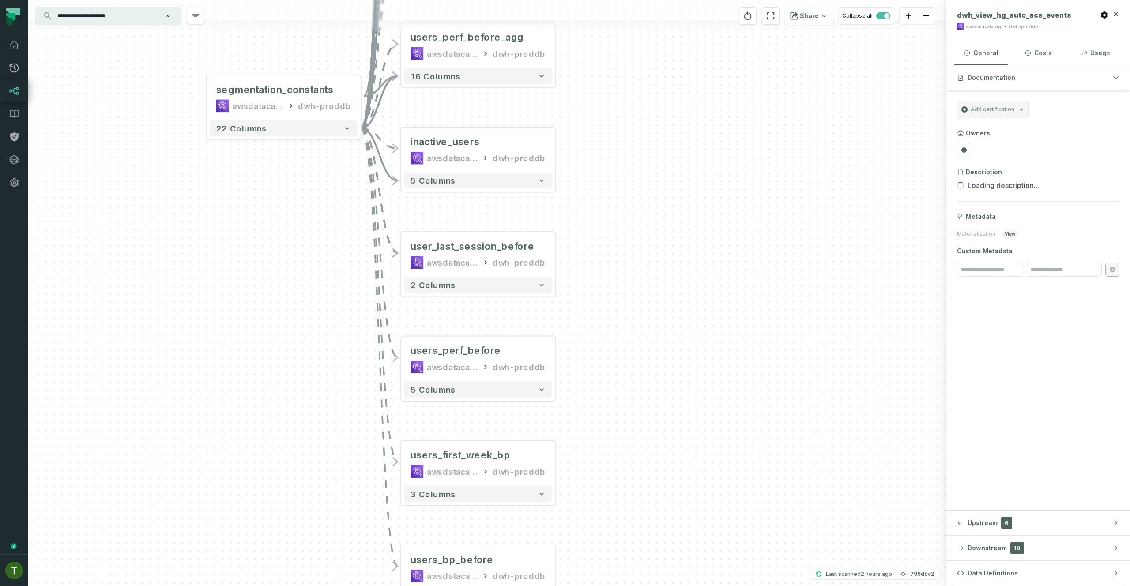
drag, startPoint x: 687, startPoint y: 323, endPoint x: 686, endPoint y: 157, distance: 165.9
click at [688, 149] on div "+ users_perf_befor e_agg_by_month awsdatacatalog dwh-proddb + 13 columns + acti…" at bounding box center [487, 293] width 918 height 586
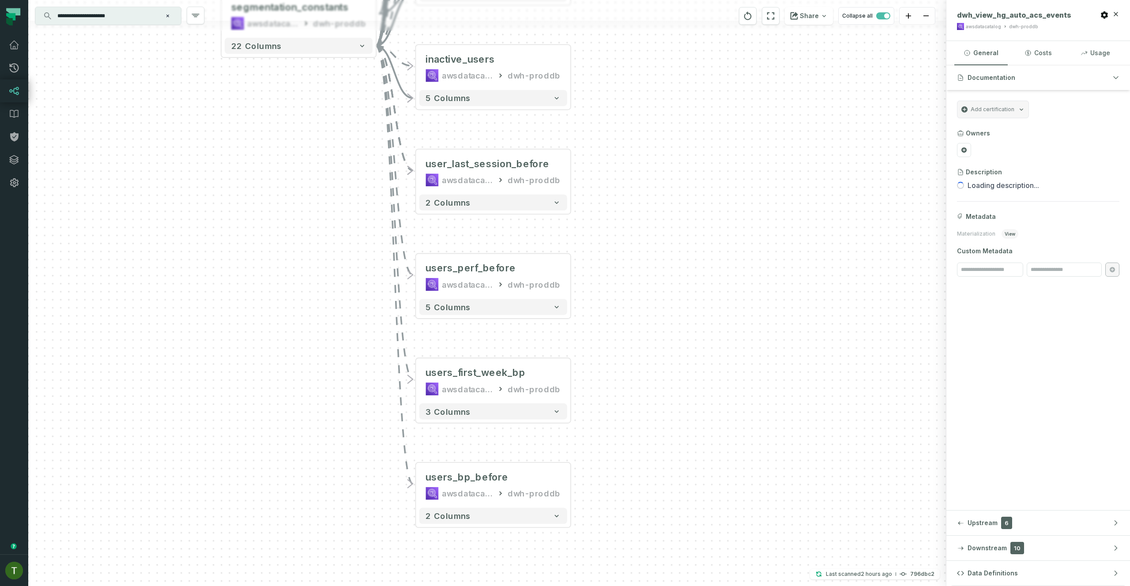
drag, startPoint x: 652, startPoint y: 274, endPoint x: 660, endPoint y: 154, distance: 120.3
click at [661, 152] on div "+ users_perf_befor e_agg_by_month awsdatacatalog dwh-proddb + 13 columns + acti…" at bounding box center [487, 293] width 918 height 586
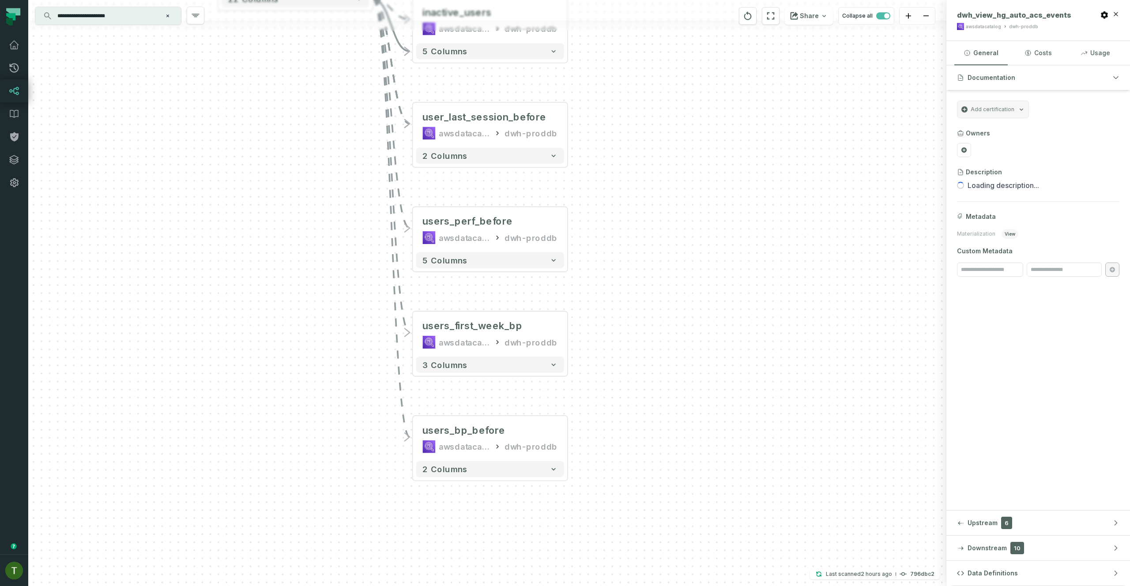
drag, startPoint x: 608, startPoint y: 340, endPoint x: 671, endPoint y: 496, distance: 168.2
click at [671, 496] on div "+ users_perf_befor e_agg_by_month awsdatacatalog dwh-proddb + 13 columns + acti…" at bounding box center [487, 293] width 918 height 586
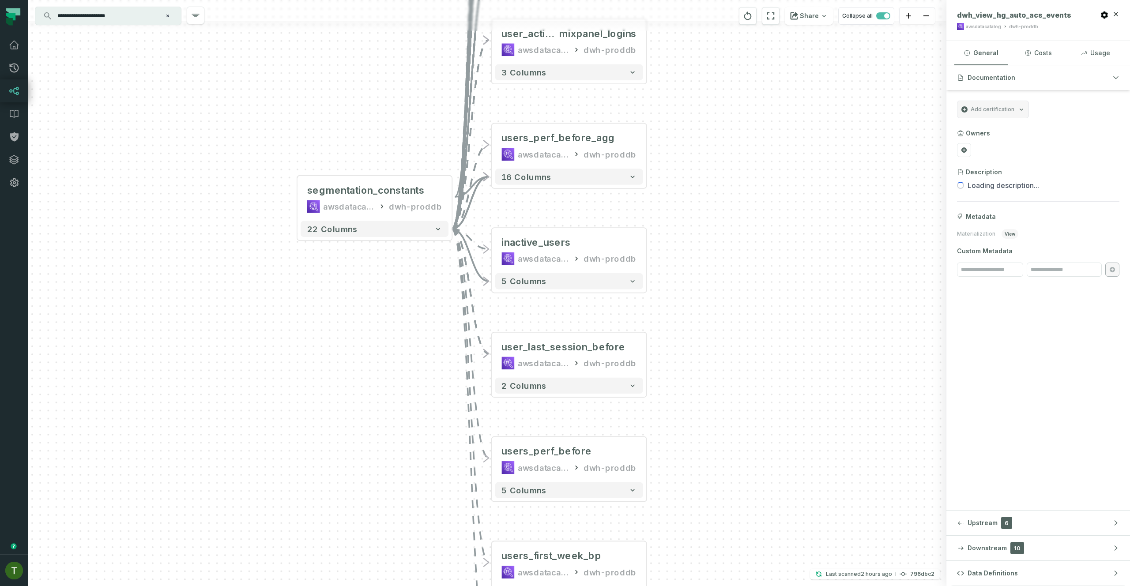
drag, startPoint x: 643, startPoint y: 313, endPoint x: 659, endPoint y: 393, distance: 80.9
click at [659, 393] on div "+ users_perf_befor e_agg_by_month awsdatacatalog dwh-proddb + 13 columns + acti…" at bounding box center [487, 293] width 918 height 586
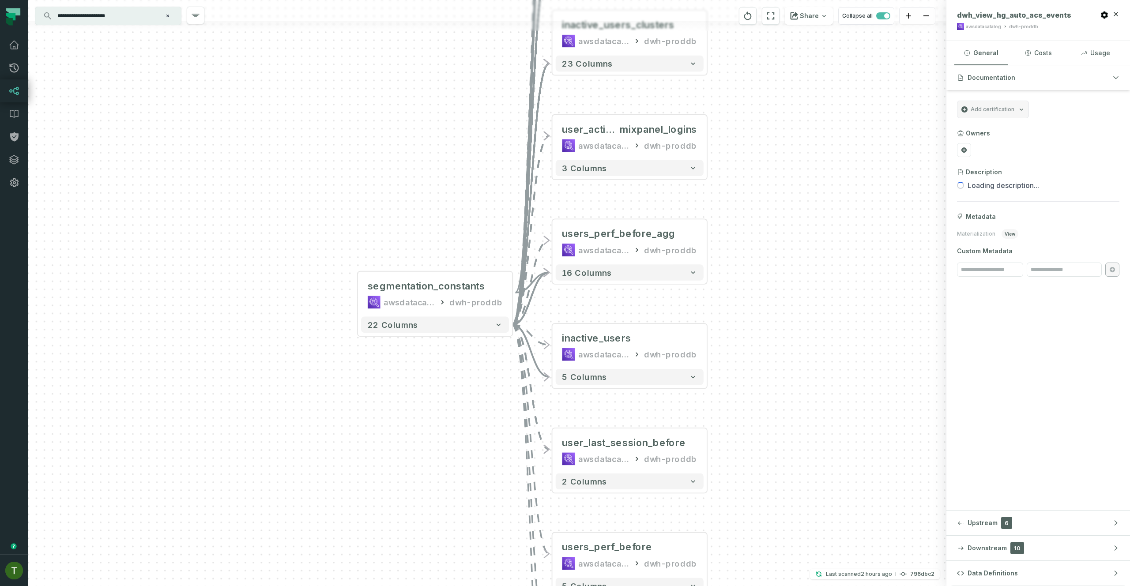
drag, startPoint x: 728, startPoint y: 351, endPoint x: 757, endPoint y: 524, distance: 175.8
click at [768, 520] on div "+ users_perf_befor e_agg_by_month awsdatacatalog dwh-proddb + 13 columns + acti…" at bounding box center [487, 293] width 918 height 586
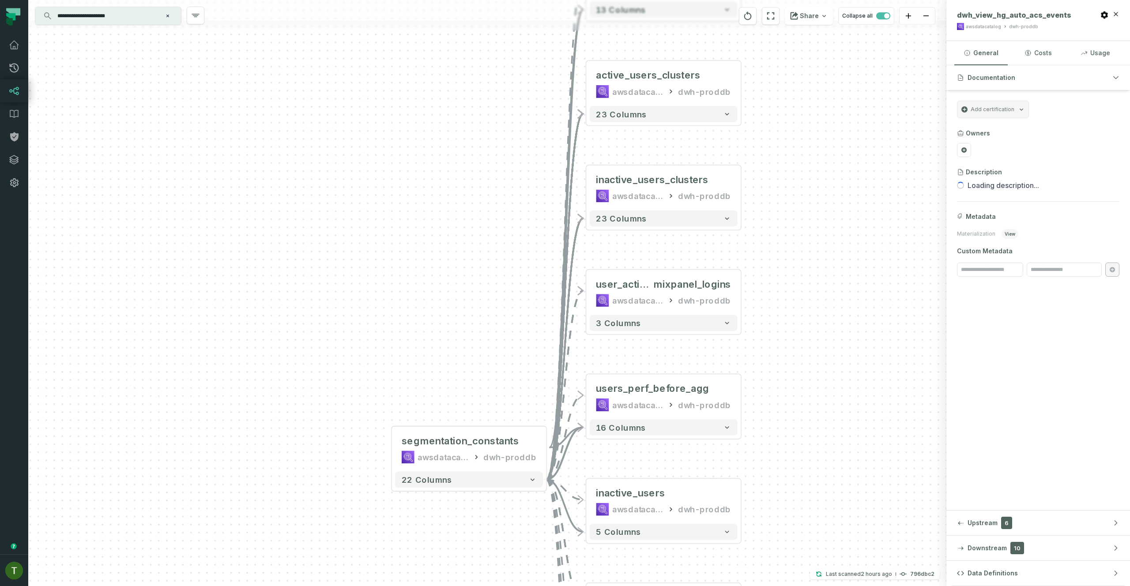
click at [140, 10] on input "**********" at bounding box center [107, 16] width 110 height 14
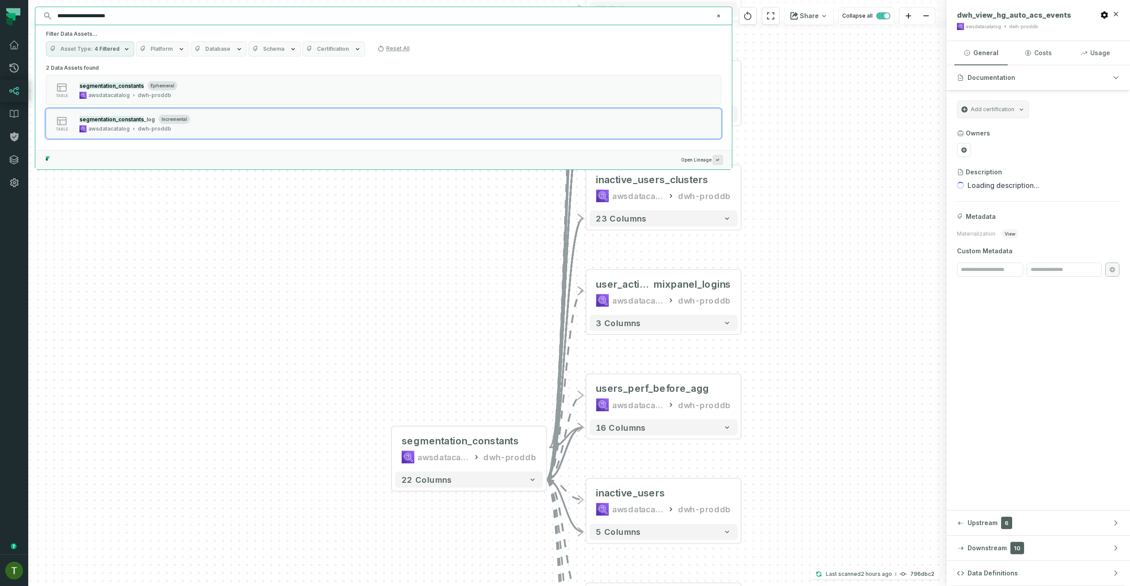
paste input "****"
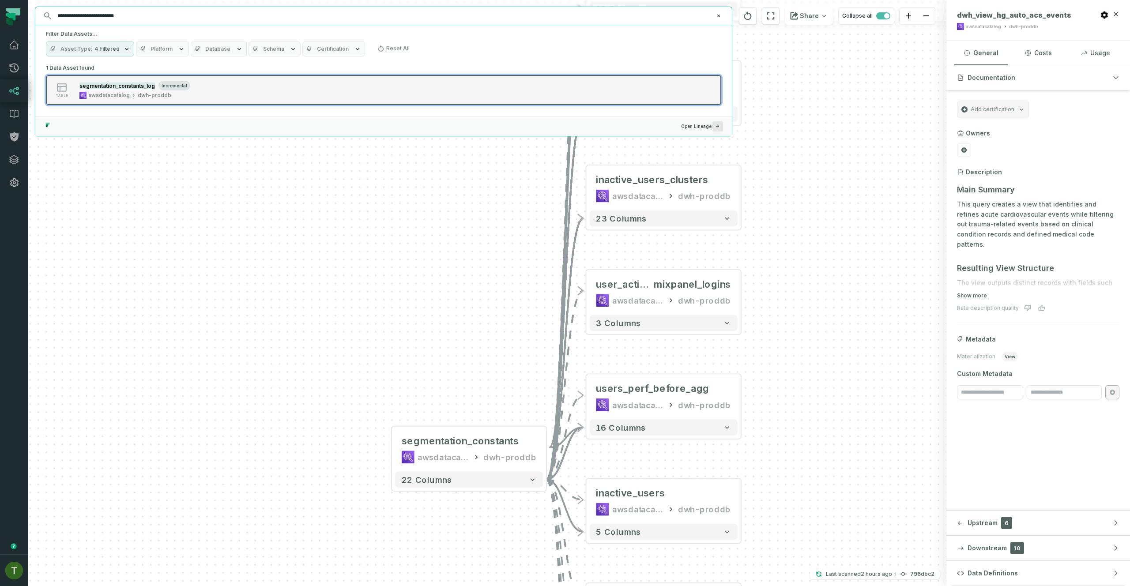
type input "**********"
click at [191, 101] on button "table segmentation_constants_log incremental awsdatacatalog dwh-proddb" at bounding box center [383, 90] width 675 height 30
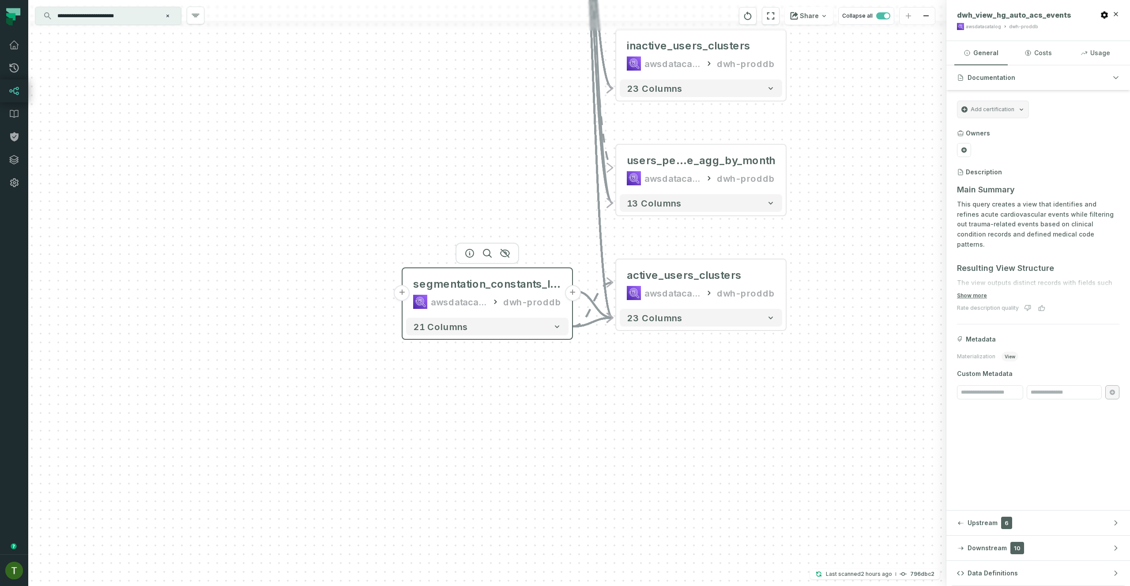
click at [523, 309] on div "dwh-proddb" at bounding box center [532, 302] width 58 height 14
click at [405, 297] on button "+" at bounding box center [402, 293] width 16 height 16
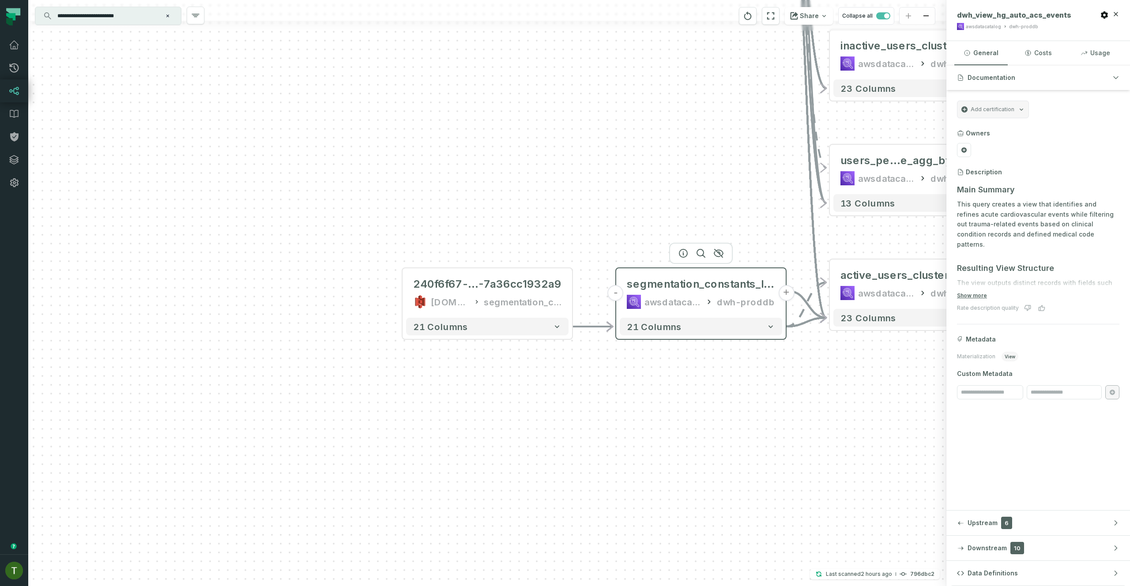
click at [701, 312] on div "segmentation_constants_log awsdatacatalog dwh-proddb" at bounding box center [700, 293] width 162 height 42
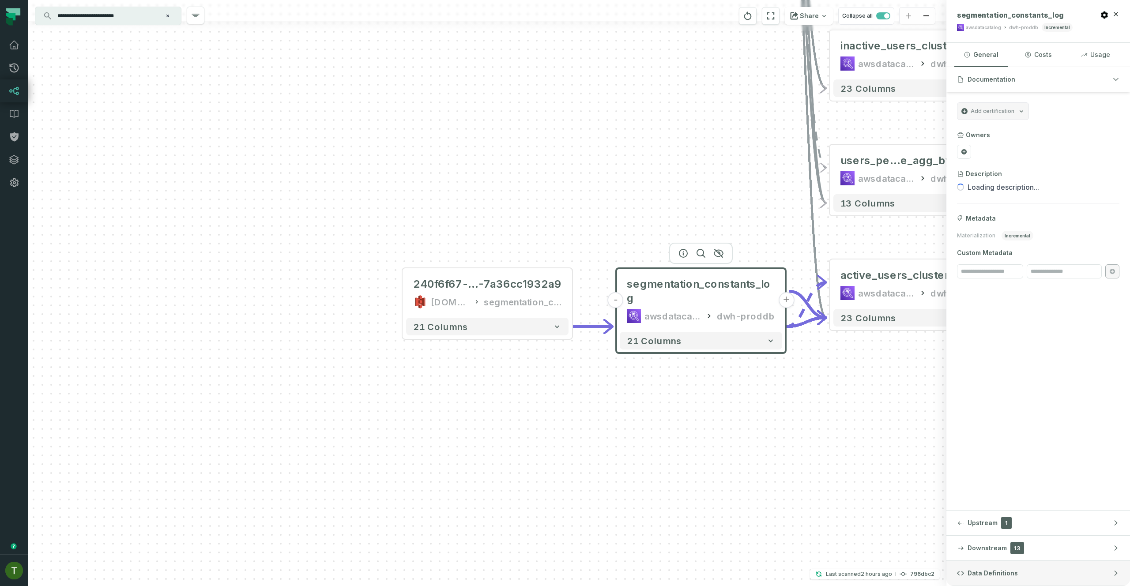
click at [1039, 563] on button "Data Definitions" at bounding box center [1038, 573] width 184 height 25
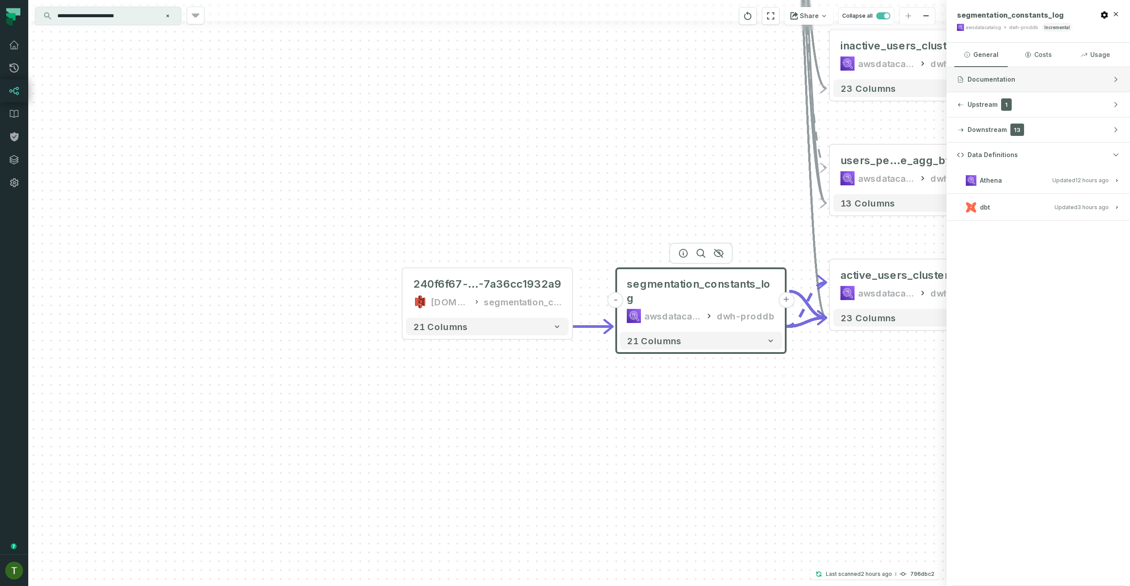
click at [1020, 75] on button "Documentation" at bounding box center [1038, 79] width 184 height 25
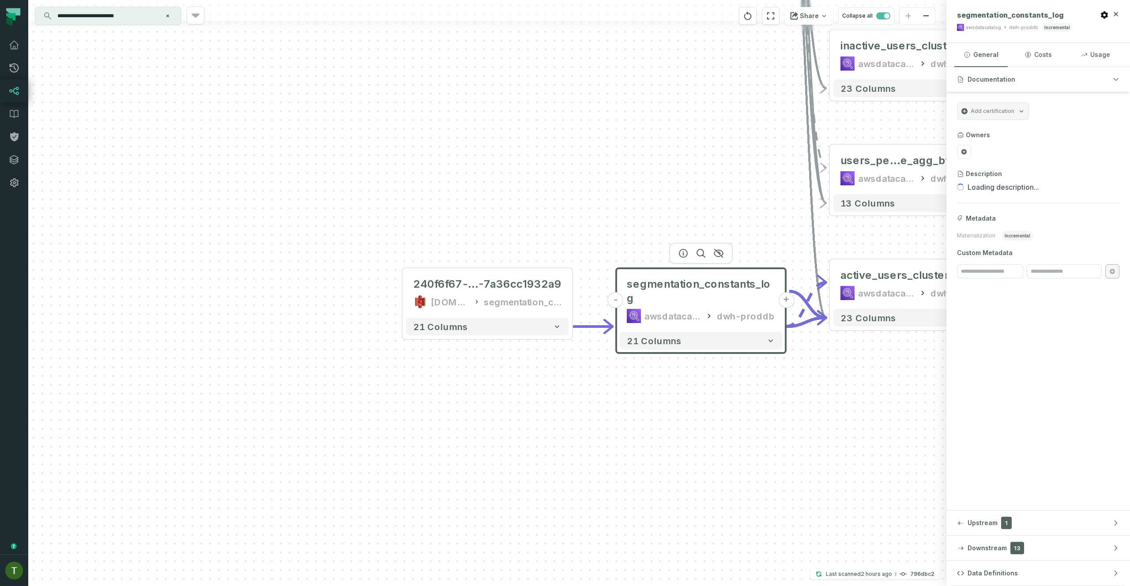
click at [752, 27] on div "Share Collapse all" at bounding box center [816, 16] width 169 height 32
click at [752, 13] on icon "reset" at bounding box center [748, 16] width 10 height 11
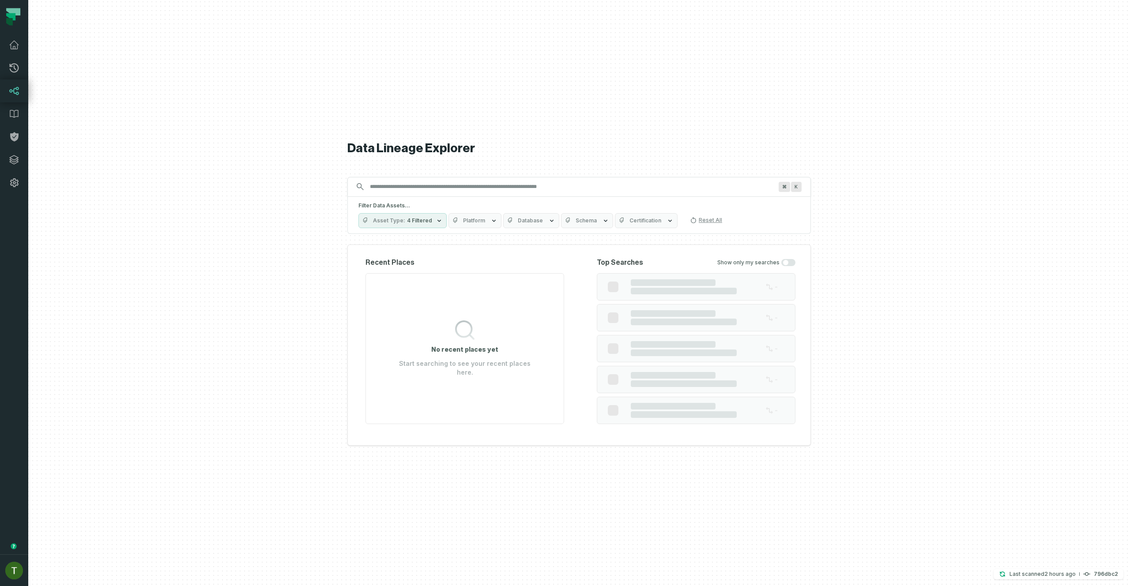
drag, startPoint x: 427, startPoint y: 194, endPoint x: 428, endPoint y: 189, distance: 4.6
click at [427, 193] on div "⌘ K" at bounding box center [578, 187] width 463 height 20
click at [428, 188] on div "⌘ K" at bounding box center [578, 187] width 463 height 20
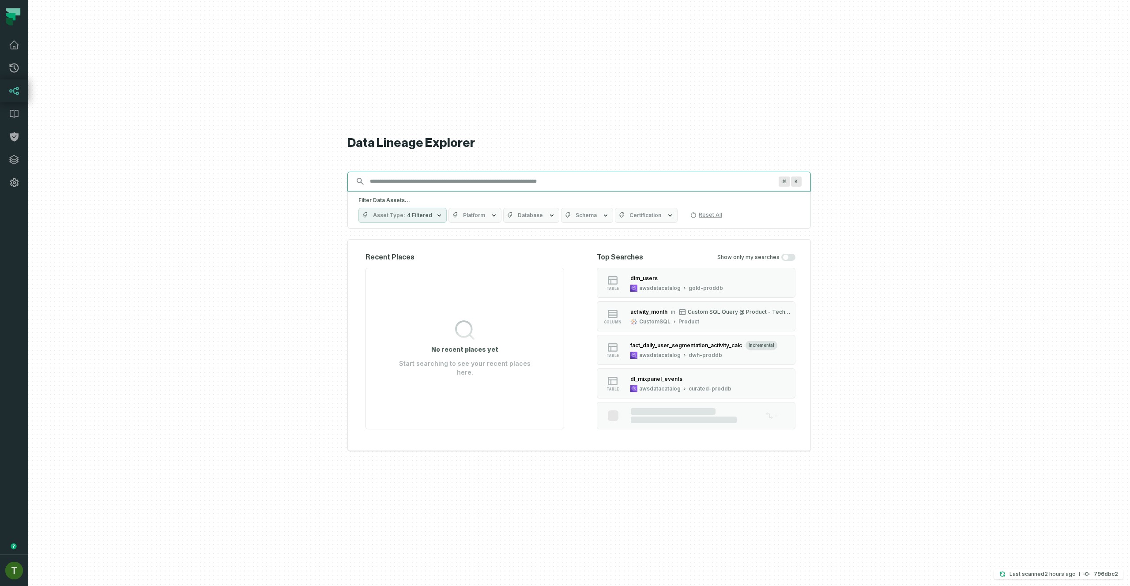
click at [434, 181] on input "Discovery Provider cmdk menu" at bounding box center [570, 181] width 413 height 14
paste input "**********"
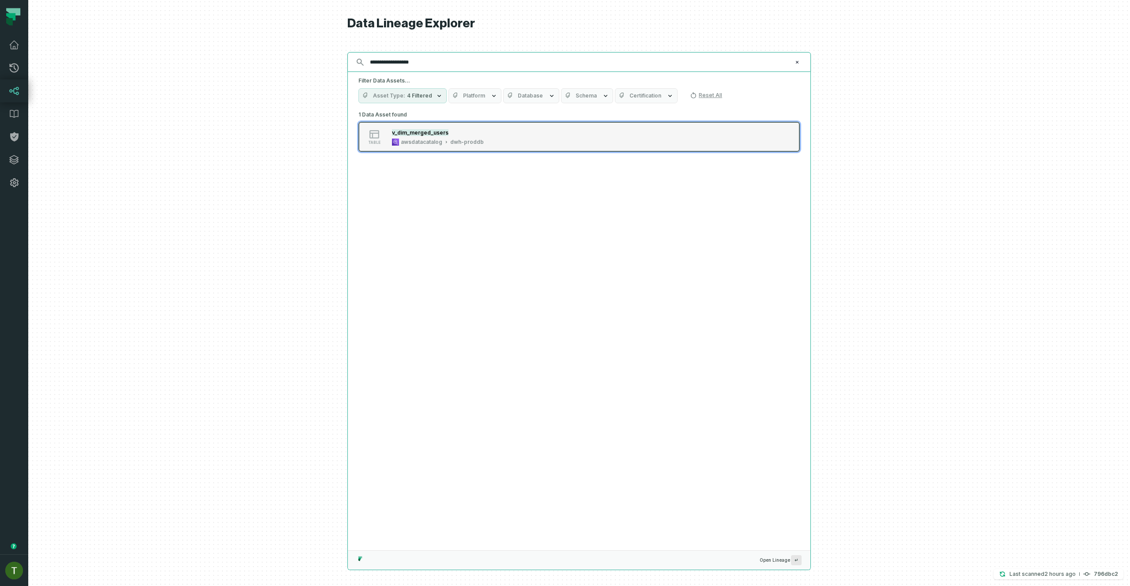
type input "**********"
click at [508, 146] on button "table v_dim_merged_users awsdatacatalog dwh-proddb" at bounding box center [578, 137] width 441 height 30
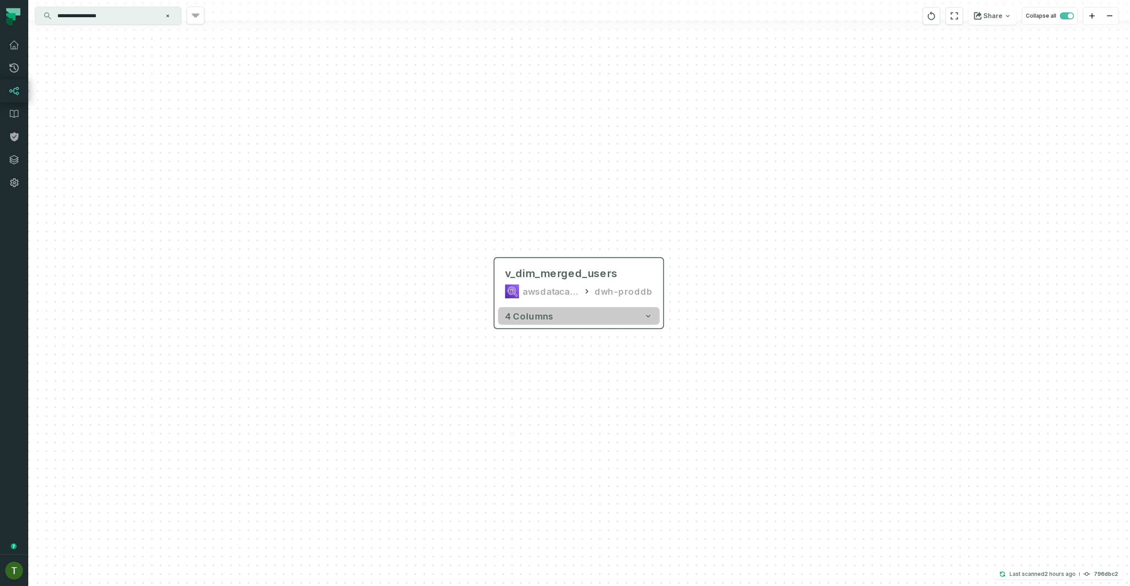
click at [597, 314] on button "4 columns" at bounding box center [578, 316] width 161 height 18
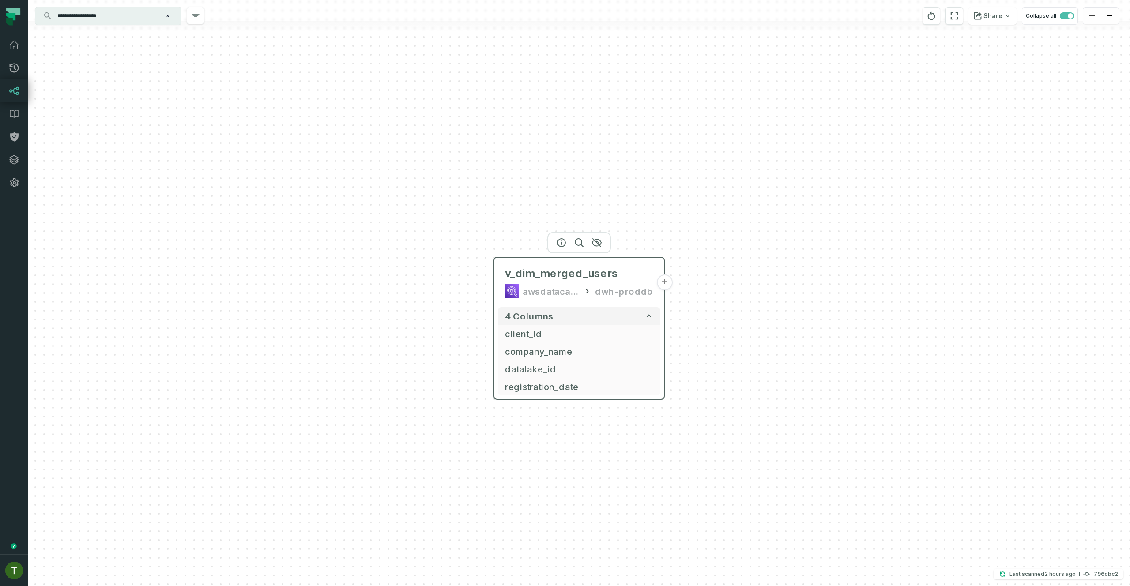
click at [595, 281] on div "v_dim_merged_users awsdatacatalog dwh-proddb" at bounding box center [579, 282] width 162 height 42
click at [557, 236] on button "button" at bounding box center [561, 243] width 14 height 14
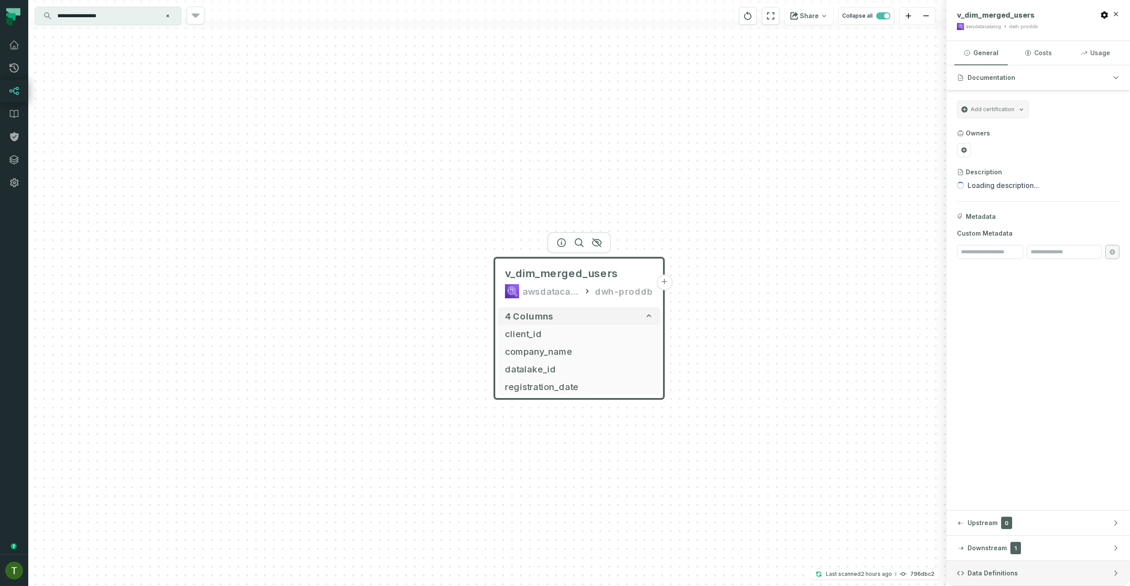
click at [1010, 563] on span "Data Definitions" at bounding box center [992, 573] width 50 height 9
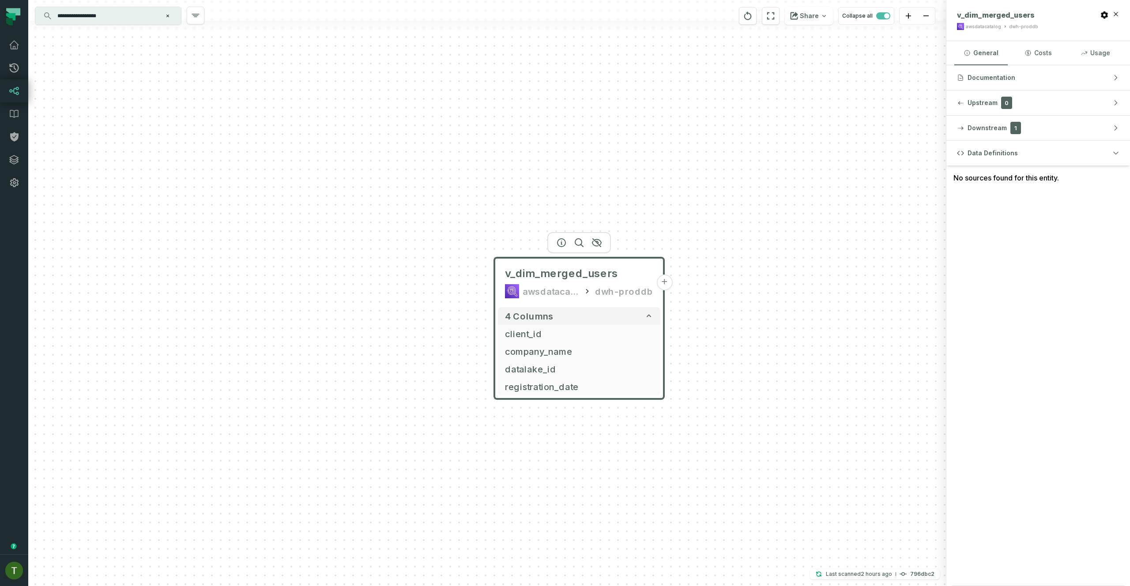
click at [664, 284] on button "+" at bounding box center [664, 282] width 16 height 16
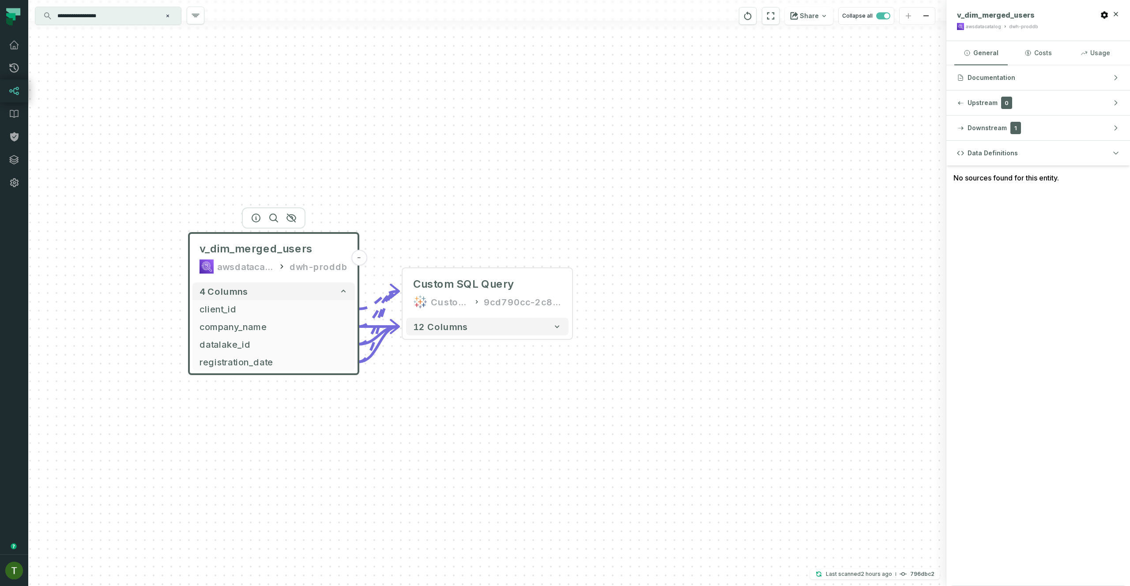
click at [117, 5] on div at bounding box center [487, 10] width 918 height 21
click at [120, 9] on input "**********" at bounding box center [107, 16] width 110 height 14
paste input "*"
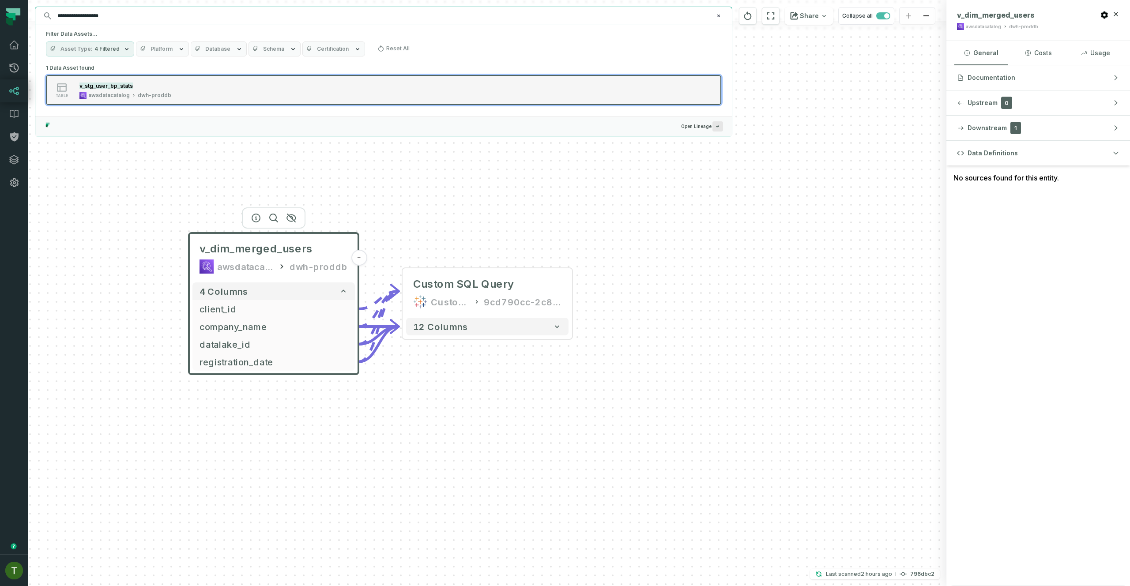
type input "**********"
click at [165, 99] on button "table v_stg_user_bp_stats awsdatacatalog dwh-proddb" at bounding box center [383, 90] width 675 height 30
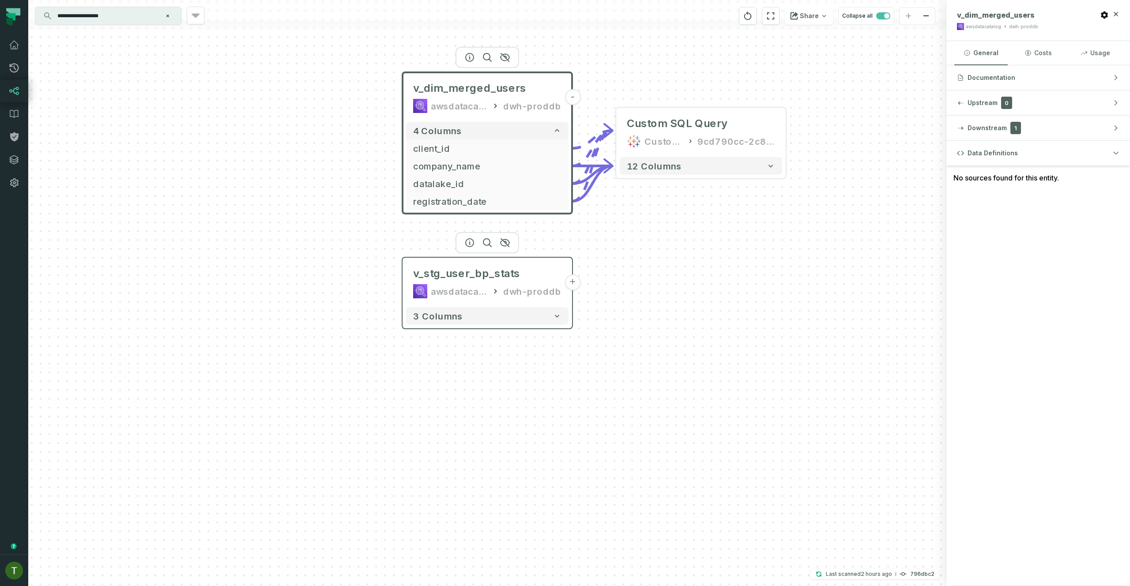
click at [499, 295] on icon at bounding box center [495, 291] width 9 height 9
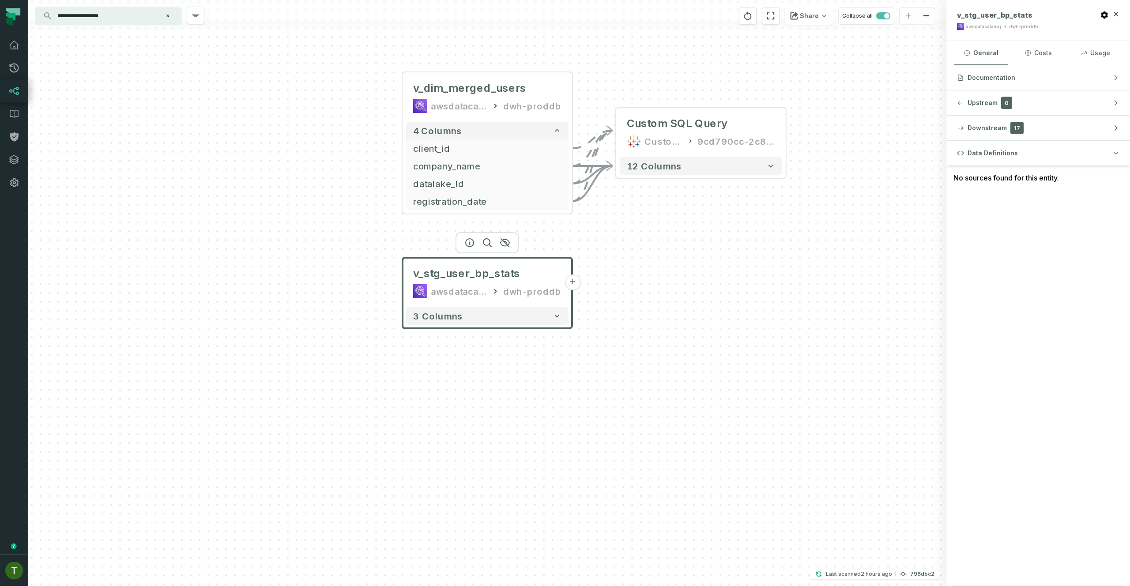
click at [572, 278] on button "+" at bounding box center [572, 282] width 16 height 16
click at [572, 278] on button "+" at bounding box center [573, 282] width 16 height 16
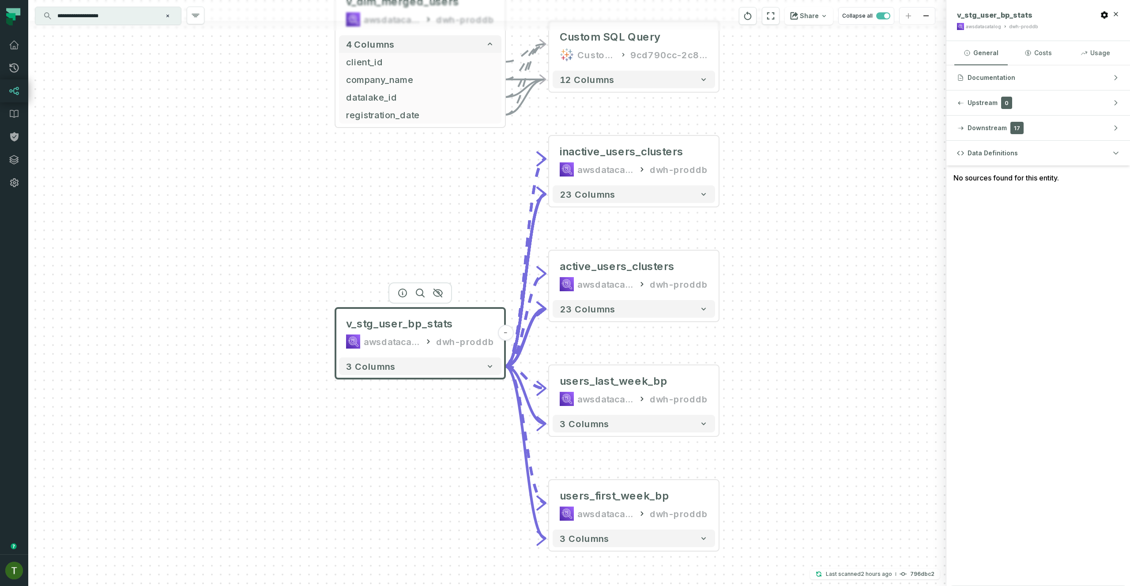
drag, startPoint x: 571, startPoint y: 315, endPoint x: 793, endPoint y: 318, distance: 221.5
click at [793, 318] on div "+ inactive_users_clusters awsdatacatalog dwh-proddb + 23 columns + active_users…" at bounding box center [487, 293] width 918 height 586
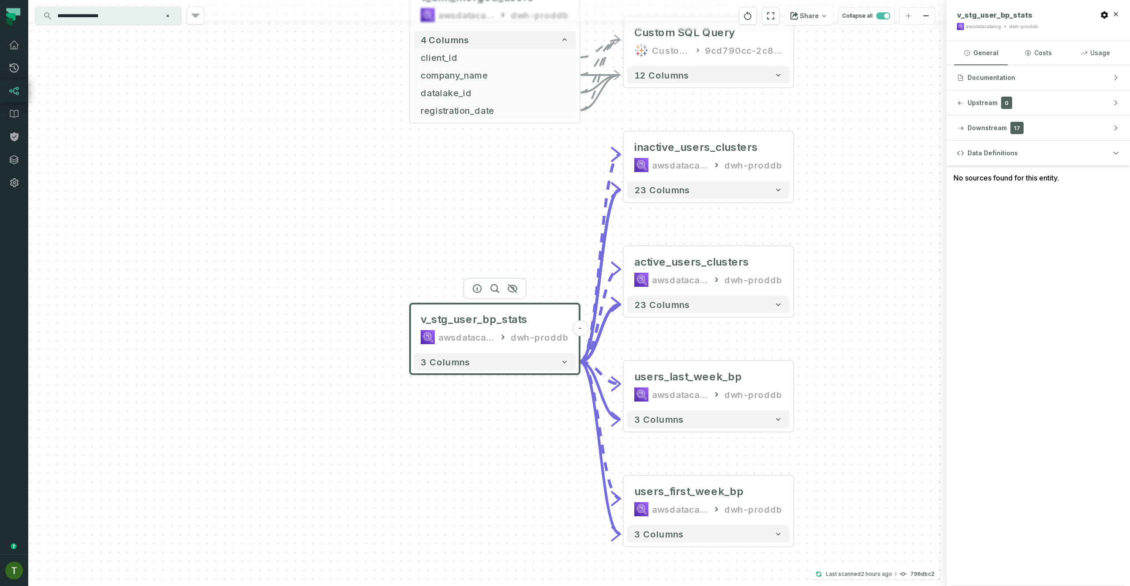
drag, startPoint x: 513, startPoint y: 175, endPoint x: 532, endPoint y: 256, distance: 83.4
click at [532, 256] on div "+ inactive_users_clusters awsdatacatalog dwh-proddb + 23 columns + active_users…" at bounding box center [487, 293] width 918 height 586
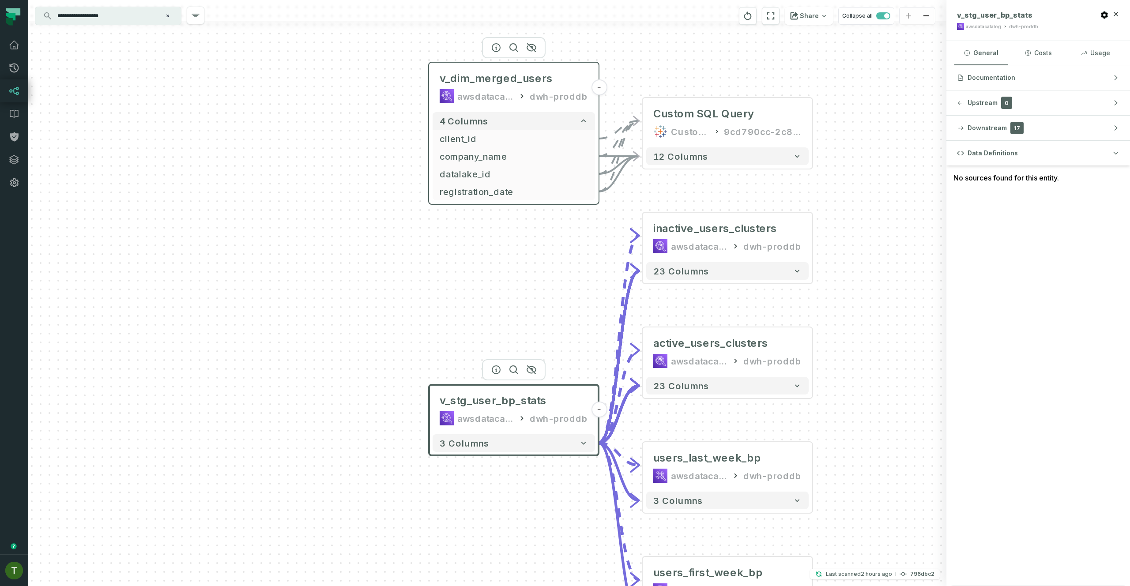
click at [495, 91] on div "awsdatacatalog" at bounding box center [485, 96] width 56 height 14
click at [500, 77] on span "v_dim_merged_users" at bounding box center [495, 78] width 113 height 14
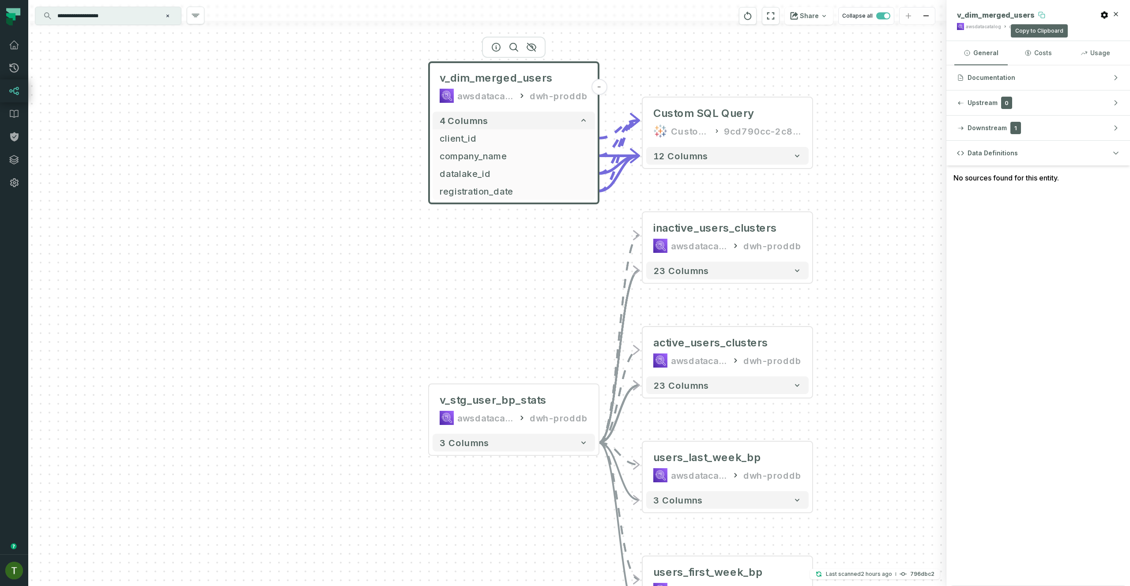
click at [1038, 14] on icon at bounding box center [1041, 14] width 7 height 7
click at [518, 399] on div "v_stg_user_bp_stats" at bounding box center [492, 400] width 107 height 14
click at [514, 401] on div "v_stg_user_bp_stats" at bounding box center [492, 400] width 107 height 14
click at [506, 404] on div "v_stg_user_bp_stats" at bounding box center [492, 399] width 107 height 14
click at [490, 401] on div "v_stg_user_bp_stats" at bounding box center [492, 399] width 107 height 14
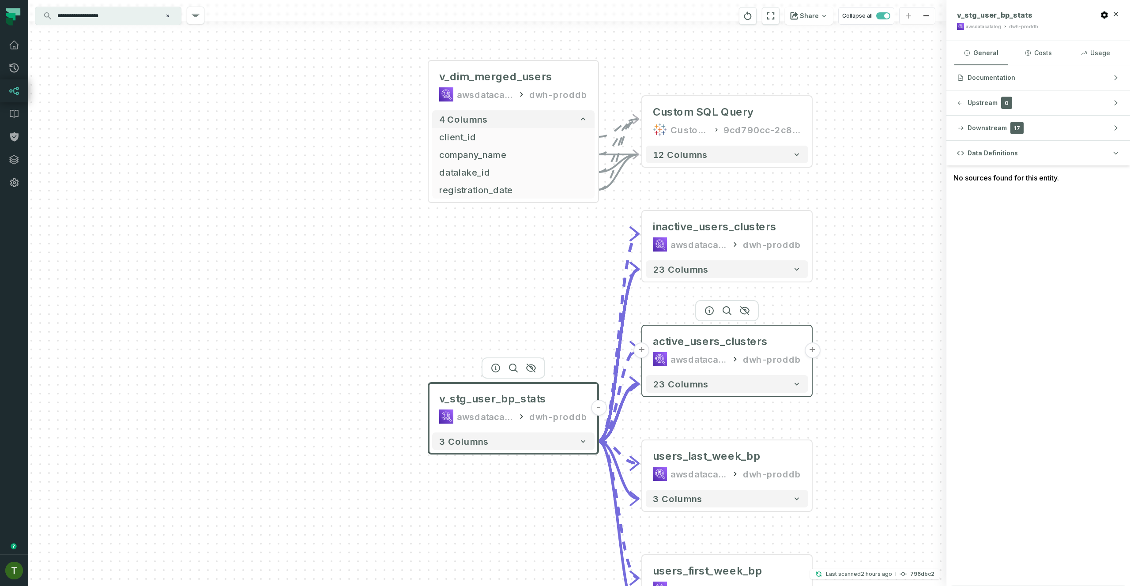
click at [676, 351] on div "active_users_clusters awsdatacatalog dwh-proddb" at bounding box center [727, 350] width 162 height 42
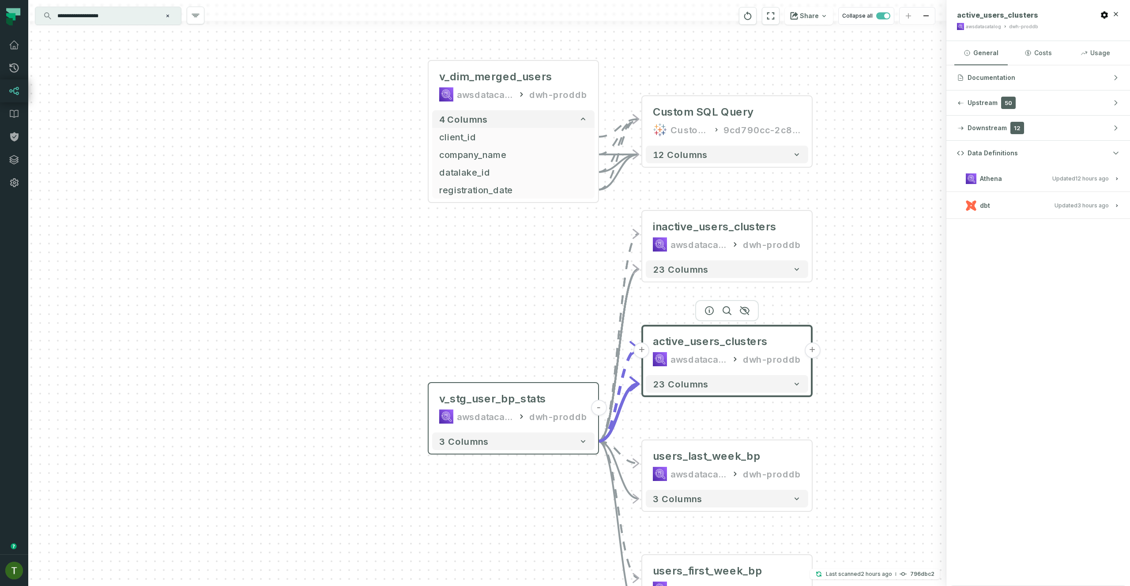
click at [1017, 176] on button "Athena Updated 9/11/2025, 1:02:07 AM" at bounding box center [1038, 179] width 162 height 12
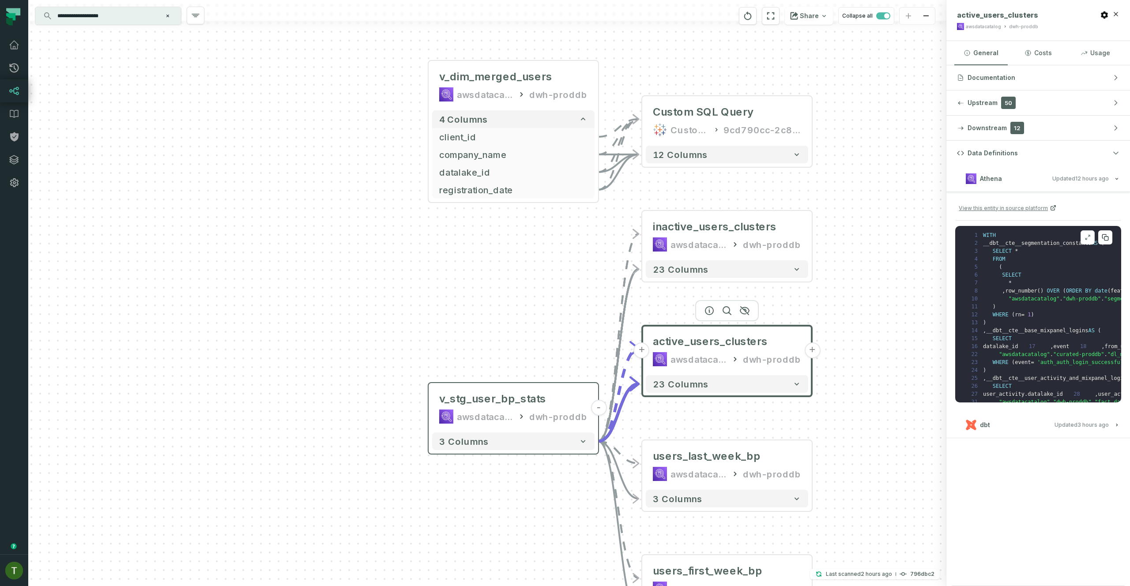
click at [1107, 243] on button at bounding box center [1105, 237] width 14 height 14
click at [519, 420] on div "awsdatacatalog dwh-proddb" at bounding box center [513, 416] width 148 height 14
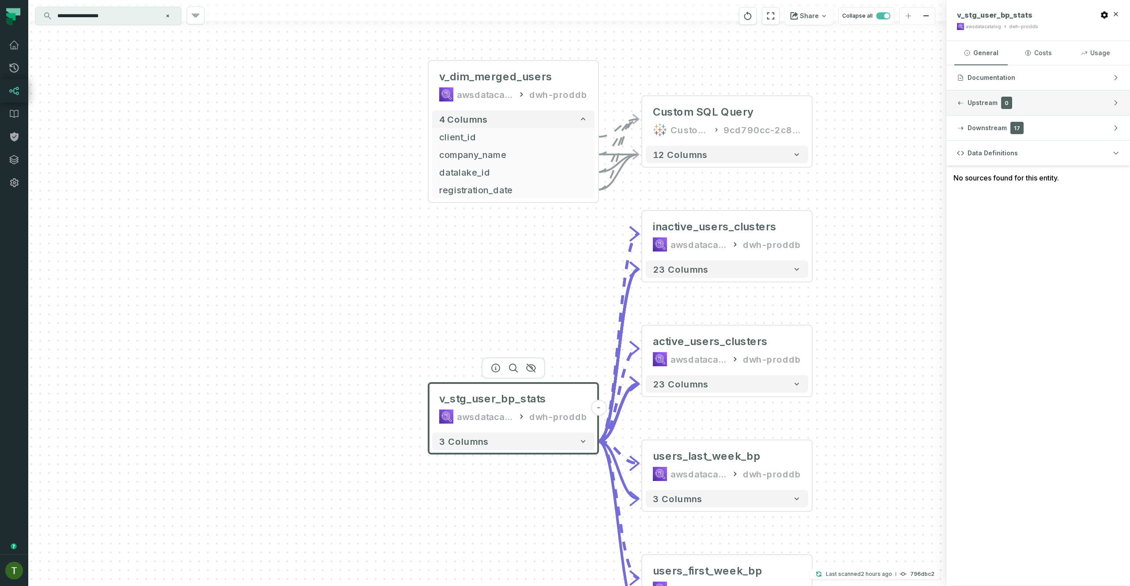
click at [983, 93] on button "Upstream 0" at bounding box center [1038, 102] width 184 height 25
click at [985, 87] on button "Documentation" at bounding box center [1038, 77] width 184 height 25
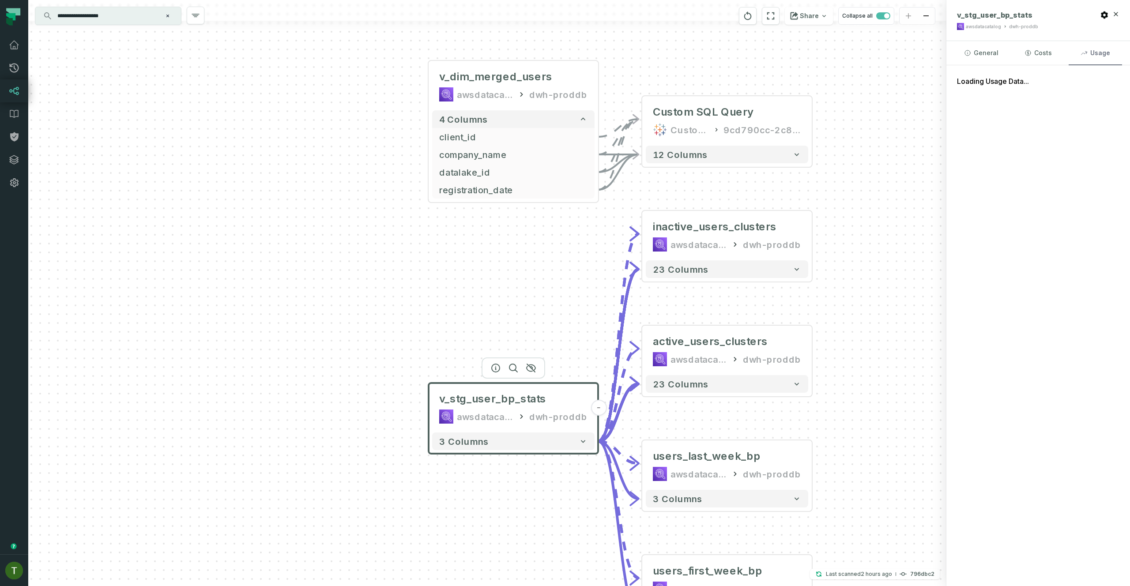
click at [1091, 56] on button "Usage" at bounding box center [1094, 53] width 53 height 24
click at [1040, 44] on button "Costs" at bounding box center [1037, 53] width 53 height 24
click at [970, 47] on button "General" at bounding box center [980, 53] width 53 height 24
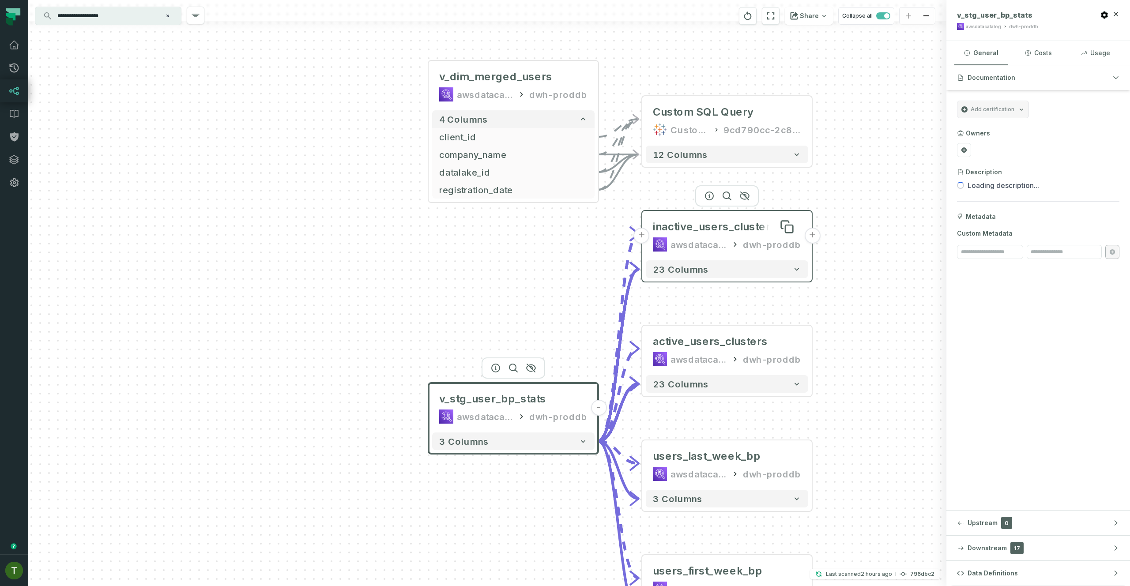
click at [699, 225] on div "inactive_users_clusters" at bounding box center [715, 227] width 124 height 14
click at [703, 223] on div "inactive_users_clusters" at bounding box center [715, 227] width 124 height 14
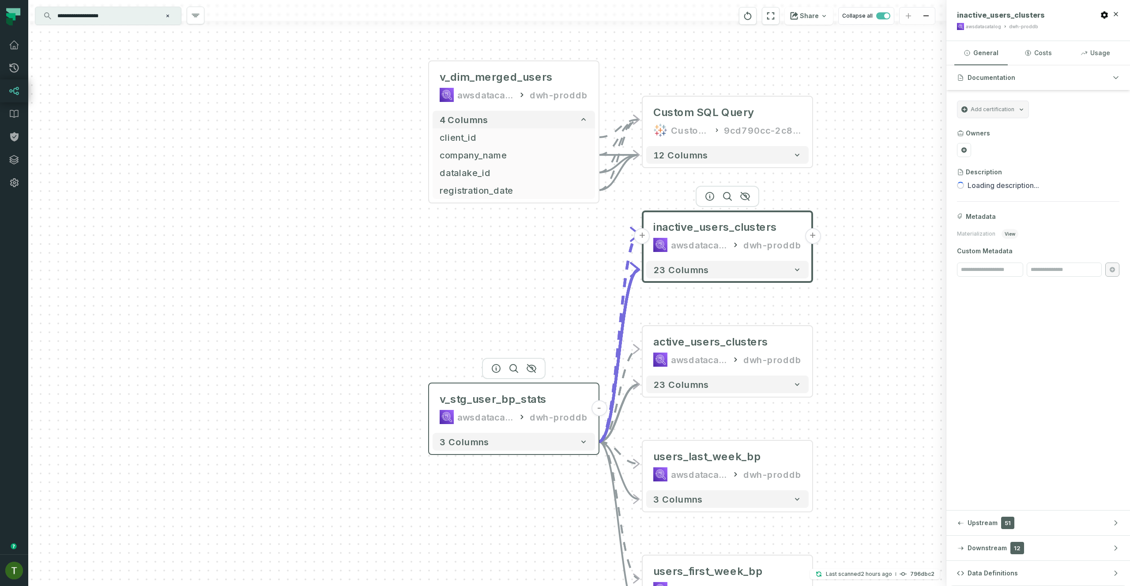
click at [465, 424] on div "v_stg_user_bp_stats awsdatacatalog dwh-proddb" at bounding box center [513, 408] width 162 height 42
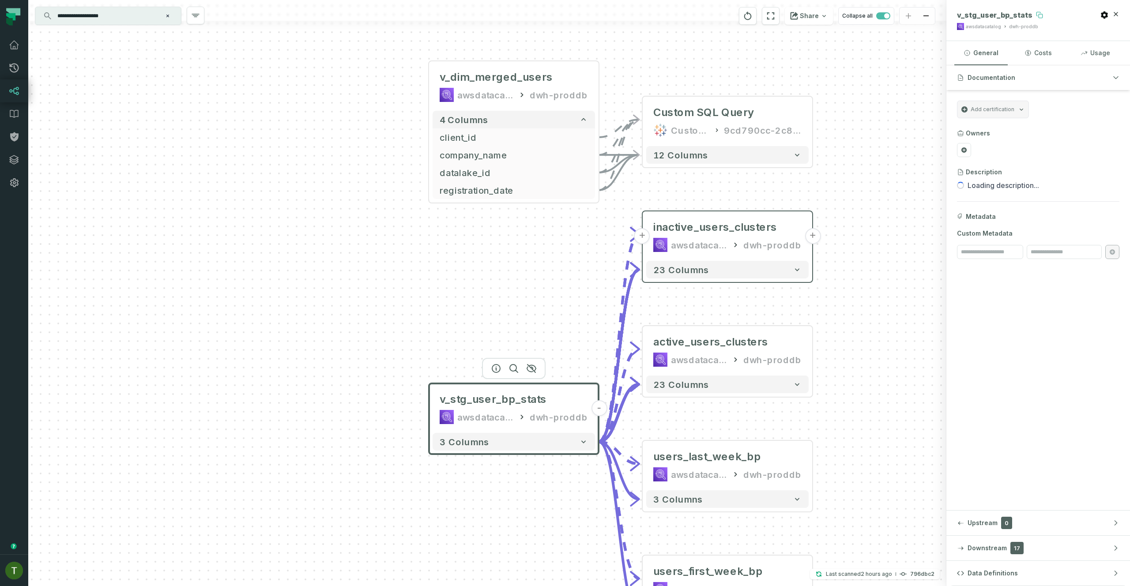
click at [1032, 13] on button at bounding box center [1039, 15] width 14 height 14
click at [693, 225] on div "inactive_users_clusters" at bounding box center [715, 227] width 124 height 14
click at [695, 225] on div "inactive_users_clusters" at bounding box center [715, 227] width 124 height 14
click at [701, 230] on div "inactive_users_clusters" at bounding box center [715, 227] width 124 height 14
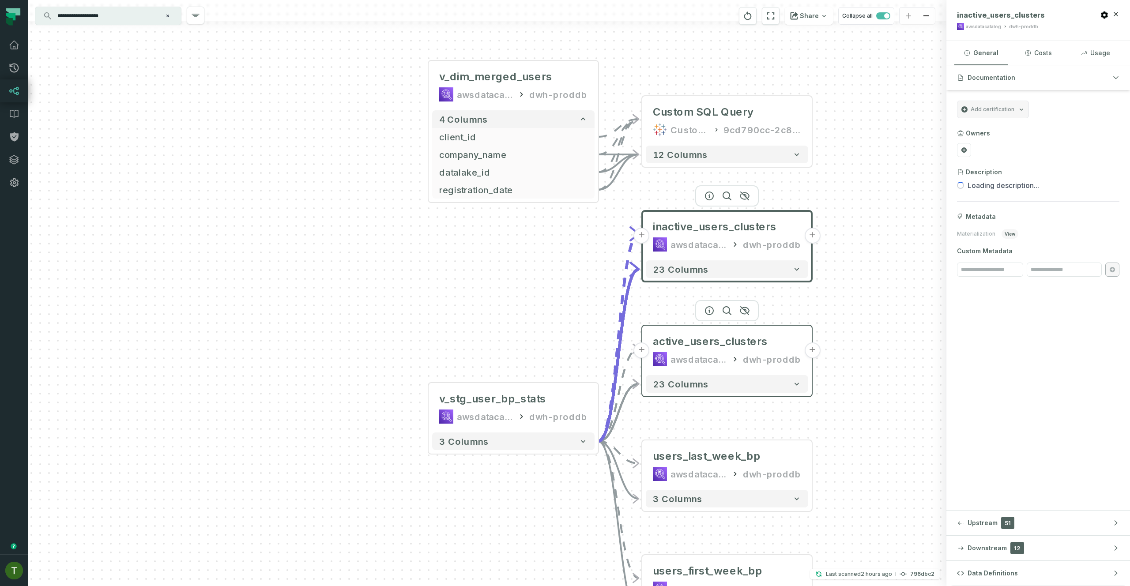
click at [745, 353] on div "awsdatacatalog dwh-proddb" at bounding box center [727, 359] width 148 height 14
click at [702, 227] on div "inactive_users_clusters" at bounding box center [715, 227] width 124 height 14
click at [529, 389] on div "v_stg_user_bp_stats awsdatacatalog dwh-proddb" at bounding box center [513, 408] width 162 height 42
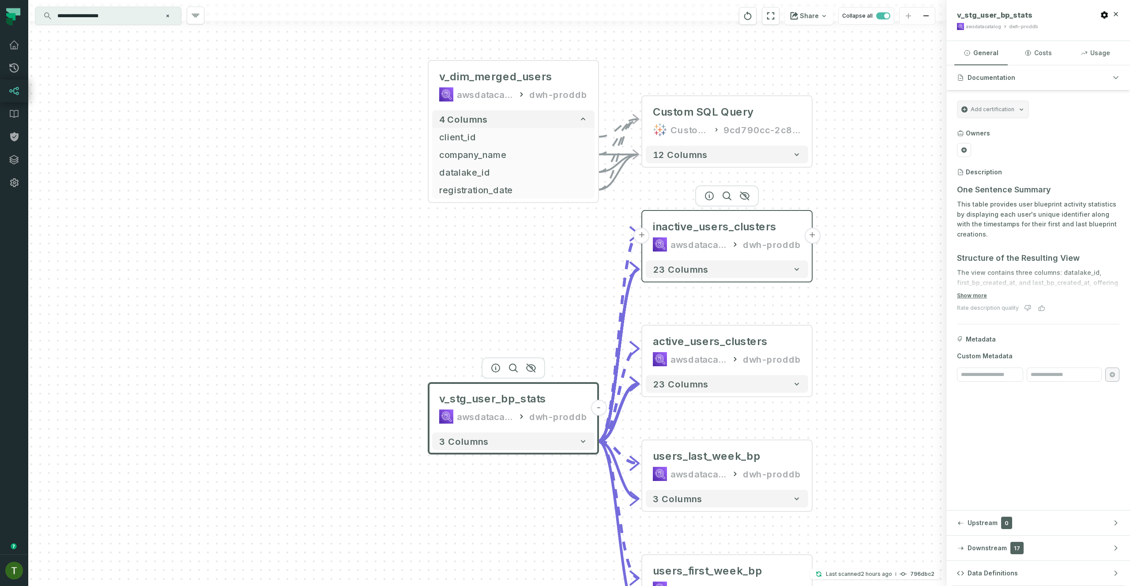
click at [726, 238] on div "awsdatacatalog" at bounding box center [698, 244] width 56 height 14
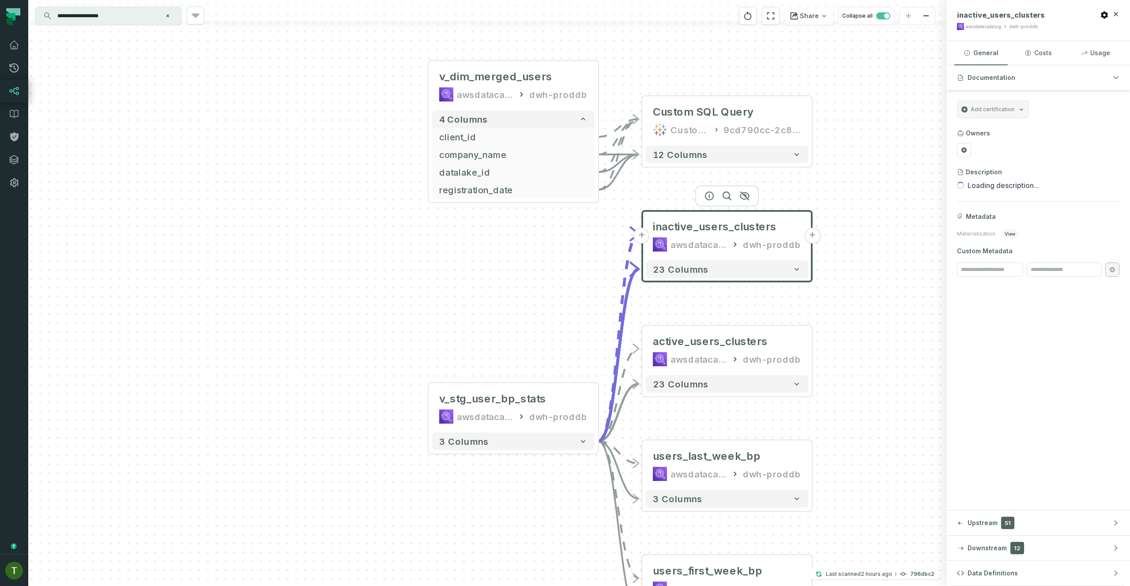
click at [1039, 563] on button "Data Definitions" at bounding box center [1038, 573] width 184 height 25
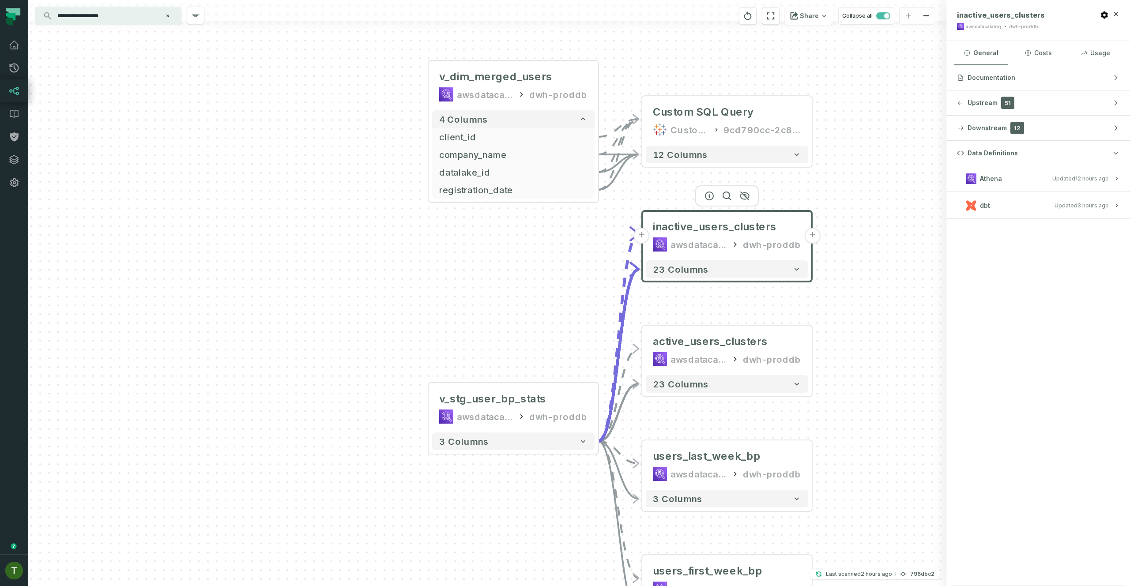
click at [1019, 198] on h3 "dbt Updated 9/11/2025, 10:02:31 AM" at bounding box center [1038, 205] width 184 height 26
click at [1021, 200] on button "dbt Updated 9/11/2025, 10:02:31 AM" at bounding box center [1038, 205] width 162 height 12
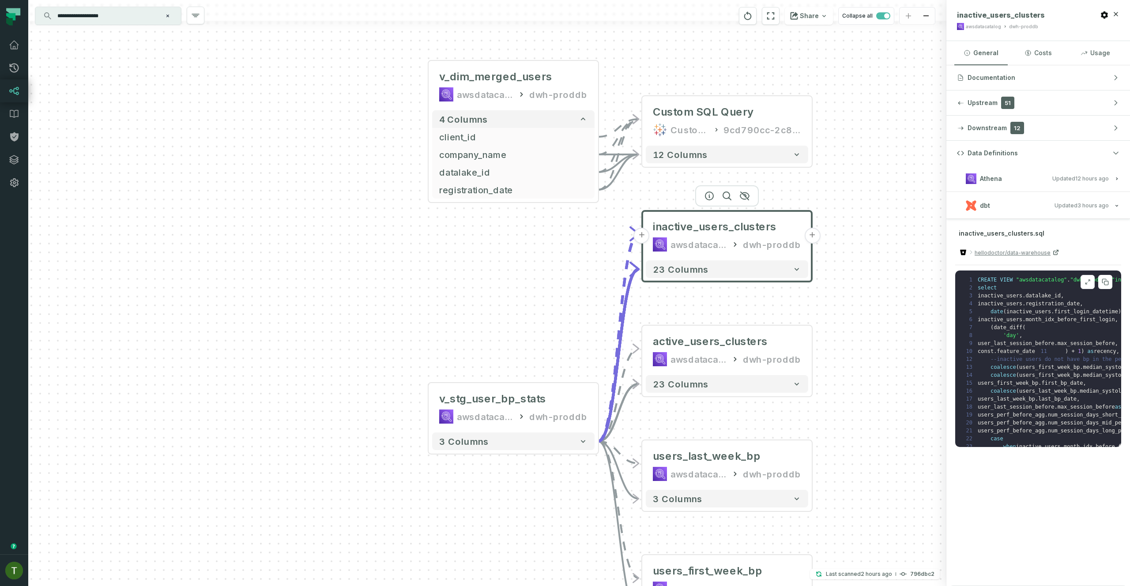
click at [1053, 347] on pre "1 CREATE VIEW "awsdatacatalog" . "dwh-proddb" . "inactive_users_clusters" AS ( …" at bounding box center [1038, 358] width 166 height 176
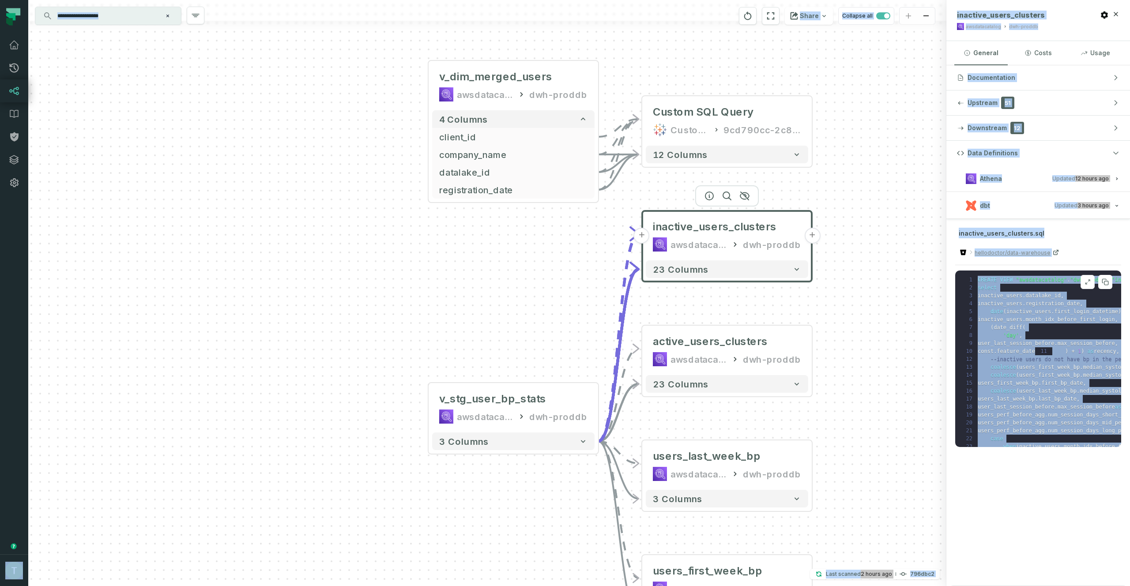
click at [1008, 337] on span "'day'" at bounding box center [1011, 335] width 16 height 6
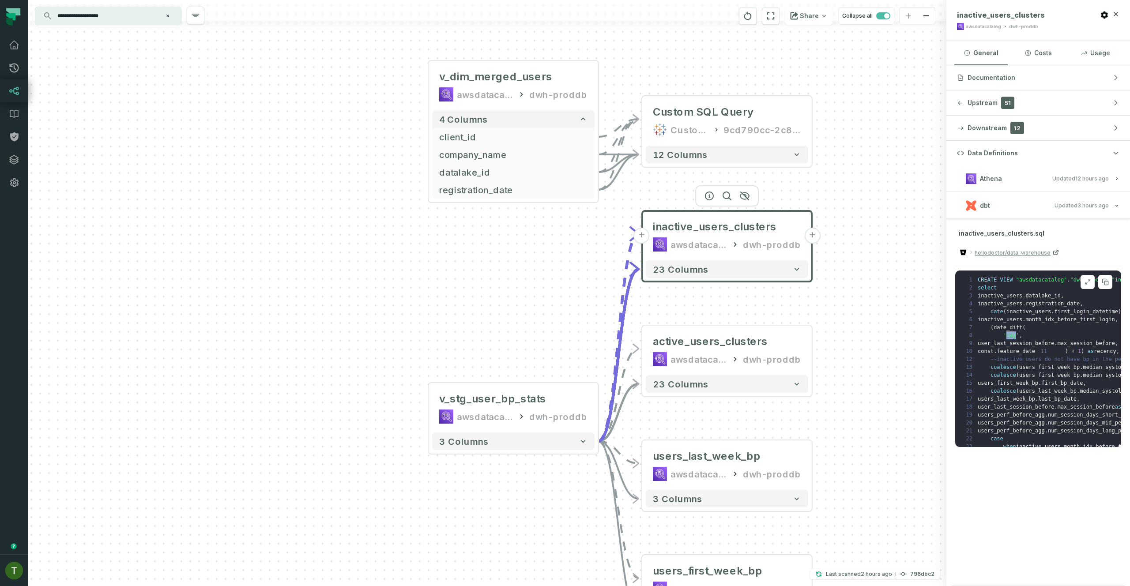
click at [1008, 337] on span "'day'" at bounding box center [1011, 335] width 16 height 6
drag, startPoint x: 1101, startPoint y: 303, endPoint x: 1103, endPoint y: 296, distance: 6.8
click at [1101, 303] on pre "1 CREATE VIEW "awsdatacatalog" . "dwh-proddb" . "inactive_users_clusters" AS ( …" at bounding box center [1038, 358] width 166 height 176
click at [1103, 279] on icon at bounding box center [1104, 281] width 4 height 4
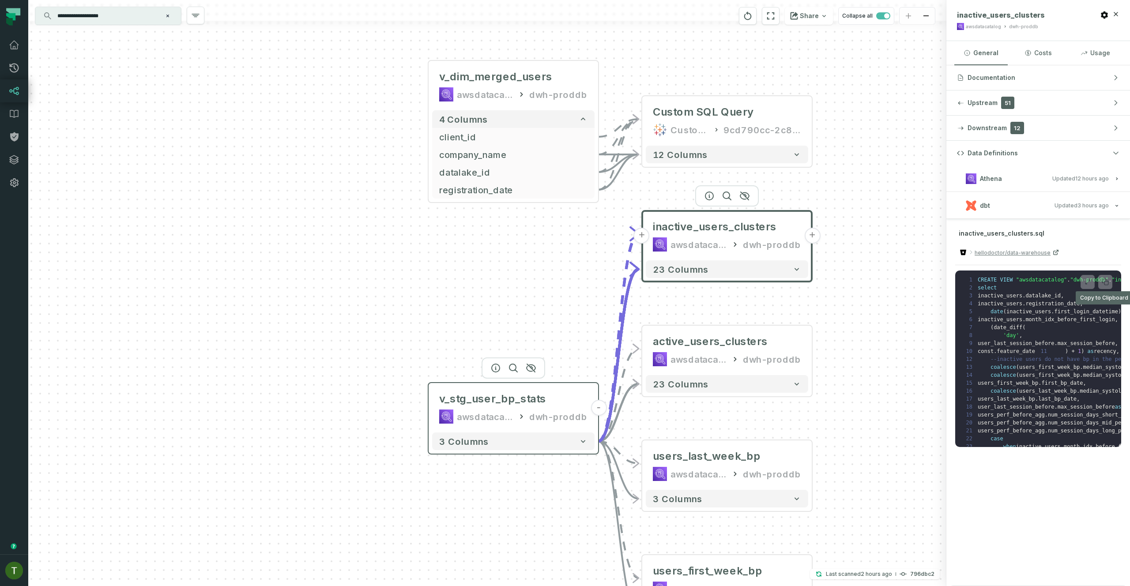
click at [474, 406] on div "v_stg_user_bp_stats awsdatacatalog dwh-proddb" at bounding box center [513, 408] width 162 height 42
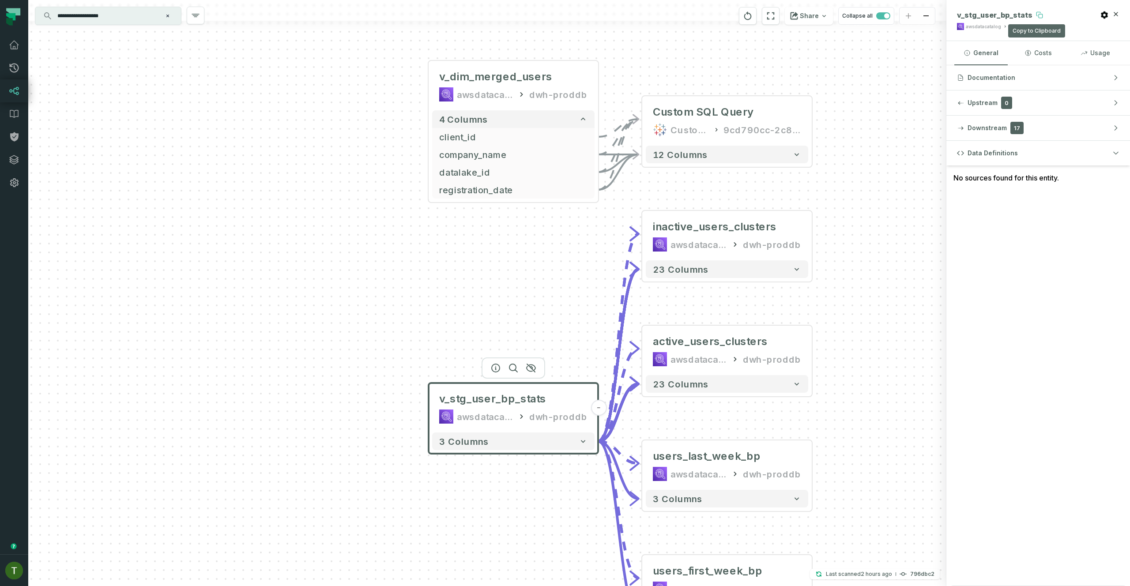
click at [1037, 12] on icon at bounding box center [1039, 14] width 7 height 7
click at [675, 213] on header "+ inactive_users_clusters awsdatacatalog dwh-proddb +" at bounding box center [726, 234] width 169 height 46
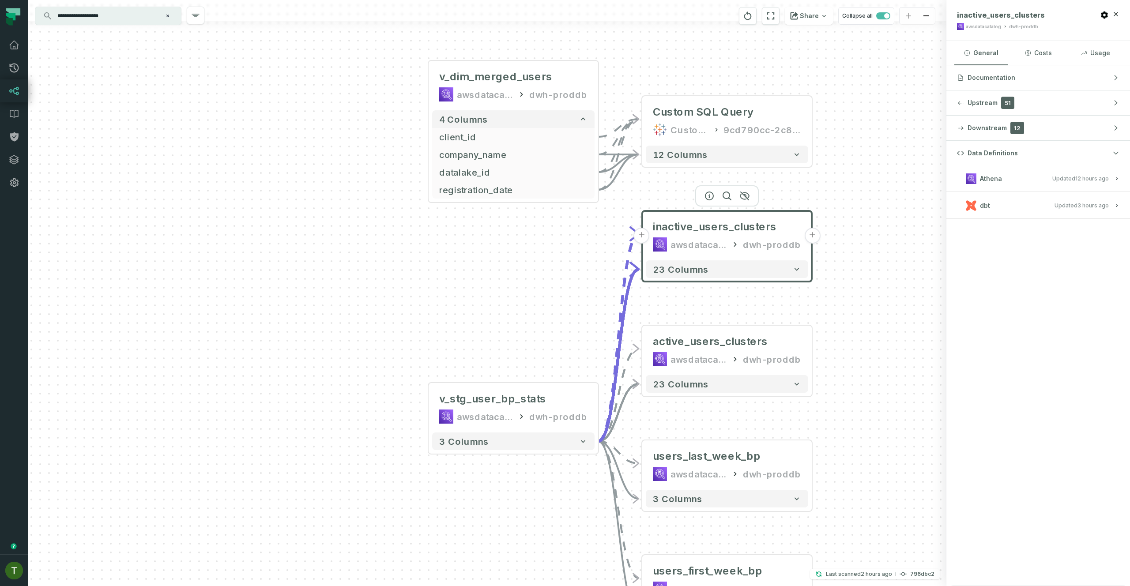
click at [982, 177] on span "Athena" at bounding box center [991, 178] width 22 height 9
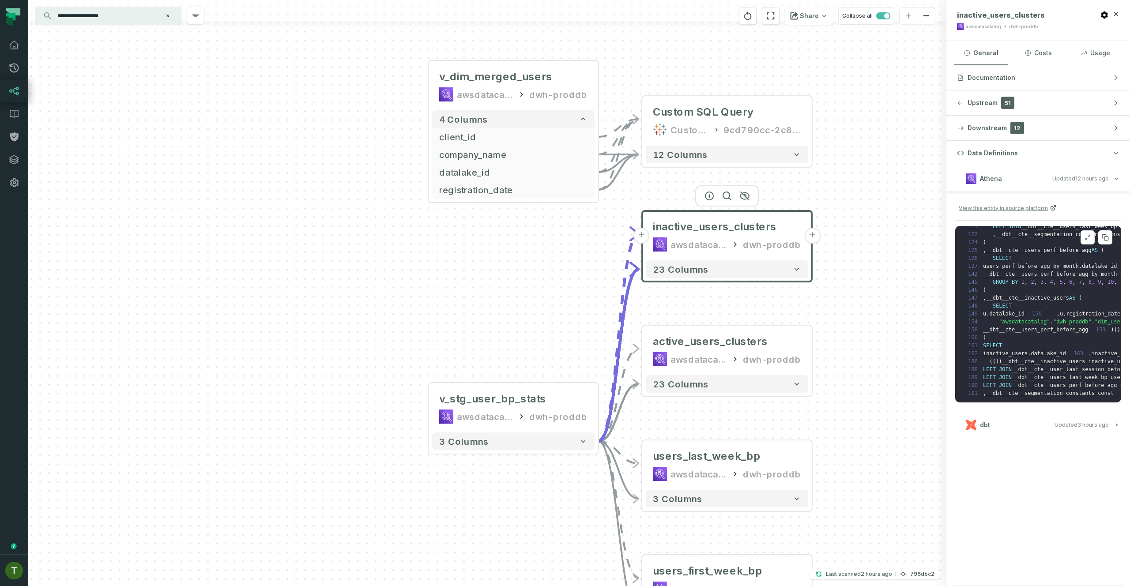
scroll to position [1366, 0]
click at [1054, 420] on button "dbt Updated 9/11/2025, 10:02:31 AM" at bounding box center [1038, 425] width 162 height 12
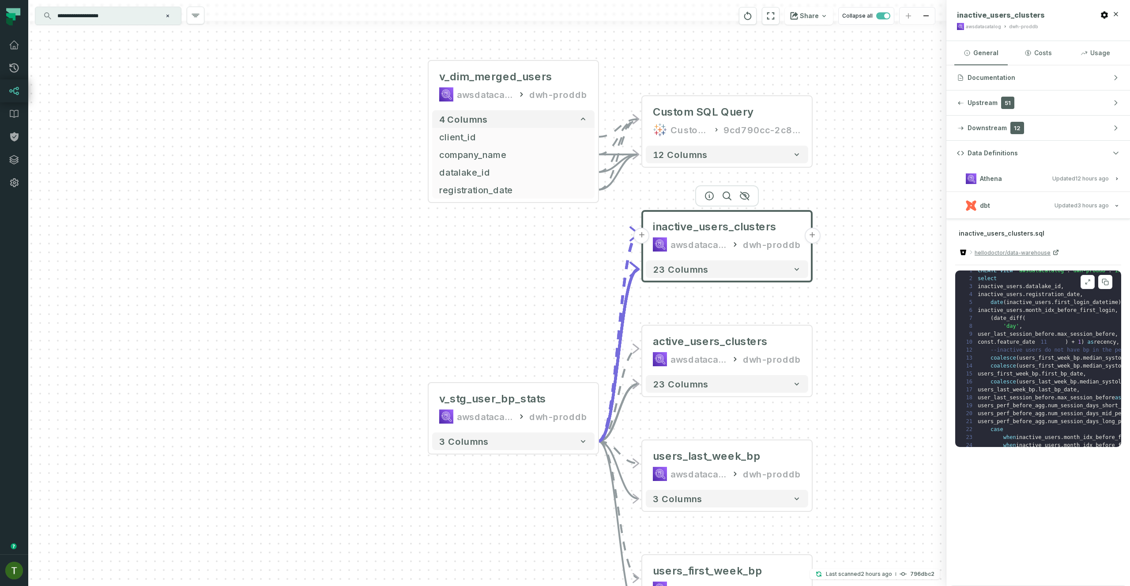
scroll to position [0, 0]
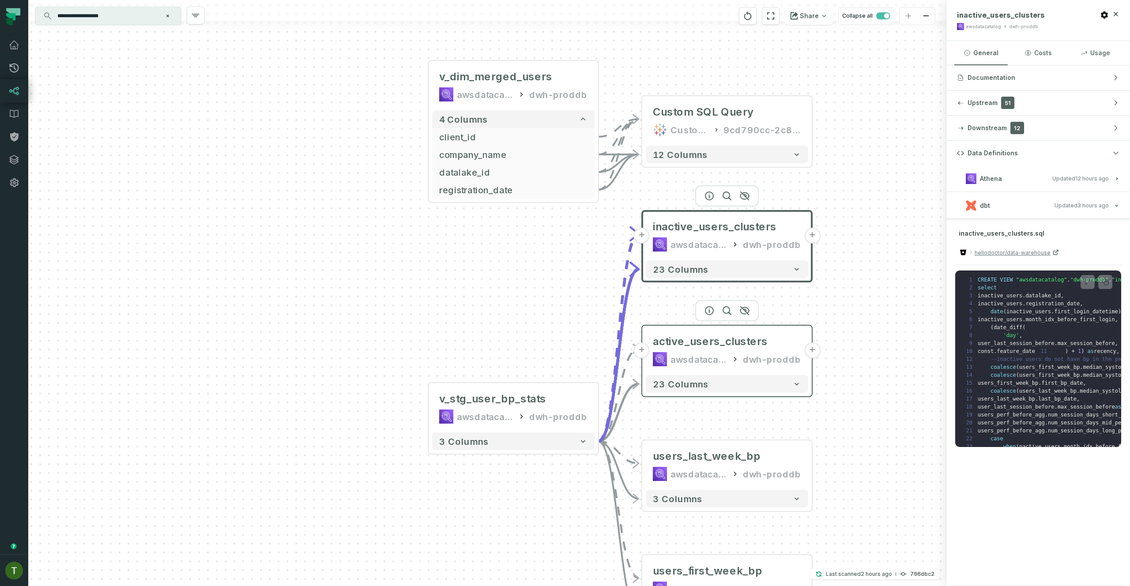
click at [717, 361] on div "awsdatacatalog" at bounding box center [698, 359] width 56 height 14
click at [725, 350] on div "active_users_clusters awsdatacatalog dwh-proddb" at bounding box center [727, 351] width 162 height 42
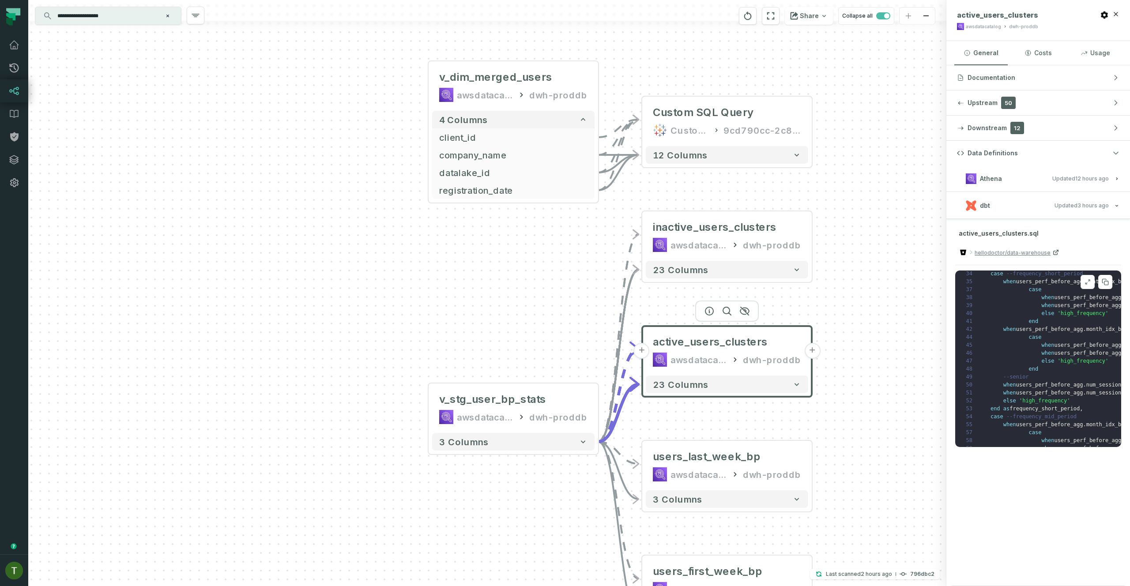
scroll to position [476, 0]
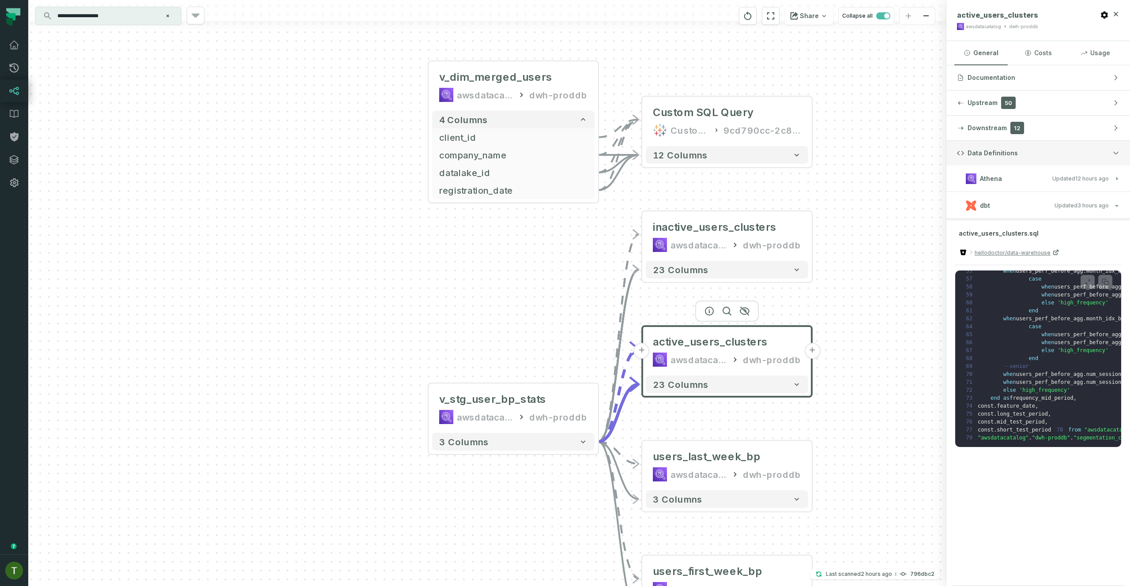
click at [1032, 162] on button "Data Definitions" at bounding box center [1038, 153] width 184 height 25
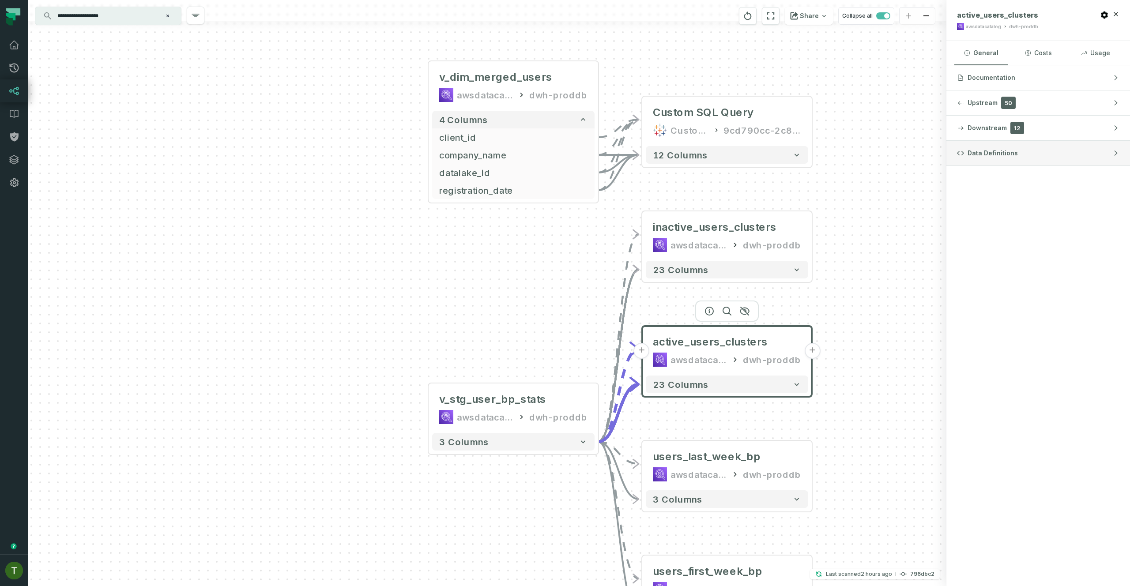
click at [1032, 156] on button "Data Definitions" at bounding box center [1038, 153] width 184 height 25
click at [1041, 169] on h3 "Athena Updated 9/11/2025, 1:02:07 AM" at bounding box center [1038, 178] width 184 height 26
click at [1046, 182] on button "Athena Updated 9/11/2025, 1:02:07 AM" at bounding box center [1038, 179] width 162 height 12
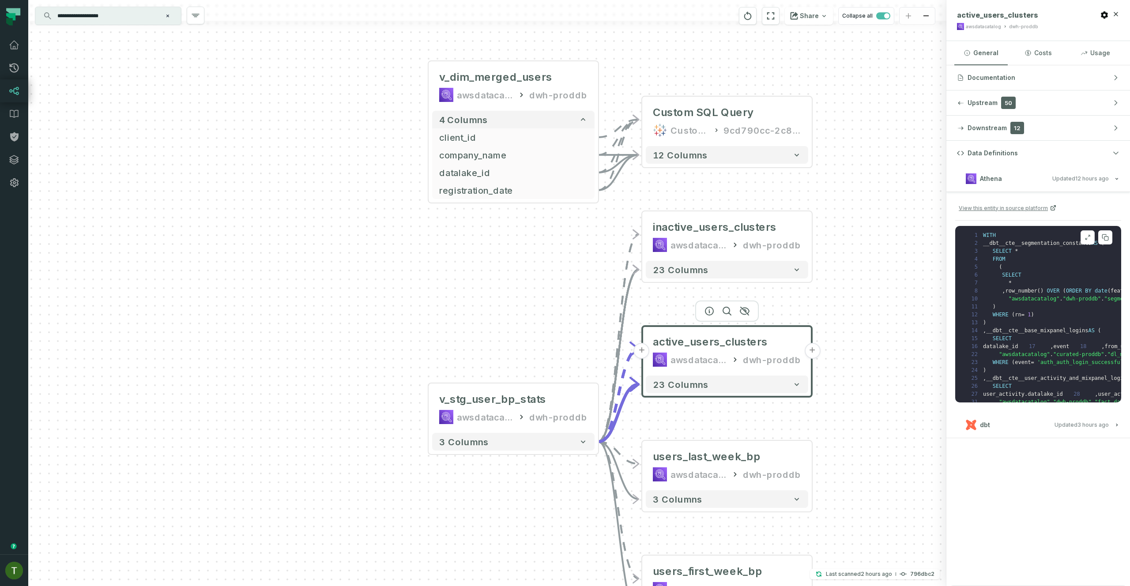
click at [1073, 276] on pre "1 WITH 2 __dbt__cte__segmentation_constants AS ( 3 SELECT * 4 FROM 5 ( 6 SELECT…" at bounding box center [1038, 314] width 166 height 176
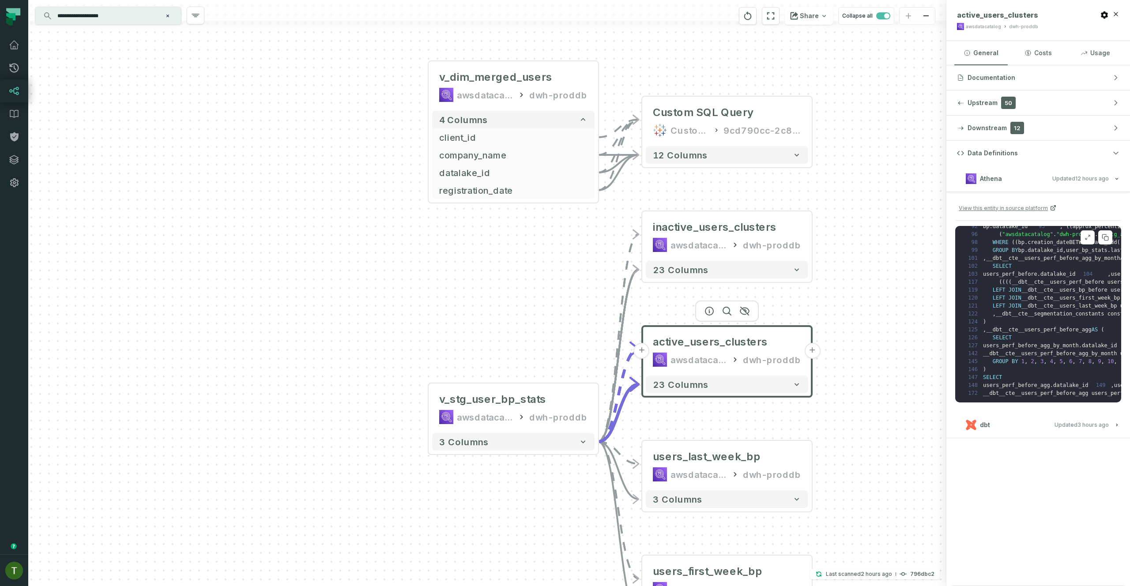
scroll to position [1223, 0]
click at [1026, 161] on button "Data Definitions" at bounding box center [1038, 153] width 184 height 25
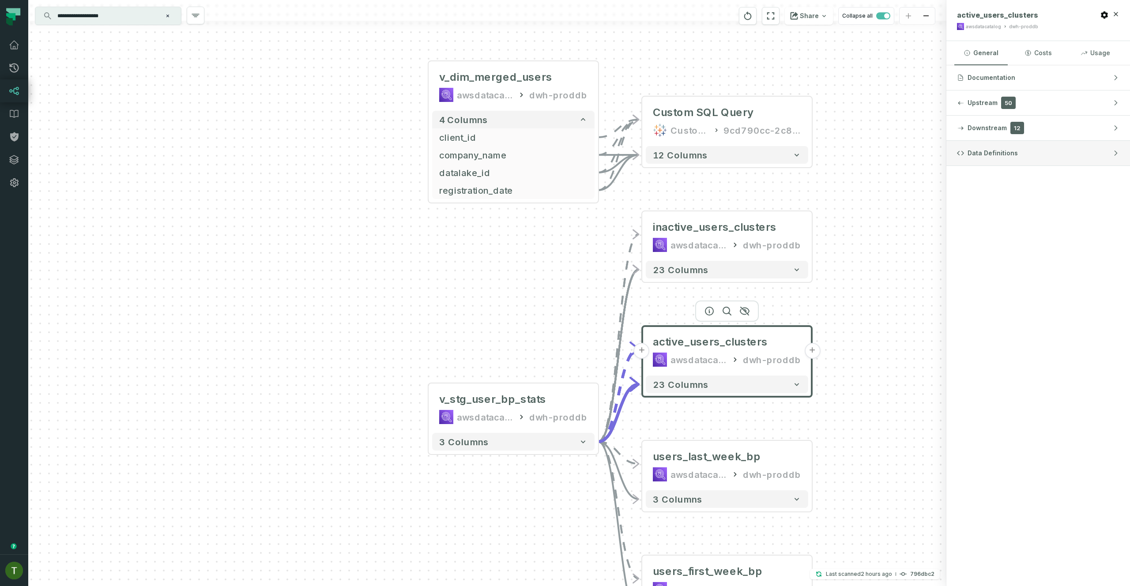
drag, startPoint x: 1030, startPoint y: 154, endPoint x: 1030, endPoint y: 164, distance: 10.6
click at [1030, 154] on button "Data Definitions" at bounding box center [1038, 153] width 184 height 25
click at [1030, 165] on button "Data Definitions" at bounding box center [1038, 153] width 184 height 25
click at [1030, 169] on div "Documentation Upstream 50 Downstream 12 Data Definitions" at bounding box center [1038, 325] width 184 height 521
click at [1035, 164] on button "Data Definitions" at bounding box center [1038, 153] width 184 height 25
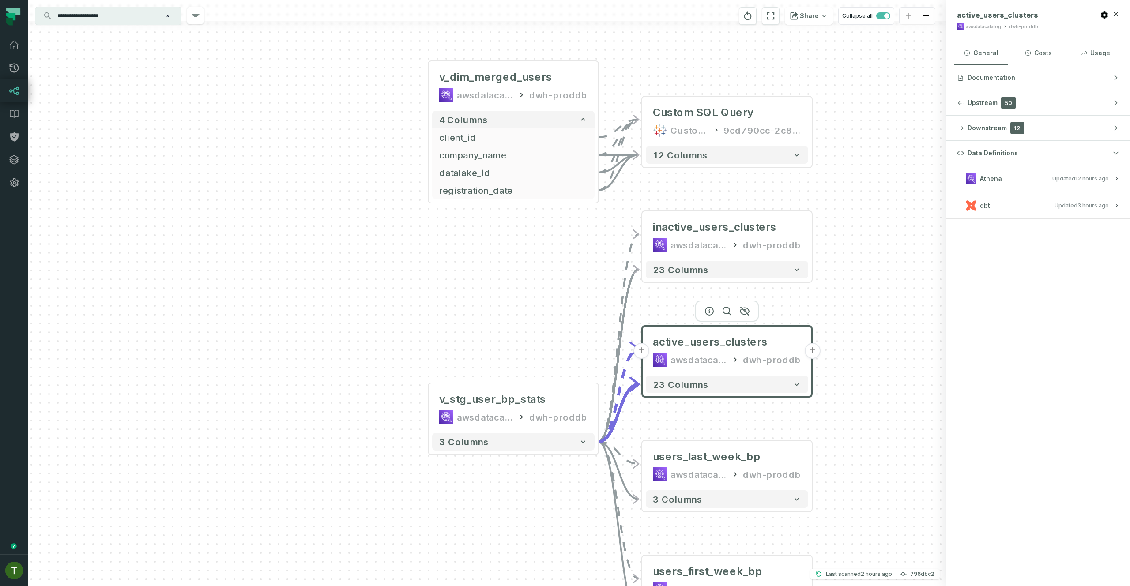
click at [1038, 174] on button "Athena Updated 9/11/2025, 1:02:07 AM" at bounding box center [1038, 179] width 162 height 12
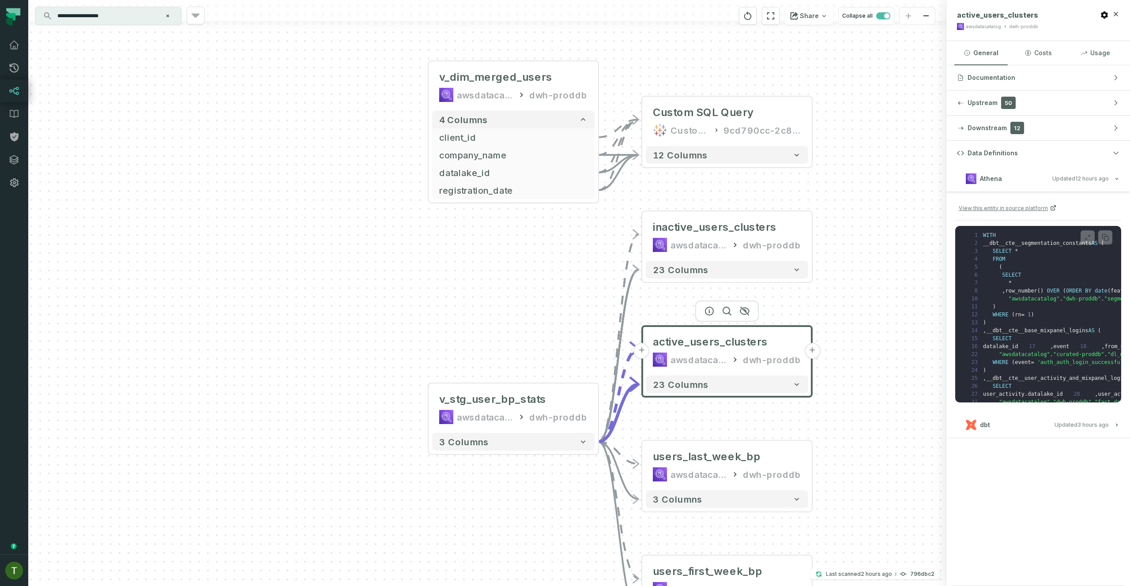
click at [1038, 174] on button "Athena Updated 9/11/2025, 1:02:07 AM" at bounding box center [1038, 179] width 162 height 12
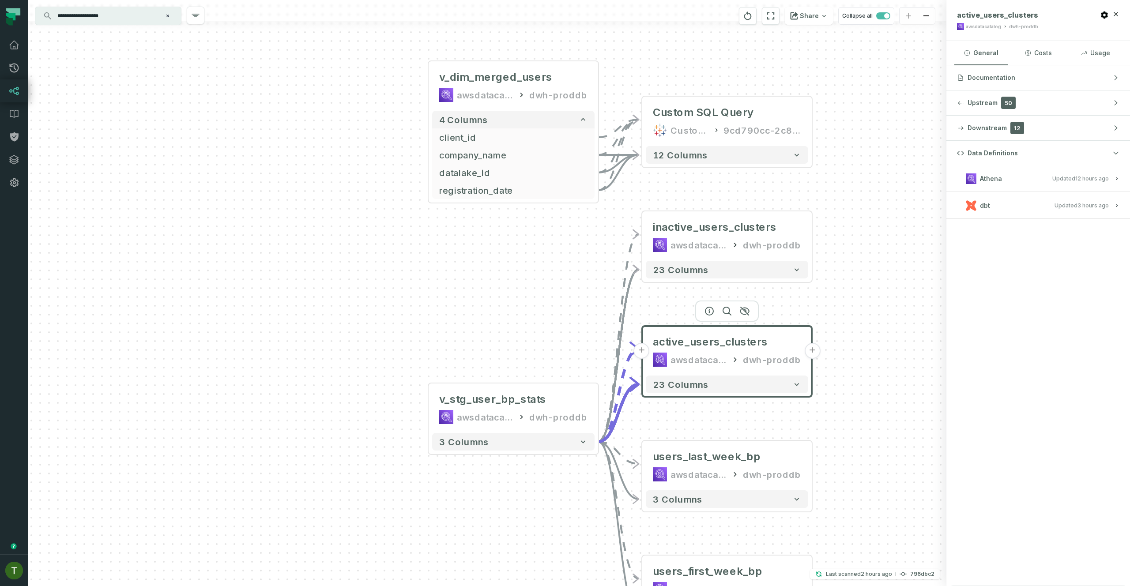
click at [1029, 211] on button "dbt Updated 9/11/2025, 10:02:31 AM" at bounding box center [1038, 205] width 162 height 12
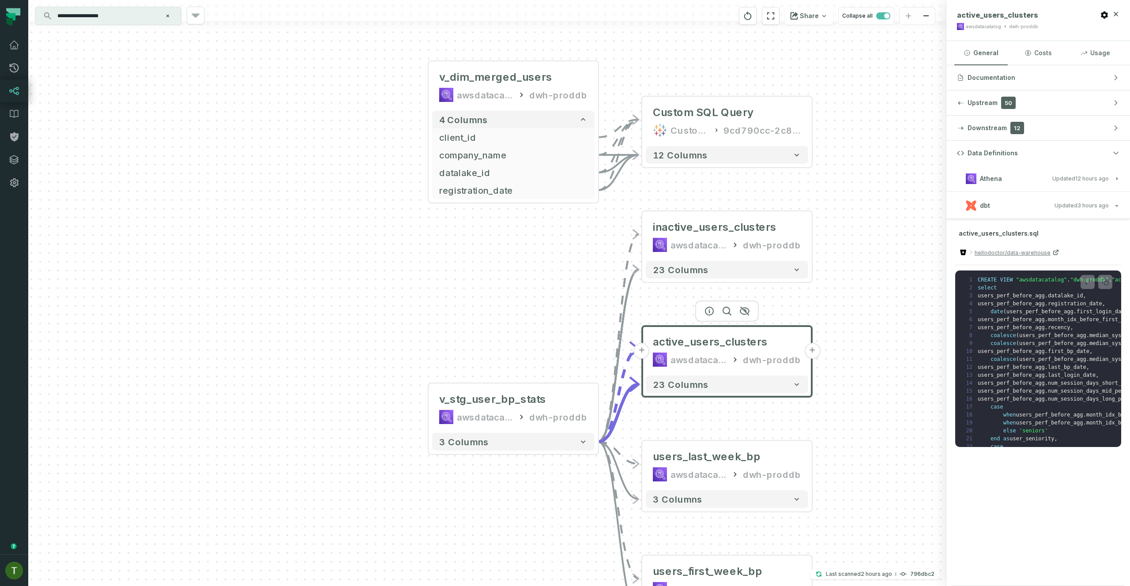
click at [1032, 207] on button "dbt Updated 9/11/2025, 10:02:31 AM" at bounding box center [1038, 205] width 162 height 12
click at [1109, 276] on button at bounding box center [1105, 282] width 14 height 14
click at [530, 387] on div "v_stg_user_bp_stats awsdatacatalog dwh-proddb" at bounding box center [513, 408] width 162 height 42
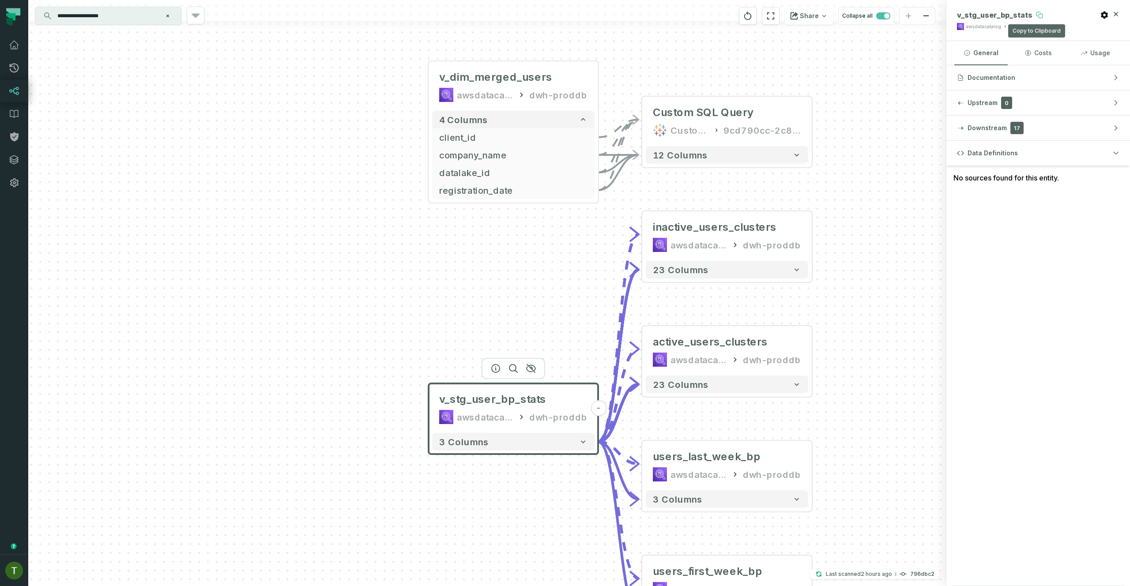
click at [1036, 15] on icon at bounding box center [1039, 14] width 7 height 7
click at [764, 340] on div "active_users_clusters" at bounding box center [727, 342] width 148 height 14
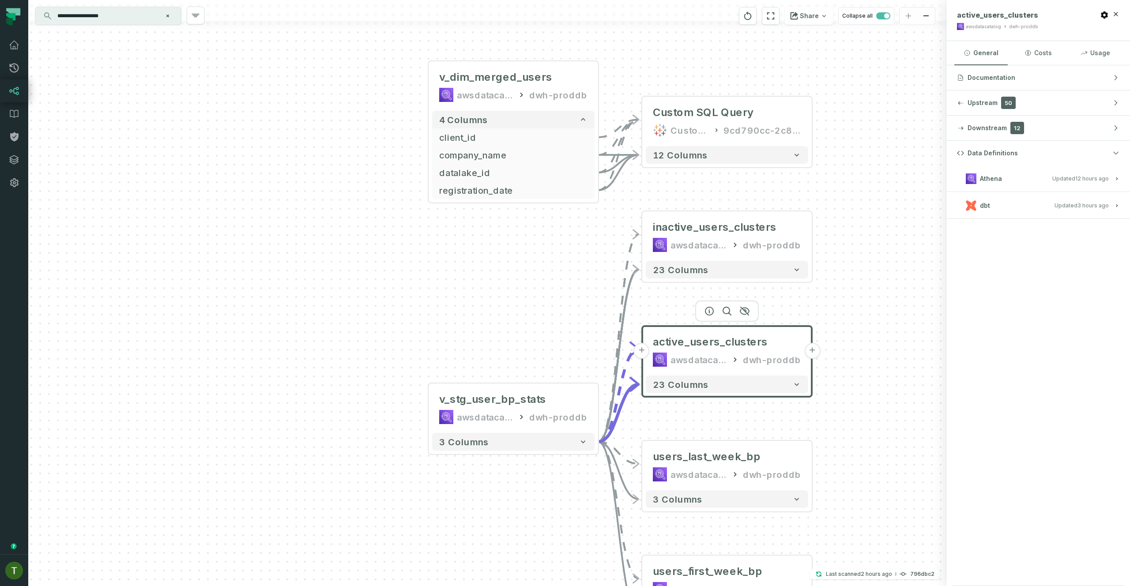
click at [1034, 176] on button "Athena Updated 9/11/2025, 1:02:07 AM" at bounding box center [1038, 179] width 162 height 12
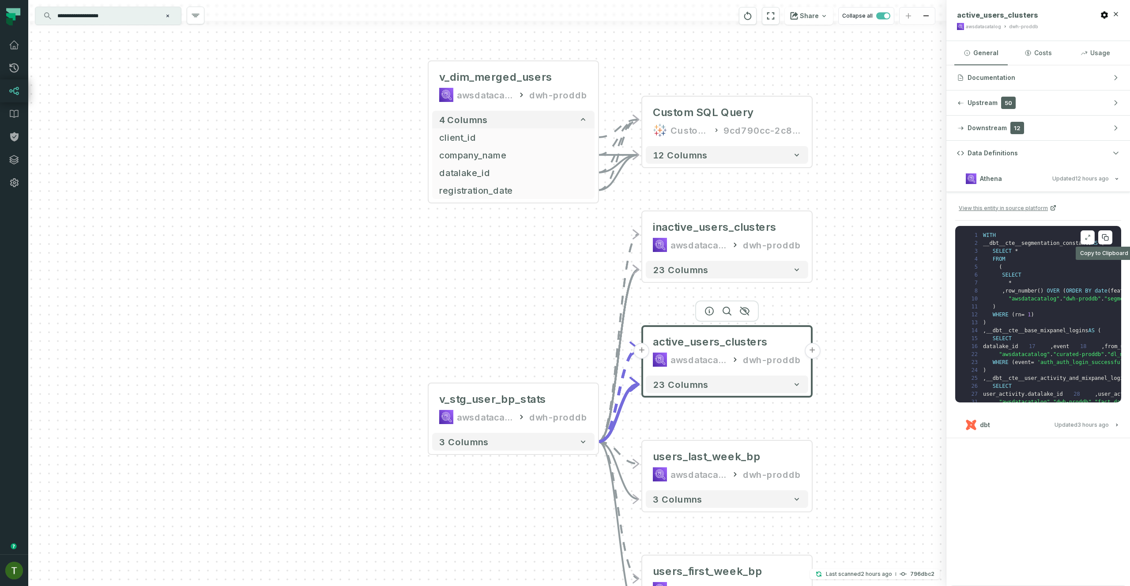
click at [1101, 233] on button at bounding box center [1105, 237] width 14 height 14
click at [513, 390] on div "v_stg_user_bp_stats awsdatacatalog dwh-proddb" at bounding box center [513, 408] width 162 height 42
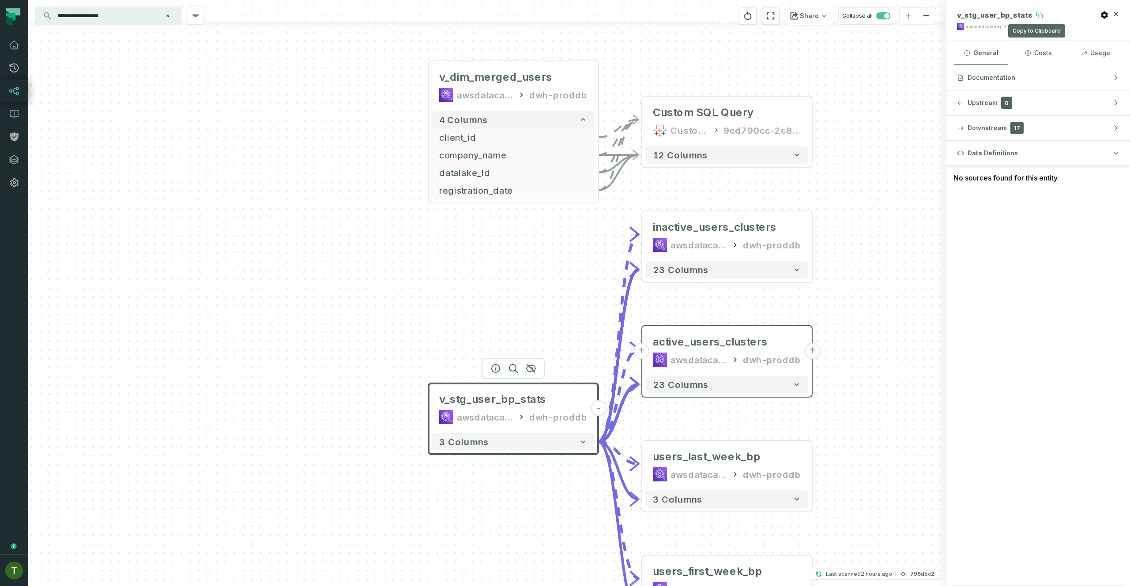
click at [1036, 16] on icon at bounding box center [1039, 14] width 7 height 7
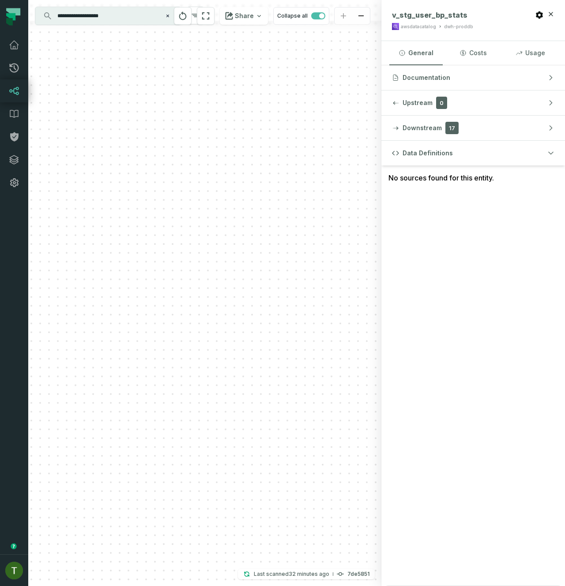
click at [251, 358] on div "+ inactive_users_clusters awsdatacatalog dwh-proddb + 23 columns + active_users…" at bounding box center [204, 293] width 353 height 586
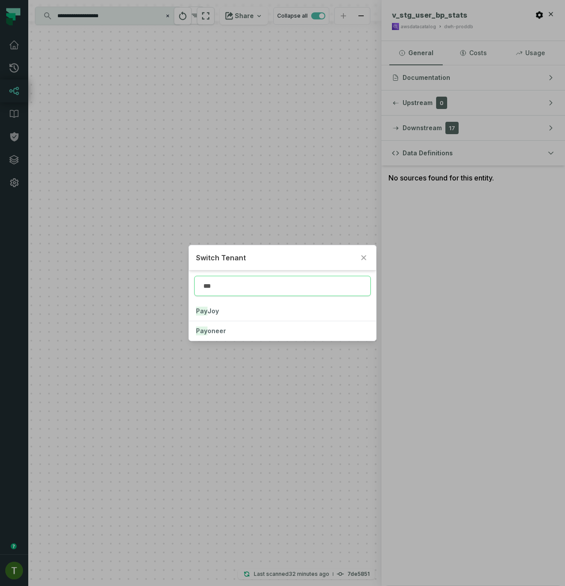
type input "***"
click button "Pay oneer" at bounding box center [283, 330] width 188 height 19
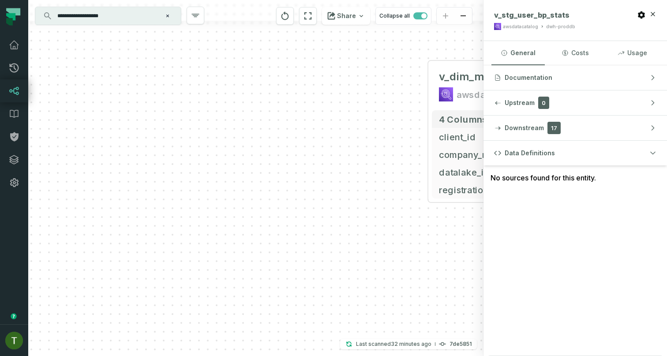
click at [221, 116] on div "+ inactive_users_clusters awsdatacatalog dwh-proddb + 23 columns + active_users…" at bounding box center [255, 178] width 455 height 356
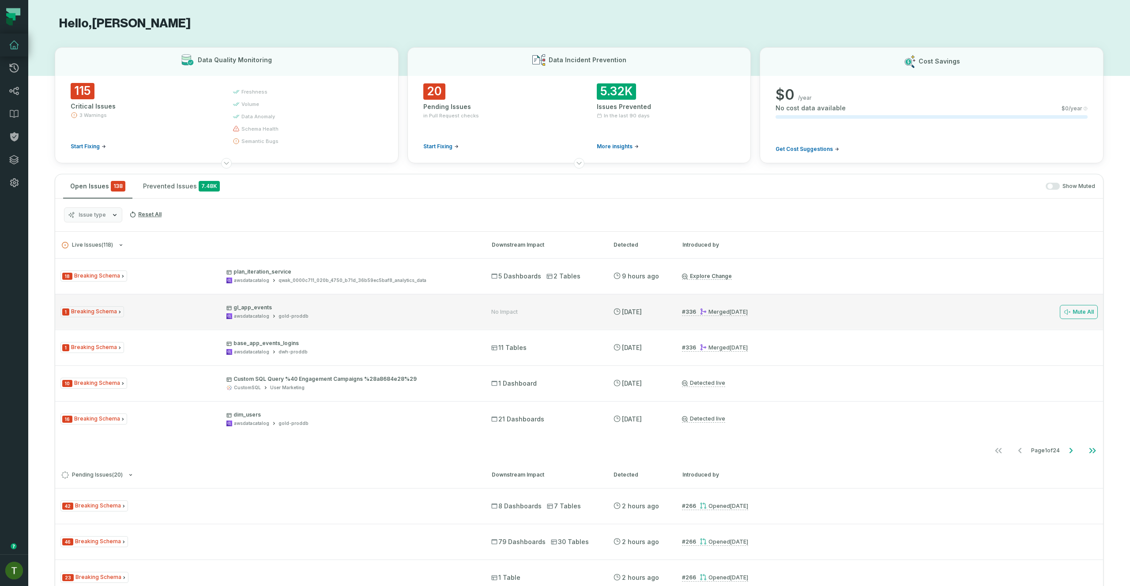
click at [280, 308] on p "gl_app_events" at bounding box center [350, 307] width 249 height 7
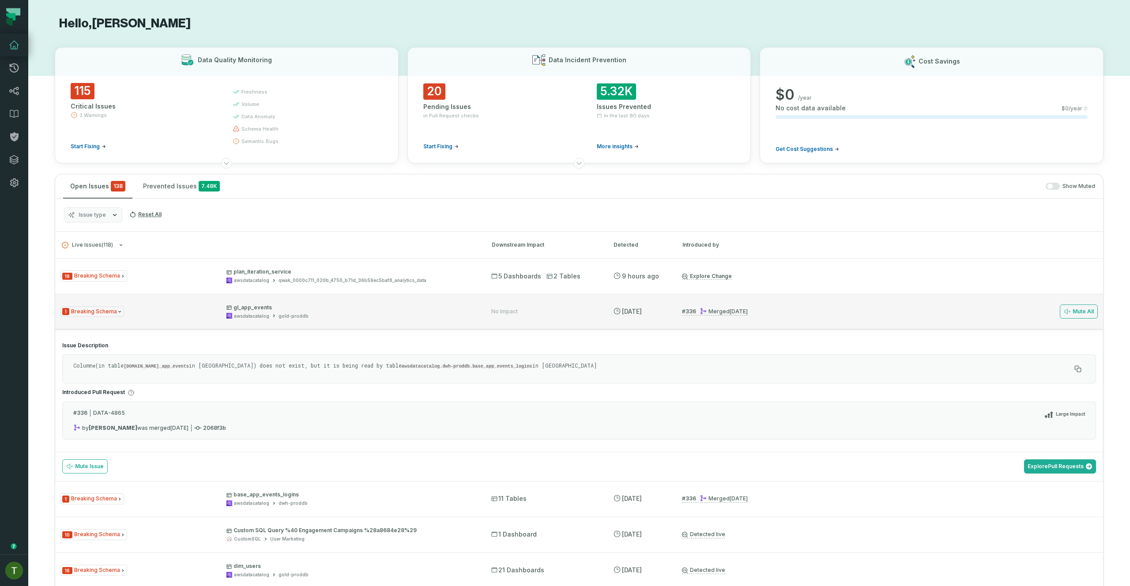
click at [316, 309] on p "gl_app_events" at bounding box center [350, 307] width 249 height 7
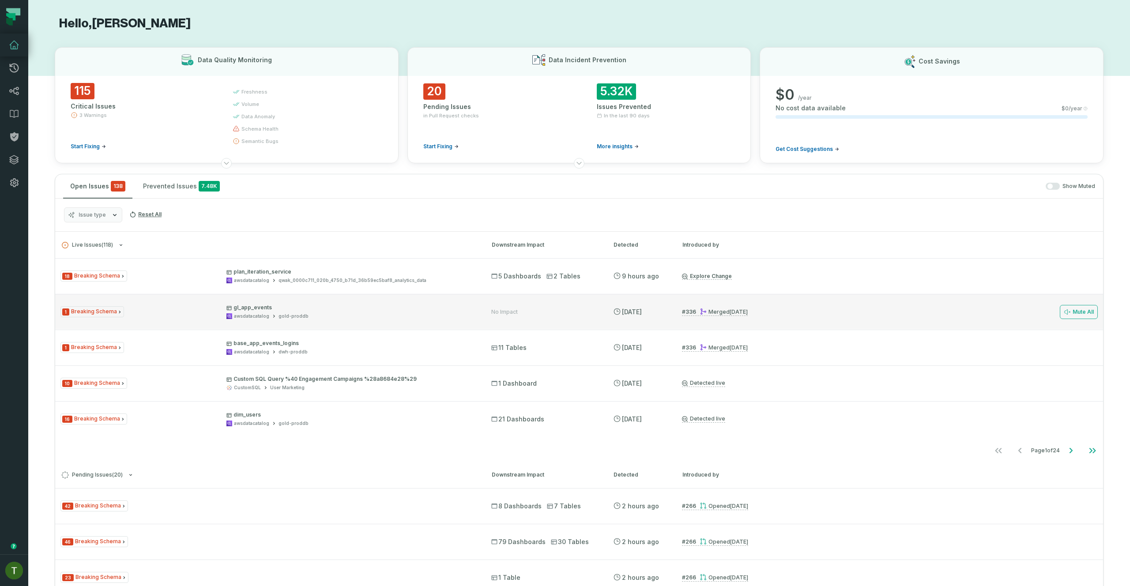
click at [316, 309] on p "gl_app_events" at bounding box center [350, 307] width 249 height 7
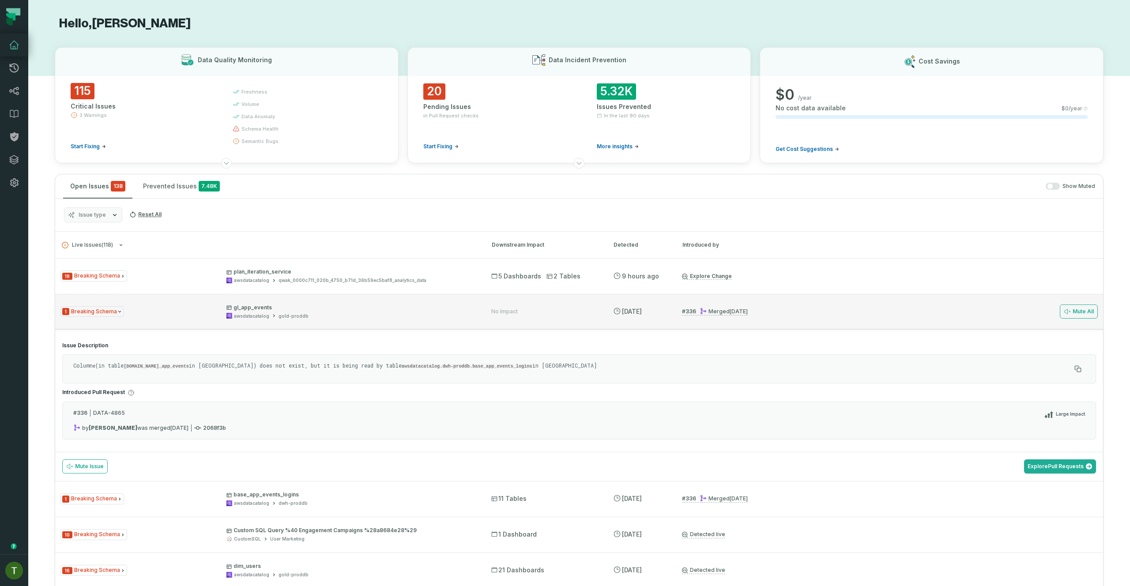
click at [316, 309] on p "gl_app_events" at bounding box center [350, 307] width 249 height 7
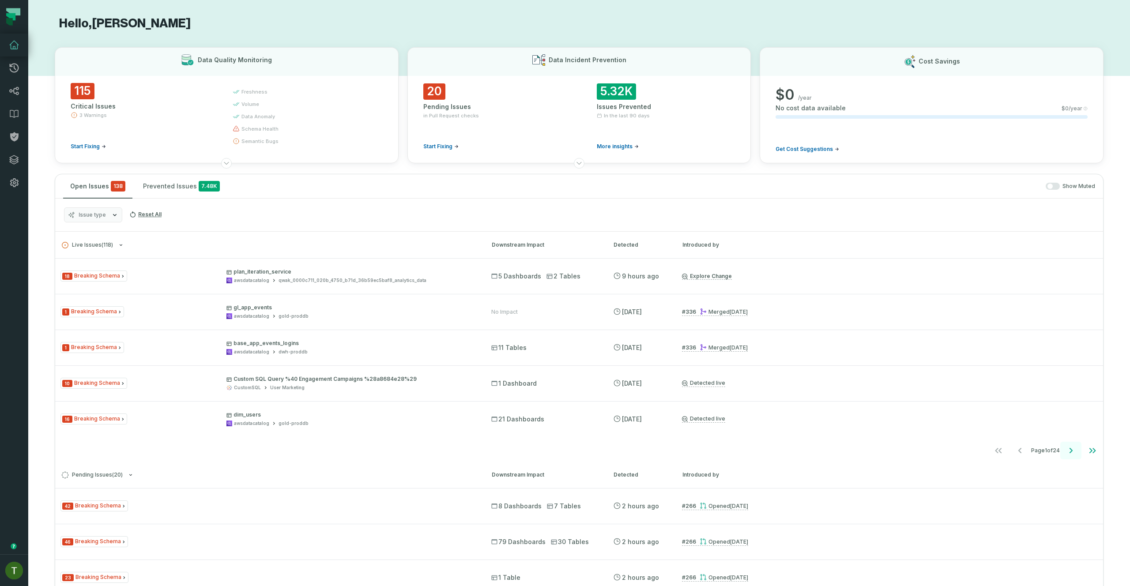
click at [1060, 447] on button "Go to next page" at bounding box center [1070, 451] width 21 height 18
click at [1060, 448] on button "Go to next page" at bounding box center [1070, 451] width 21 height 18
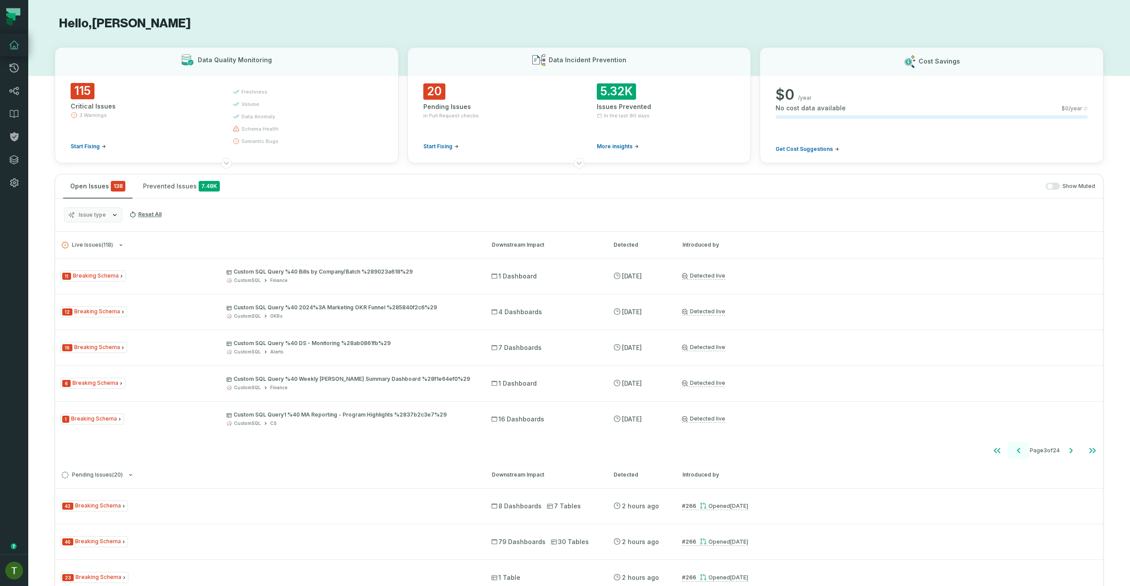
click at [1016, 450] on button "Go to previous page" at bounding box center [1018, 451] width 21 height 18
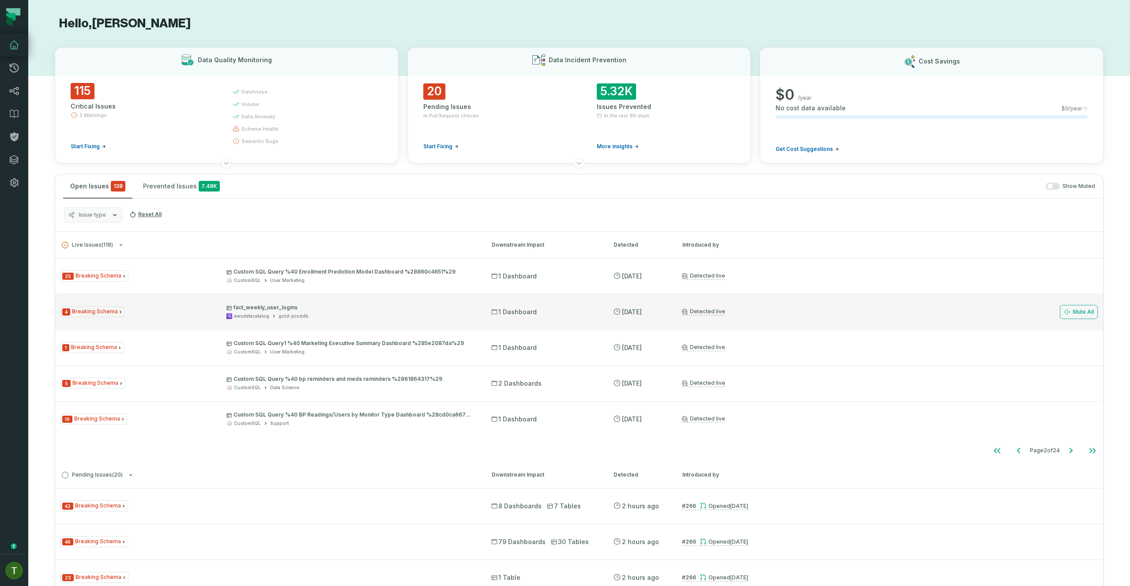
click at [379, 299] on div "4 Breaking Schema fact_weekly_user_logins awsdatacatalog gold-proddb 1 Dashboar…" at bounding box center [578, 311] width 1047 height 35
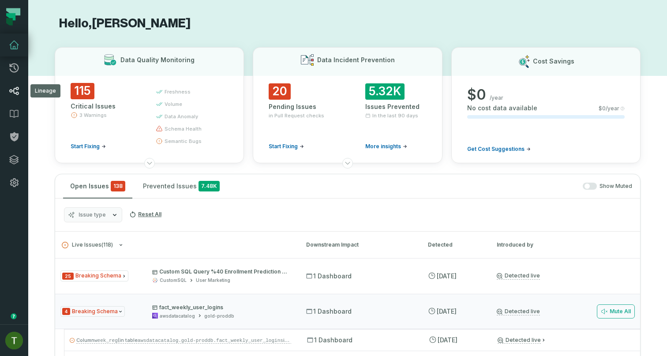
click at [24, 90] on link "Lineage" at bounding box center [14, 90] width 28 height 23
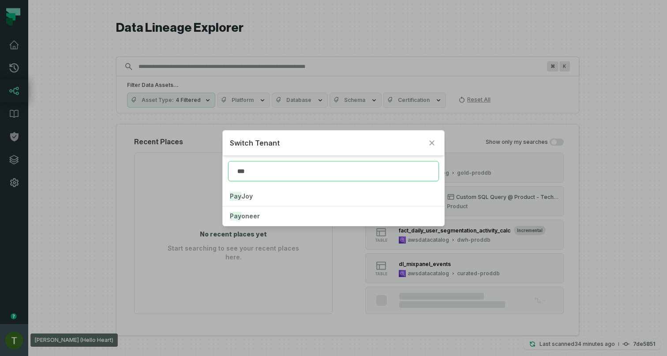
type input "***"
click button "Pay Joy" at bounding box center [333, 196] width 221 height 19
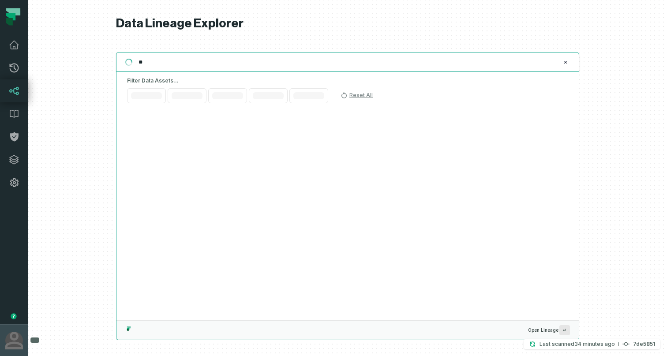
type input "*"
type input "**"
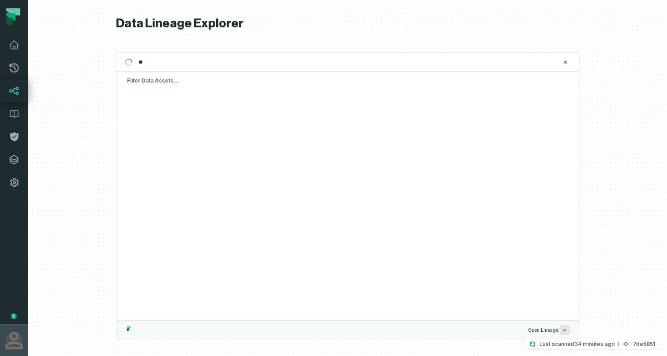
click at [59, 233] on div at bounding box center [347, 178] width 639 height 356
drag, startPoint x: 8, startPoint y: 247, endPoint x: 13, endPoint y: 248, distance: 5.2
click at [9, 247] on button "button" at bounding box center [14, 259] width 28 height 130
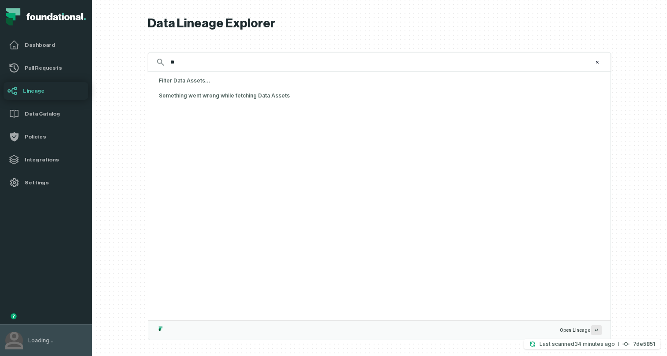
click at [55, 336] on button "Loading..." at bounding box center [46, 340] width 92 height 32
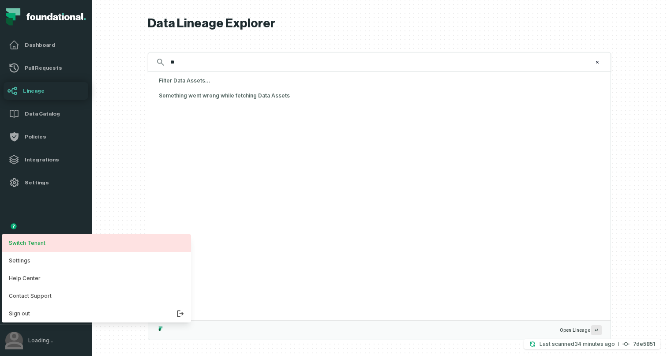
drag, startPoint x: 40, startPoint y: 263, endPoint x: 38, endPoint y: 247, distance: 16.9
click at [38, 247] on div "Switch Tenant Settings Help Center Contact Support Sign out" at bounding box center [96, 278] width 189 height 88
click at [39, 244] on button "Switch Tenant" at bounding box center [96, 243] width 189 height 18
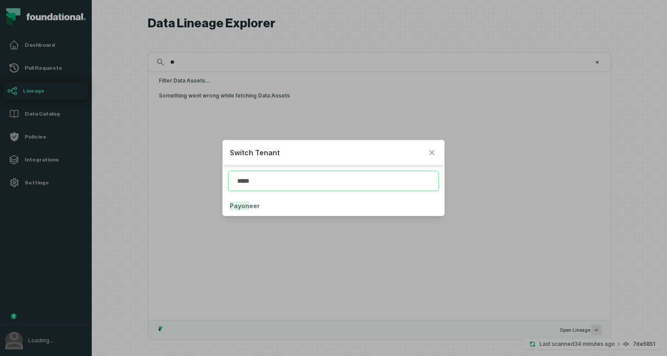
type input "*****"
click button "Payon eer" at bounding box center [333, 205] width 221 height 19
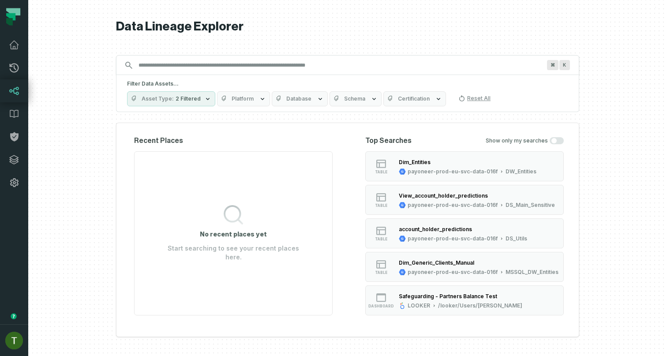
click at [154, 65] on input "Discovery Provider cmdk menu" at bounding box center [339, 65] width 413 height 14
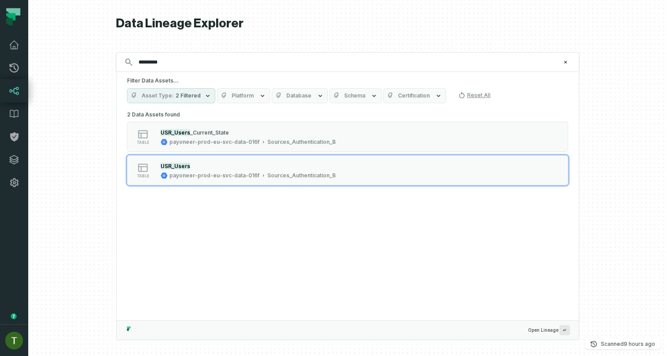
type input "*********"
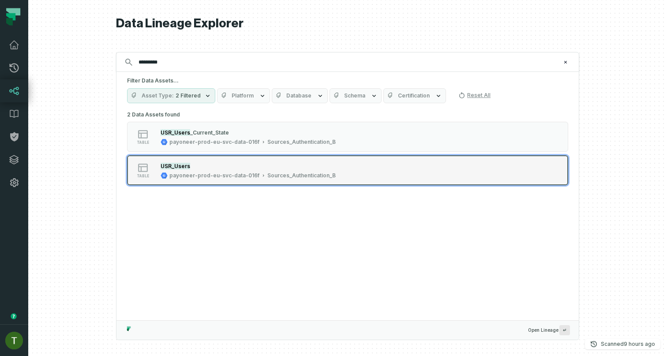
click at [218, 186] on div "2 Data Assets found table USR_Users _Current_State payoneer-prod-eu-svc-data-01…" at bounding box center [347, 153] width 441 height 88
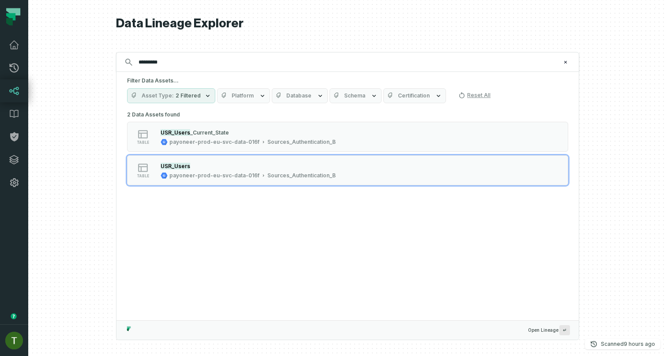
click at [217, 181] on button "table USR_Users payoneer-prod-eu-svc-data-016f Sources_Authentication_B" at bounding box center [347, 170] width 441 height 30
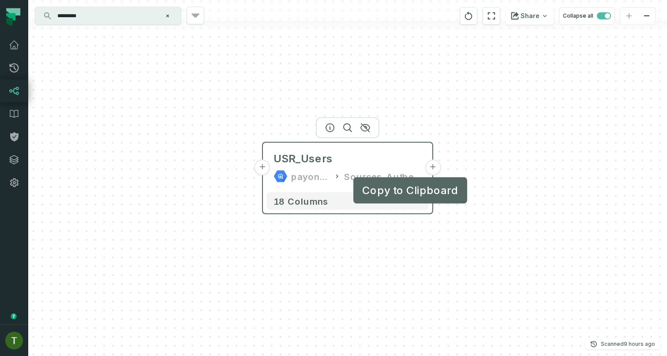
click at [429, 168] on button "+" at bounding box center [433, 168] width 16 height 16
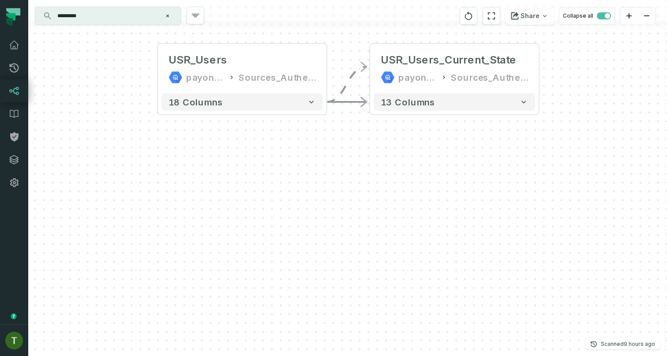
drag, startPoint x: 274, startPoint y: 270, endPoint x: 382, endPoint y: 155, distance: 157.6
click at [375, 160] on div "- USR_Users_Current_State payoneer-prod-eu-svc-data-016f Sources_Authentication…" at bounding box center [347, 178] width 639 height 356
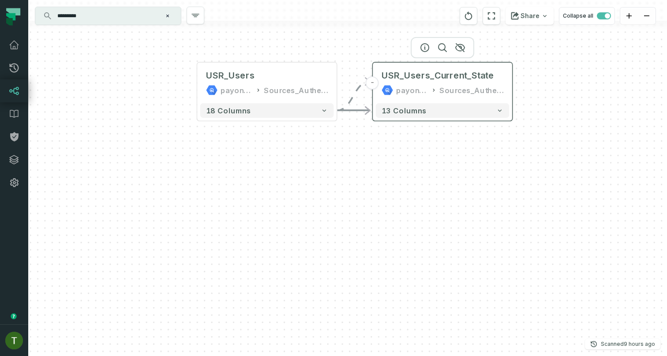
click at [507, 95] on div "USR_Users_Current_State payoneer-prod-eu-svc-data-016f Sources_Authentication_B" at bounding box center [443, 83] width 134 height 35
drag, startPoint x: 407, startPoint y: 152, endPoint x: 289, endPoint y: 184, distance: 121.7
click at [289, 184] on div "- USR_Users_Current_State payoneer-prod-eu-svc-data-016f Sources_Authentication…" at bounding box center [347, 178] width 639 height 356
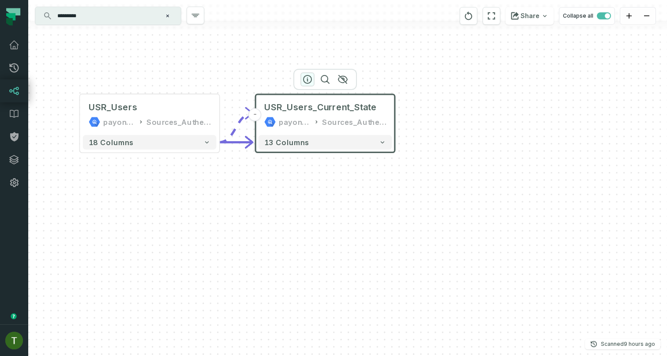
click at [301, 75] on button "button" at bounding box center [307, 79] width 14 height 14
click at [304, 75] on icon "button" at bounding box center [307, 79] width 11 height 11
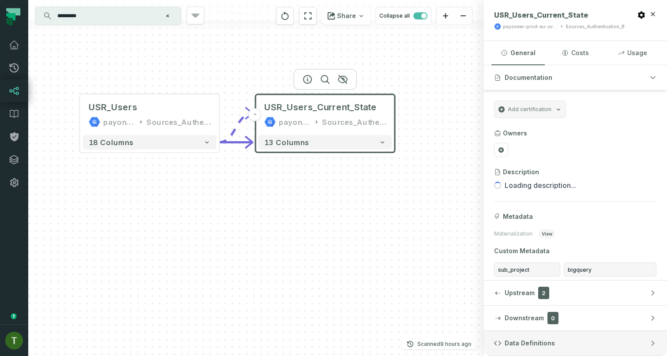
click at [511, 338] on button "Data Definitions" at bounding box center [576, 343] width 184 height 25
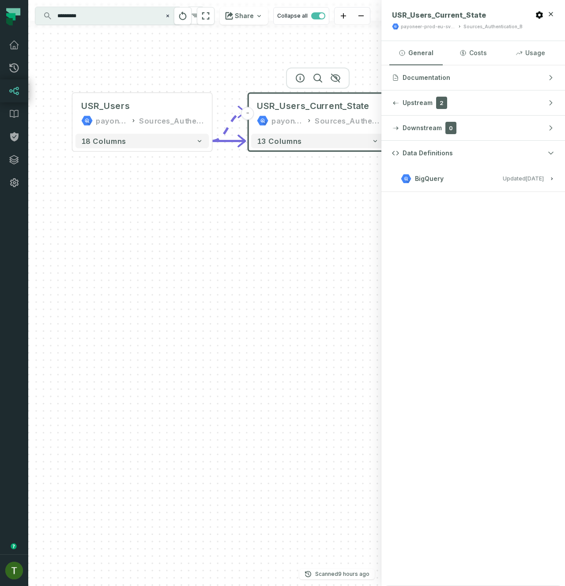
drag, startPoint x: 288, startPoint y: 180, endPoint x: 278, endPoint y: 180, distance: 10.2
click at [279, 180] on div "- USR_Users_Current_State payoneer-prod-eu-svc-data-016f Sources_Authentication…" at bounding box center [204, 293] width 353 height 586
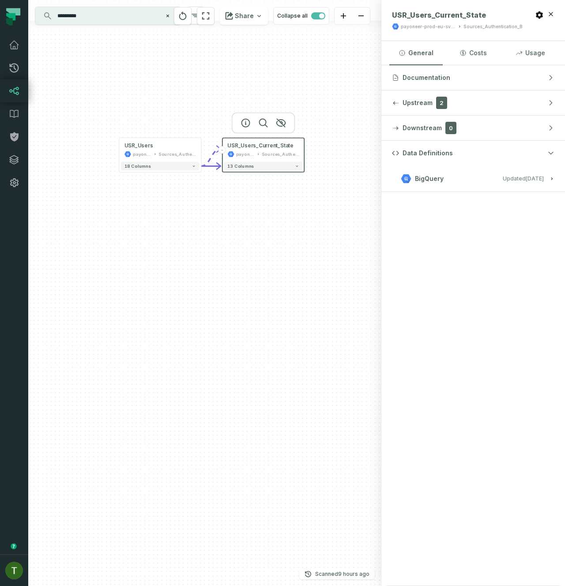
drag, startPoint x: 241, startPoint y: 188, endPoint x: 234, endPoint y: 195, distance: 10.3
click at [234, 195] on div "- USR_Users_Current_State payoneer-prod-eu-svc-data-016f Sources_Authentication…" at bounding box center [204, 293] width 353 height 586
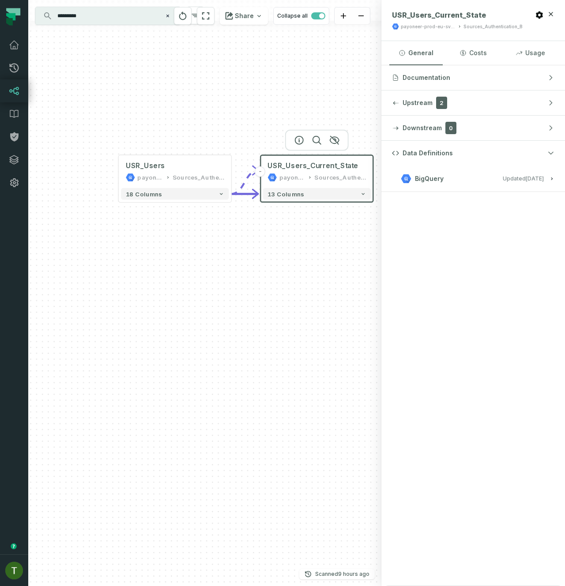
drag, startPoint x: 189, startPoint y: 203, endPoint x: 239, endPoint y: 233, distance: 58.0
click at [239, 233] on div "- USR_Users_Current_State payoneer-prod-eu-svc-data-016f Sources_Authentication…" at bounding box center [204, 293] width 353 height 586
click at [186, 190] on button "18 columns" at bounding box center [174, 195] width 108 height 12
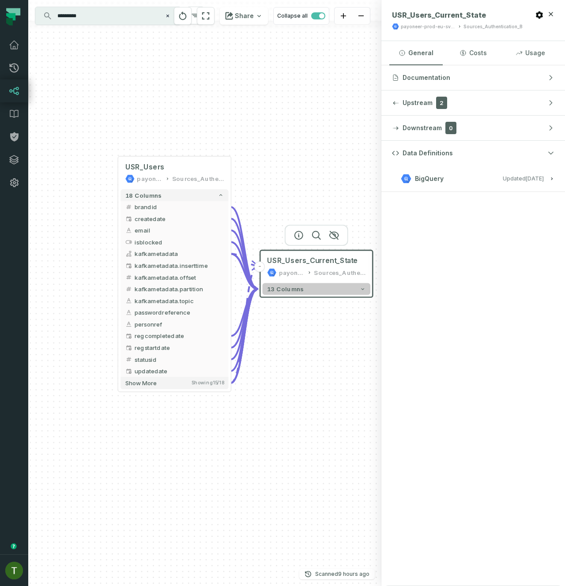
click at [299, 283] on button "13 columns" at bounding box center [317, 289] width 108 height 12
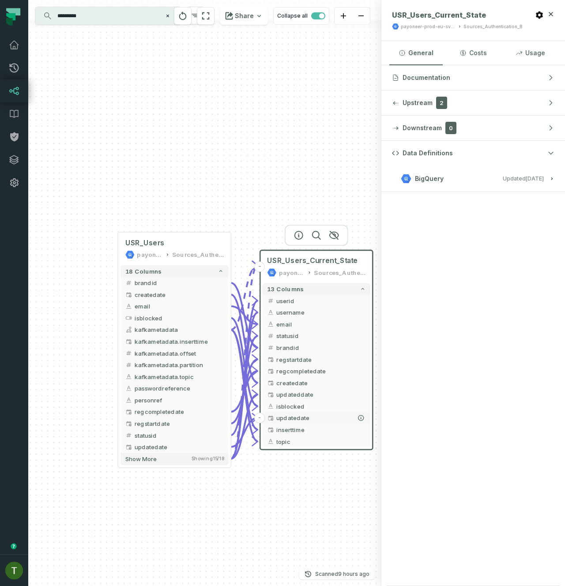
click at [321, 356] on span "updatedate" at bounding box center [320, 417] width 89 height 9
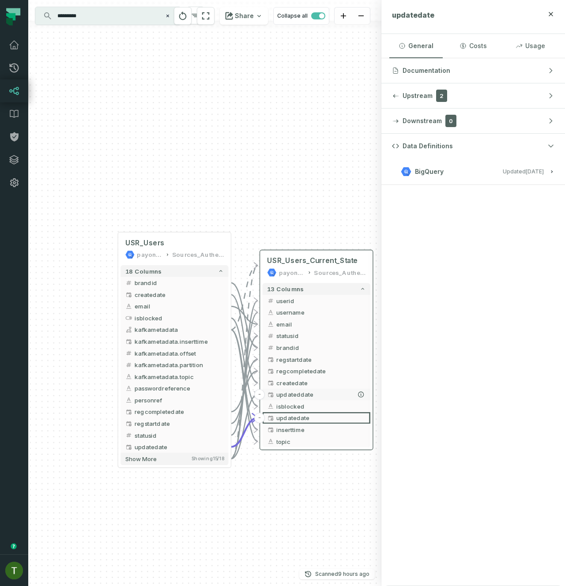
click at [314, 356] on span "updateddate" at bounding box center [320, 394] width 89 height 9
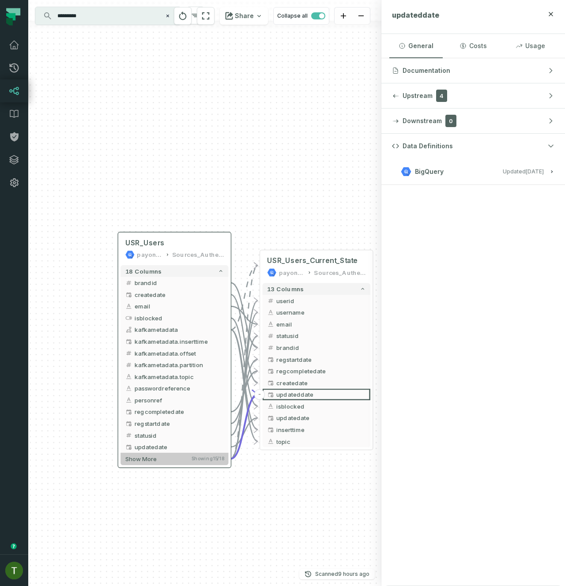
click at [195, 356] on span "Showing 15 / 18" at bounding box center [207, 459] width 32 height 6
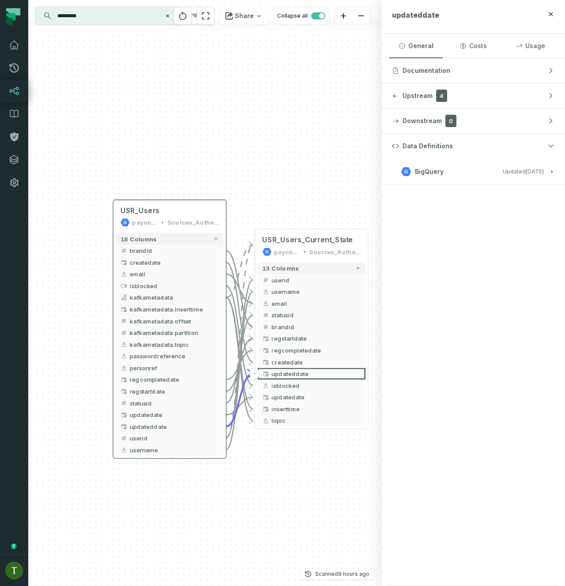
drag, startPoint x: 212, startPoint y: 501, endPoint x: 204, endPoint y: 449, distance: 52.7
click at [205, 356] on div "- USR_Users_Current_State payoneer-prod-eu-svc-data-016f Sources_Authentication…" at bounding box center [204, 293] width 353 height 586
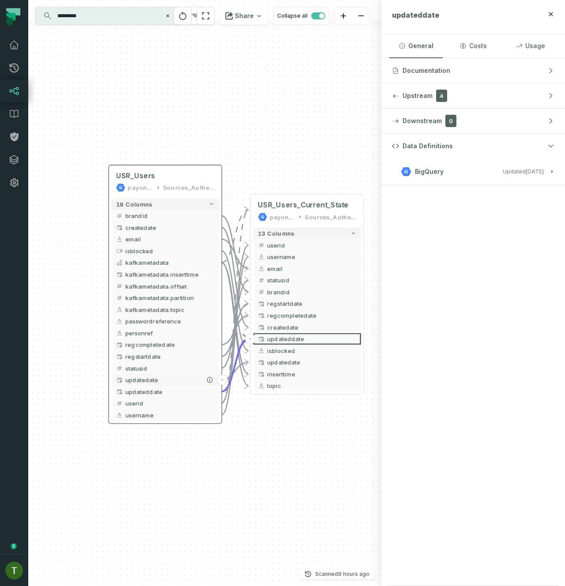
click at [162, 356] on span "updatedate" at bounding box center [169, 379] width 89 height 9
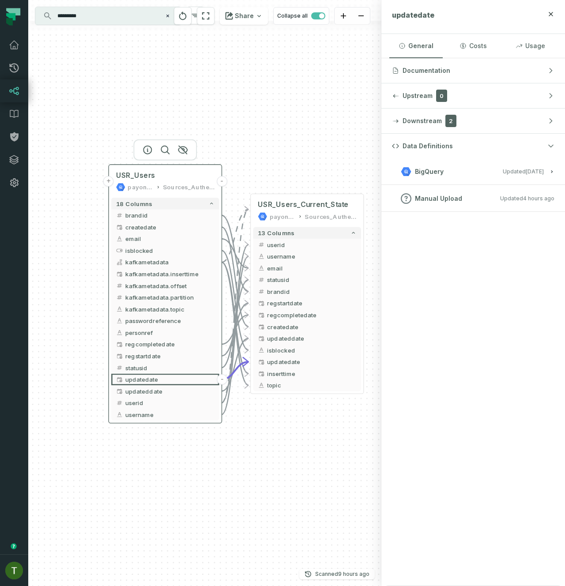
click at [109, 183] on button "+" at bounding box center [108, 181] width 11 height 11
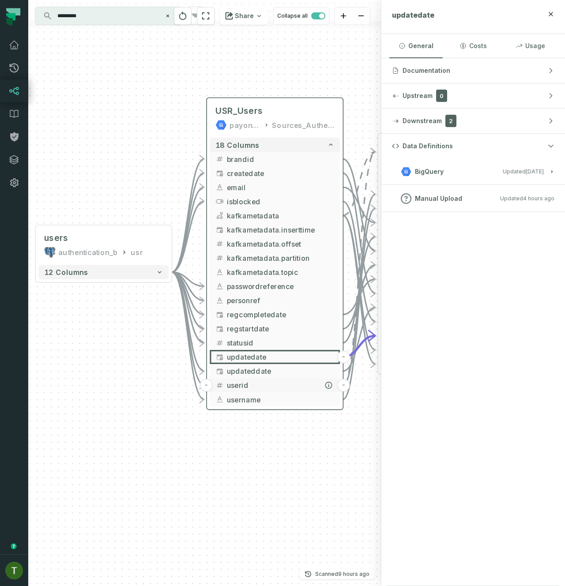
drag, startPoint x: 224, startPoint y: 406, endPoint x: 132, endPoint y: 312, distance: 131.0
click at [210, 356] on button "userid" at bounding box center [275, 385] width 130 height 14
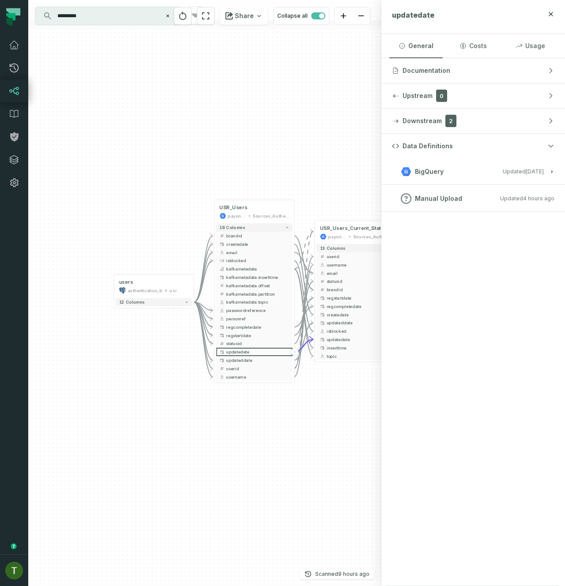
drag, startPoint x: 196, startPoint y: 381, endPoint x: 293, endPoint y: 449, distance: 118.2
click at [293, 356] on div "users authentication_b usr - 12 columns - USR_Users_Current_State payoneer-prod…" at bounding box center [204, 293] width 353 height 586
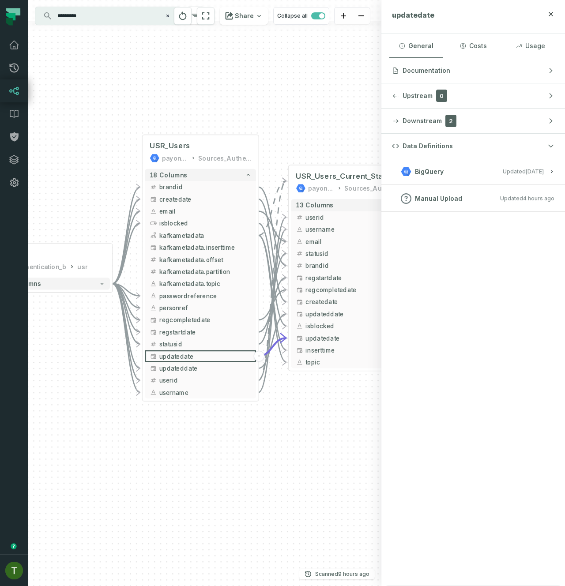
drag, startPoint x: 329, startPoint y: 398, endPoint x: 262, endPoint y: 435, distance: 76.2
click at [259, 356] on div "users authentication_b usr - 12 columns - USR_Users_Current_State payoneer-prod…" at bounding box center [204, 293] width 353 height 586
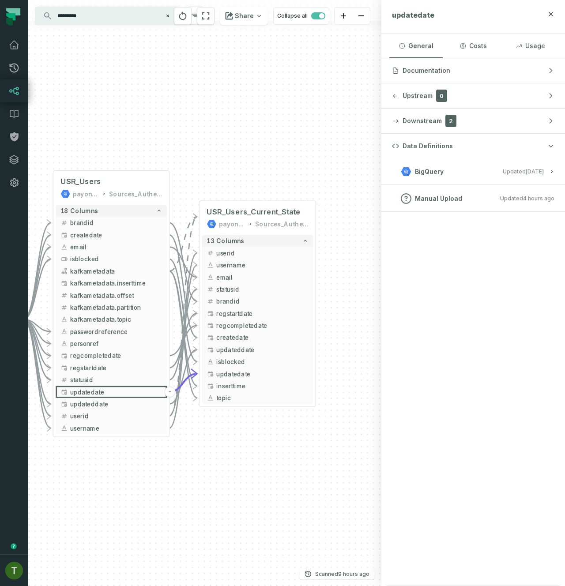
drag, startPoint x: 310, startPoint y: 431, endPoint x: 233, endPoint y: 442, distance: 77.9
click at [233, 356] on div "users authentication_b usr - 12 columns - USR_Users_Current_State payoneer-prod…" at bounding box center [204, 293] width 353 height 586
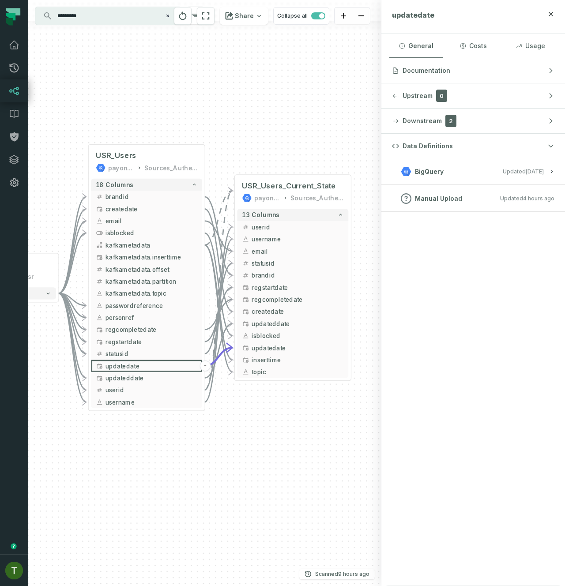
drag, startPoint x: 262, startPoint y: 445, endPoint x: 307, endPoint y: 419, distance: 51.8
click at [307, 356] on div "users authentication_b usr - 12 columns - USR_Users_Current_State payoneer-prod…" at bounding box center [204, 293] width 353 height 586
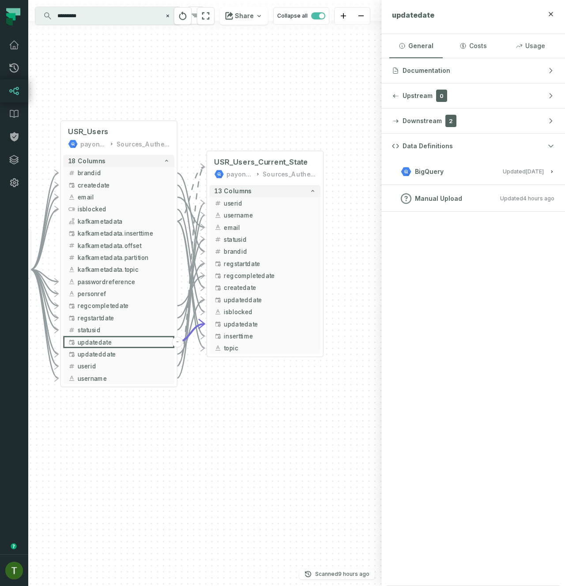
drag, startPoint x: 310, startPoint y: 416, endPoint x: 272, endPoint y: 383, distance: 50.1
click at [272, 356] on div "users authentication_b usr - 12 columns - USR_Users_Current_State payoneer-prod…" at bounding box center [204, 293] width 353 height 586
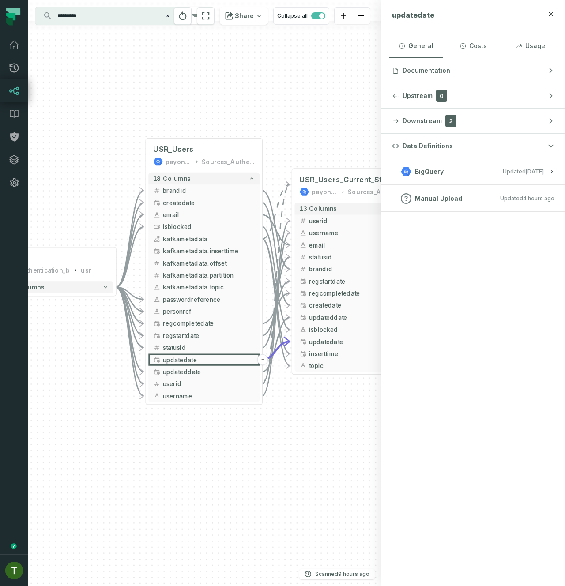
drag, startPoint x: 272, startPoint y: 133, endPoint x: 300, endPoint y: 142, distance: 28.7
click at [300, 142] on div "users authentication_b usr - 12 columns - USR_Users_Current_State payoneer-prod…" at bounding box center [204, 293] width 353 height 586
click at [203, 144] on div "USR_Users payoneer-prod-eu-svc-data-016f Sources_Authentication_B" at bounding box center [203, 155] width 111 height 29
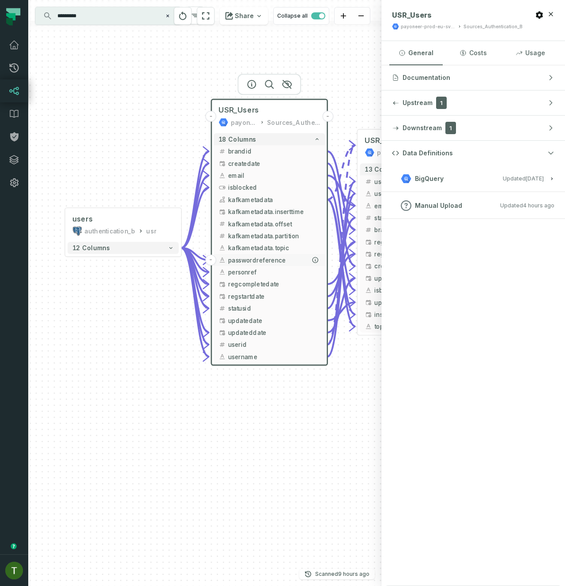
drag, startPoint x: 211, startPoint y: 299, endPoint x: 263, endPoint y: 255, distance: 67.6
click at [277, 259] on span "passwordreference" at bounding box center [274, 259] width 92 height 9
click at [145, 218] on div "users" at bounding box center [122, 219] width 101 height 10
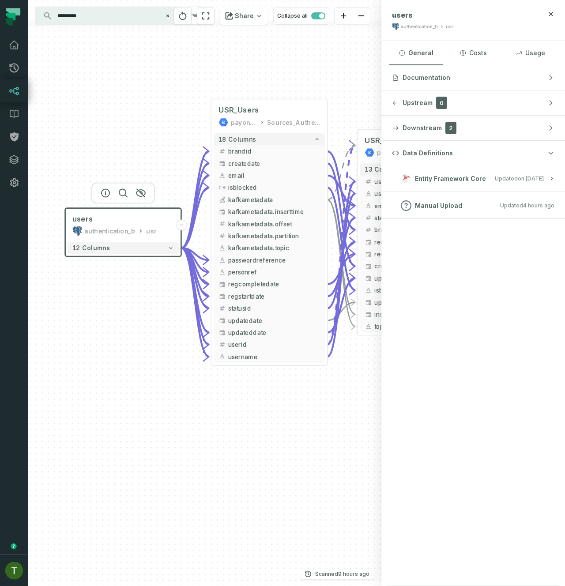
click at [512, 183] on button "Entity Framework Core Updated [DATE] 12:25:43 PM" at bounding box center [473, 179] width 162 height 12
click at [512, 177] on span "Updated [DATE] 12:25:43 PM" at bounding box center [519, 178] width 49 height 7
click at [497, 197] on h3 "Manual Upload Updated [DATE] 9:01:54 AM" at bounding box center [473, 205] width 184 height 26
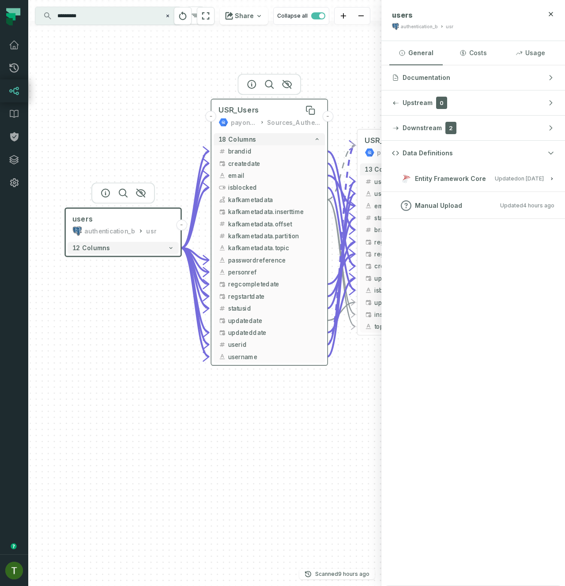
click at [267, 113] on div "USR_Users" at bounding box center [268, 110] width 101 height 10
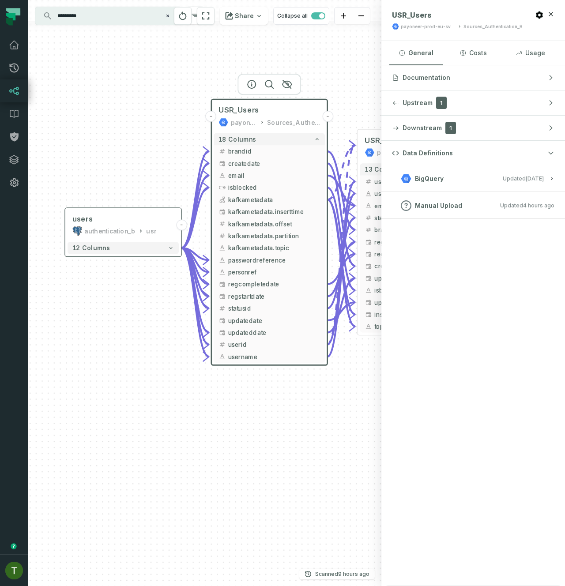
click at [454, 176] on button "BigQuery Updated [DATE] 1:04:18 AM" at bounding box center [473, 179] width 162 height 12
click at [195, 217] on icon "Edge from c52a7ddb126190f341cc600fccad6a51 to eb5e2734657d556028ff18a34fa55299" at bounding box center [195, 199] width 28 height 97
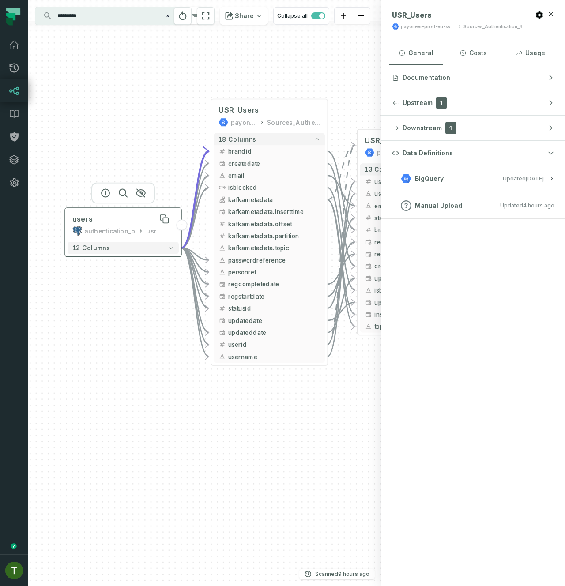
click at [135, 219] on div "users" at bounding box center [122, 219] width 101 height 10
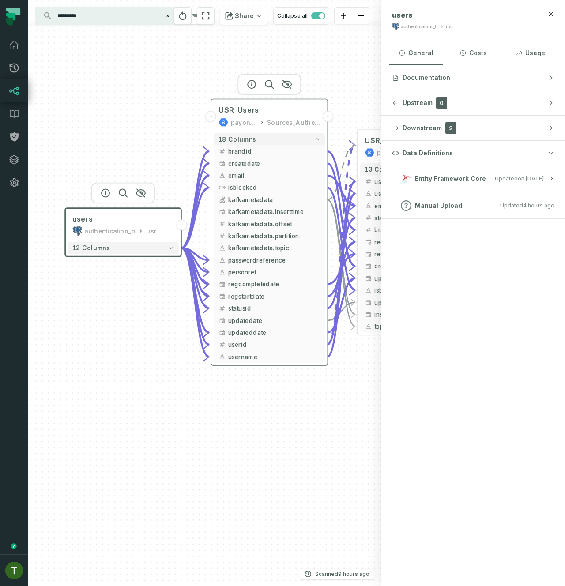
click at [268, 122] on div "Sources_Authentication_B" at bounding box center [293, 122] width 53 height 10
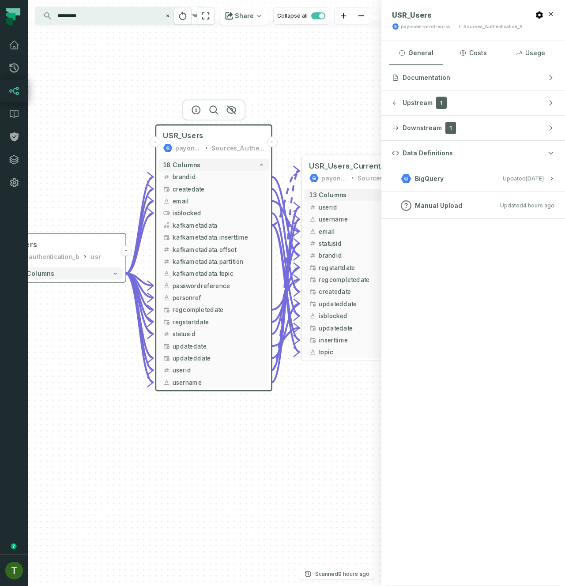
drag, startPoint x: 323, startPoint y: 380, endPoint x: 248, endPoint y: 380, distance: 75.0
click at [233, 356] on div "users authentication_b usr - 12 columns - USR_Users_Current_State payoneer-prod…" at bounding box center [204, 293] width 353 height 586
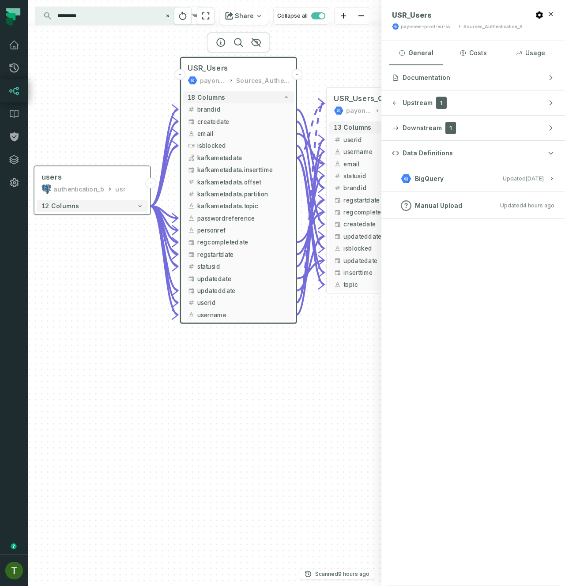
drag, startPoint x: 234, startPoint y: 419, endPoint x: 298, endPoint y: 307, distance: 128.4
click at [293, 319] on button "username" at bounding box center [238, 315] width 111 height 12
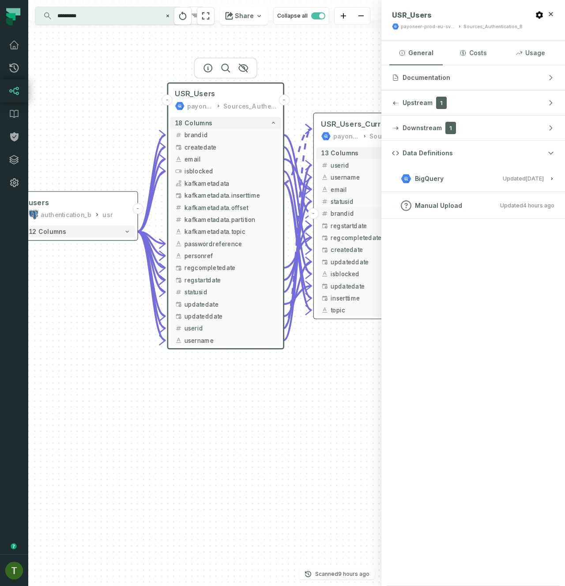
drag, startPoint x: 337, startPoint y: 199, endPoint x: 313, endPoint y: 283, distance: 87.0
click at [330, 218] on span "brandid" at bounding box center [376, 213] width 92 height 9
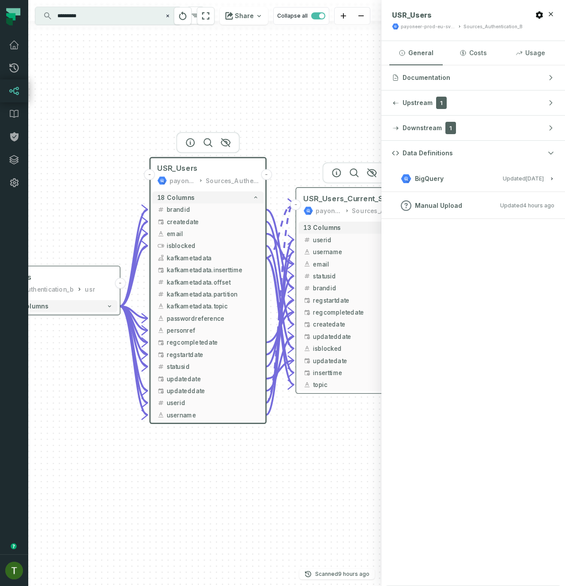
click at [342, 206] on div "payoneer-prod-eu-svc-data-016f Sources_Authentication_B" at bounding box center [353, 211] width 101 height 10
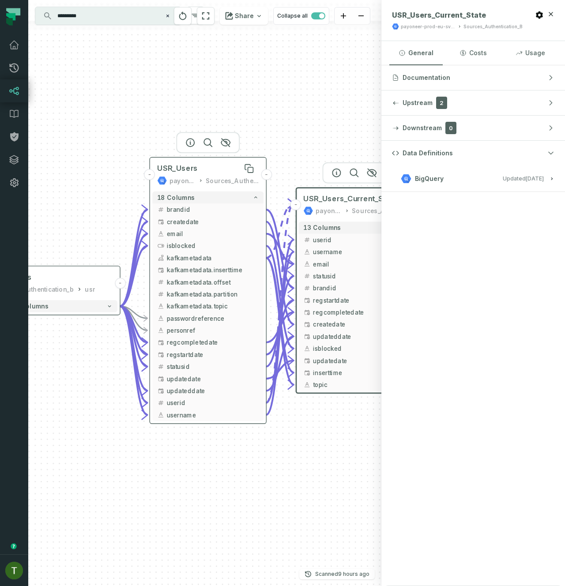
click at [200, 172] on div "USR_Users" at bounding box center [207, 169] width 101 height 10
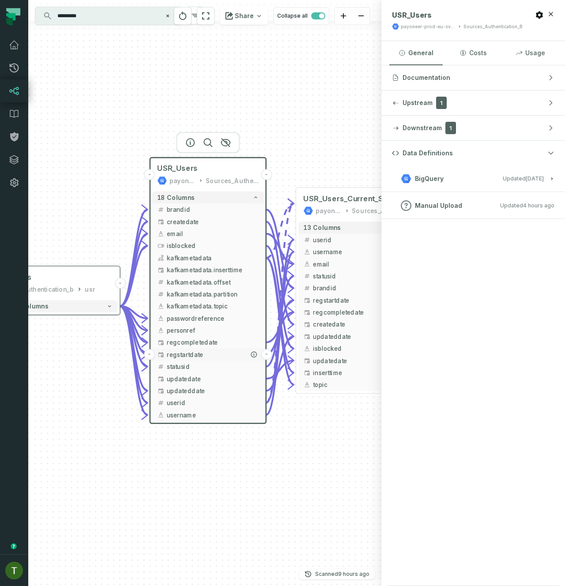
drag, startPoint x: 263, startPoint y: 355, endPoint x: 173, endPoint y: 377, distance: 93.1
click at [261, 356] on button "-" at bounding box center [266, 354] width 11 height 11
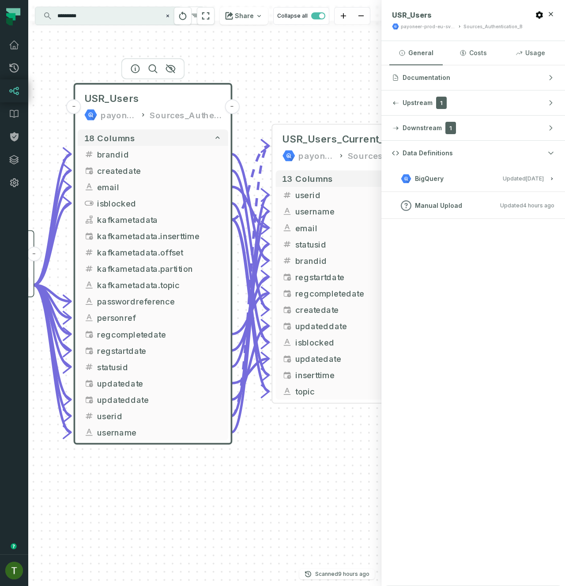
drag, startPoint x: 237, startPoint y: 479, endPoint x: 304, endPoint y: 456, distance: 71.7
click at [304, 356] on div "users authentication_b usr - 12 columns - USR_Users_Current_State payoneer-prod…" at bounding box center [204, 293] width 353 height 586
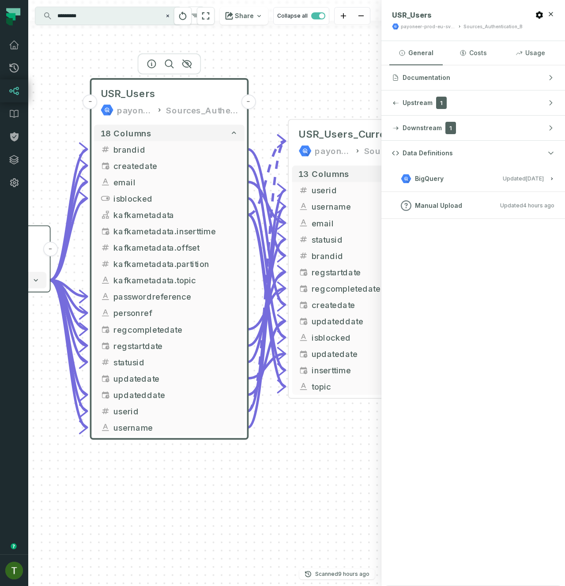
drag, startPoint x: 289, startPoint y: 475, endPoint x: 322, endPoint y: 466, distance: 33.3
click at [313, 356] on div "users authentication_b usr - 12 columns - USR_Users_Current_State payoneer-prod…" at bounding box center [204, 293] width 353 height 586
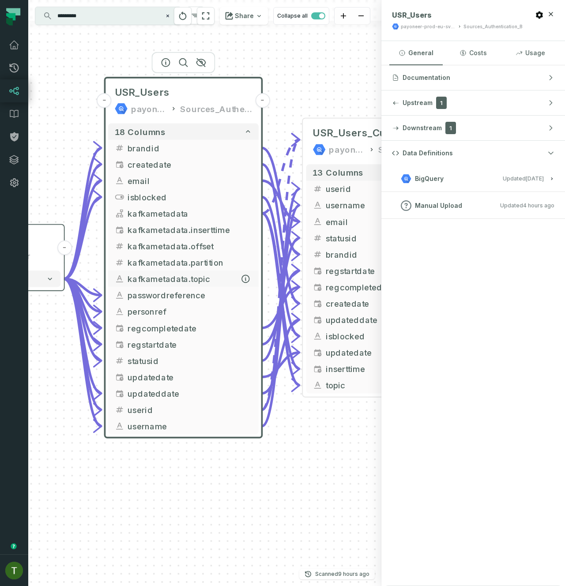
click at [224, 277] on span "kafkametadata.topic" at bounding box center [190, 279] width 124 height 12
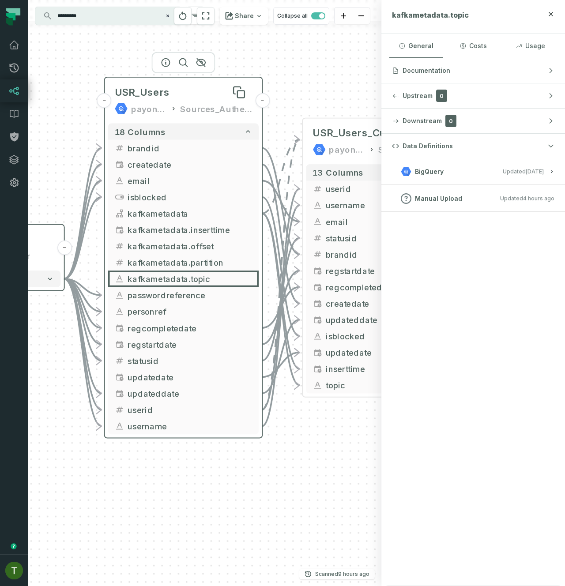
click at [185, 92] on div "USR_Users" at bounding box center [183, 92] width 137 height 13
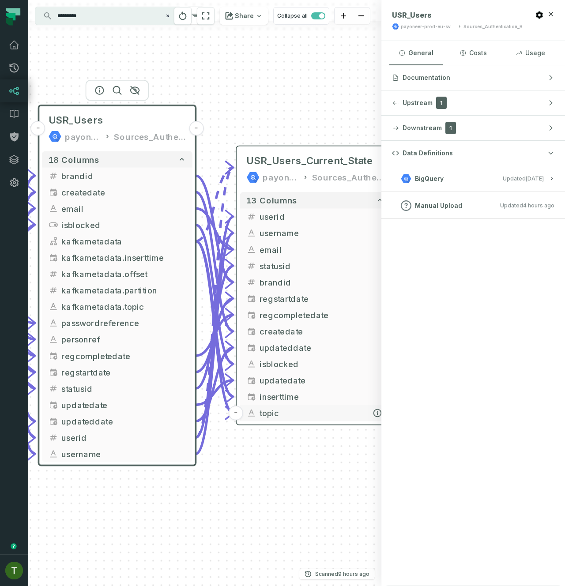
drag, startPoint x: 310, startPoint y: 446, endPoint x: 241, endPoint y: 424, distance: 72.3
click at [219, 356] on div "users authentication_b usr - 12 columns - USR_Users_Current_State payoneer-prod…" at bounding box center [204, 293] width 353 height 586
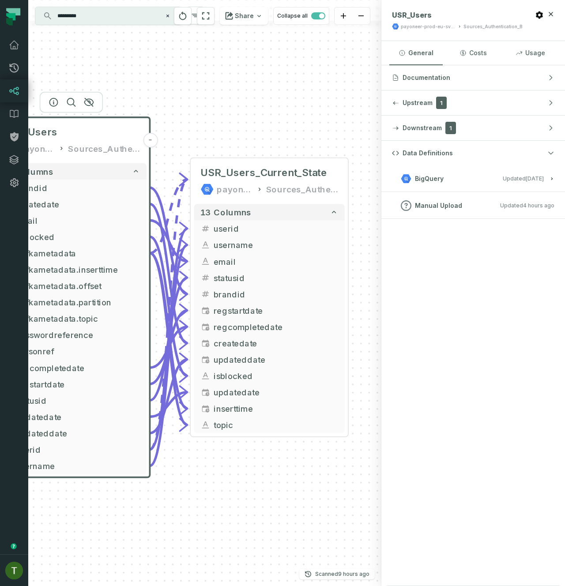
drag, startPoint x: 270, startPoint y: 110, endPoint x: 365, endPoint y: 92, distance: 97.1
click at [366, 92] on div "users authentication_b usr - 12 columns - USR_Users_Current_State payoneer-prod…" at bounding box center [204, 293] width 353 height 586
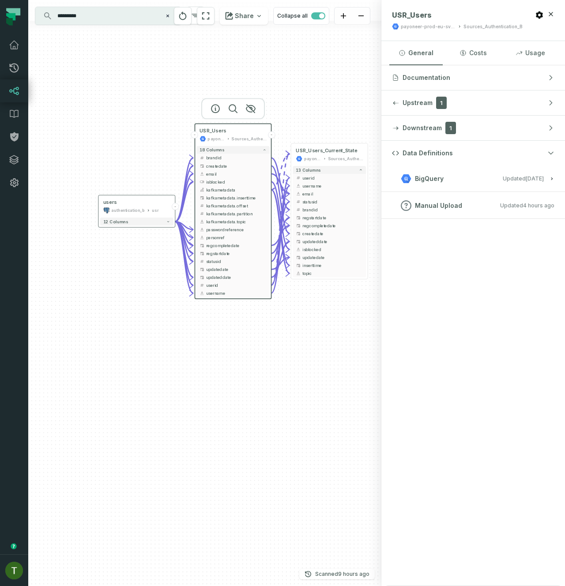
drag, startPoint x: 256, startPoint y: 344, endPoint x: 264, endPoint y: 342, distance: 7.8
click at [263, 342] on div "users authentication_b usr - 12 columns - USR_Users_Current_State payoneer-prod…" at bounding box center [204, 293] width 353 height 586
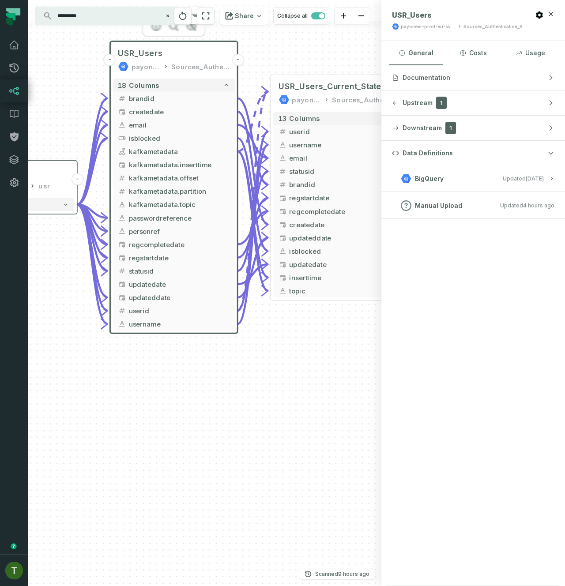
drag, startPoint x: 275, startPoint y: 358, endPoint x: 192, endPoint y: 380, distance: 85.3
click at [192, 356] on div "users authentication_b usr - 12 columns - USR_Users_Current_State payoneer-prod…" at bounding box center [204, 293] width 353 height 586
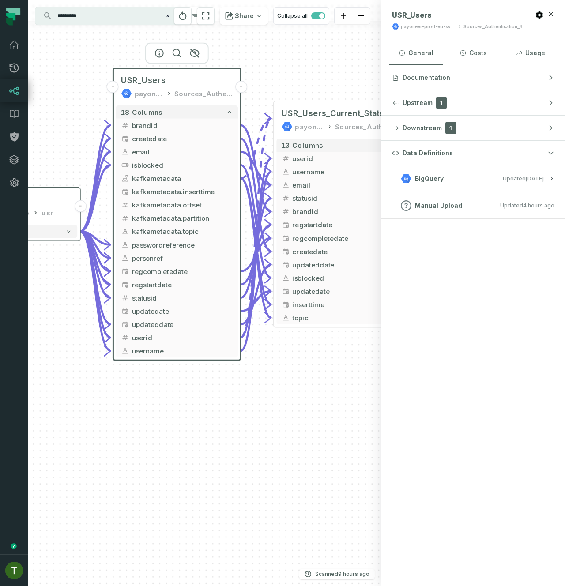
drag, startPoint x: 315, startPoint y: 334, endPoint x: 419, endPoint y: 335, distance: 103.7
click at [456, 332] on div "users authentication_b usr - 12 columns - USR_Users_Current_State payoneer-prod…" at bounding box center [296, 293] width 537 height 586
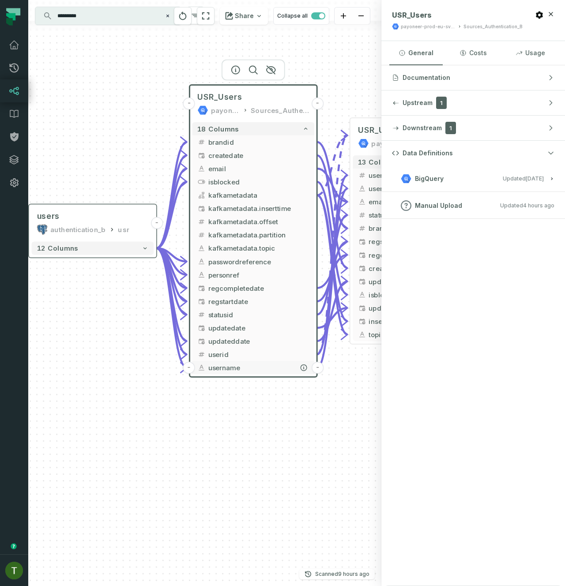
drag, startPoint x: 190, startPoint y: 360, endPoint x: 298, endPoint y: 390, distance: 111.5
click at [205, 356] on icon "button" at bounding box center [201, 368] width 8 height 8
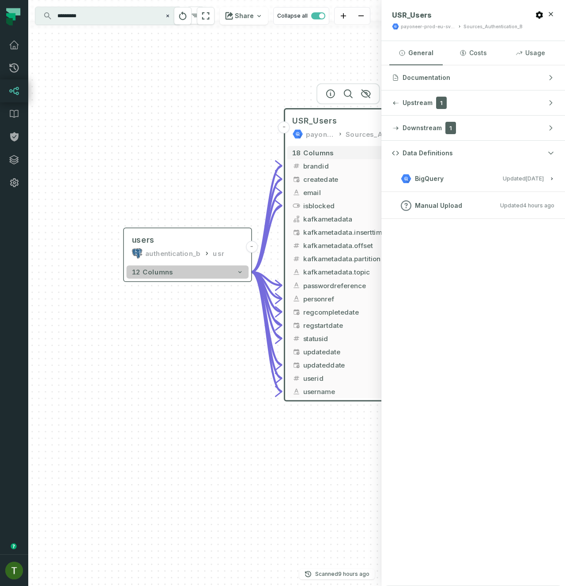
click at [206, 272] on button "12 columns" at bounding box center [188, 271] width 122 height 13
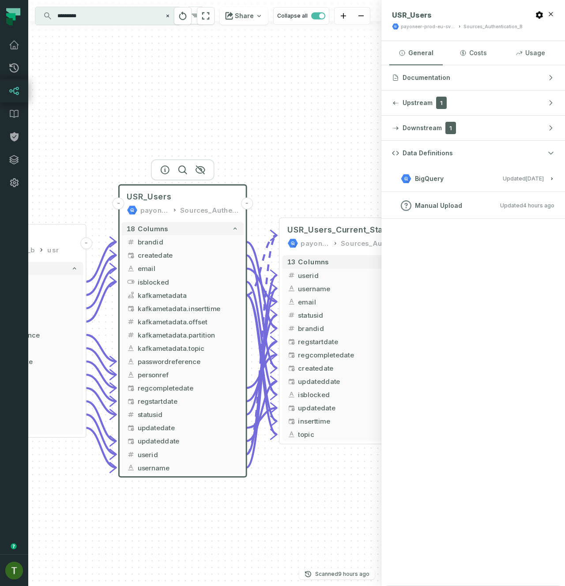
drag, startPoint x: 286, startPoint y: 90, endPoint x: 139, endPoint y: 75, distance: 147.2
click at [132, 74] on div "users authentication_b usr - 12 columns brandid - createdate - email - isblocke…" at bounding box center [204, 293] width 353 height 586
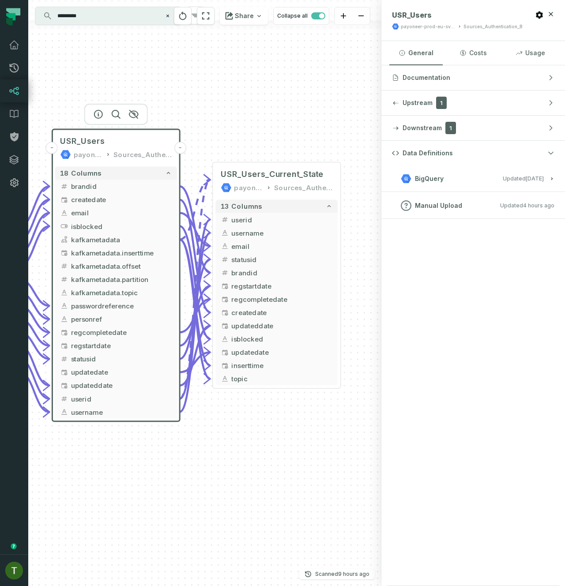
drag, startPoint x: 299, startPoint y: 135, endPoint x: 255, endPoint y: 94, distance: 59.9
click at [255, 94] on div "users authentication_b usr - 12 columns brandid - createdate - email - isblocke…" at bounding box center [204, 293] width 353 height 586
click at [286, 181] on div "USR_Users_Current_State payoneer-prod-eu-svc-data-016f Sources_Authentication_B" at bounding box center [276, 181] width 122 height 32
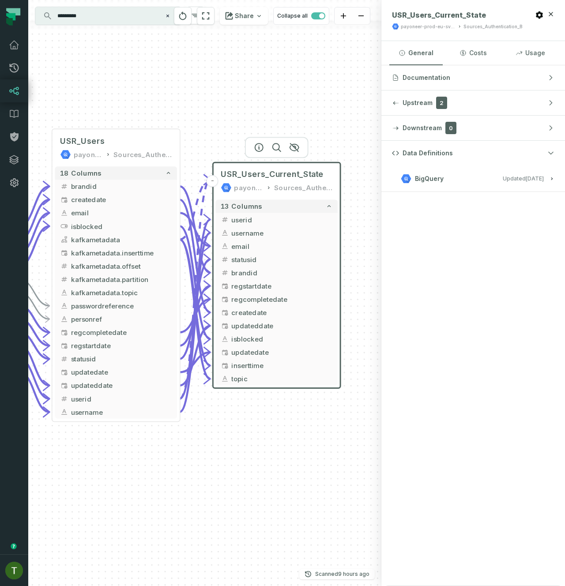
click at [435, 184] on h3 "BigQuery Updated 9/10/2025, 1:04:18 AM" at bounding box center [473, 178] width 184 height 26
click at [437, 183] on span "BigQuery" at bounding box center [429, 178] width 29 height 9
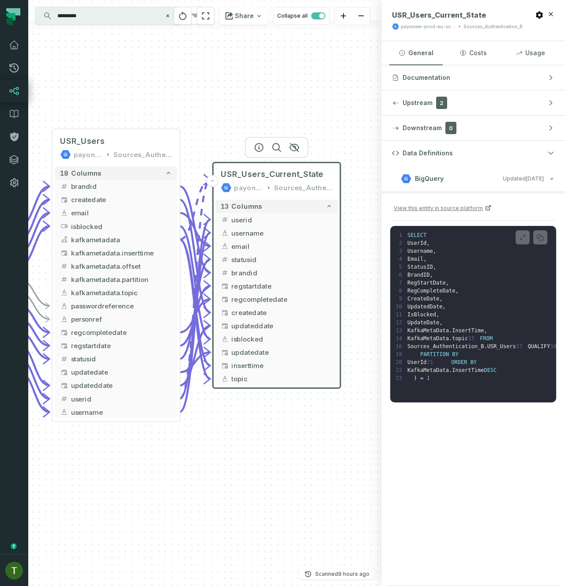
click at [327, 87] on div "users authentication_b usr - 12 columns brandid - createdate - email - isblocke…" at bounding box center [204, 293] width 353 height 586
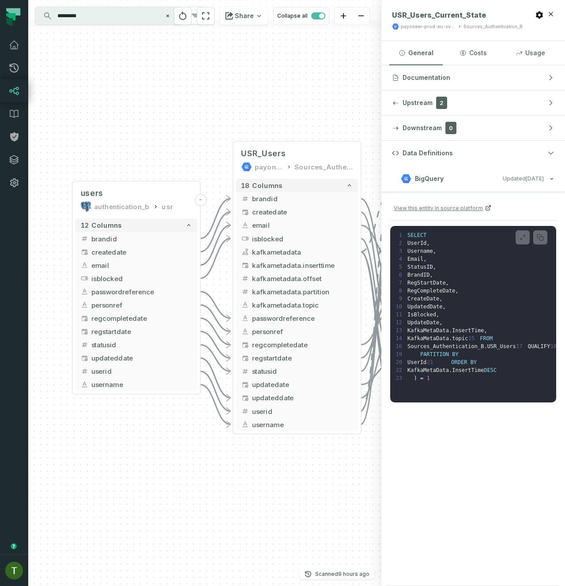
drag, startPoint x: 251, startPoint y: 80, endPoint x: 376, endPoint y: 120, distance: 131.7
click at [432, 92] on div "users authentication_b usr - 12 columns brandid - createdate - email - isblocke…" at bounding box center [296, 293] width 537 height 586
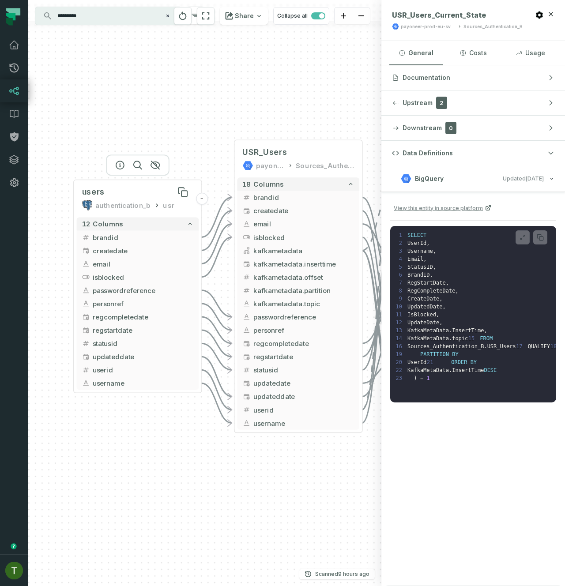
click at [142, 187] on div "users" at bounding box center [138, 192] width 112 height 11
click at [142, 189] on div "users" at bounding box center [138, 192] width 112 height 11
click at [12, 86] on icon at bounding box center [14, 91] width 11 height 11
click at [4, 70] on link "Pull Requests" at bounding box center [14, 67] width 28 height 23
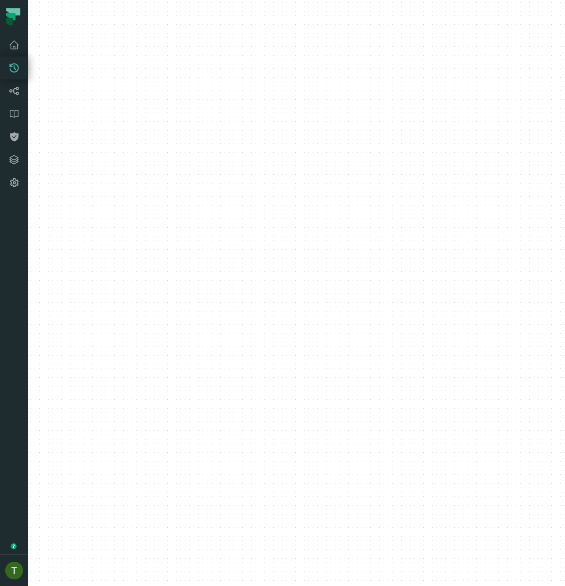
click at [7, 69] on link "Pull Requests" at bounding box center [14, 67] width 28 height 23
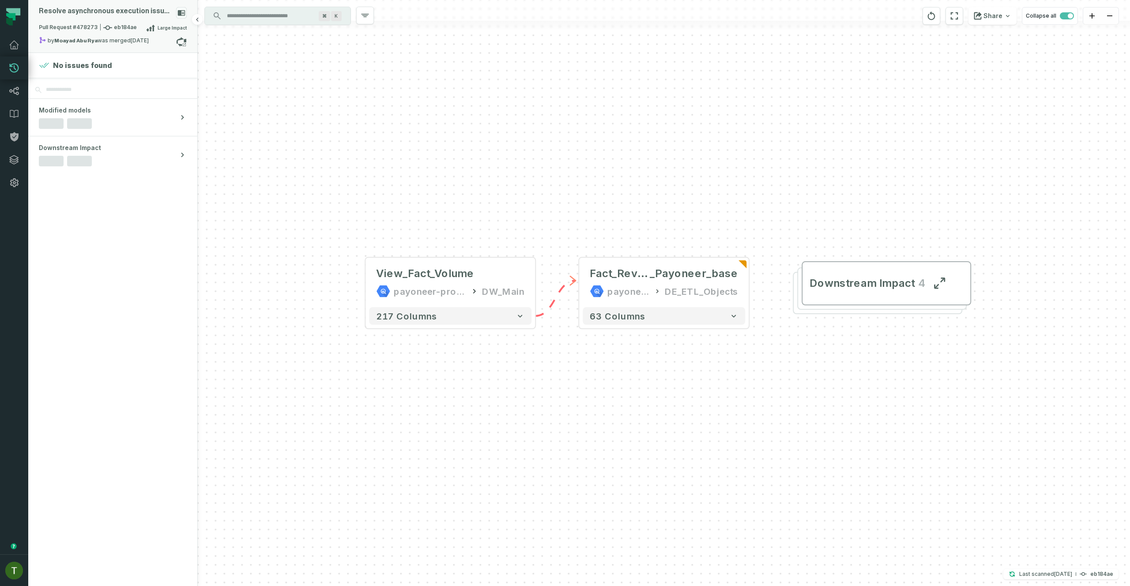
click at [113, 27] on span "Pull Request #478273 eb184ae" at bounding box center [88, 27] width 98 height 9
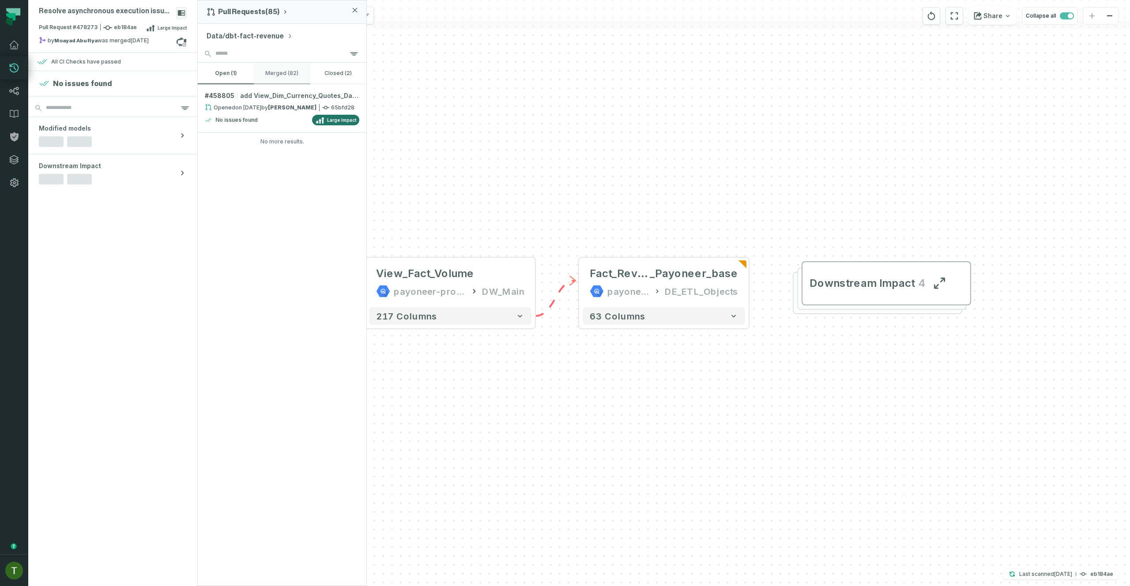
click at [270, 65] on button "merged (82)" at bounding box center [282, 73] width 56 height 21
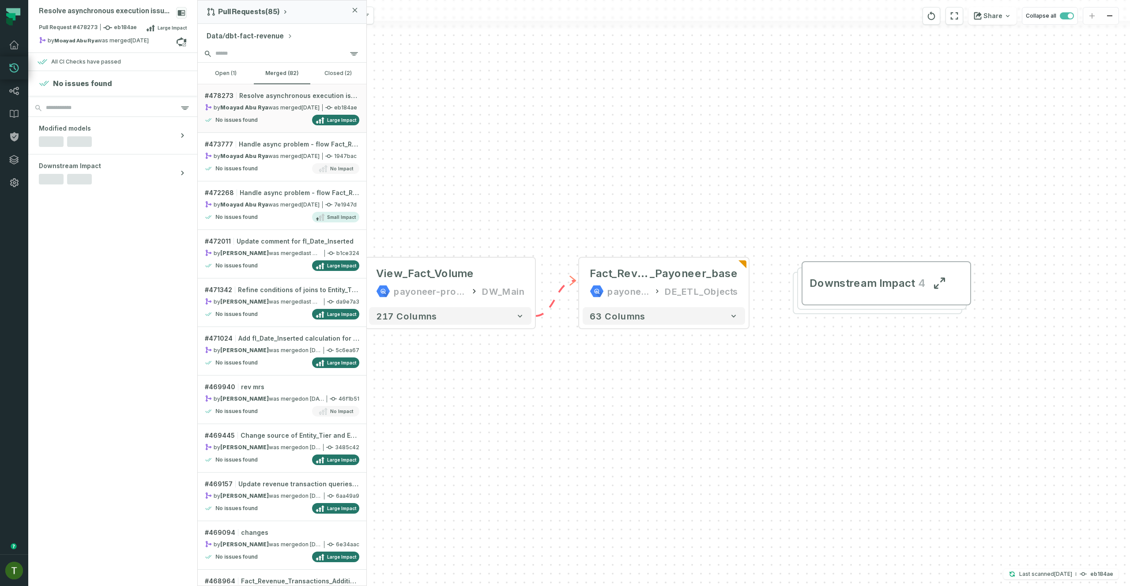
click at [263, 48] on input "search" at bounding box center [282, 54] width 169 height 18
click at [265, 35] on button "Data/dbt-fact-revenue" at bounding box center [249, 36] width 86 height 11
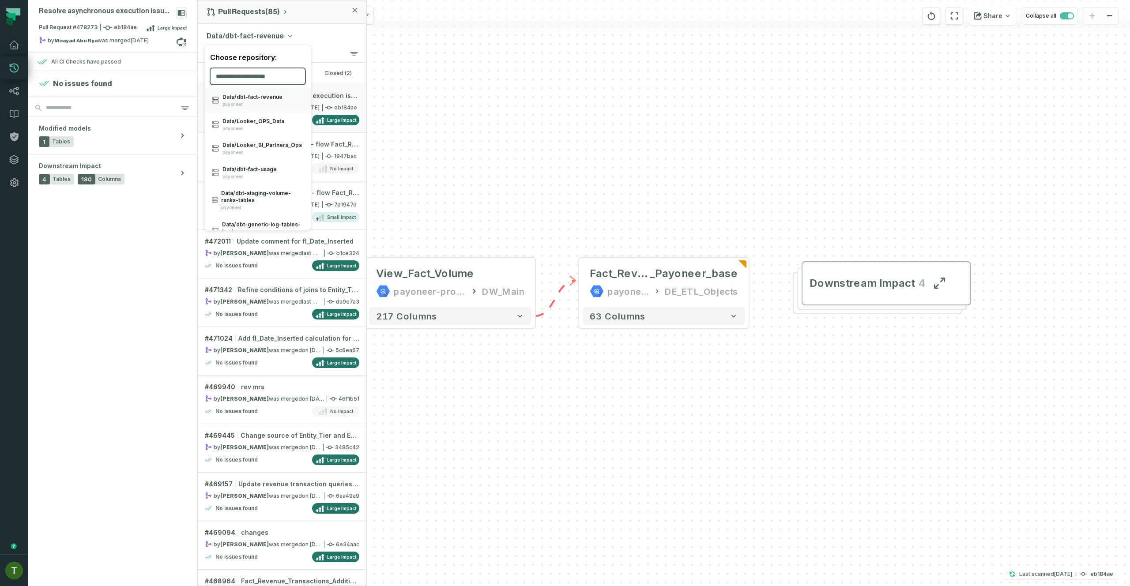
click at [268, 71] on input "search" at bounding box center [257, 76] width 95 height 17
type input "****"
click at [258, 101] on div "Data/ dbt- fact- user- actions- log payoneer" at bounding box center [262, 104] width 81 height 21
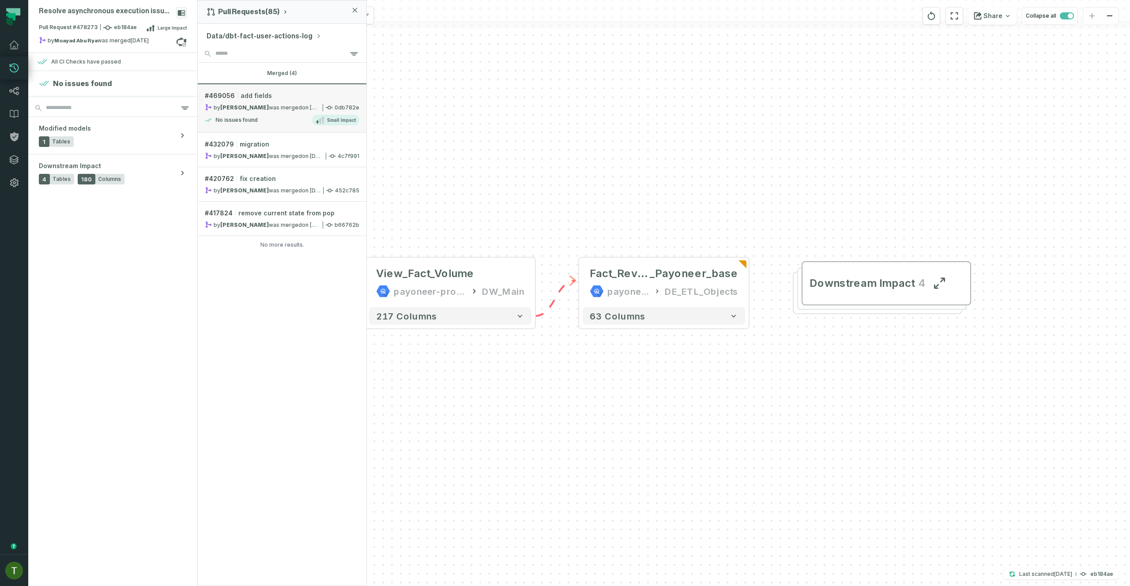
click at [305, 112] on link "# 469056 add fields by Michael Chernitsky was merged 8/4/2025, 2:59:54 PM 0db78…" at bounding box center [282, 108] width 169 height 49
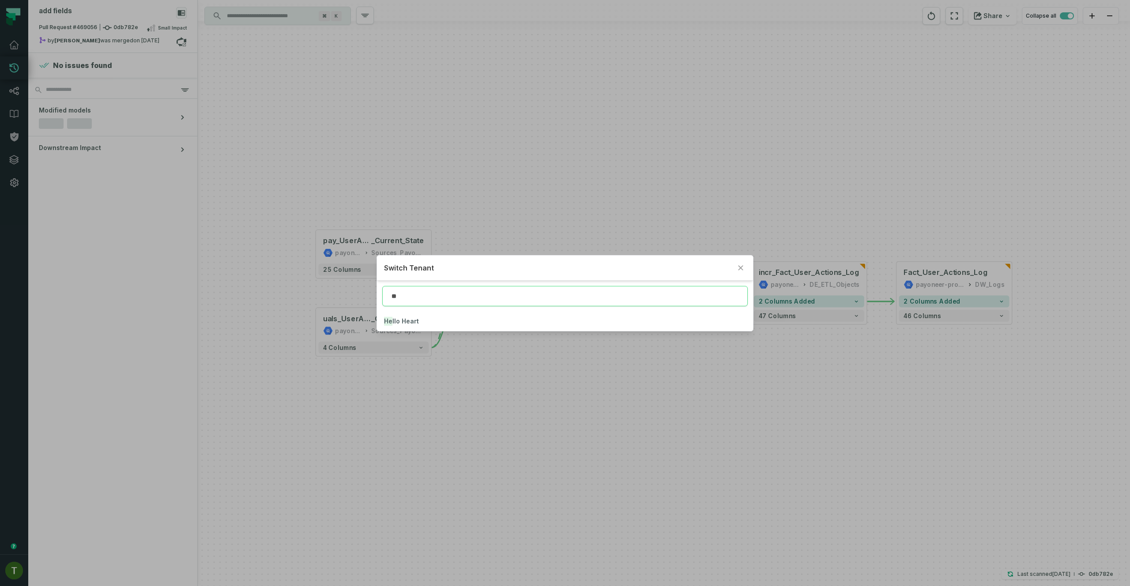
type input "**"
click button "He llo Heart" at bounding box center [564, 321] width 375 height 19
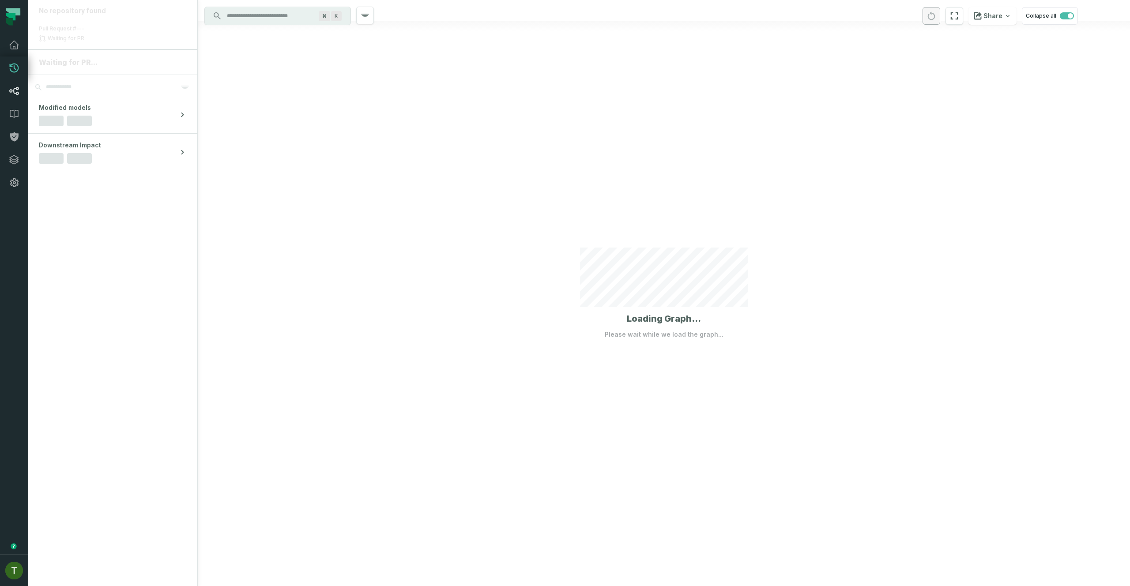
click at [11, 91] on icon at bounding box center [14, 91] width 11 height 11
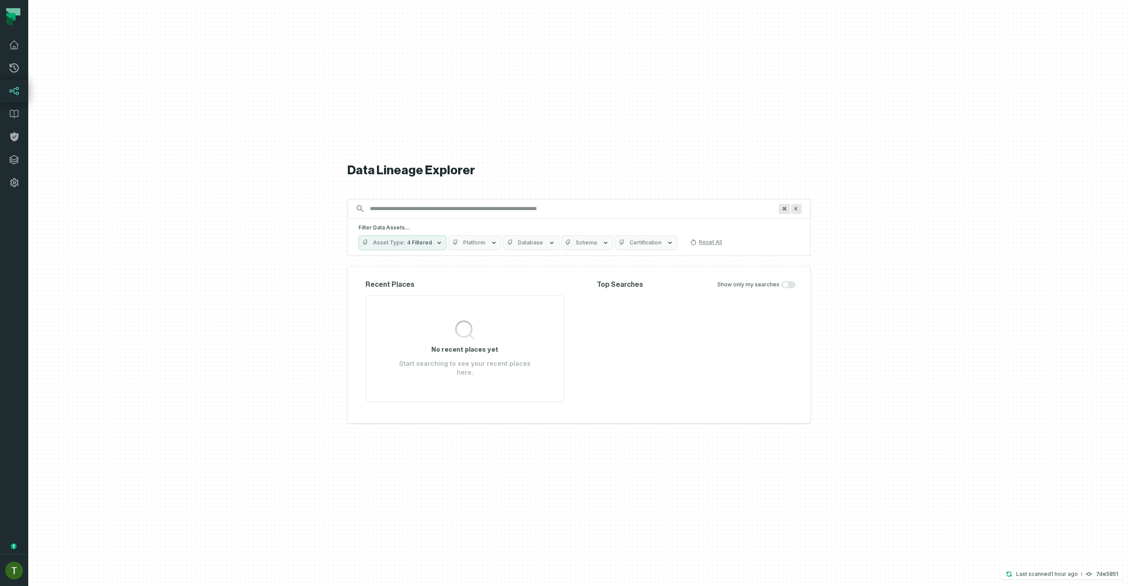
drag, startPoint x: 11, startPoint y: 91, endPoint x: 259, endPoint y: 182, distance: 263.5
click at [12, 91] on icon at bounding box center [14, 91] width 11 height 11
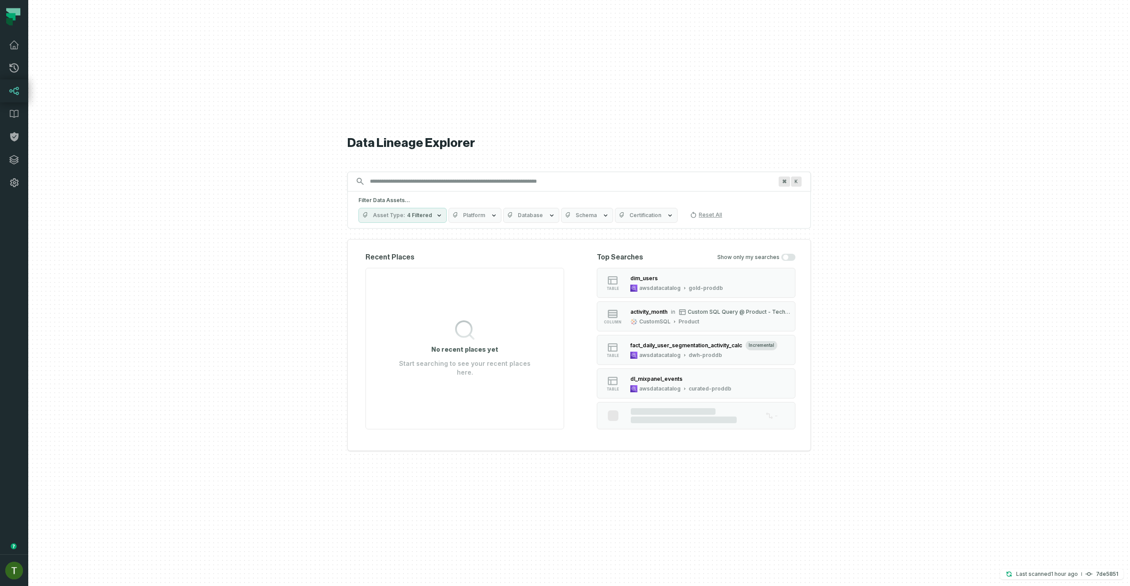
click at [667, 322] on div "Product" at bounding box center [688, 321] width 21 height 7
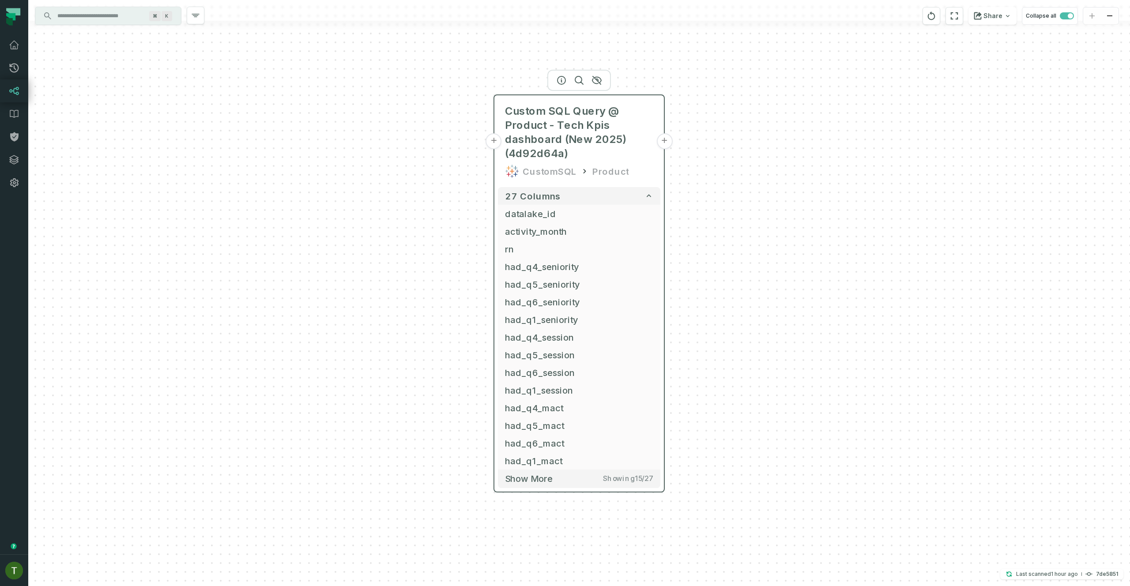
click at [499, 140] on button "+" at bounding box center [494, 141] width 16 height 16
click at [499, 140] on button "+" at bounding box center [494, 142] width 16 height 16
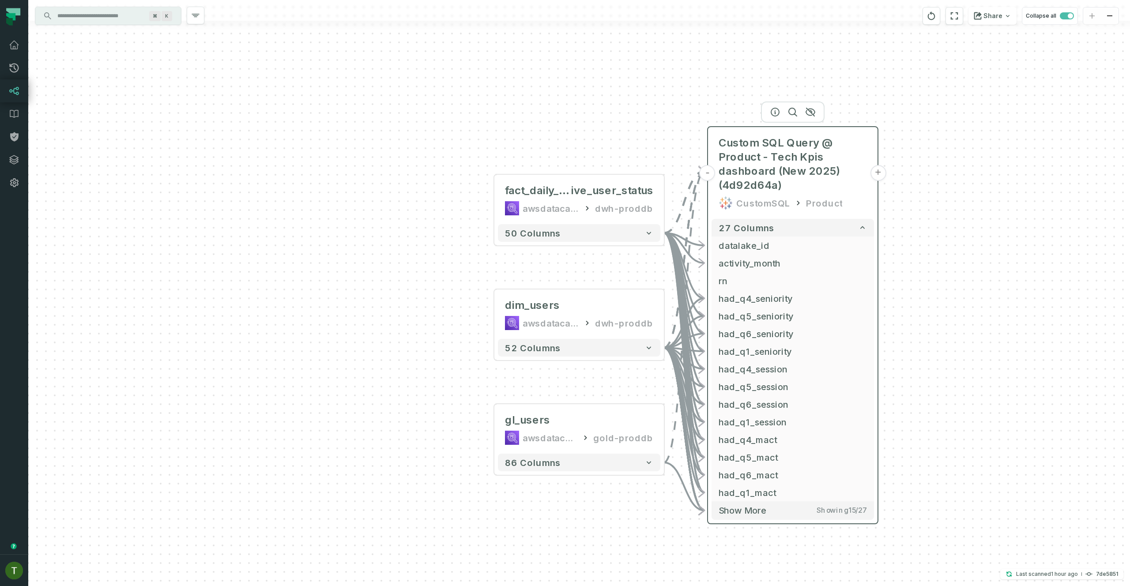
click at [667, 174] on button "+" at bounding box center [878, 173] width 16 height 16
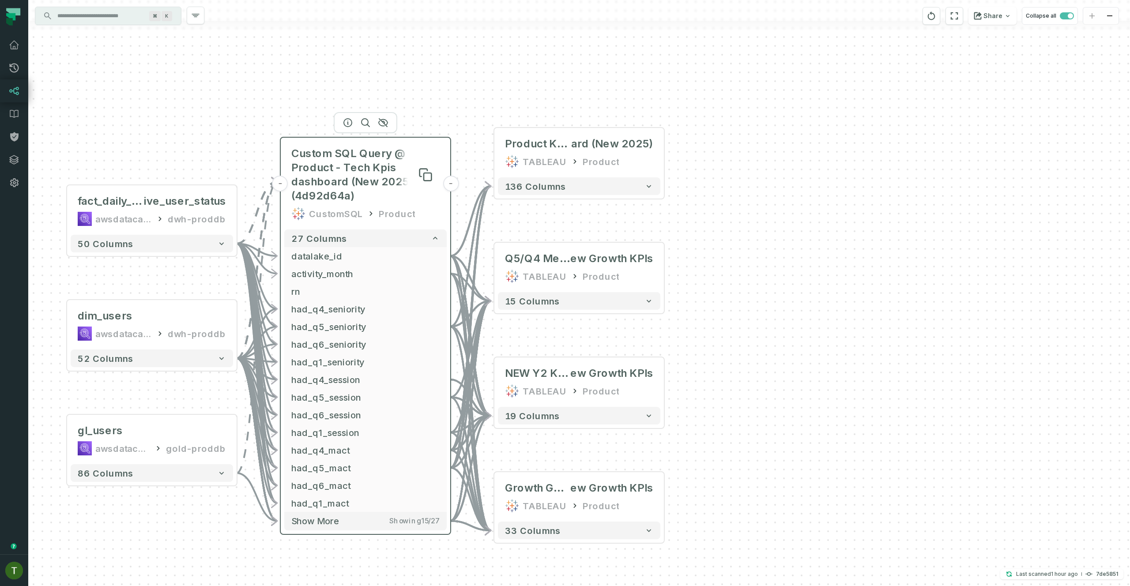
click at [397, 160] on span "Custom SQL Query @ Product - Tech Kpis dashboard (New 2025) (4d92d64a)" at bounding box center [365, 174] width 148 height 56
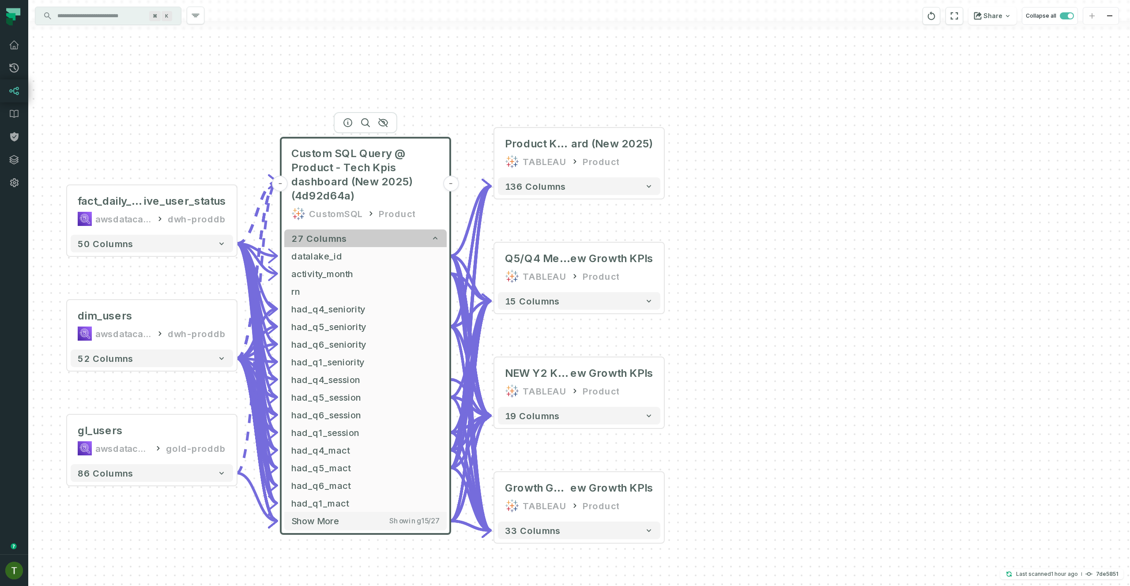
click at [426, 236] on button "27 columns" at bounding box center [365, 238] width 162 height 18
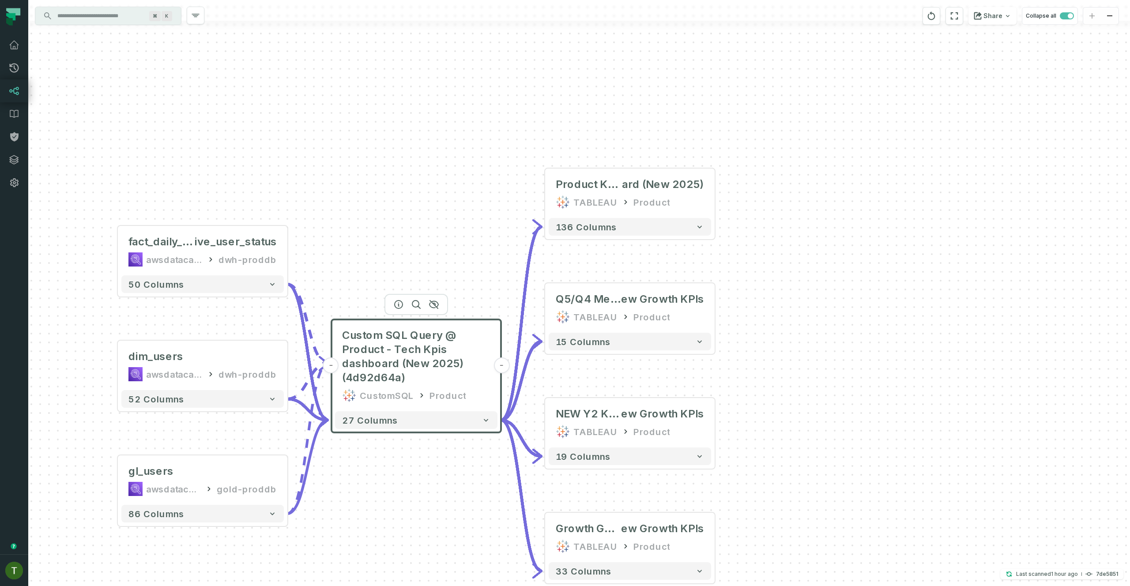
drag, startPoint x: 406, startPoint y: 298, endPoint x: 461, endPoint y: 473, distance: 182.7
click at [461, 356] on div "+ Product KPIS @ Product - Tech Kpis dashbo ard (New 2025) TABLEAU Product 136 …" at bounding box center [578, 293] width 1101 height 586
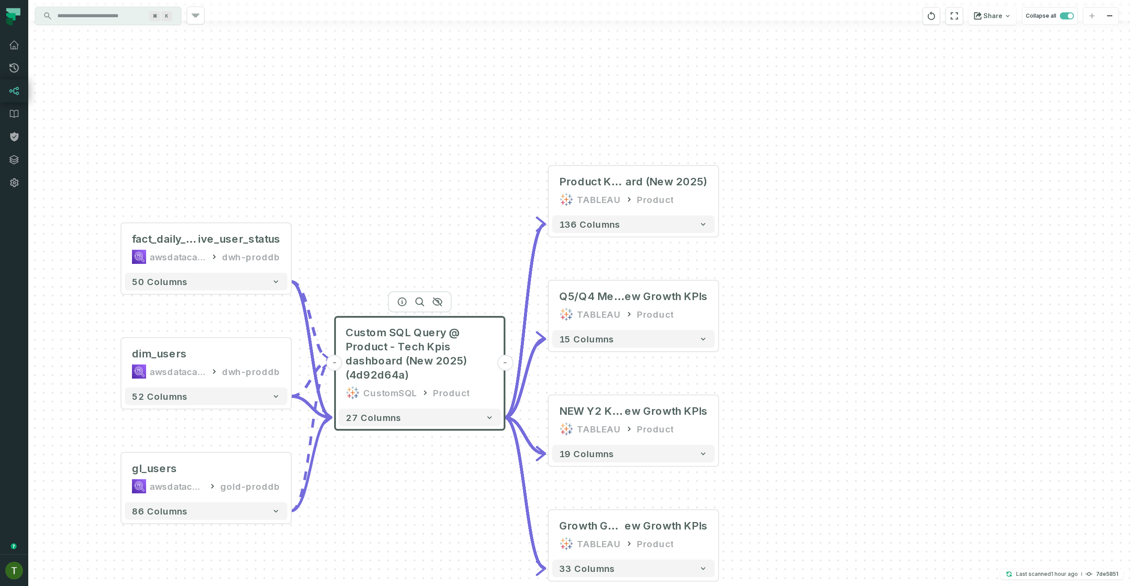
click at [462, 356] on div "+ Product KPIS @ Product - Tech Kpis dashbo ard (New 2025) TABLEAU Product 136 …" at bounding box center [578, 293] width 1101 height 586
click at [456, 356] on div "+ Product KPIS @ Product - Tech Kpis dashbo ard (New 2025) TABLEAU Product 136 …" at bounding box center [578, 293] width 1101 height 586
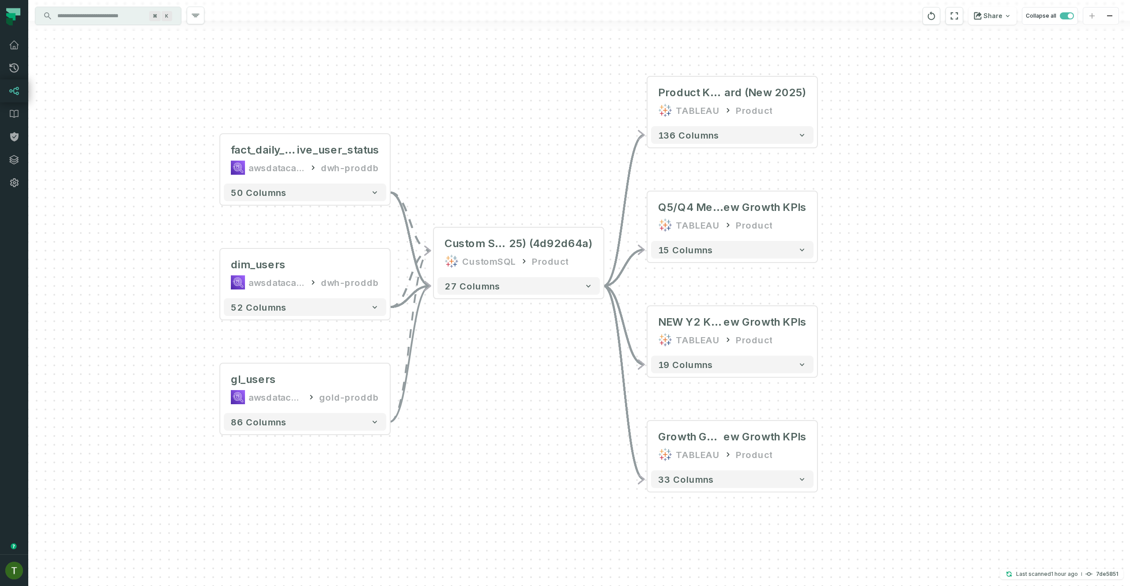
drag, startPoint x: 447, startPoint y: 466, endPoint x: 546, endPoint y: 376, distance: 133.1
click at [546, 356] on div "+ Product KPIS @ Product - Tech Kpis dashbo ard (New 2025) TABLEAU Product 136 …" at bounding box center [578, 293] width 1101 height 586
click at [652, 219] on button "+" at bounding box center [647, 216] width 16 height 16
click at [652, 219] on button "+" at bounding box center [647, 215] width 16 height 16
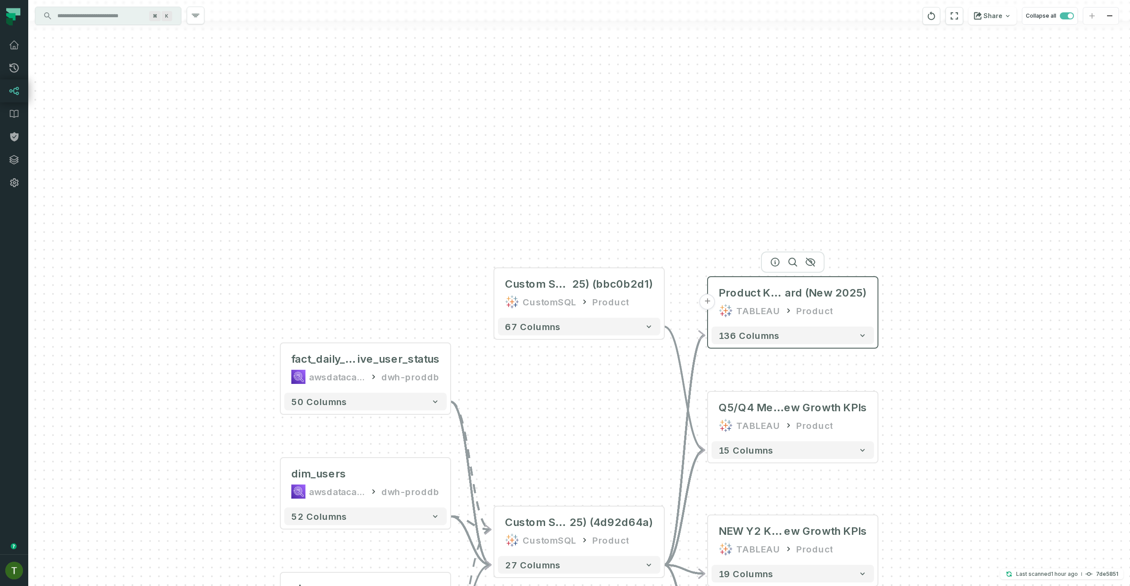
click at [667, 304] on button "+" at bounding box center [707, 302] width 16 height 16
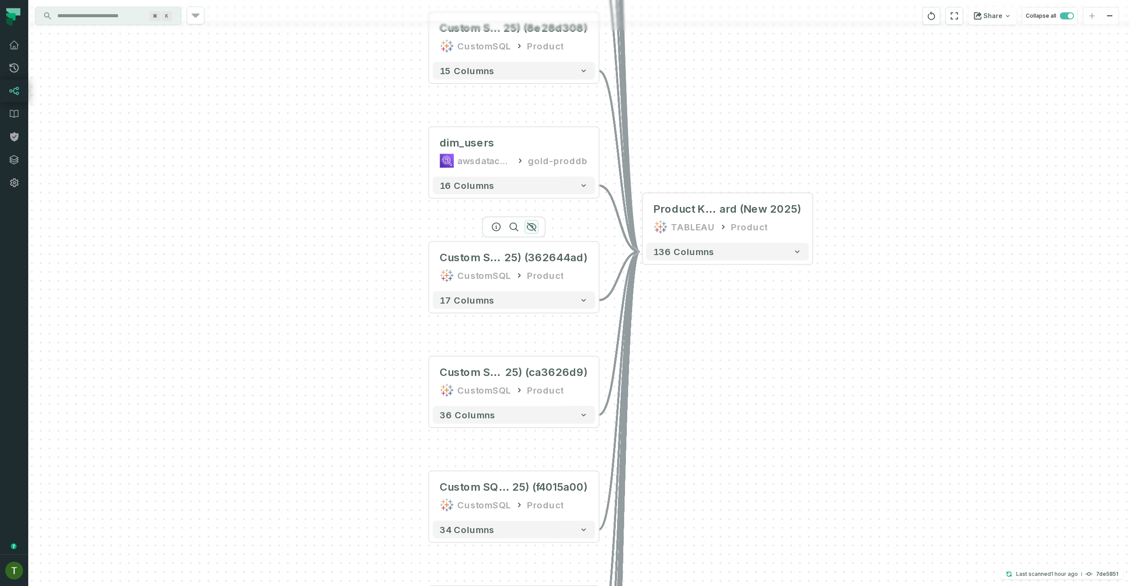
click at [531, 228] on icon "button" at bounding box center [531, 226] width 11 height 11
click at [536, 345] on div "Custom SQL Query @ Product - Tech Kpis dashboard (New 20 25) (b723186b) CustomS…" at bounding box center [578, 293] width 1101 height 586
drag, startPoint x: 527, startPoint y: 363, endPoint x: 530, endPoint y: 349, distance: 14.9
click at [527, 356] on div "Custom SQL Query @ Product - Tech Kpis dashboard (New 20 25) (ca3626d9) CustomS…" at bounding box center [513, 381] width 162 height 42
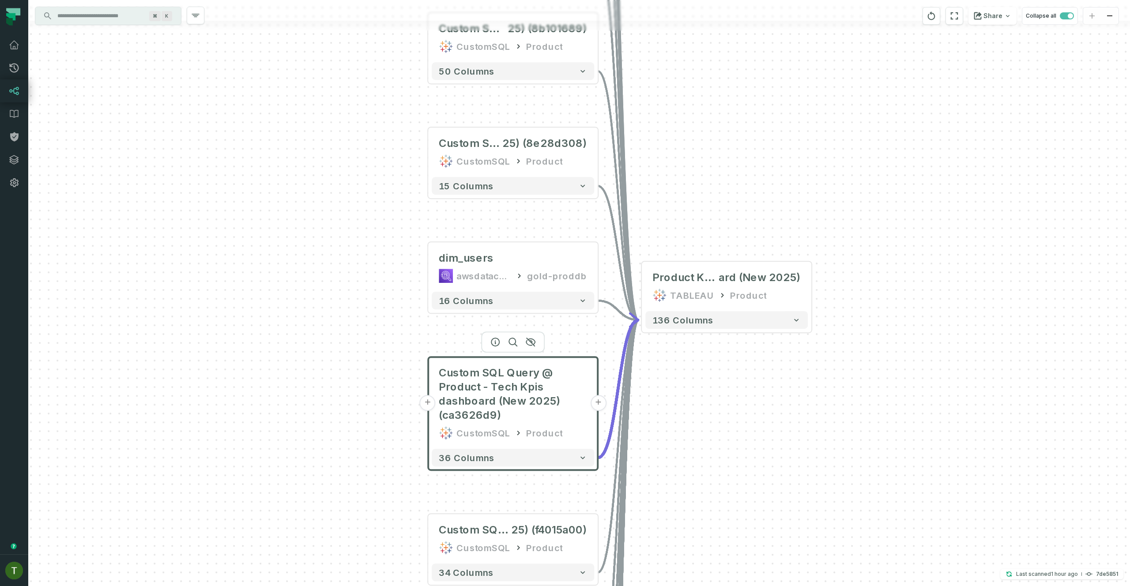
click at [532, 346] on div at bounding box center [513, 341] width 64 height 21
click at [532, 342] on icon "button" at bounding box center [530, 342] width 9 height 8
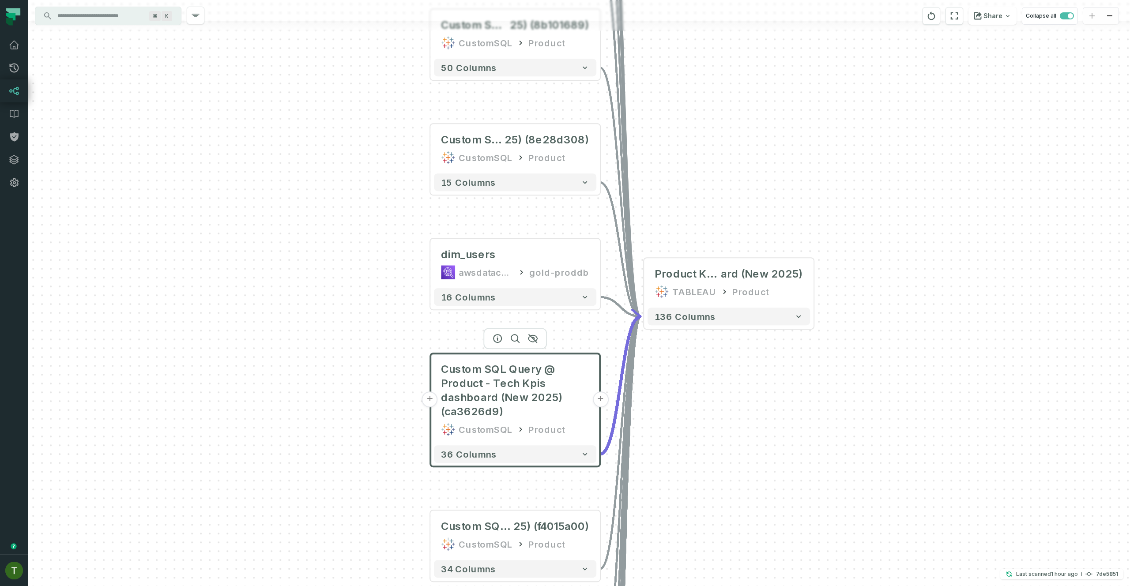
drag, startPoint x: 685, startPoint y: 401, endPoint x: 709, endPoint y: 308, distance: 95.7
click at [667, 307] on div "Custom SQL Query @ Product - Tech Kpis dashboard (New 20 25) (b723186b) CustomS…" at bounding box center [578, 293] width 1101 height 586
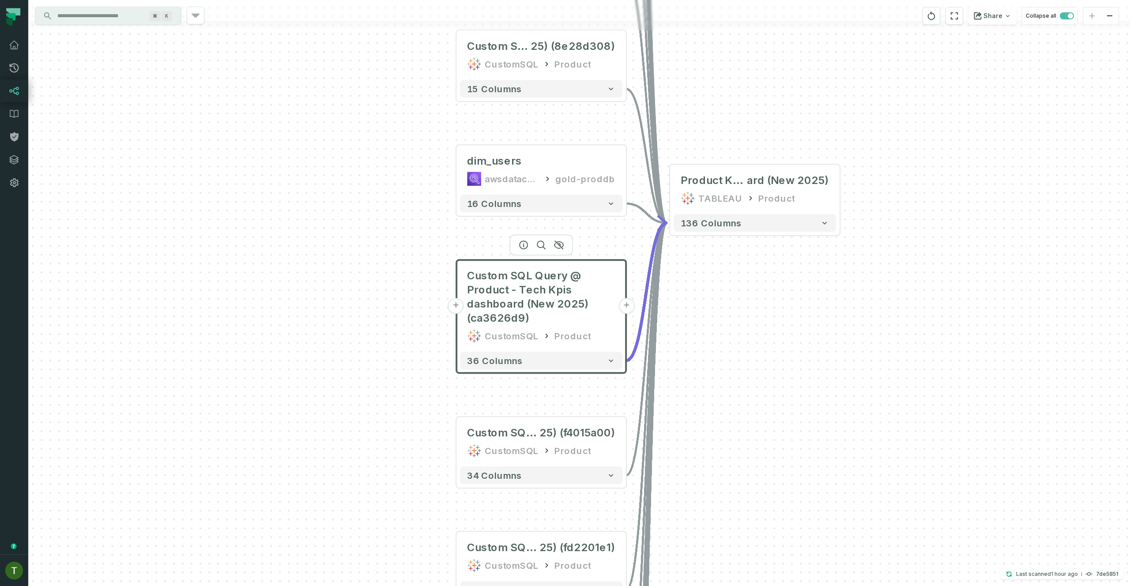
click at [560, 248] on div at bounding box center [541, 244] width 64 height 21
click at [559, 243] on icon "button" at bounding box center [558, 245] width 11 height 11
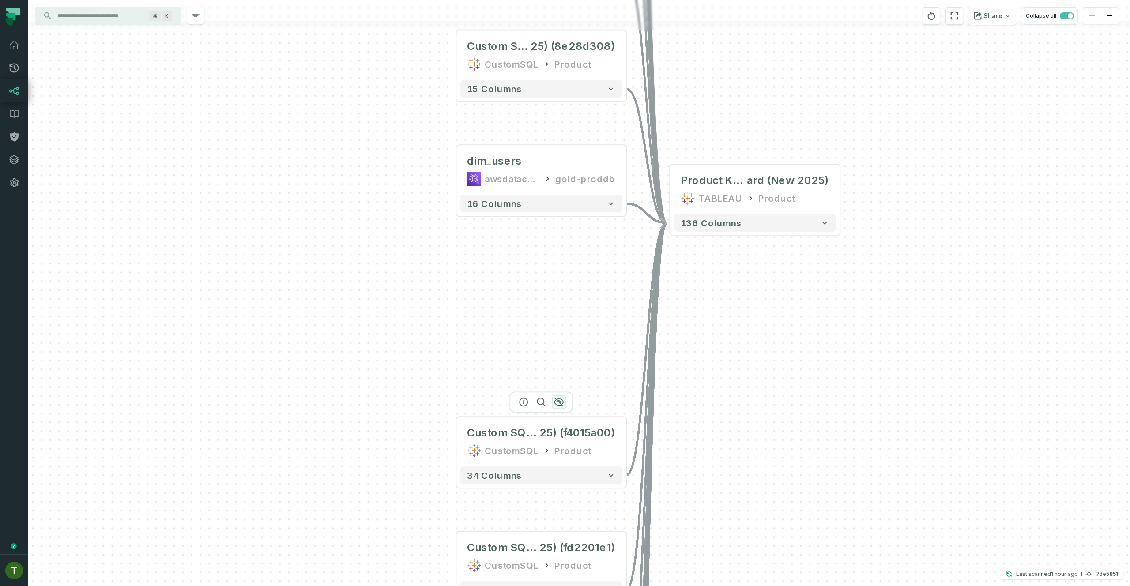
click at [559, 356] on icon "button" at bounding box center [558, 402] width 11 height 11
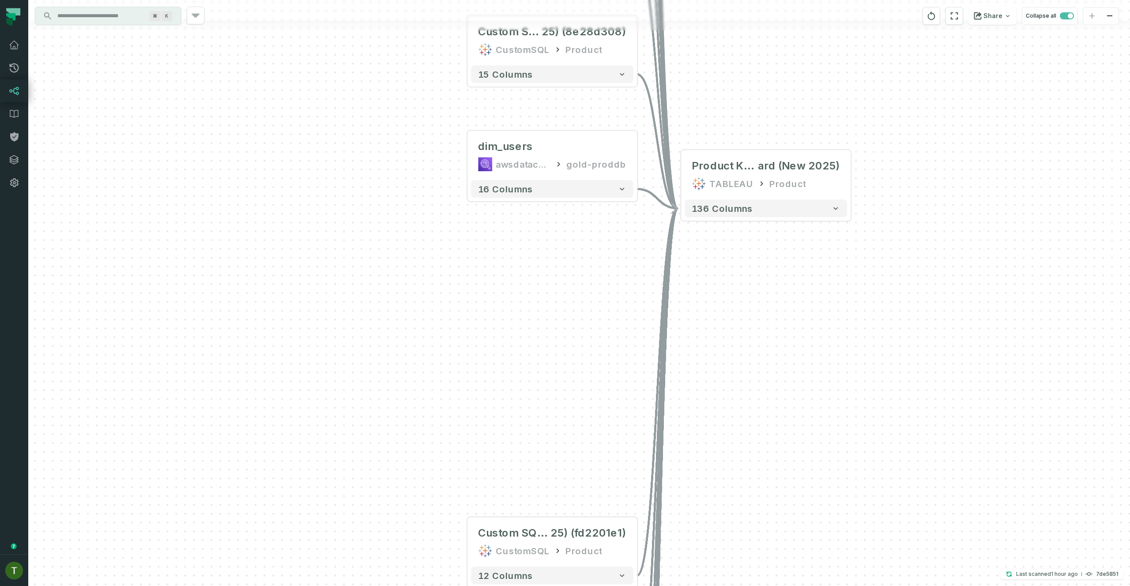
drag, startPoint x: 582, startPoint y: 370, endPoint x: 609, endPoint y: 175, distance: 196.4
click at [609, 173] on div "Custom SQL Query @ Product - Tech Kpis dashboard (New 20 25) (b723186b) CustomS…" at bounding box center [578, 293] width 1101 height 586
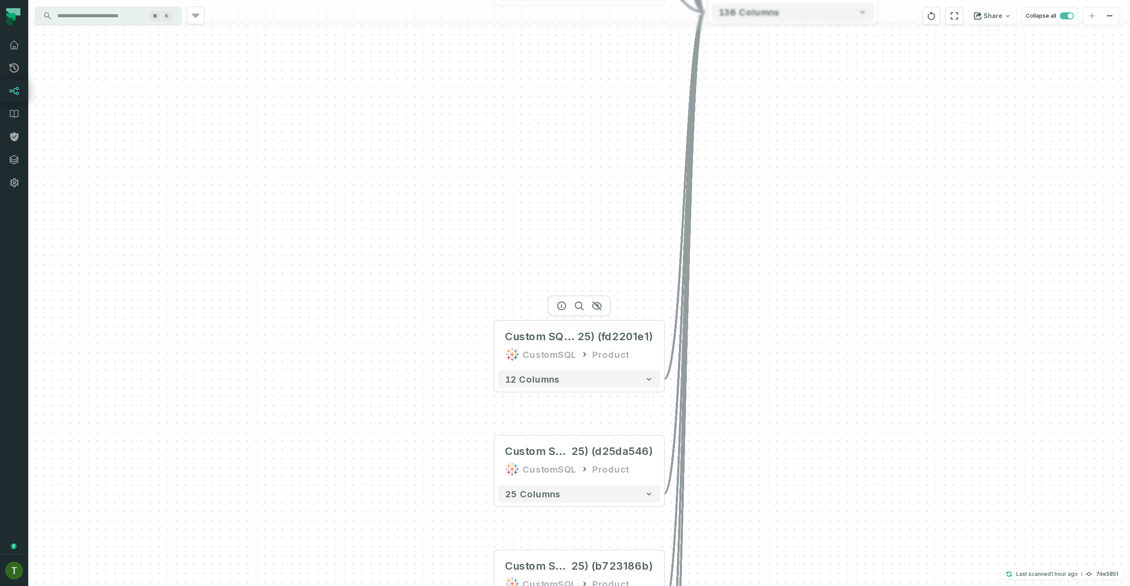
click at [600, 310] on div at bounding box center [579, 305] width 64 height 21
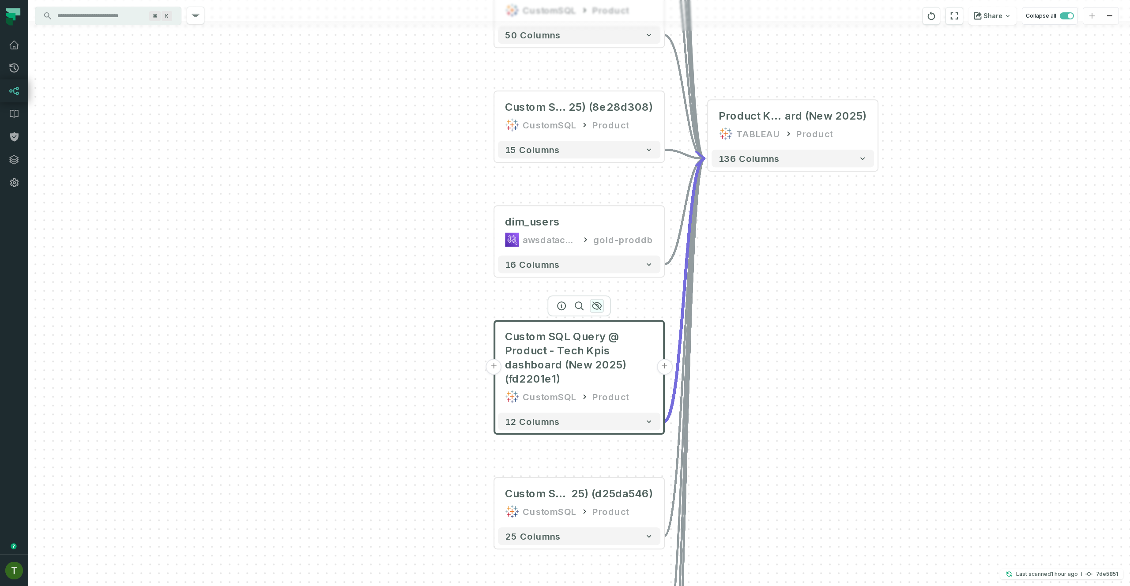
click at [598, 306] on icon "button" at bounding box center [596, 306] width 9 height 8
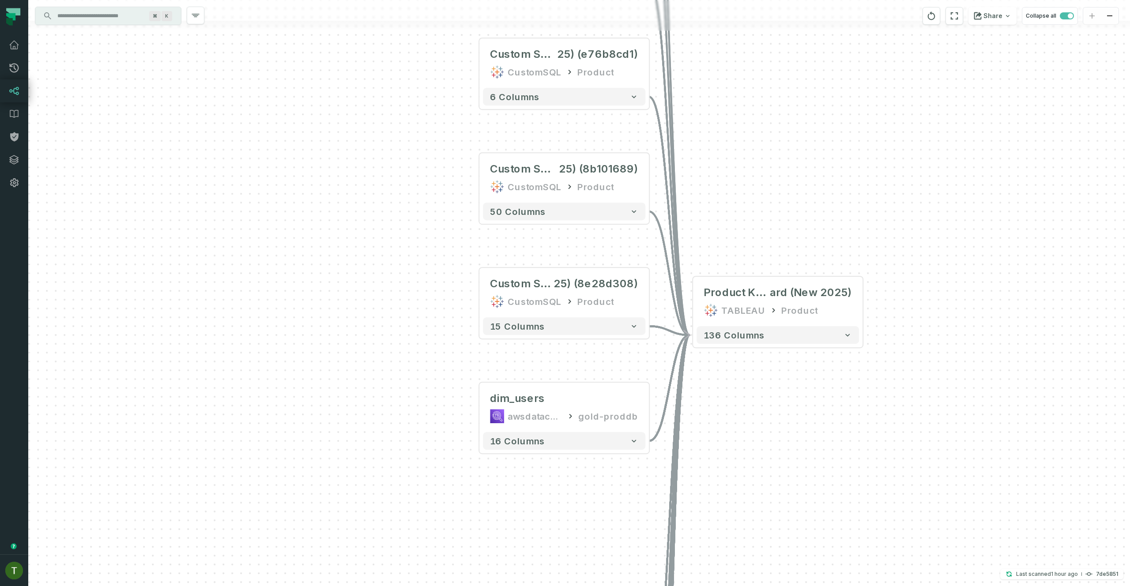
drag, startPoint x: 605, startPoint y: 309, endPoint x: 594, endPoint y: 481, distance: 172.5
click at [594, 356] on div "Custom SQL Query @ Product - Tech Kpis dashboard (New 20 25) (b723186b) CustomS…" at bounding box center [578, 293] width 1101 height 586
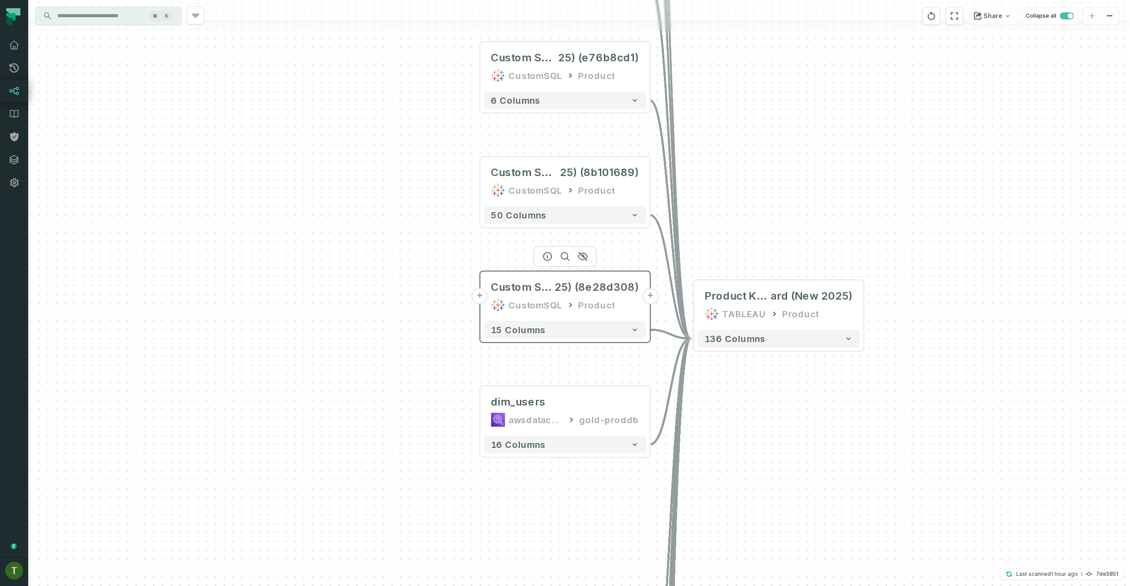
click at [480, 296] on button "+" at bounding box center [480, 296] width 16 height 16
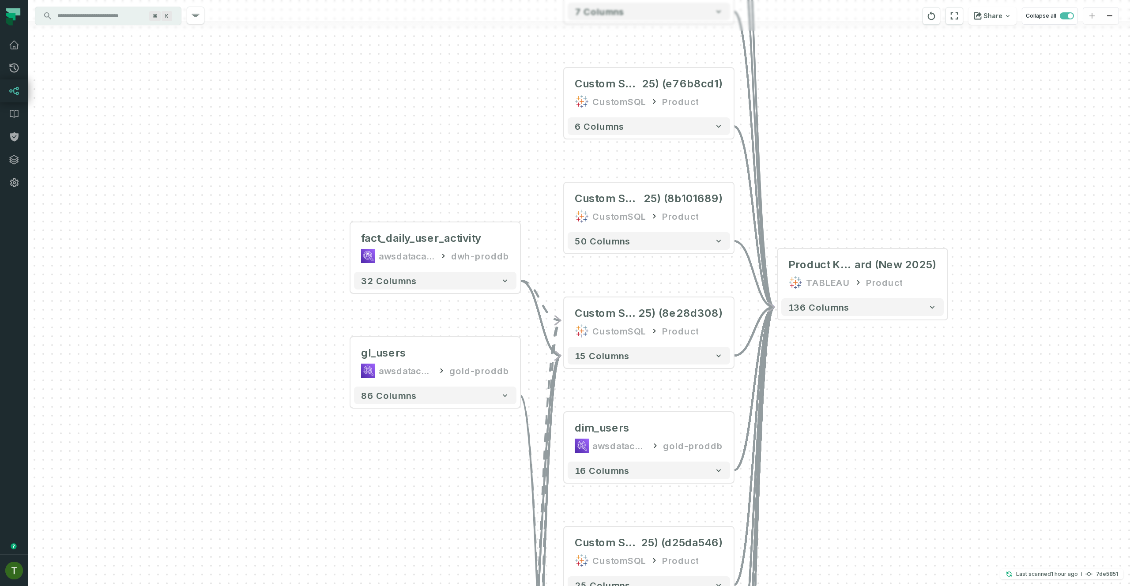
drag, startPoint x: 768, startPoint y: 313, endPoint x: 623, endPoint y: 269, distance: 152.1
click at [623, 269] on div "+ fact_daily_user_activity awsdatacatalog dwh-proddb + 32 columns Custom SQL Qu…" at bounding box center [578, 293] width 1101 height 586
click at [659, 169] on button "button" at bounding box center [664, 169] width 14 height 14
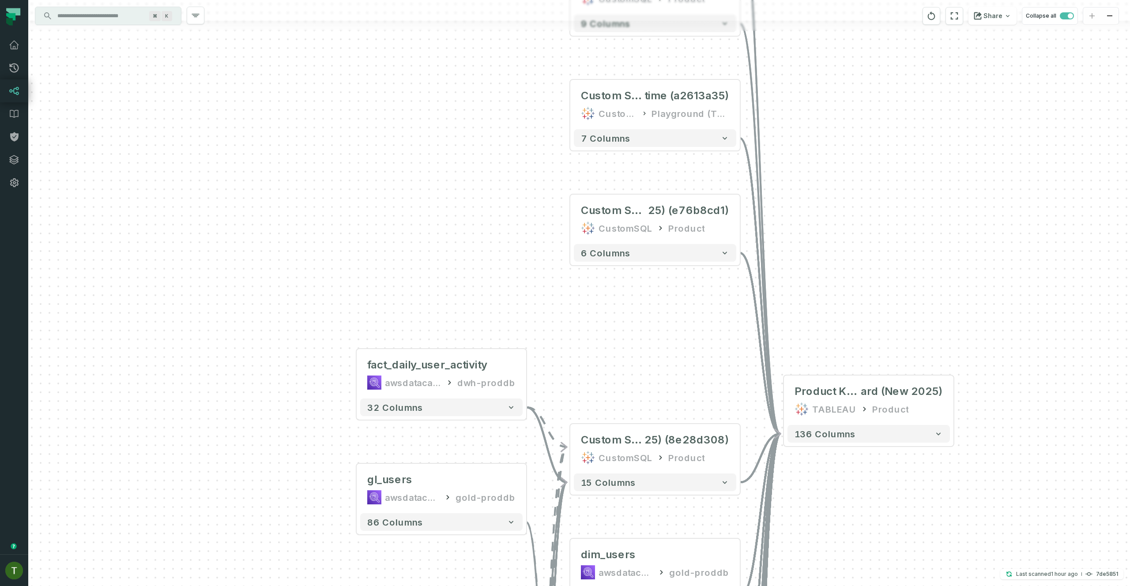
drag, startPoint x: 672, startPoint y: 146, endPoint x: 676, endPoint y: 317, distance: 171.2
click at [667, 317] on div "+ fact_daily_user_activity awsdatacatalog dwh-proddb + 32 columns Custom SQL Qu…" at bounding box center [578, 293] width 1101 height 586
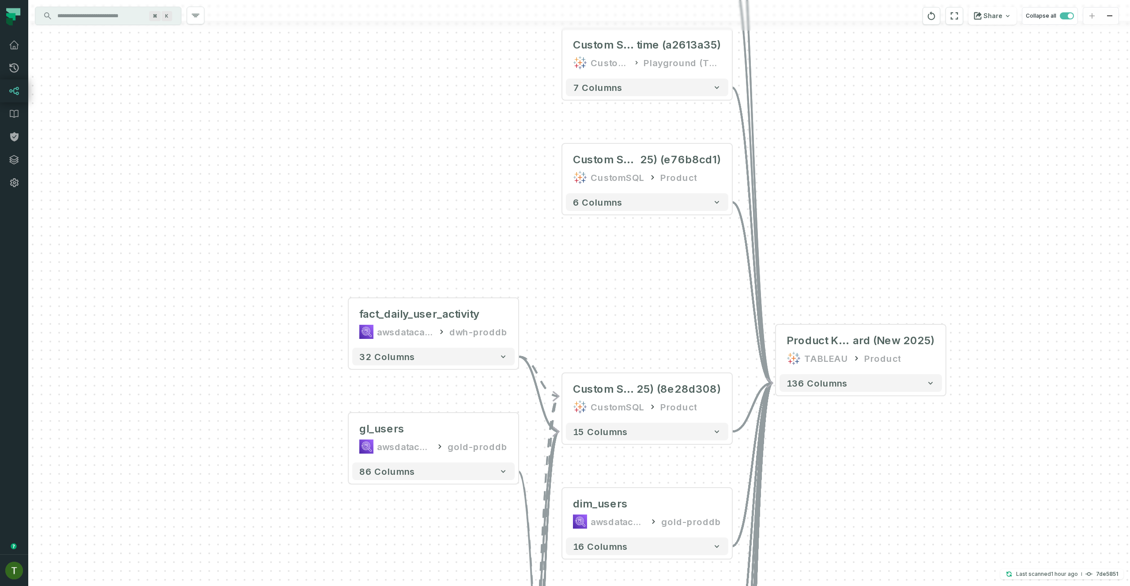
drag, startPoint x: 688, startPoint y: 316, endPoint x: 689, endPoint y: 261, distance: 55.6
click at [667, 276] on div "+ fact_daily_user_activity awsdatacatalog dwh-proddb + 32 columns Custom SQL Qu…" at bounding box center [578, 293] width 1101 height 586
click at [667, 130] on icon "button" at bounding box center [664, 129] width 9 height 8
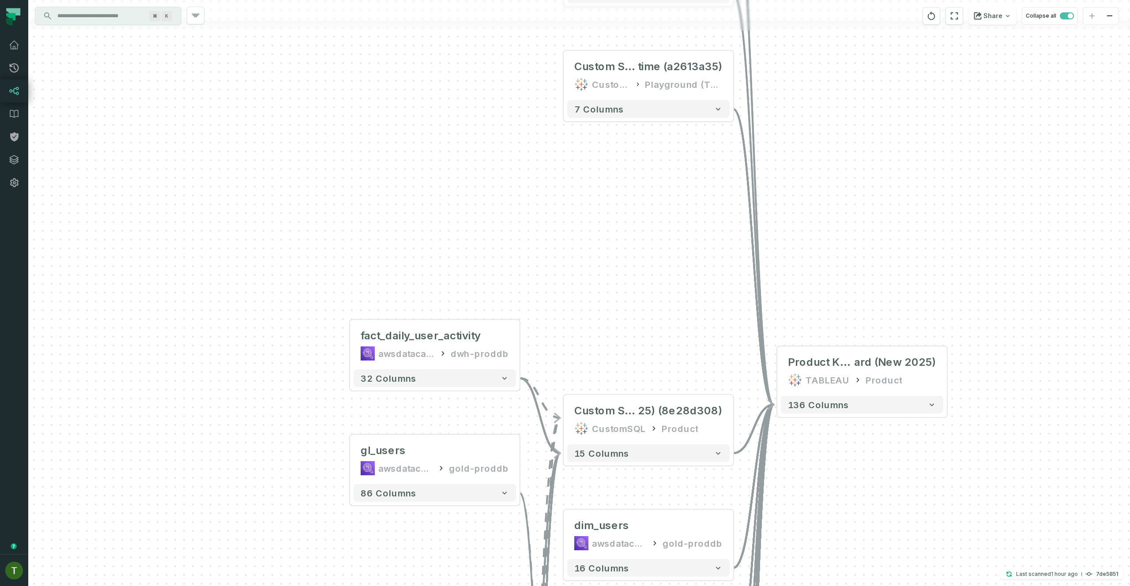
drag, startPoint x: 657, startPoint y: 183, endPoint x: 664, endPoint y: 202, distance: 20.2
click at [666, 215] on div "+ fact_daily_user_activity awsdatacatalog dwh-proddb + 32 columns Custom SQL Qu…" at bounding box center [578, 293] width 1101 height 586
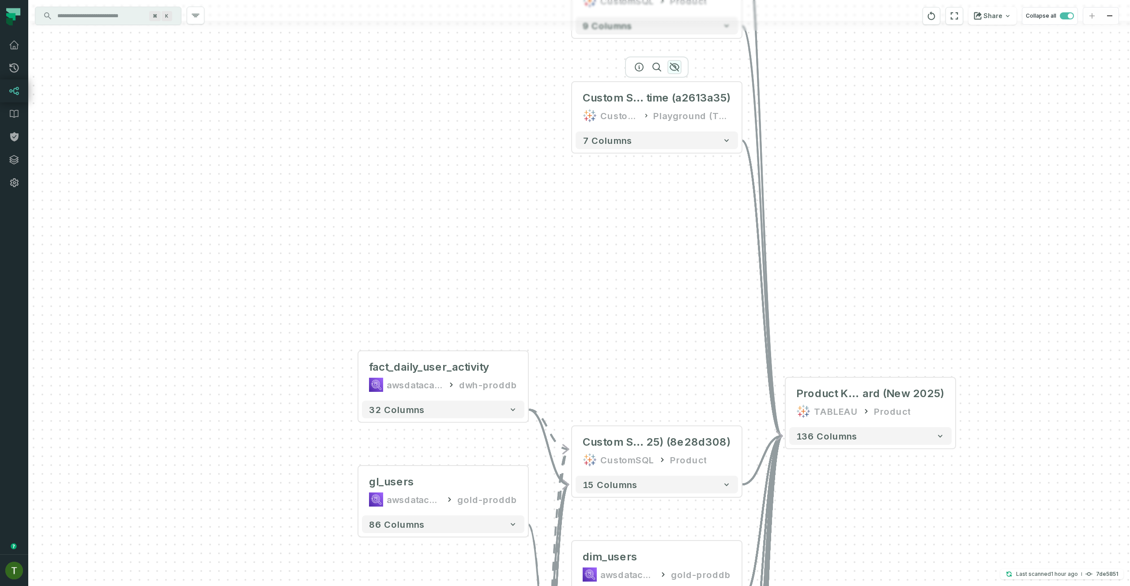
click at [667, 63] on icon "button" at bounding box center [674, 67] width 11 height 11
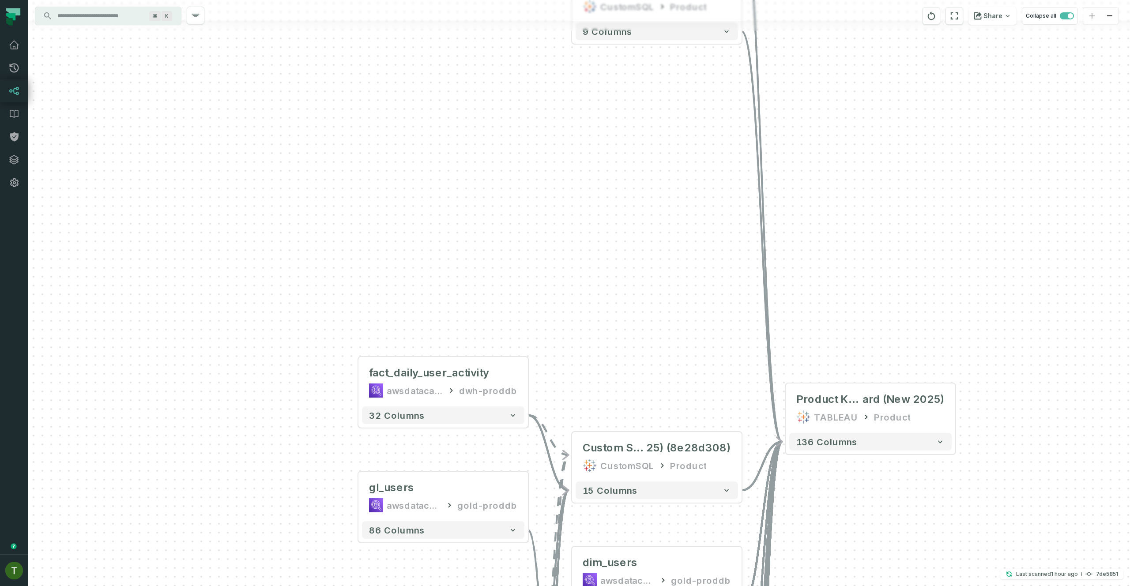
drag, startPoint x: 631, startPoint y: 352, endPoint x: 645, endPoint y: 143, distance: 209.2
click at [646, 143] on div "+ fact_daily_user_activity awsdatacatalog dwh-proddb + 32 columns Custom SQL Qu…" at bounding box center [578, 293] width 1101 height 586
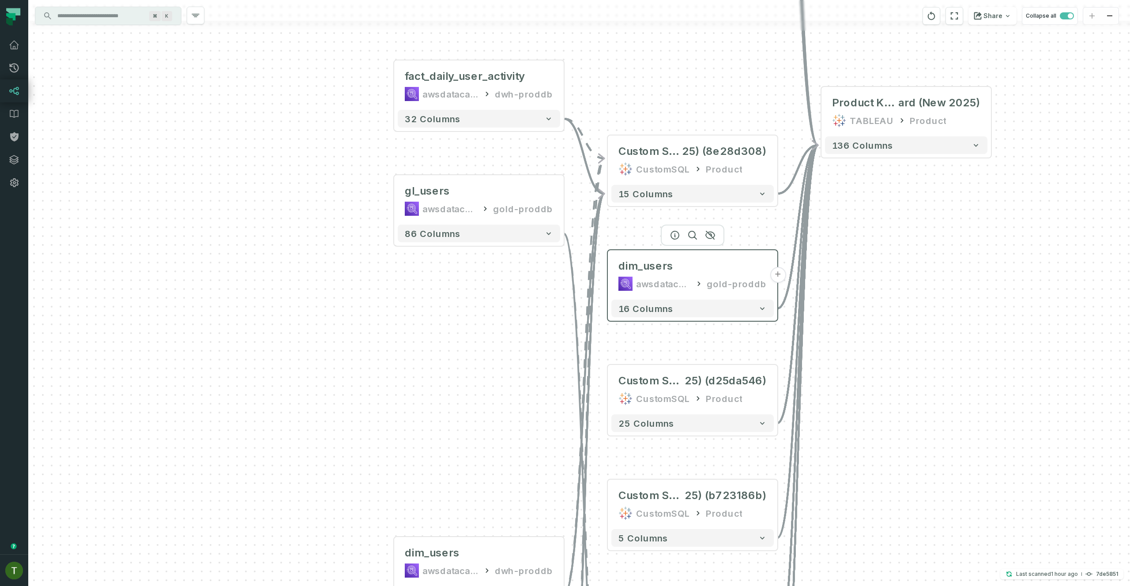
drag, startPoint x: 623, startPoint y: 330, endPoint x: 661, endPoint y: 255, distance: 83.7
click at [629, 285] on icon at bounding box center [625, 284] width 11 height 10
click at [667, 350] on icon "button" at bounding box center [710, 349] width 11 height 11
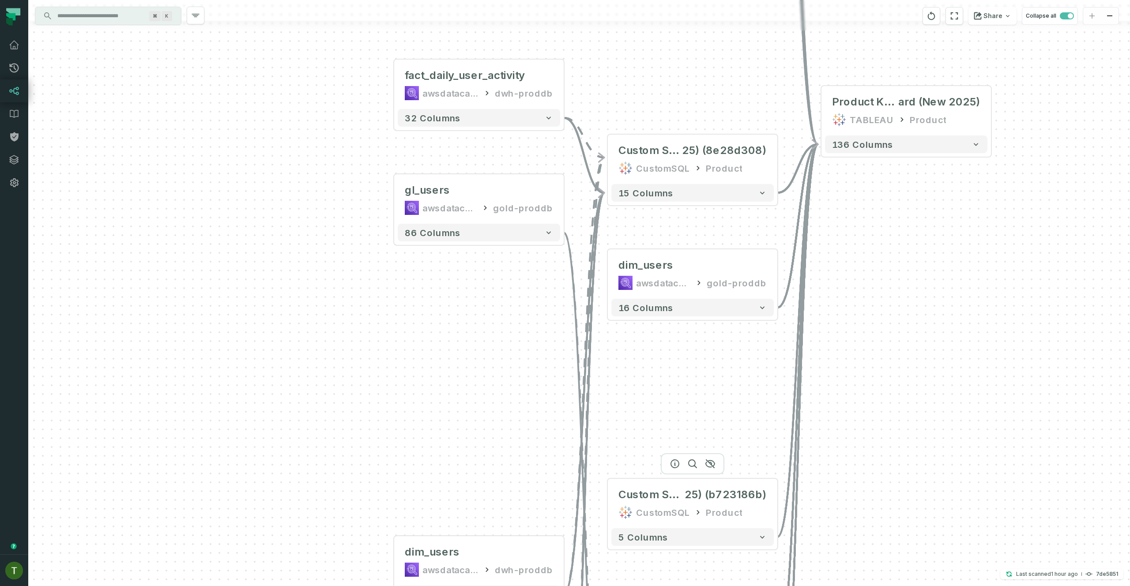
click at [667, 356] on div at bounding box center [693, 463] width 64 height 21
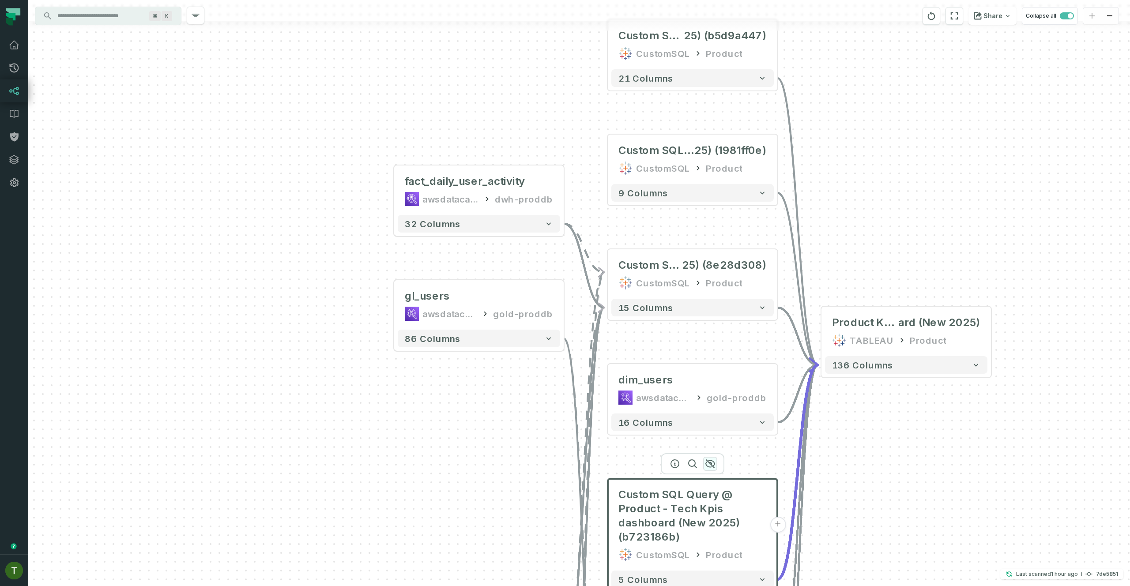
click at [667, 356] on icon "button" at bounding box center [710, 464] width 9 height 8
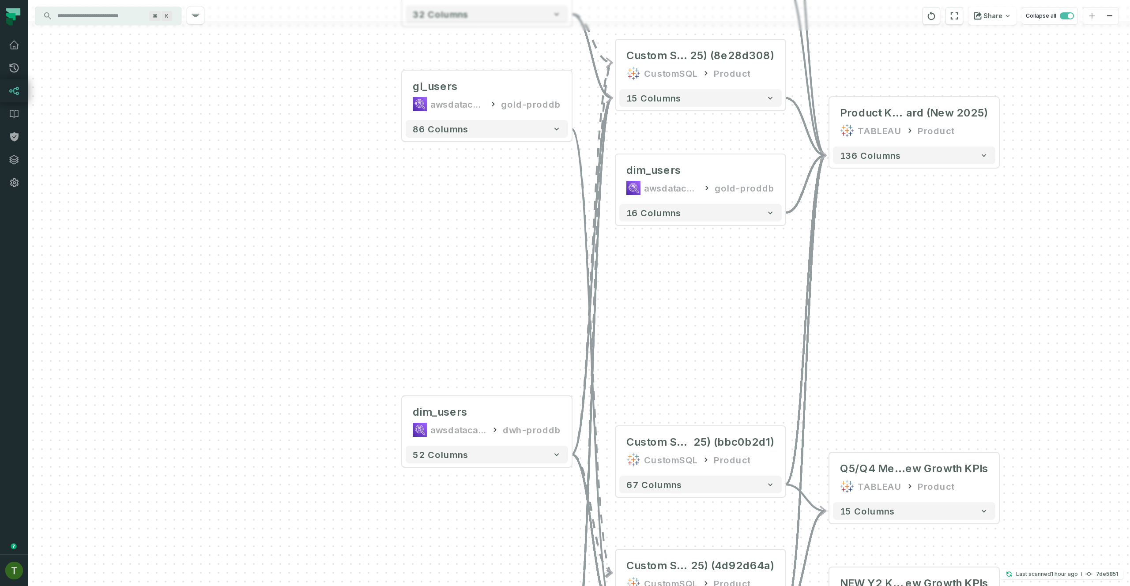
drag, startPoint x: 748, startPoint y: 515, endPoint x: 759, endPoint y: 295, distance: 220.5
click at [667, 269] on div "+ fact_daily_user_activity awsdatacatalog dwh-proddb + 32 columns dim_users aws…" at bounding box center [578, 293] width 1101 height 586
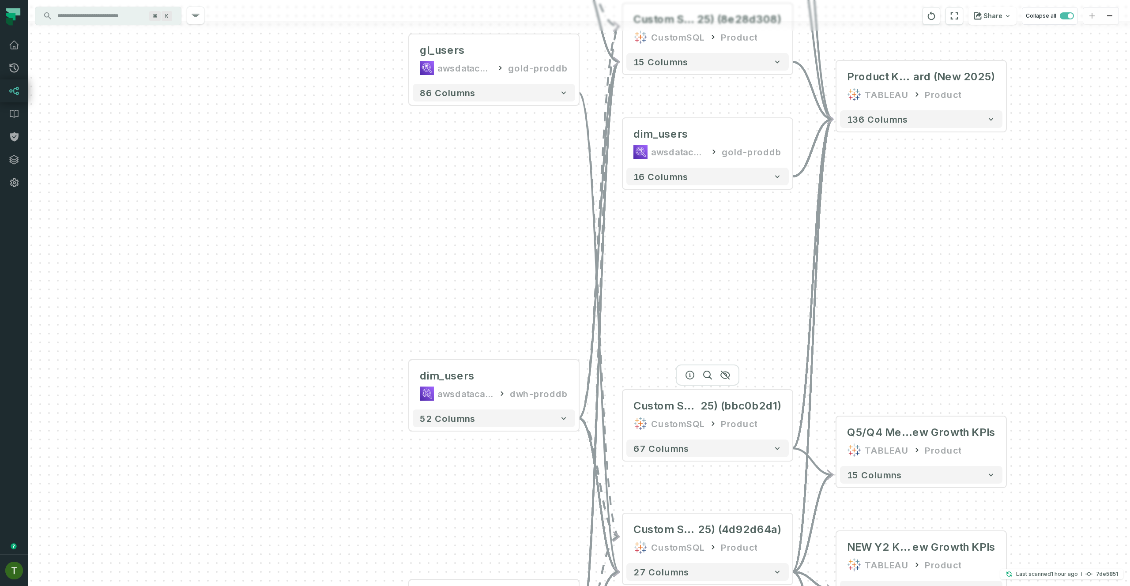
click at [667, 356] on div at bounding box center [708, 374] width 64 height 21
click at [667, 356] on icon "button" at bounding box center [725, 374] width 11 height 11
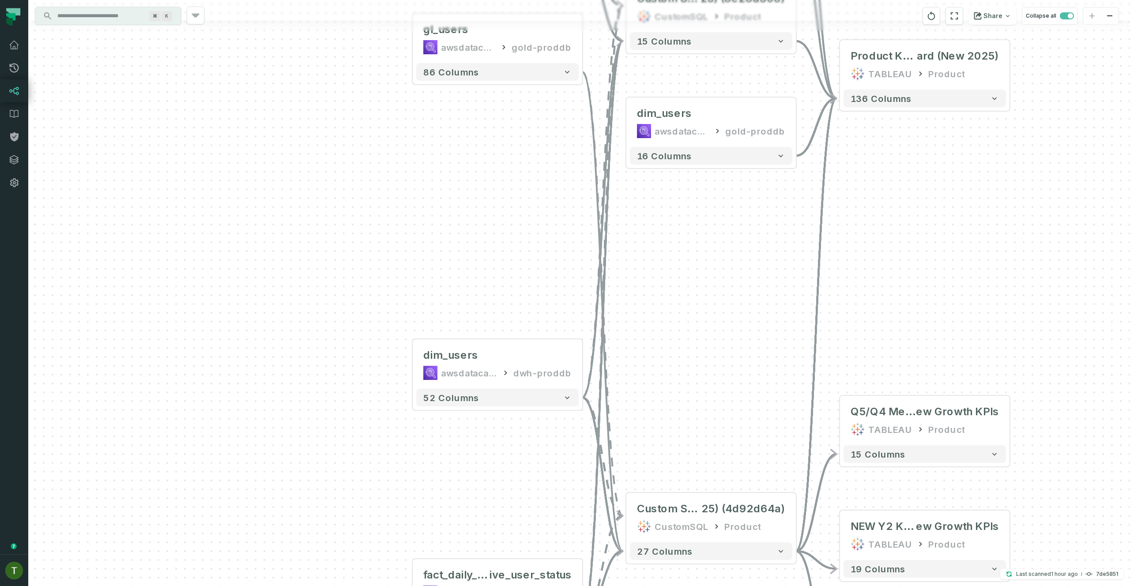
drag, startPoint x: 748, startPoint y: 468, endPoint x: 763, endPoint y: 375, distance: 94.3
click at [667, 356] on div "+ fact_daily_user_activity awsdatacatalog dwh-proddb + 32 columns dim_users aws…" at bounding box center [578, 293] width 1101 height 586
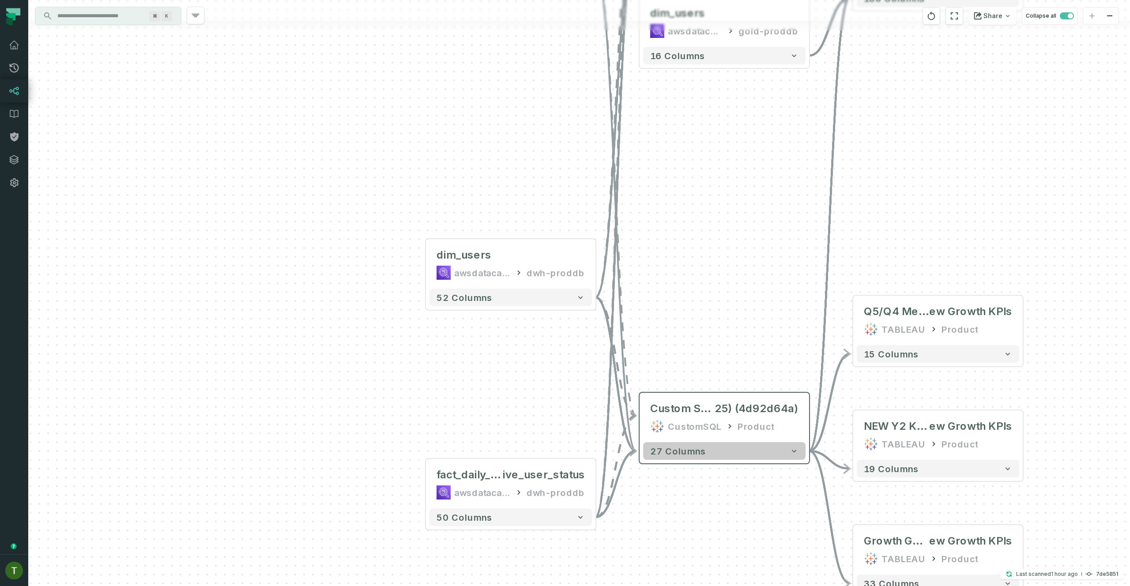
click at [667, 356] on button "27 columns" at bounding box center [724, 451] width 162 height 18
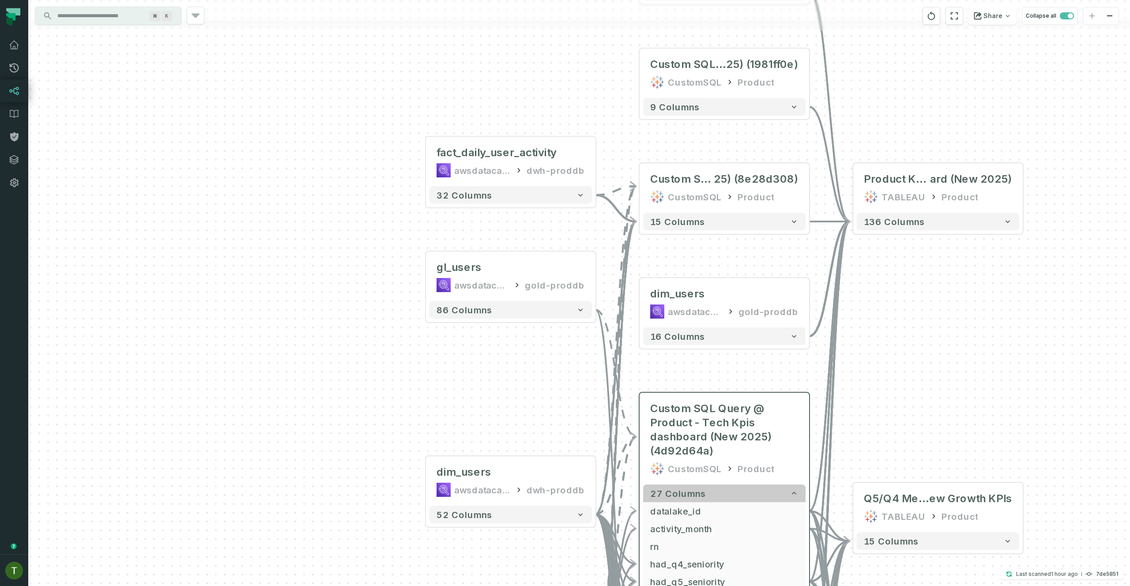
click at [667, 356] on button "27 columns" at bounding box center [724, 493] width 162 height 18
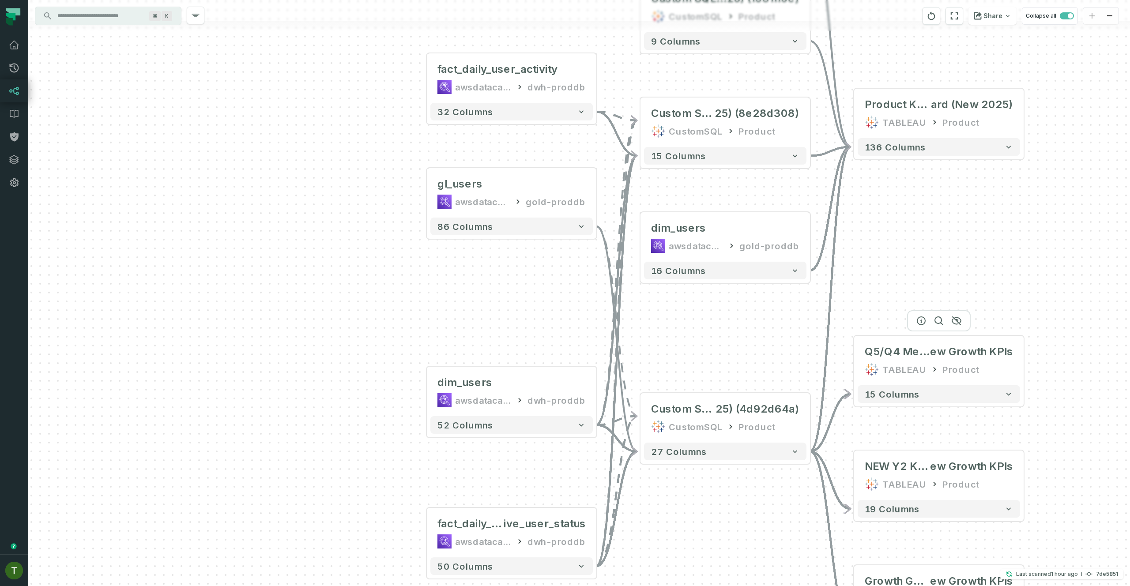
drag, startPoint x: 920, startPoint y: 309, endPoint x: 897, endPoint y: 326, distance: 29.4
click at [667, 335] on div "+ fact_daily_user_activity awsdatacatalog dwh-proddb + 32 columns dim_users aws…" at bounding box center [578, 293] width 1101 height 586
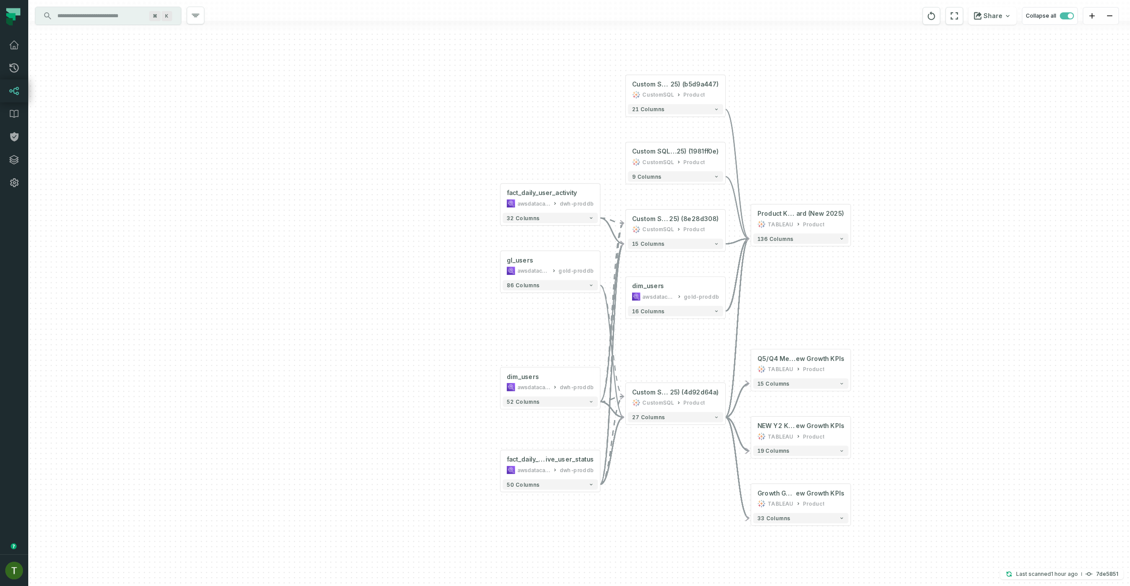
drag, startPoint x: 882, startPoint y: 308, endPoint x: 767, endPoint y: 313, distance: 114.8
click at [667, 313] on div "+ fact_daily_user_activity awsdatacatalog dwh-proddb + 32 columns dim_users aws…" at bounding box center [578, 293] width 1101 height 586
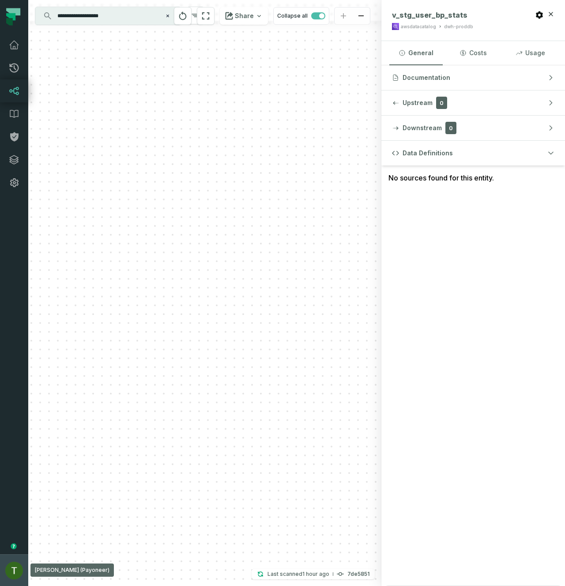
click at [4, 569] on button "[PERSON_NAME] (Payoneer) [EMAIL_ADDRESS][DOMAIN_NAME]" at bounding box center [14, 570] width 28 height 32
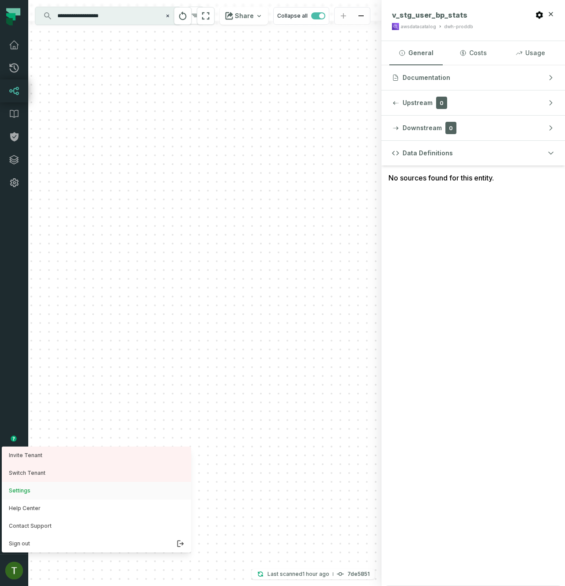
click at [52, 489] on button "Settings" at bounding box center [96, 491] width 189 height 18
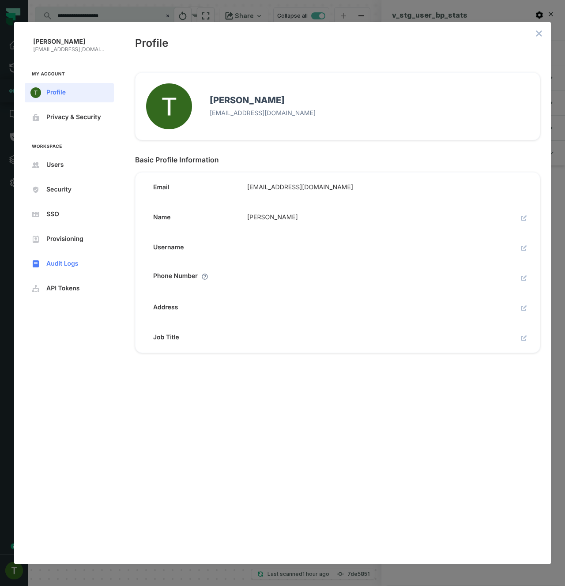
click at [69, 261] on span "Audit Logs" at bounding box center [76, 263] width 60 height 7
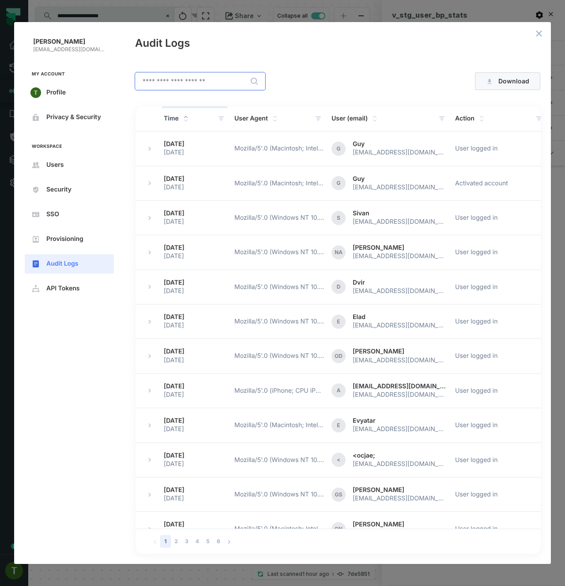
click at [234, 92] on div "​" at bounding box center [196, 81] width 137 height 32
click at [226, 85] on input "text" at bounding box center [199, 81] width 129 height 17
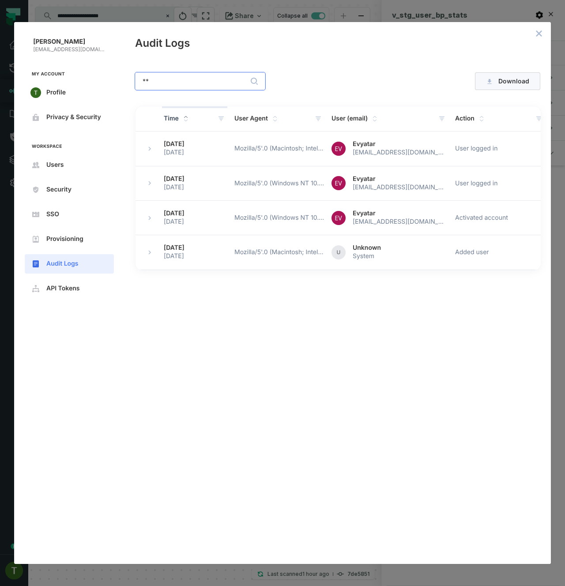
type input "**"
click at [370, 222] on span "[EMAIL_ADDRESS][DOMAIN_NAME]" at bounding box center [400, 222] width 95 height 8
click at [149, 218] on icon "expand row" at bounding box center [149, 218] width 3 height 4
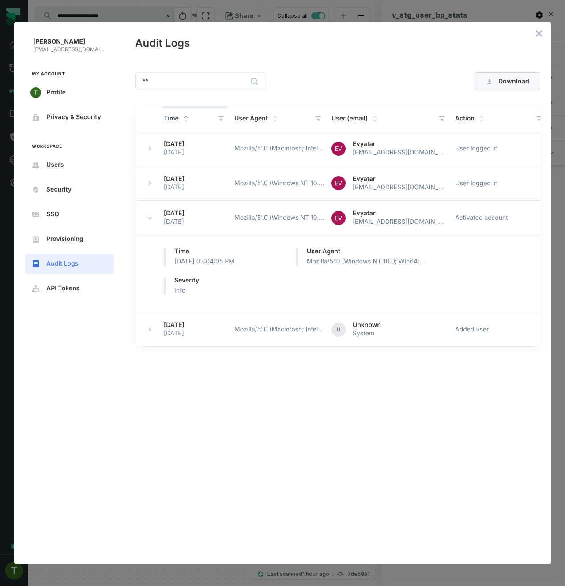
drag, startPoint x: 428, startPoint y: 233, endPoint x: 424, endPoint y: 230, distance: 5.3
click at [428, 233] on div "Time [DATE] 03:04:05 PM User Agent Mozilla/5'.0 (Windows NT 10.0; Win64; x64) A…" at bounding box center [336, 270] width 387 height 84
click at [424, 230] on div "Time [DATE] 03:04:05 PM User Agent Mozilla/5'.0 (Windows NT 10.0; Win64; x64) A…" at bounding box center [336, 270] width 387 height 84
click at [419, 224] on span "[EMAIL_ADDRESS][DOMAIN_NAME]" at bounding box center [400, 222] width 95 height 8
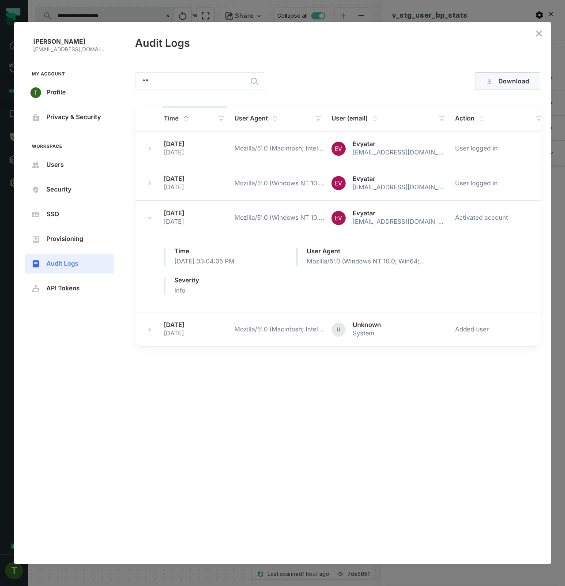
click at [419, 224] on span "[EMAIL_ADDRESS][DOMAIN_NAME]" at bounding box center [400, 222] width 95 height 8
click at [381, 275] on div "Time [DATE] 03:04:05 PM User Agent Mozilla/5'.0 (Windows NT 10.0; Win64; x64) A…" at bounding box center [336, 270] width 387 height 84
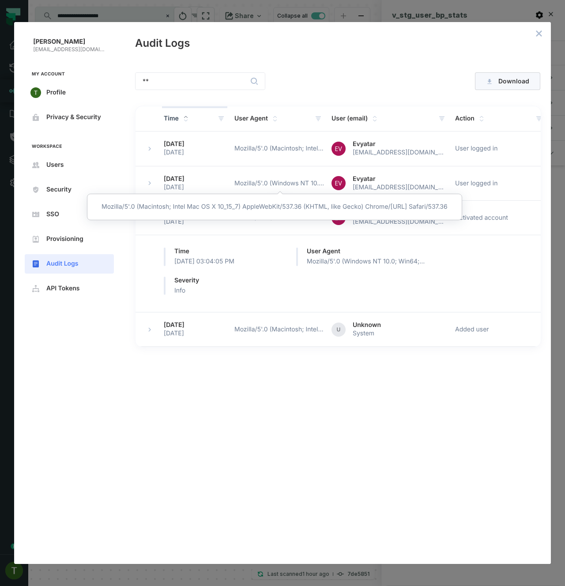
click at [276, 184] on span "Mozilla/5'.0 (Windows NT 10.0; Win64; x64) AppleWebKit/537.36 (KHTML, like Geck…" at bounding box center [279, 184] width 90 height 8
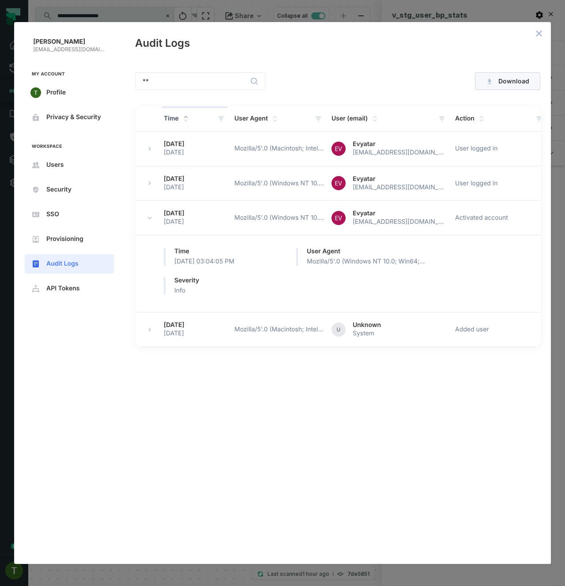
click at [156, 186] on div at bounding box center [156, 183] width 25 height 11
click at [153, 183] on button "expand row" at bounding box center [149, 183] width 11 height 11
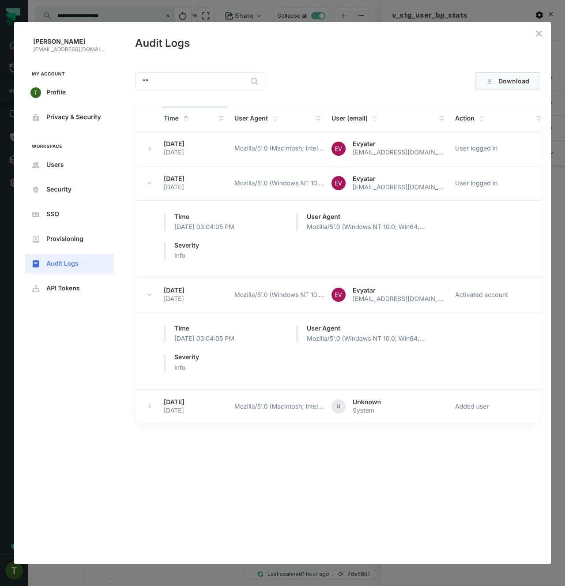
click at [152, 143] on div at bounding box center [156, 148] width 25 height 11
click at [151, 145] on button "expand row" at bounding box center [149, 148] width 11 height 11
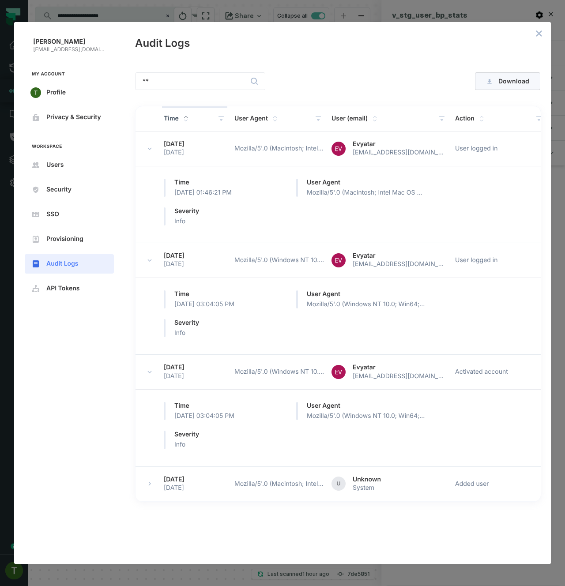
click at [151, 146] on button "expand row" at bounding box center [149, 148] width 11 height 11
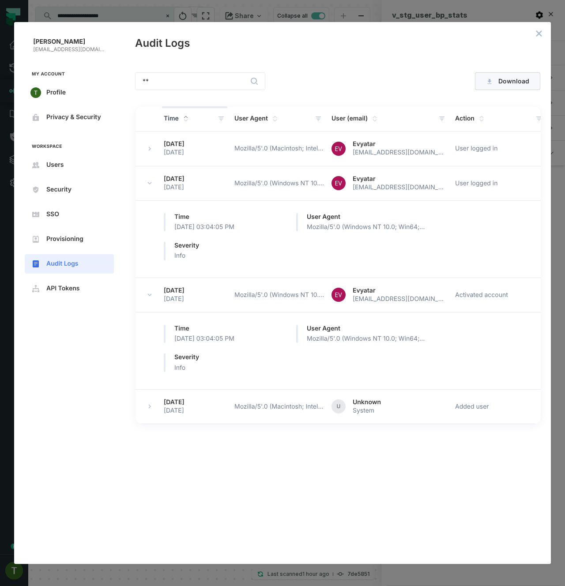
click at [151, 409] on button "expand row" at bounding box center [149, 406] width 11 height 11
click at [416, 300] on span "[EMAIL_ADDRESS][DOMAIN_NAME]" at bounding box center [400, 299] width 95 height 8
